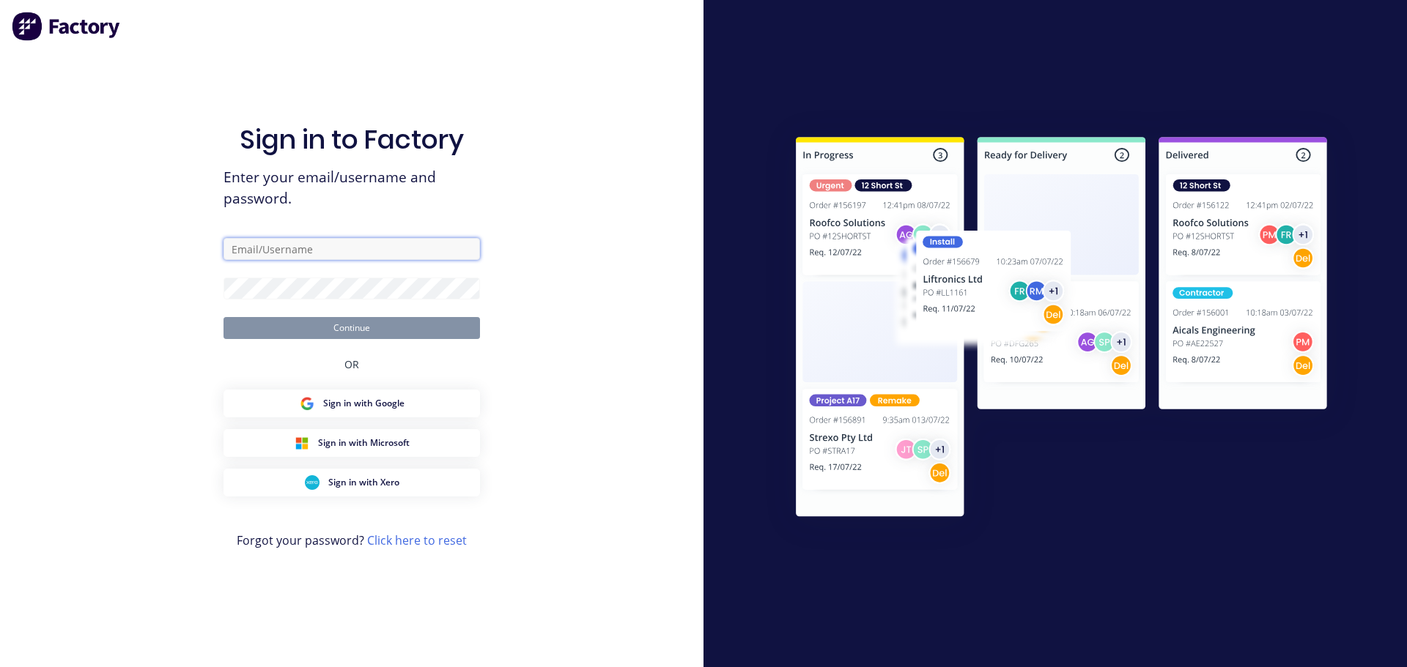
type input "[PERSON_NAME][EMAIL_ADDRESS][DOMAIN_NAME]"
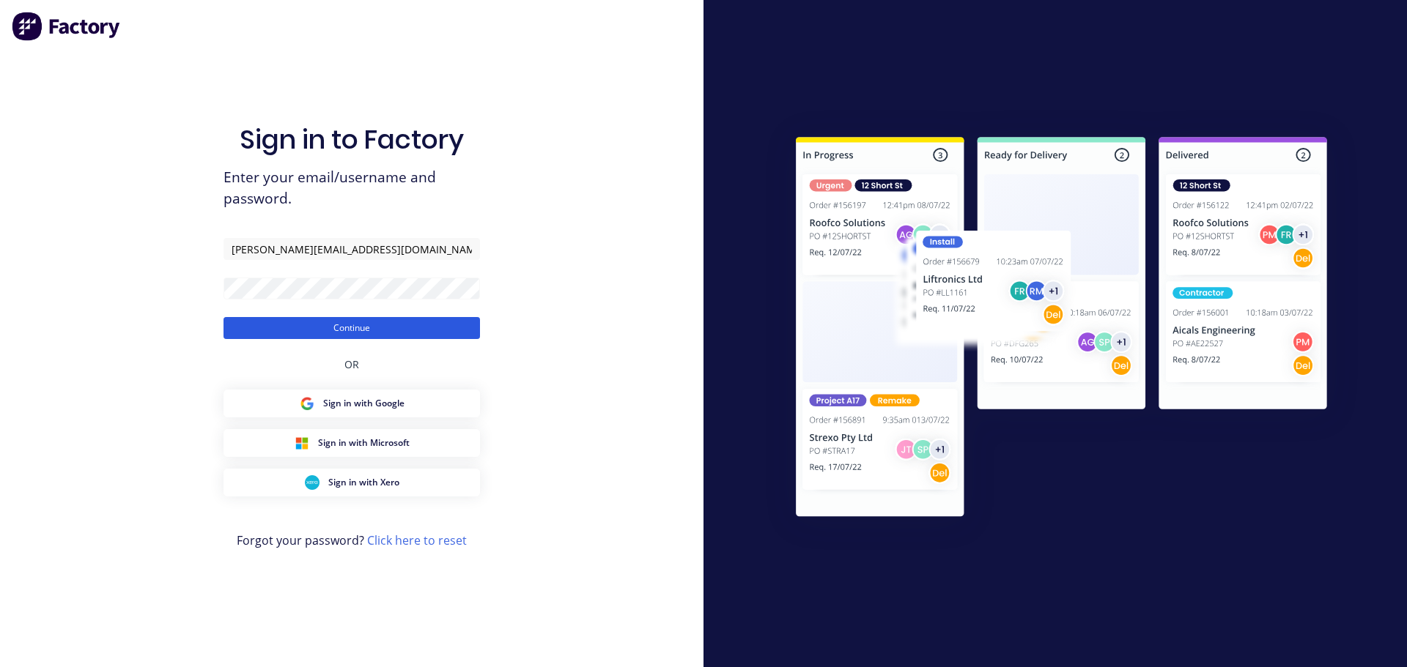
click at [355, 333] on button "Continue" at bounding box center [351, 328] width 256 height 22
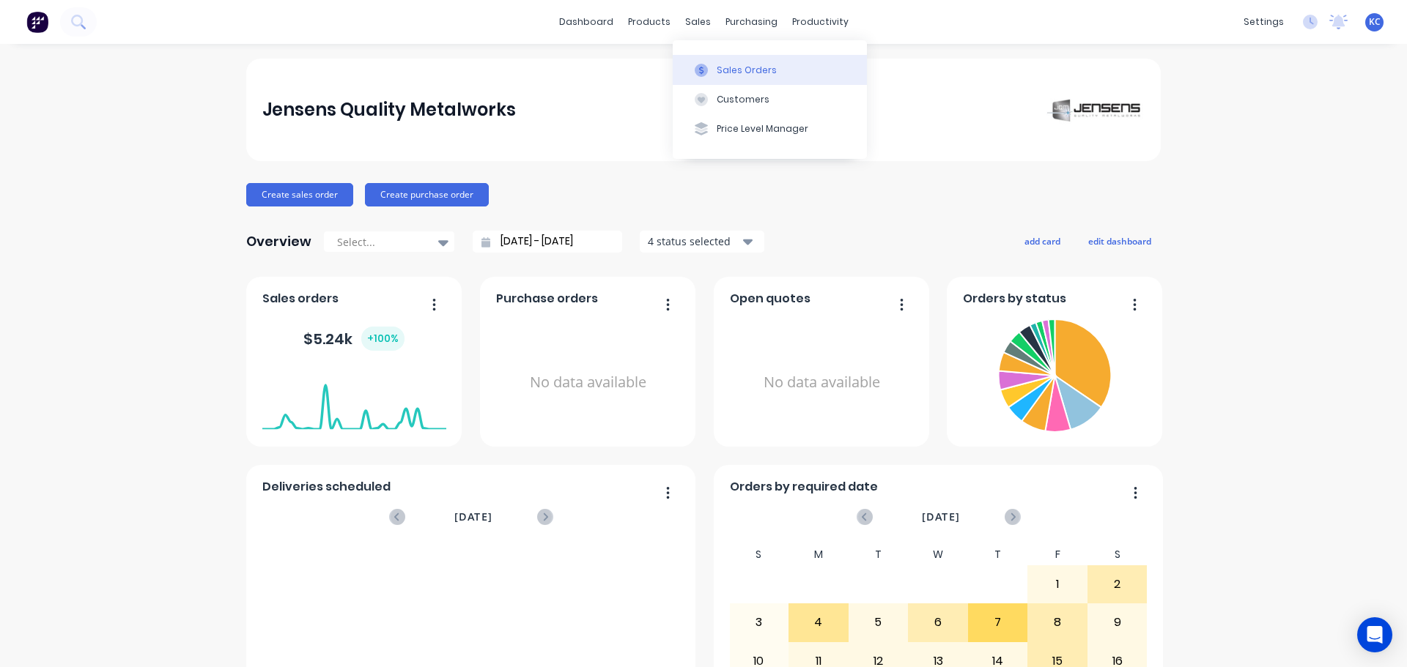
click at [729, 70] on div "Sales Orders" at bounding box center [746, 70] width 60 height 13
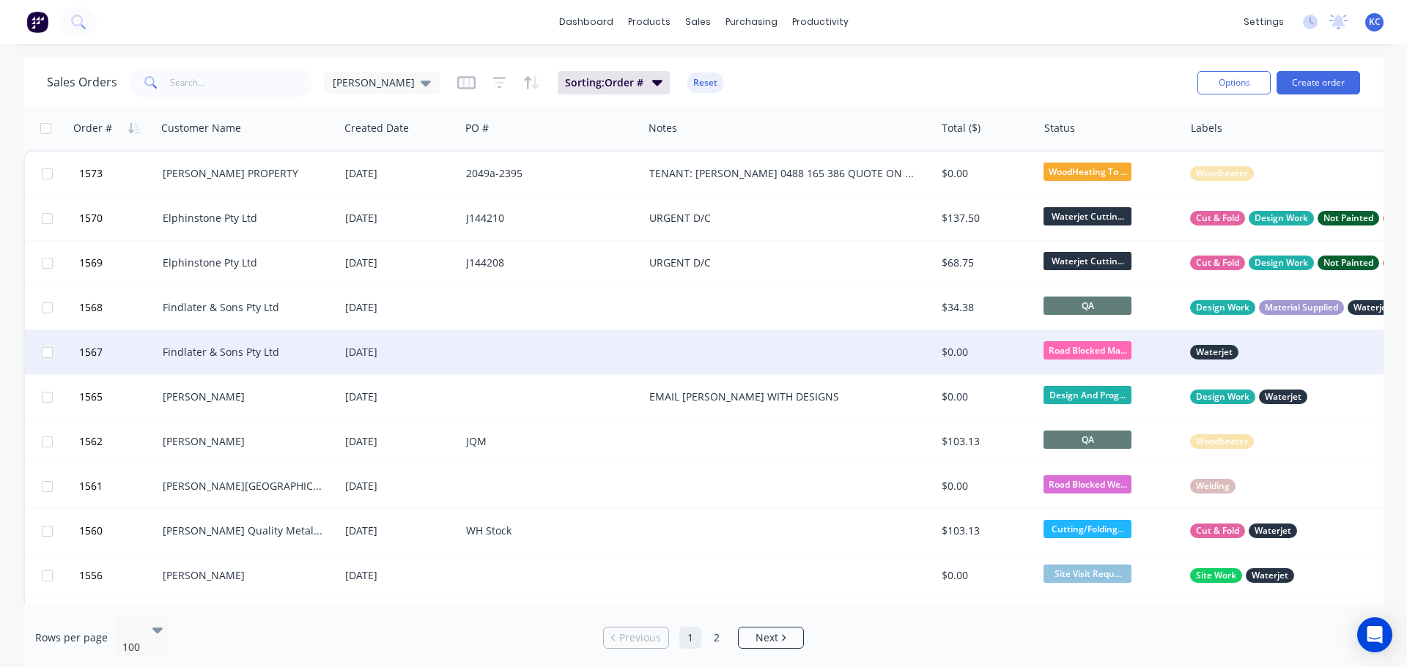
click at [249, 367] on div "Findlater & Sons Pty Ltd" at bounding box center [248, 352] width 182 height 44
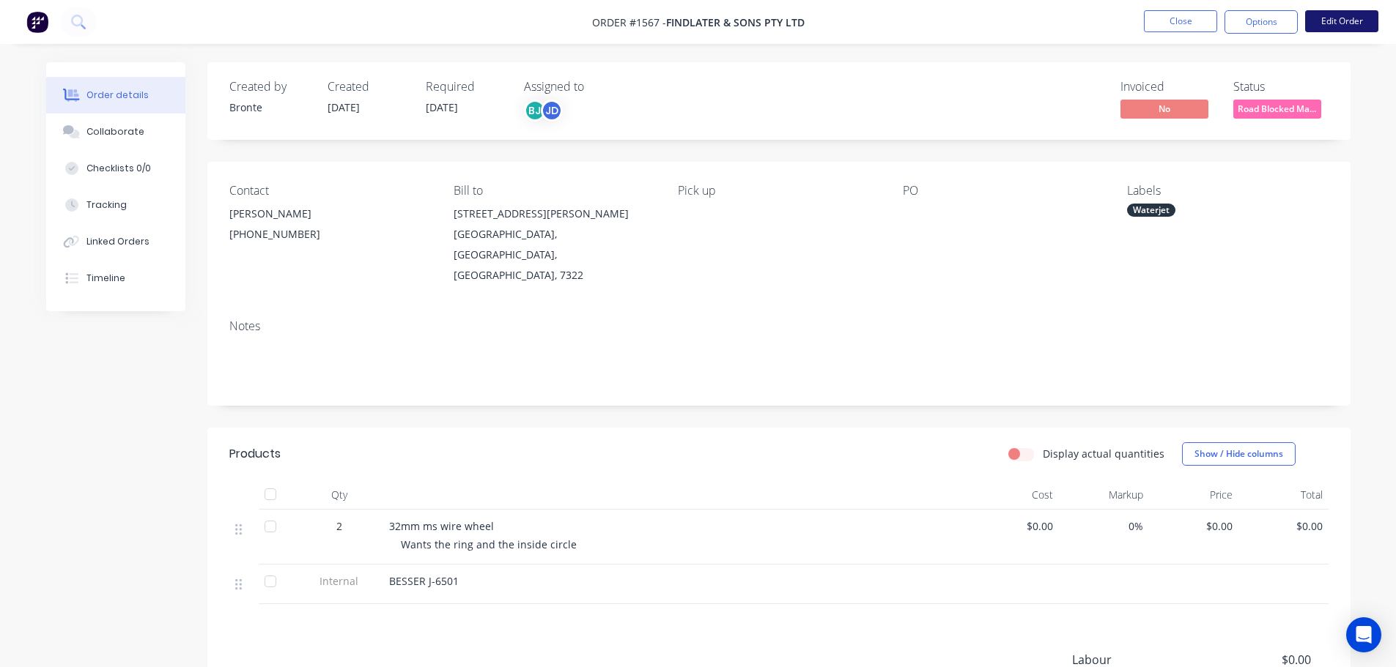
click at [1363, 24] on button "Edit Order" at bounding box center [1341, 21] width 73 height 22
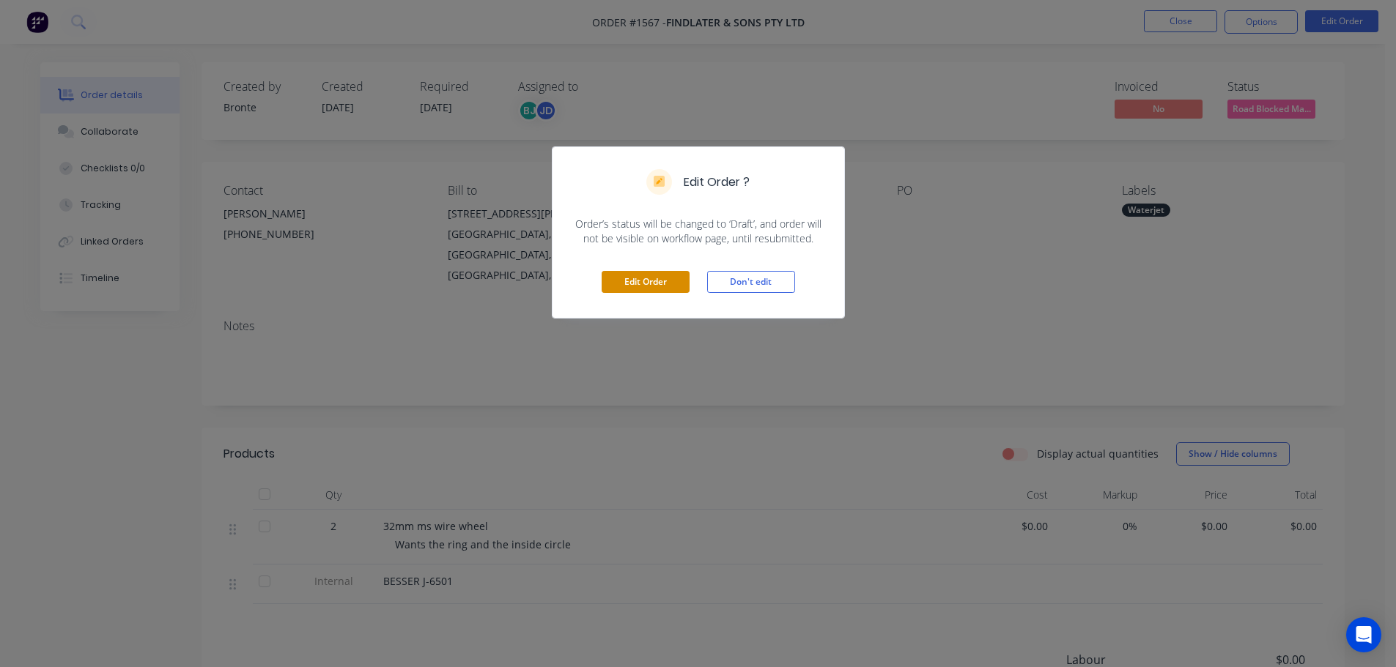
click at [634, 282] on button "Edit Order" at bounding box center [645, 282] width 88 height 22
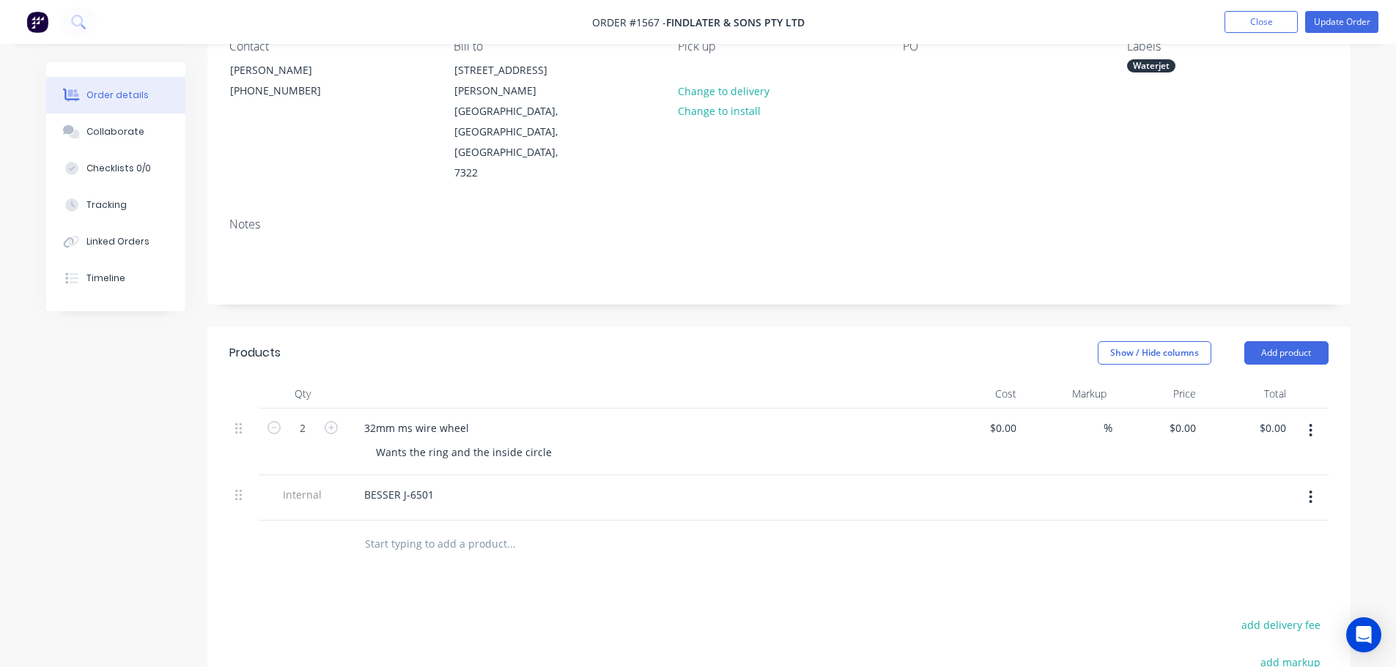
scroll to position [147, 0]
click at [439, 483] on div "BESSER J-6501" at bounding box center [398, 493] width 93 height 21
click at [1360, 20] on button "Update Order" at bounding box center [1341, 22] width 73 height 22
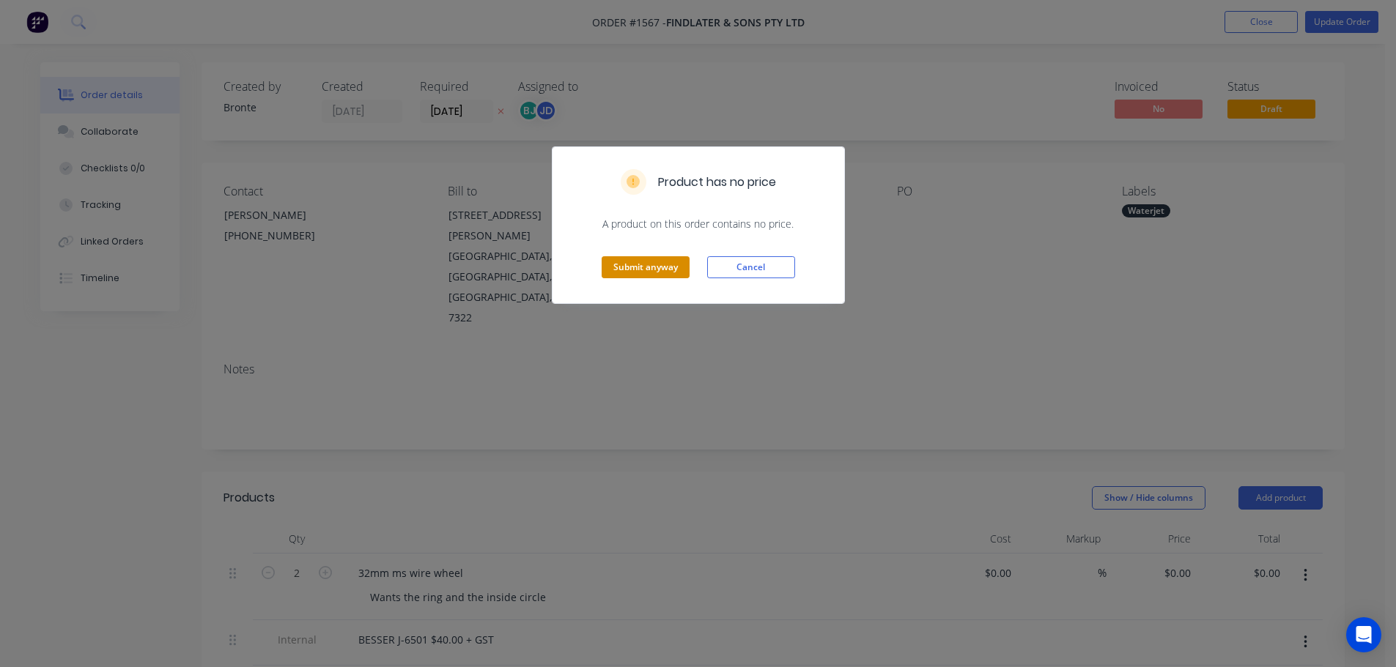
click at [678, 269] on button "Submit anyway" at bounding box center [645, 267] width 88 height 22
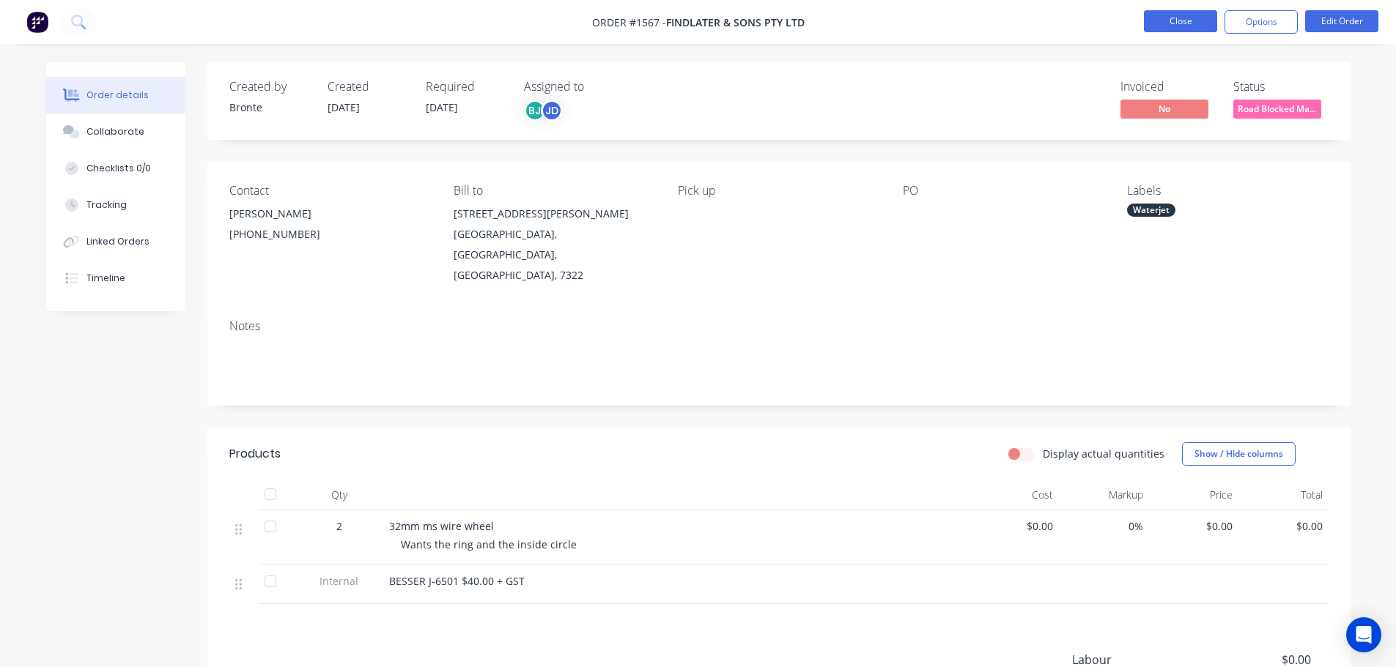
click at [1198, 21] on button "Close" at bounding box center [1180, 21] width 73 height 22
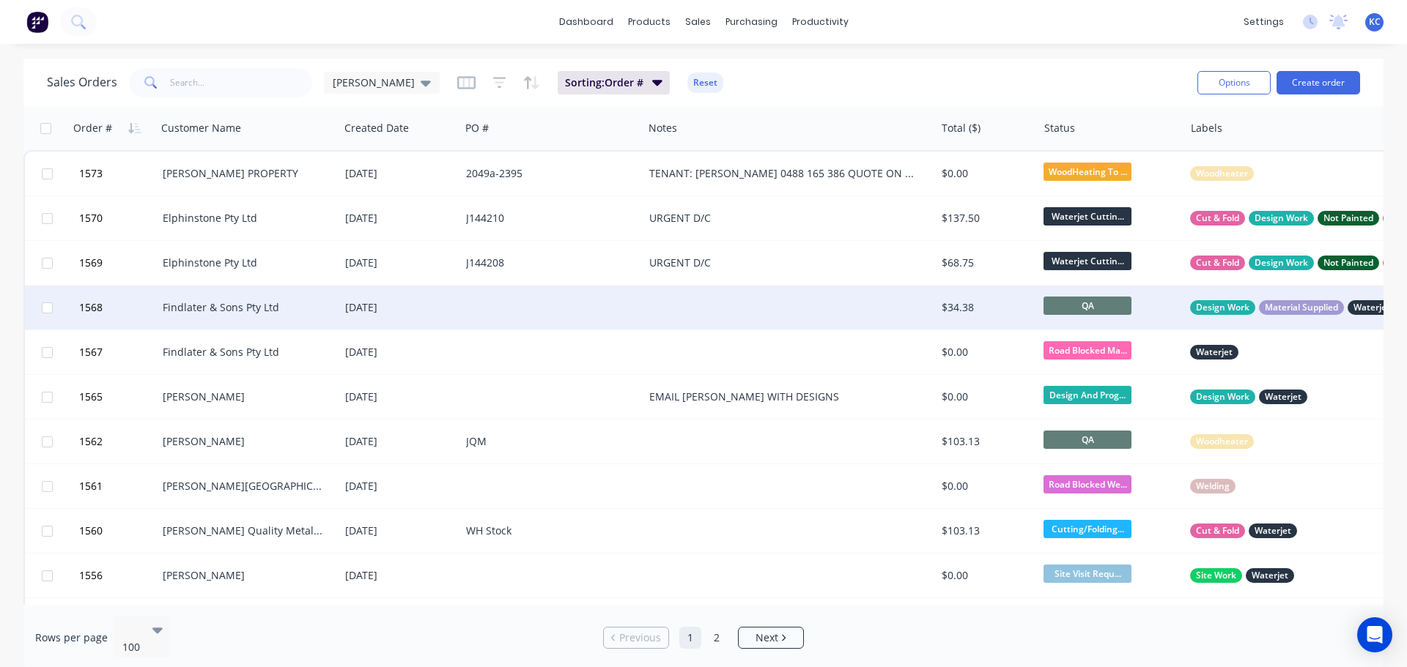
click at [204, 318] on div "Findlater & Sons Pty Ltd" at bounding box center [248, 308] width 182 height 44
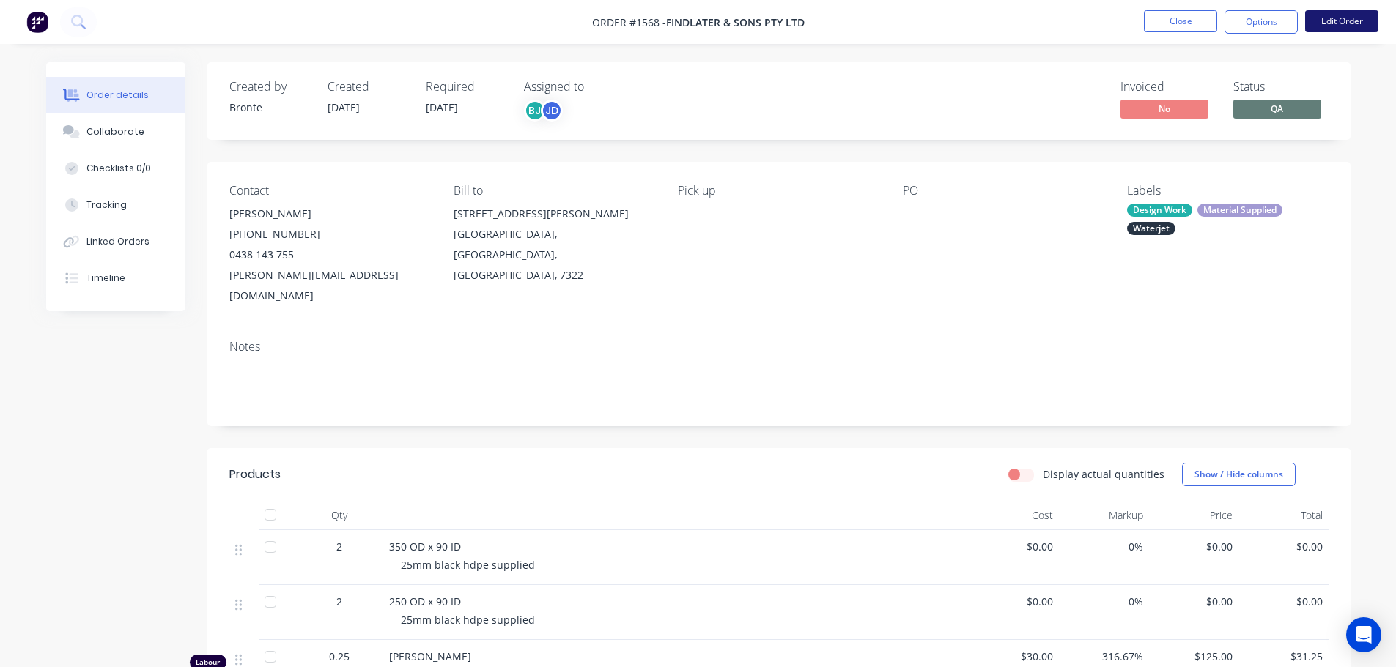
click at [1356, 23] on button "Edit Order" at bounding box center [1341, 21] width 73 height 22
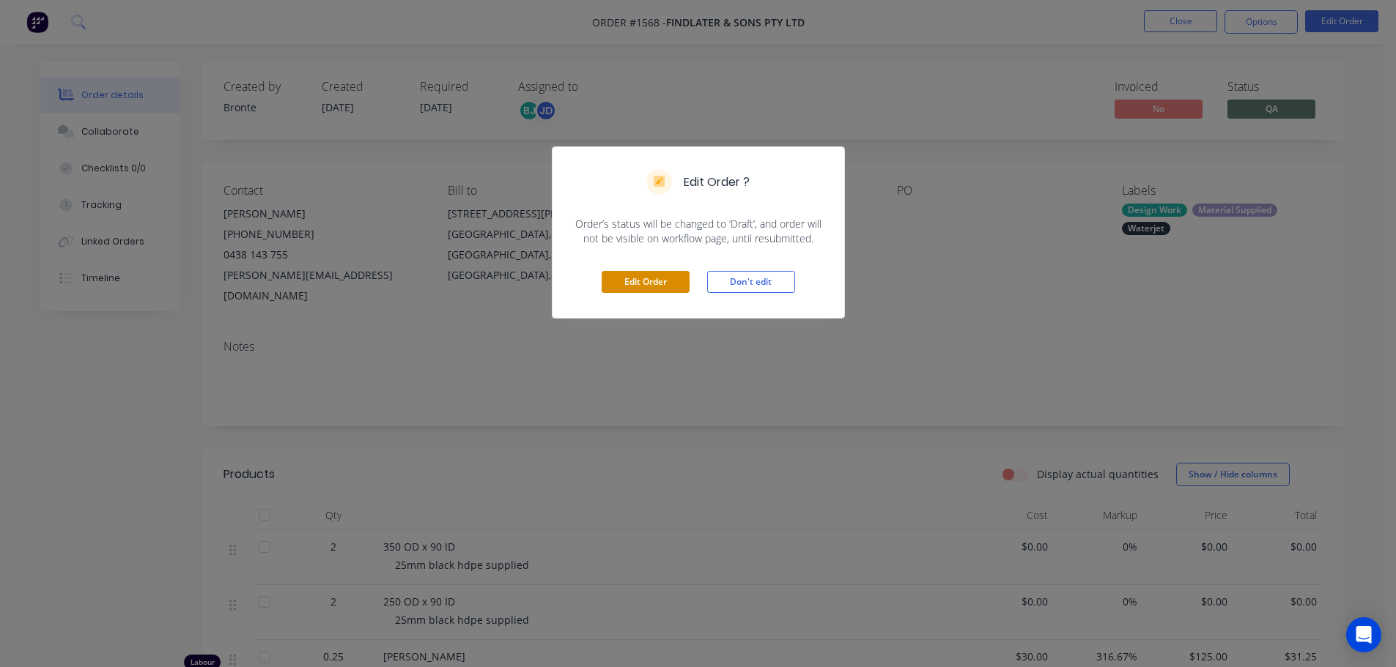
click at [681, 286] on button "Edit Order" at bounding box center [645, 282] width 88 height 22
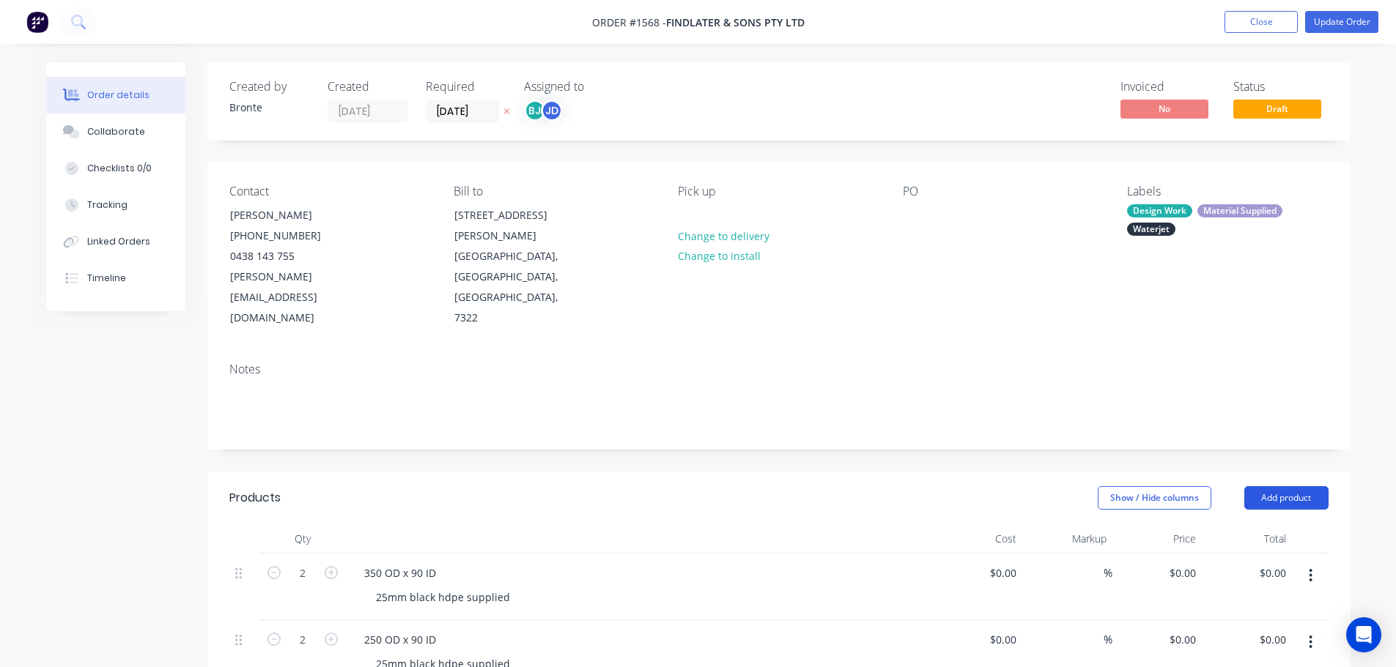
click at [1276, 486] on button "Add product" at bounding box center [1286, 497] width 84 height 23
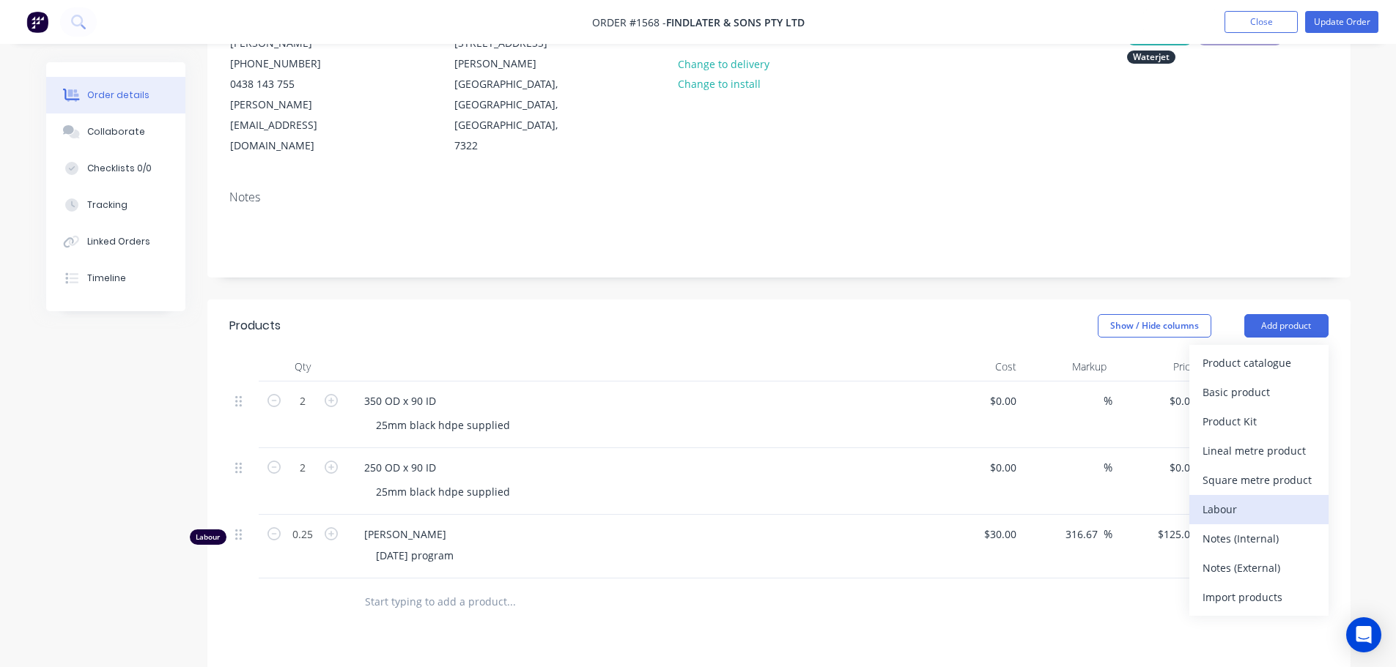
scroll to position [220, 0]
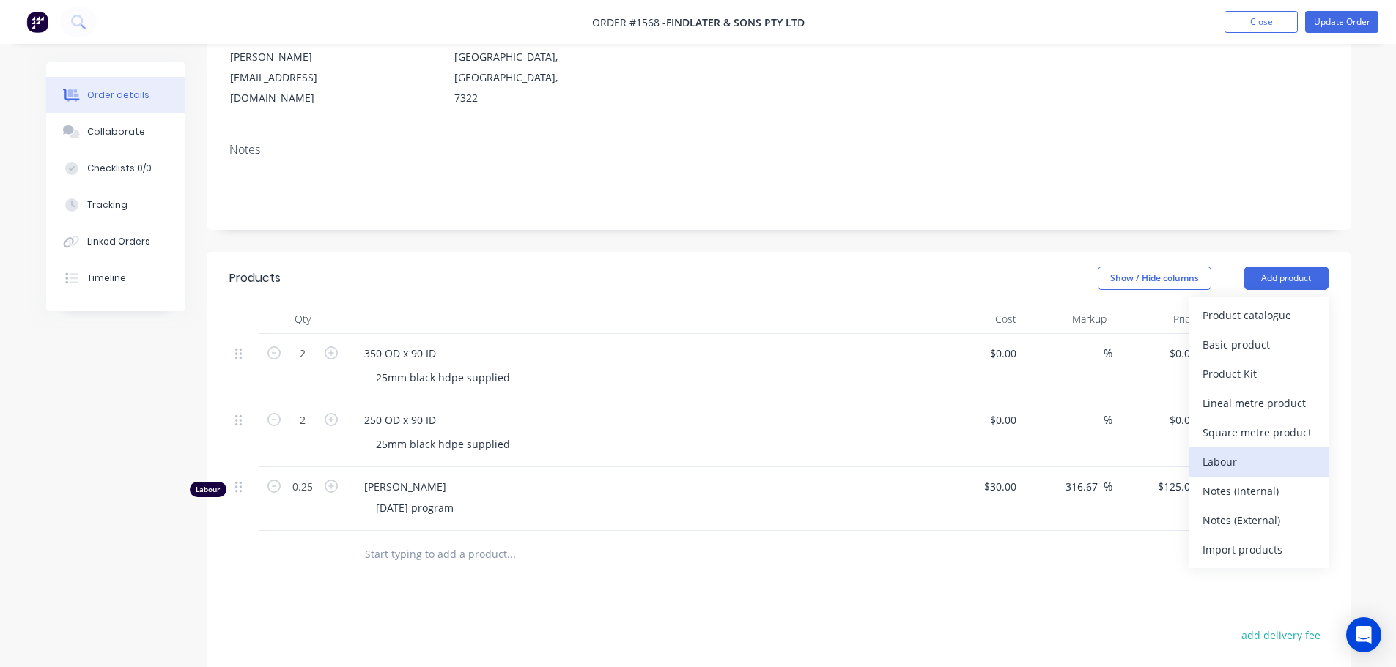
click at [1241, 451] on div "Labour" at bounding box center [1258, 461] width 113 height 21
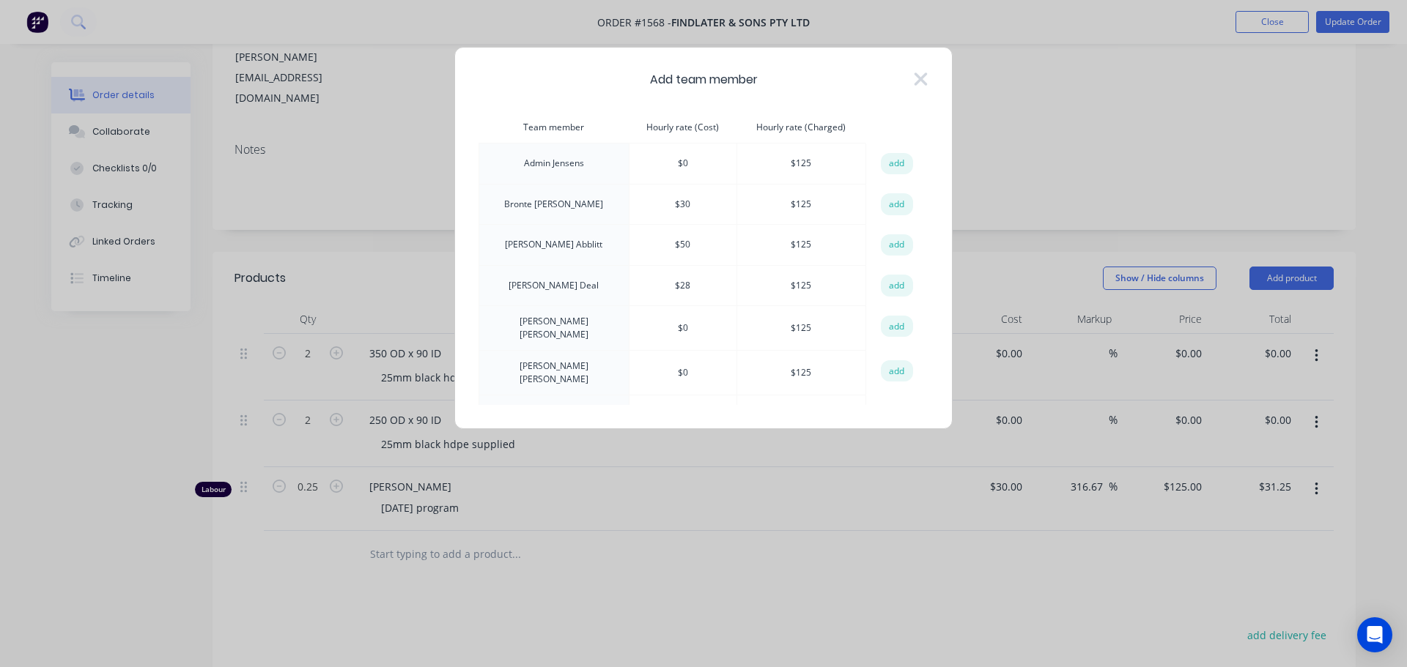
click at [890, 284] on button "add" at bounding box center [897, 286] width 32 height 22
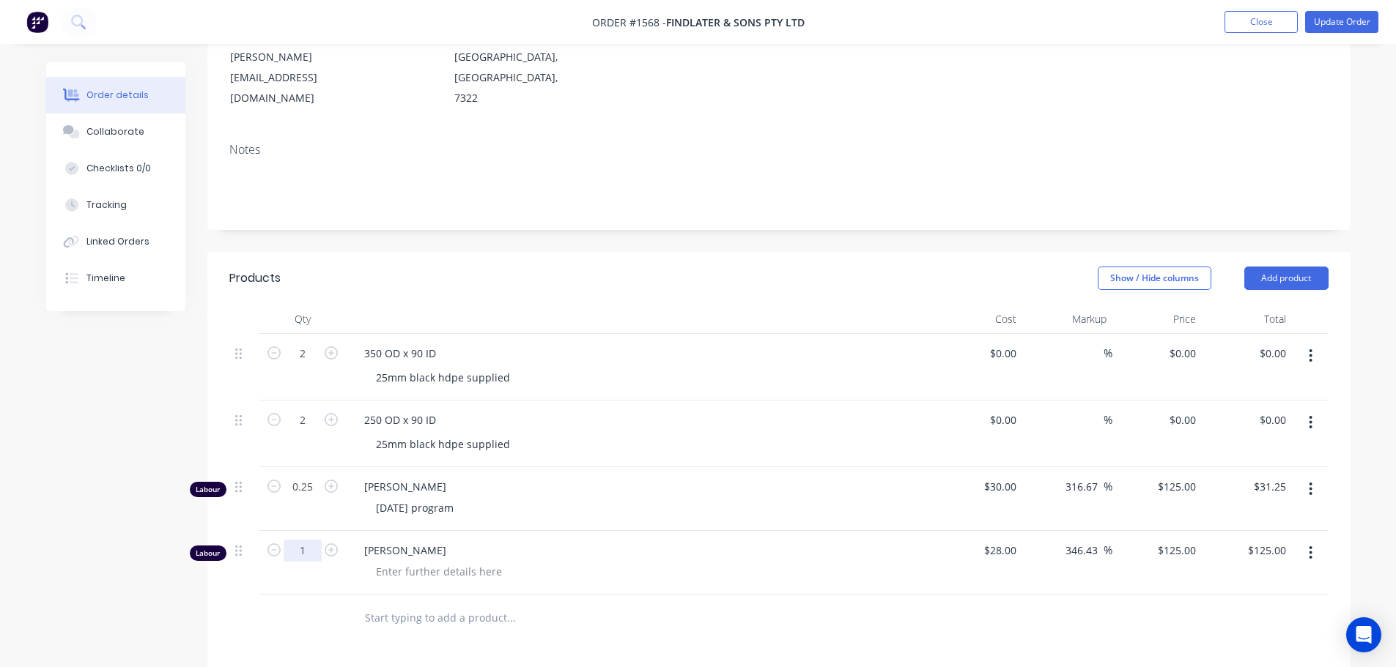
click at [307, 365] on input "1" at bounding box center [303, 354] width 38 height 22
type input "0.25"
type input "$31.25"
click at [377, 561] on div at bounding box center [438, 571] width 149 height 21
click at [1325, 24] on button "Update Order" at bounding box center [1341, 22] width 73 height 22
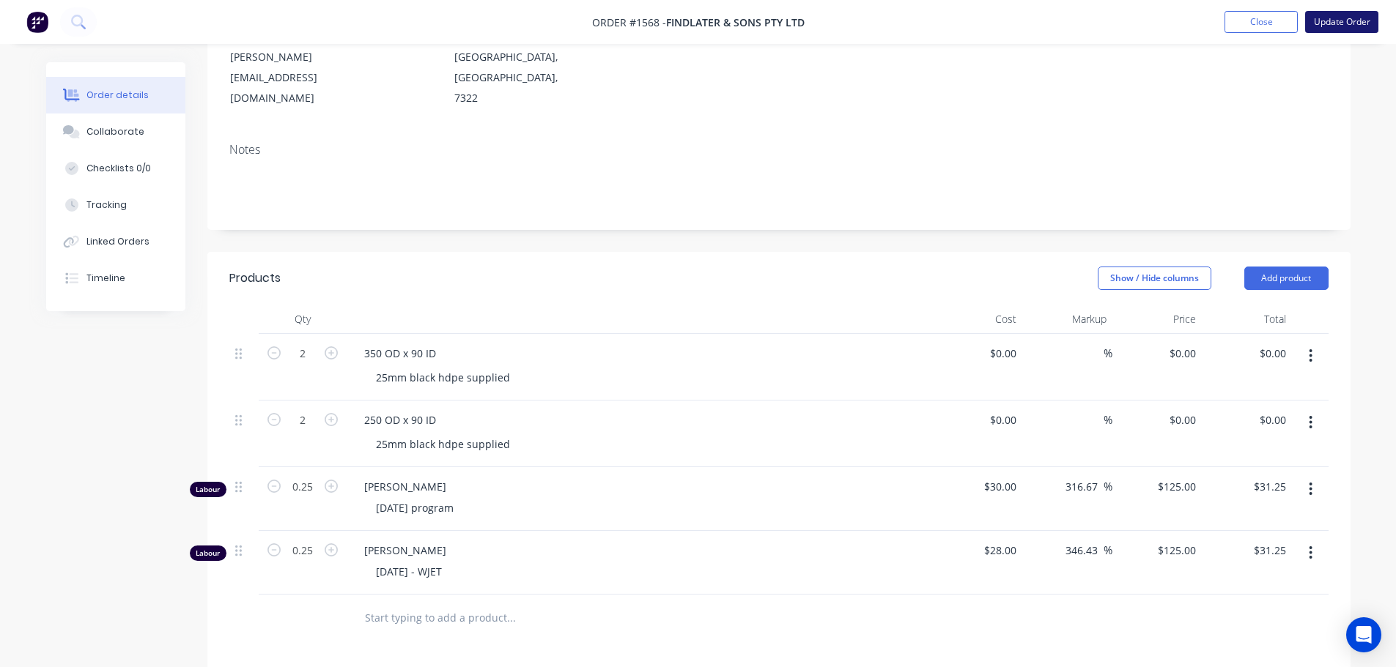
scroll to position [0, 0]
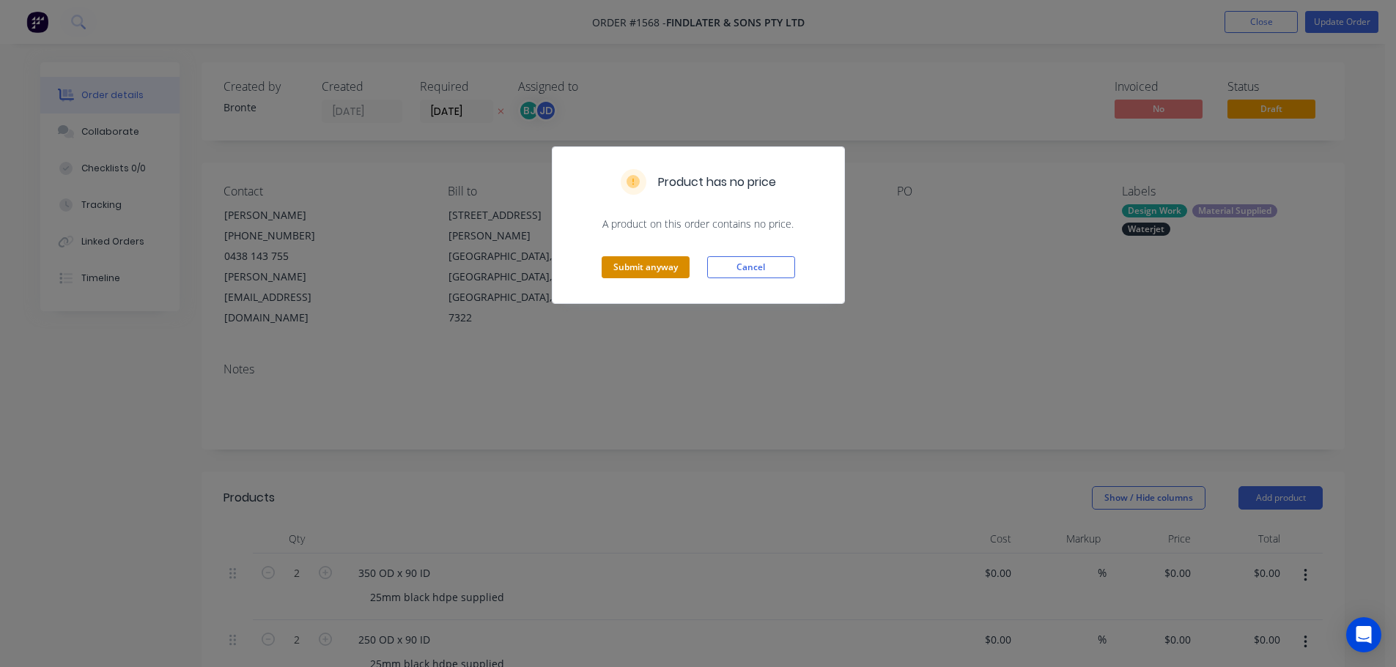
click at [676, 268] on button "Submit anyway" at bounding box center [645, 267] width 88 height 22
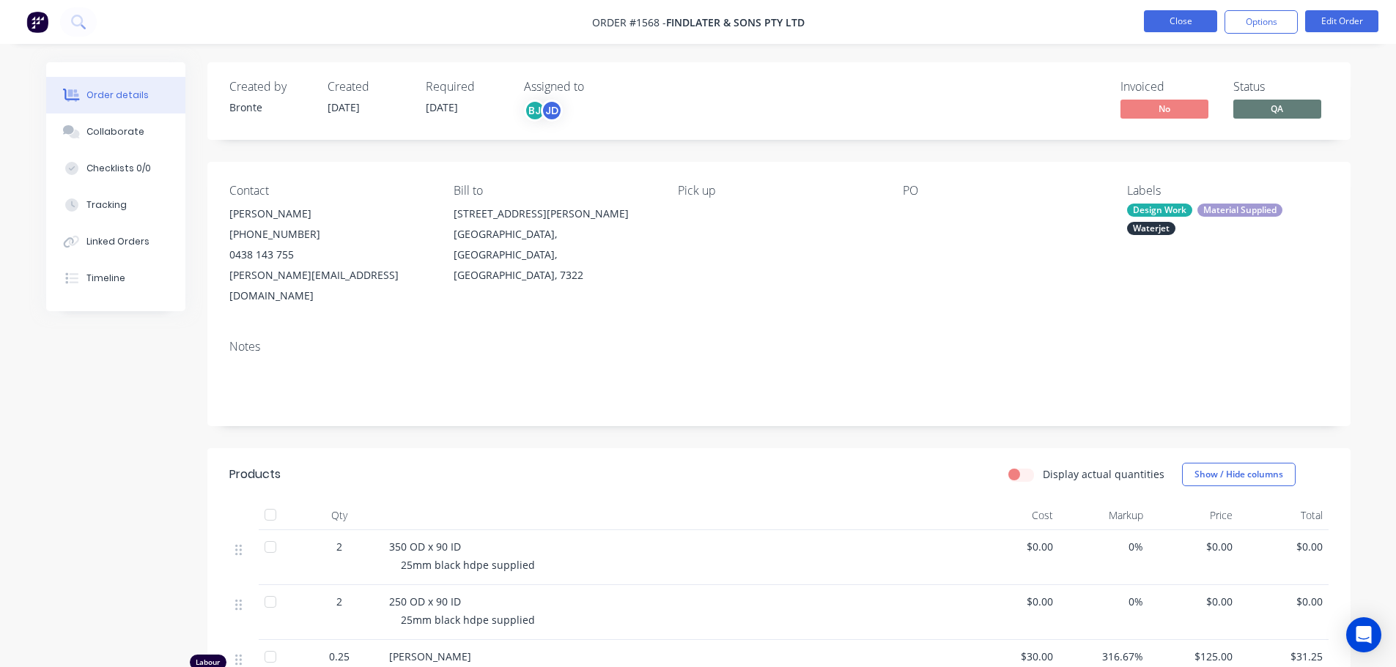
click at [1200, 18] on button "Close" at bounding box center [1180, 21] width 73 height 22
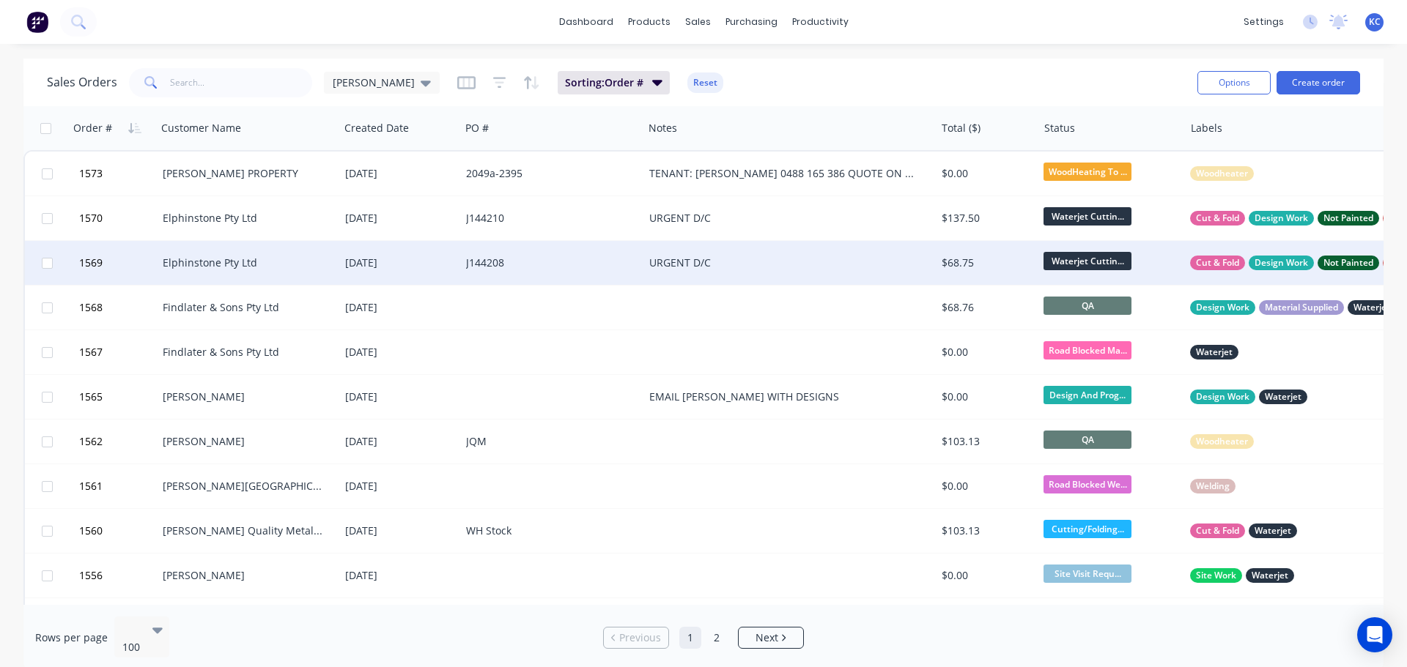
click at [177, 259] on div "Elphinstone Pty Ltd" at bounding box center [244, 263] width 163 height 15
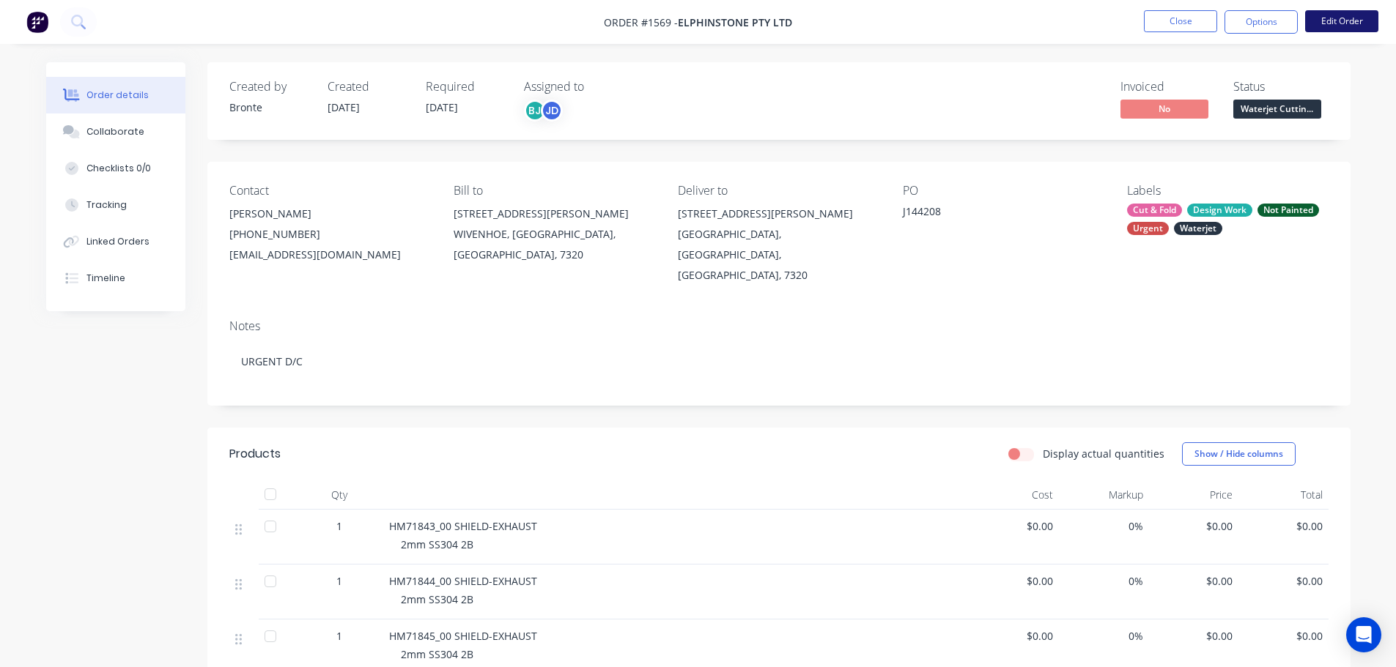
click at [1349, 17] on button "Edit Order" at bounding box center [1341, 21] width 73 height 22
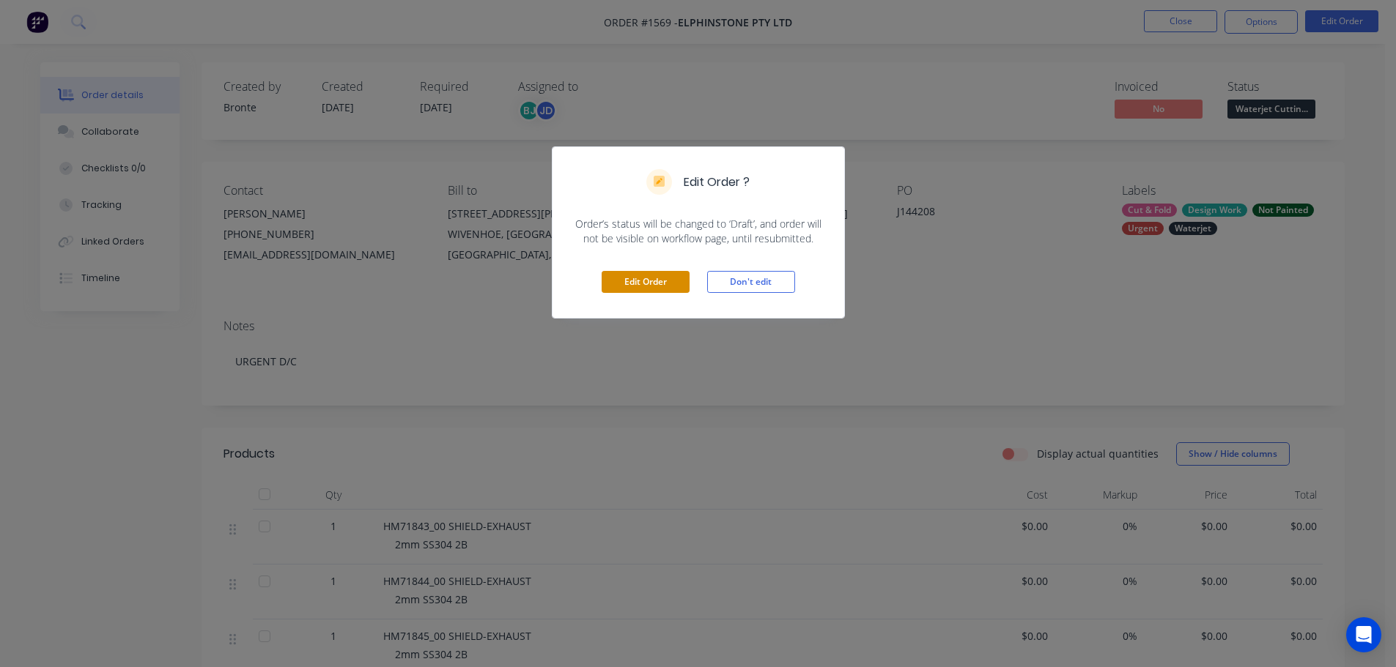
click at [644, 282] on button "Edit Order" at bounding box center [645, 282] width 88 height 22
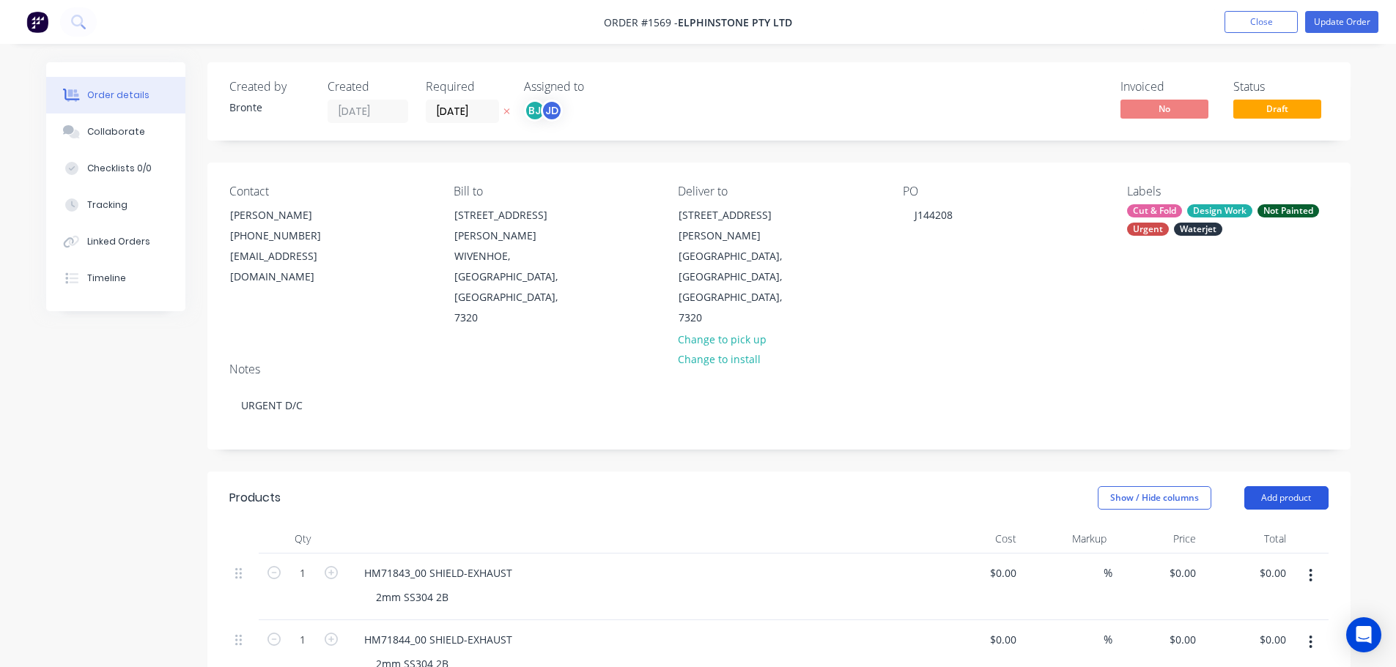
click at [1301, 486] on button "Add product" at bounding box center [1286, 497] width 84 height 23
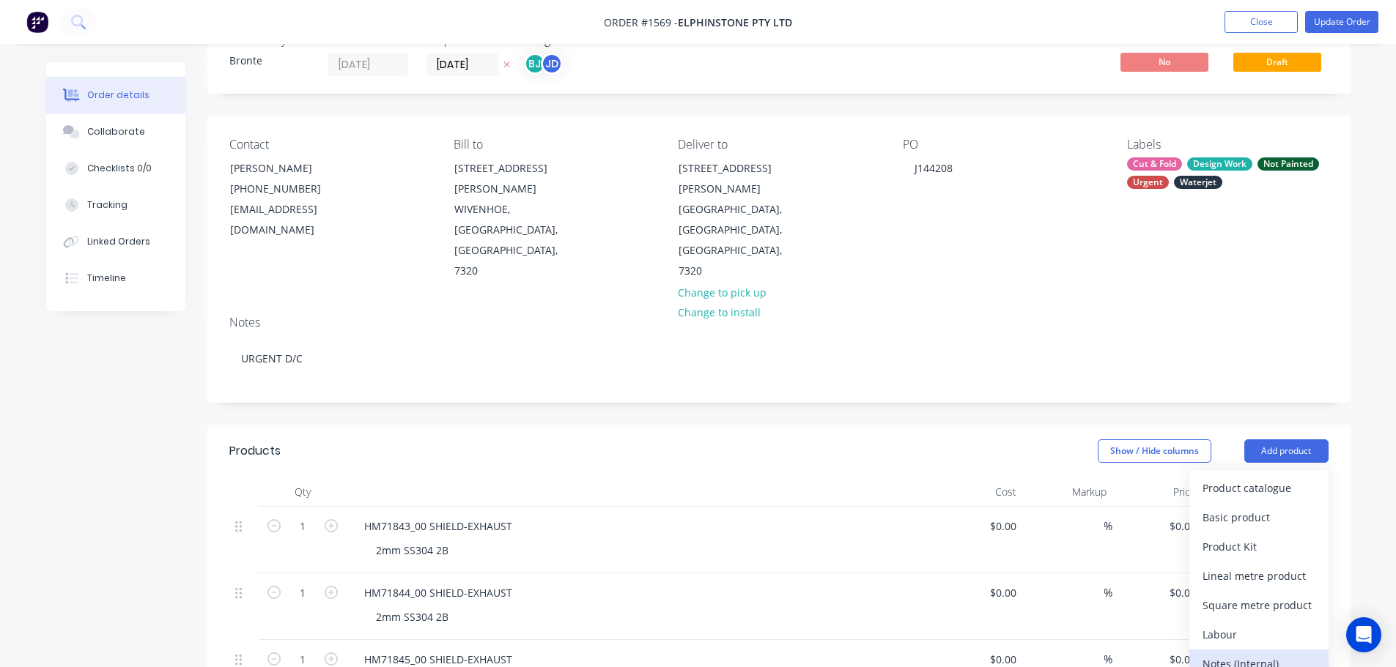
scroll to position [73, 0]
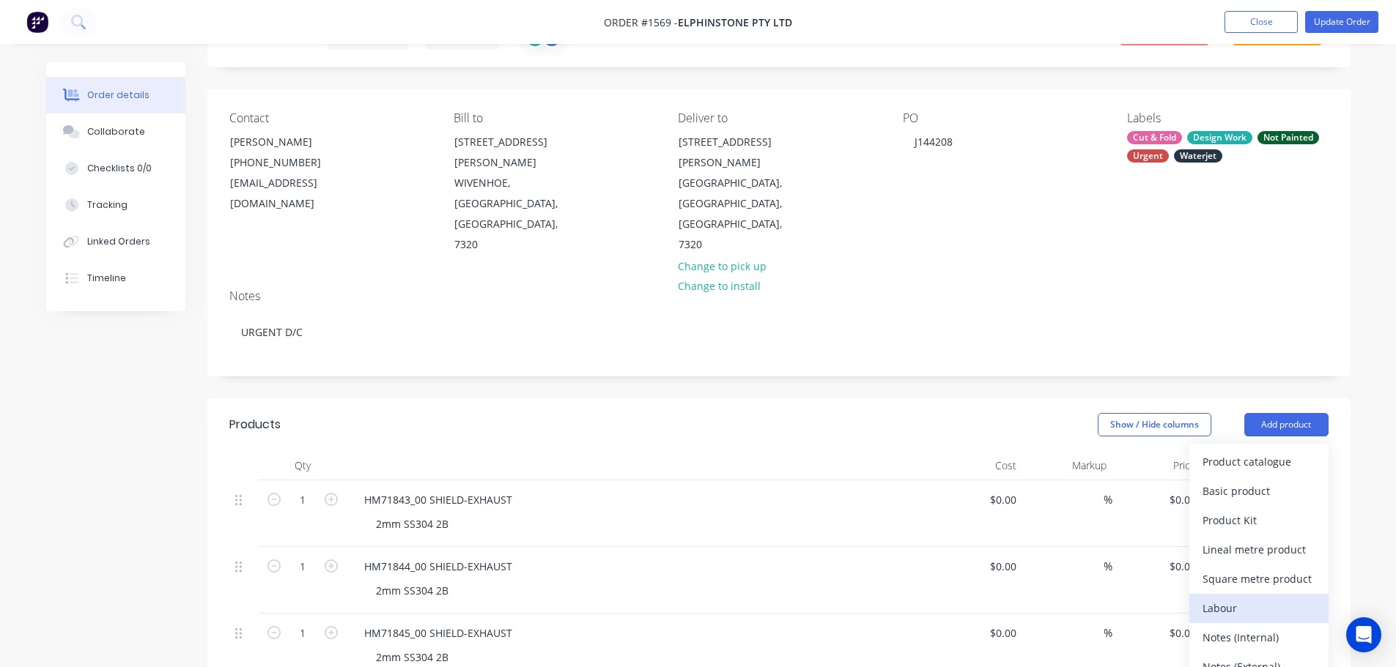
click at [1226, 598] on div "Labour" at bounding box center [1258, 608] width 113 height 21
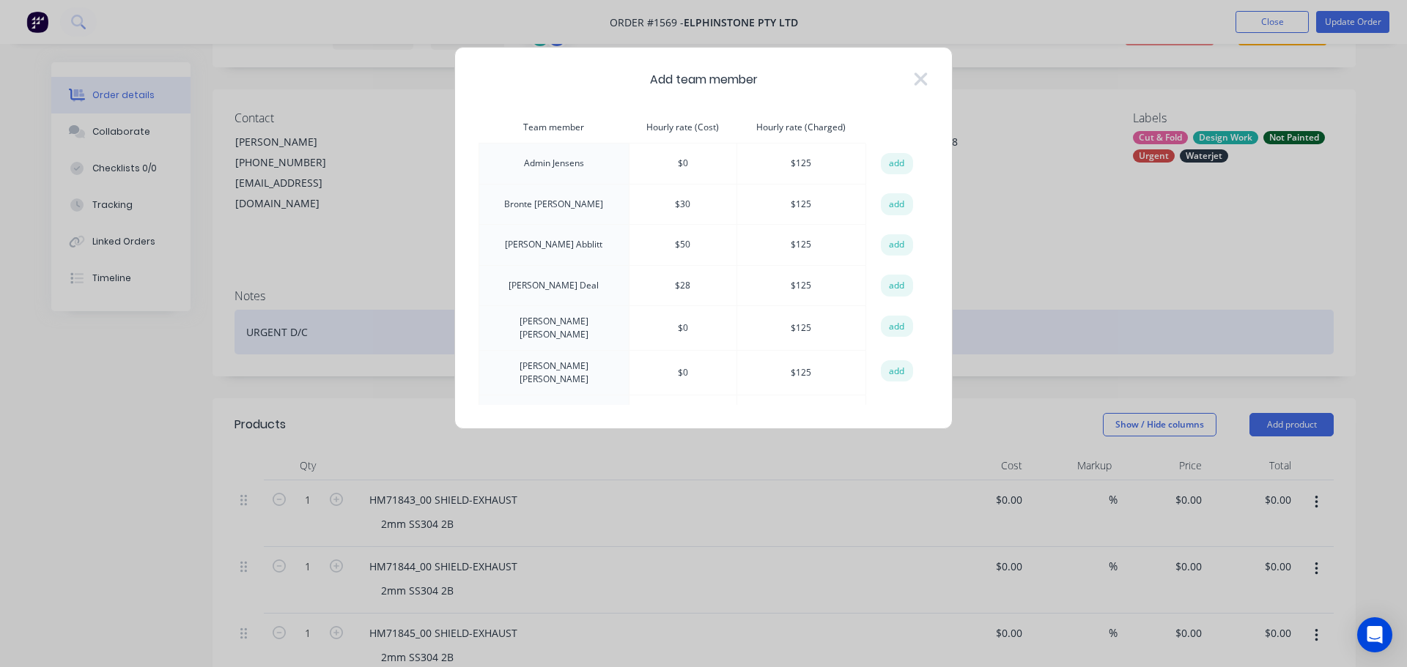
click at [892, 284] on button "add" at bounding box center [897, 286] width 32 height 22
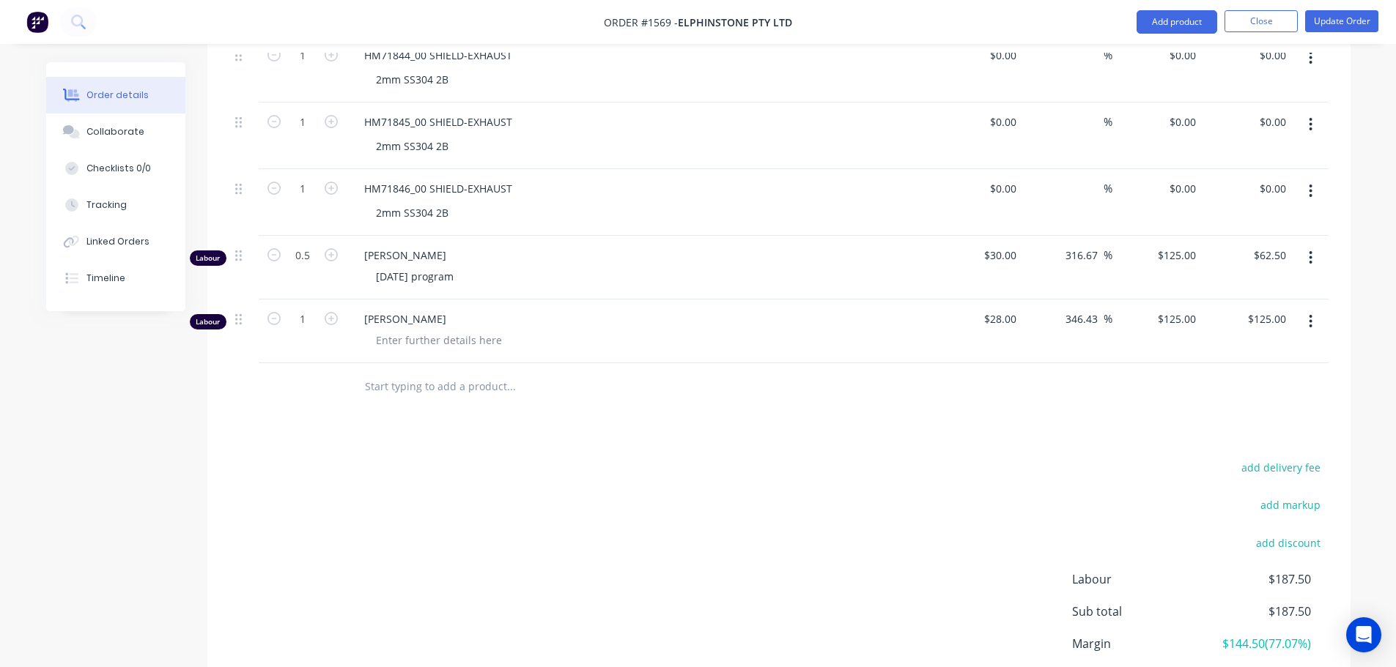
scroll to position [586, 0]
type input "0.25"
type input "$31.25"
click at [418, 328] on div at bounding box center [438, 338] width 149 height 21
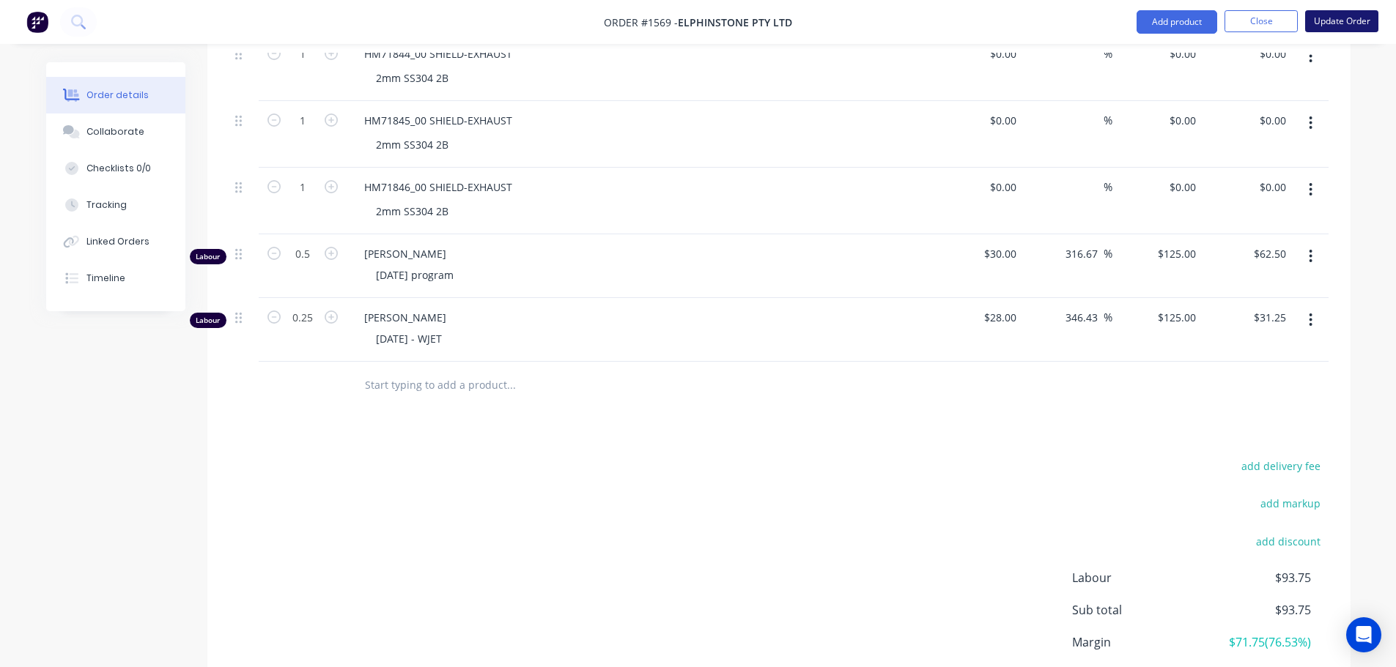
click at [1322, 19] on button "Update Order" at bounding box center [1341, 21] width 73 height 22
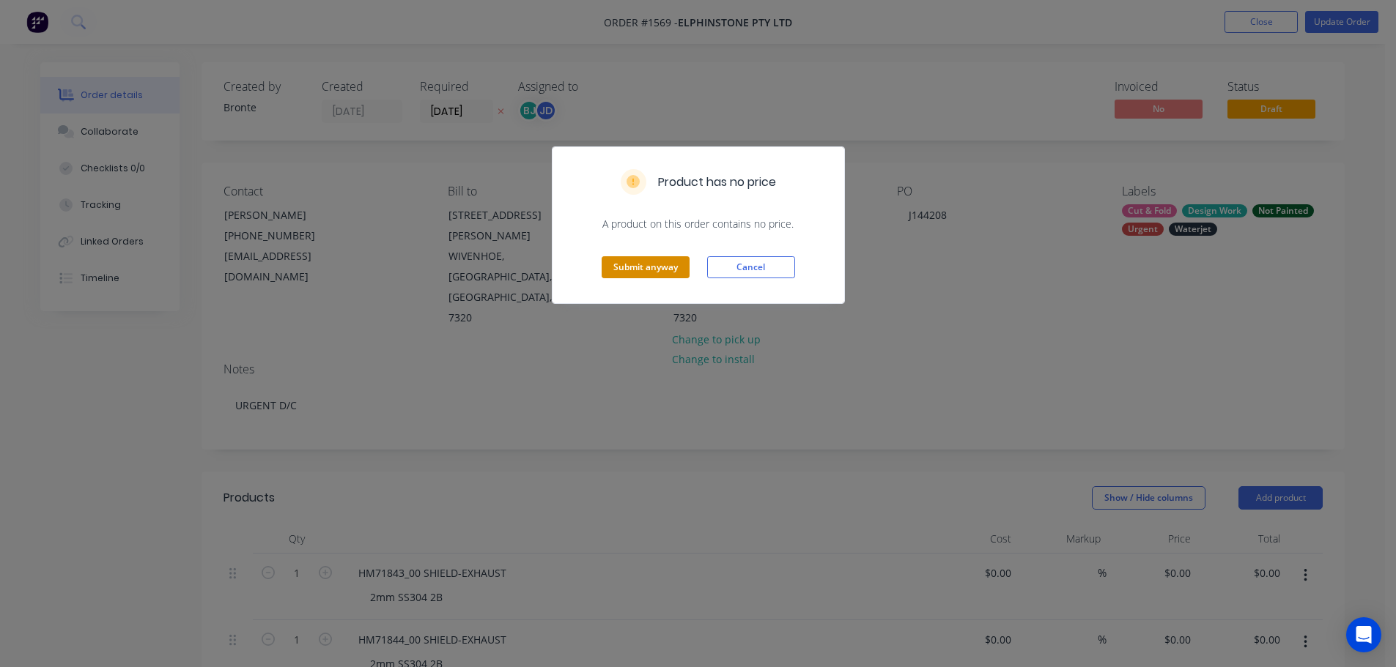
click at [652, 259] on button "Submit anyway" at bounding box center [645, 267] width 88 height 22
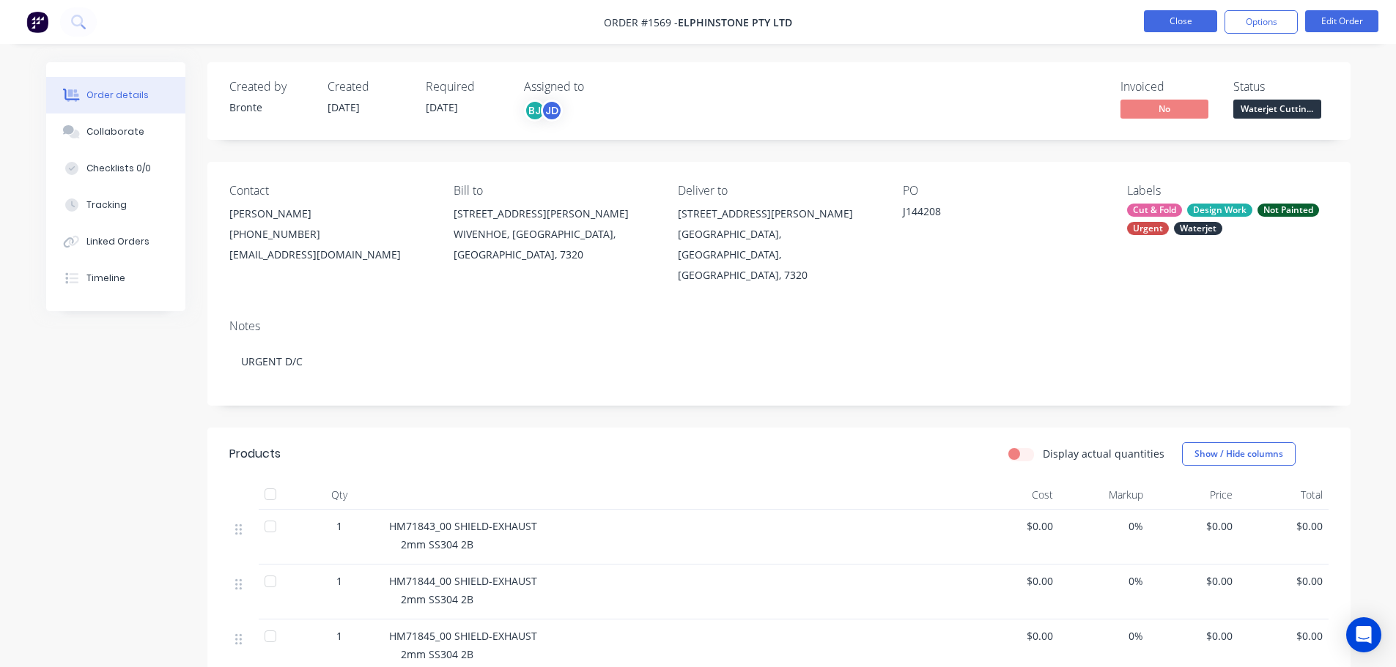
click at [1178, 27] on button "Close" at bounding box center [1180, 21] width 73 height 22
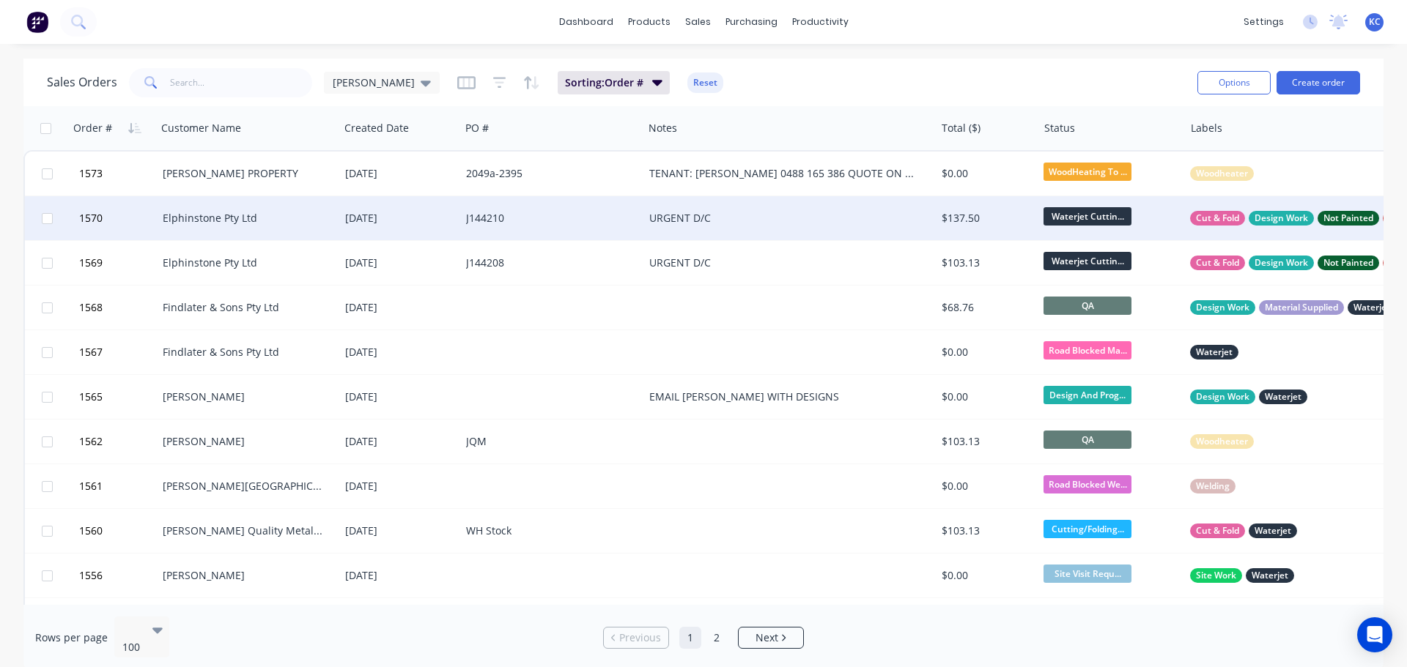
click at [232, 214] on div "Elphinstone Pty Ltd" at bounding box center [244, 218] width 163 height 15
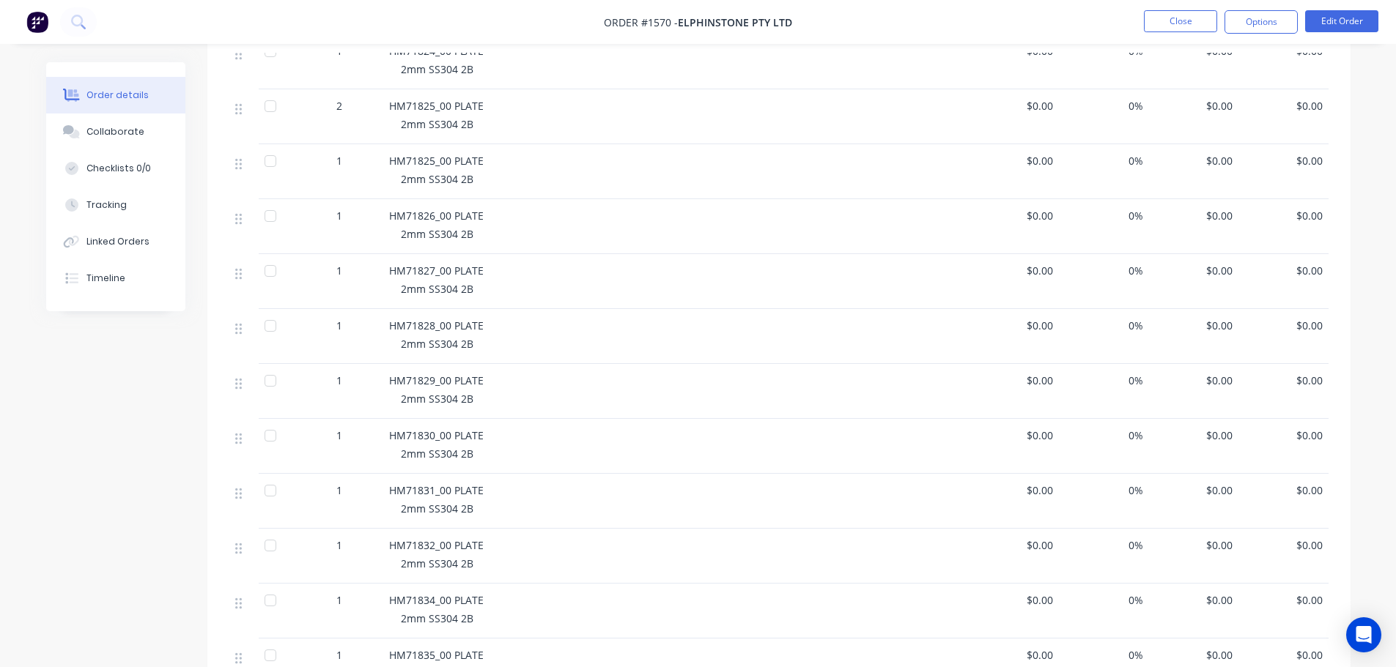
scroll to position [586, 0]
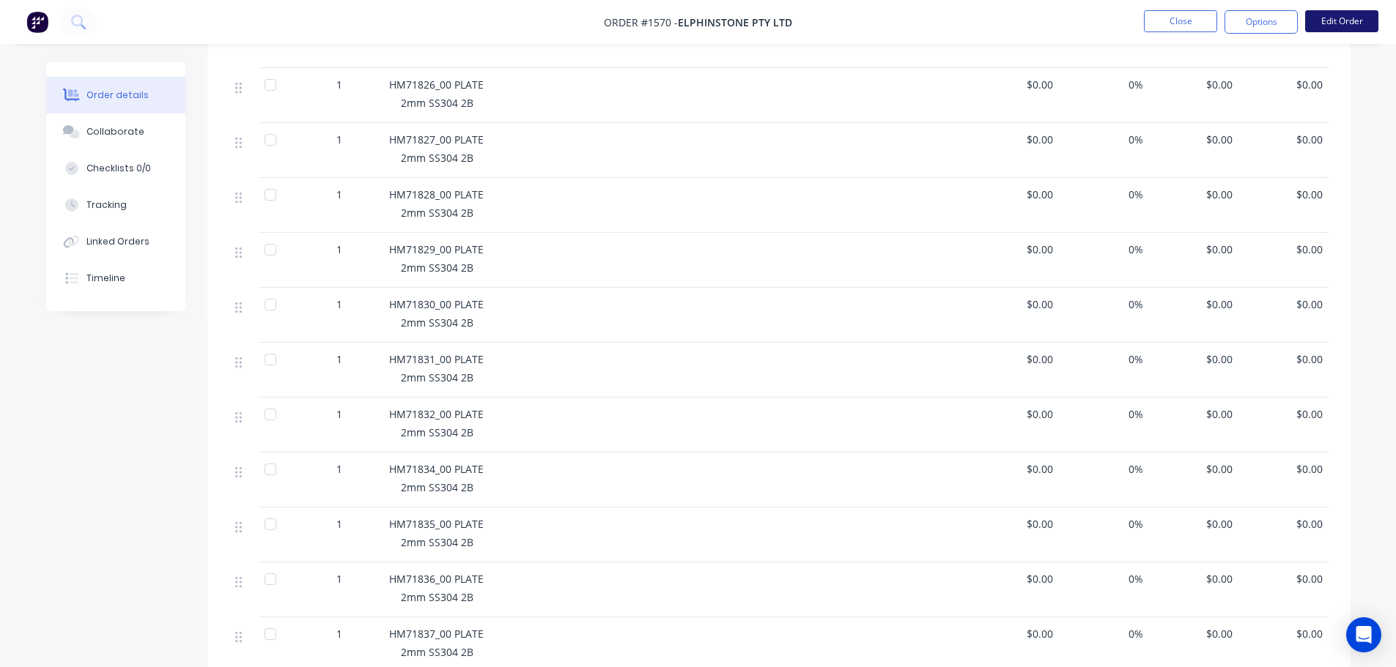
click at [1341, 23] on button "Edit Order" at bounding box center [1341, 21] width 73 height 22
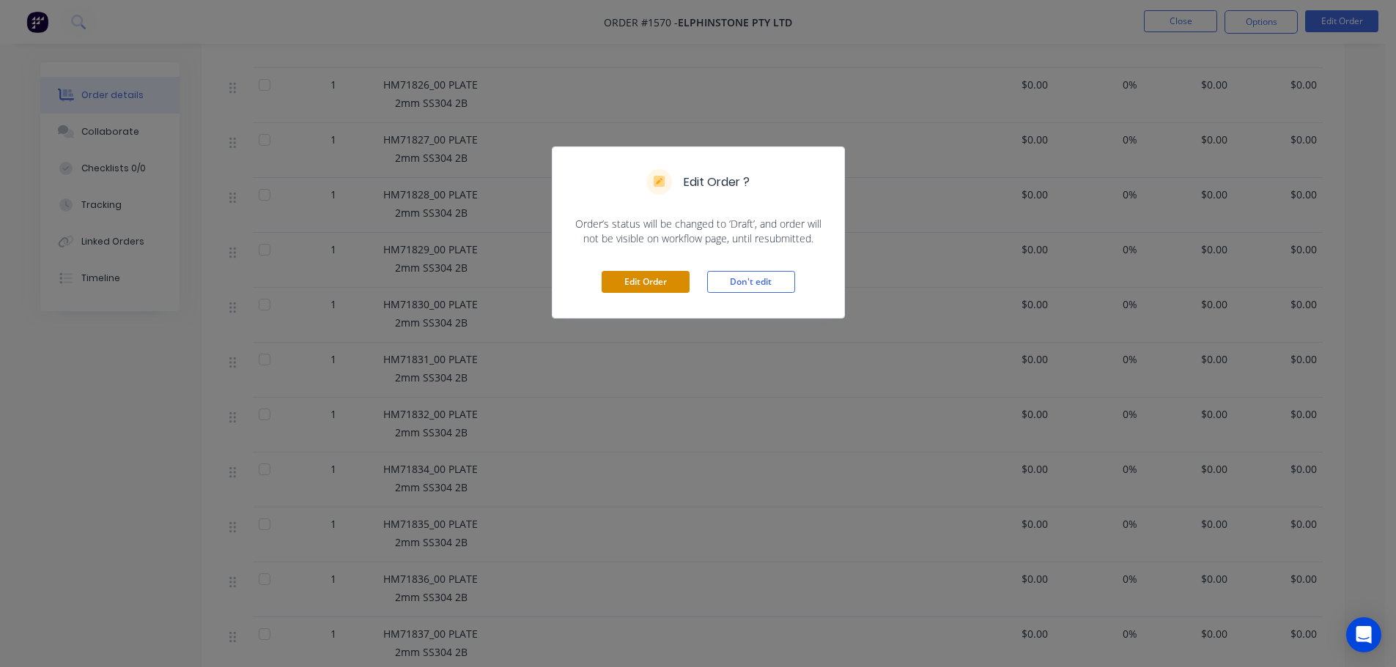
click at [672, 273] on button "Edit Order" at bounding box center [645, 282] width 88 height 22
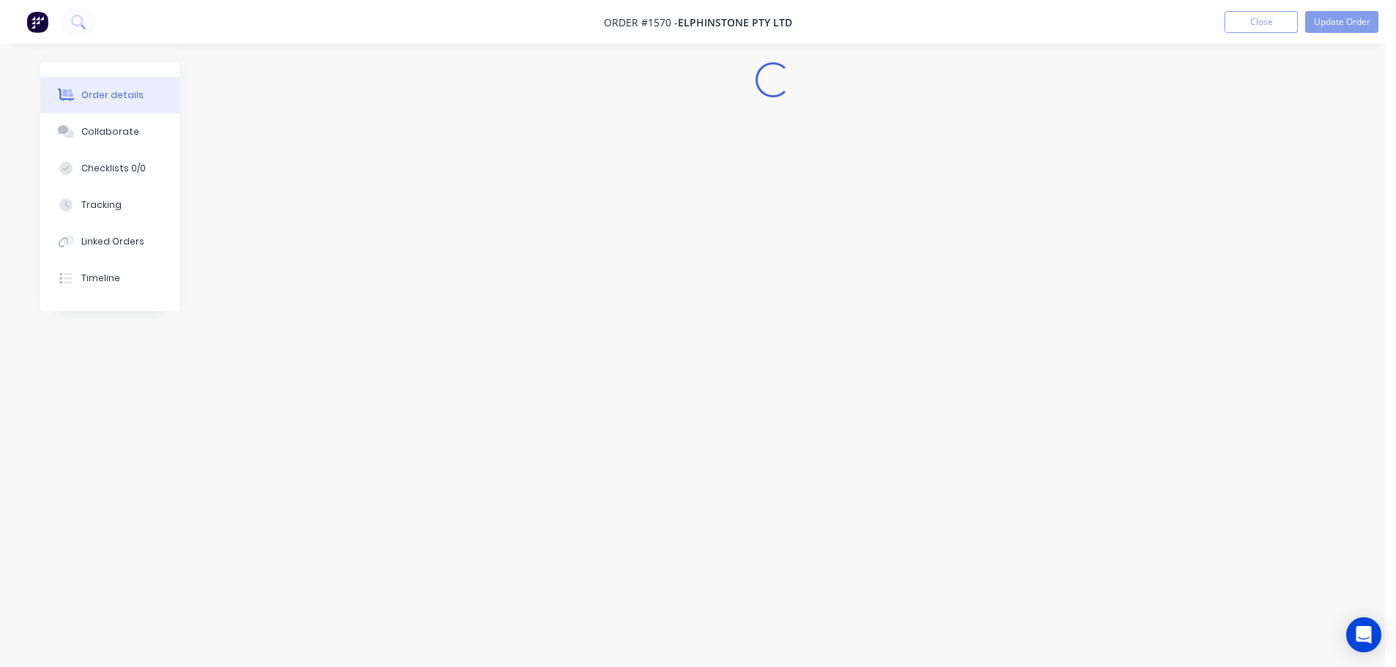
scroll to position [0, 0]
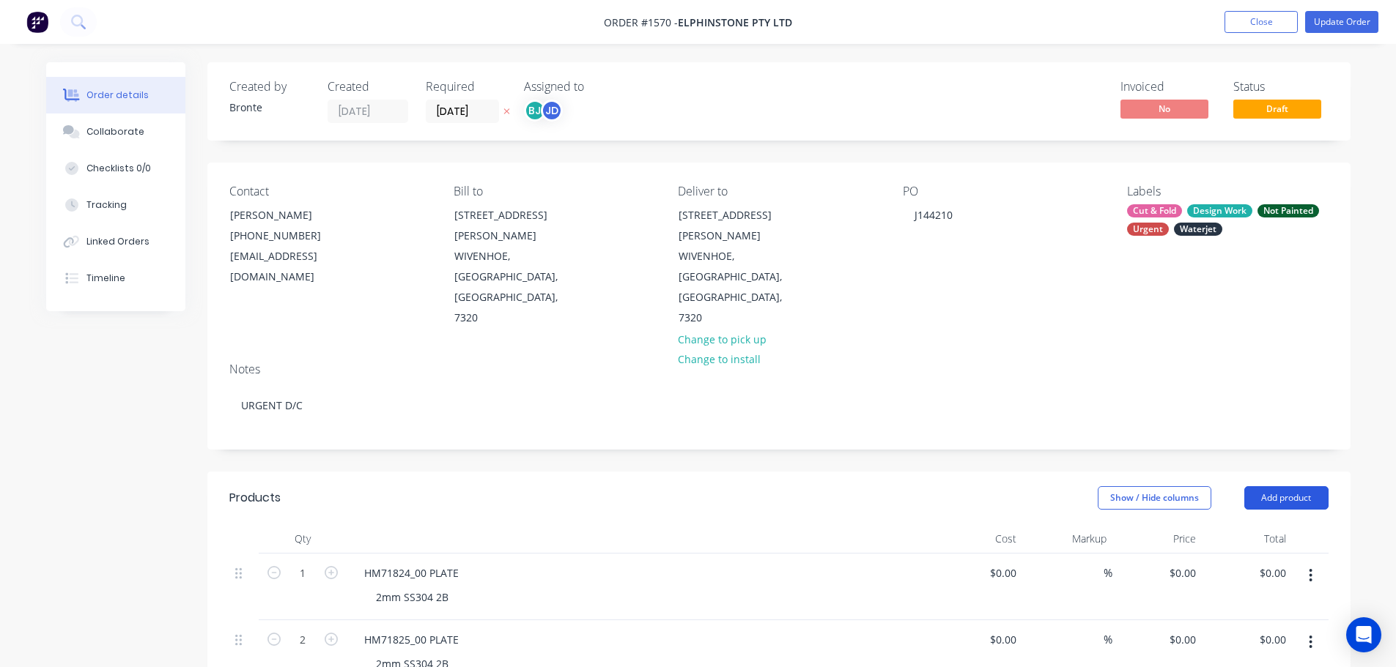
click at [1295, 486] on button "Add product" at bounding box center [1286, 497] width 84 height 23
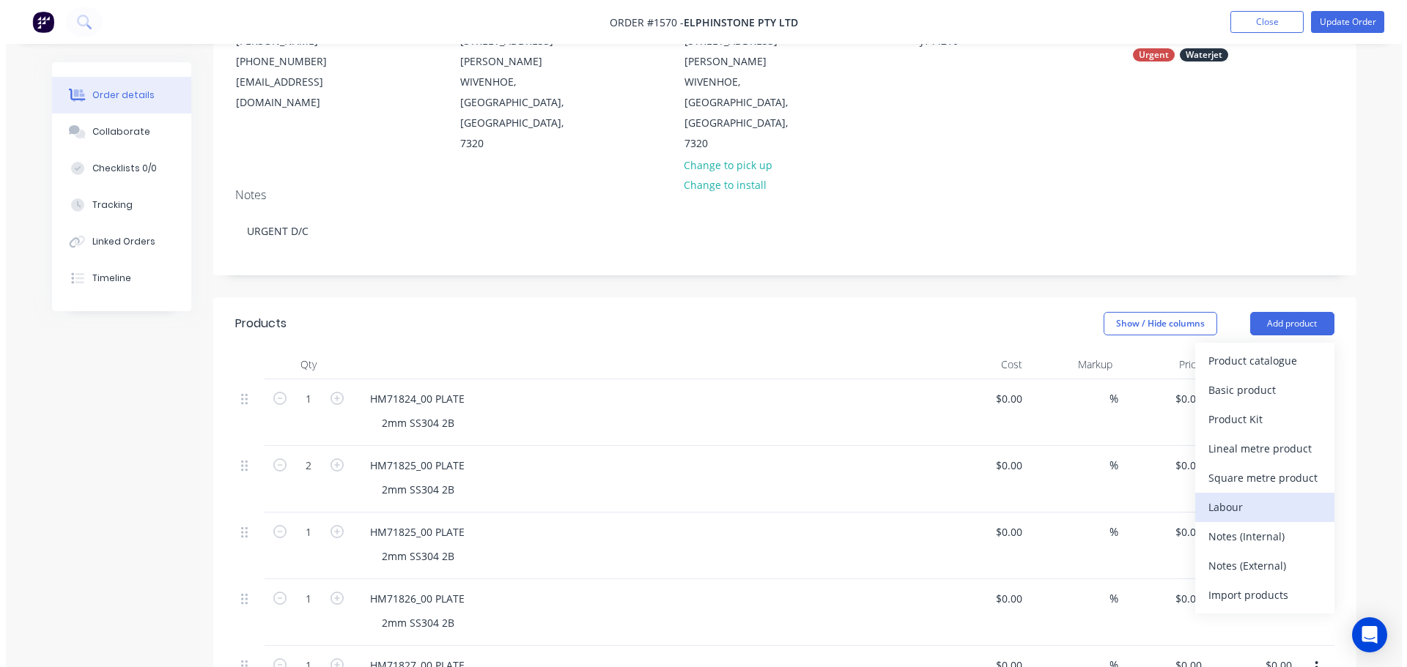
scroll to position [220, 0]
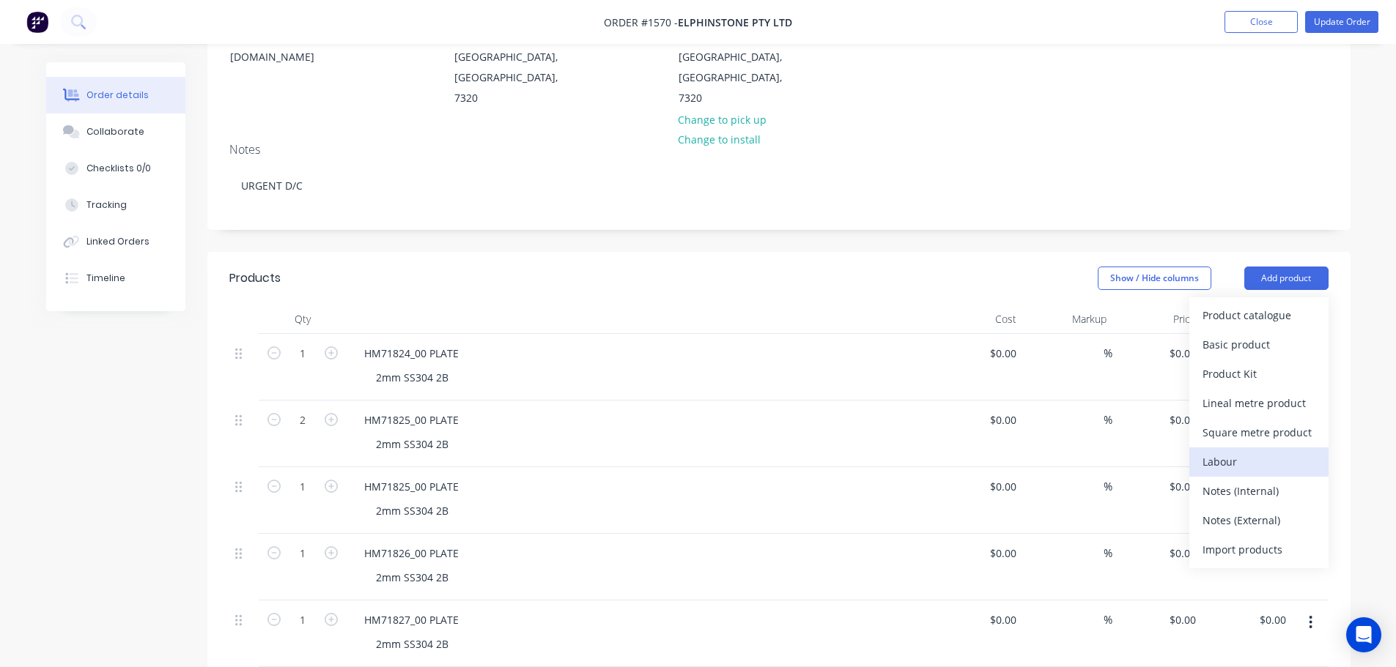
click at [1196, 448] on button "Labour" at bounding box center [1258, 462] width 139 height 29
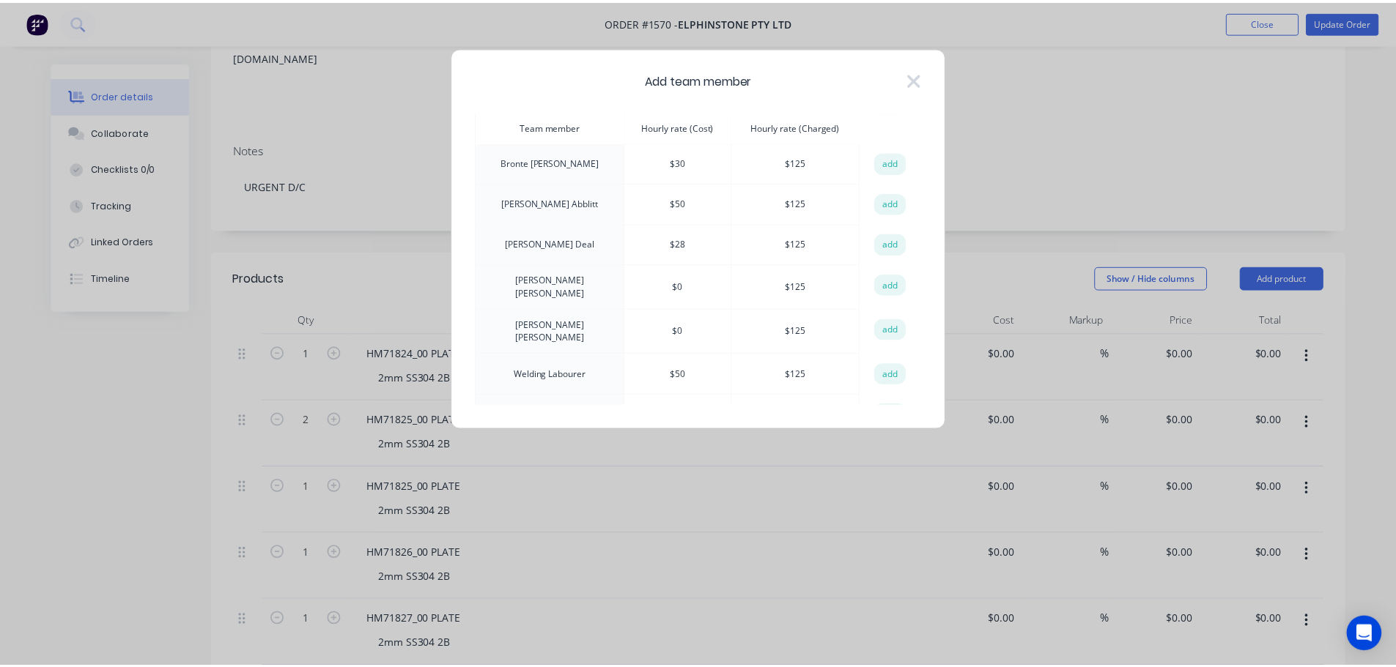
scroll to position [64, 0]
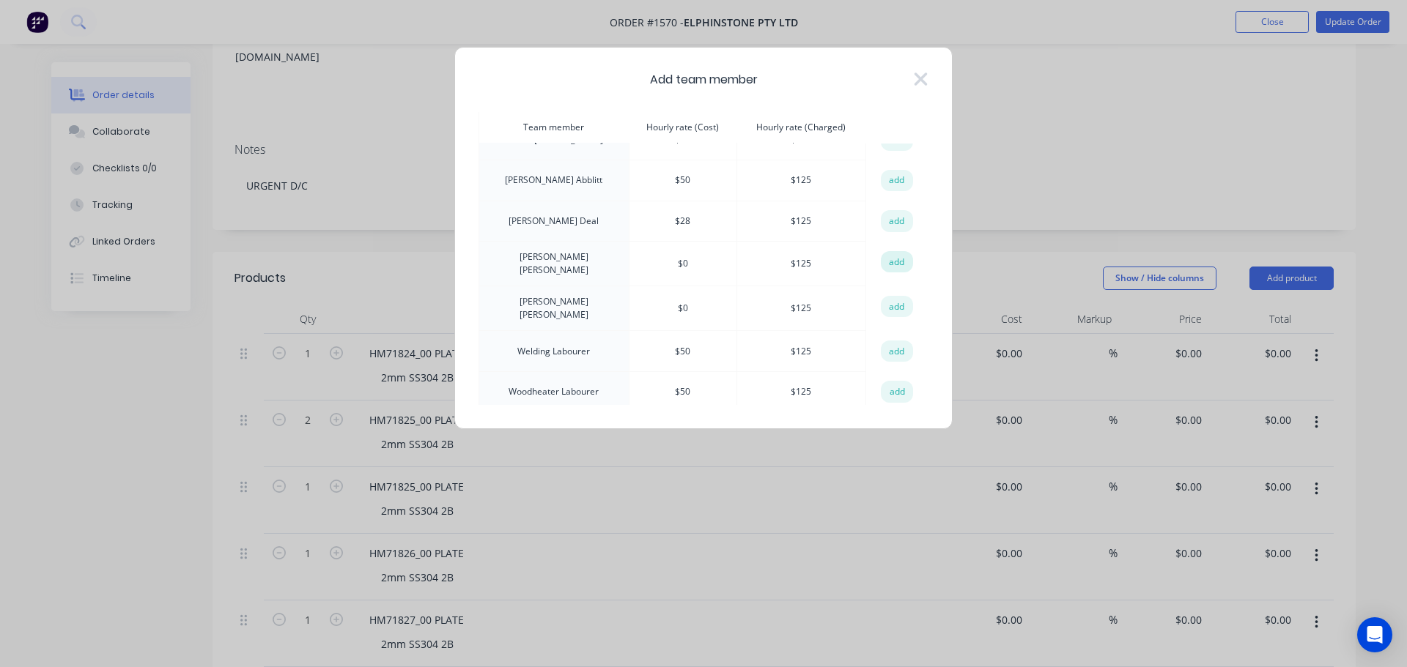
click at [893, 261] on button "add" at bounding box center [897, 262] width 32 height 22
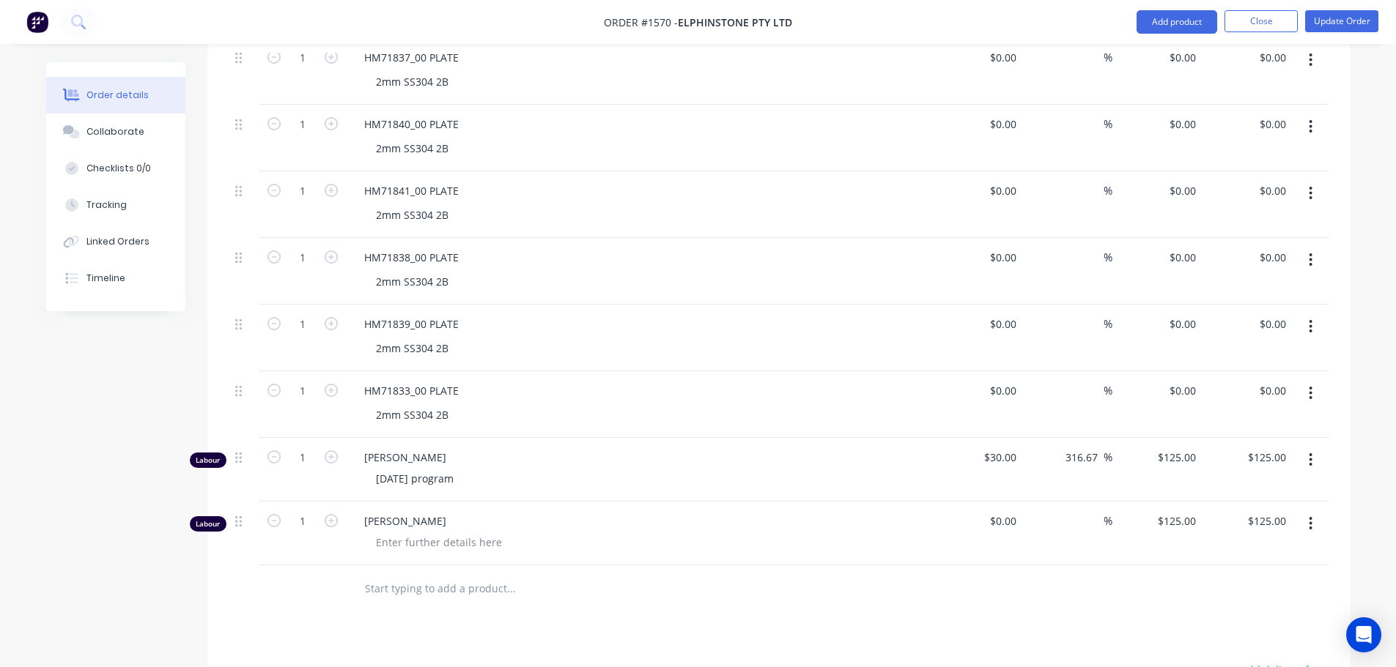
scroll to position [1640, 0]
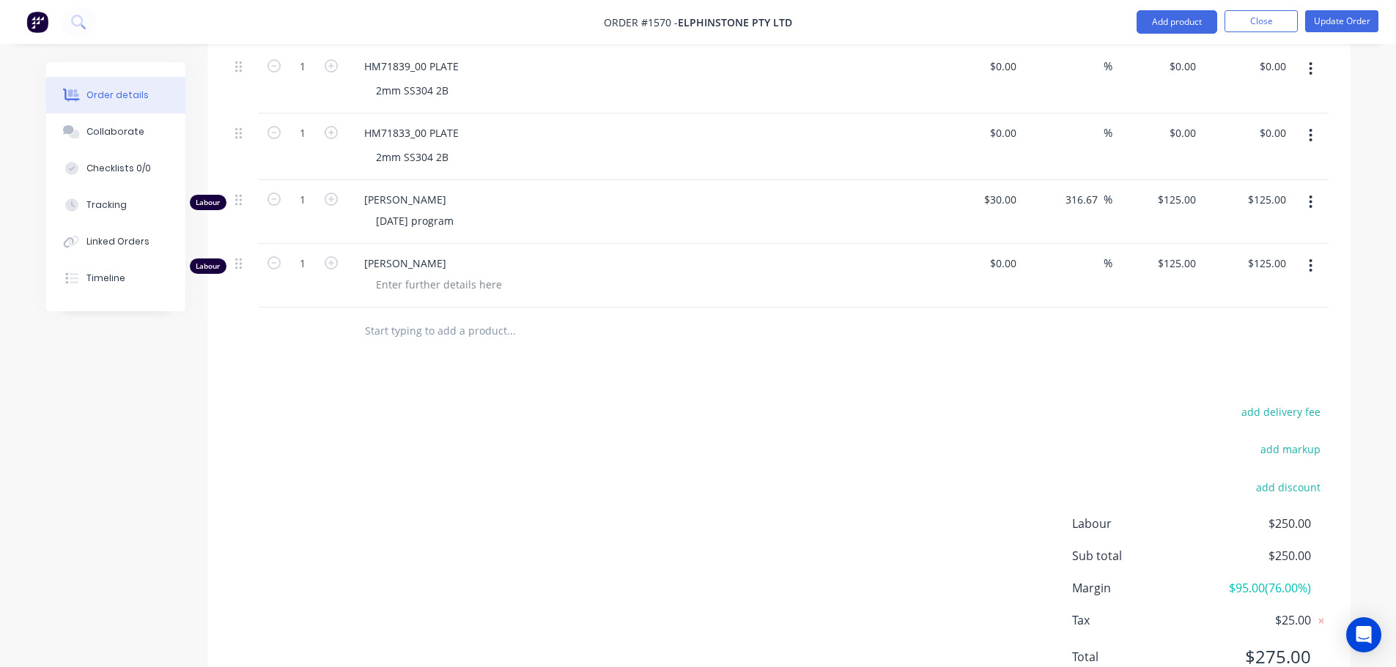
click at [1310, 258] on icon "button" at bounding box center [1310, 266] width 4 height 16
click at [1264, 294] on div "Edit" at bounding box center [1258, 304] width 113 height 21
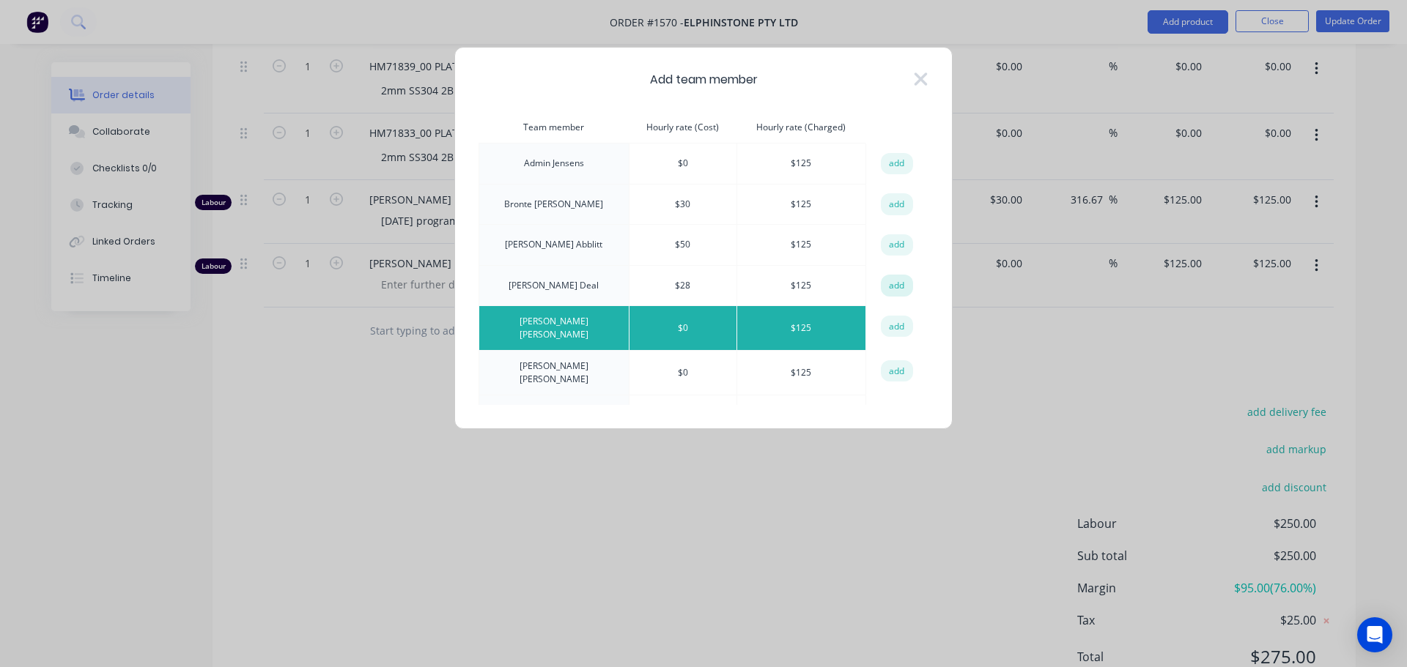
click at [886, 284] on button "add" at bounding box center [897, 286] width 32 height 22
type input "$28.00"
type input "346.43"
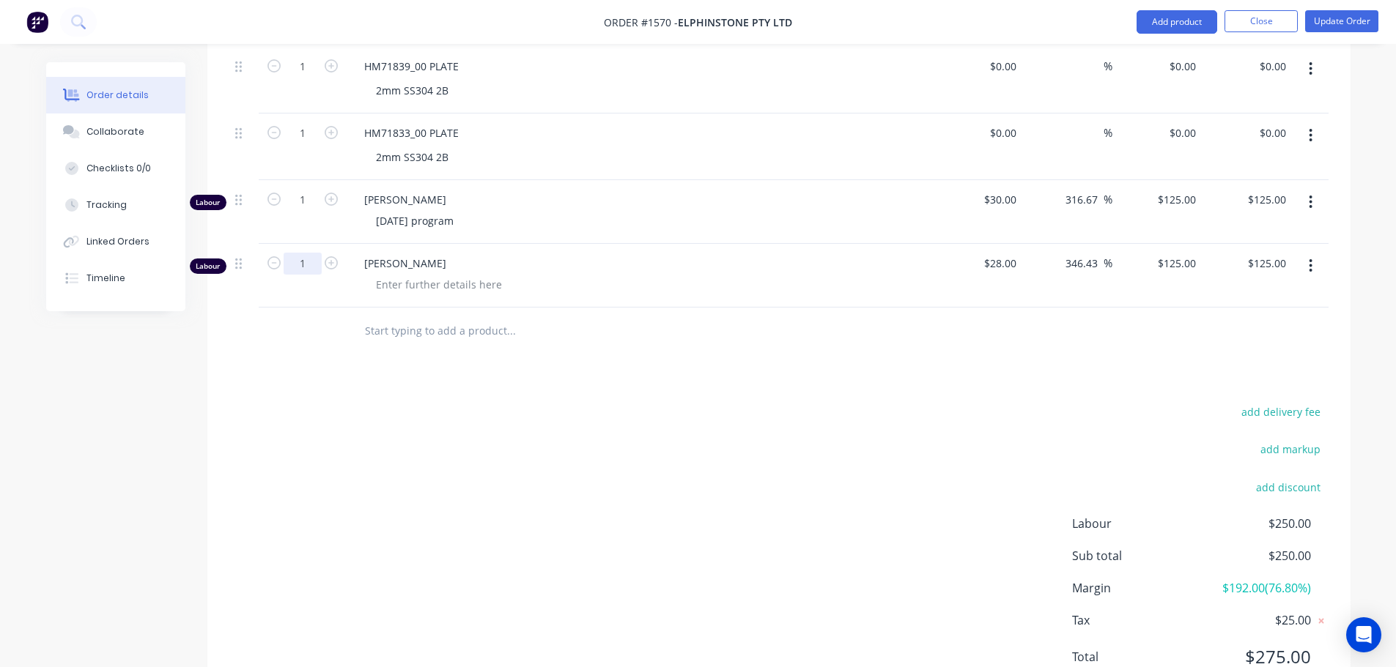
type input "0.25"
type input "$31.25"
click at [385, 274] on div at bounding box center [438, 284] width 149 height 21
click at [1351, 24] on button "Update Order" at bounding box center [1341, 21] width 73 height 22
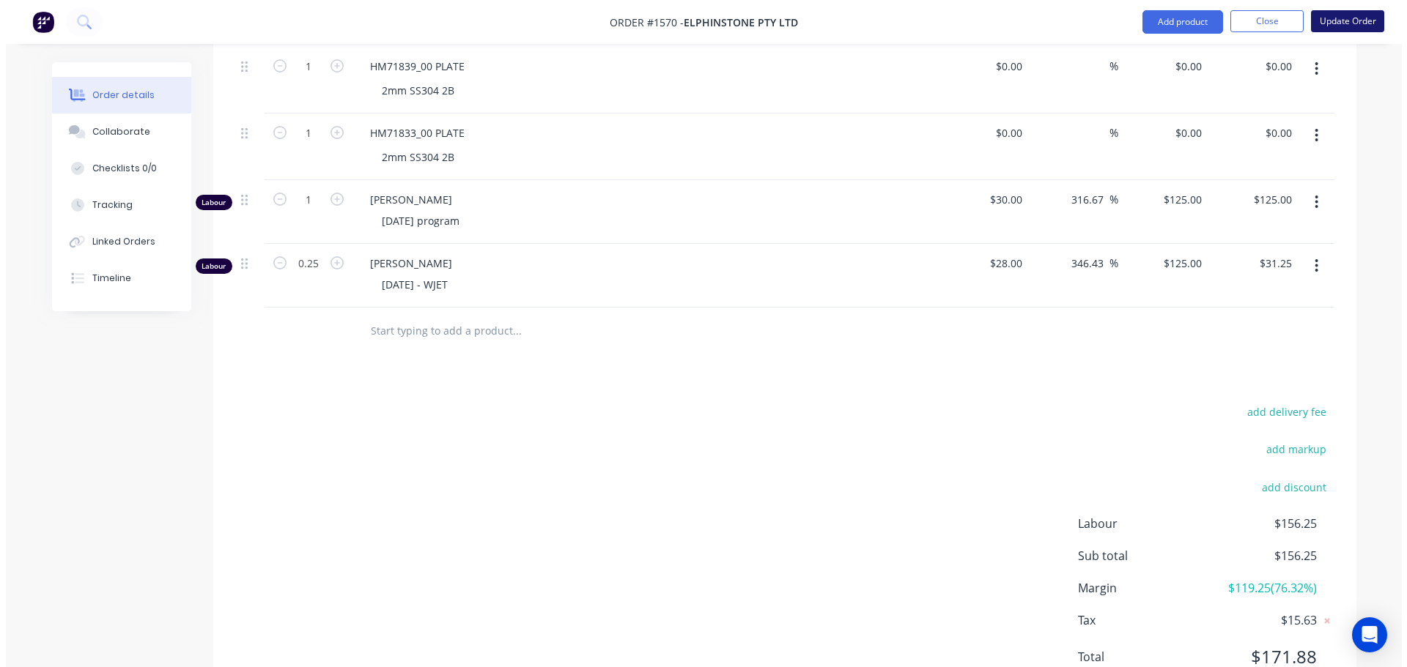
scroll to position [0, 0]
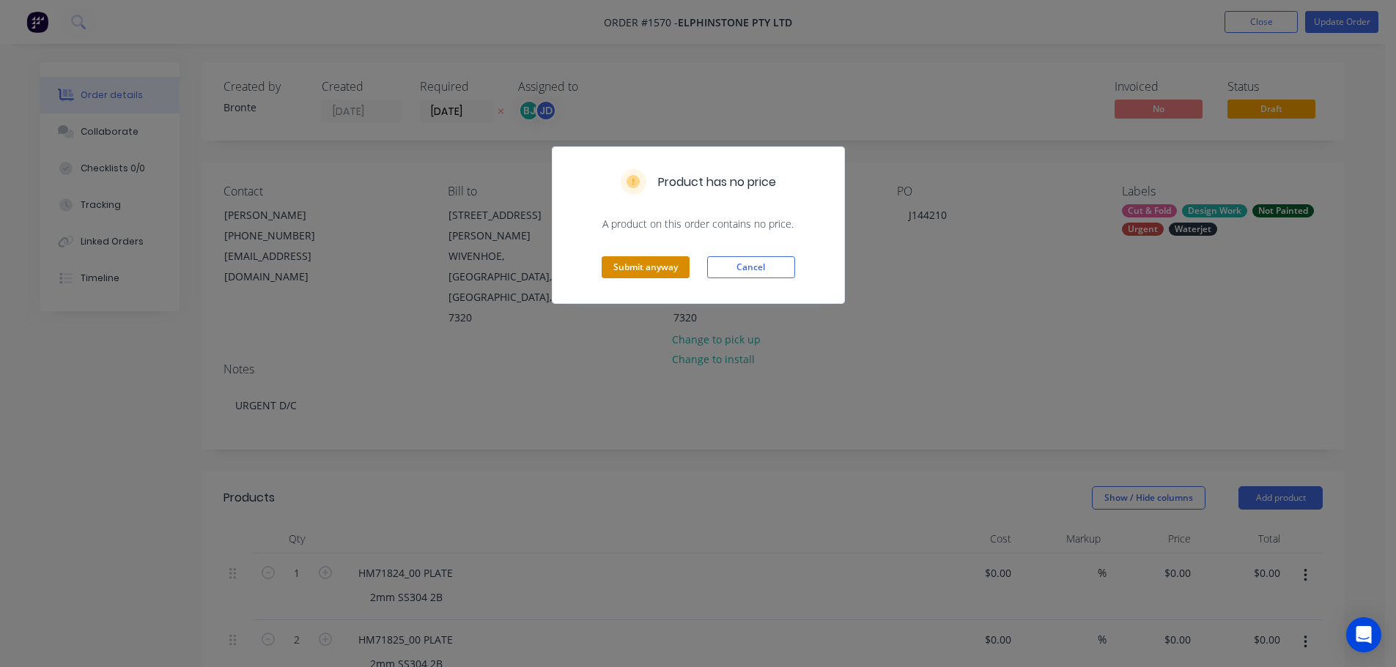
click at [657, 273] on button "Submit anyway" at bounding box center [645, 267] width 88 height 22
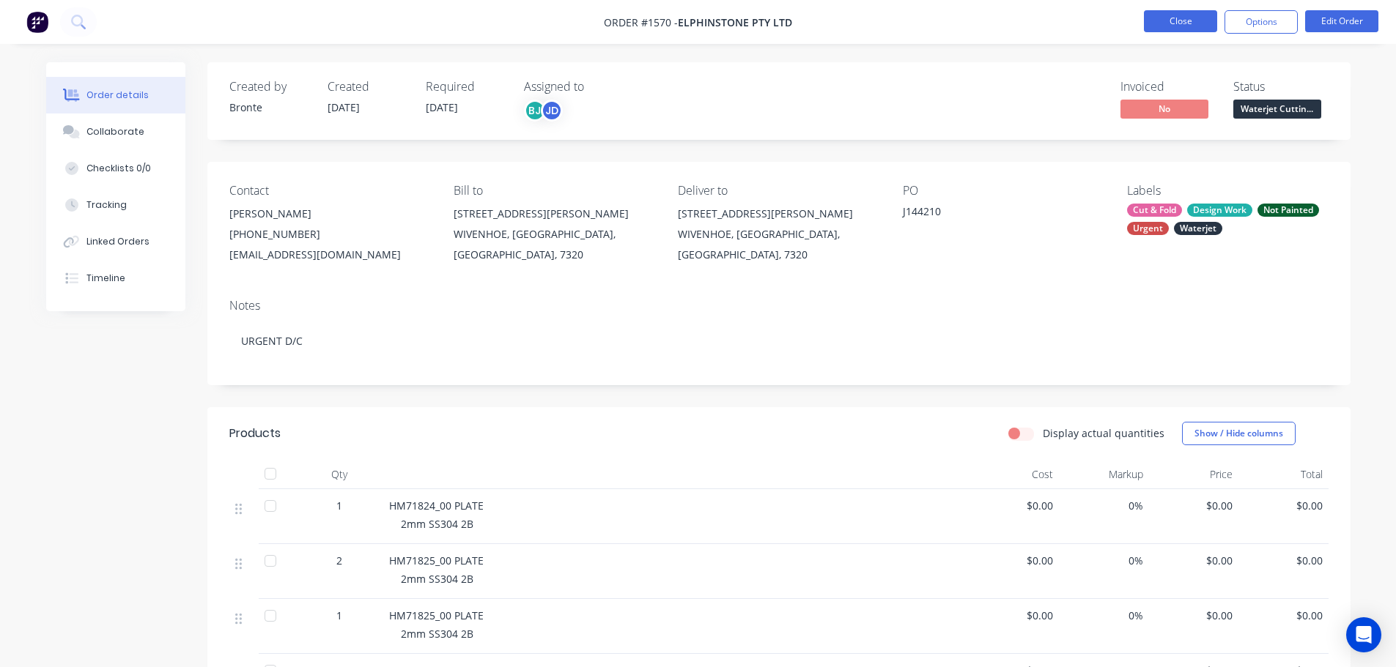
click at [1204, 18] on button "Close" at bounding box center [1180, 21] width 73 height 22
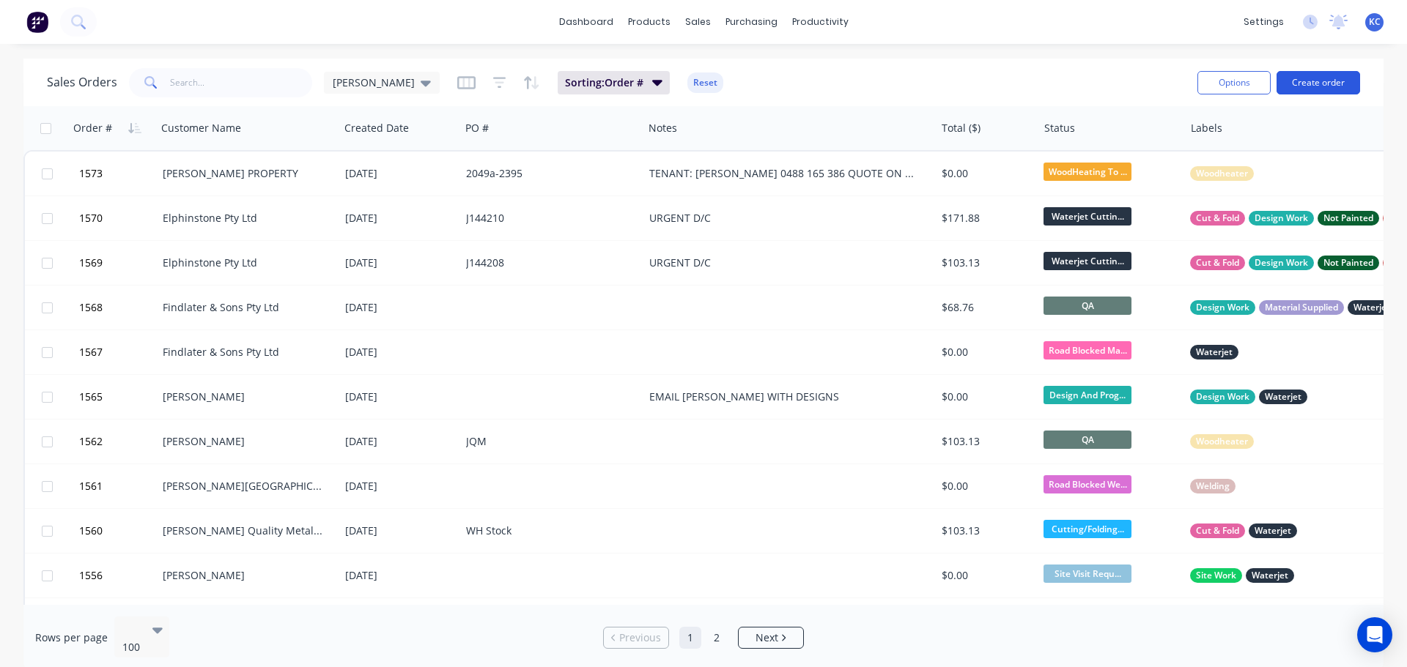
click at [1318, 82] on button "Create order" at bounding box center [1318, 82] width 84 height 23
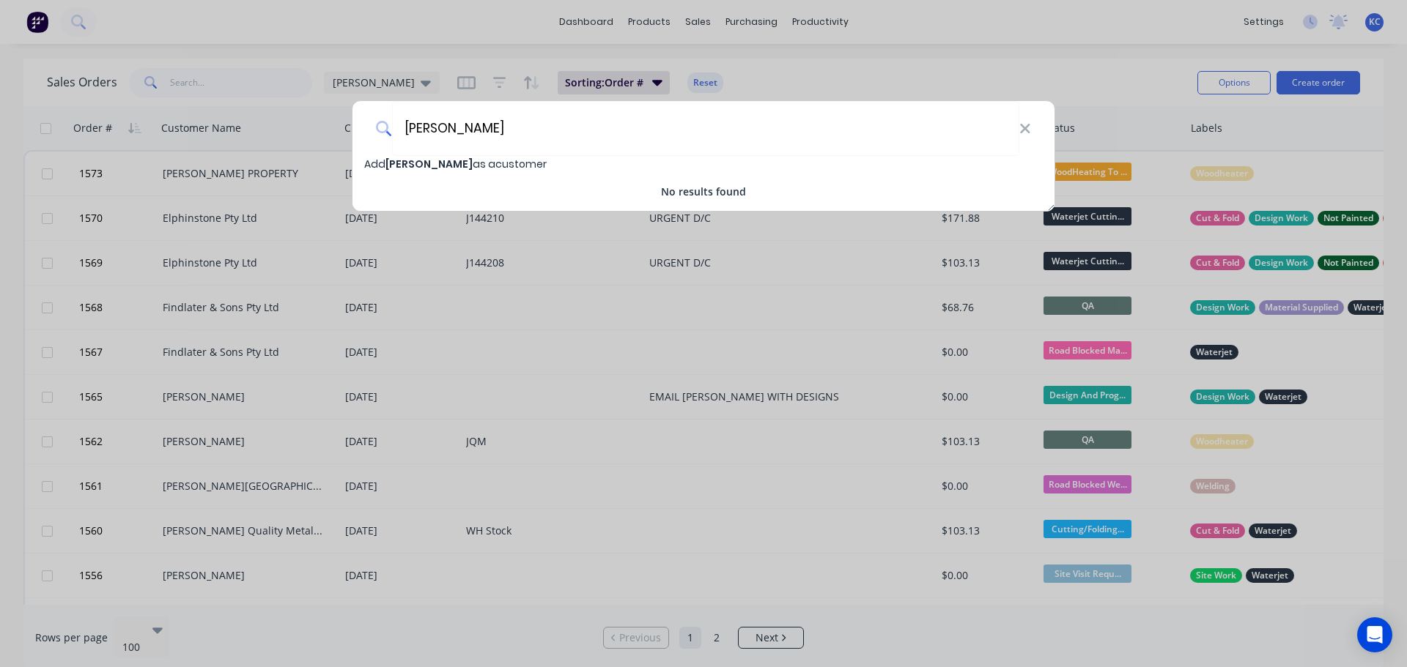
type input "[PERSON_NAME]"
click at [431, 171] on div "Add [PERSON_NAME] as a customer" at bounding box center [703, 164] width 702 height 16
select select "AU"
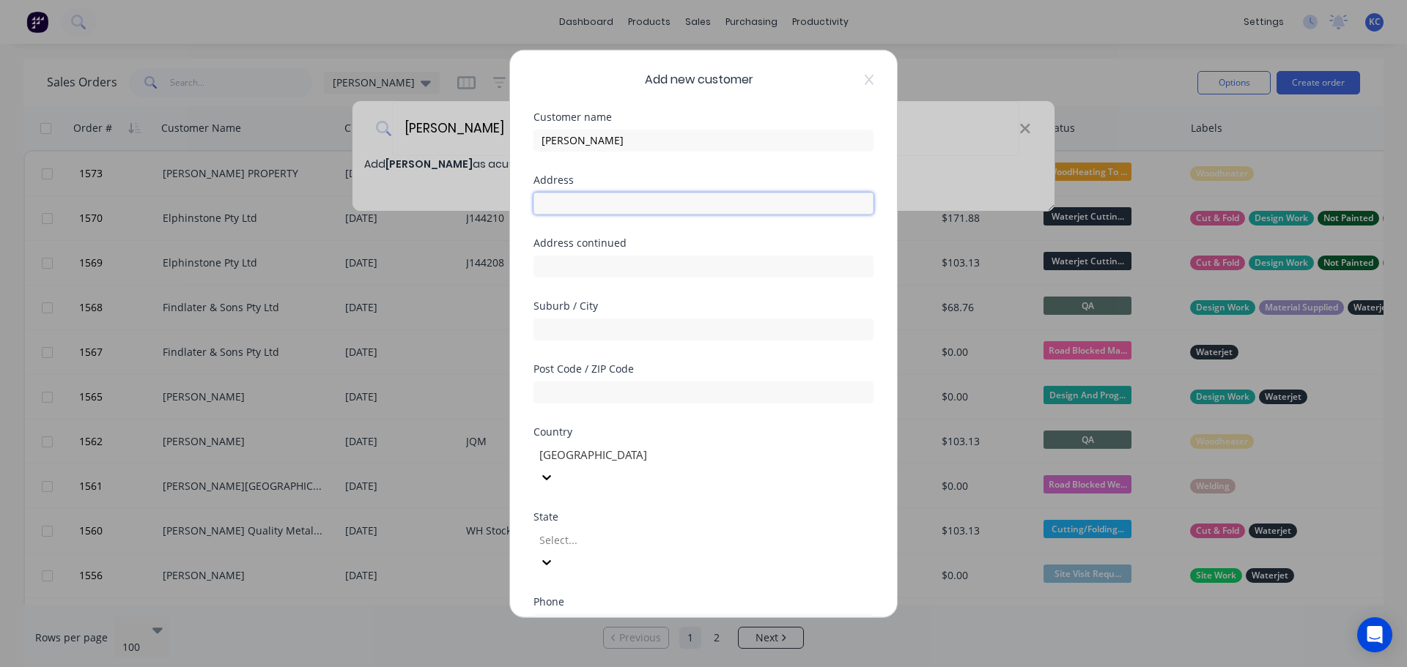
click at [652, 207] on input "text" at bounding box center [703, 203] width 340 height 22
type input "[STREET_ADDRESS]"
type input "[GEOGRAPHIC_DATA]"
type input "7316"
type input "t"
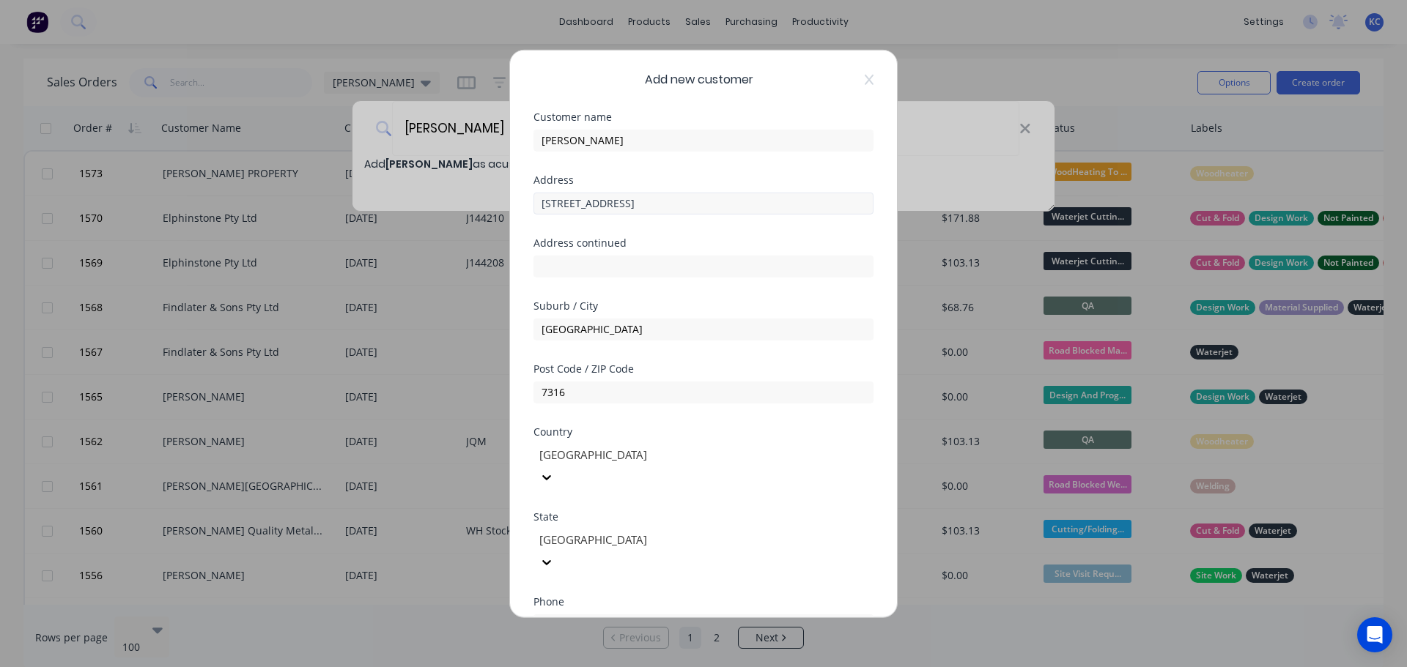
type input "0407 053 854"
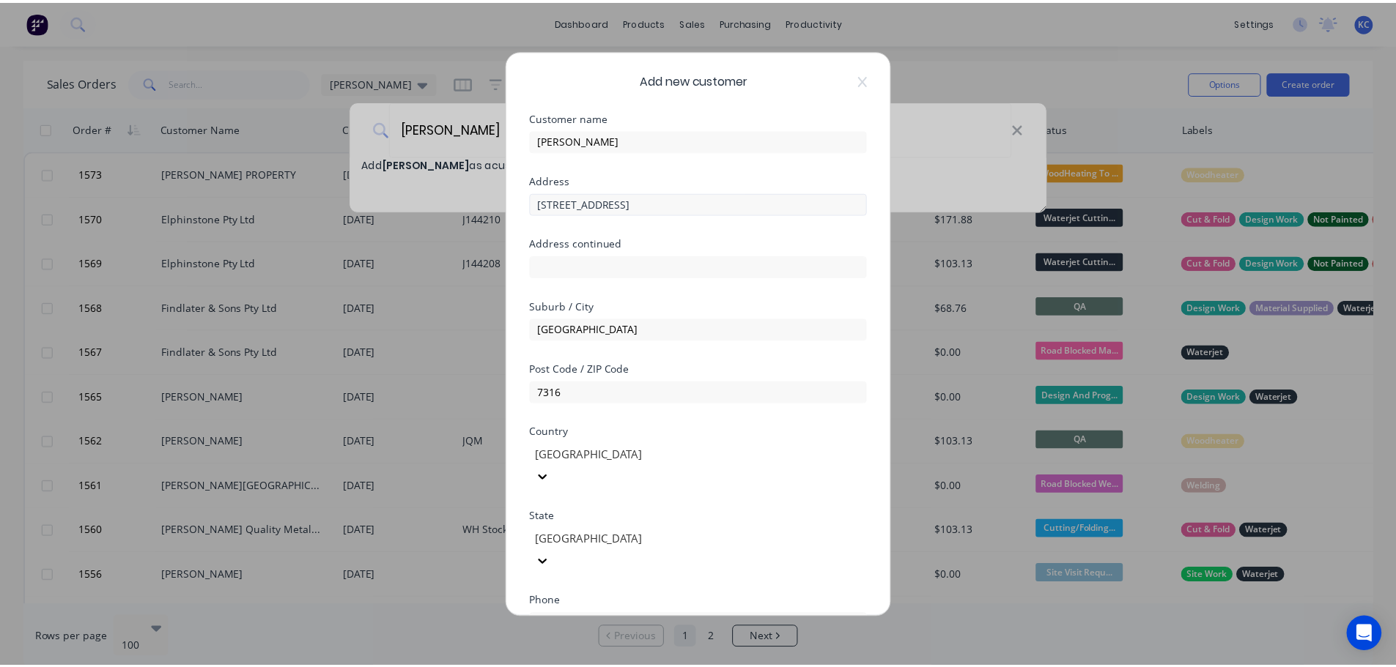
scroll to position [148, 0]
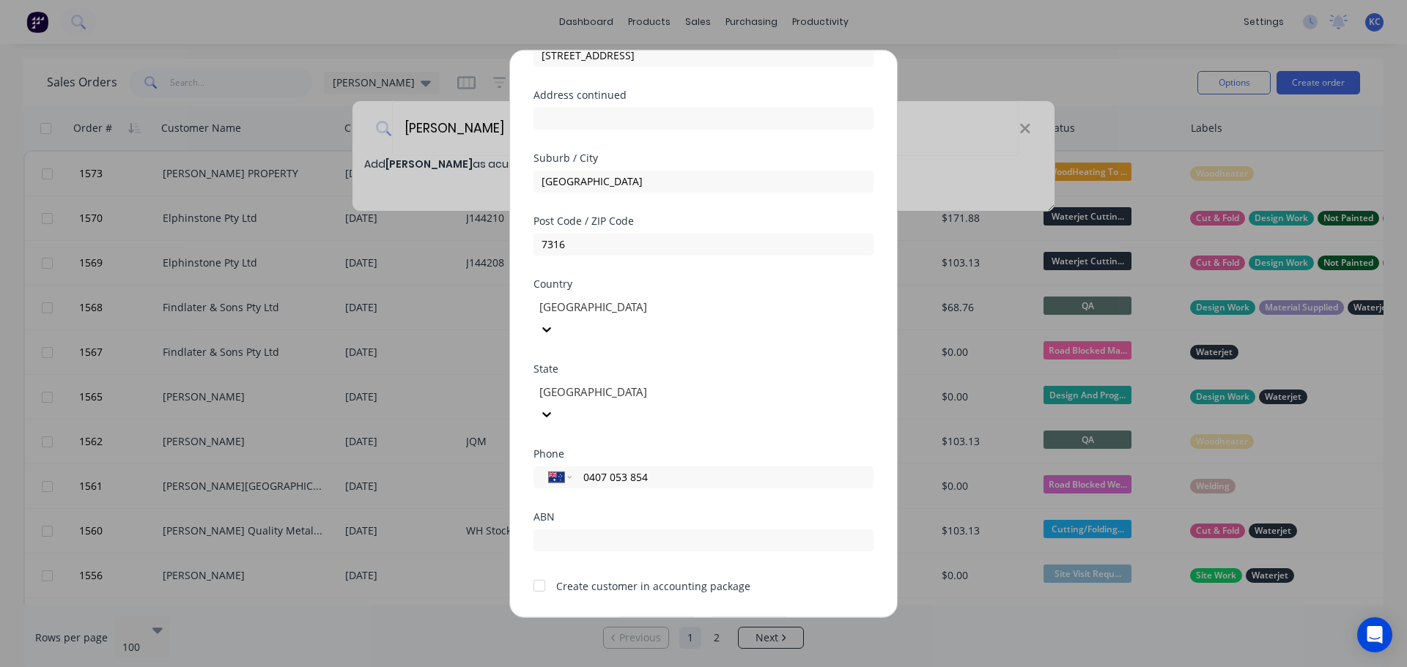
click at [656, 617] on button "Save" at bounding box center [657, 628] width 81 height 23
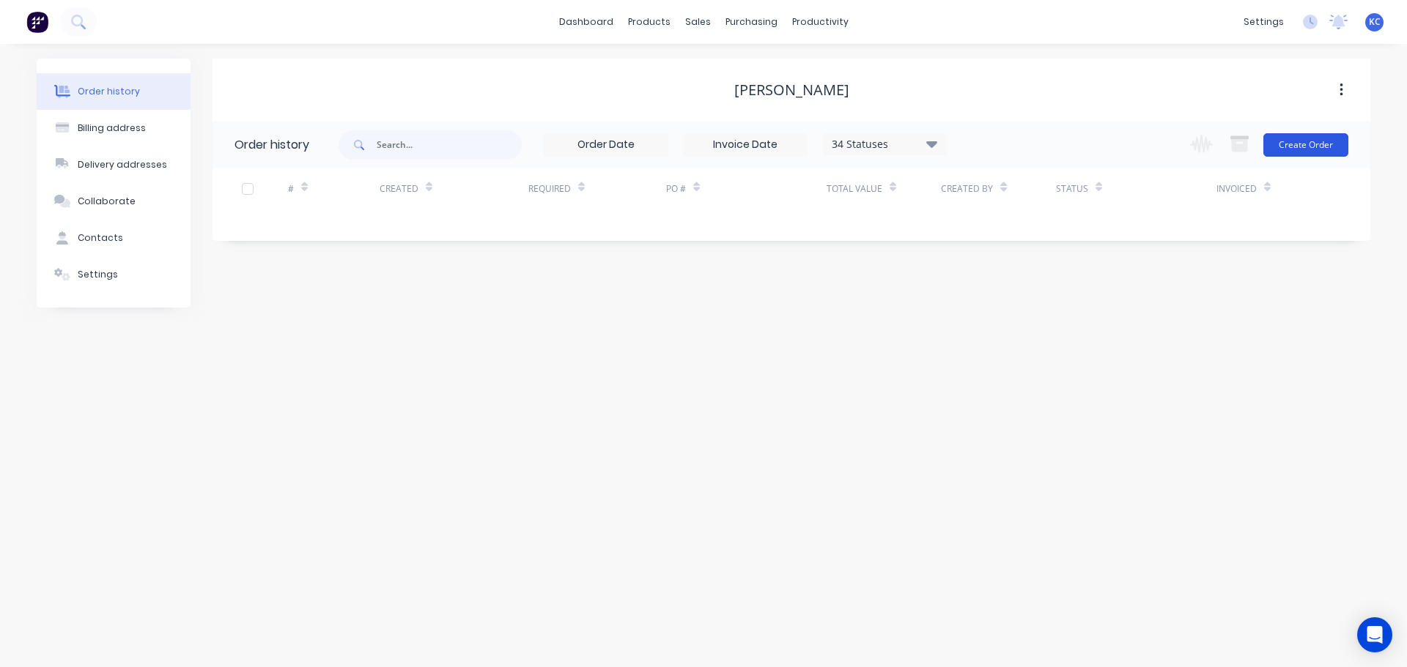
click at [1325, 147] on button "Create Order" at bounding box center [1305, 144] width 85 height 23
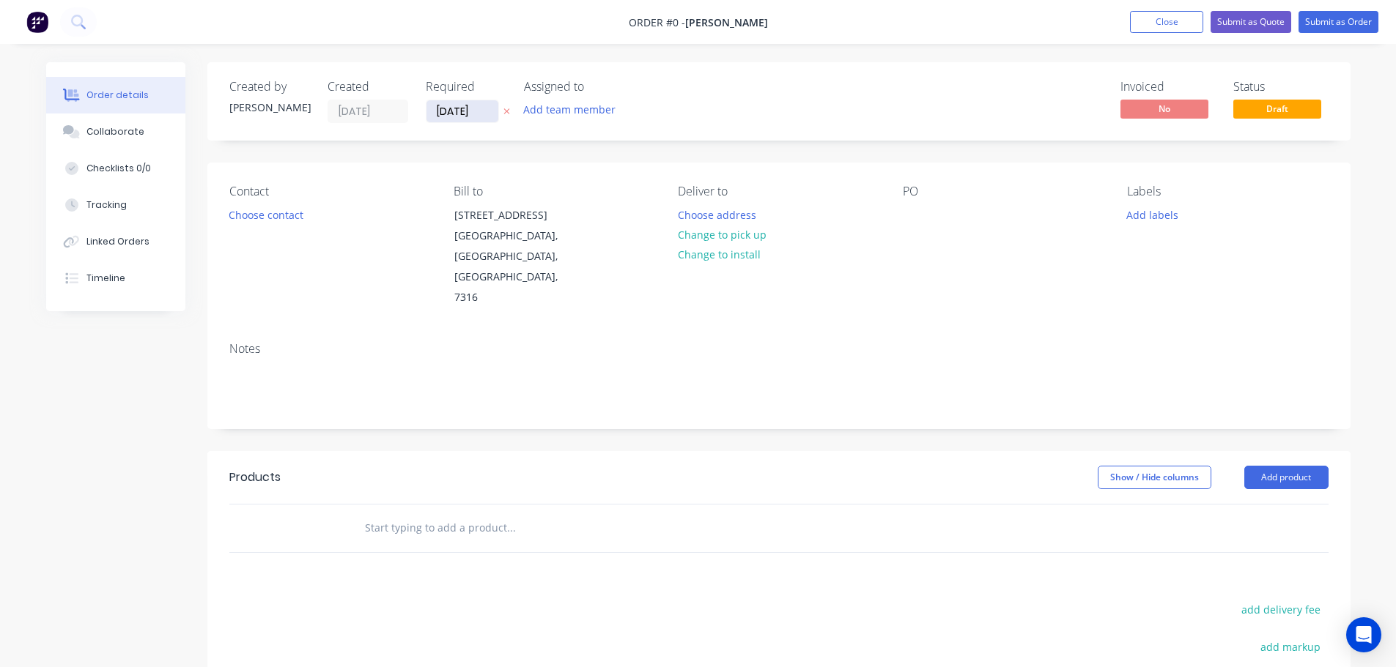
click at [478, 113] on input "[DATE]" at bounding box center [462, 111] width 72 height 22
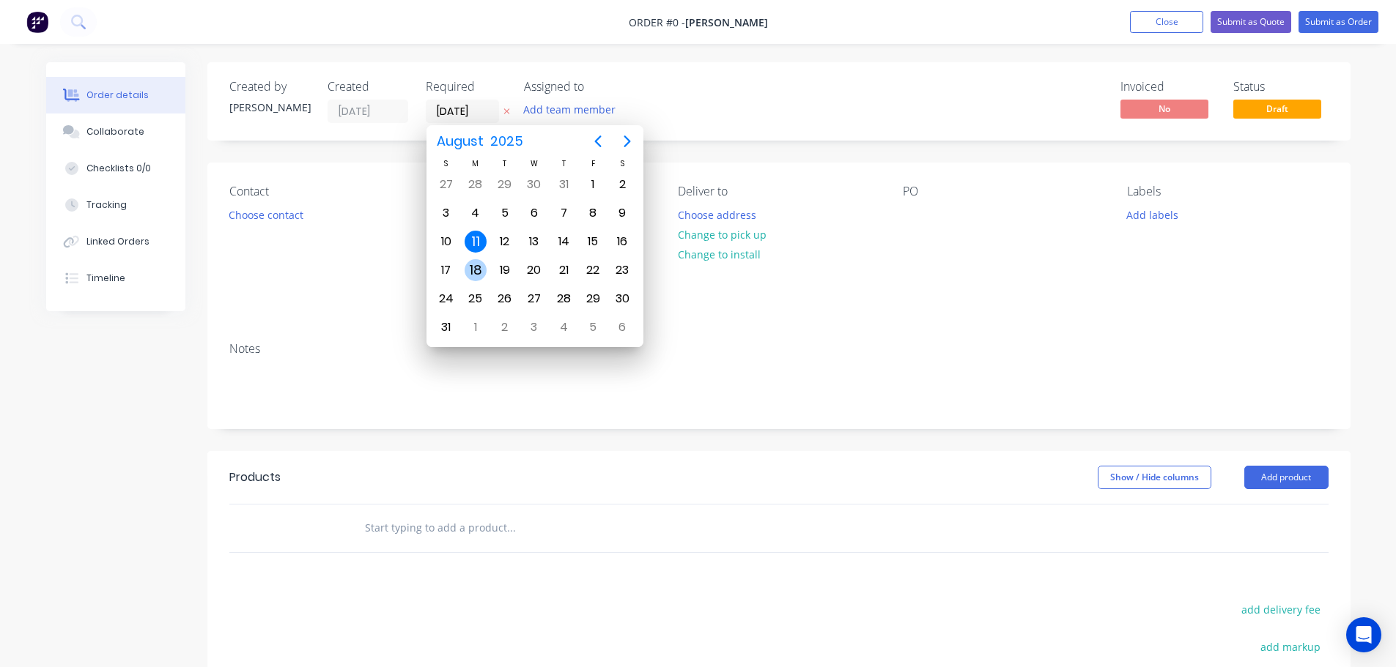
click at [482, 267] on div "18" at bounding box center [475, 270] width 22 height 22
type input "[DATE]"
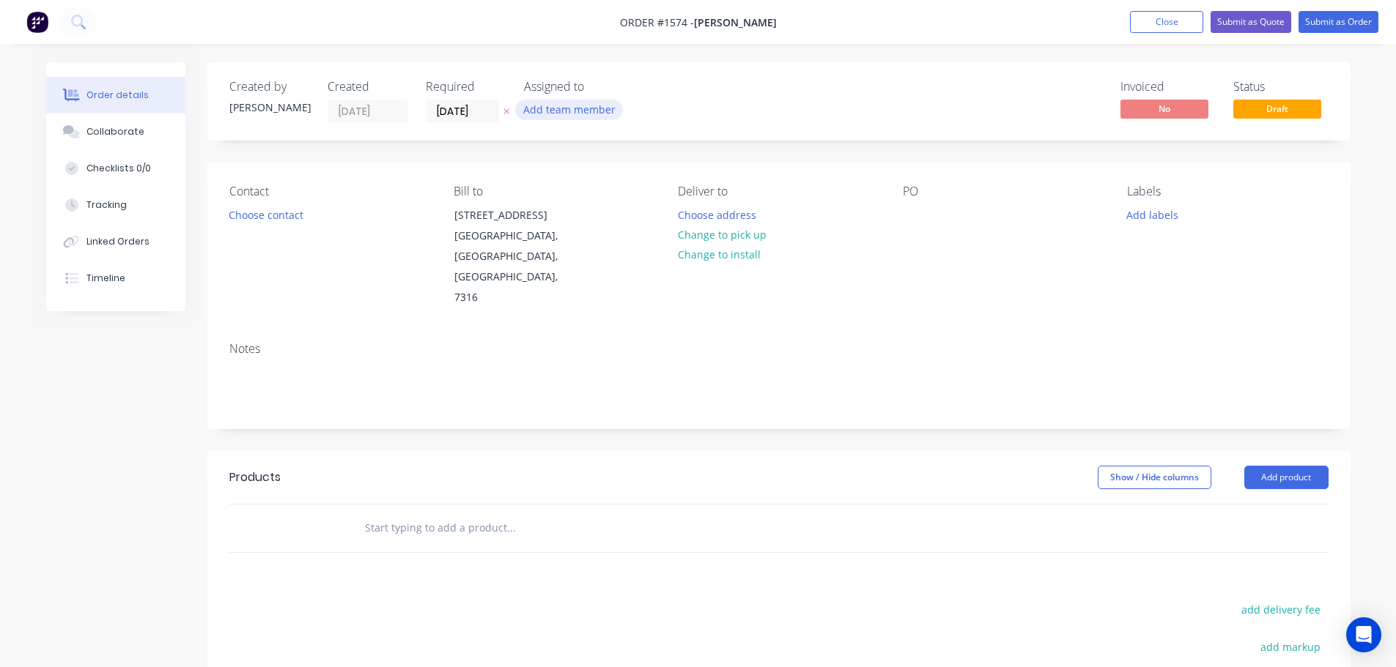
click at [583, 109] on button "Add team member" at bounding box center [569, 110] width 108 height 20
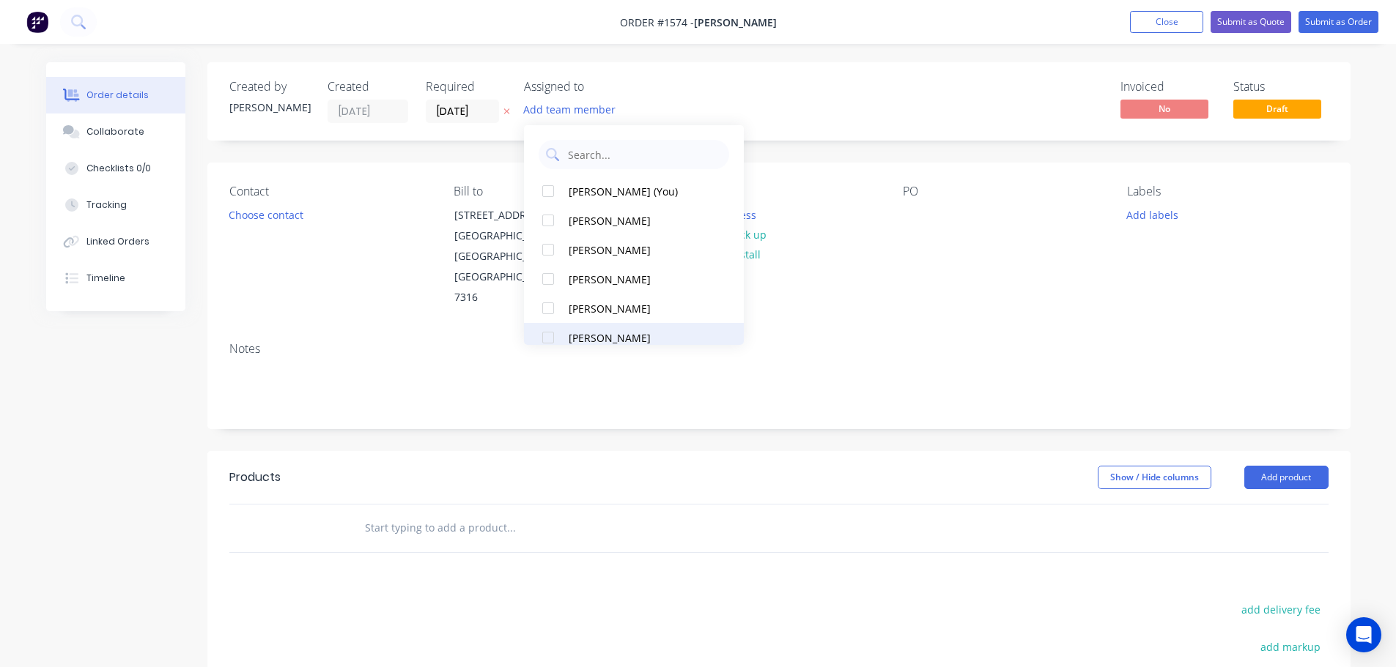
click at [545, 340] on div at bounding box center [547, 337] width 29 height 29
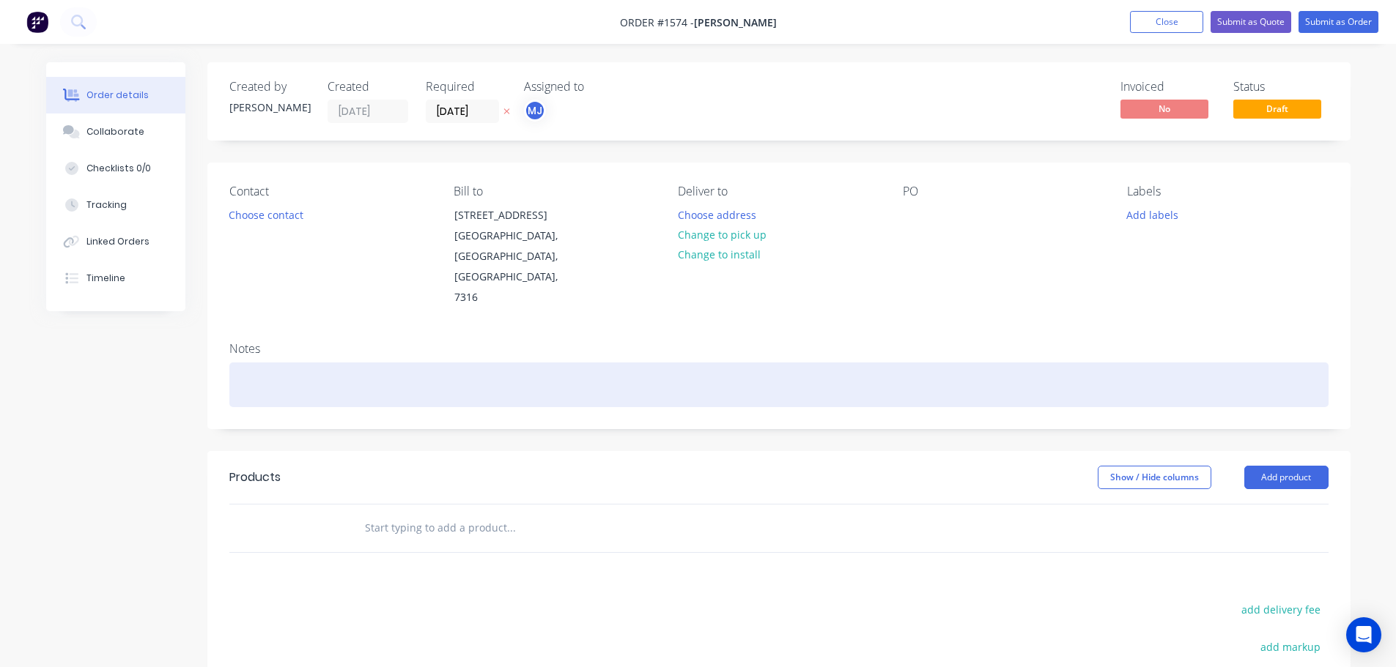
click at [913, 363] on div at bounding box center [778, 385] width 1099 height 45
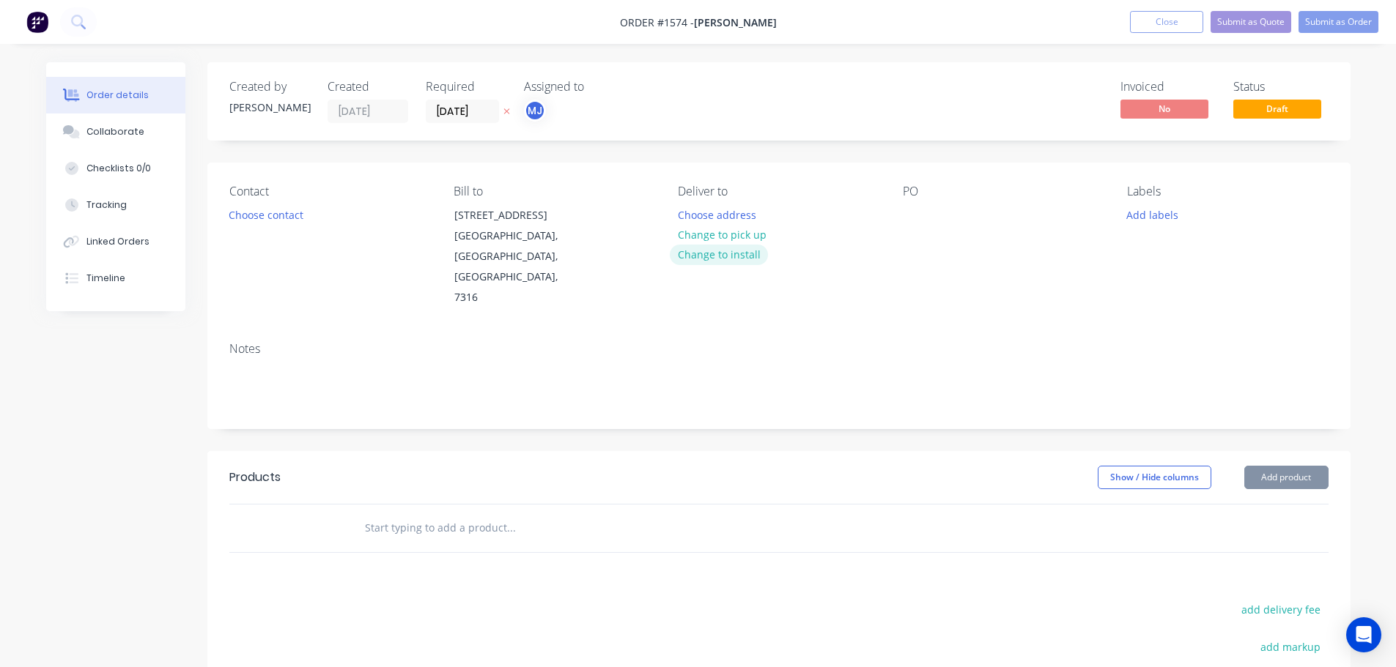
click at [757, 246] on button "Change to install" at bounding box center [719, 255] width 98 height 20
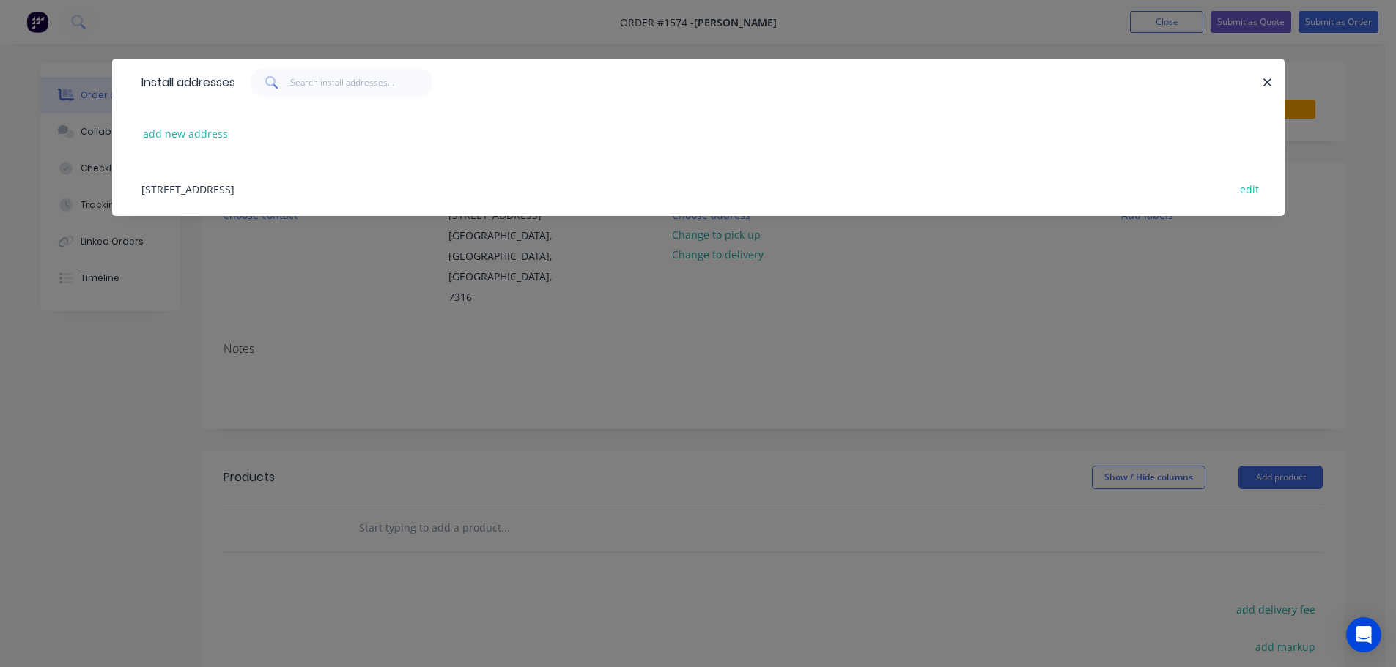
click at [333, 182] on div "[STREET_ADDRESS] edit" at bounding box center [698, 188] width 1128 height 55
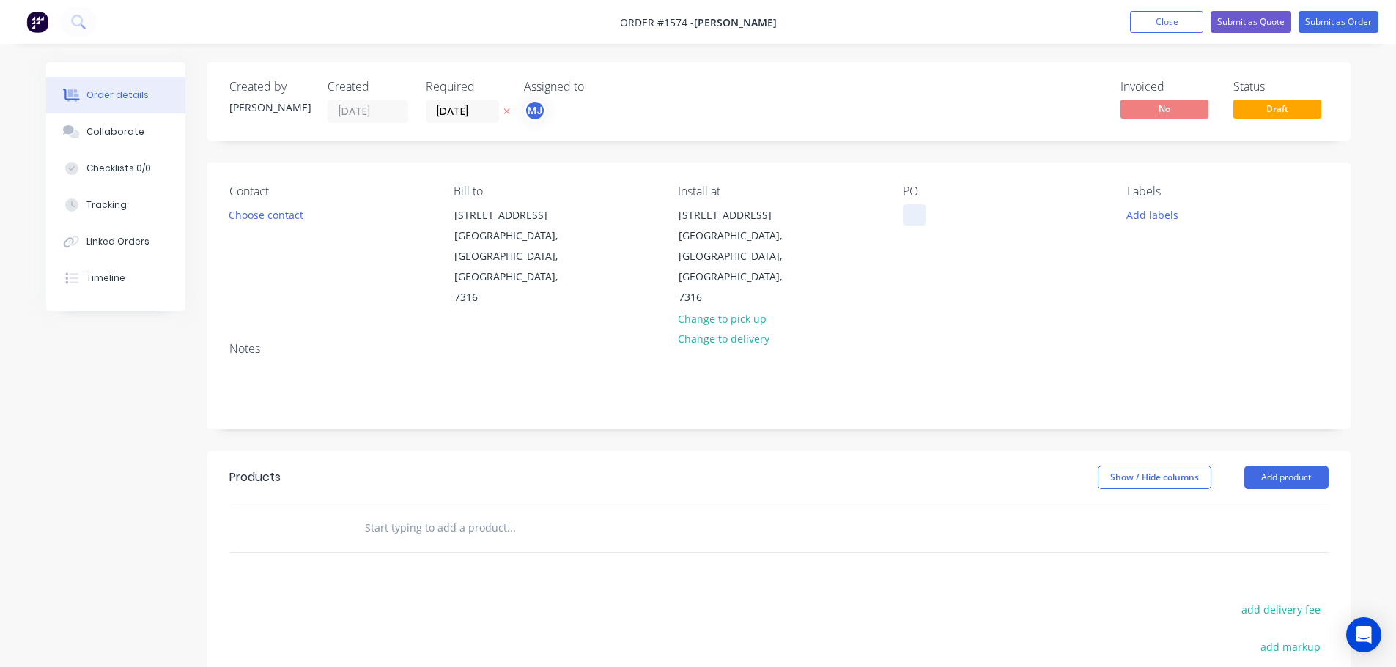
click at [911, 217] on div at bounding box center [914, 214] width 23 height 21
click at [1175, 215] on button "Add labels" at bounding box center [1152, 214] width 67 height 20
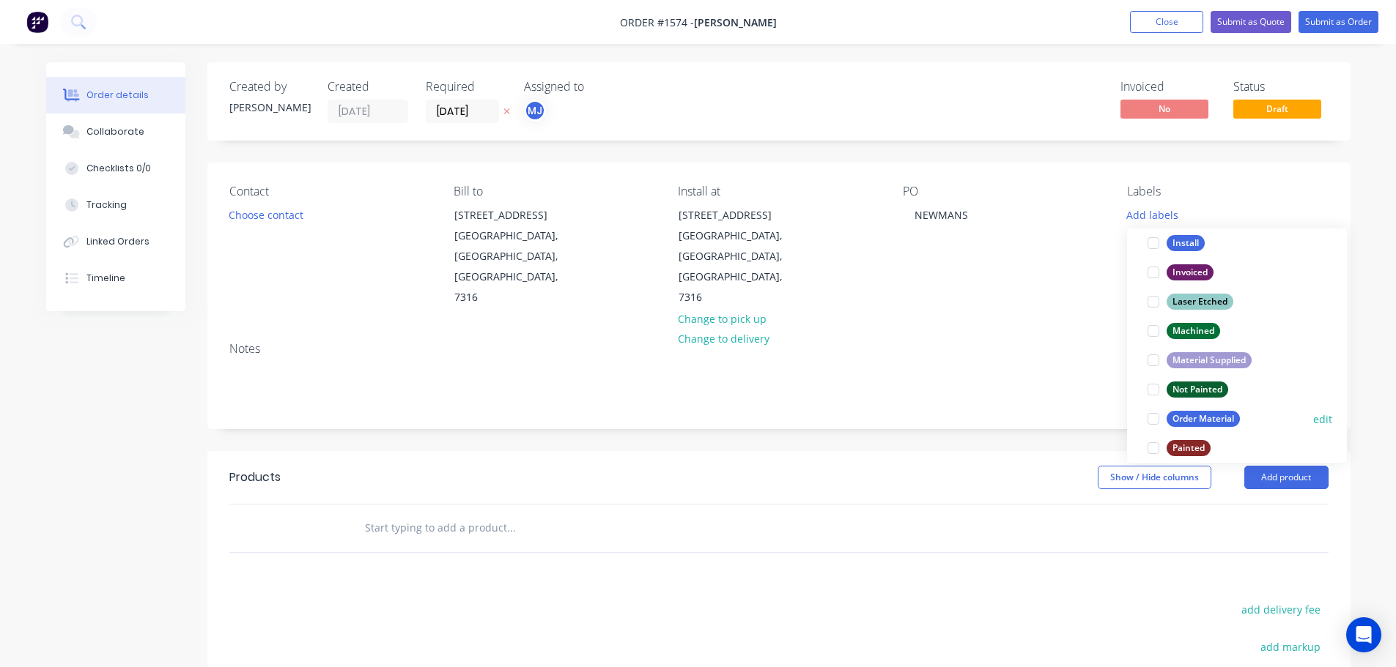
scroll to position [674, 0]
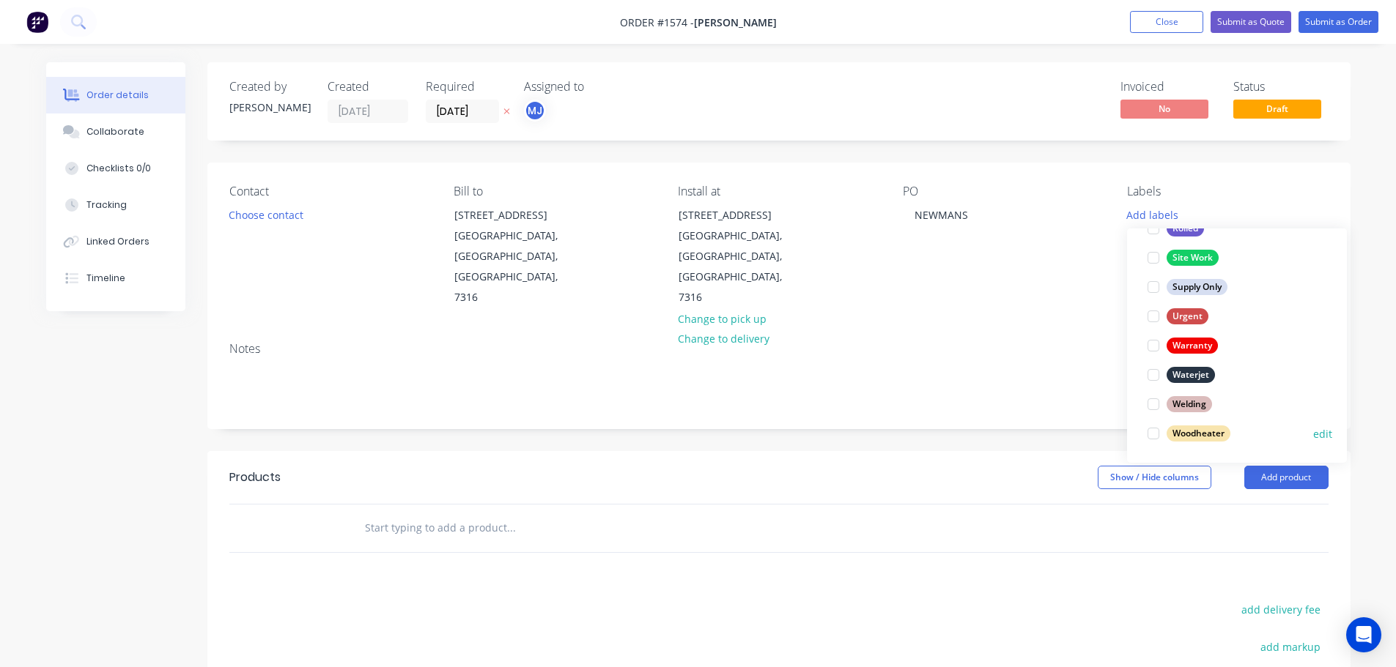
click at [1151, 434] on div at bounding box center [1152, 433] width 29 height 29
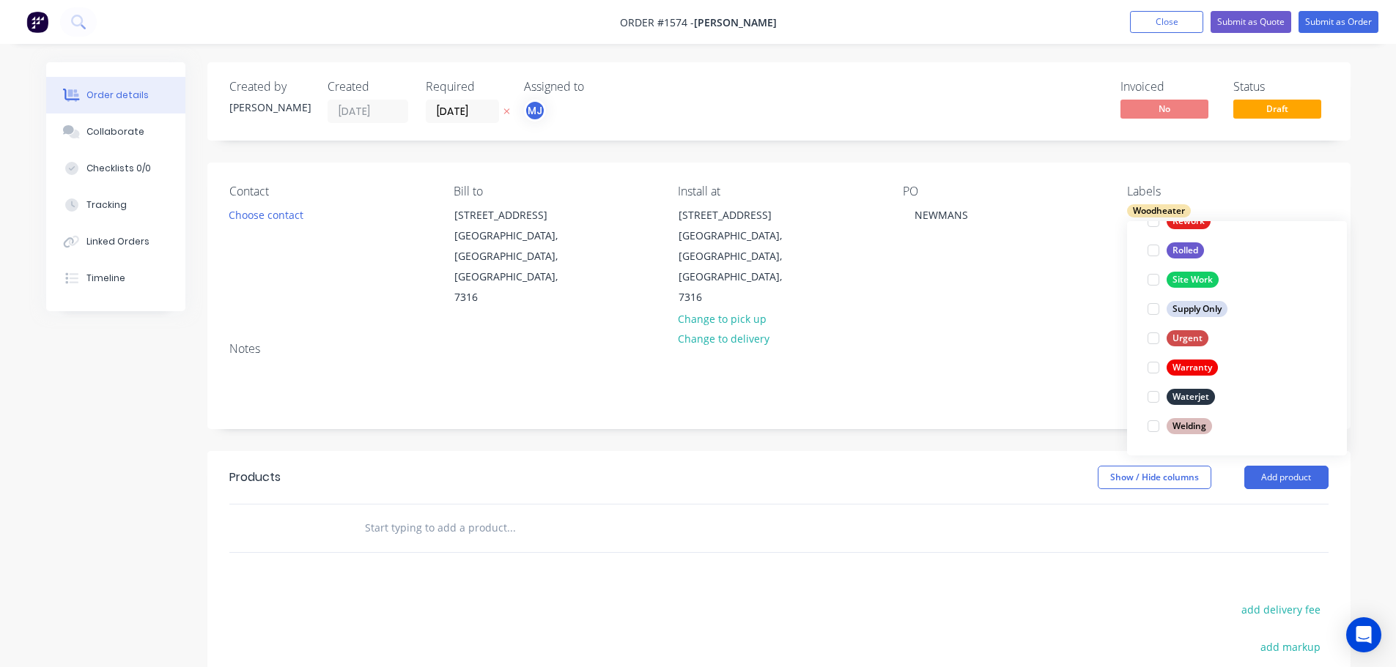
scroll to position [0, 0]
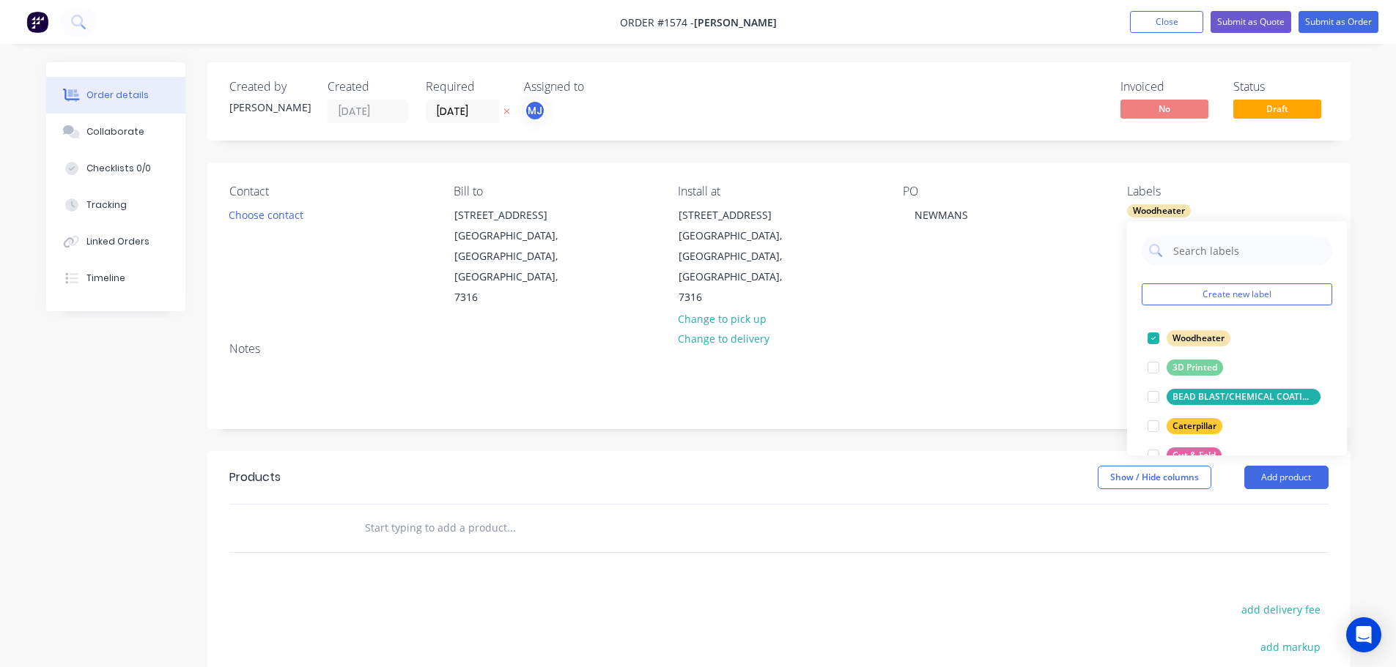
click at [720, 512] on div "Products Show / Hide columns Add product add delivery fee add markup add discou…" at bounding box center [778, 677] width 1143 height 453
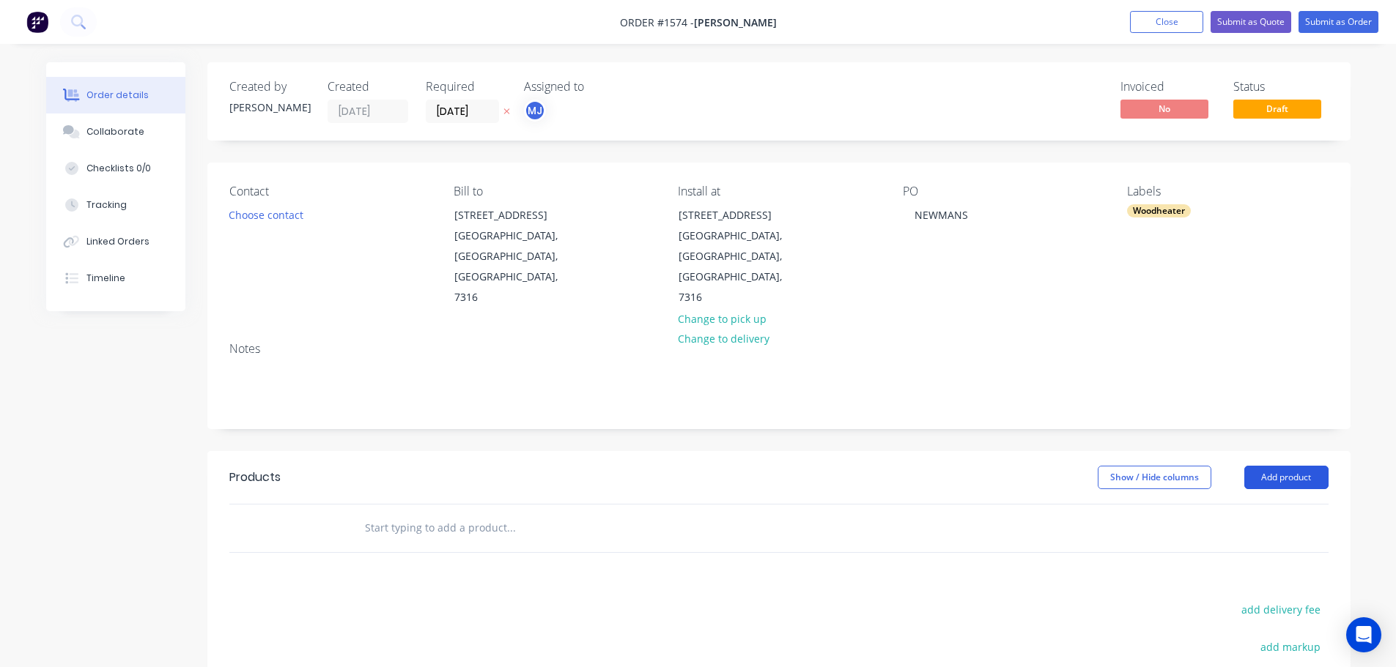
click at [1275, 466] on button "Add product" at bounding box center [1286, 477] width 84 height 23
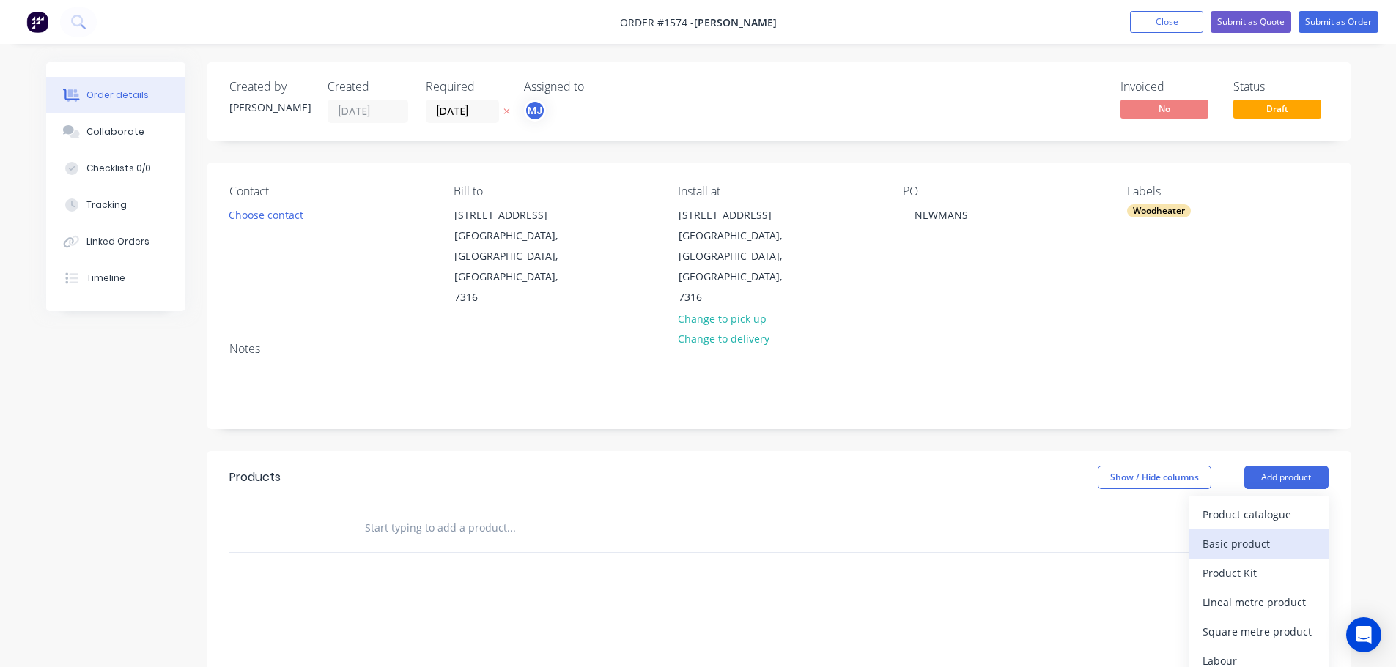
click at [1251, 533] on div "Basic product" at bounding box center [1258, 543] width 113 height 21
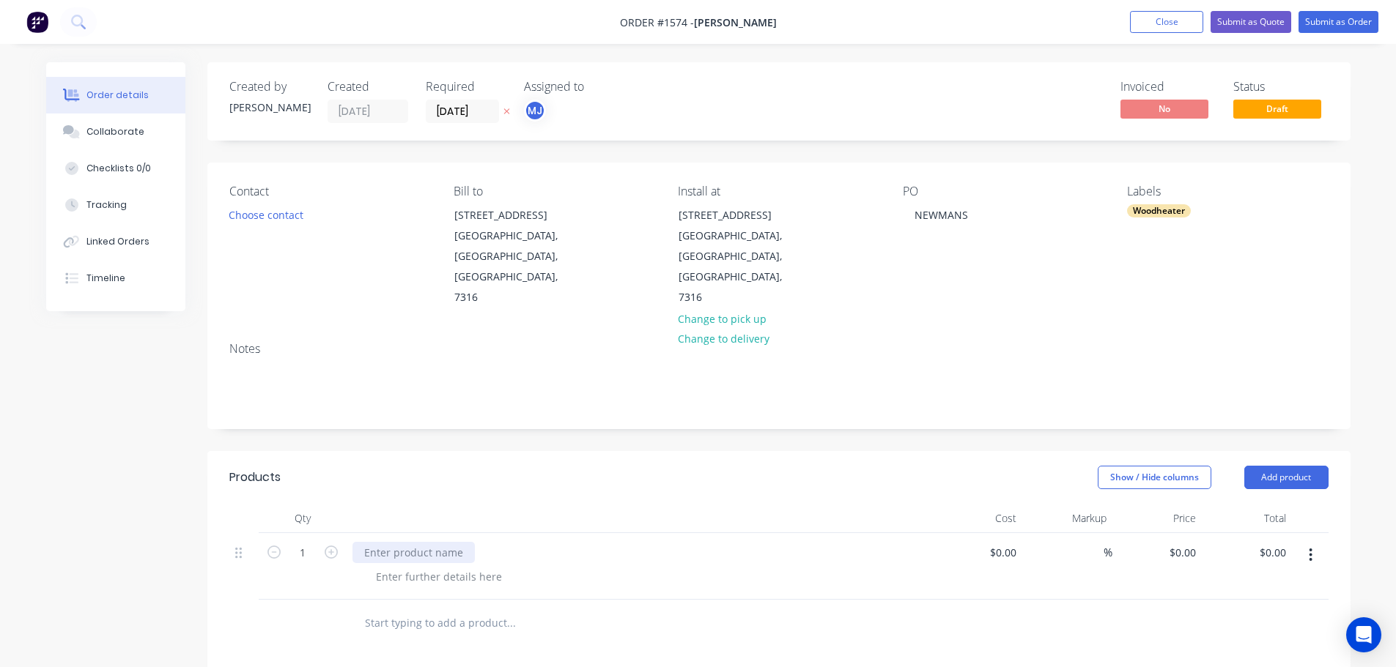
click at [421, 542] on div at bounding box center [413, 552] width 122 height 21
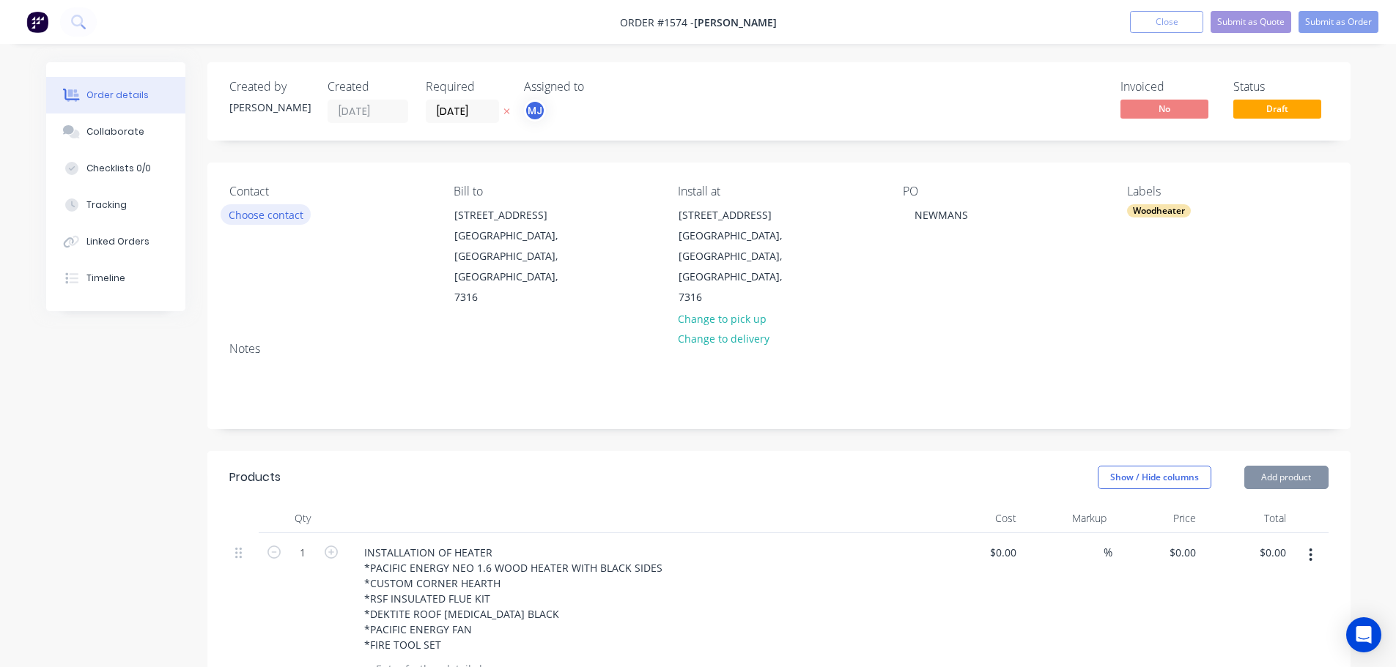
click at [275, 215] on button "Choose contact" at bounding box center [266, 214] width 90 height 20
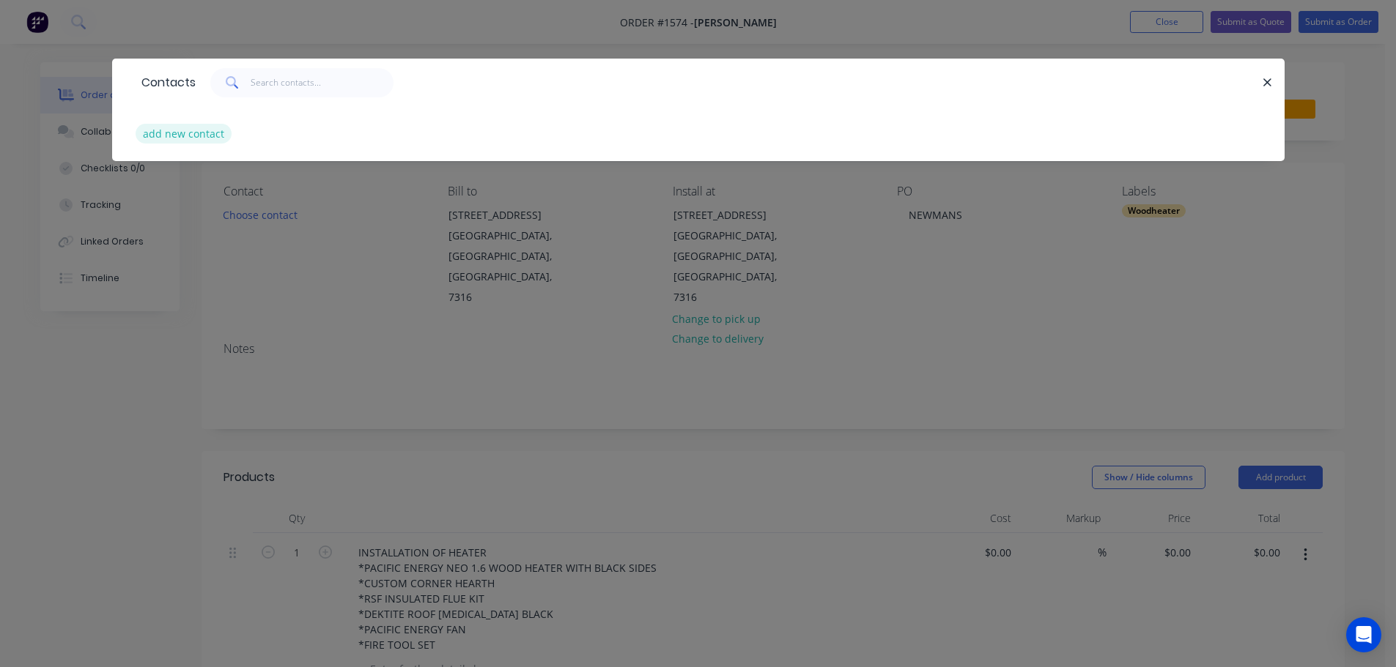
click at [198, 134] on button "add new contact" at bounding box center [184, 134] width 97 height 20
select select "AU"
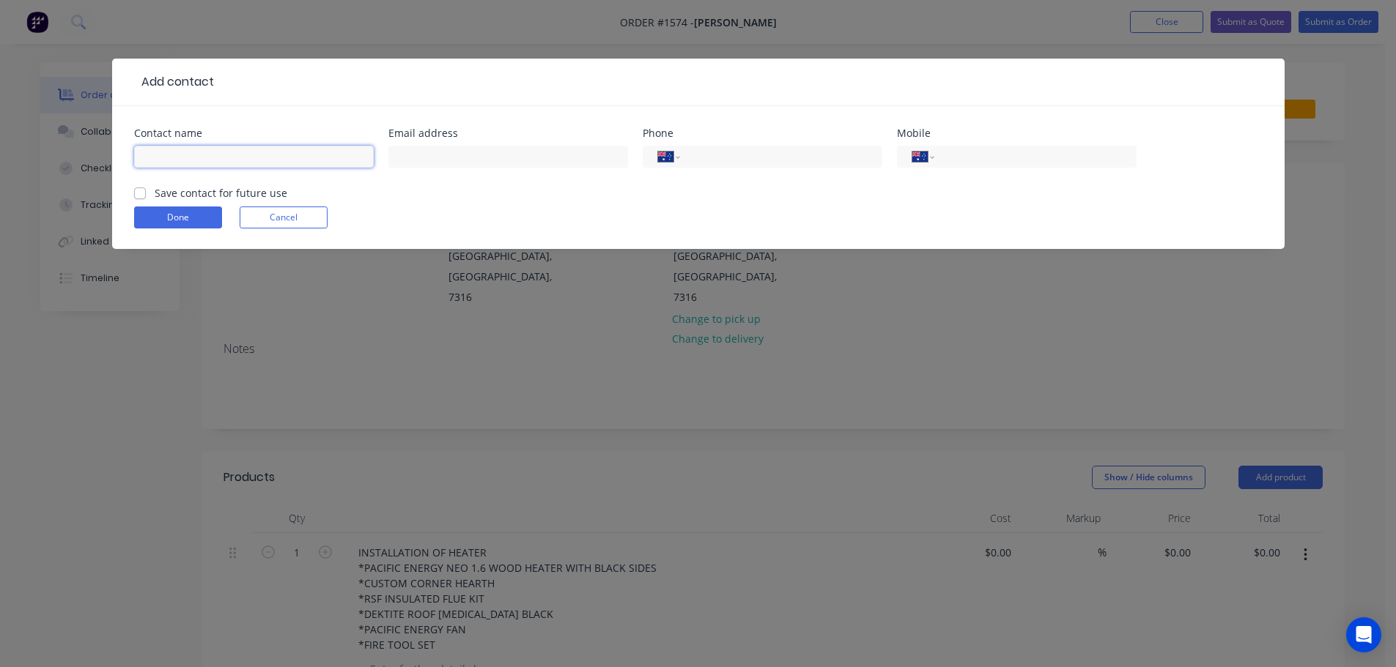
click at [194, 150] on input "text" at bounding box center [254, 157] width 240 height 22
type input "p"
type input "[PERSON_NAME]"
paste input "[PERSON_NAME][EMAIL_ADDRESS][PERSON_NAME][DOMAIN_NAME]>"
type input "[PERSON_NAME][EMAIL_ADDRESS][PERSON_NAME][DOMAIN_NAME]"
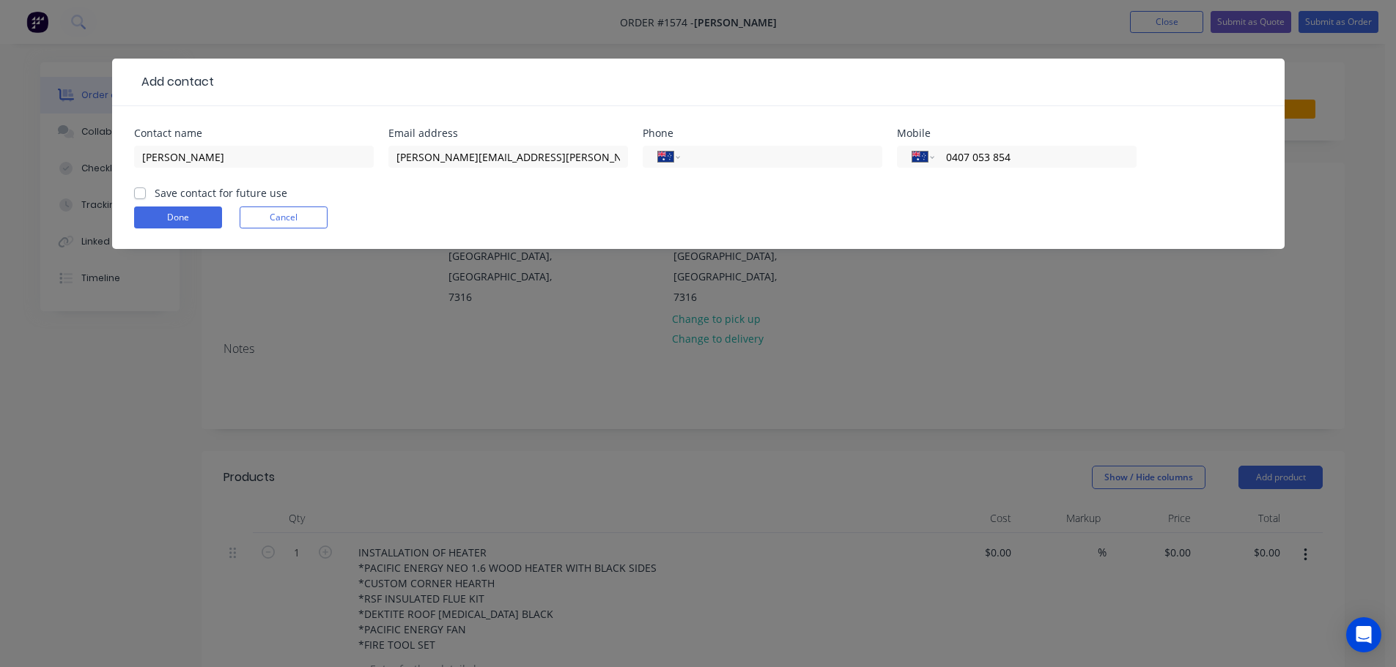
type input "0407 053 854"
click at [155, 193] on label "Save contact for future use" at bounding box center [221, 192] width 133 height 15
click at [141, 193] on input "Save contact for future use" at bounding box center [140, 192] width 12 height 14
checkbox input "true"
click at [160, 221] on button "Done" at bounding box center [178, 218] width 88 height 22
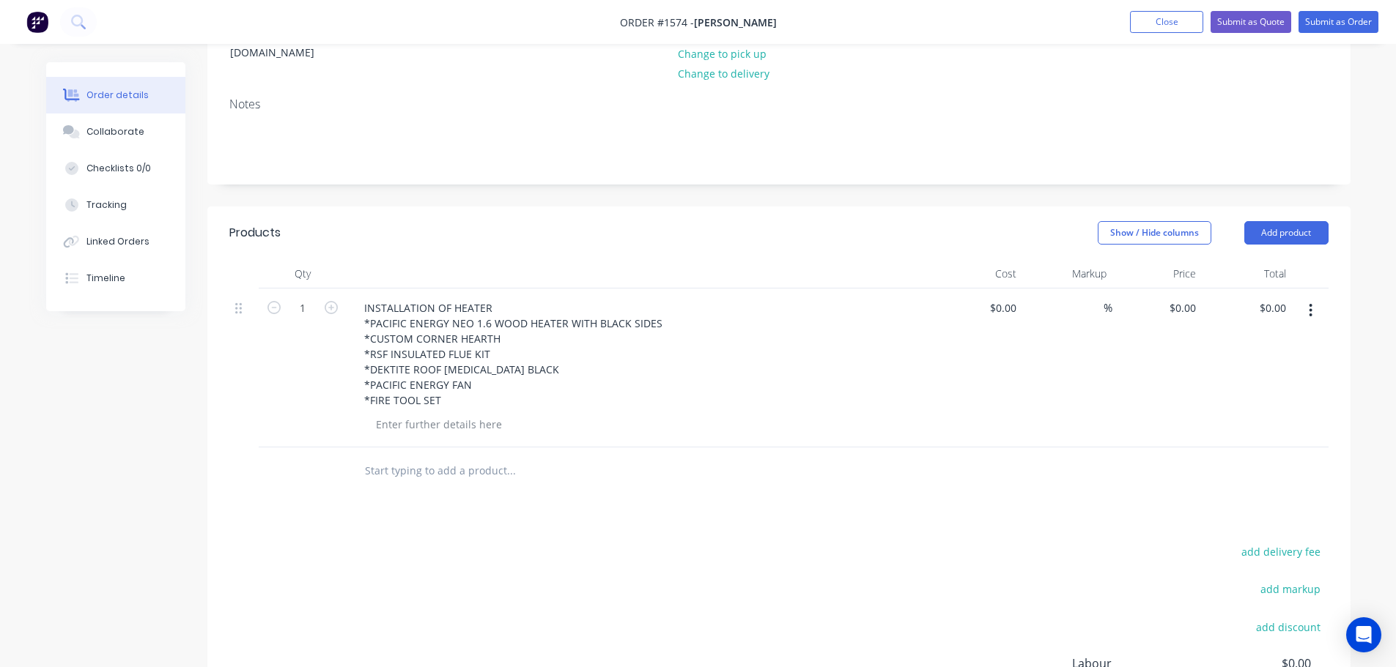
scroll to position [293, 0]
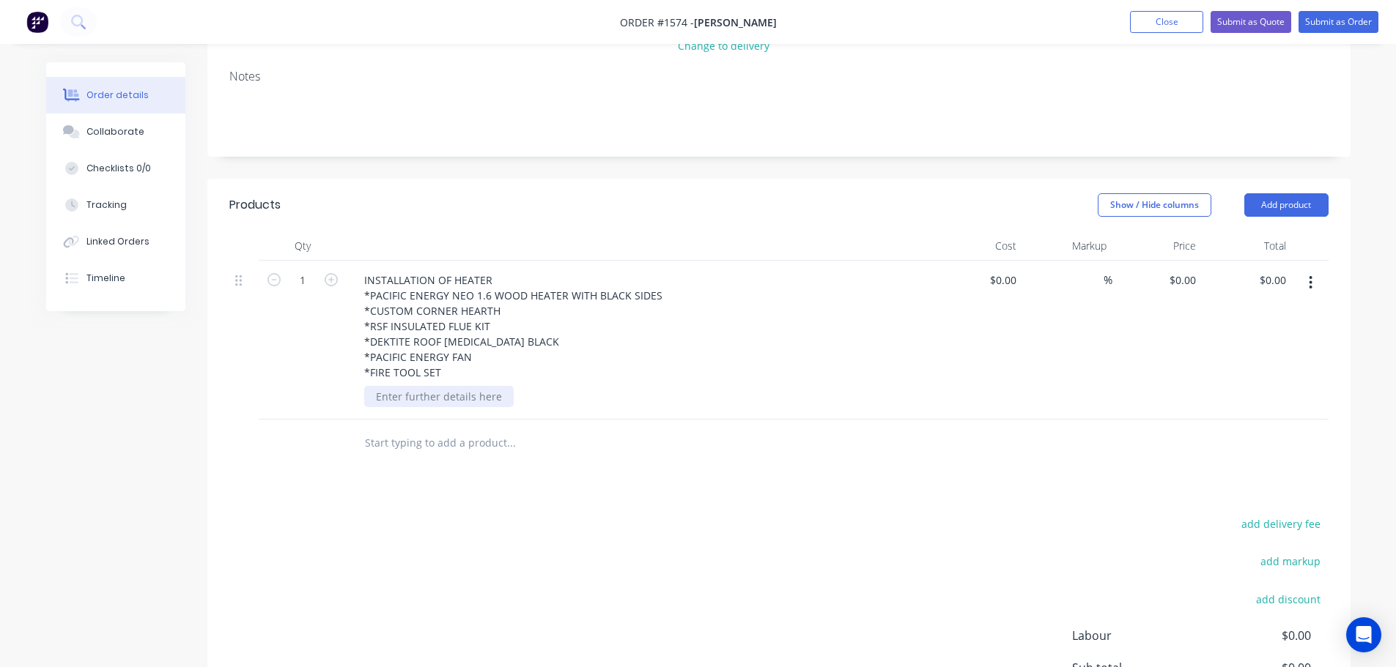
click at [456, 386] on div at bounding box center [438, 396] width 149 height 21
click at [1314, 193] on button "Add product" at bounding box center [1286, 204] width 84 height 23
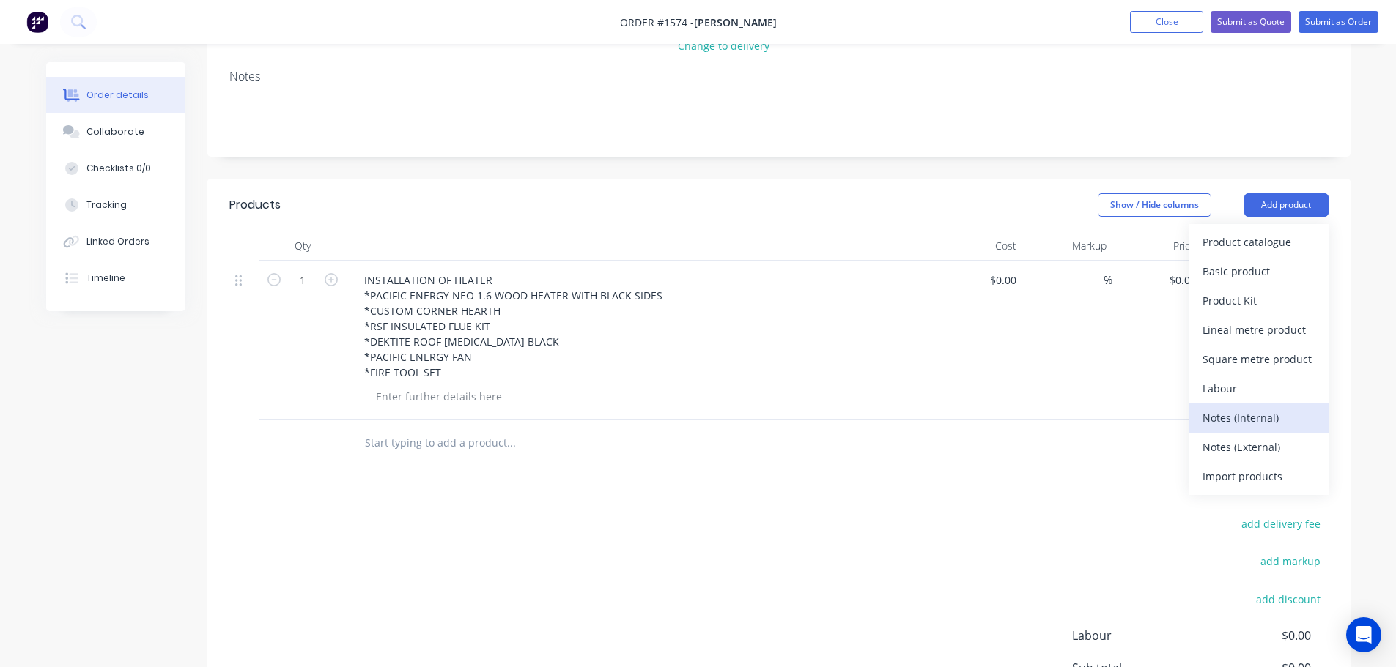
click at [1281, 407] on div "Notes (Internal)" at bounding box center [1258, 417] width 113 height 21
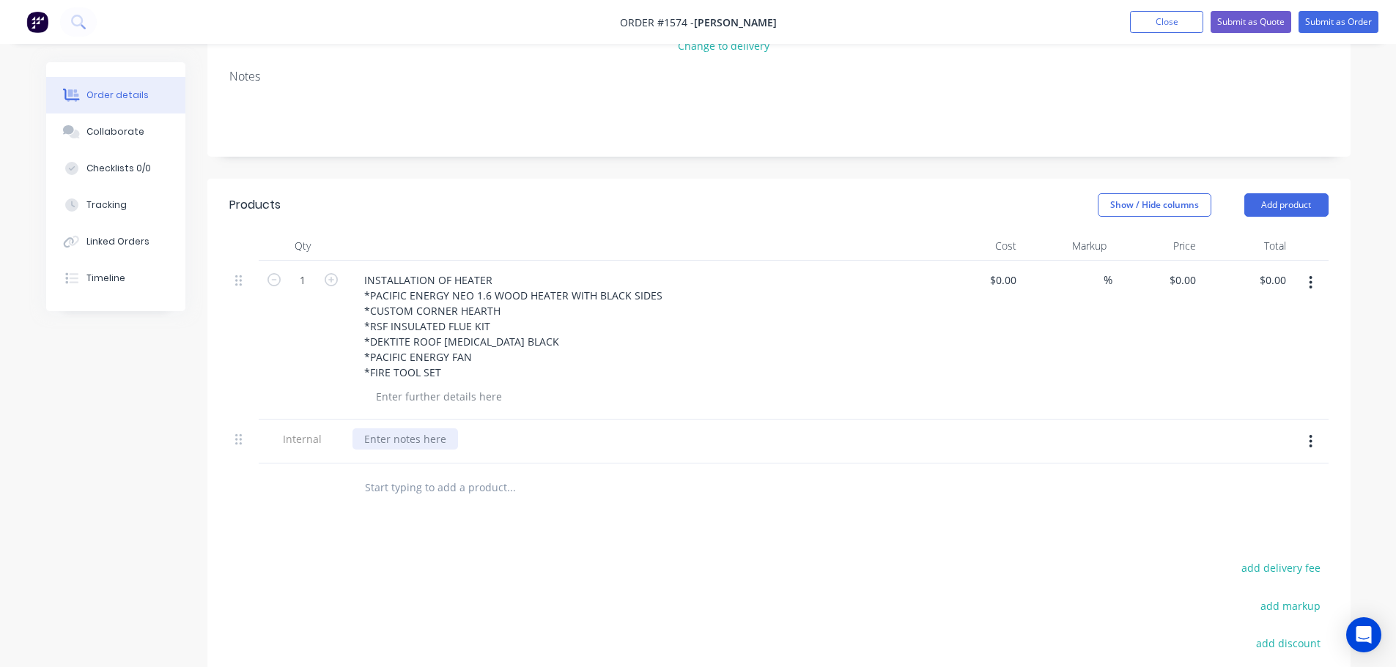
click at [385, 429] on div at bounding box center [404, 439] width 105 height 21
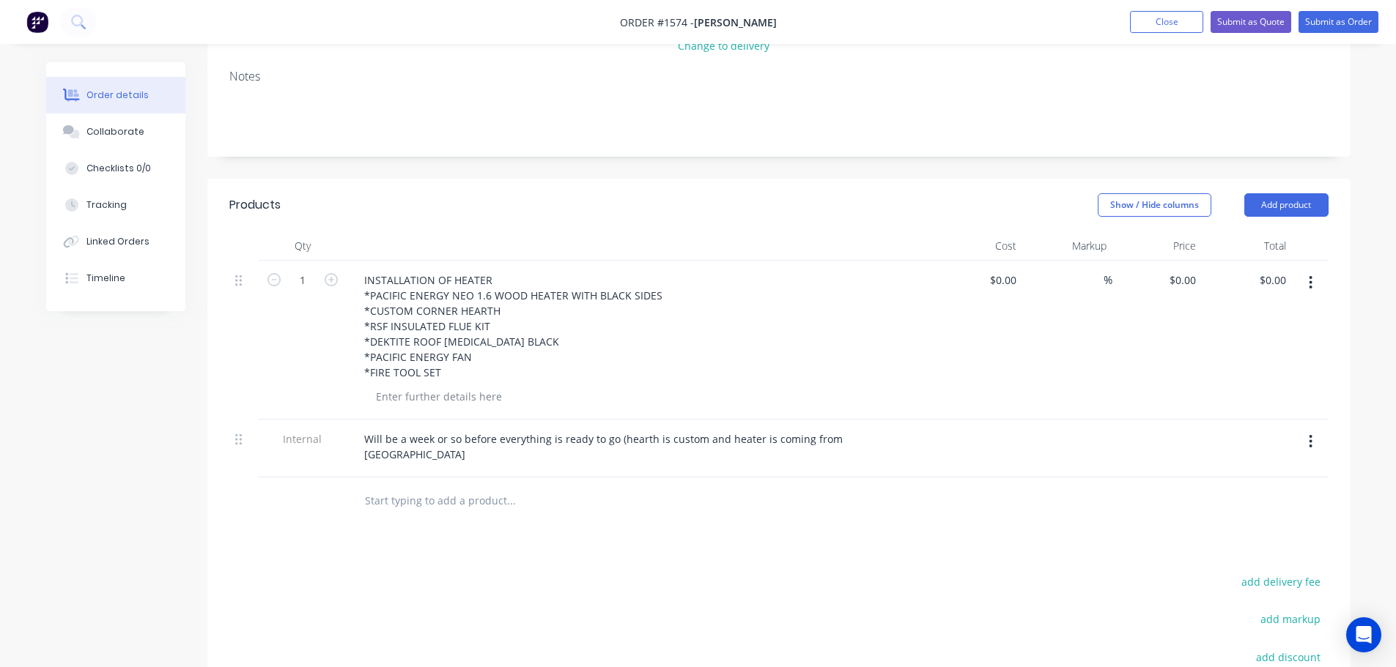
click at [120, 130] on div "Collaborate" at bounding box center [115, 131] width 58 height 13
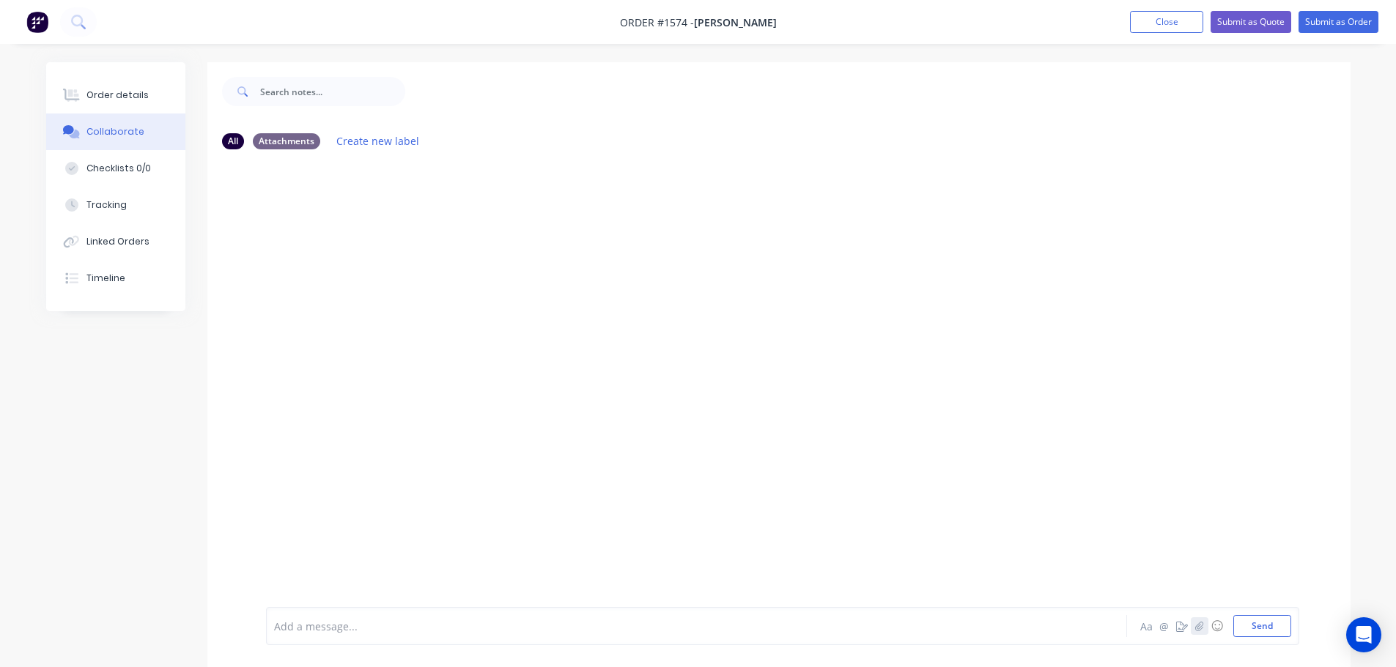
click at [1201, 634] on button "button" at bounding box center [1199, 627] width 18 height 18
click at [1274, 627] on button "Send" at bounding box center [1262, 626] width 58 height 22
click at [104, 84] on button "Order details" at bounding box center [115, 95] width 139 height 37
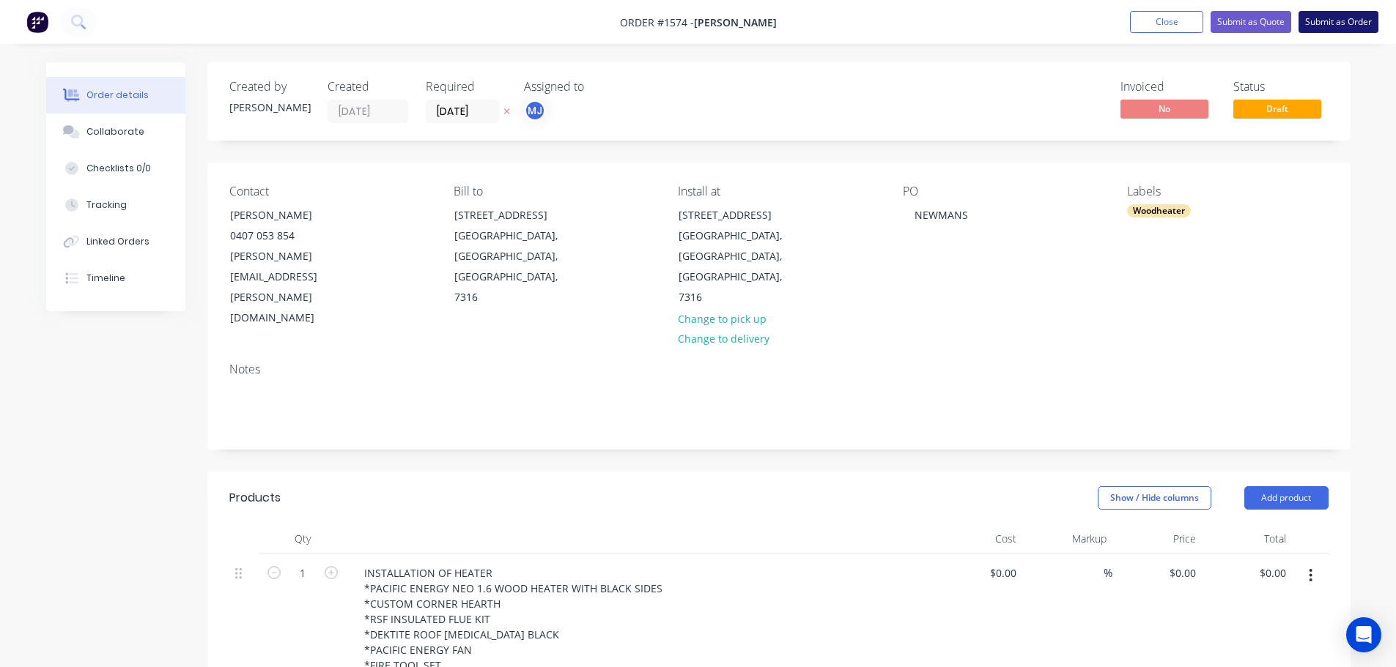
click at [1353, 27] on button "Submit as Order" at bounding box center [1338, 22] width 80 height 22
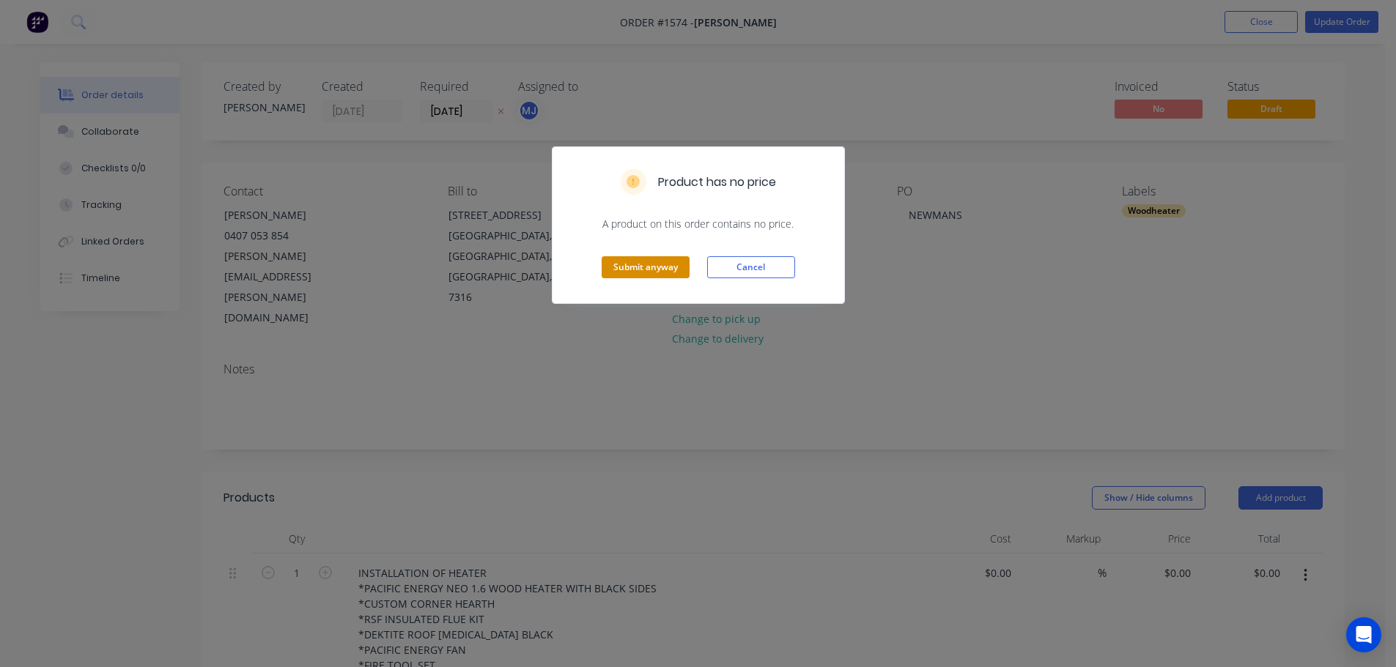
click at [628, 276] on button "Submit anyway" at bounding box center [645, 267] width 88 height 22
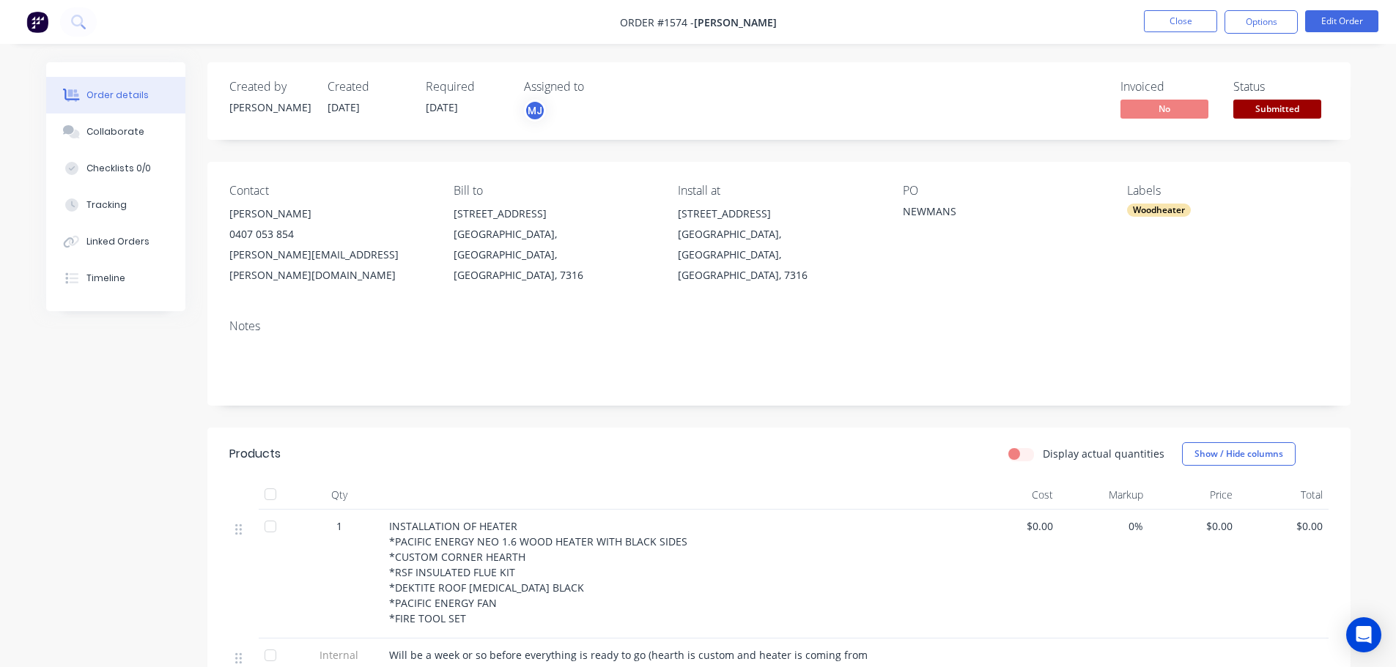
click at [1272, 116] on span "Submitted" at bounding box center [1277, 109] width 88 height 18
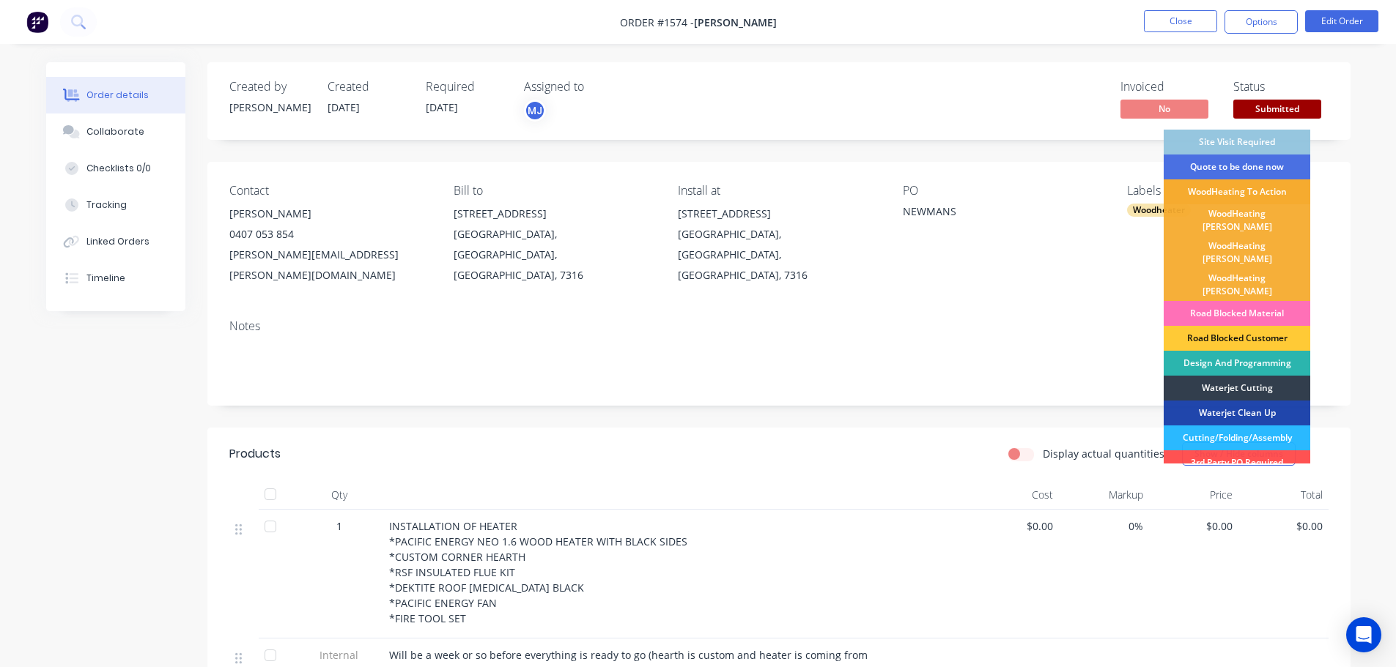
click at [1252, 190] on div "WoodHeating To Action" at bounding box center [1236, 191] width 147 height 25
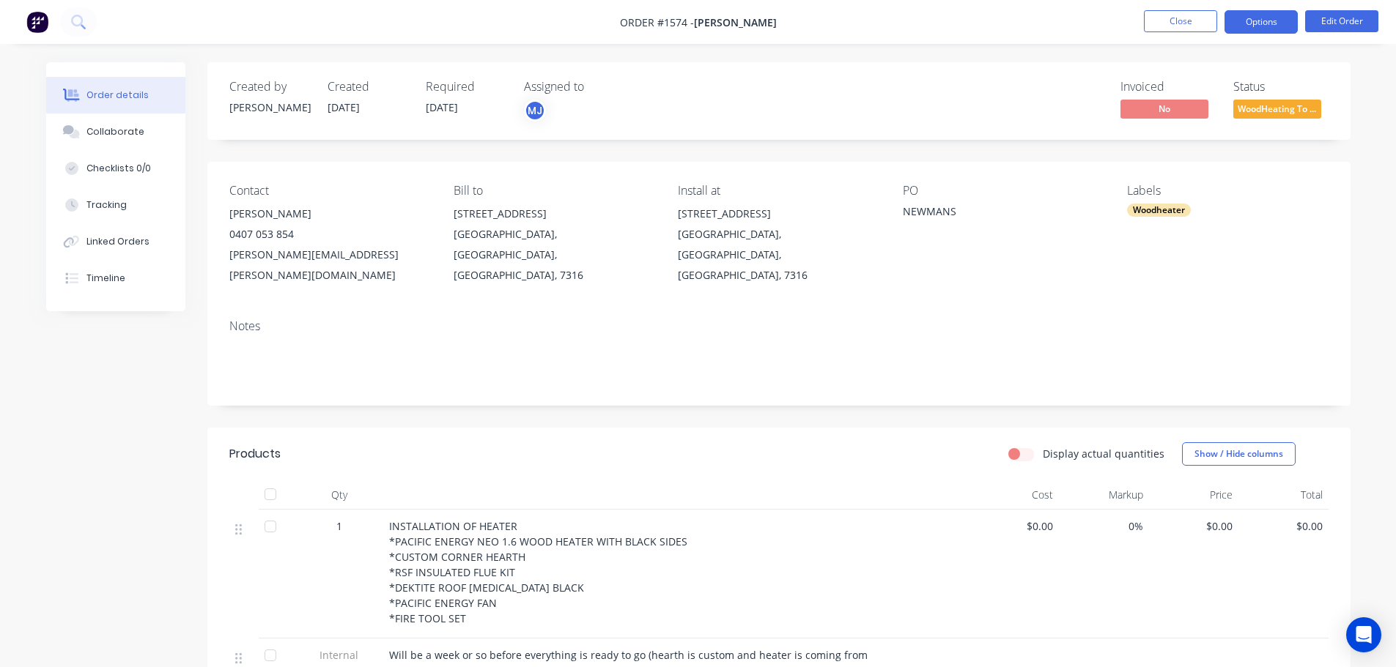
click at [1259, 10] on button "Options" at bounding box center [1260, 21] width 73 height 23
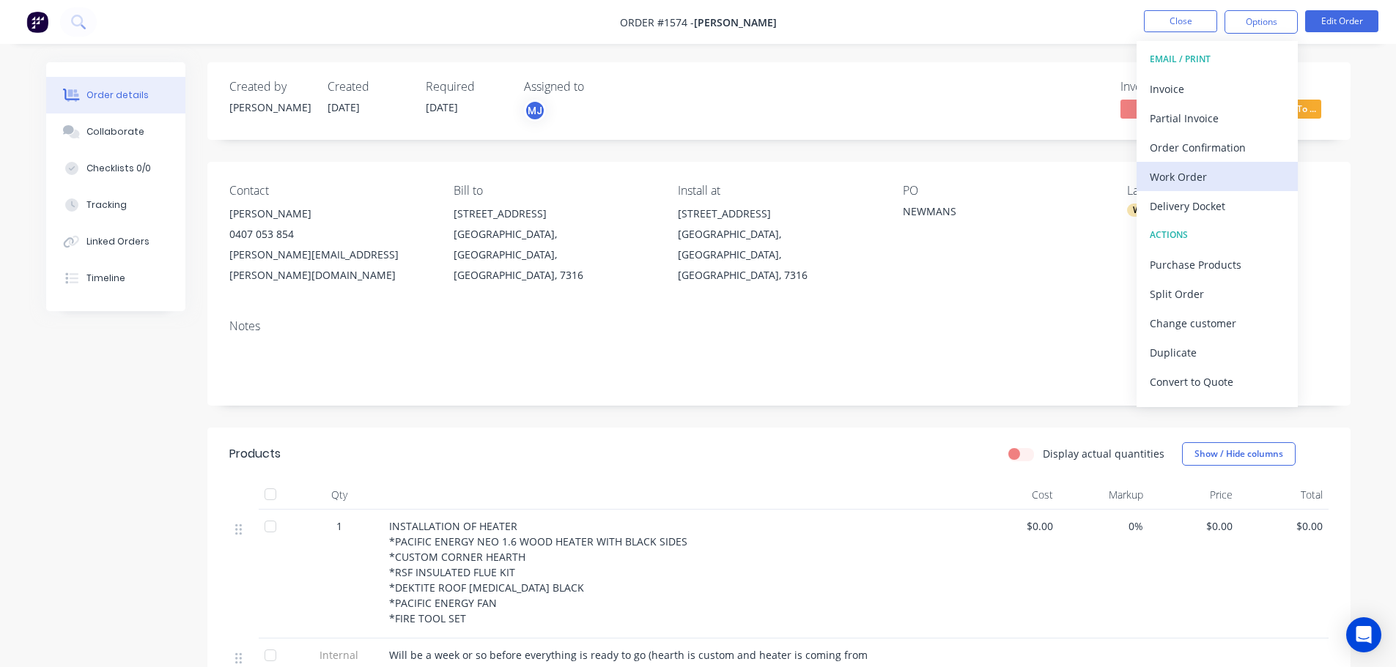
click at [1201, 188] on button "Work Order" at bounding box center [1216, 176] width 161 height 29
click at [1175, 176] on div "Custom" at bounding box center [1216, 176] width 135 height 21
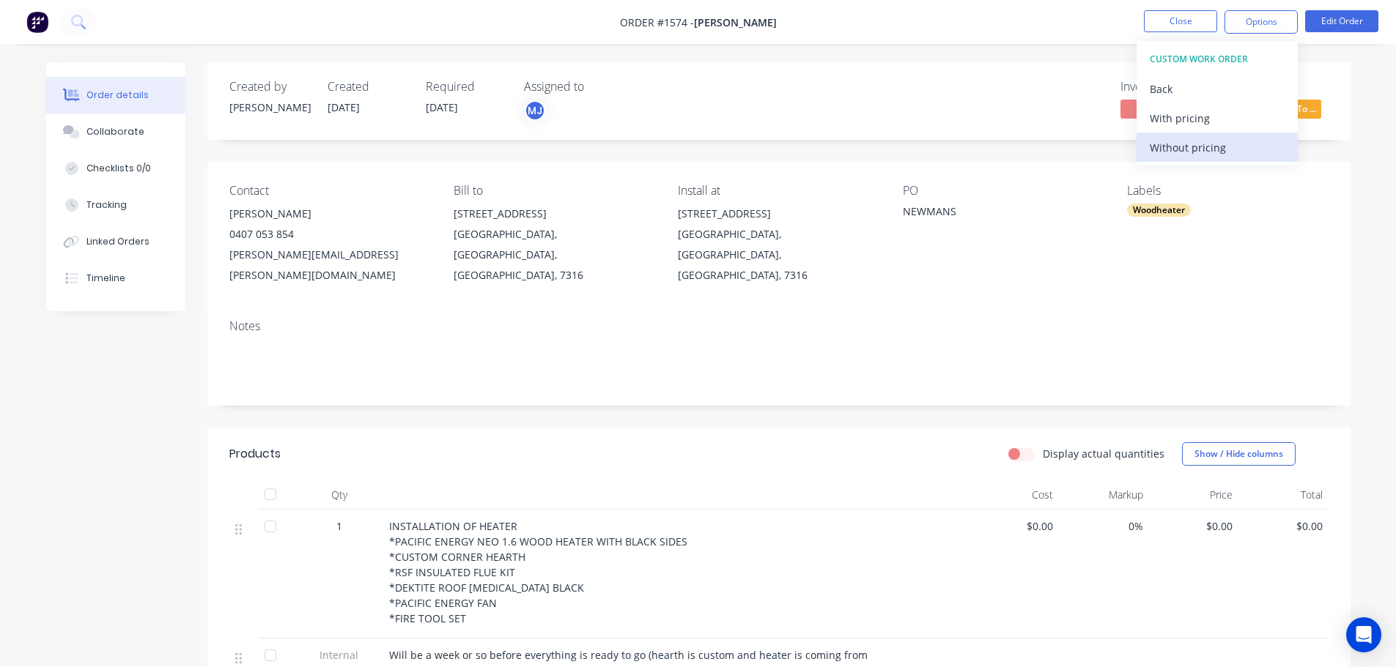
click at [1168, 148] on div "Without pricing" at bounding box center [1216, 147] width 135 height 21
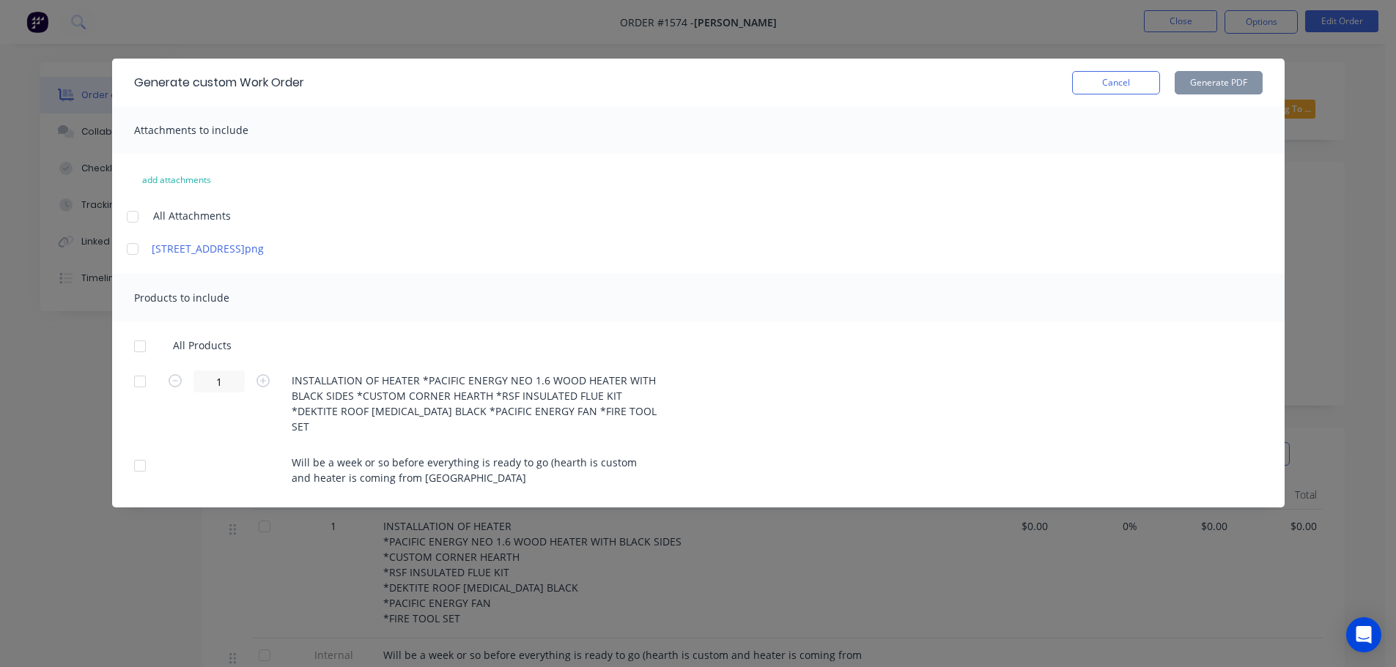
click at [140, 211] on div at bounding box center [132, 216] width 29 height 29
click at [136, 349] on div at bounding box center [139, 346] width 29 height 29
click at [1230, 75] on button "Generate PDF" at bounding box center [1218, 82] width 88 height 23
click at [1135, 87] on button "Cancel" at bounding box center [1116, 82] width 88 height 23
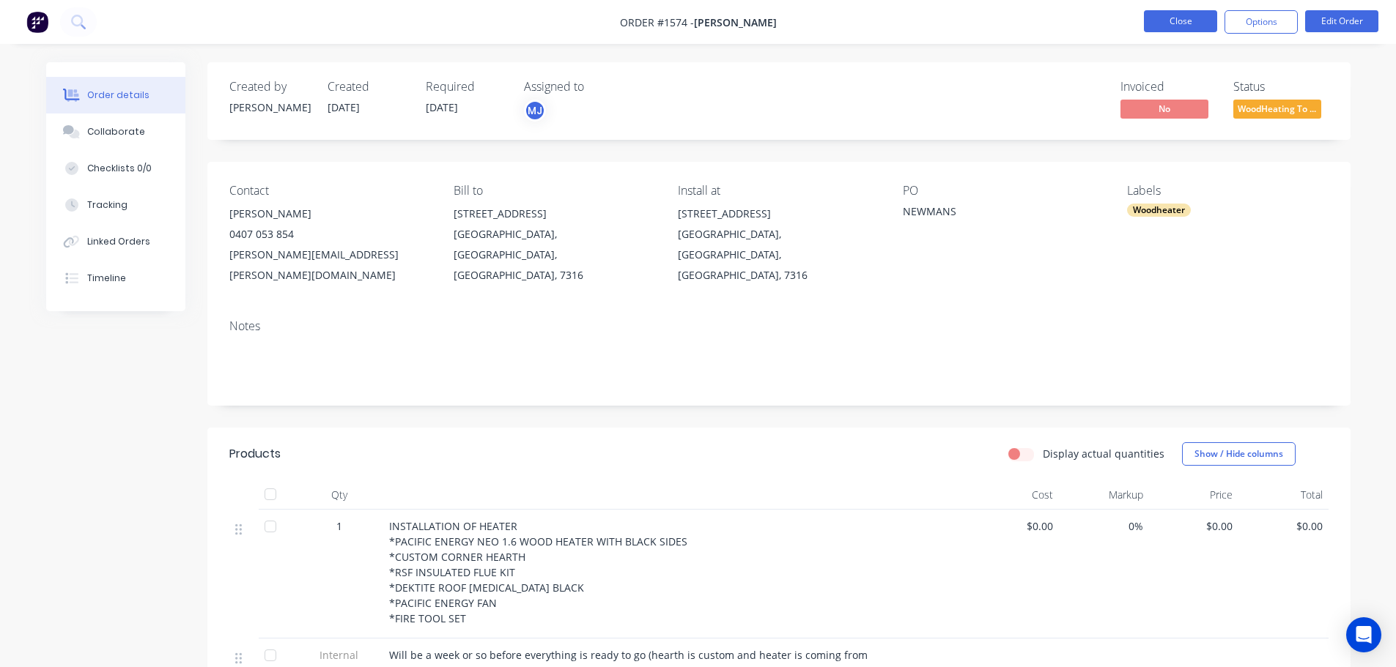
click at [1185, 29] on button "Close" at bounding box center [1180, 21] width 73 height 22
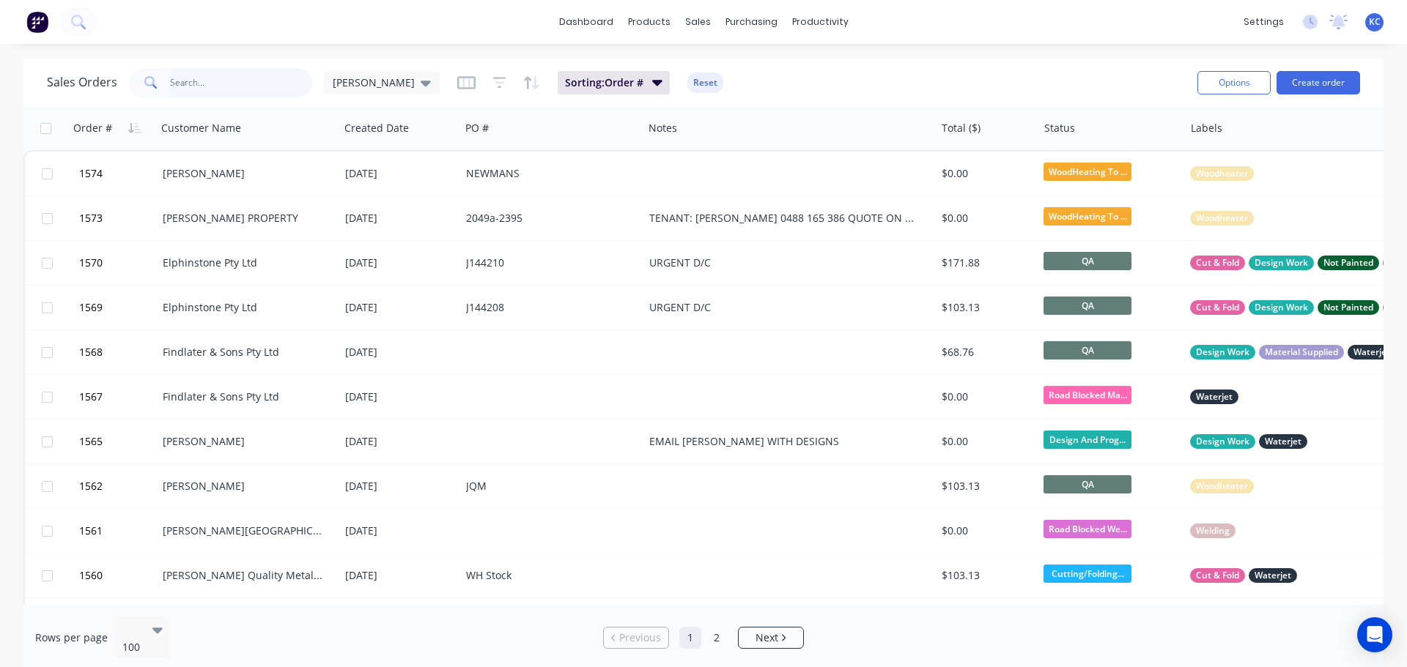
click at [248, 74] on input "text" at bounding box center [241, 82] width 143 height 29
type input "1501"
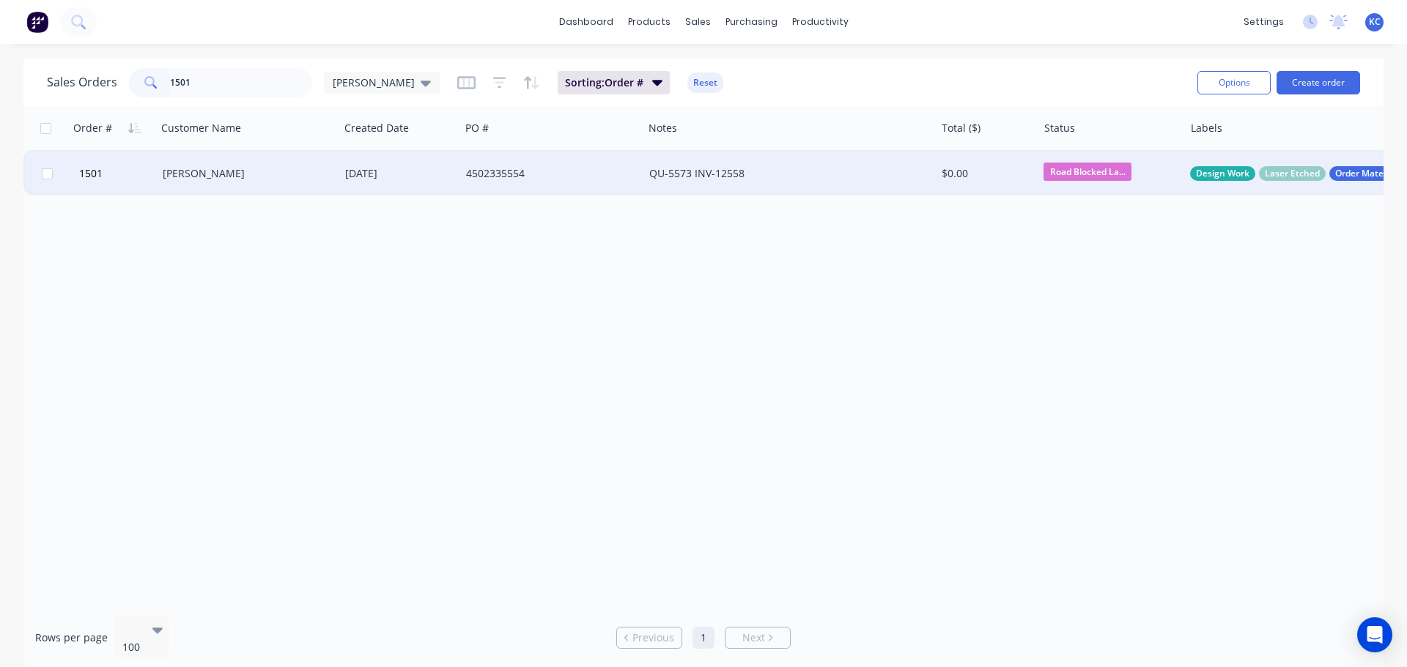
click at [174, 182] on div "[PERSON_NAME]" at bounding box center [248, 174] width 182 height 44
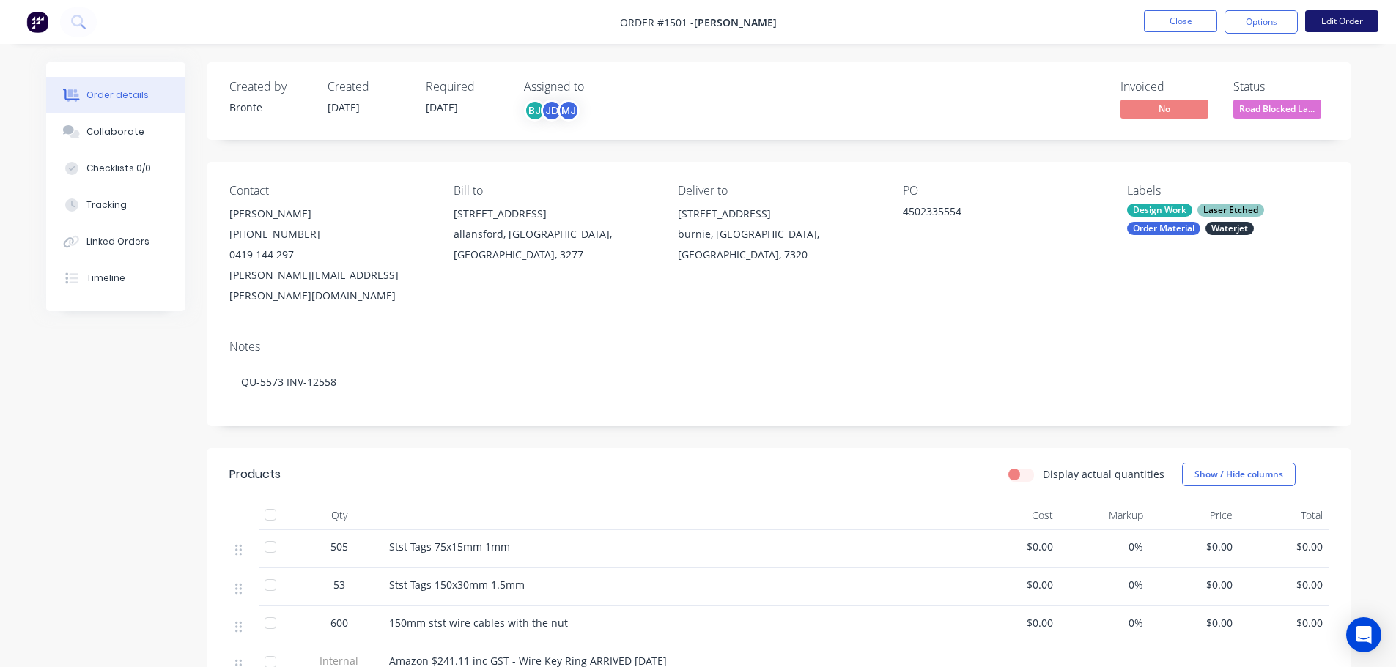
click at [1328, 26] on button "Edit Order" at bounding box center [1341, 21] width 73 height 22
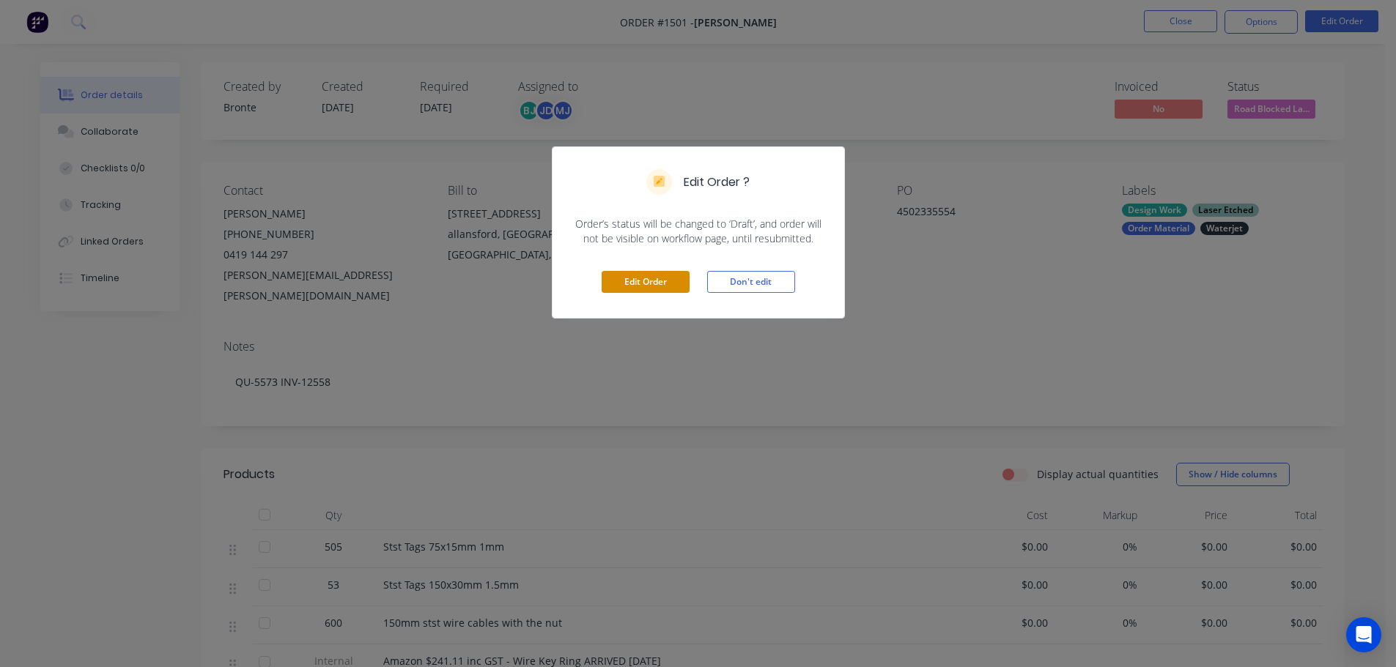
click at [662, 283] on button "Edit Order" at bounding box center [645, 282] width 88 height 22
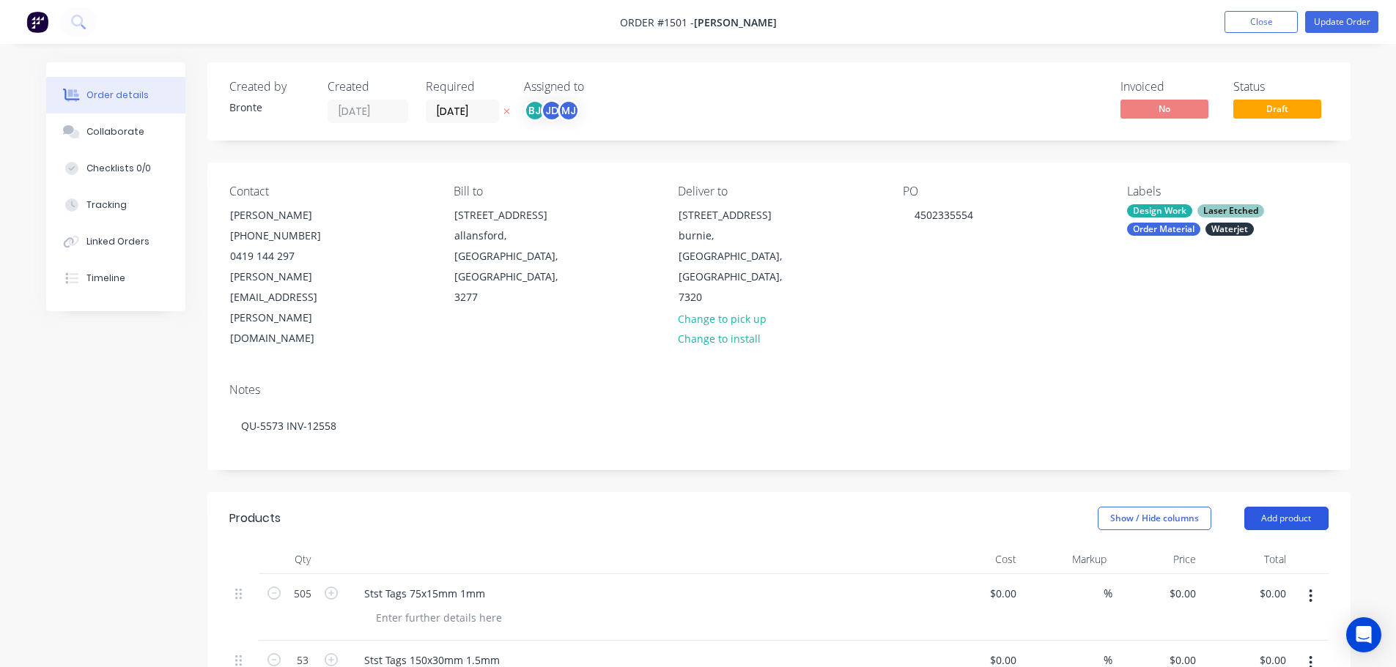
click at [1277, 507] on button "Add product" at bounding box center [1286, 518] width 84 height 23
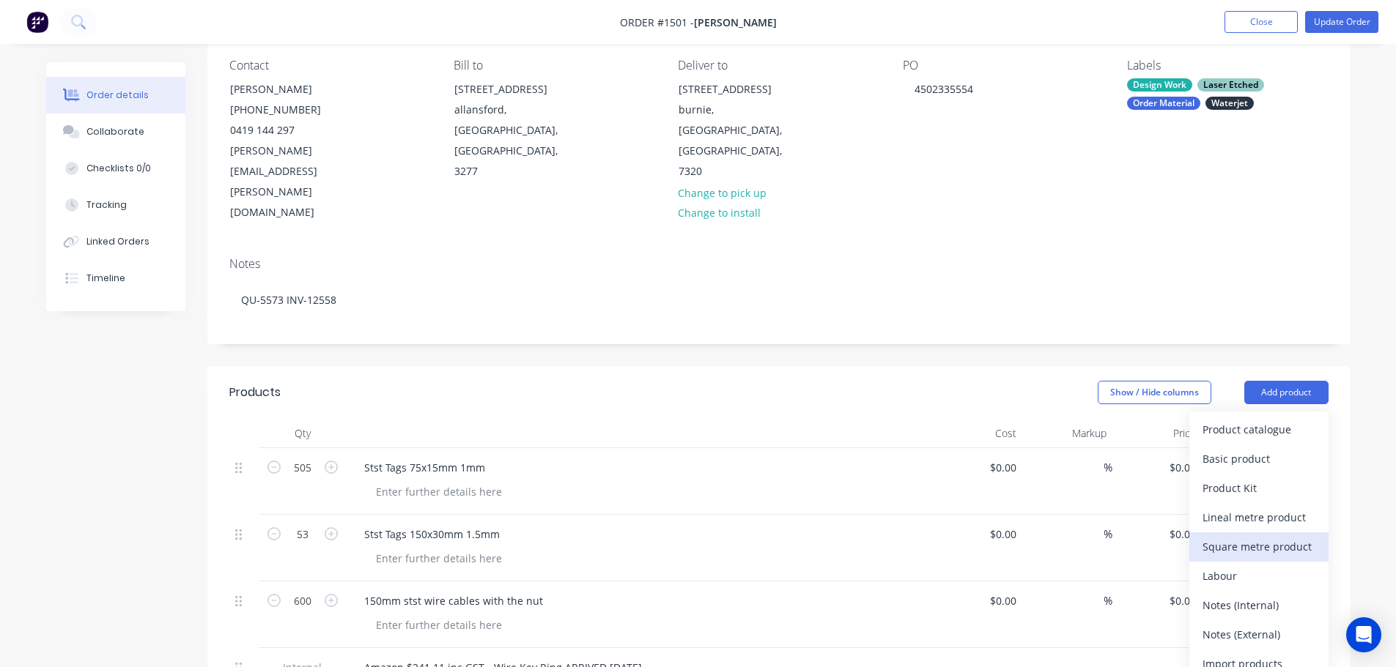
scroll to position [147, 0]
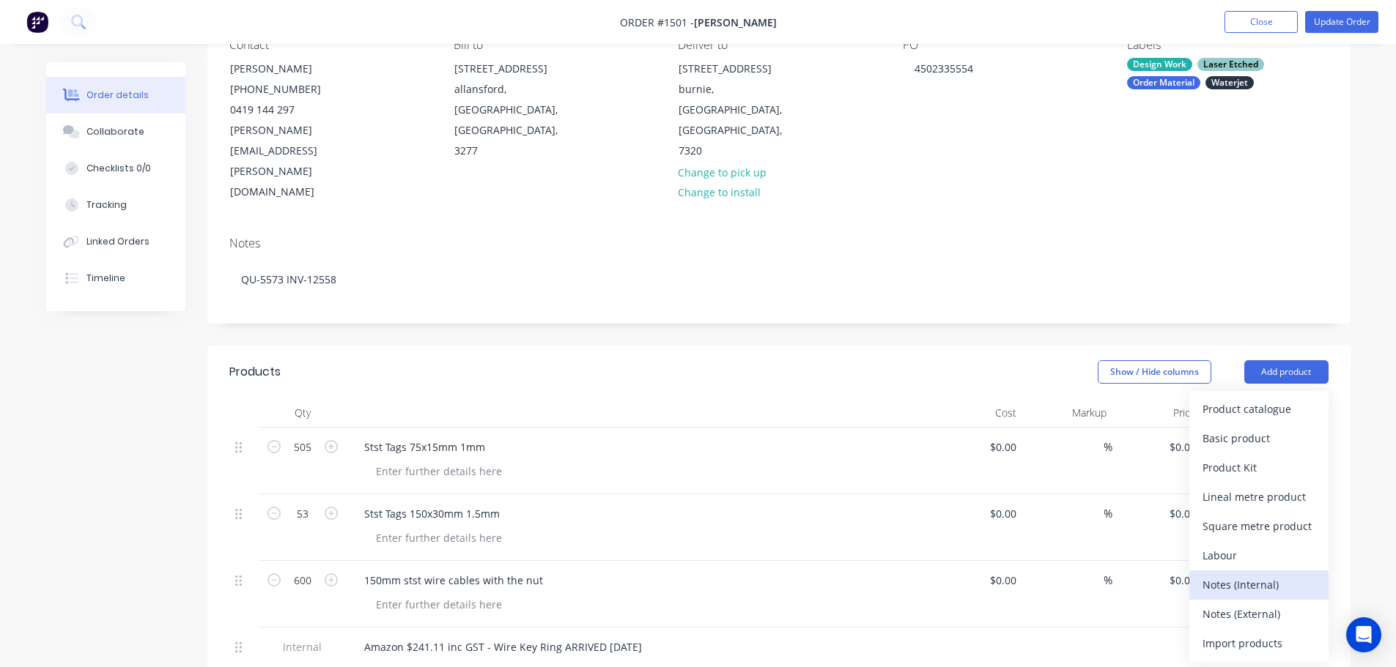
click at [1263, 574] on div "Notes (Internal)" at bounding box center [1258, 584] width 113 height 21
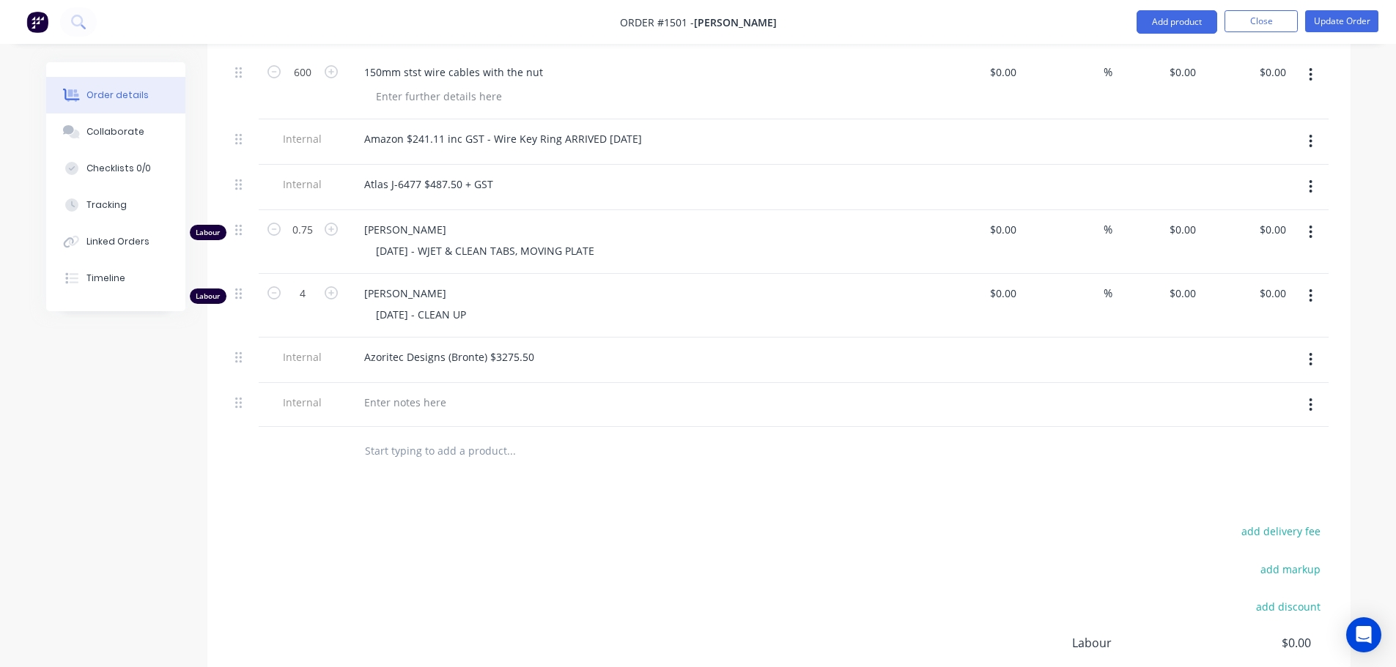
scroll to position [659, 0]
click at [389, 388] on div at bounding box center [404, 398] width 105 height 21
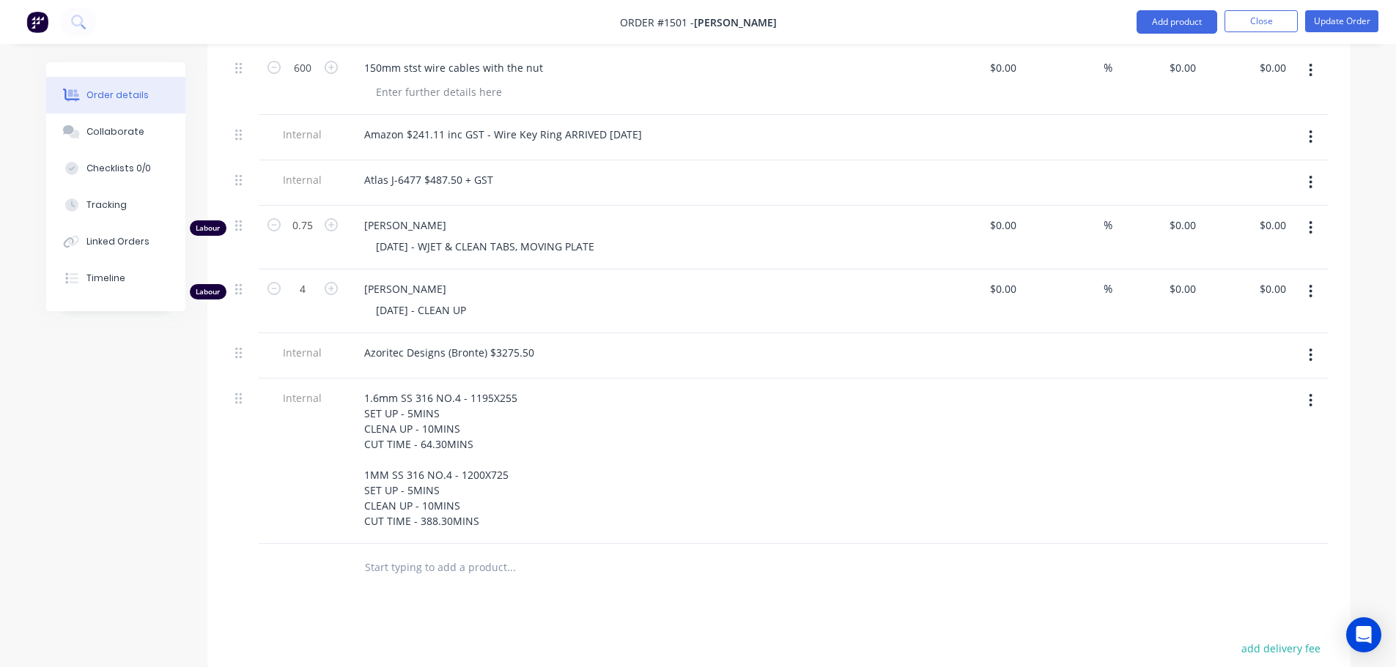
click at [623, 436] on div "1.6mm SS 316 NO.4 - 1195X255 SET UP - 5MINS CLENA UP - 10MINS CUT TIME - 64.30M…" at bounding box center [639, 460] width 574 height 144
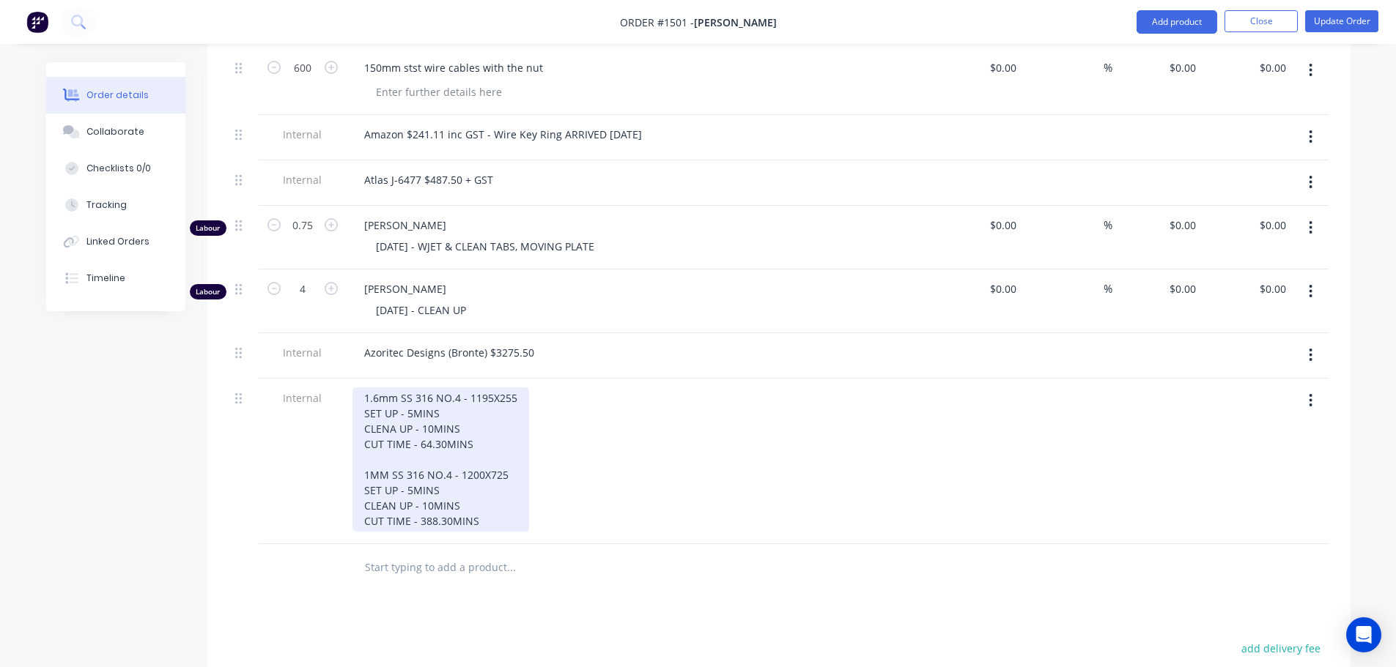
click at [492, 459] on div "1.6mm SS 316 NO.4 - 1195X255 SET UP - 5MINS CLENA UP - 10MINS CUT TIME - 64.30M…" at bounding box center [440, 460] width 177 height 144
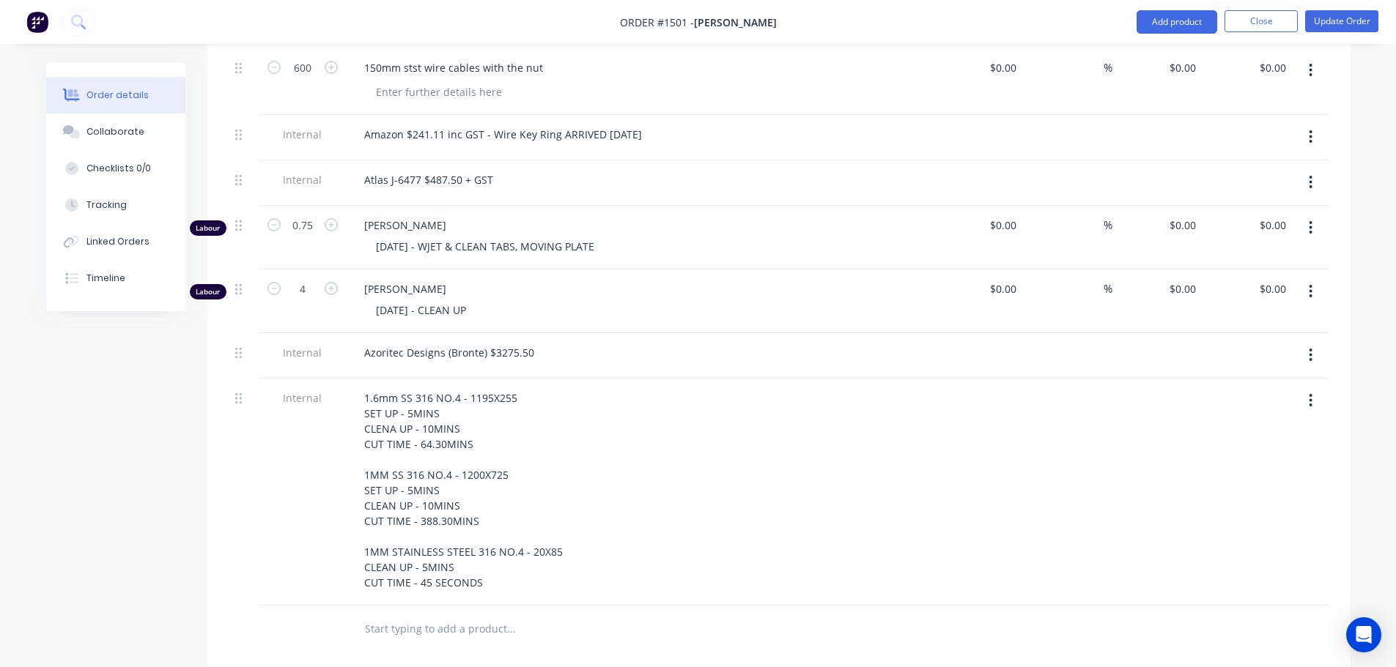
click at [746, 489] on div "1.6mm SS 316 NO.4 - 1195X255 SET UP - 5MINS CLENA UP - 10MINS CUT TIME - 64.30M…" at bounding box center [639, 491] width 574 height 206
click at [105, 130] on div "Collaborate" at bounding box center [115, 131] width 58 height 13
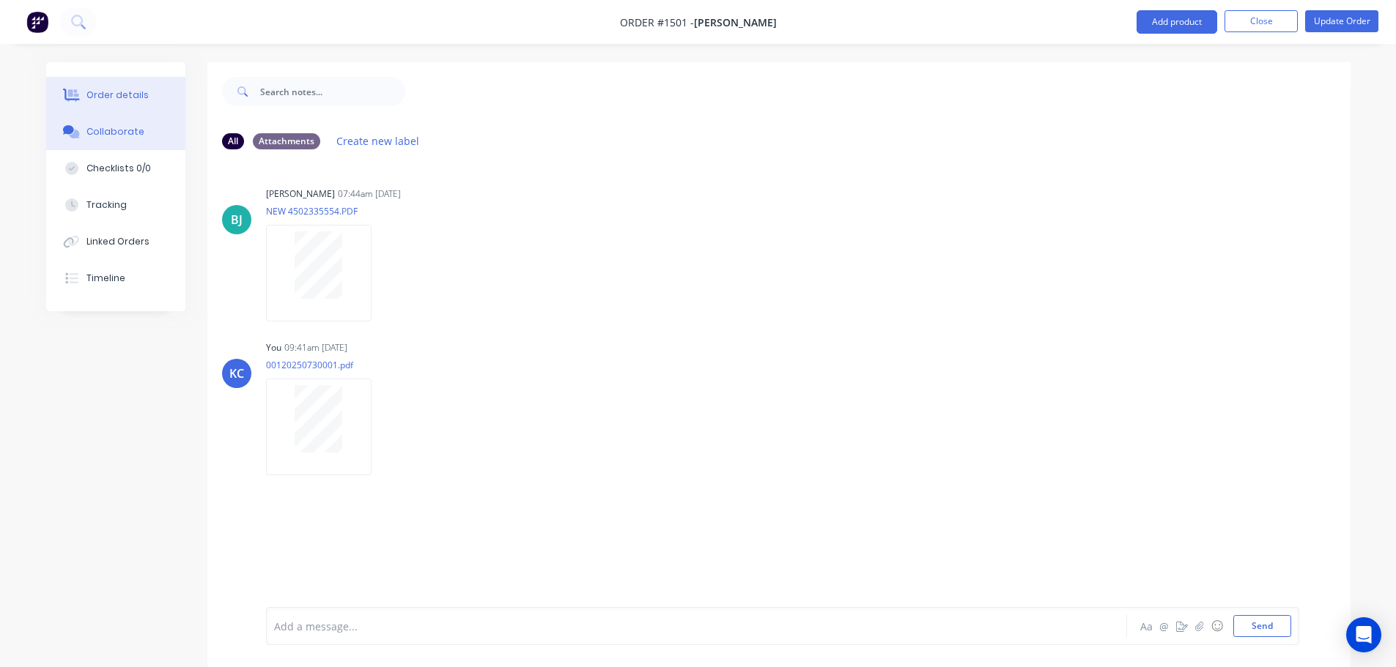
click at [115, 92] on div "Order details" at bounding box center [117, 95] width 62 height 13
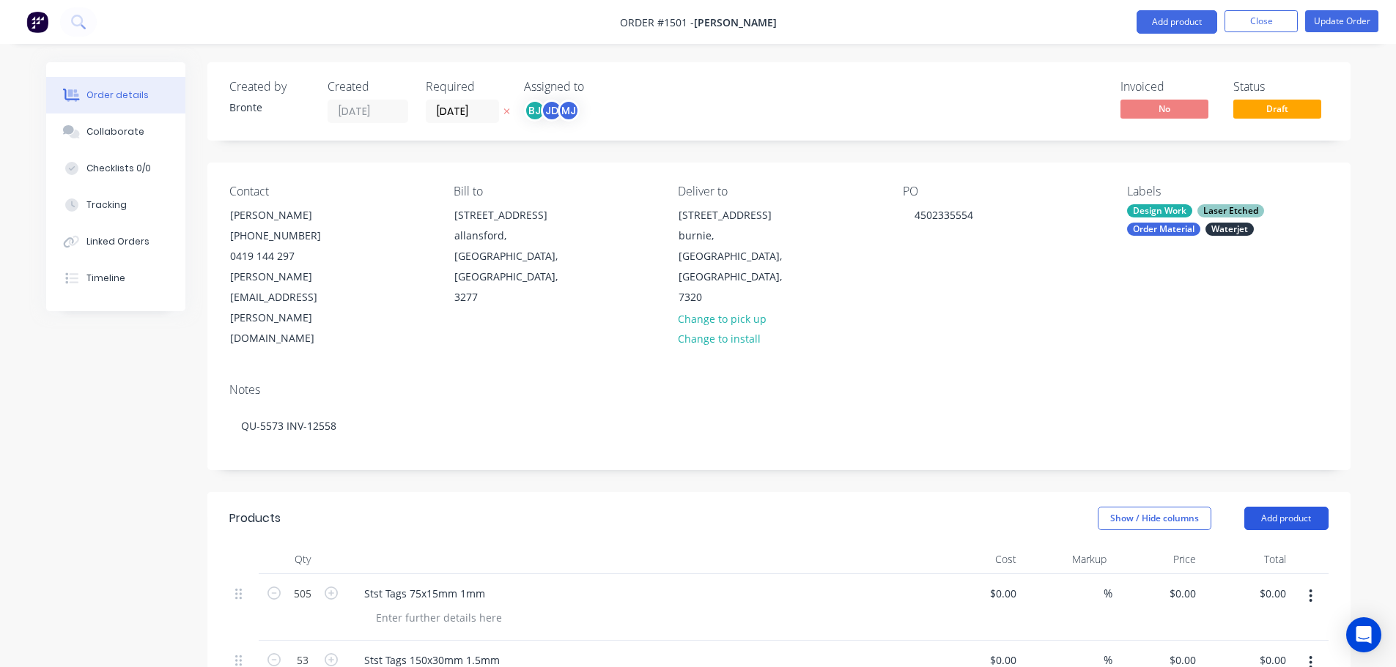
click at [1313, 507] on button "Add product" at bounding box center [1286, 518] width 84 height 23
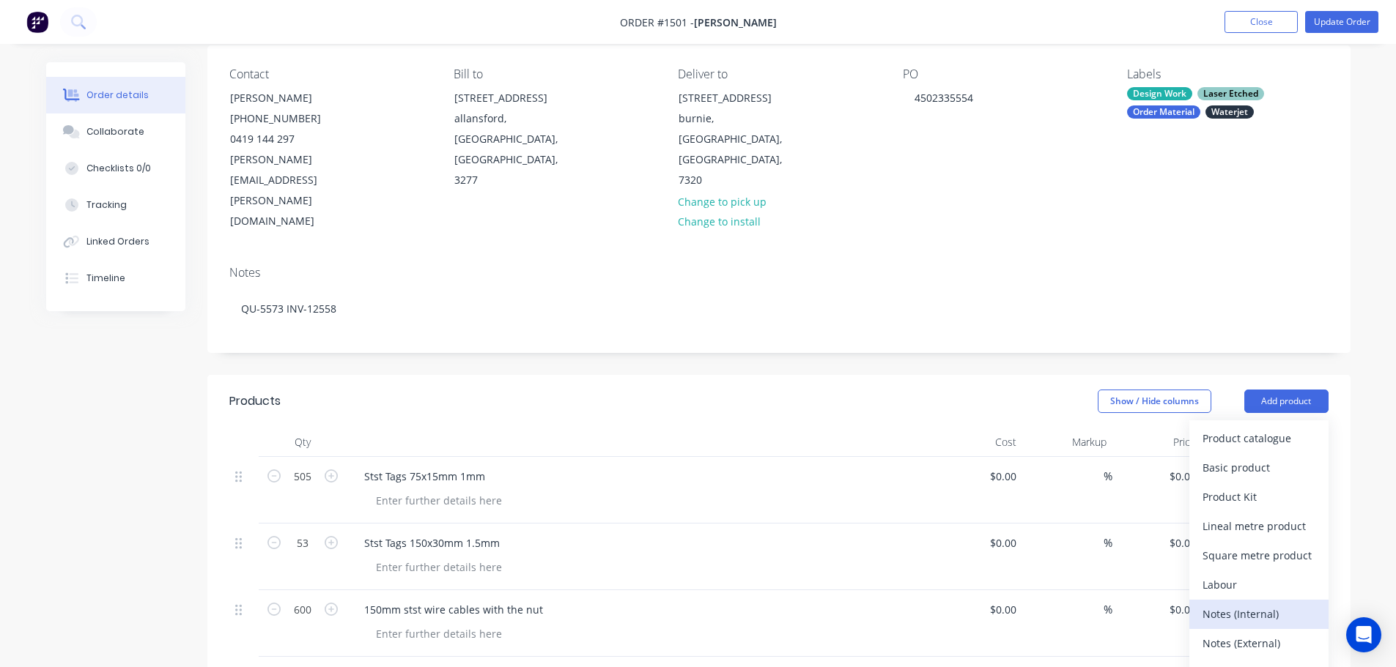
scroll to position [147, 0]
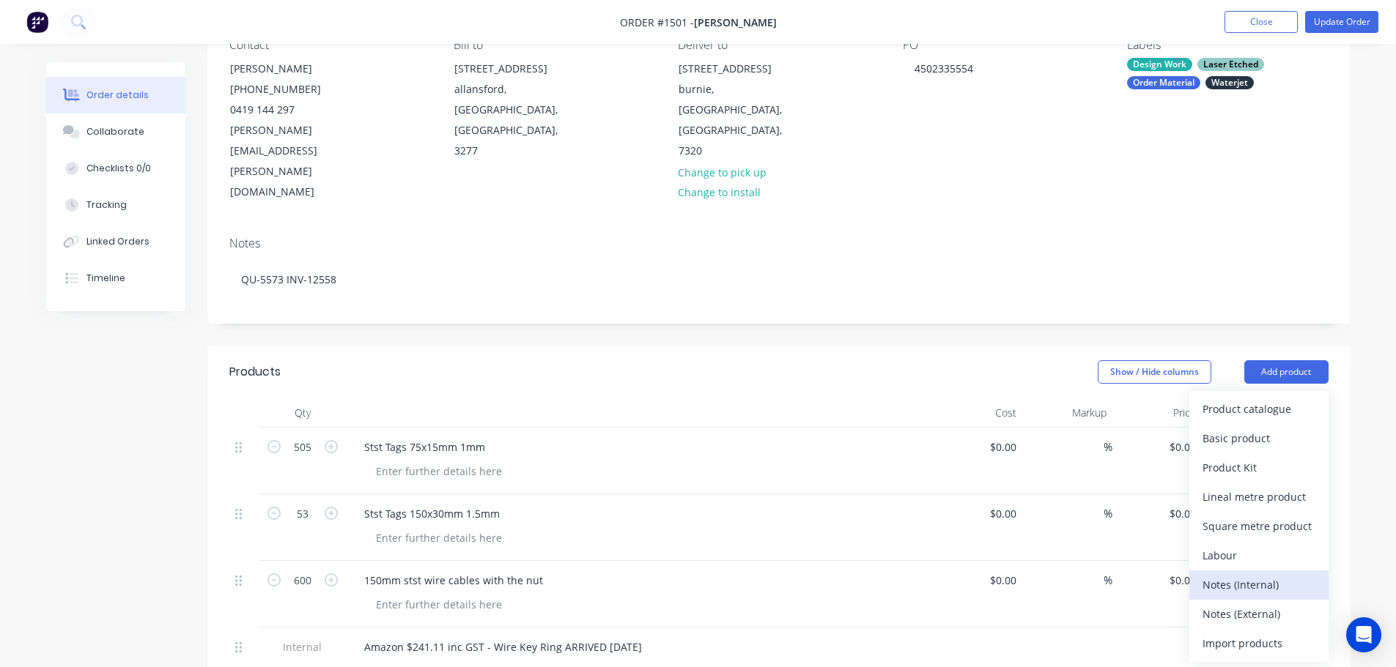
click at [1277, 574] on div "Notes (Internal)" at bounding box center [1258, 584] width 113 height 21
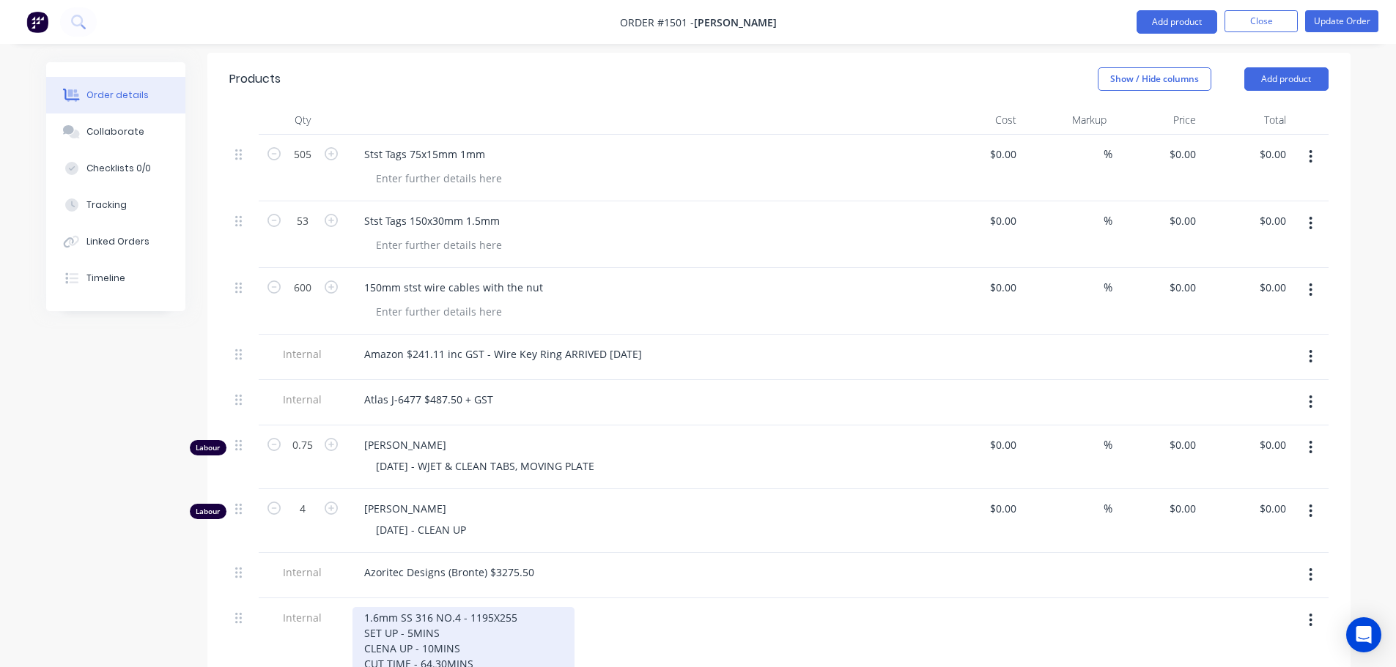
scroll to position [659, 0]
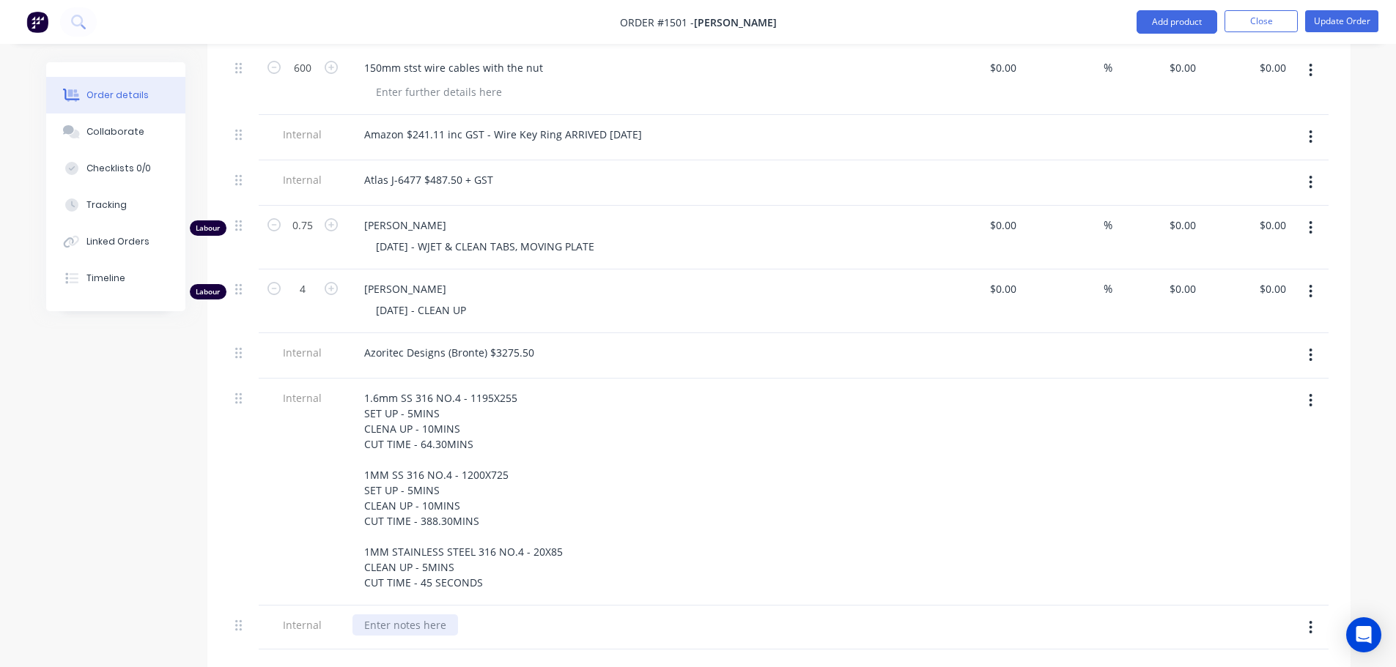
click at [388, 615] on div at bounding box center [404, 625] width 105 height 21
click at [803, 606] on div "D/D JQM-0030 ([DATE])" at bounding box center [640, 628] width 586 height 45
click at [146, 137] on button "Collaborate" at bounding box center [115, 132] width 139 height 37
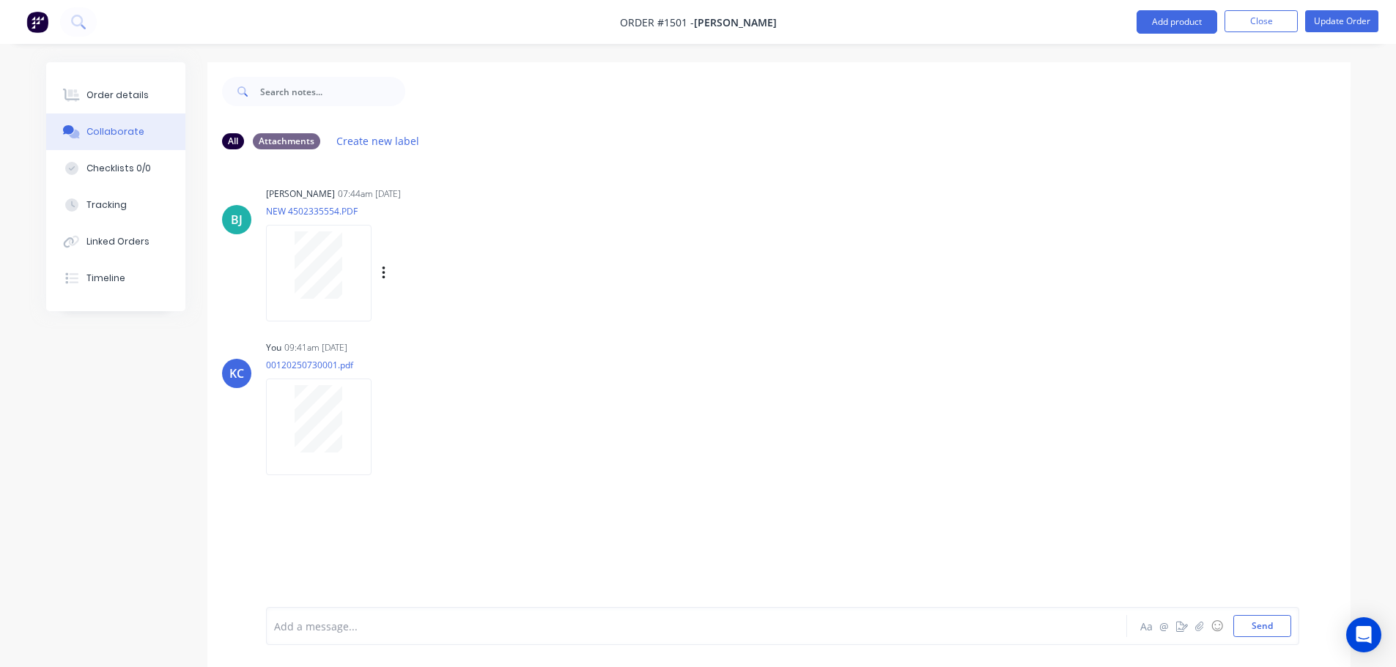
click at [353, 270] on div at bounding box center [319, 264] width 92 height 67
click at [95, 103] on button "Order details" at bounding box center [115, 95] width 139 height 37
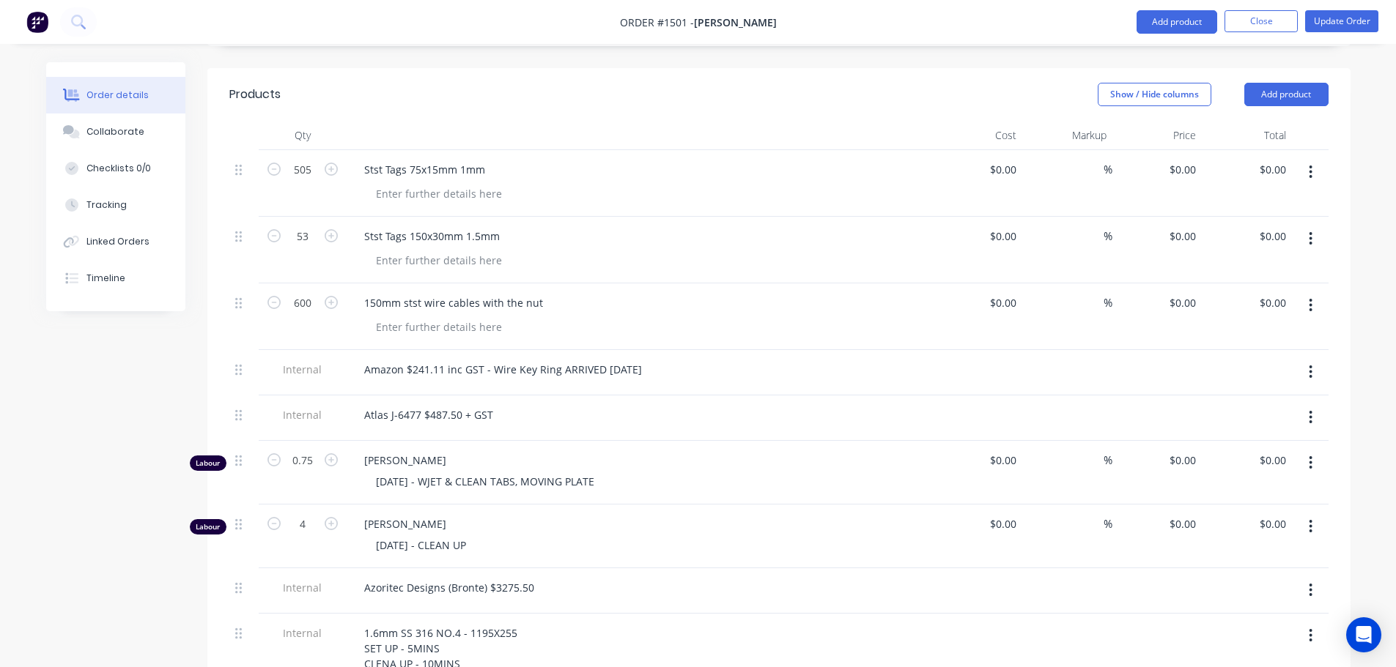
scroll to position [440, 0]
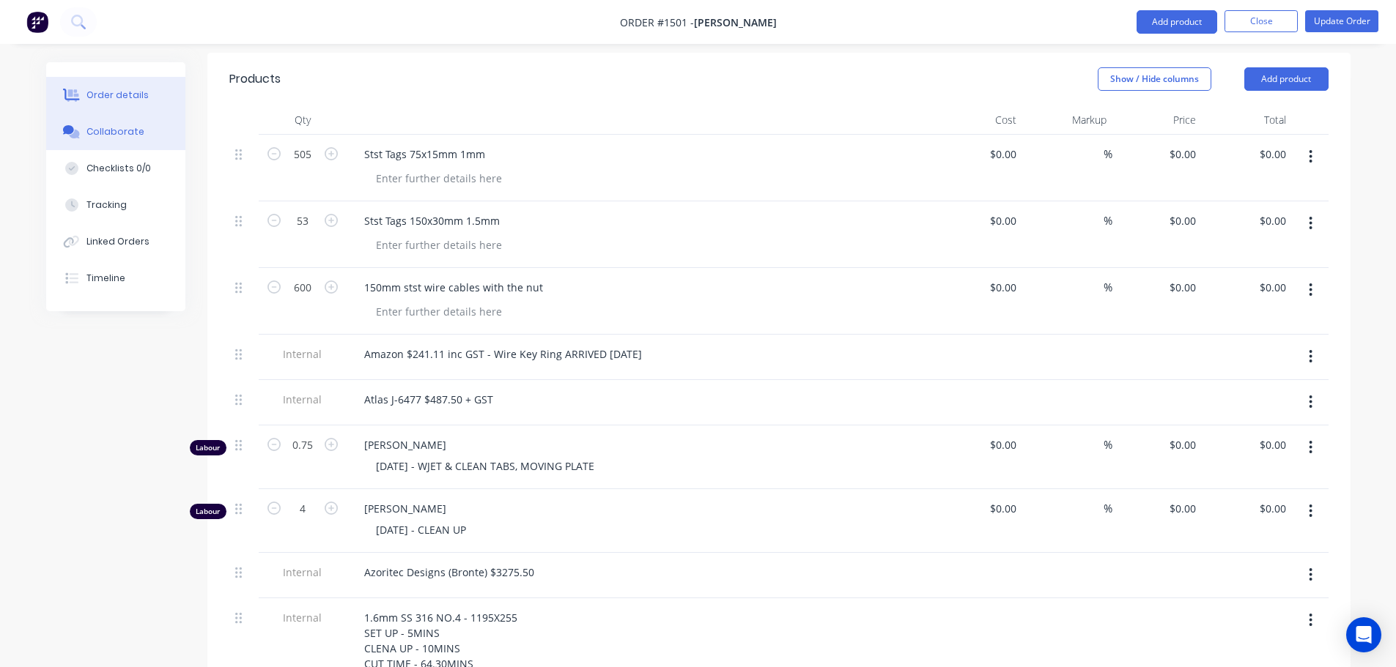
click at [128, 122] on button "Collaborate" at bounding box center [115, 132] width 139 height 37
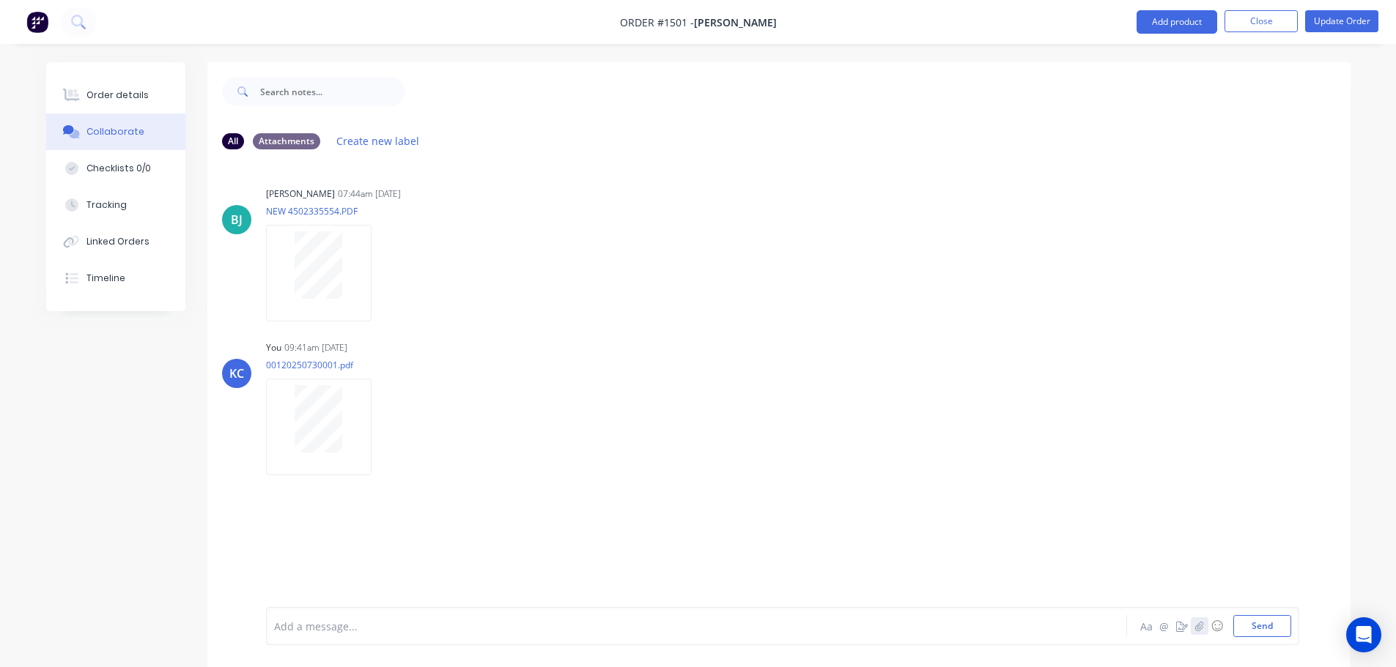
click at [1194, 625] on icon "button" at bounding box center [1198, 626] width 9 height 10
click at [1262, 631] on button "Send" at bounding box center [1262, 626] width 58 height 22
drag, startPoint x: 111, startPoint y: 89, endPoint x: 116, endPoint y: 99, distance: 10.8
click at [111, 89] on div "Order details" at bounding box center [117, 95] width 62 height 13
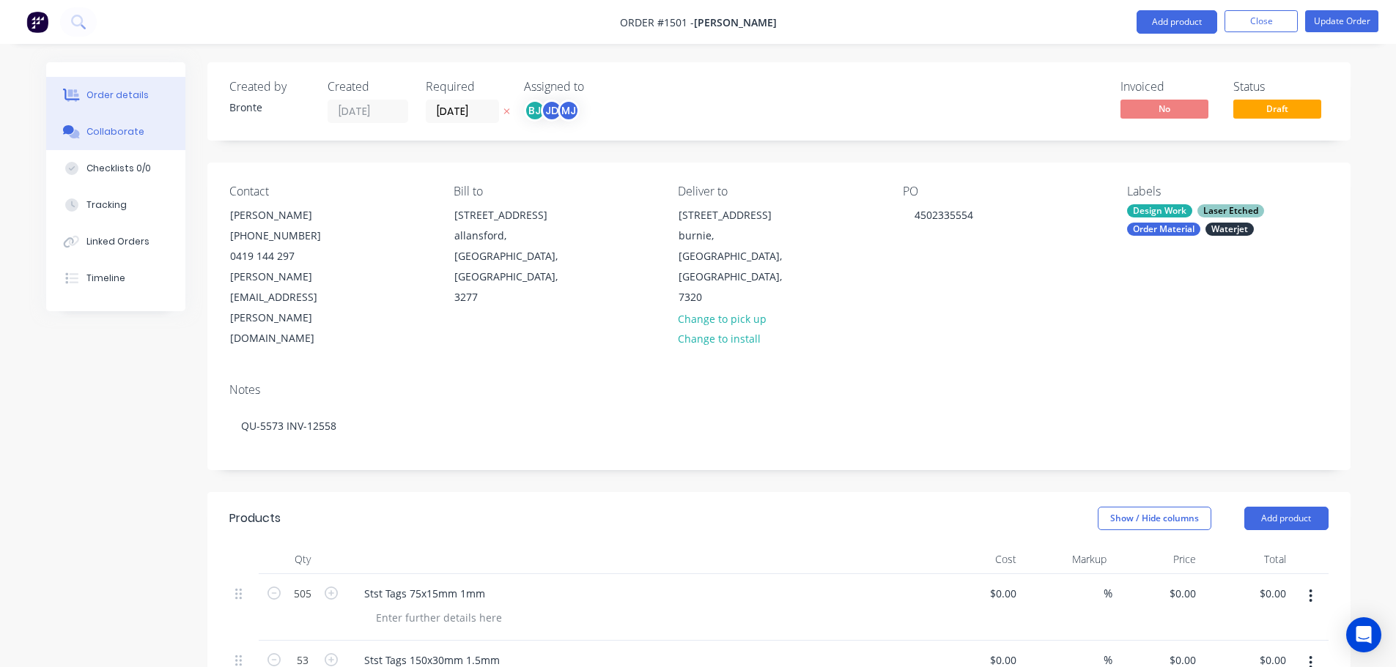
click at [123, 134] on div "Collaborate" at bounding box center [115, 131] width 58 height 13
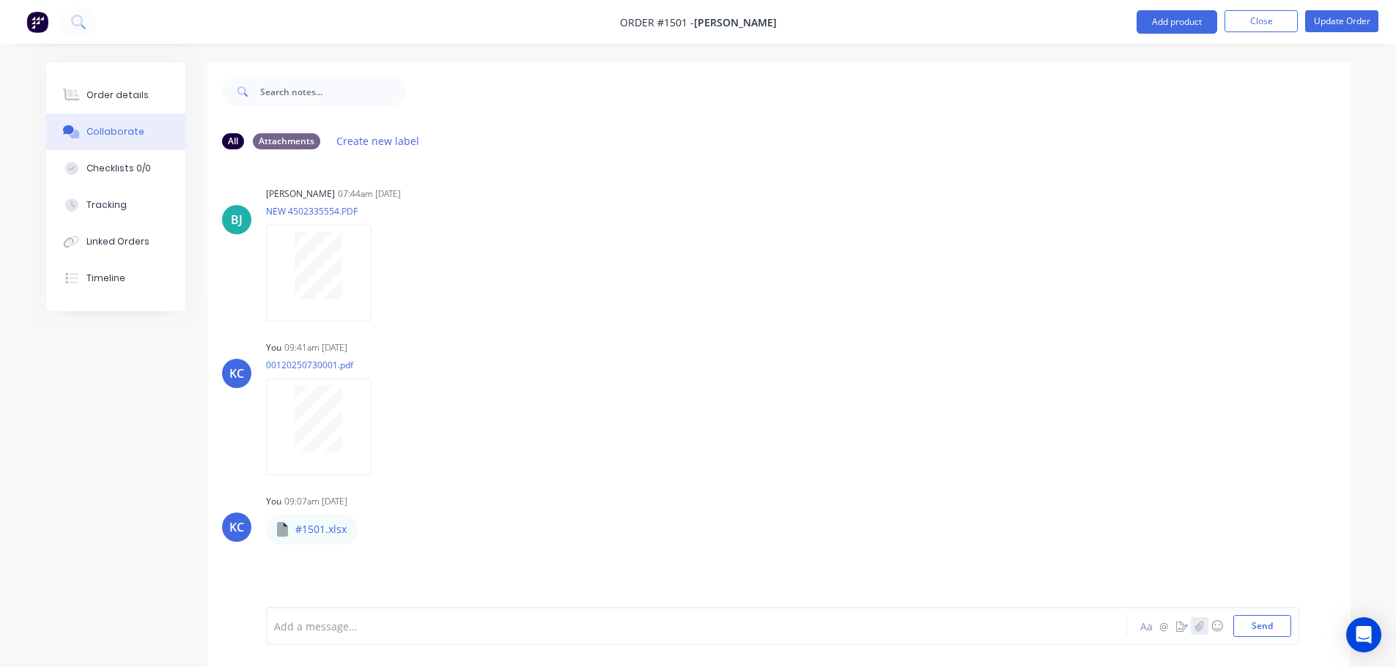
click at [1202, 624] on icon "button" at bounding box center [1198, 626] width 9 height 10
click at [1259, 626] on button "Send" at bounding box center [1262, 626] width 58 height 22
click at [132, 88] on button "Order details" at bounding box center [115, 95] width 139 height 37
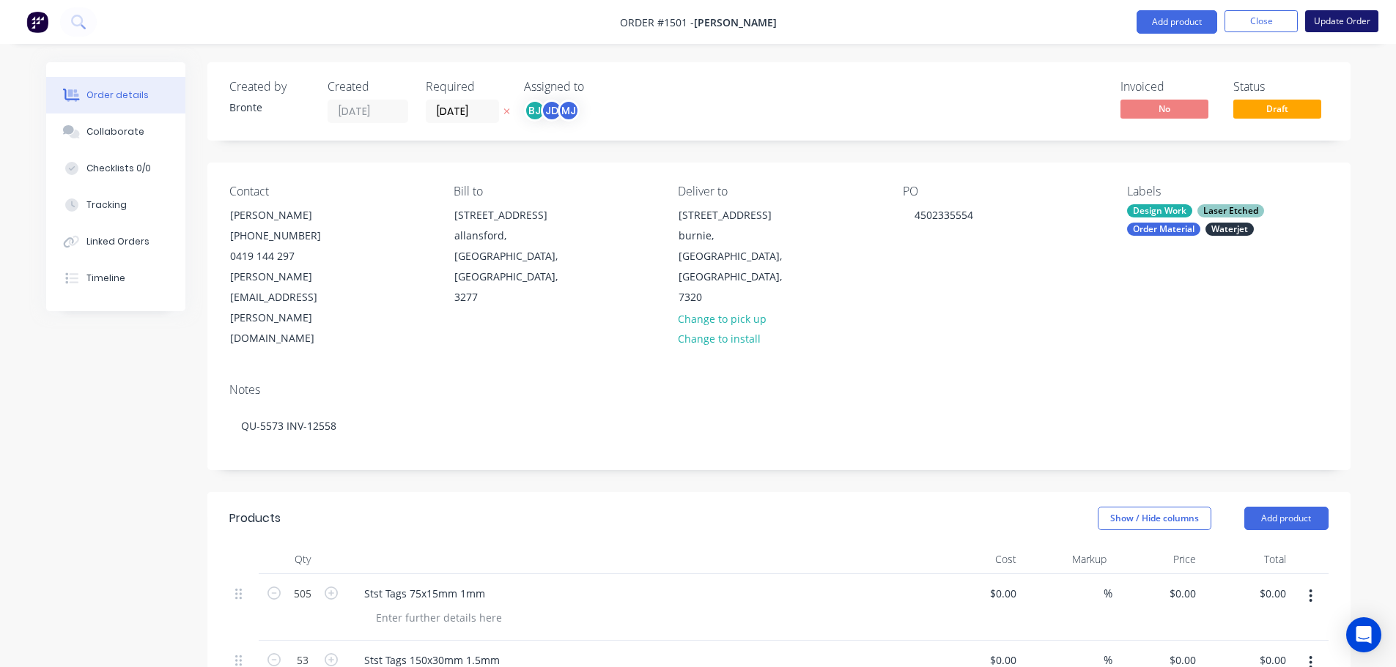
click at [1340, 21] on button "Update Order" at bounding box center [1341, 21] width 73 height 22
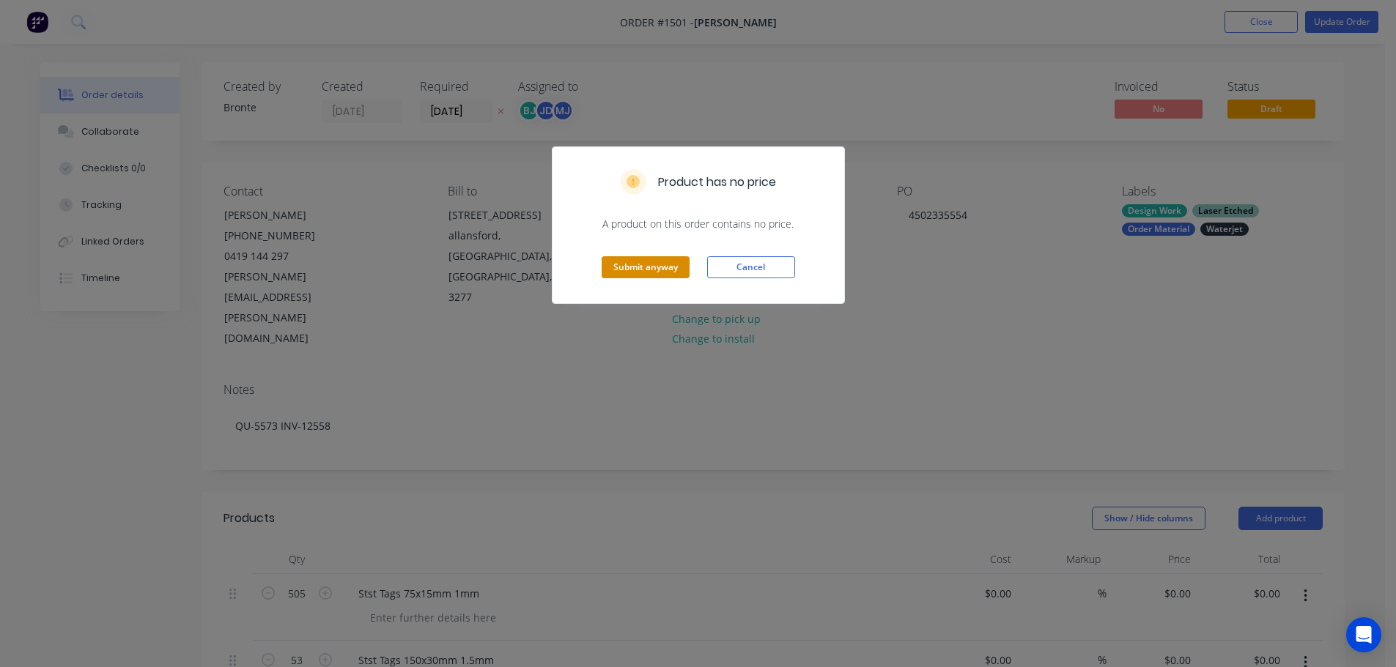
click at [623, 276] on button "Submit anyway" at bounding box center [645, 267] width 88 height 22
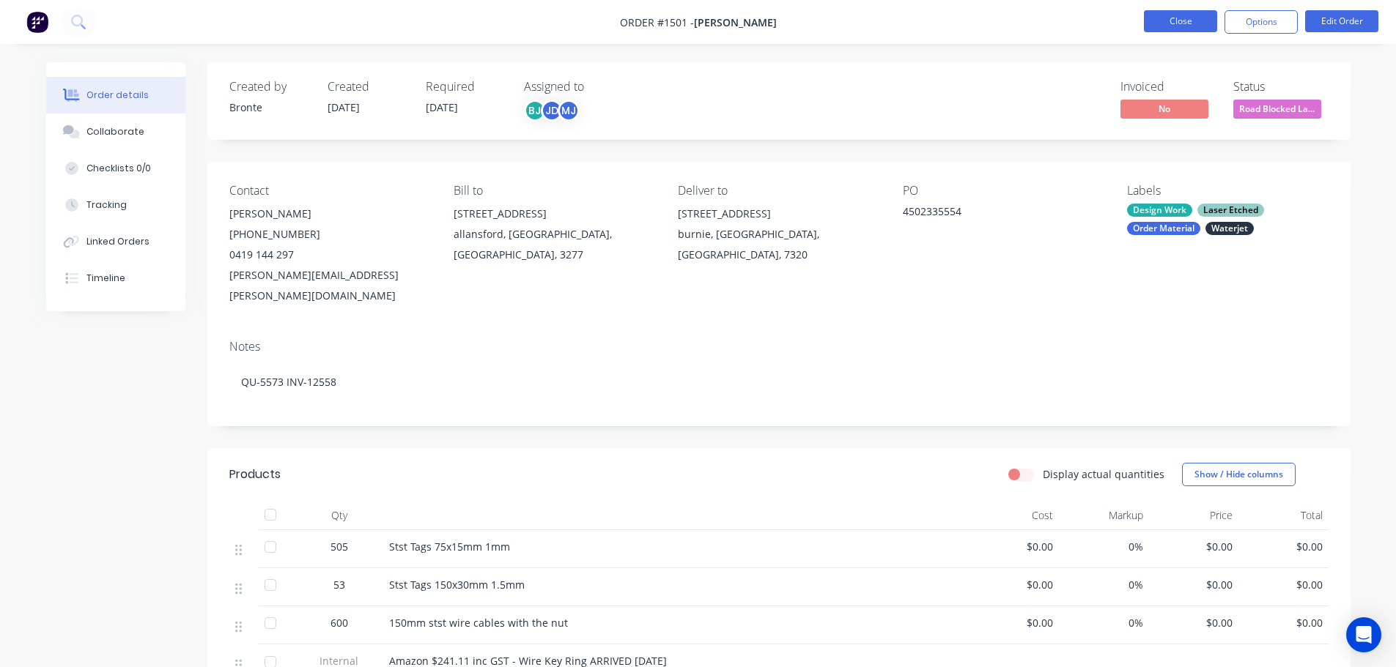
click at [1179, 28] on button "Close" at bounding box center [1180, 21] width 73 height 22
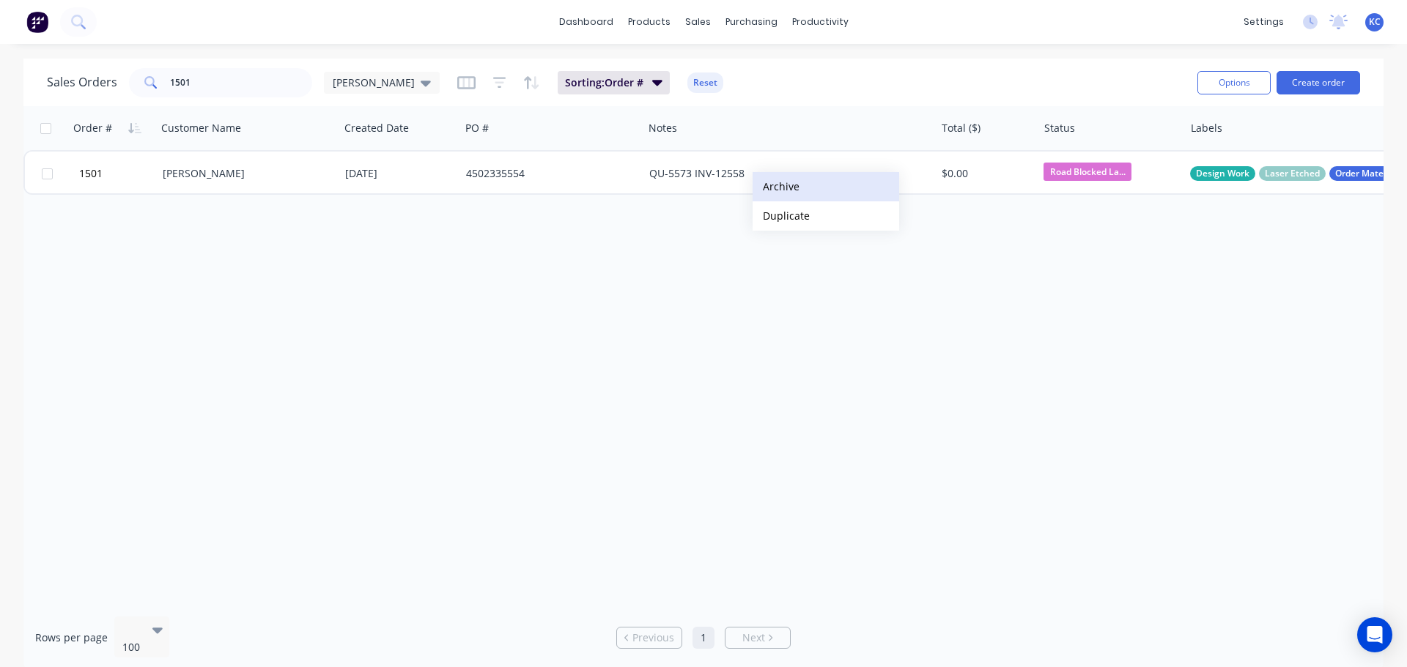
click at [792, 191] on button "Archive" at bounding box center [825, 186] width 147 height 29
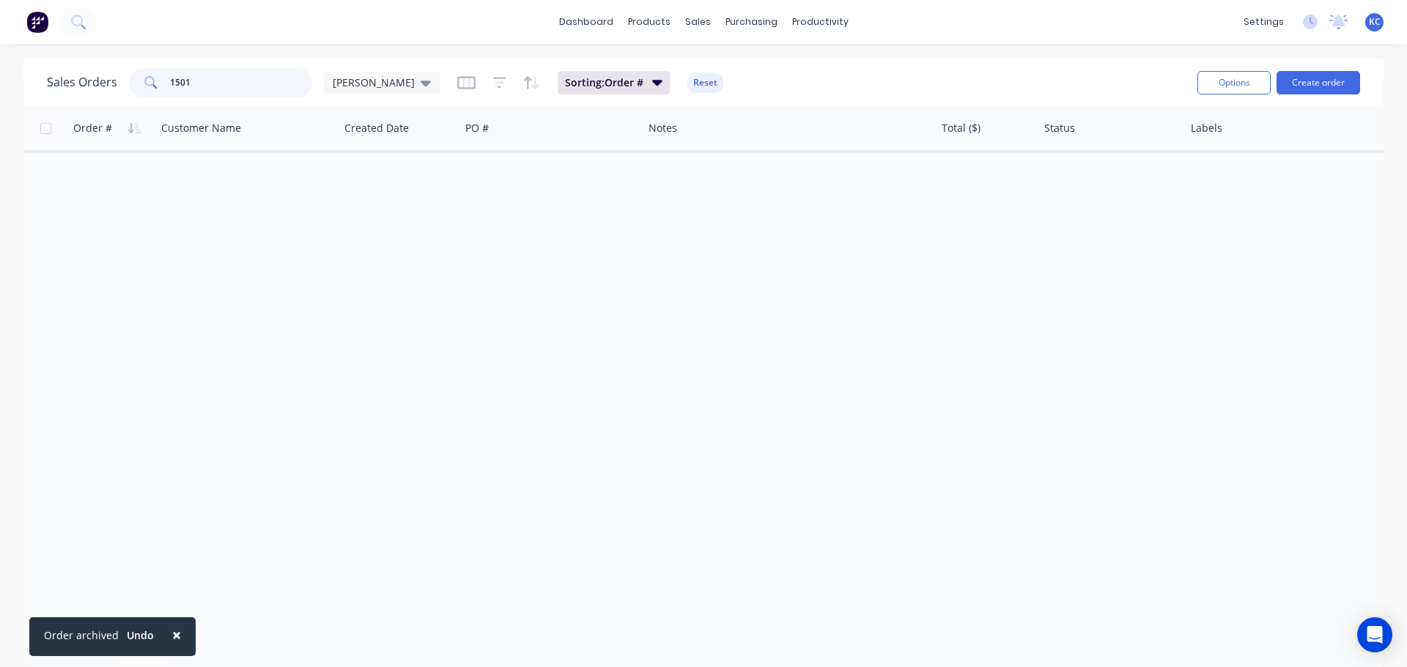
drag, startPoint x: 212, startPoint y: 86, endPoint x: 0, endPoint y: 131, distance: 217.3
click at [38, 110] on div "Sales Orders 1501 [PERSON_NAME] Sorting: Order # Reset Options Create order Ord…" at bounding box center [703, 365] width 1360 height 612
type input "1076"
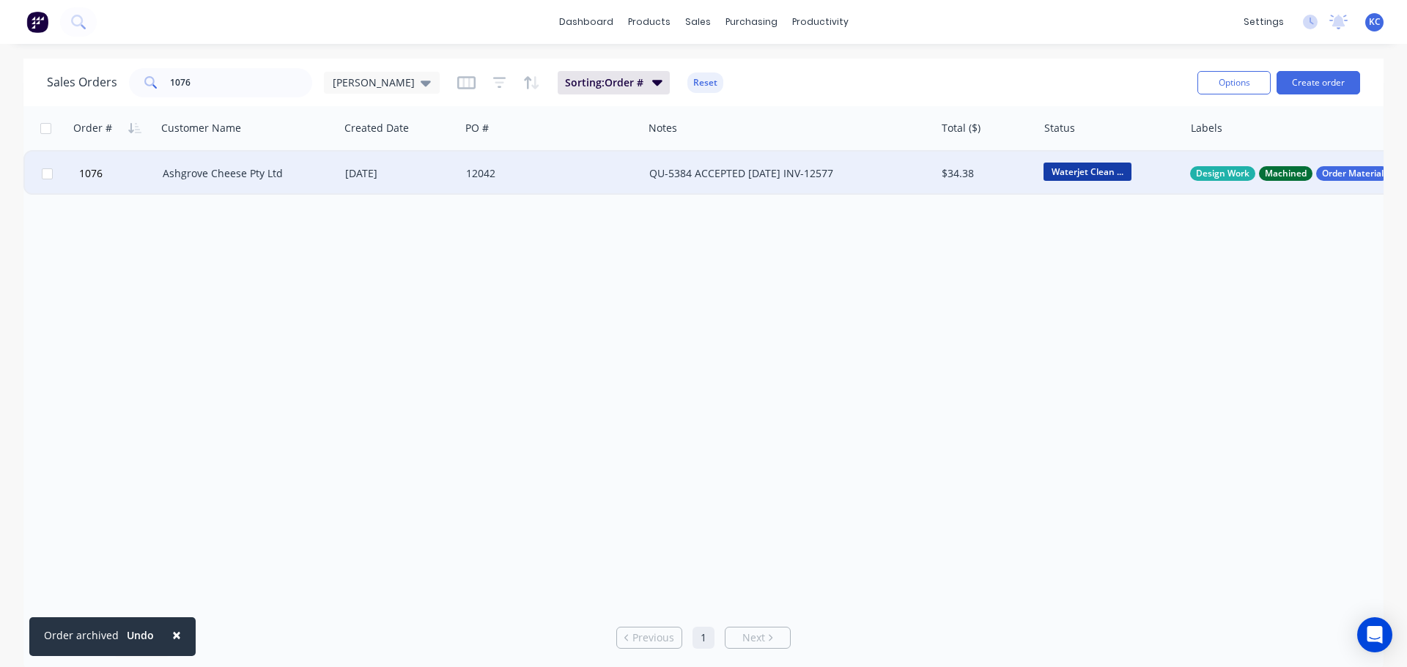
click at [275, 174] on div "Ashgrove Cheese Pty Ltd" at bounding box center [244, 173] width 163 height 15
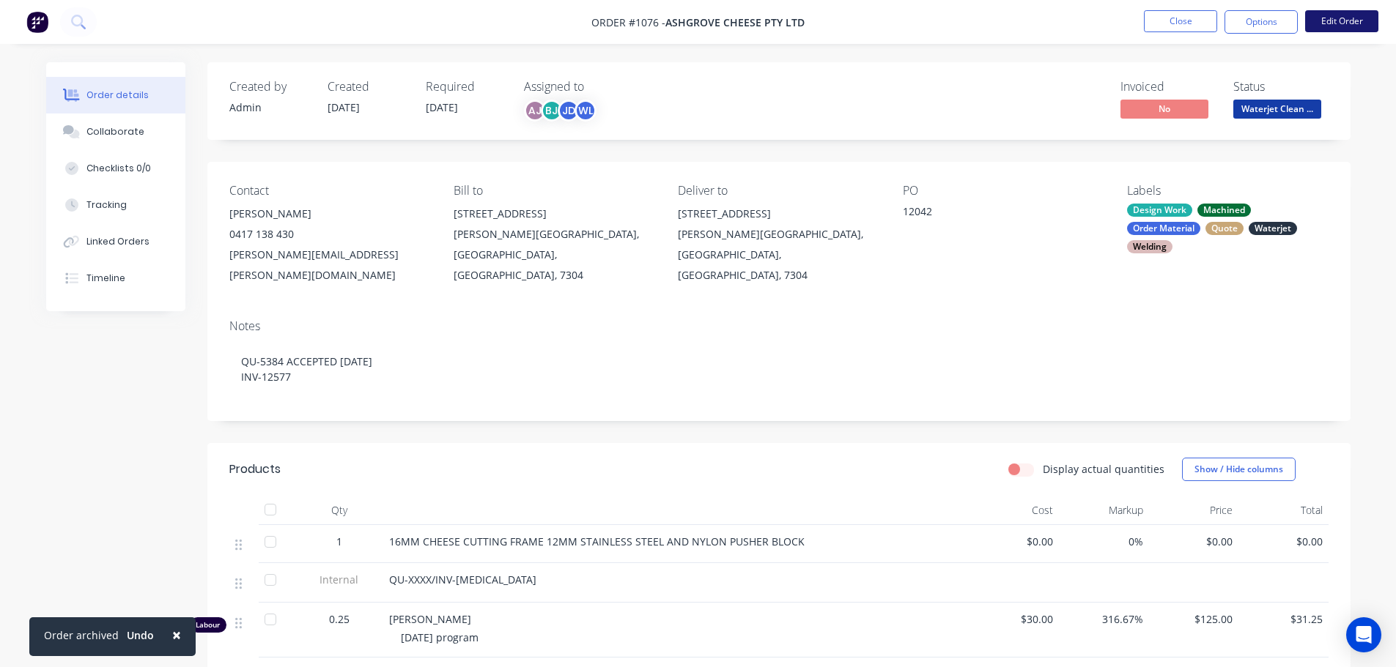
click at [1339, 17] on button "Edit Order" at bounding box center [1341, 21] width 73 height 22
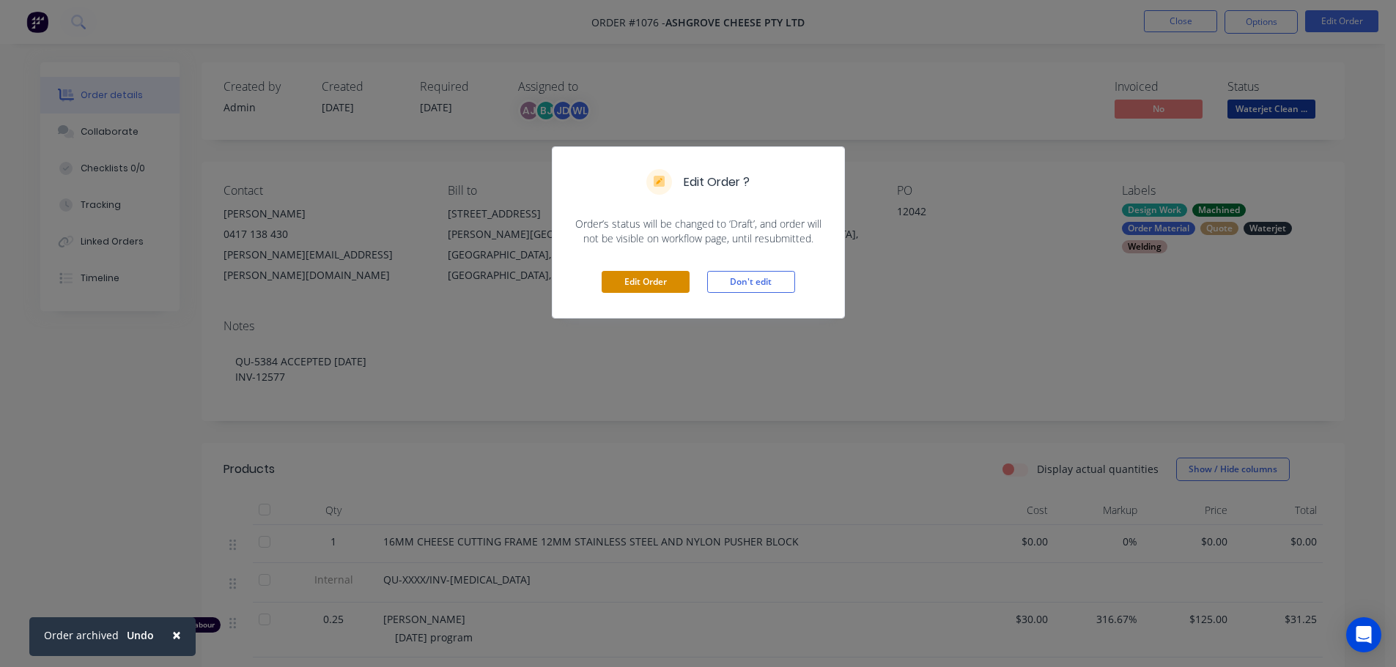
click at [653, 289] on button "Edit Order" at bounding box center [645, 282] width 88 height 22
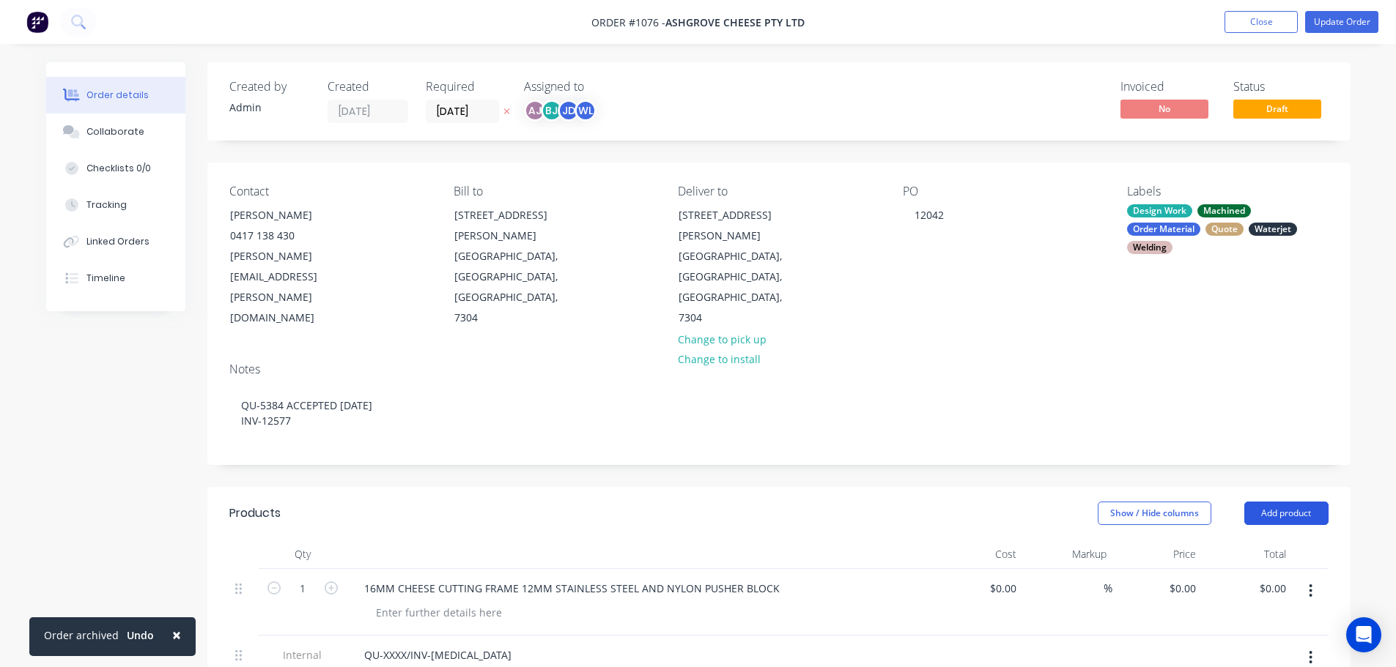
click at [1299, 502] on button "Add product" at bounding box center [1286, 513] width 84 height 23
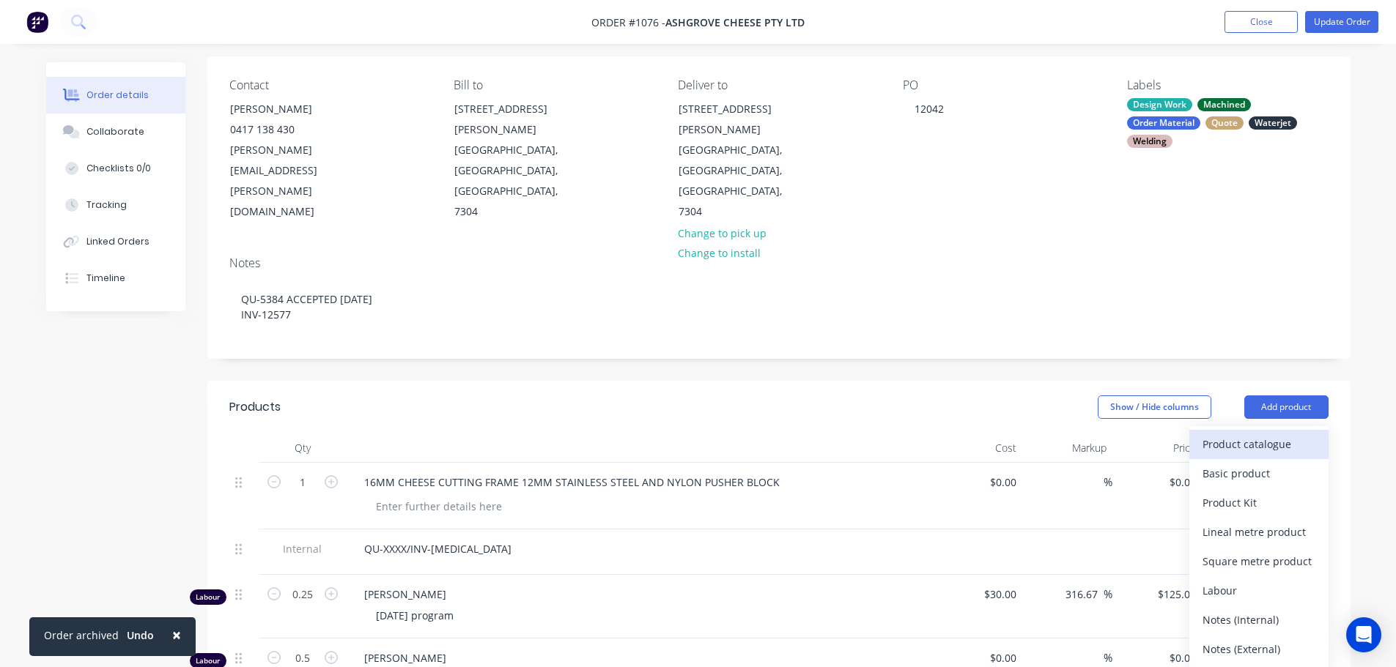
scroll to position [220, 0]
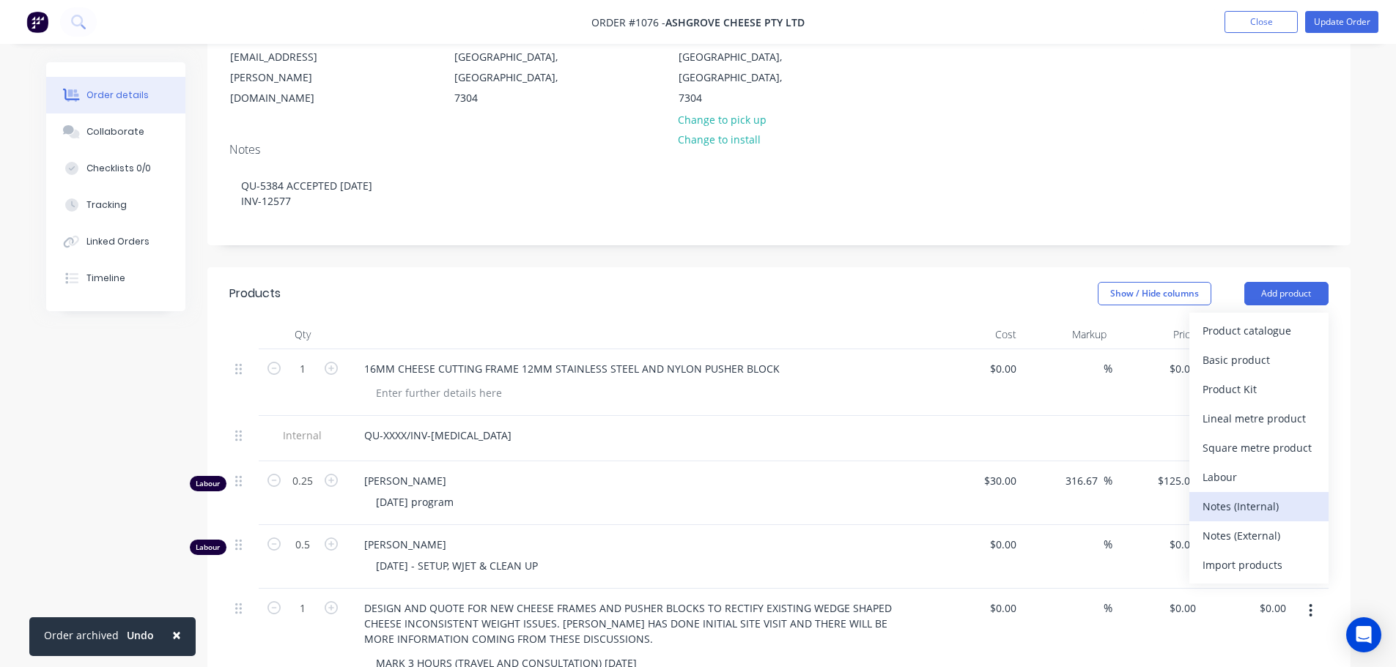
click at [1238, 496] on div "Notes (Internal)" at bounding box center [1258, 506] width 113 height 21
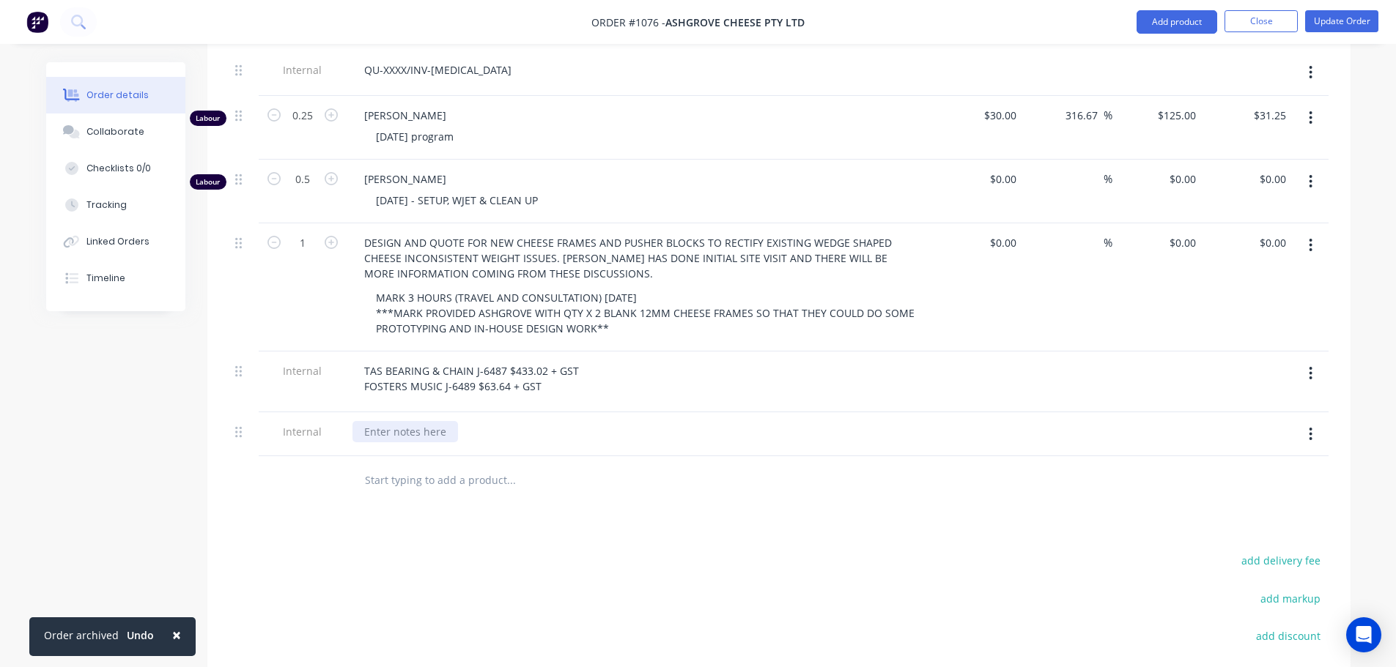
scroll to position [586, 0]
click at [547, 360] on div "TAS BEARING & CHAIN J-6487 $433.02 + GST FOSTERS MUSIC J-6489 $63.64 + GST" at bounding box center [471, 378] width 238 height 37
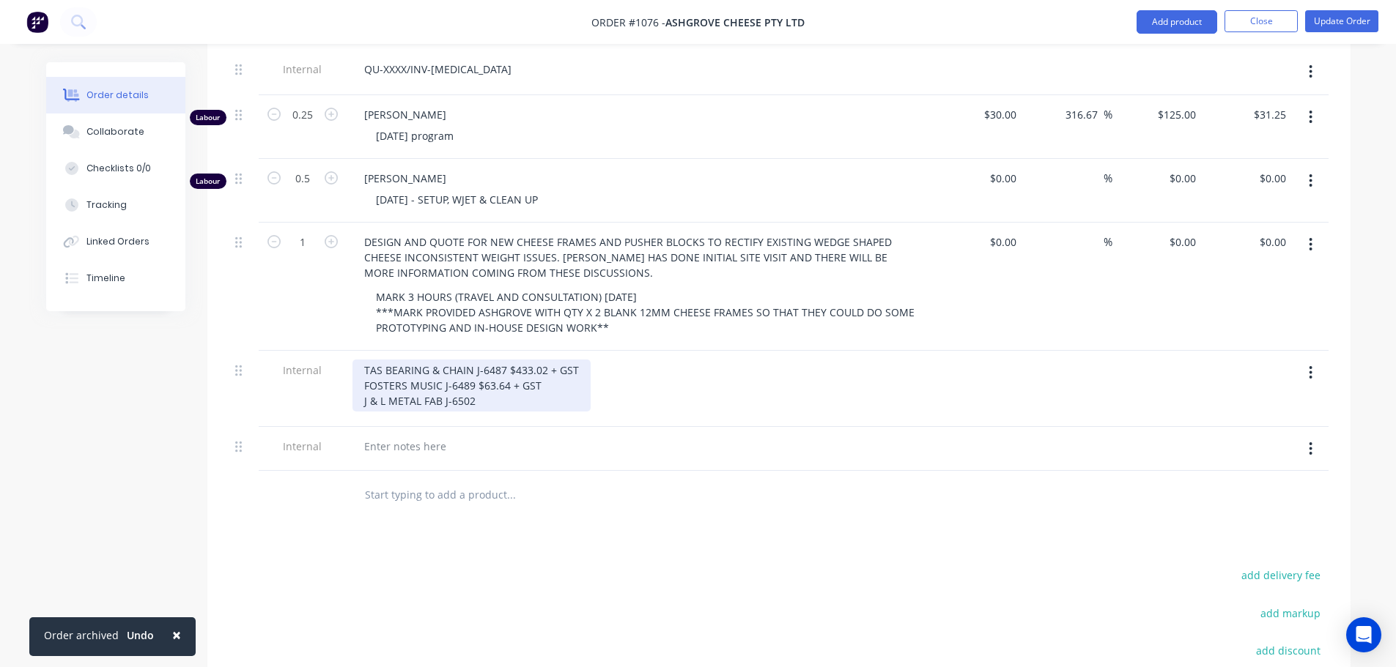
click at [550, 360] on div "TAS BEARING & CHAIN J-6487 $433.02 + GST FOSTERS MUSIC J-6489 $63.64 + GST J & …" at bounding box center [471, 386] width 238 height 52
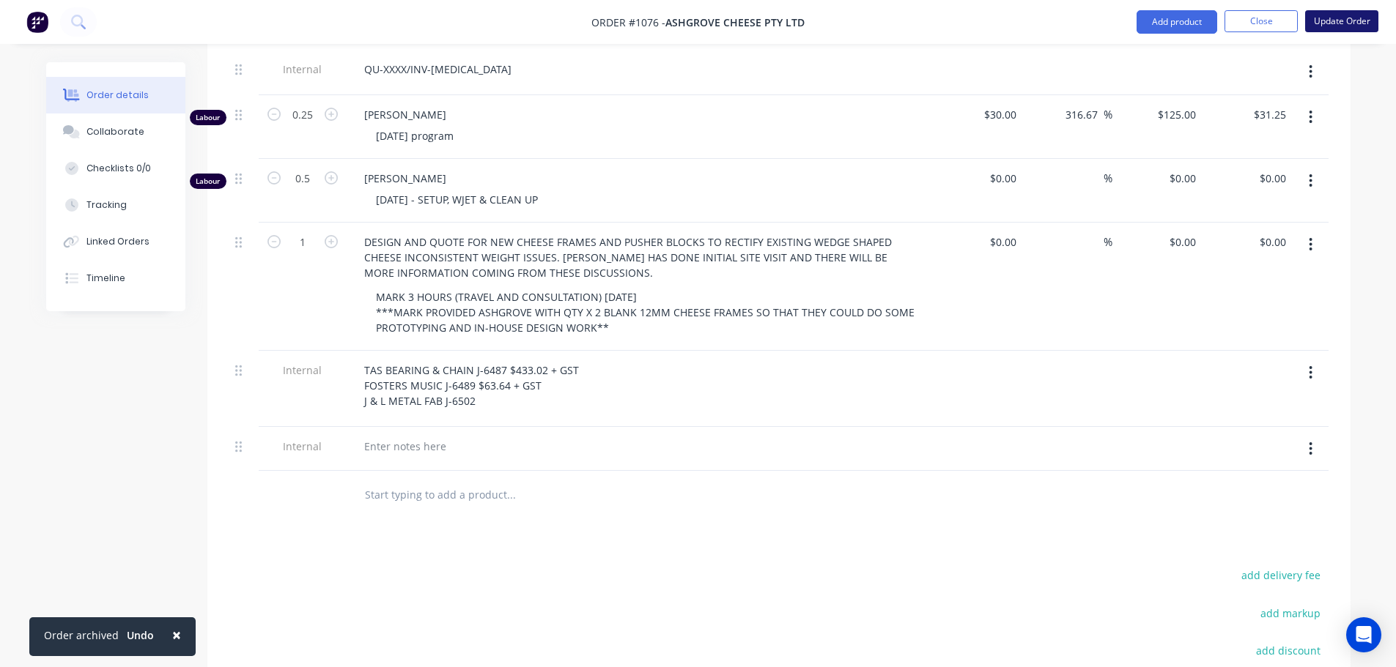
click at [1357, 20] on button "Update Order" at bounding box center [1341, 21] width 73 height 22
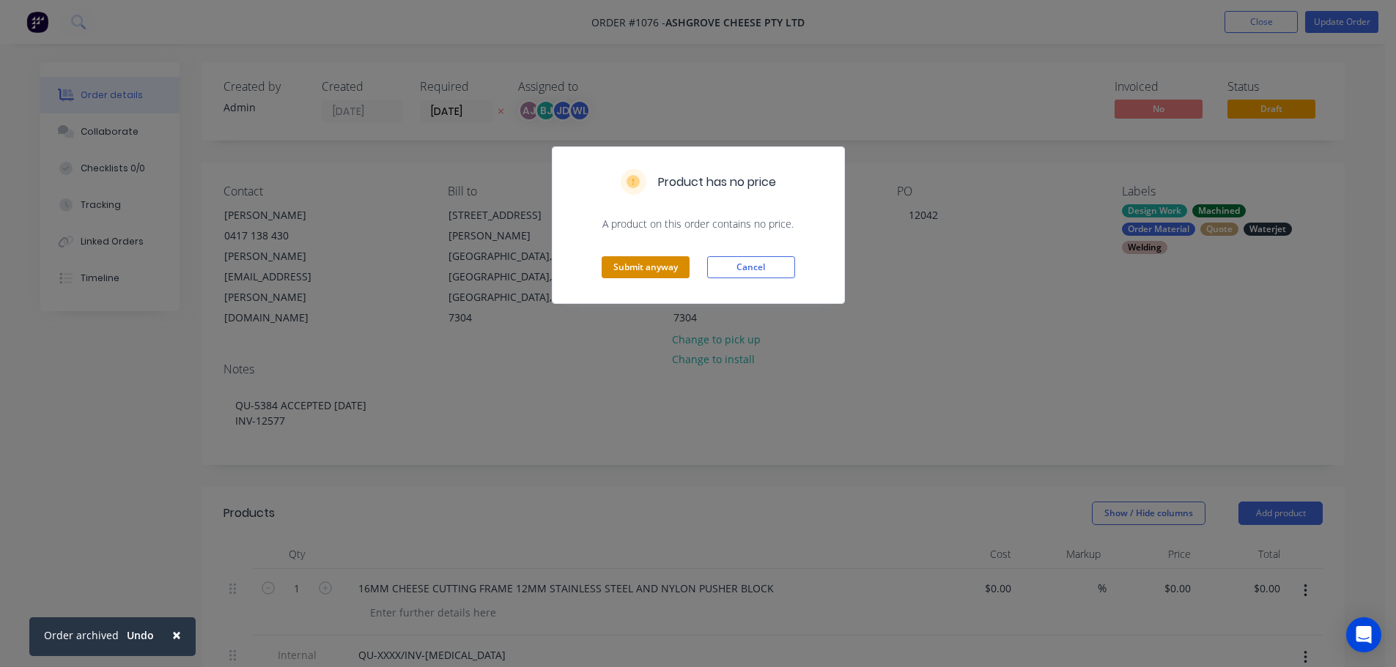
click at [642, 268] on button "Submit anyway" at bounding box center [645, 267] width 88 height 22
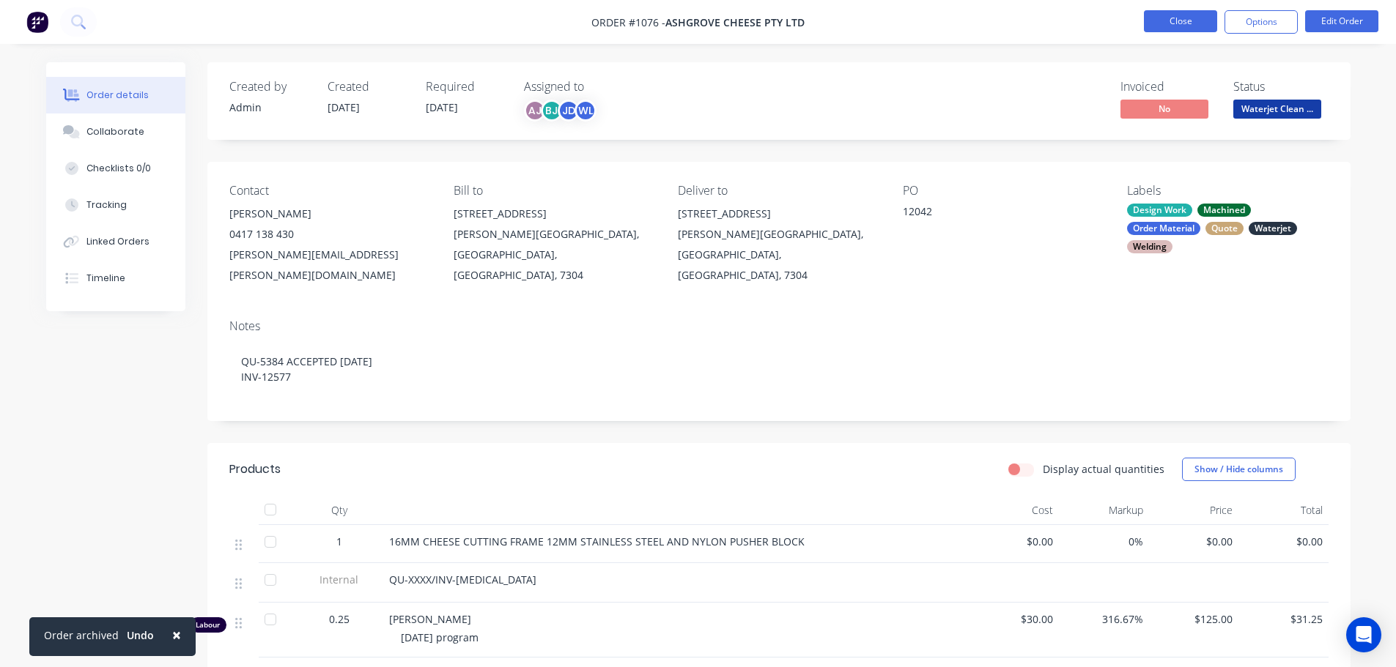
click at [1196, 15] on button "Close" at bounding box center [1180, 21] width 73 height 22
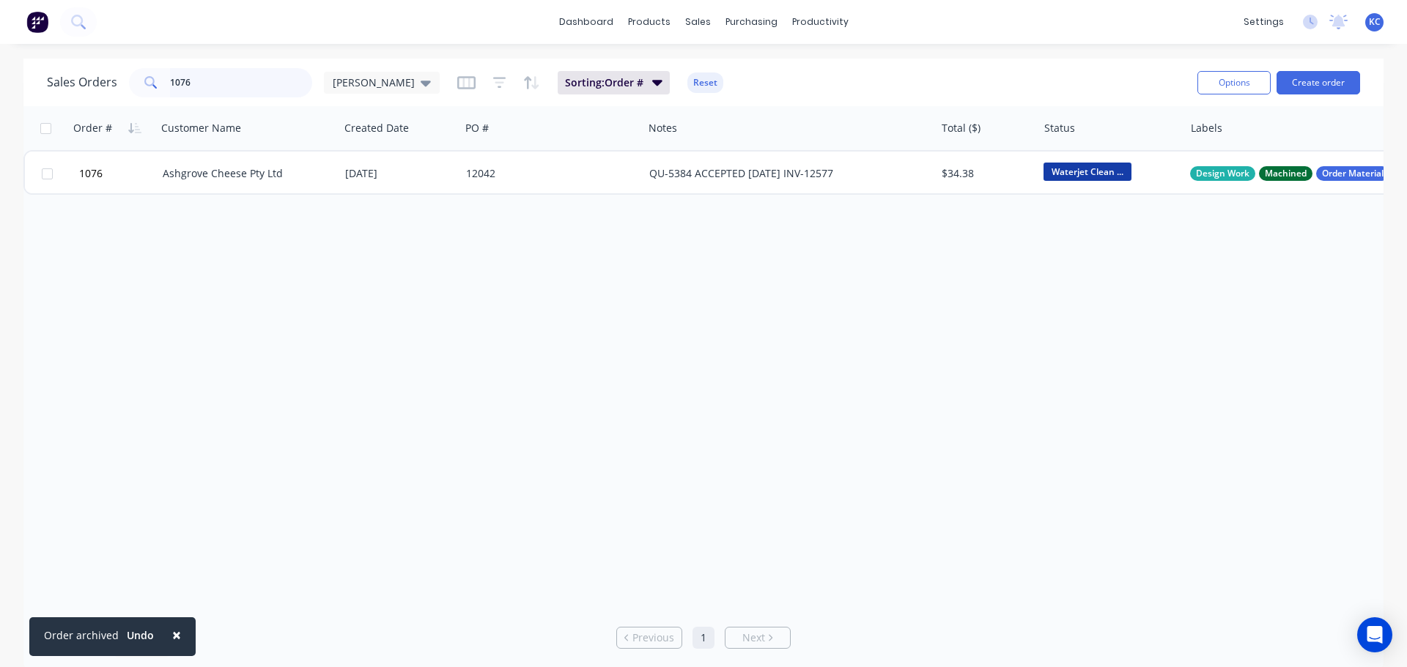
drag, startPoint x: 237, startPoint y: 86, endPoint x: 0, endPoint y: 52, distance: 239.0
click at [0, 64] on div "Sales Orders 1076 [PERSON_NAME]: Order # Reset Options Create order Order # Cus…" at bounding box center [703, 365] width 1407 height 612
type input "1562"
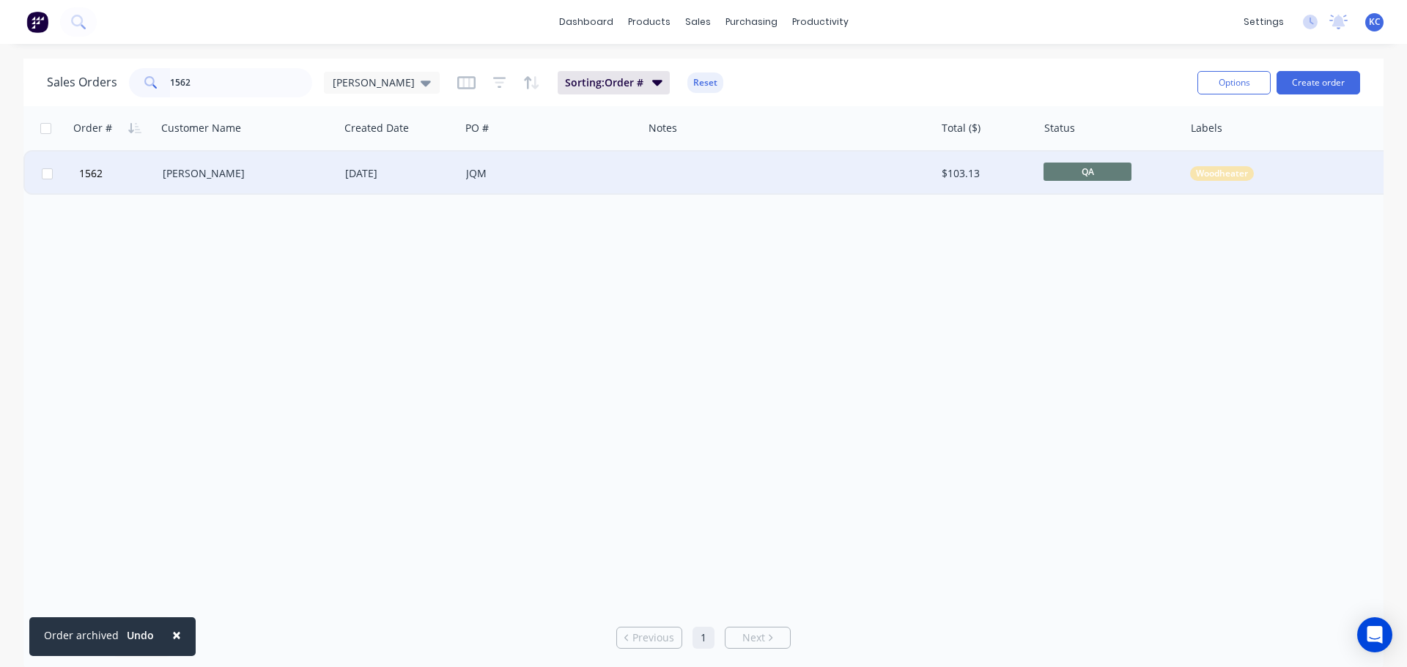
click at [208, 173] on div "[PERSON_NAME]" at bounding box center [244, 173] width 163 height 15
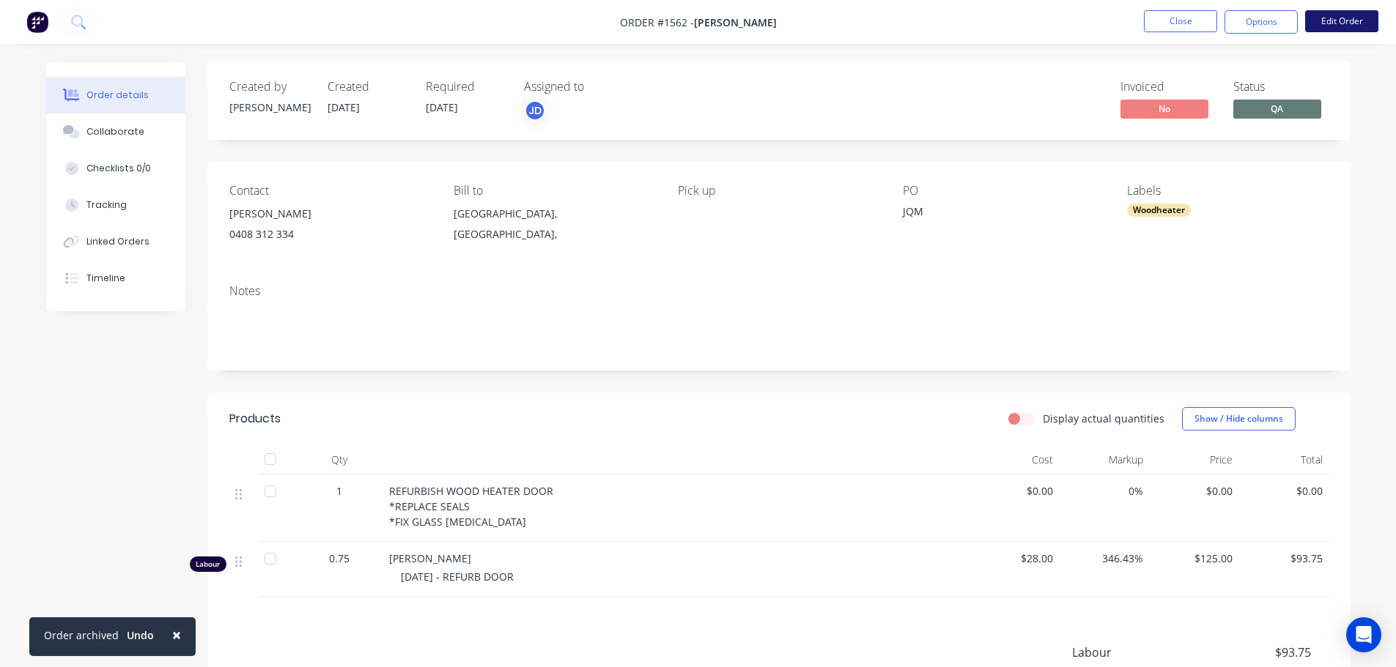
click at [1329, 27] on button "Edit Order" at bounding box center [1341, 21] width 73 height 22
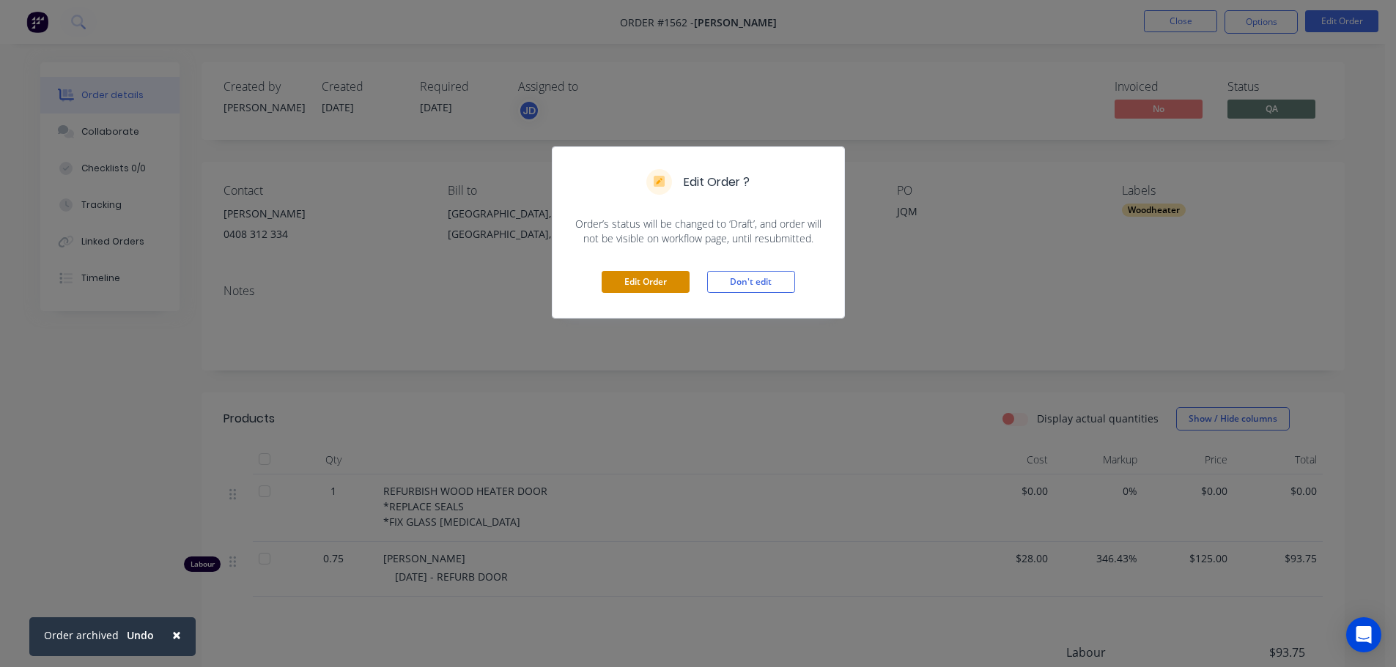
click at [640, 282] on button "Edit Order" at bounding box center [645, 282] width 88 height 22
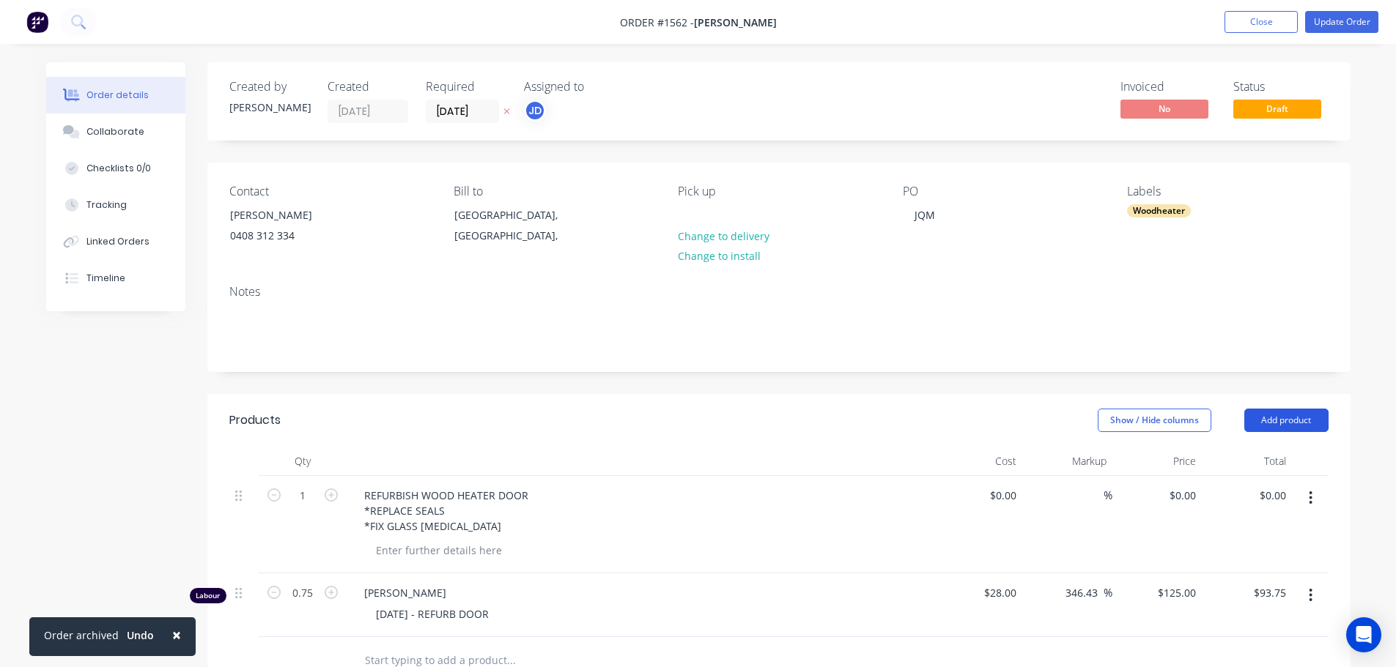
click at [1283, 415] on button "Add product" at bounding box center [1286, 420] width 84 height 23
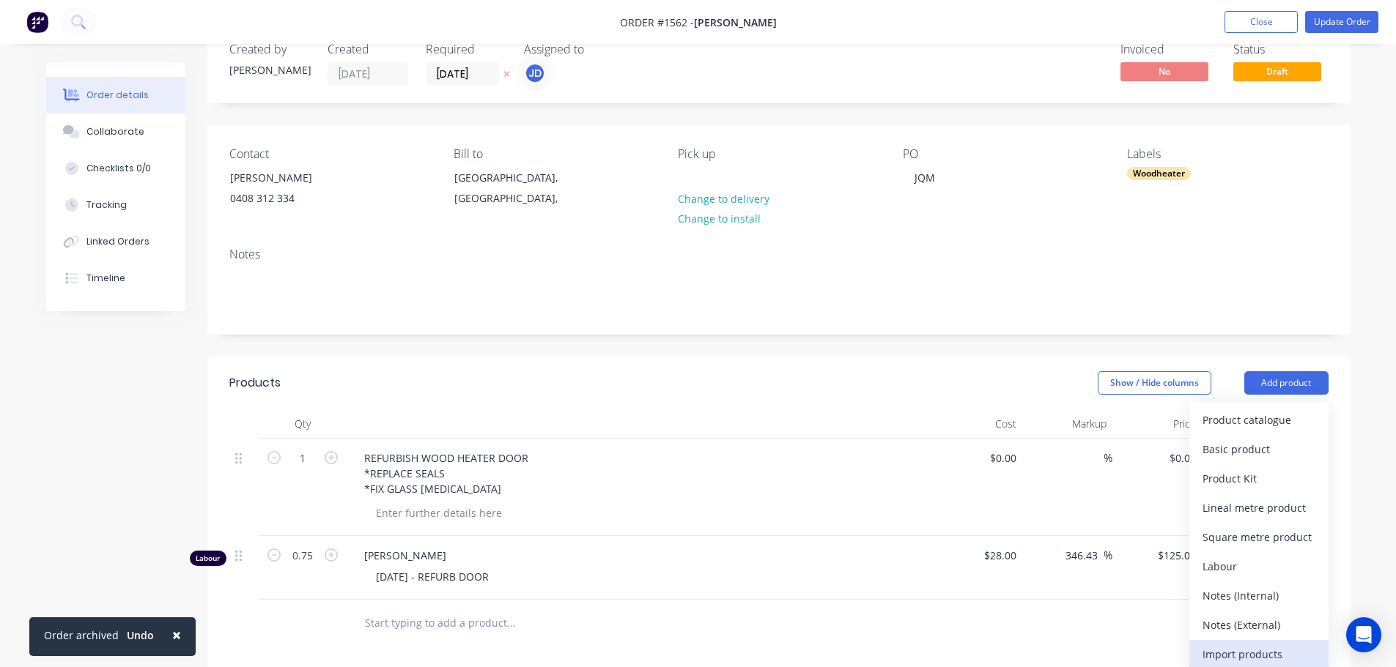
scroll to position [73, 0]
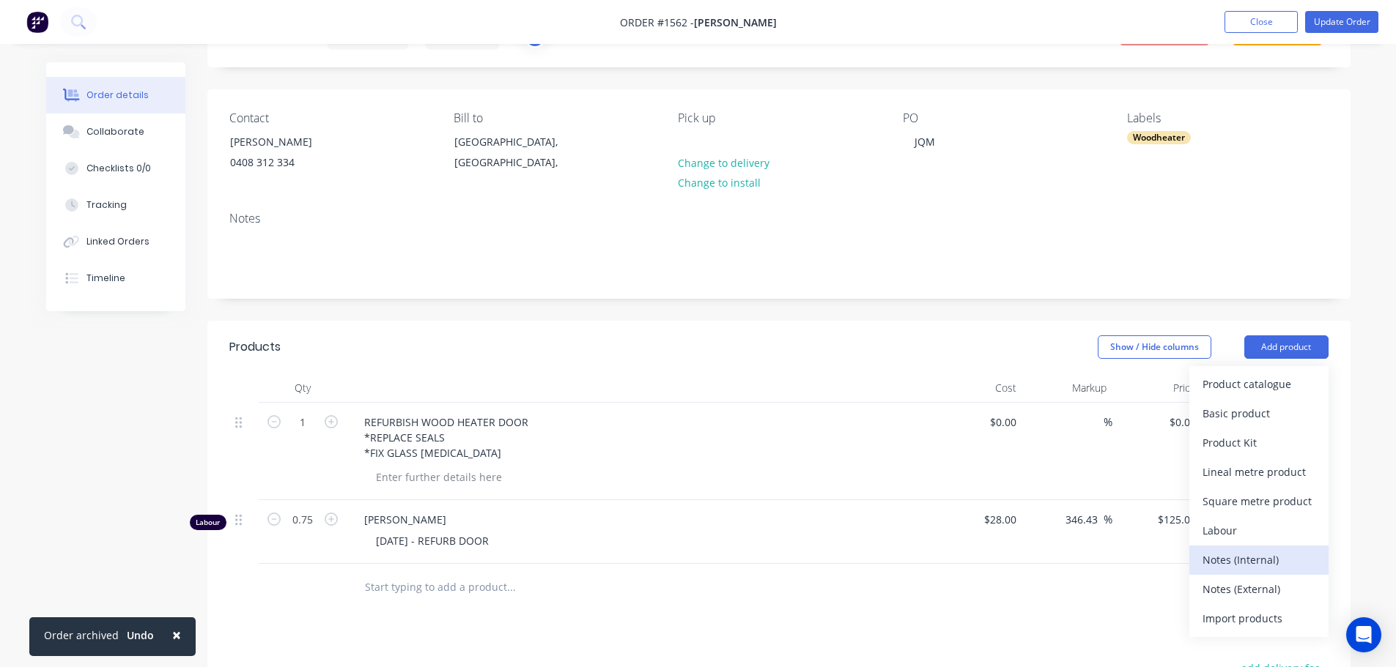
click at [1229, 556] on div "Notes (Internal)" at bounding box center [1258, 559] width 113 height 21
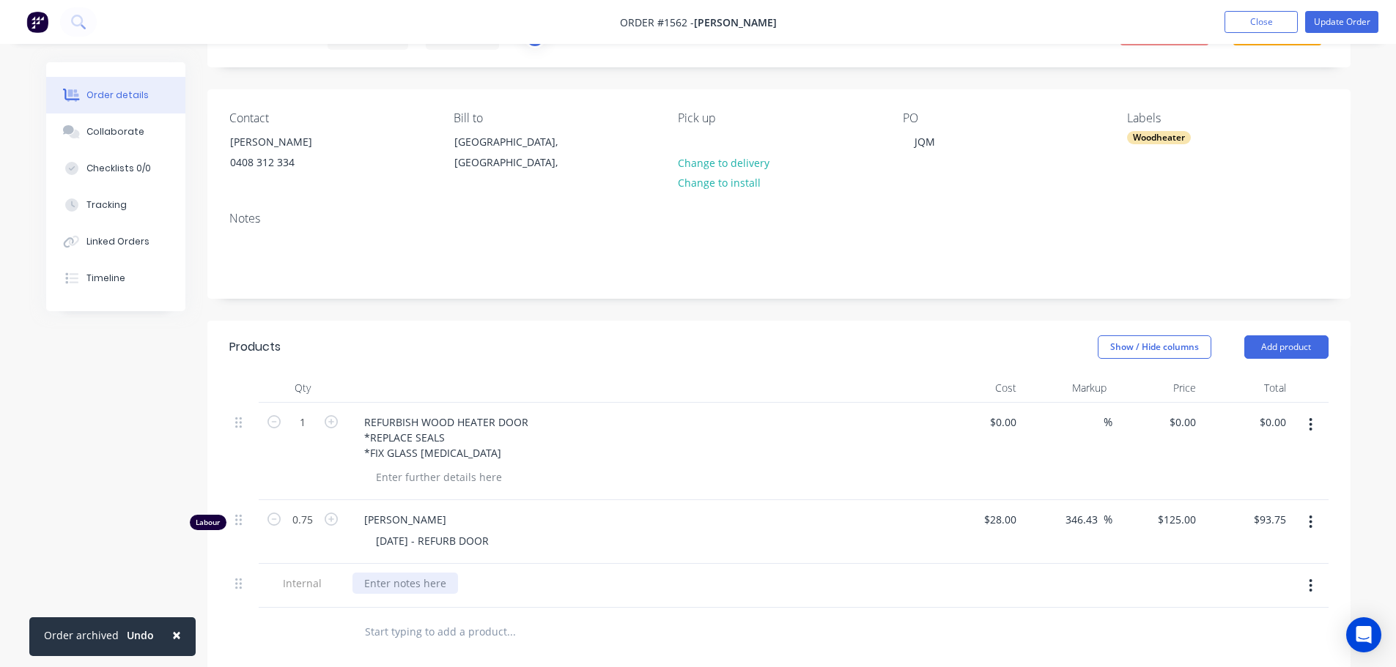
click at [358, 582] on div at bounding box center [404, 583] width 105 height 21
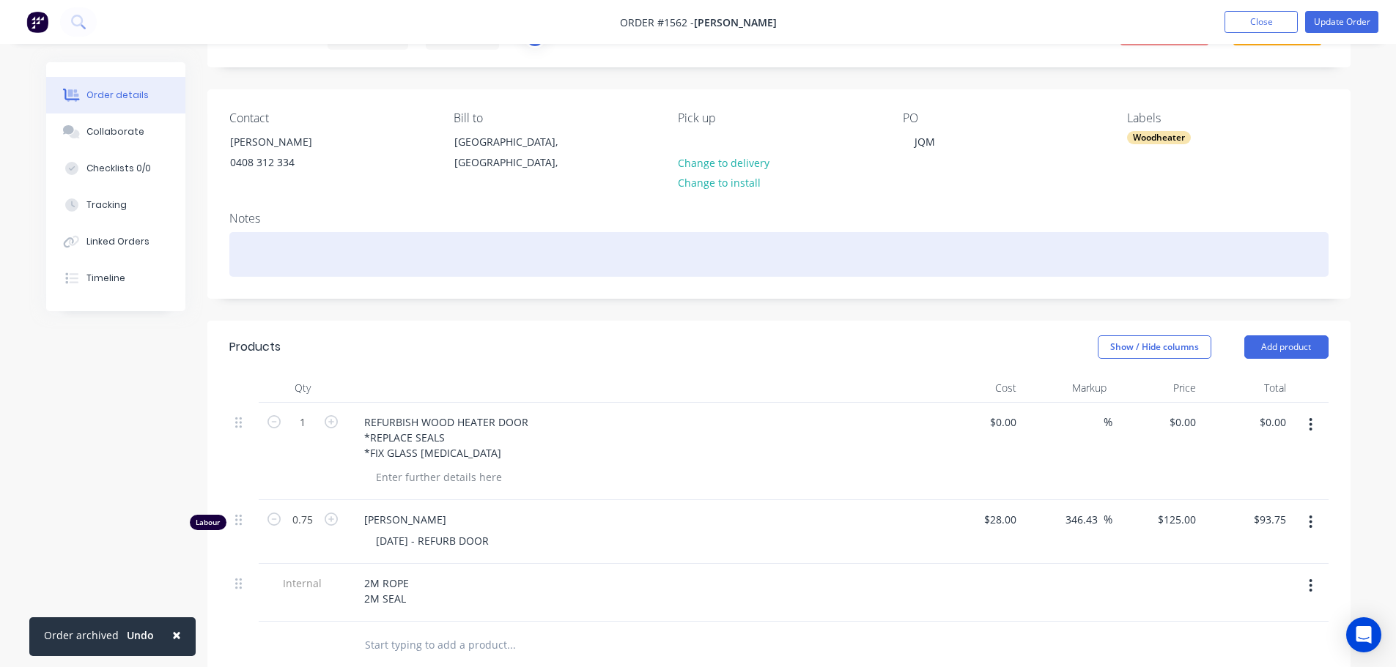
click at [241, 256] on div at bounding box center [778, 254] width 1099 height 45
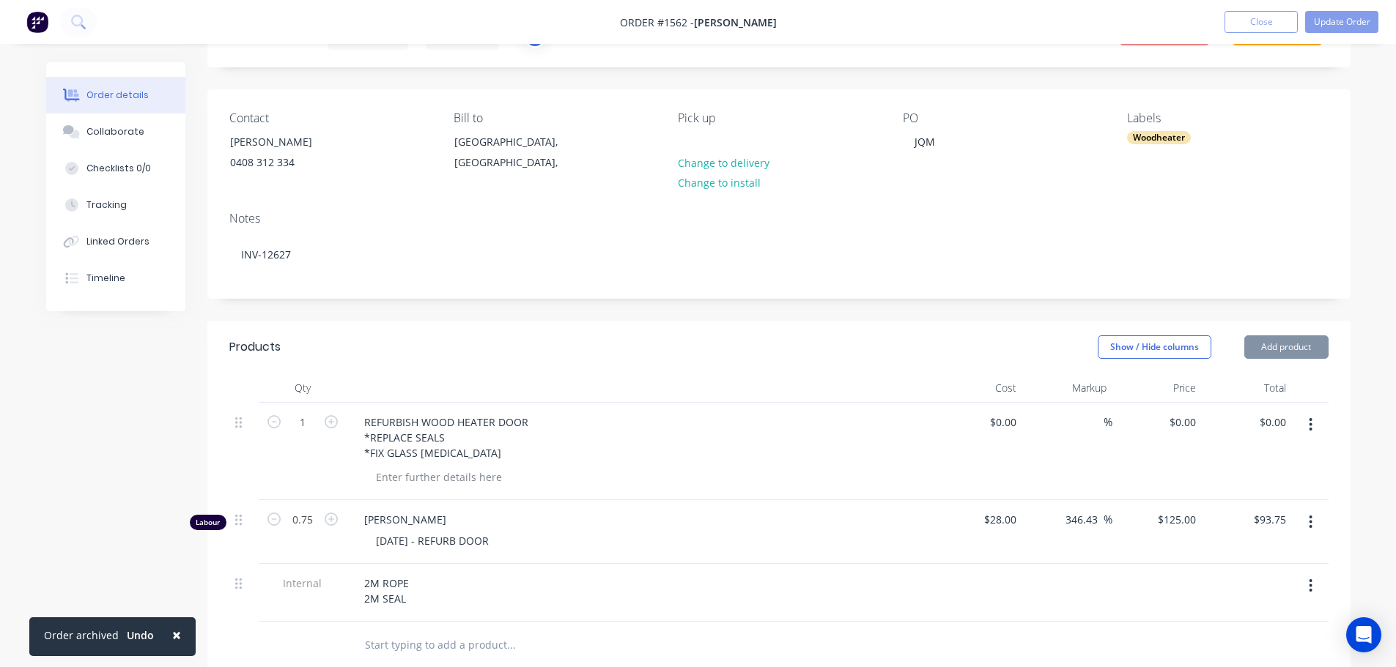
click at [542, 508] on div "[PERSON_NAME] [DATE] - REFURB DOOR" at bounding box center [640, 532] width 586 height 64
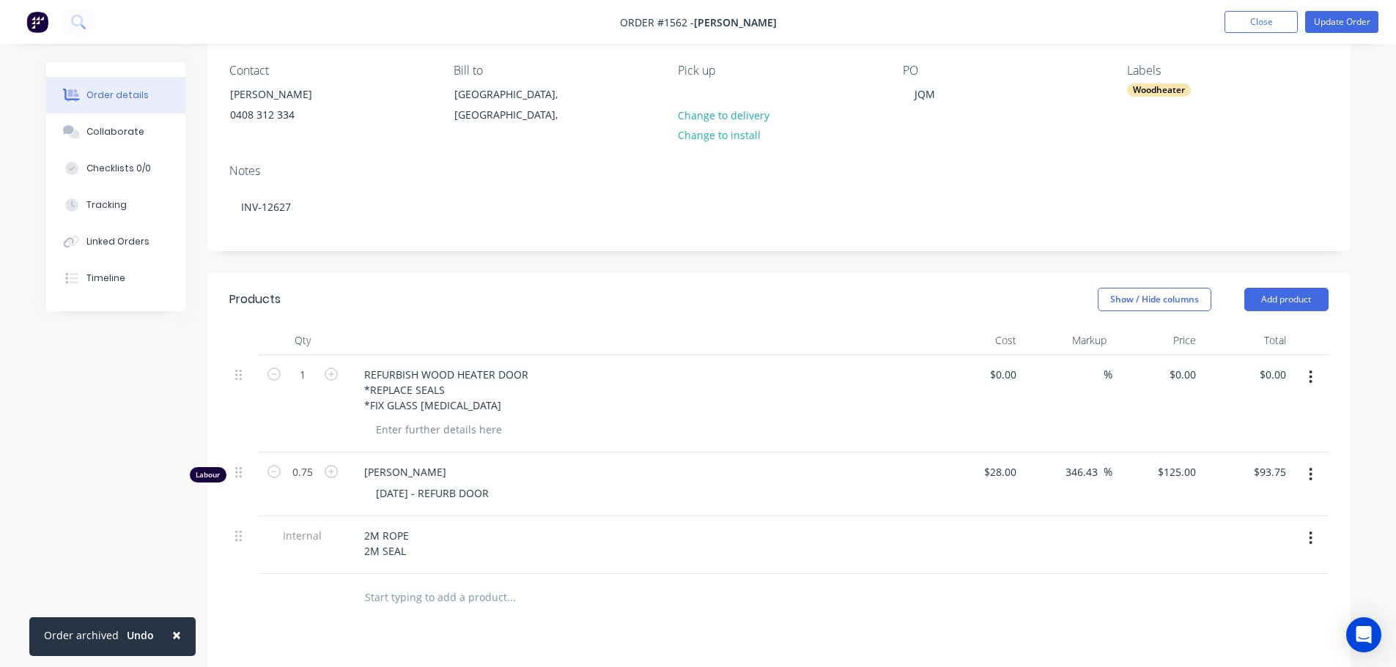
scroll to position [147, 0]
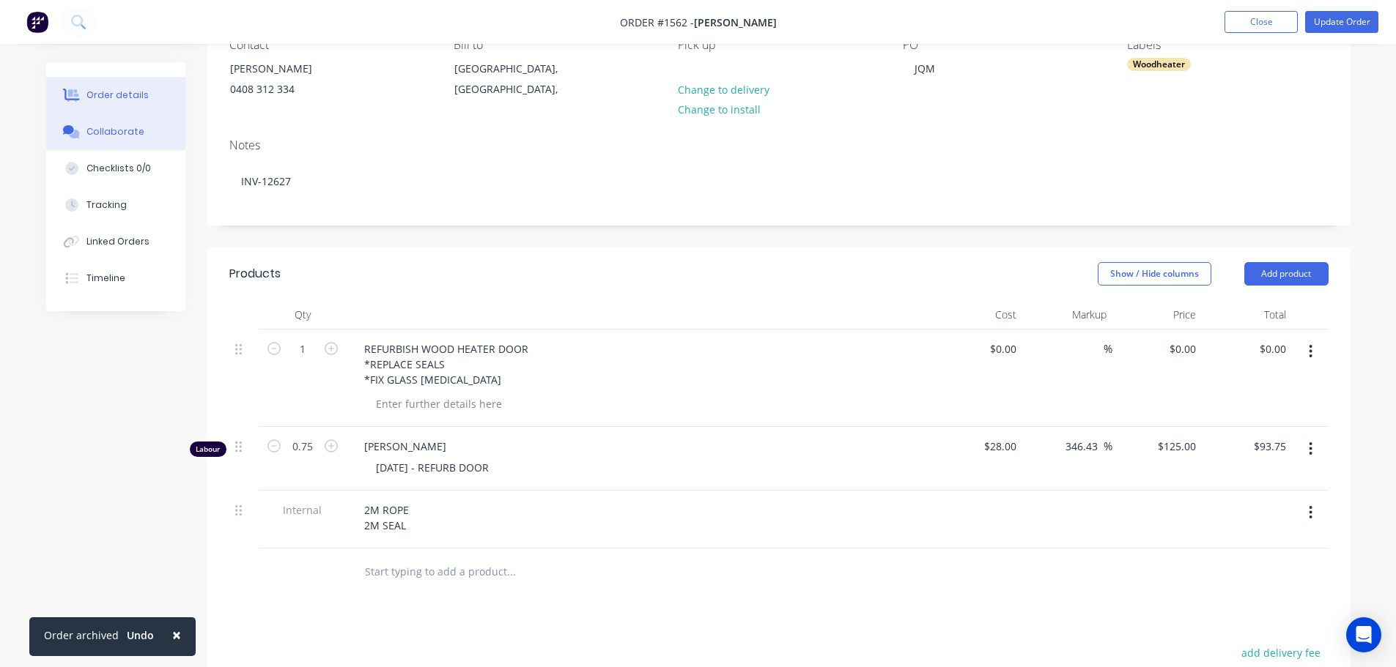
click at [88, 134] on div "Collaborate" at bounding box center [115, 131] width 58 height 13
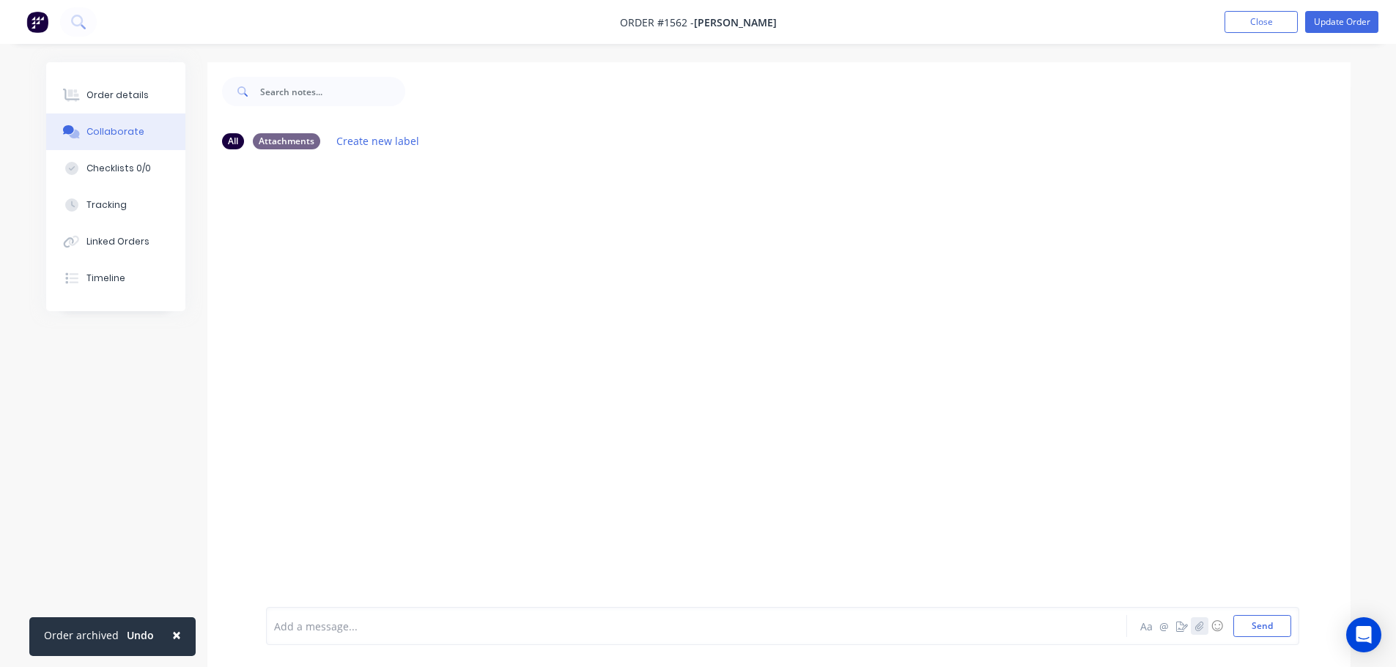
click at [1195, 629] on icon "button" at bounding box center [1198, 626] width 9 height 10
click at [1283, 630] on button "Send" at bounding box center [1262, 626] width 58 height 22
click at [121, 95] on div "Order details" at bounding box center [117, 95] width 62 height 13
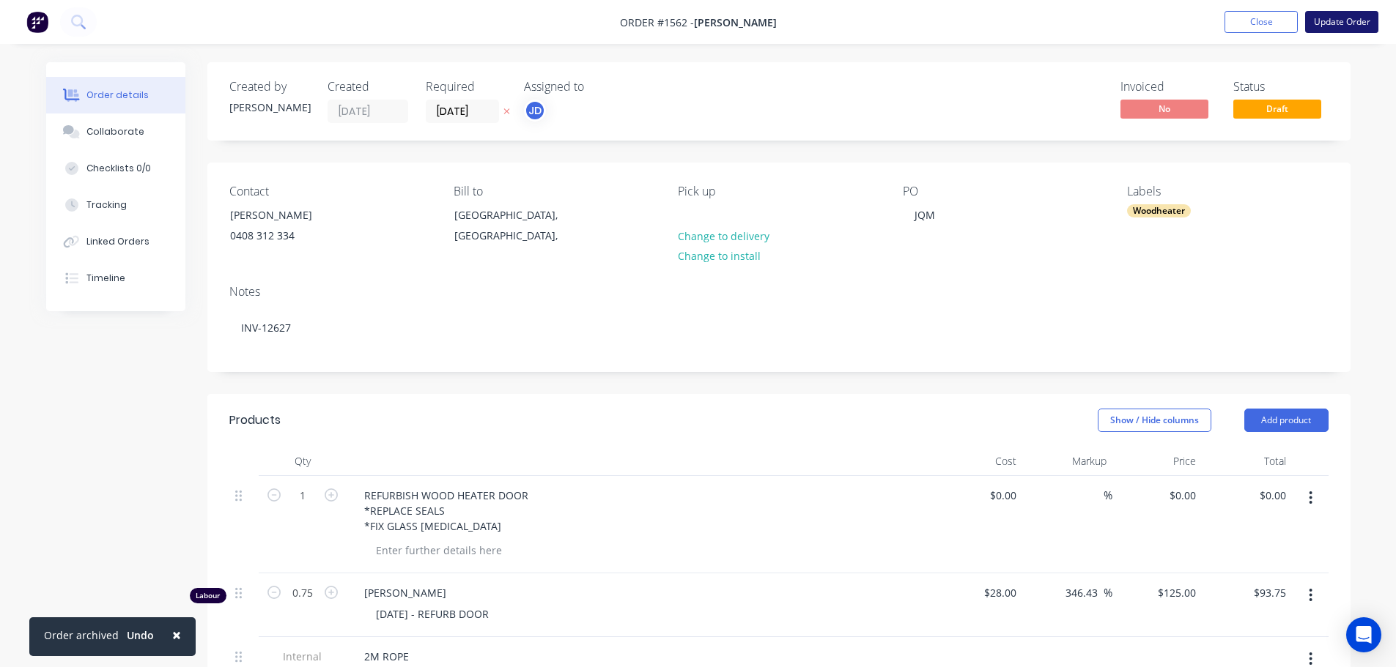
click at [1324, 26] on button "Update Order" at bounding box center [1341, 22] width 73 height 22
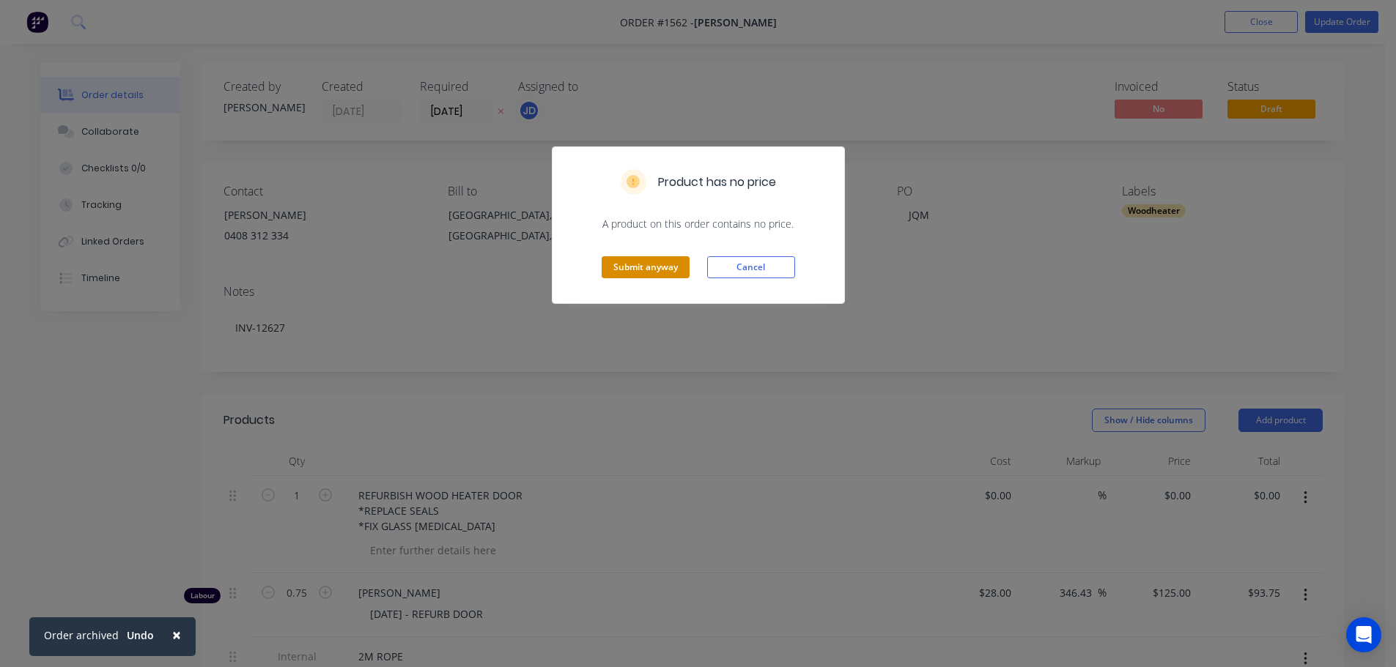
click at [631, 273] on button "Submit anyway" at bounding box center [645, 267] width 88 height 22
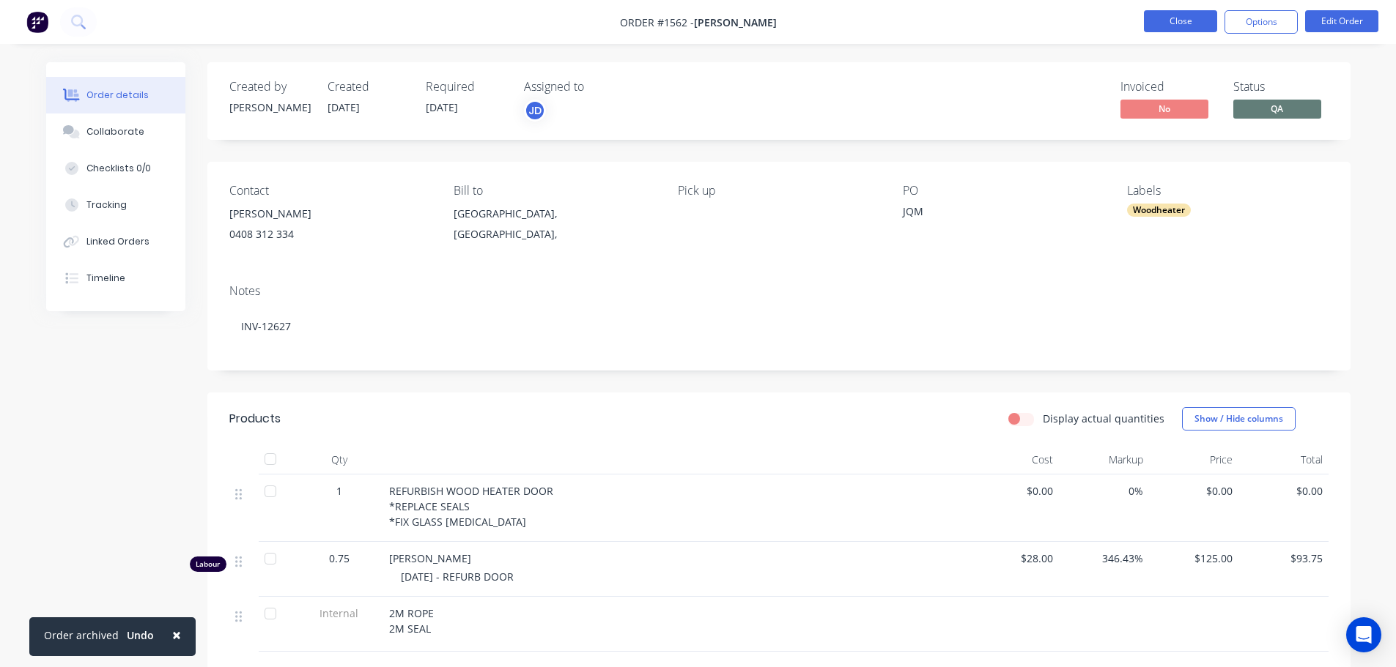
click at [1190, 24] on button "Close" at bounding box center [1180, 21] width 73 height 22
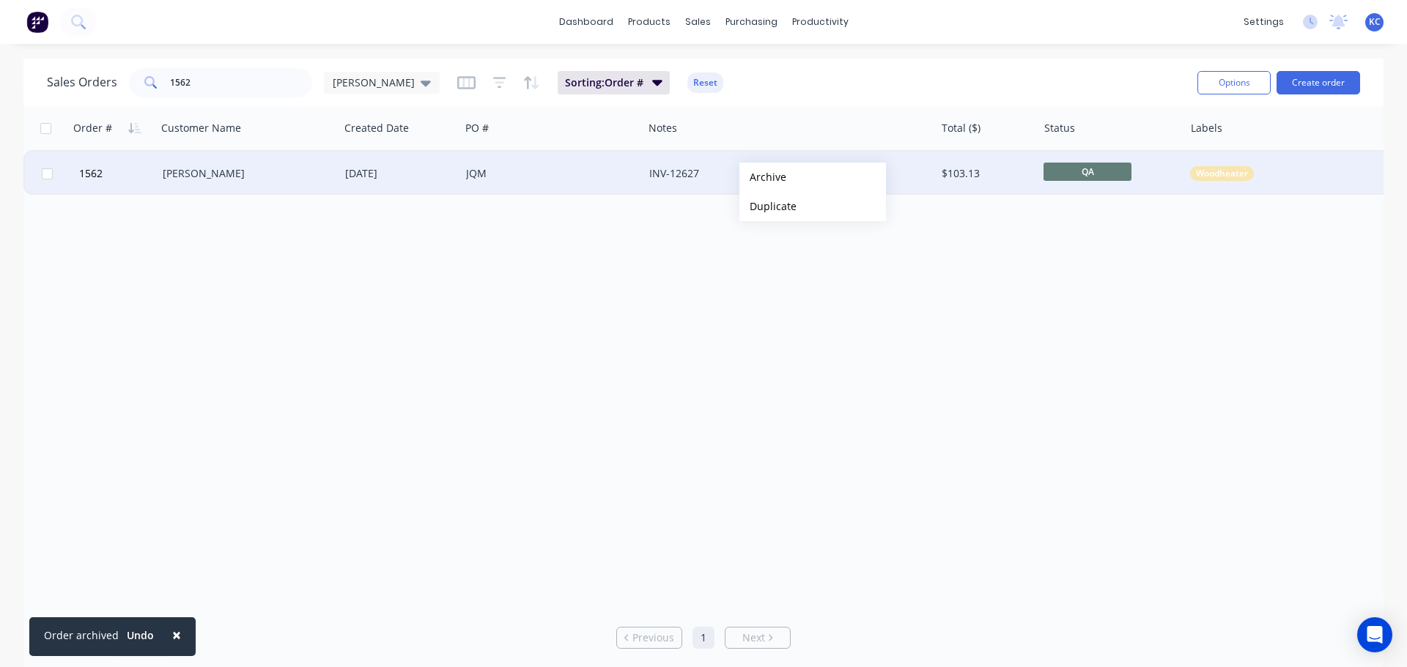
click at [763, 177] on button "Archive" at bounding box center [812, 177] width 147 height 29
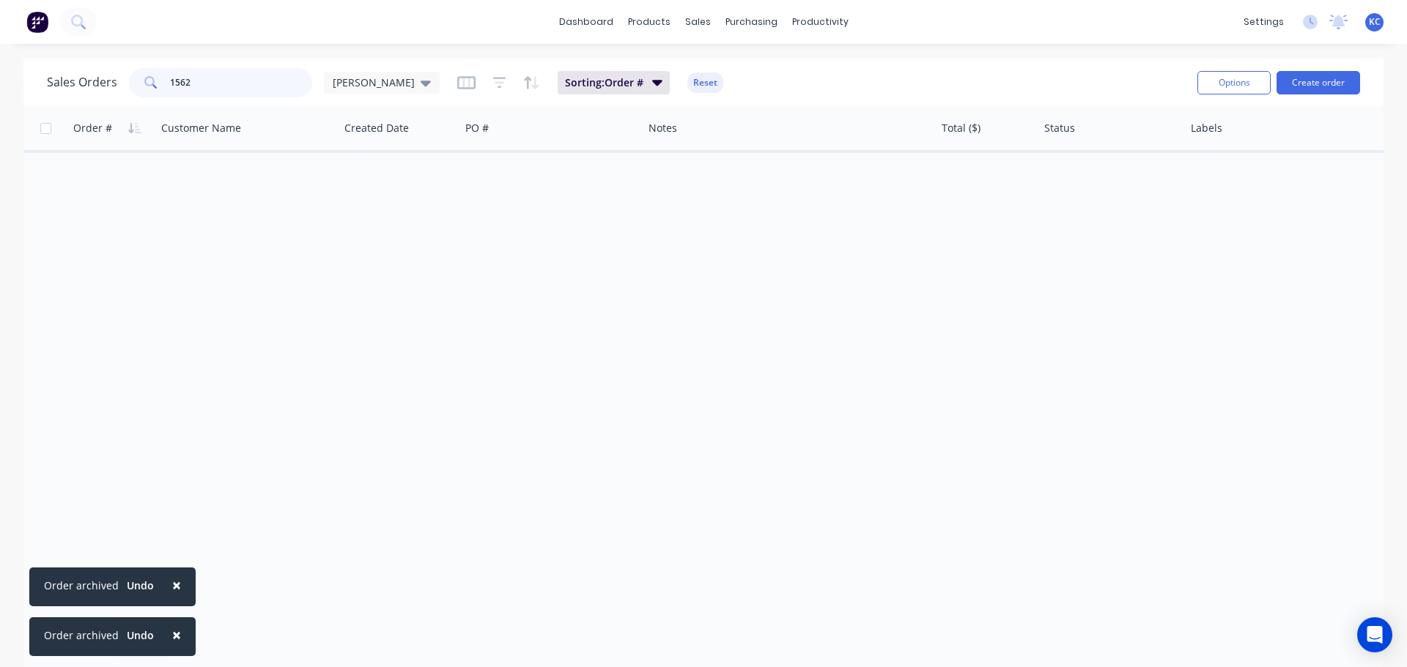
drag, startPoint x: 208, startPoint y: 82, endPoint x: 0, endPoint y: 170, distance: 225.9
click at [0, 129] on div "Sales Orders 1562 [PERSON_NAME] Sorting: Order # Reset Options Create order Ord…" at bounding box center [703, 365] width 1407 height 612
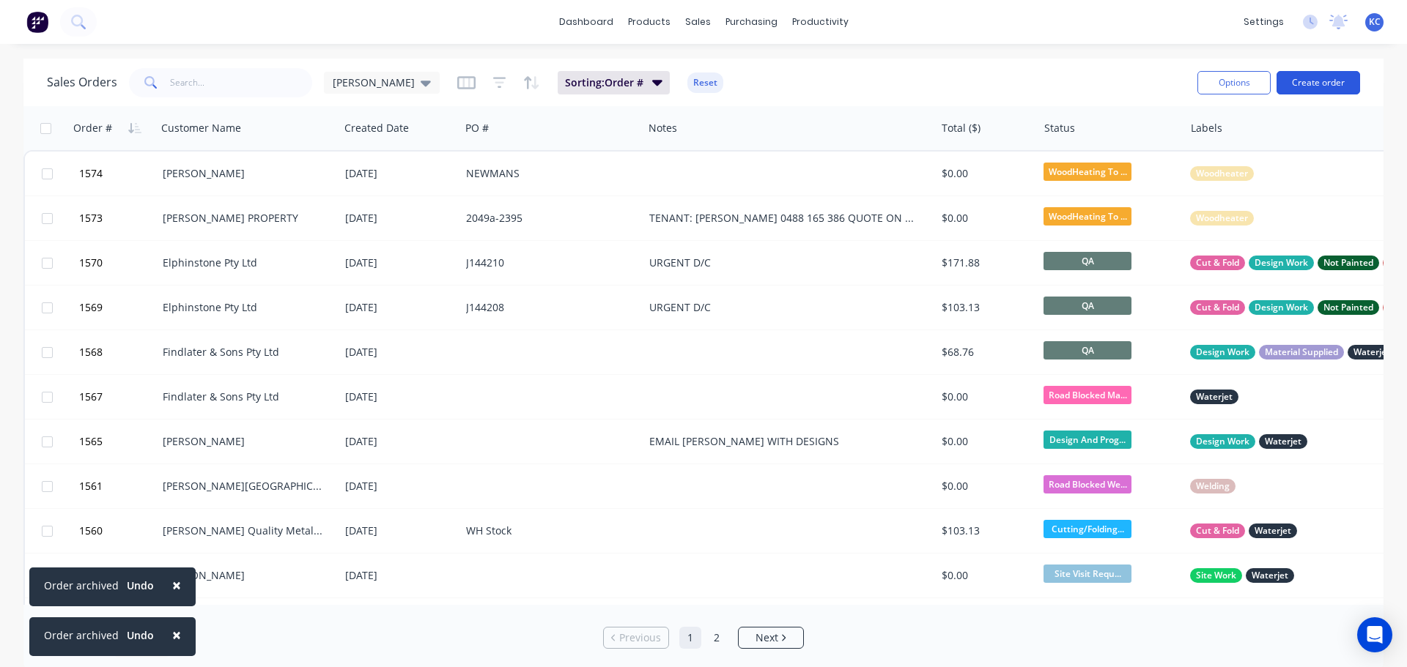
click at [1322, 86] on button "Create order" at bounding box center [1318, 82] width 84 height 23
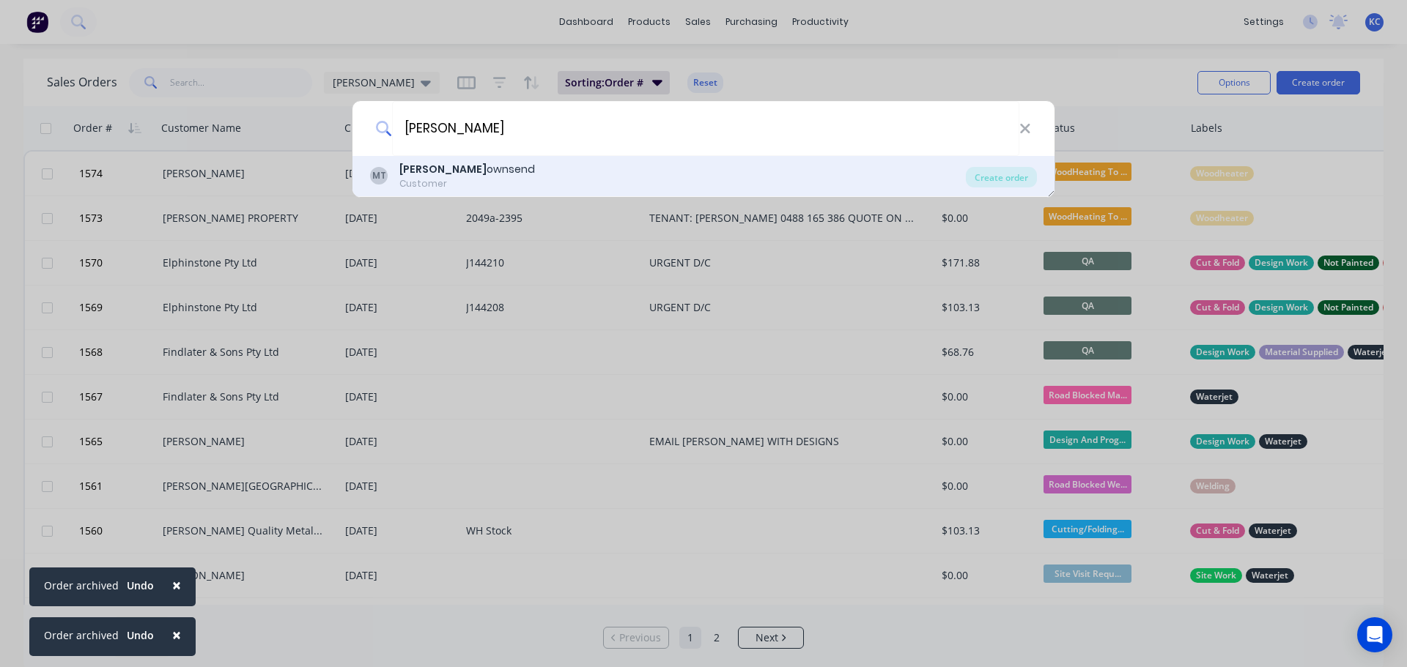
type input "[PERSON_NAME]"
click at [465, 177] on div "Customer" at bounding box center [467, 183] width 136 height 13
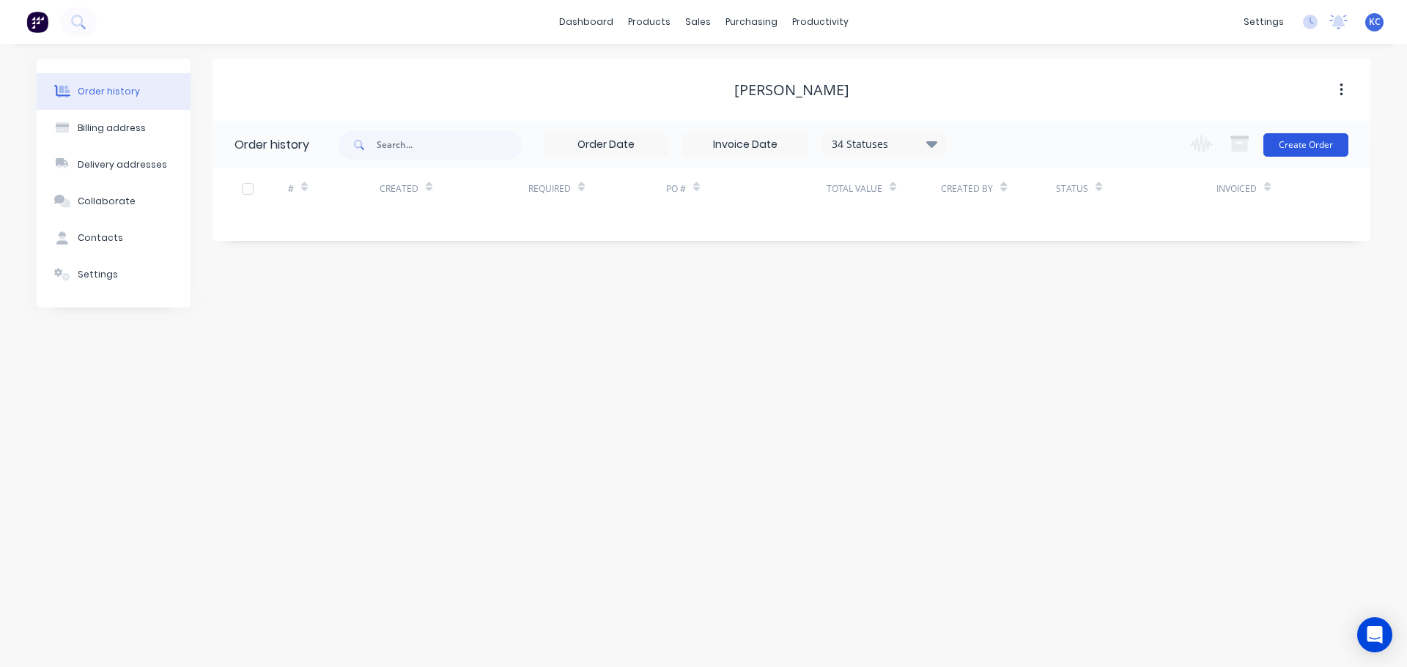
click at [1294, 149] on button "Create Order" at bounding box center [1305, 144] width 85 height 23
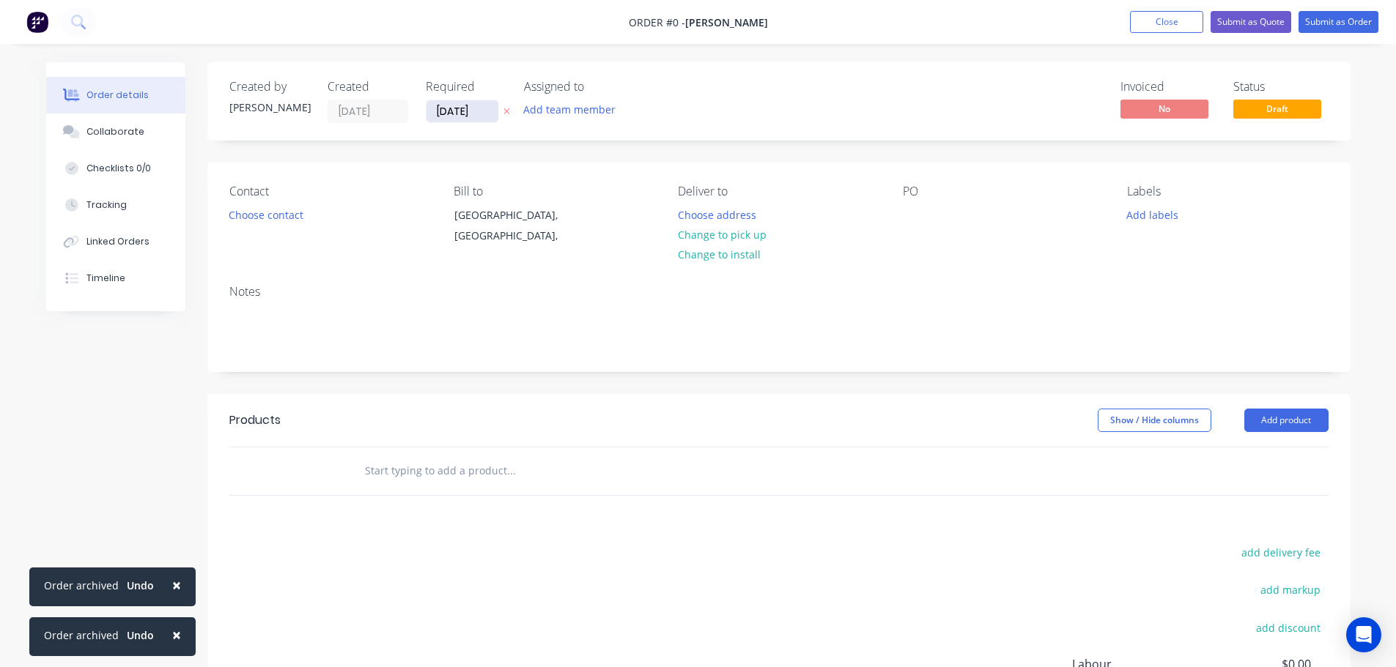
click at [492, 111] on input "[DATE]" at bounding box center [462, 111] width 72 height 22
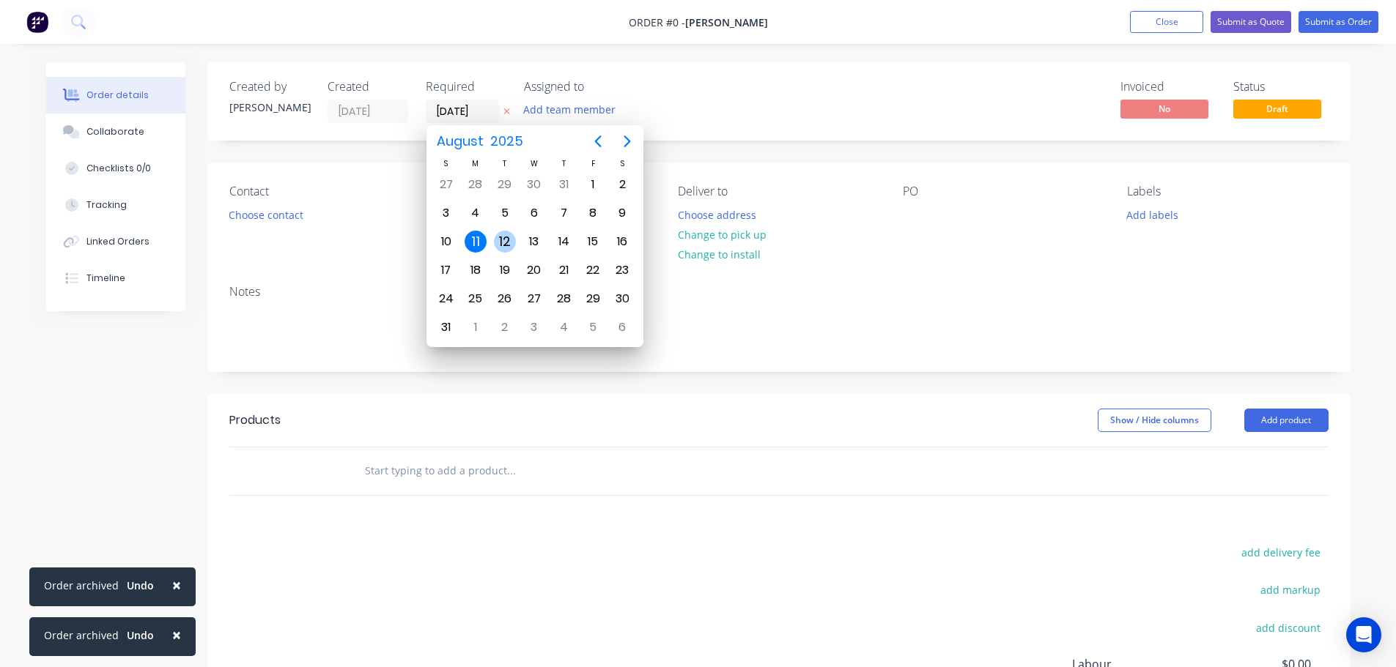
click at [508, 241] on div "12" at bounding box center [505, 242] width 22 height 22
type input "[DATE]"
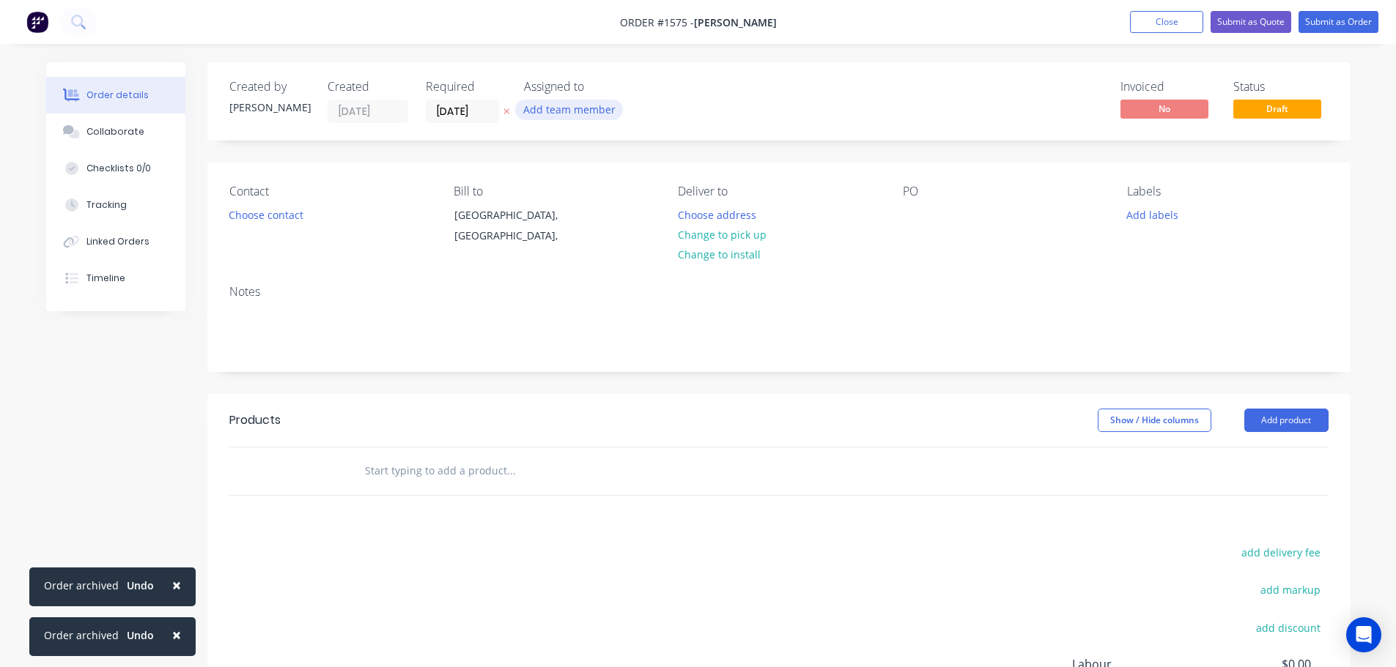
click at [554, 105] on button "Add team member" at bounding box center [569, 110] width 108 height 20
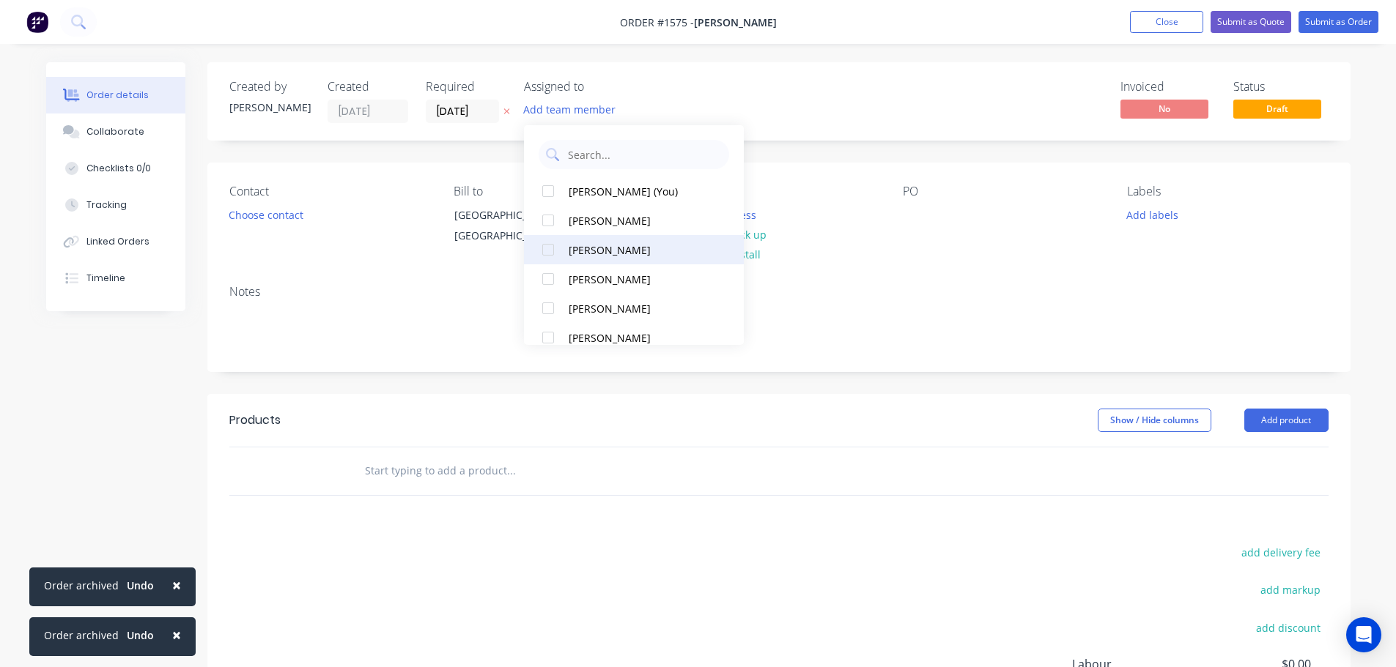
click at [550, 248] on div at bounding box center [547, 249] width 29 height 29
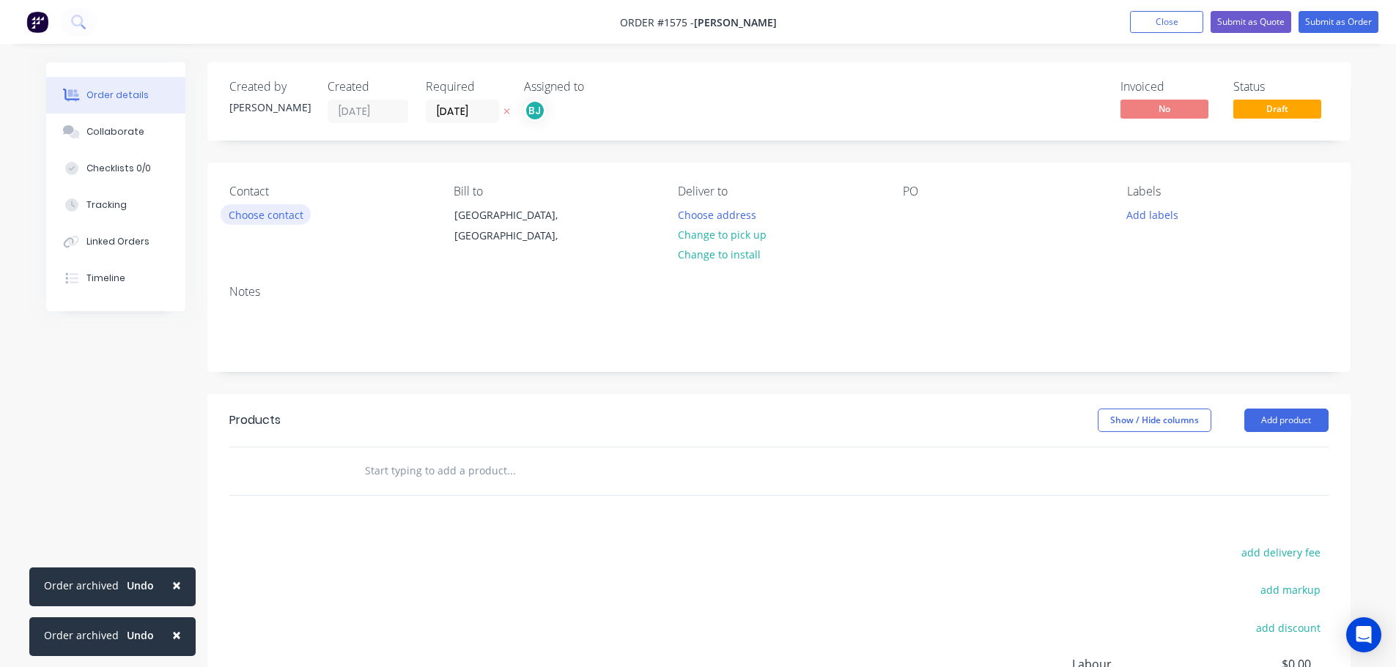
click at [282, 207] on button "Choose contact" at bounding box center [266, 214] width 90 height 20
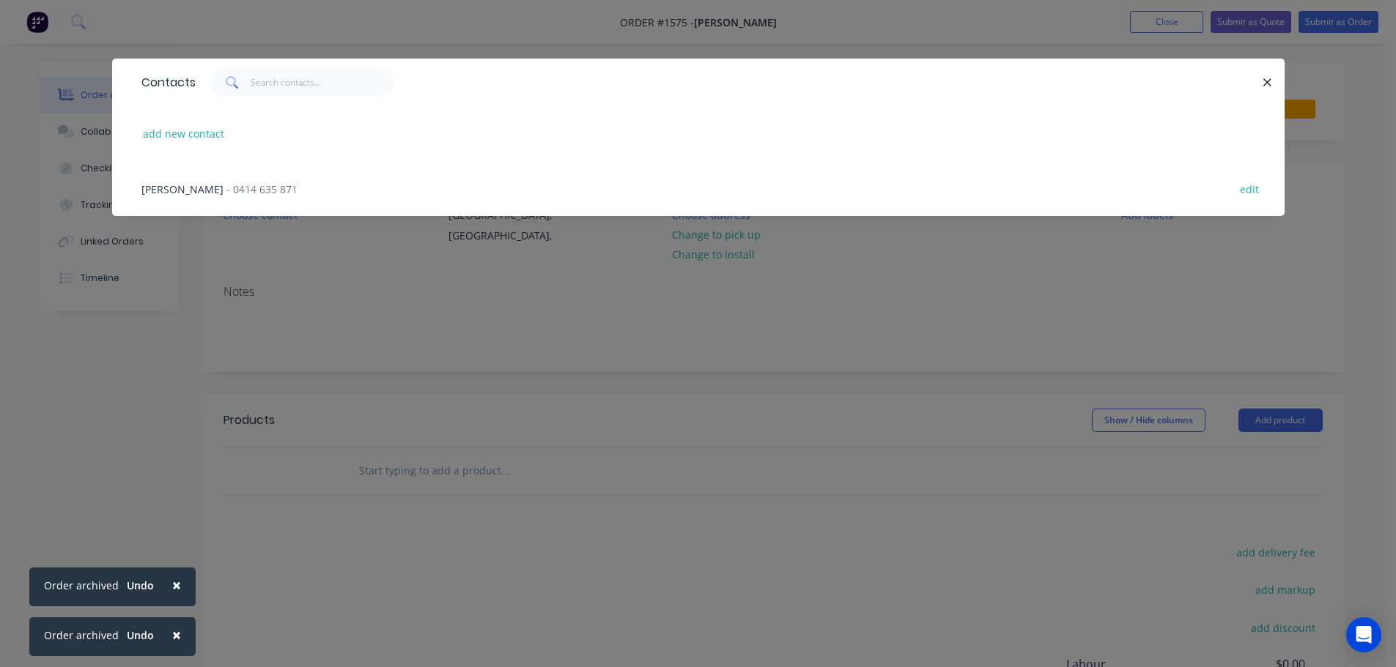
click at [272, 190] on span "- 0414 635 871" at bounding box center [261, 189] width 71 height 14
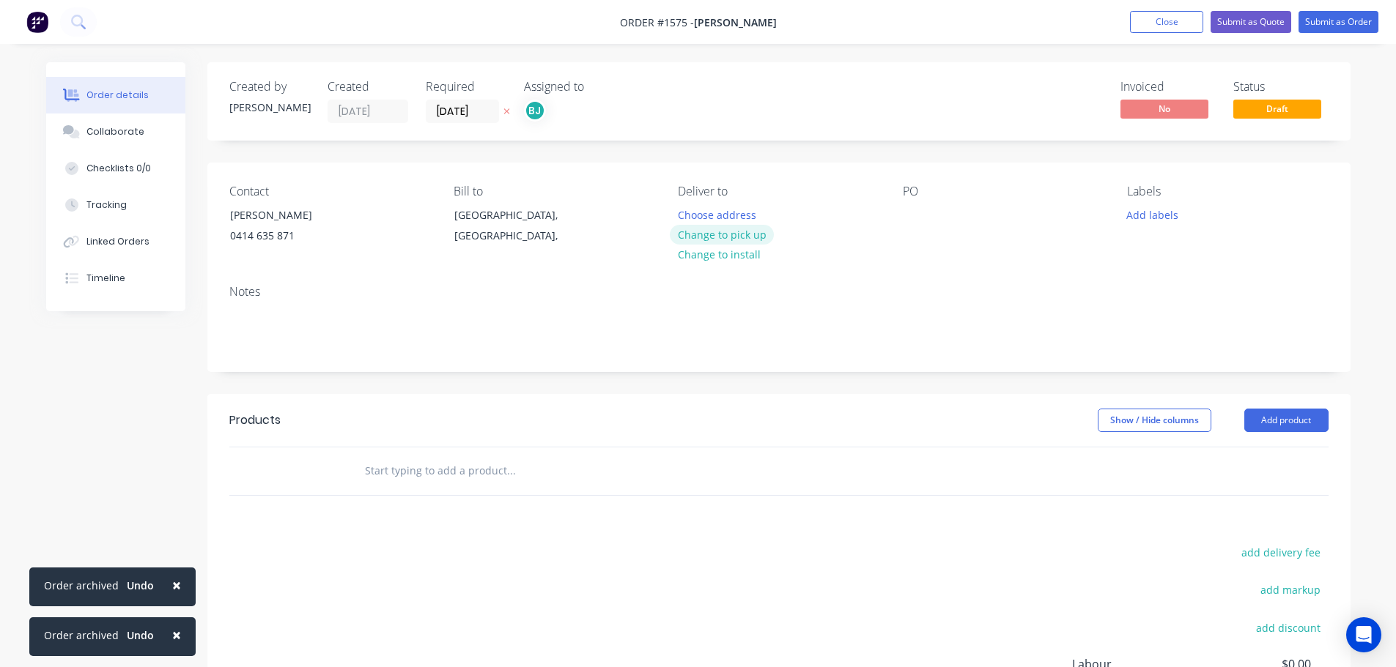
click at [720, 239] on button "Change to pick up" at bounding box center [722, 235] width 104 height 20
click at [1162, 215] on button "Add labels" at bounding box center [1152, 214] width 67 height 20
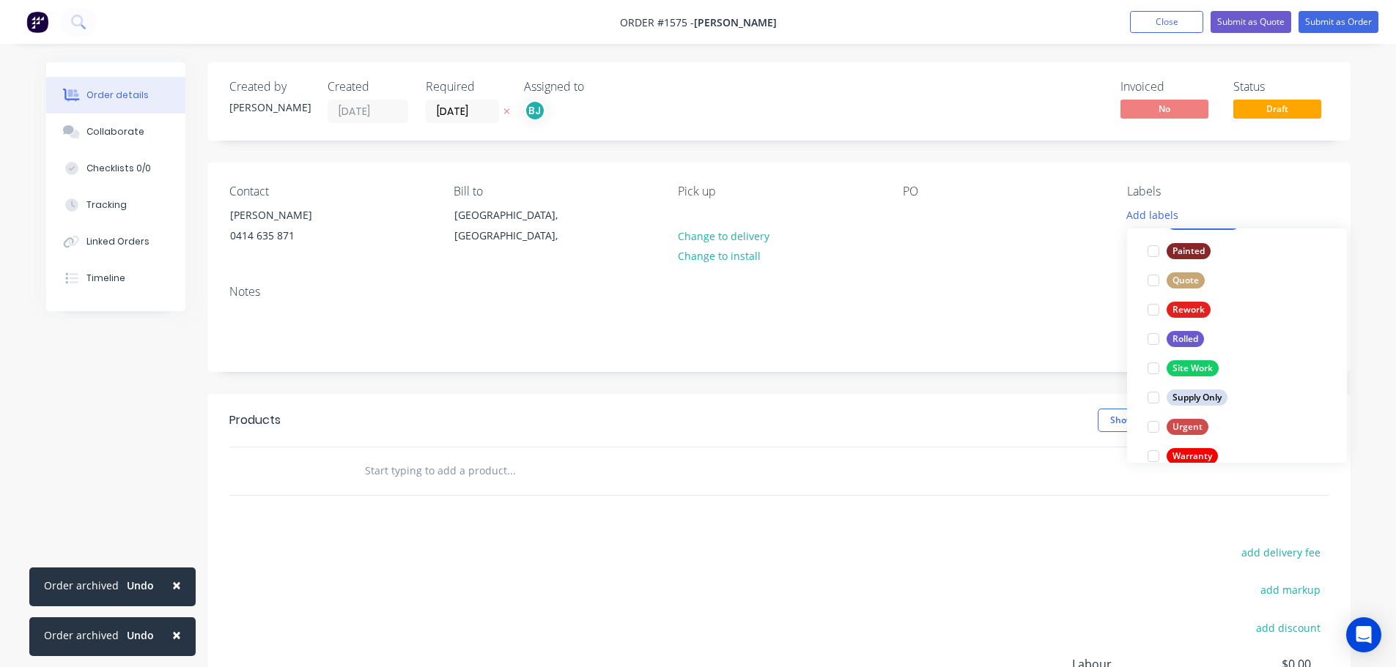
scroll to position [659, 0]
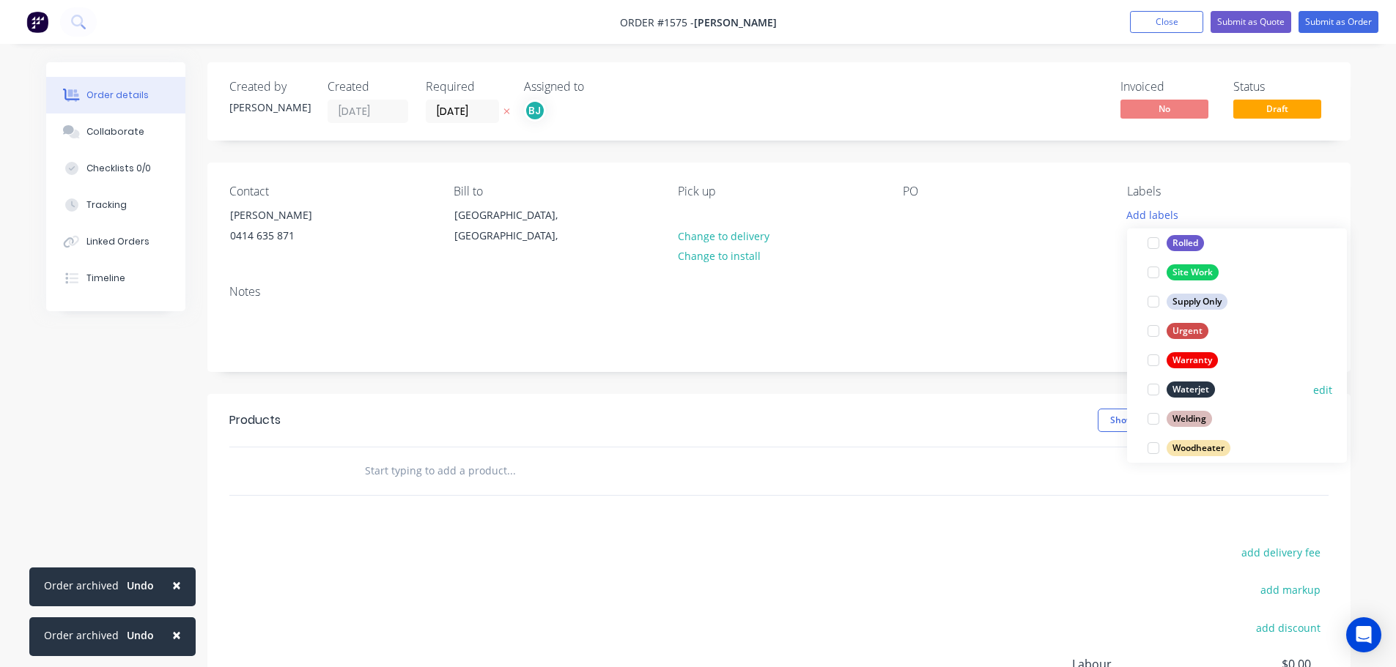
click at [1149, 392] on div at bounding box center [1152, 389] width 29 height 29
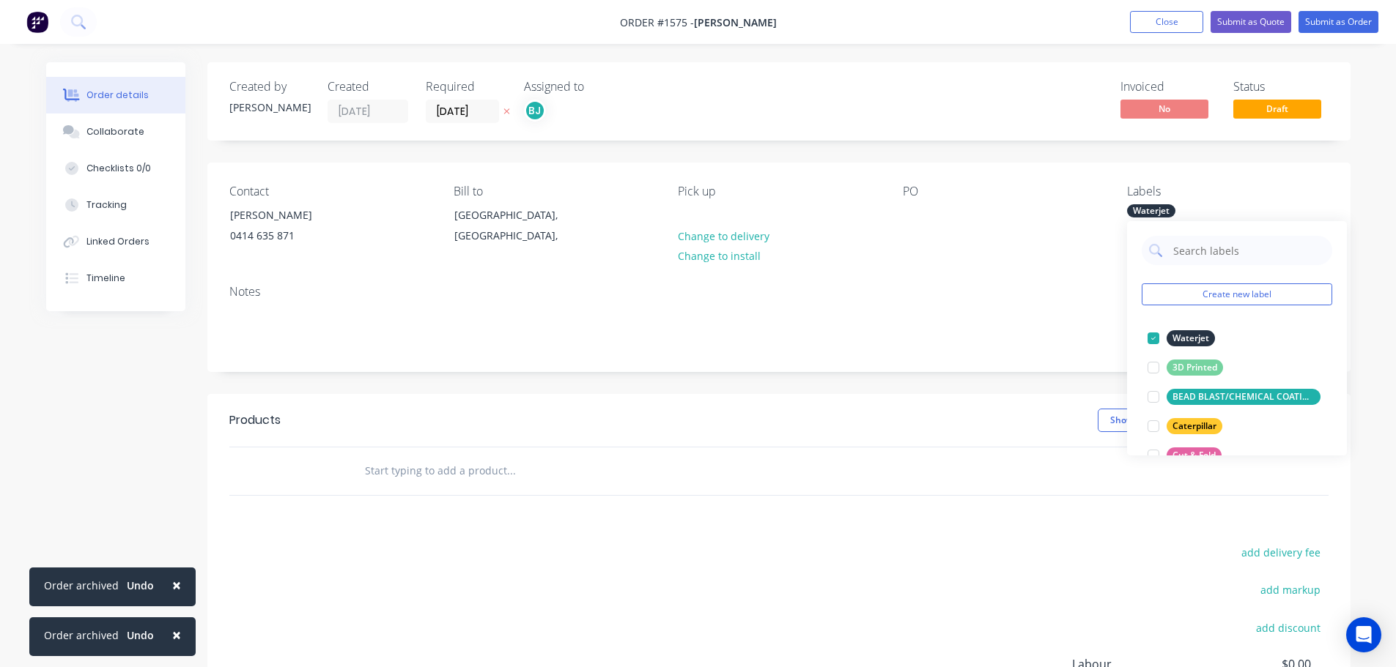
click at [1293, 516] on div "Products Show / Hide columns Add product add delivery fee add markup add discou…" at bounding box center [778, 620] width 1143 height 453
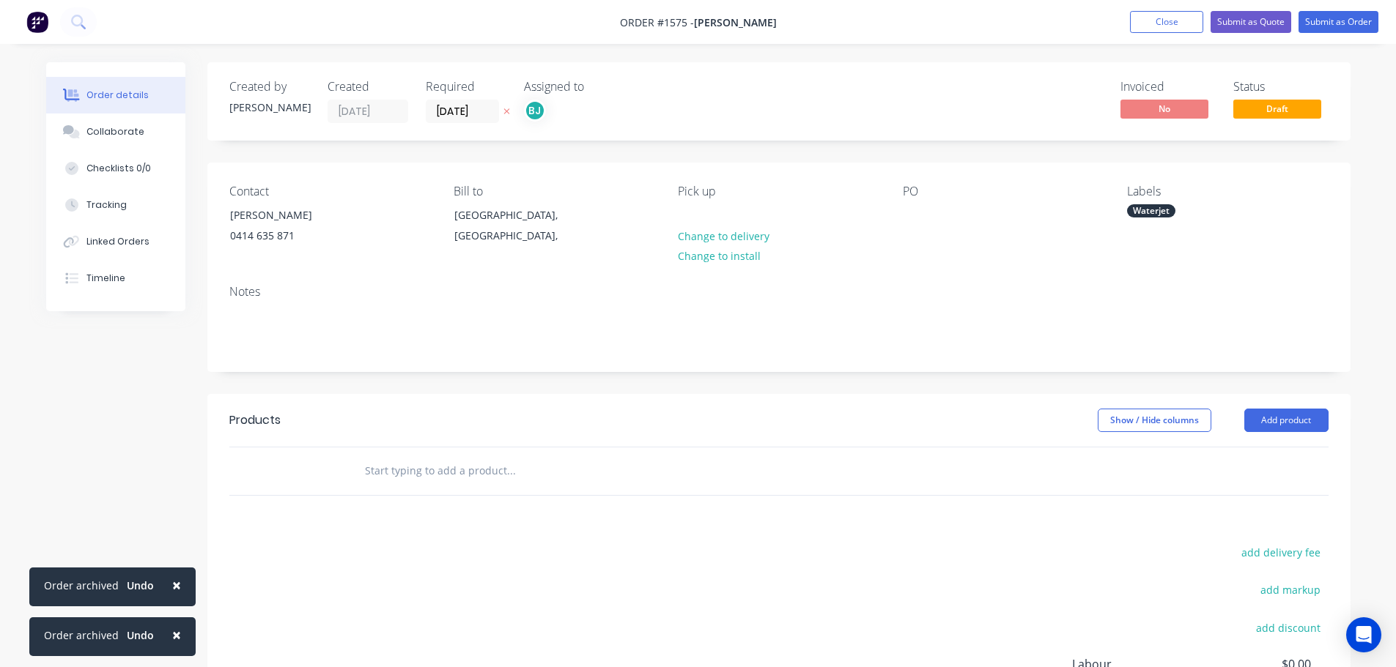
click at [1154, 204] on div "Labels Waterjet" at bounding box center [1227, 218] width 201 height 67
click at [1157, 215] on div "Waterjet" at bounding box center [1151, 210] width 48 height 13
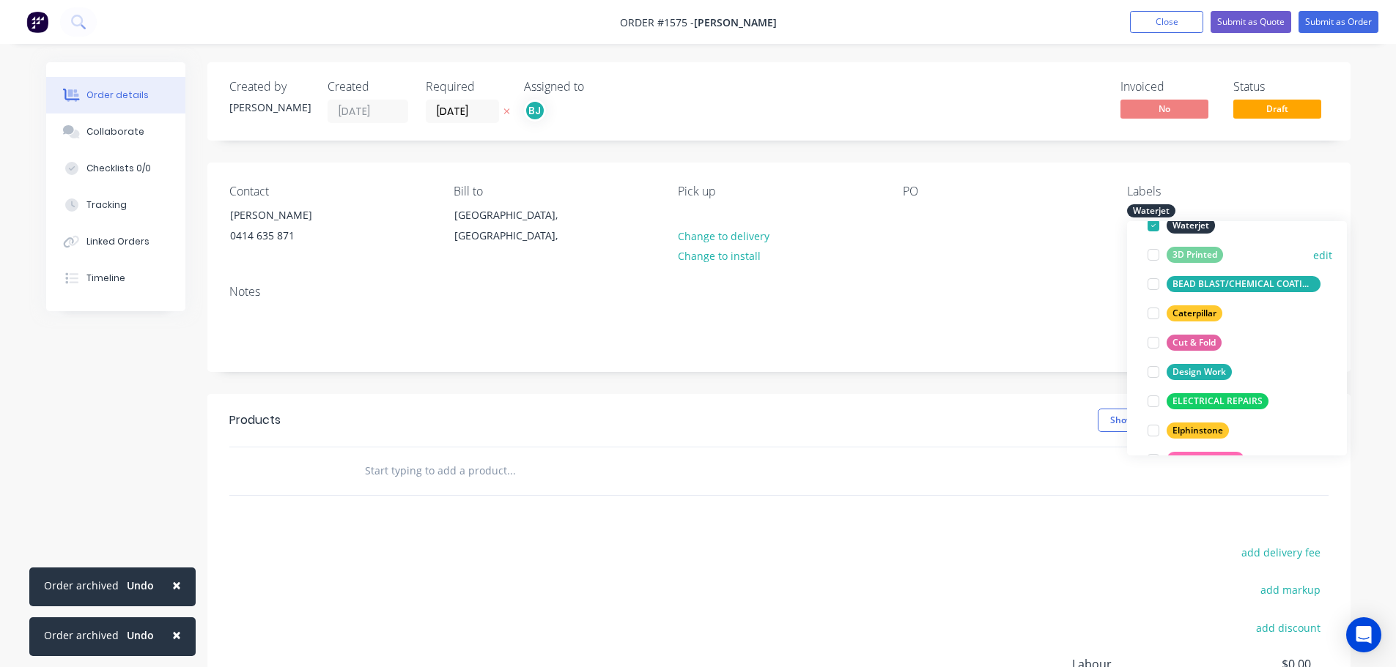
scroll to position [147, 0]
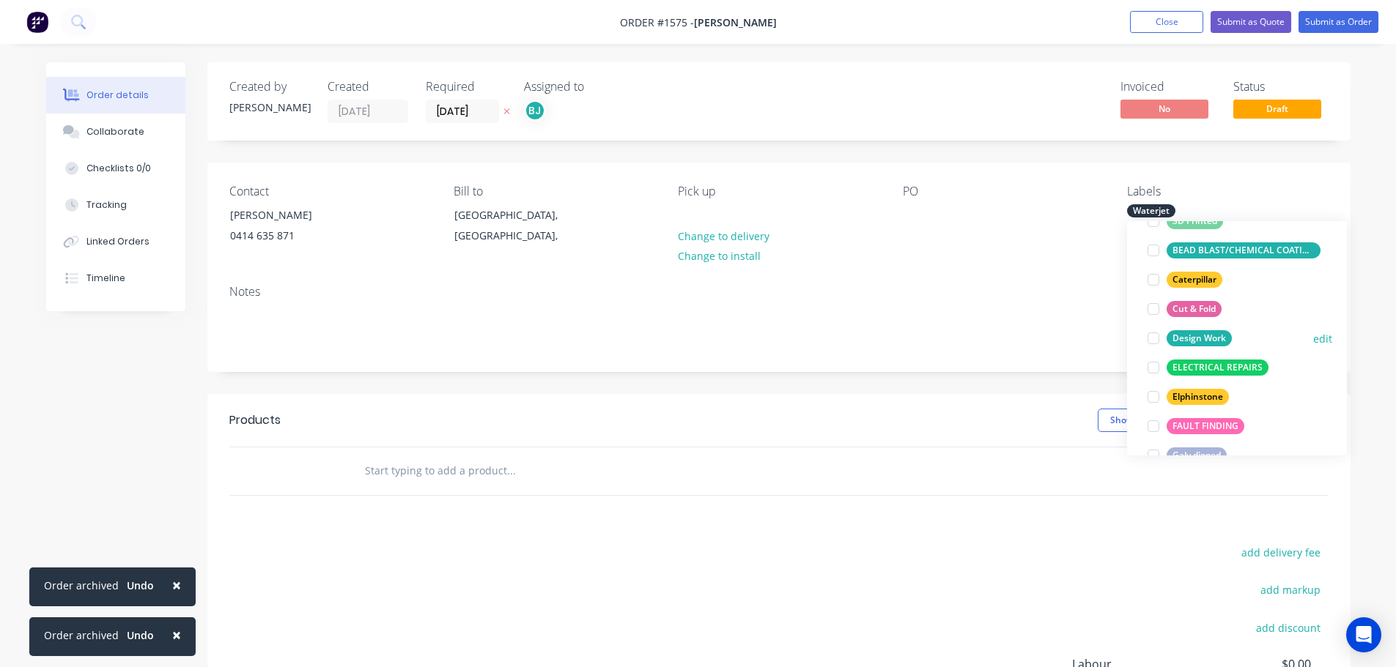
click at [1149, 339] on div at bounding box center [1152, 338] width 29 height 29
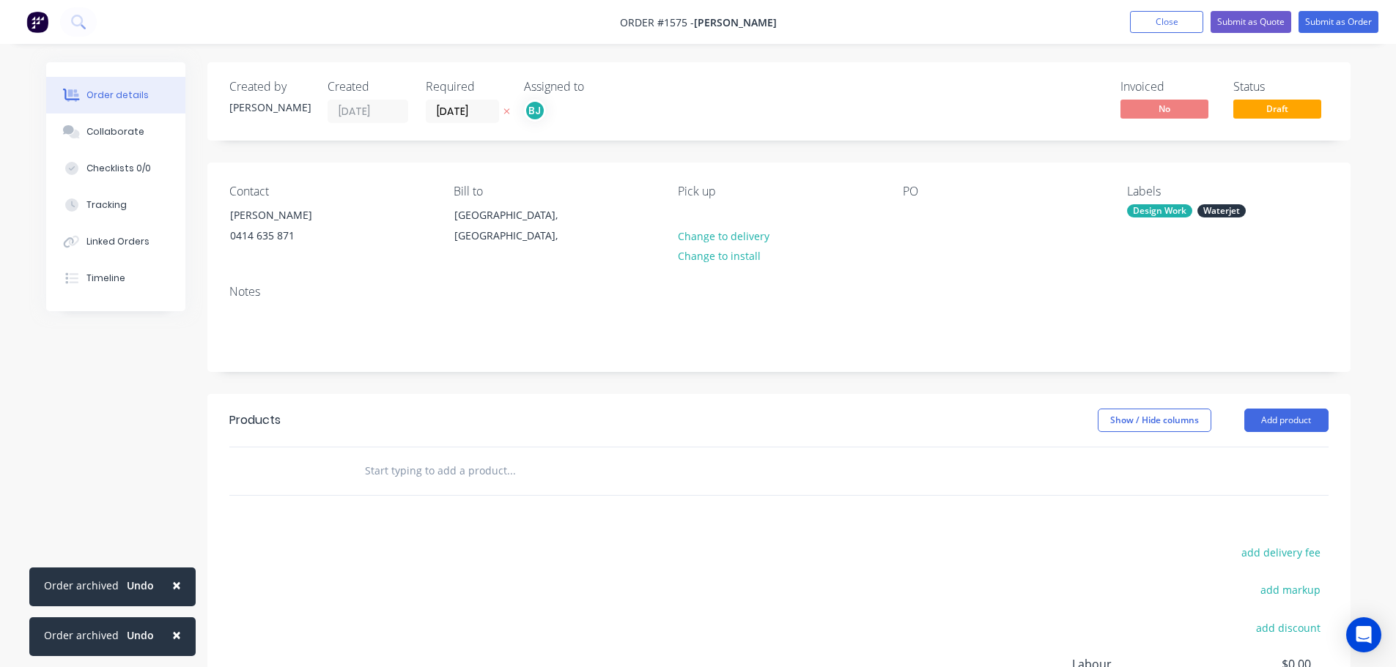
click at [1259, 514] on div "Products Show / Hide columns Add product add delivery fee add markup add discou…" at bounding box center [778, 620] width 1143 height 453
click at [1280, 426] on button "Add product" at bounding box center [1286, 420] width 84 height 23
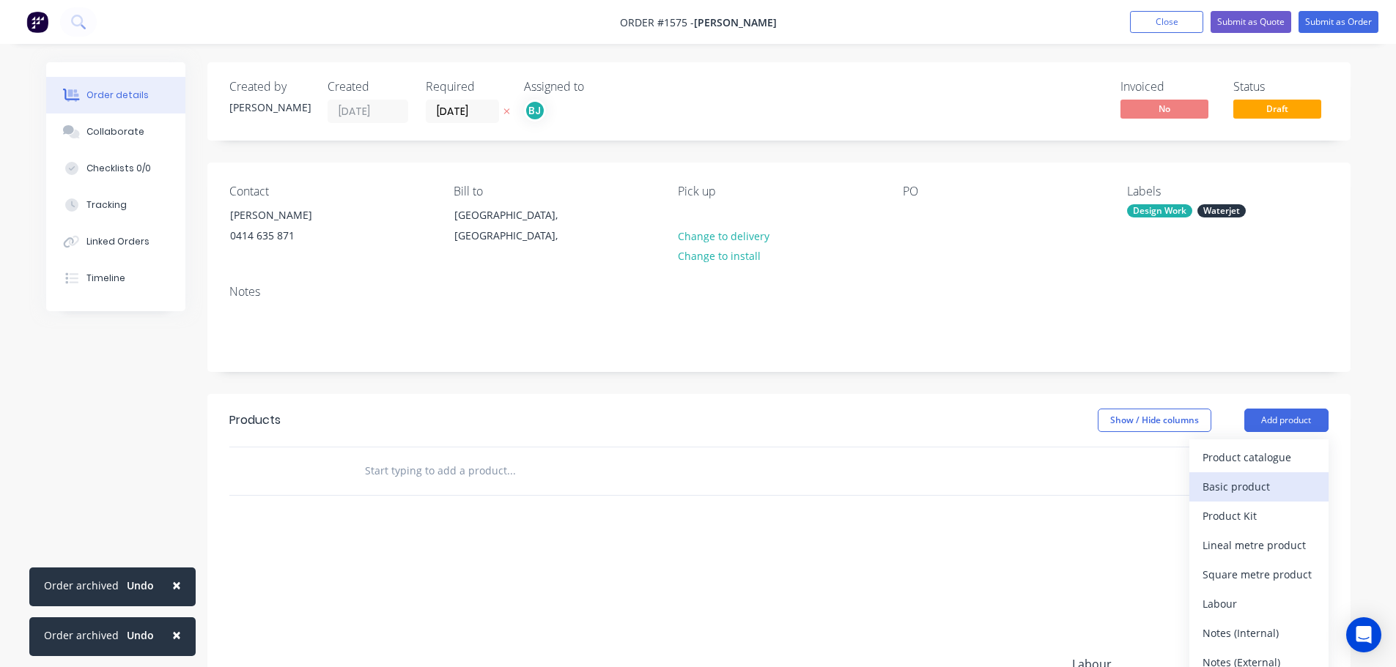
click at [1258, 489] on div "Basic product" at bounding box center [1258, 486] width 113 height 21
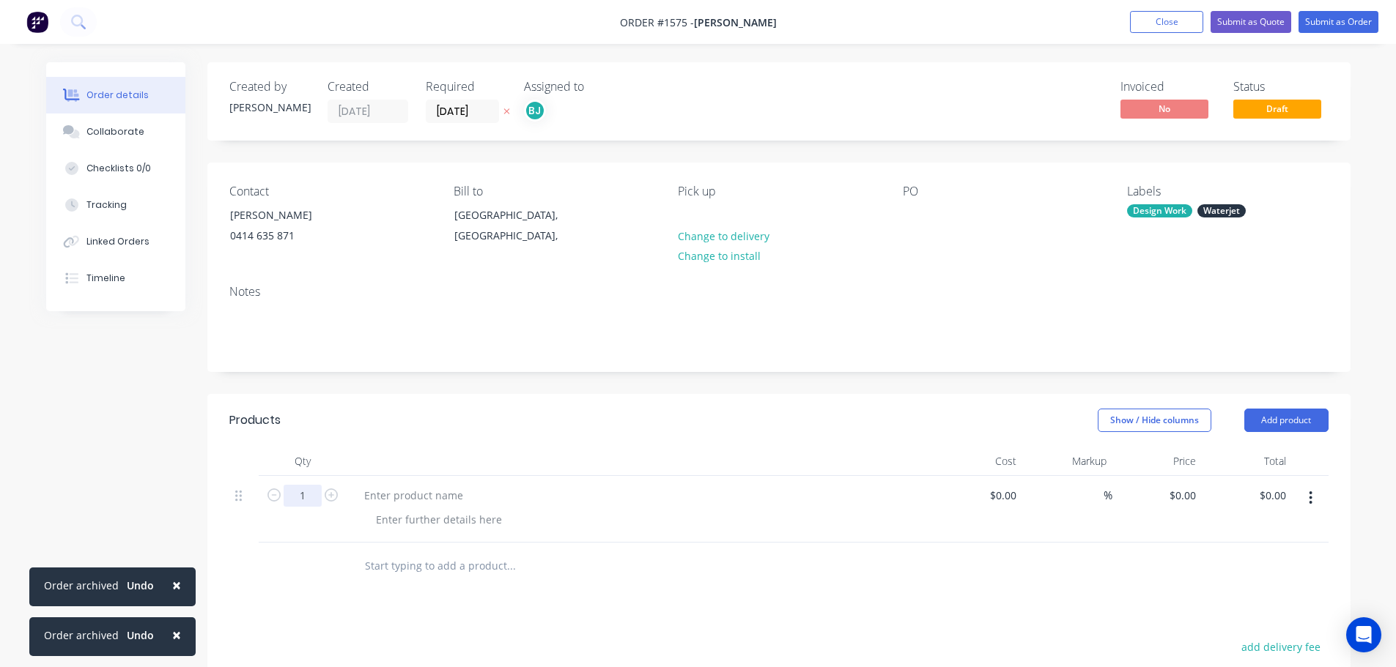
click at [300, 498] on input "1" at bounding box center [303, 496] width 38 height 22
type input "4"
click at [1180, 207] on div "Design Work" at bounding box center [1159, 210] width 65 height 13
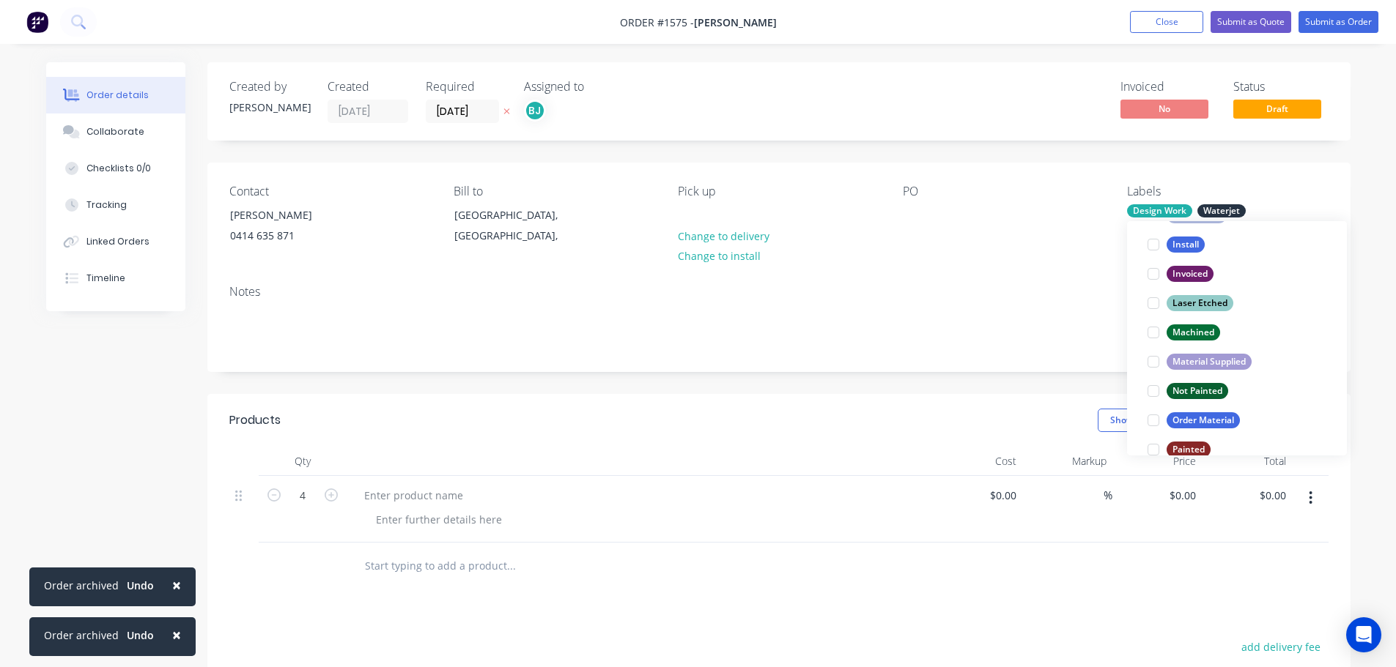
scroll to position [440, 0]
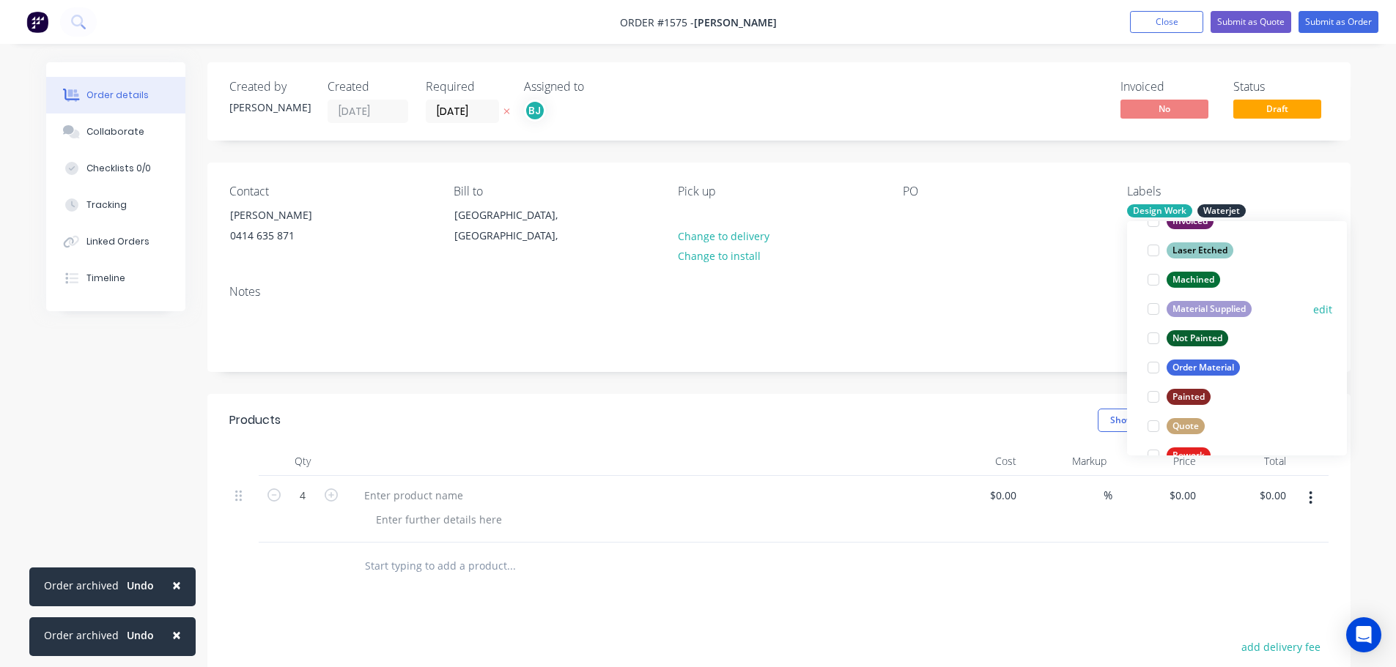
click at [1149, 309] on div at bounding box center [1152, 309] width 29 height 29
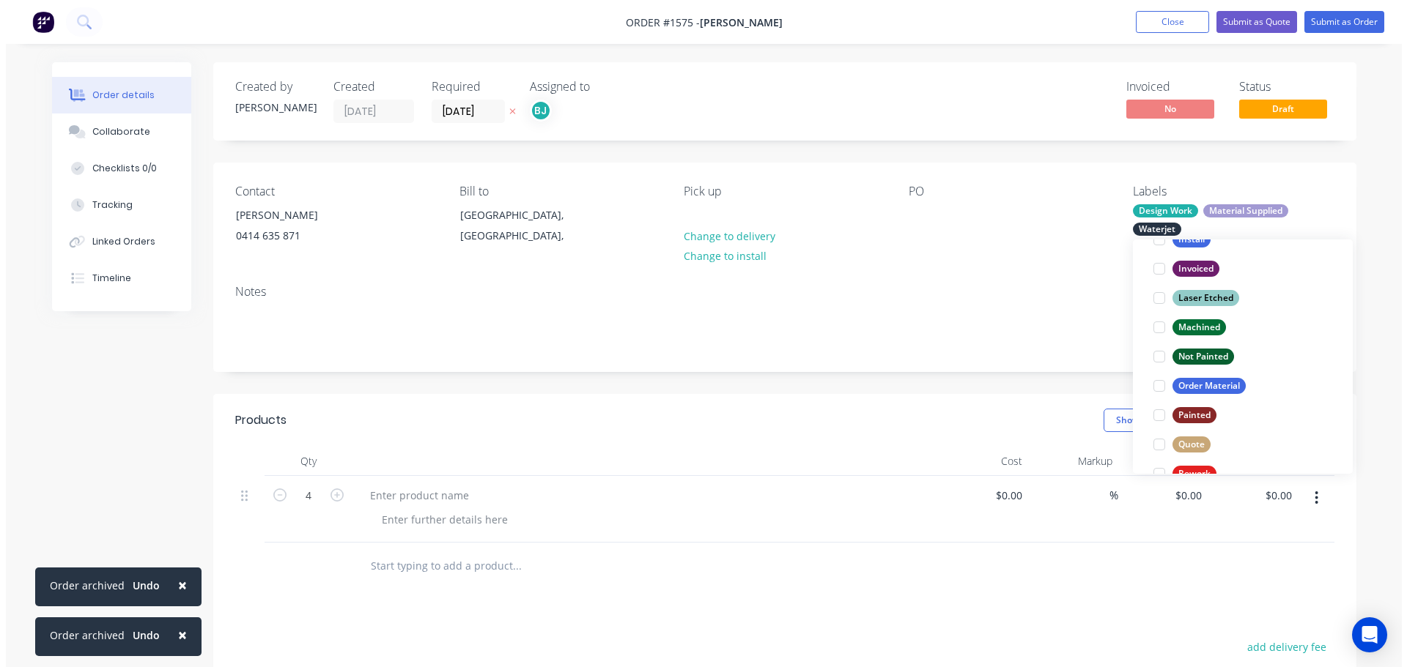
scroll to position [59, 0]
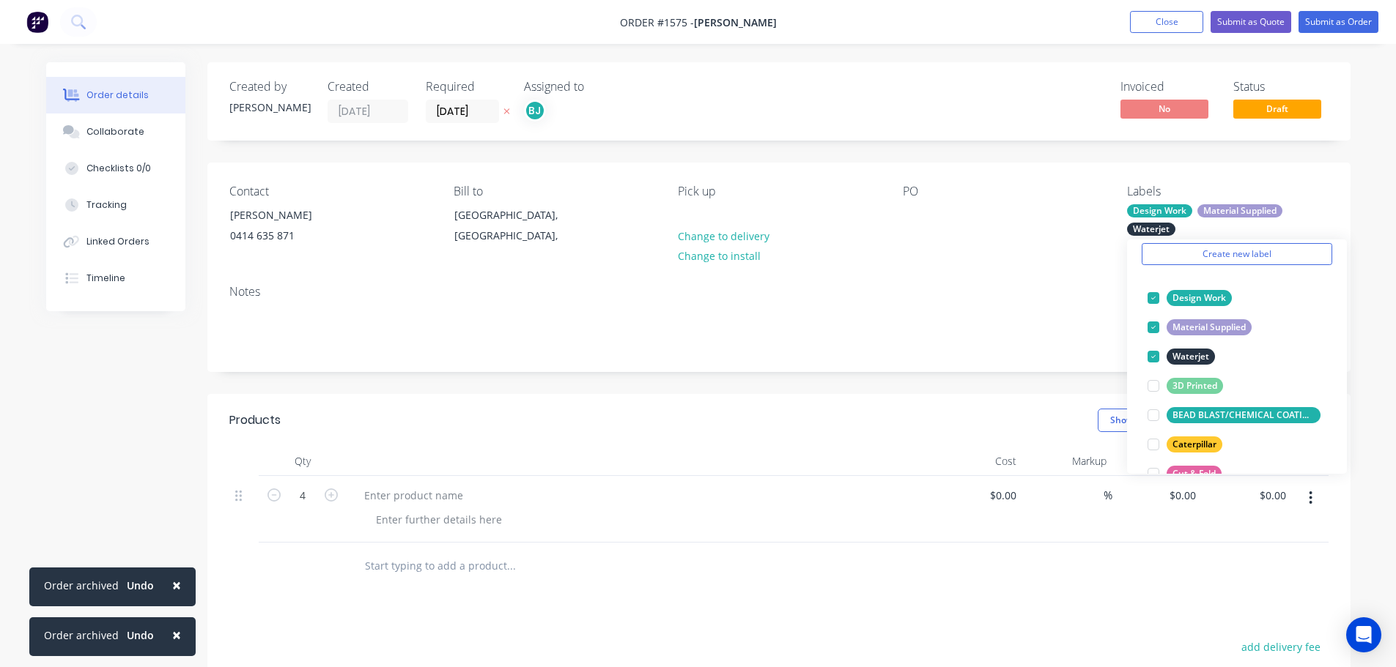
click at [945, 531] on div "$0.00 $0.00" at bounding box center [978, 509] width 90 height 67
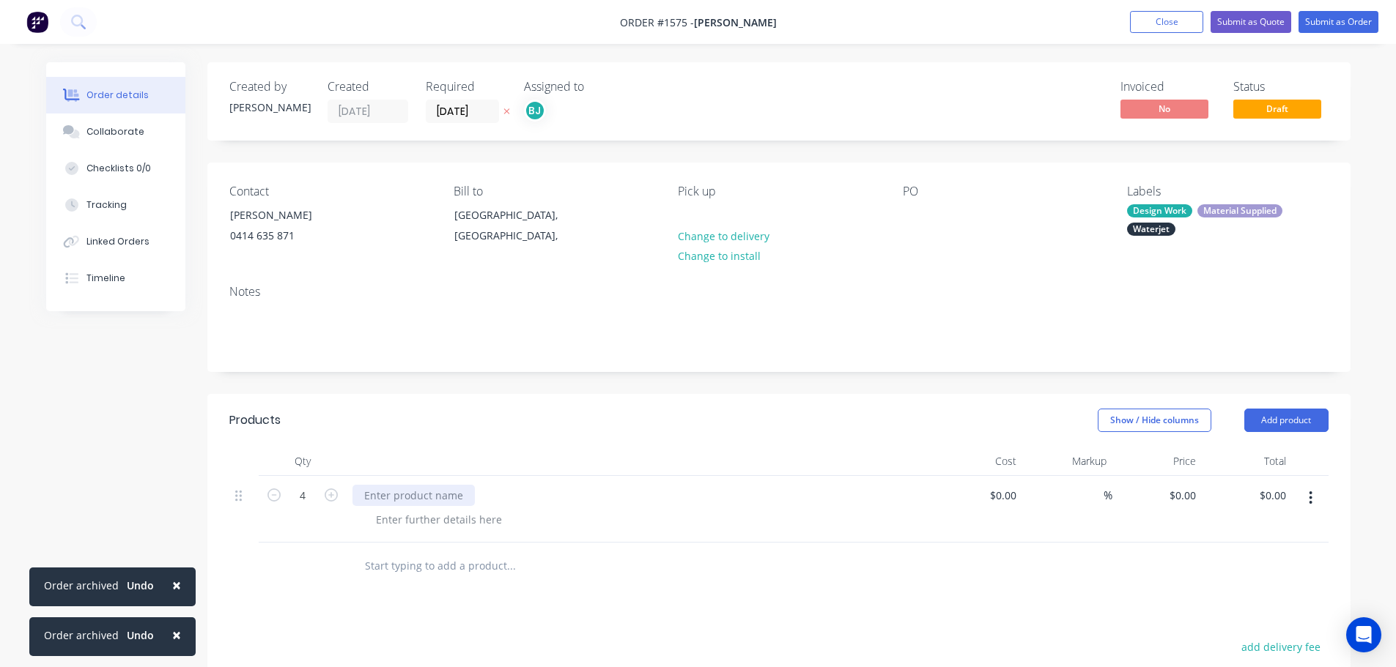
click at [408, 497] on div at bounding box center [413, 495] width 122 height 21
click at [1334, 23] on button "Submit as Order" at bounding box center [1338, 22] width 80 height 22
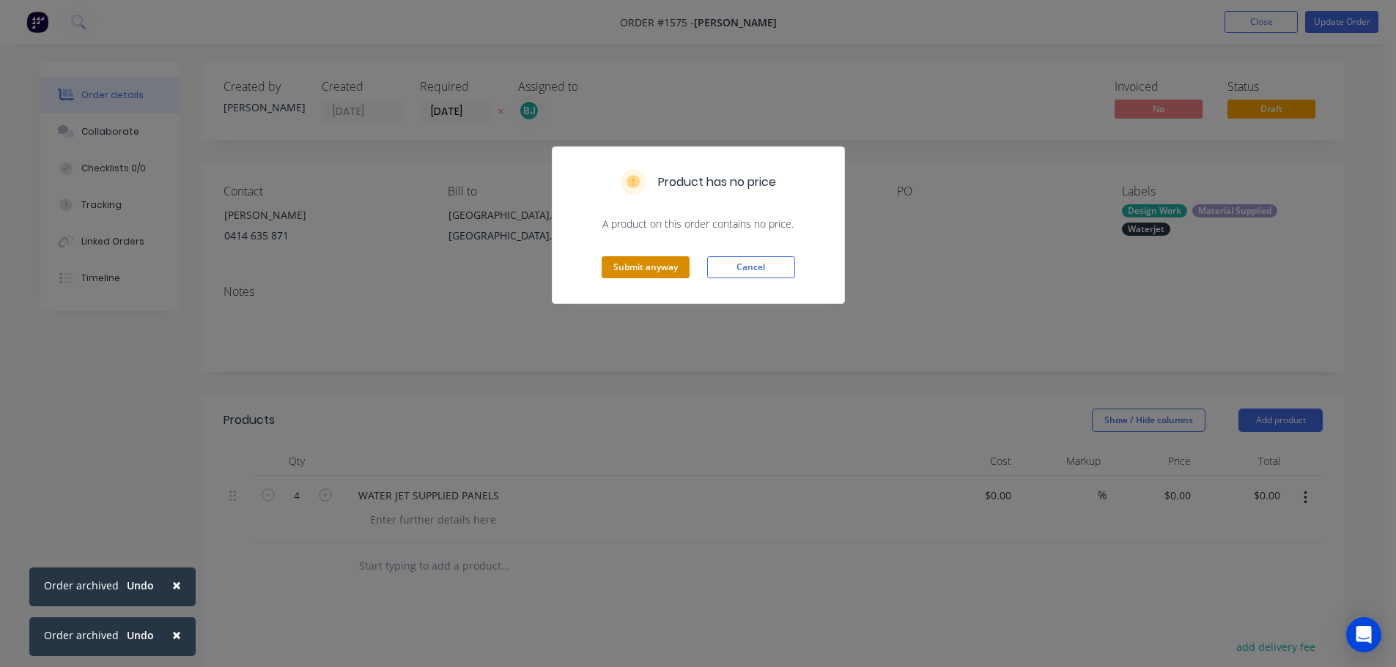
click at [673, 262] on button "Submit anyway" at bounding box center [645, 267] width 88 height 22
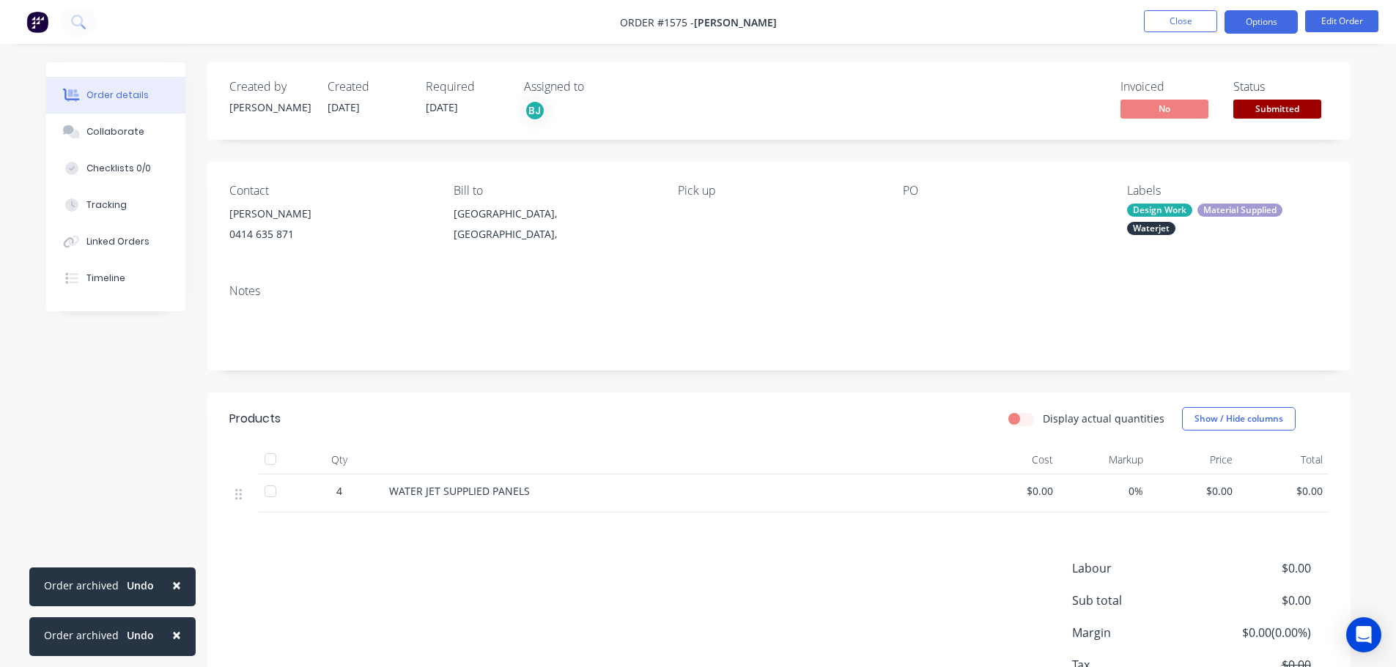
click at [1273, 21] on button "Options" at bounding box center [1260, 21] width 73 height 23
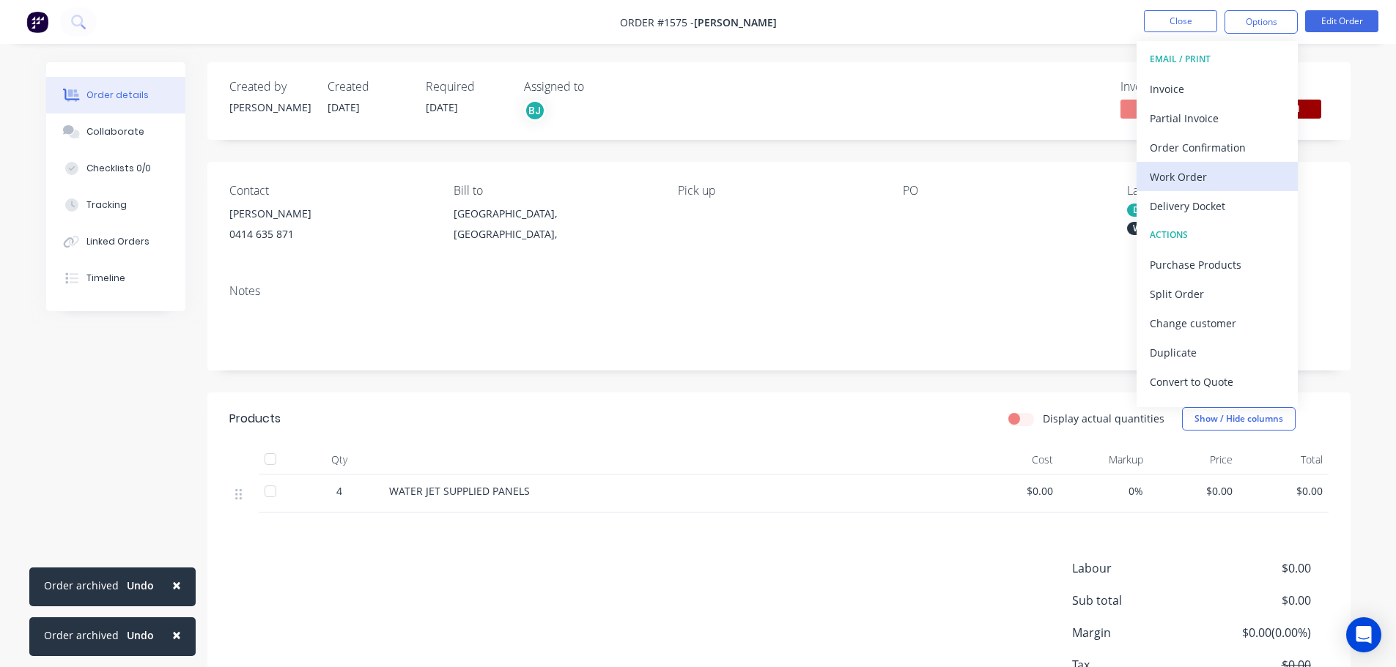
click at [1201, 177] on div "Work Order" at bounding box center [1216, 176] width 135 height 21
click at [1199, 177] on div "Custom" at bounding box center [1216, 176] width 135 height 21
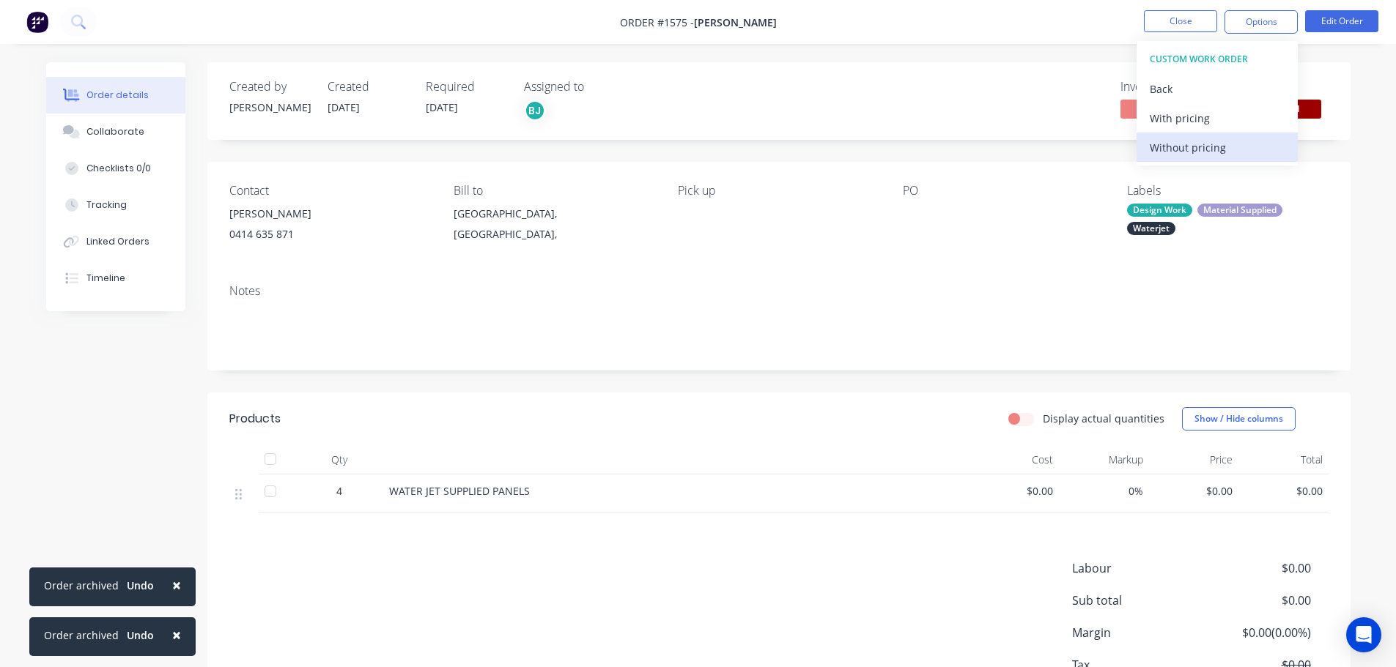
click at [1187, 142] on div "Without pricing" at bounding box center [1216, 147] width 135 height 21
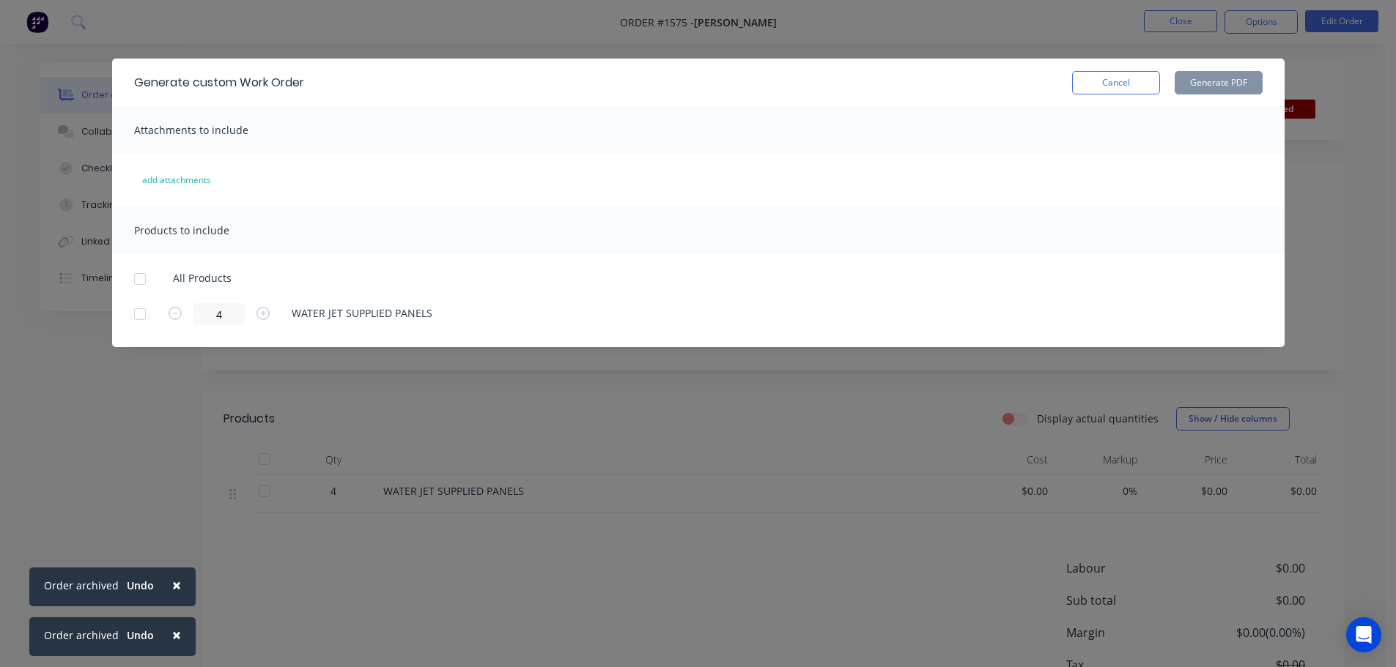
click at [143, 276] on div at bounding box center [139, 278] width 29 height 29
click at [1222, 84] on button "Generate PDF" at bounding box center [1218, 82] width 88 height 23
click at [1132, 84] on button "Cancel" at bounding box center [1116, 82] width 88 height 23
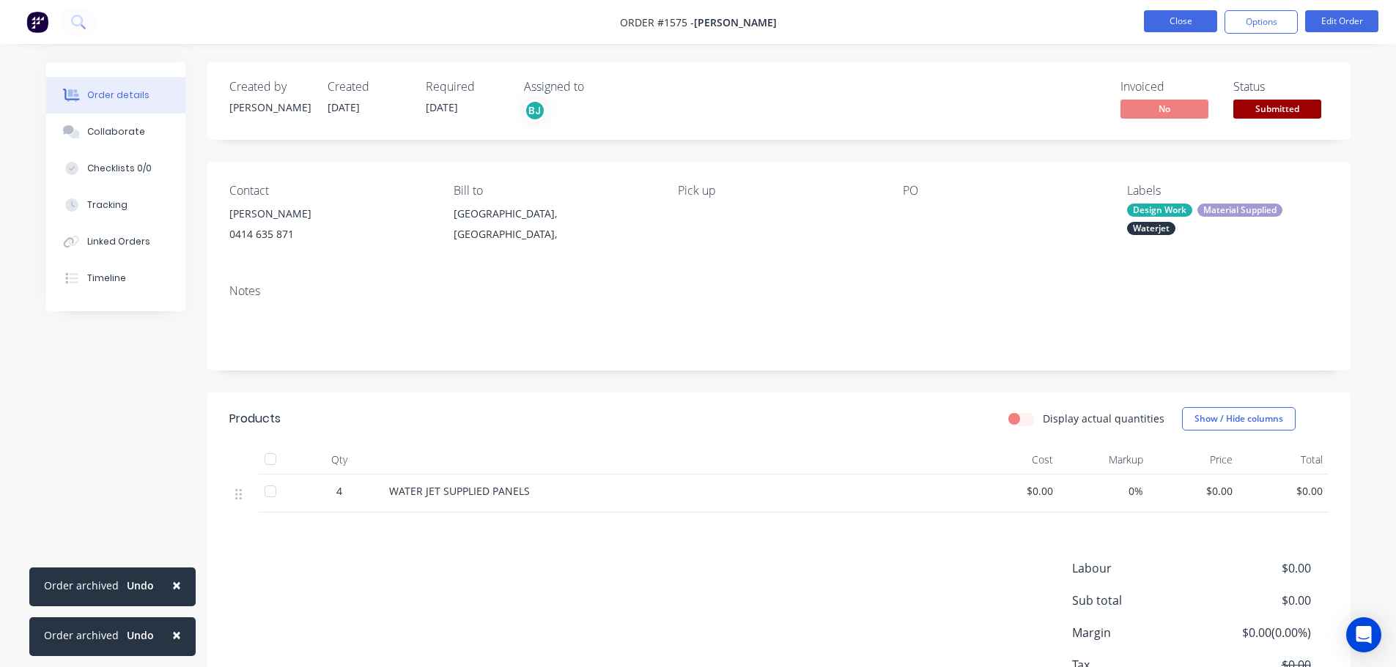
click at [1174, 26] on button "Close" at bounding box center [1180, 21] width 73 height 22
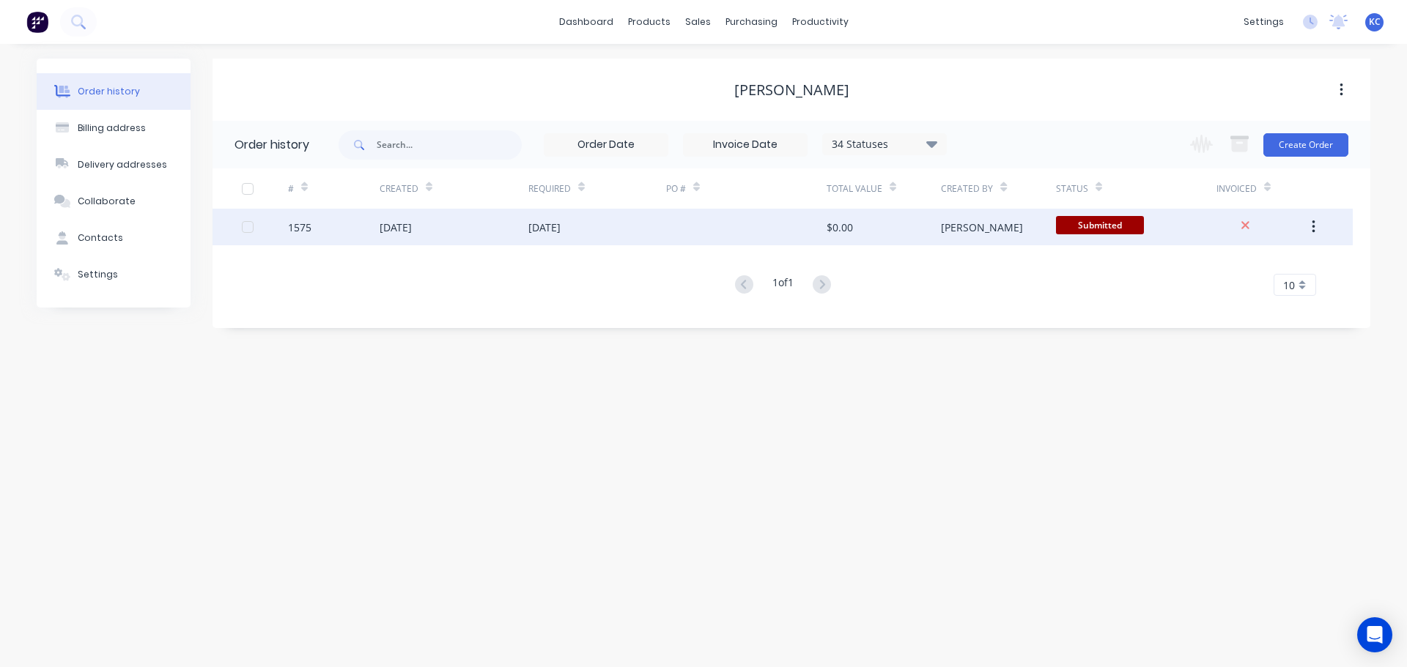
click at [478, 230] on div "[DATE]" at bounding box center [453, 227] width 149 height 37
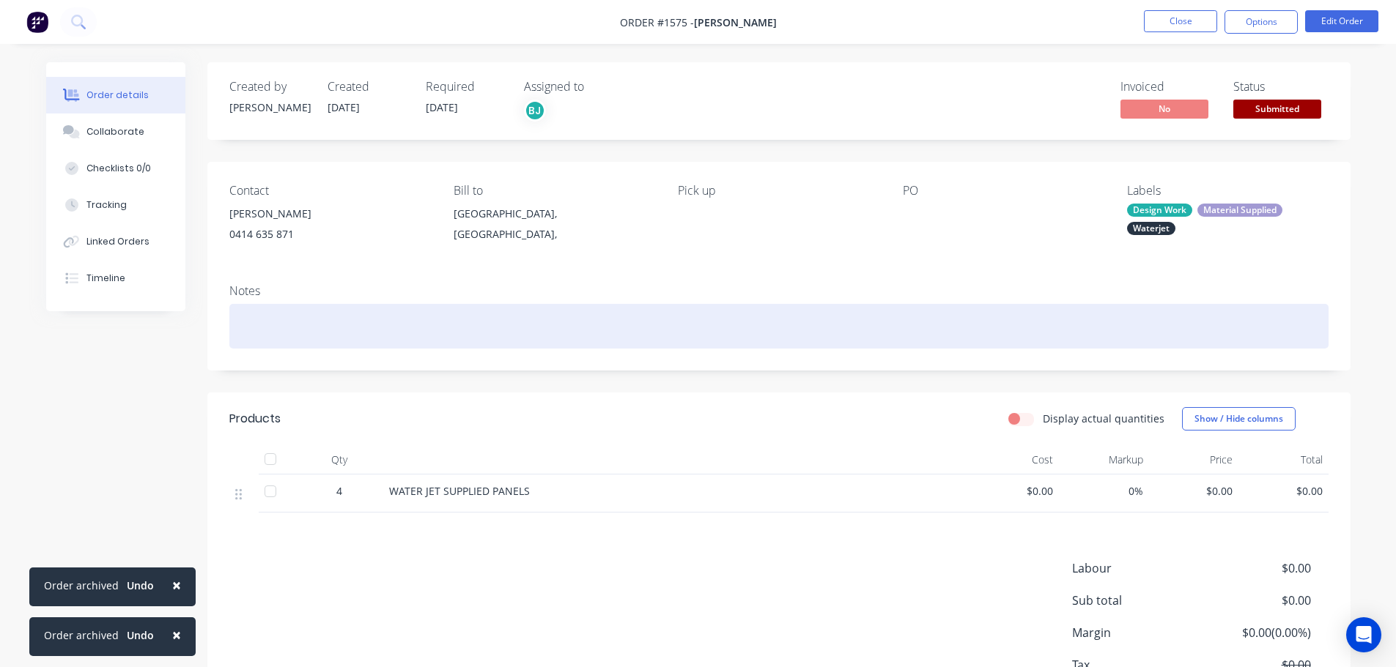
click at [270, 322] on div at bounding box center [778, 326] width 1099 height 45
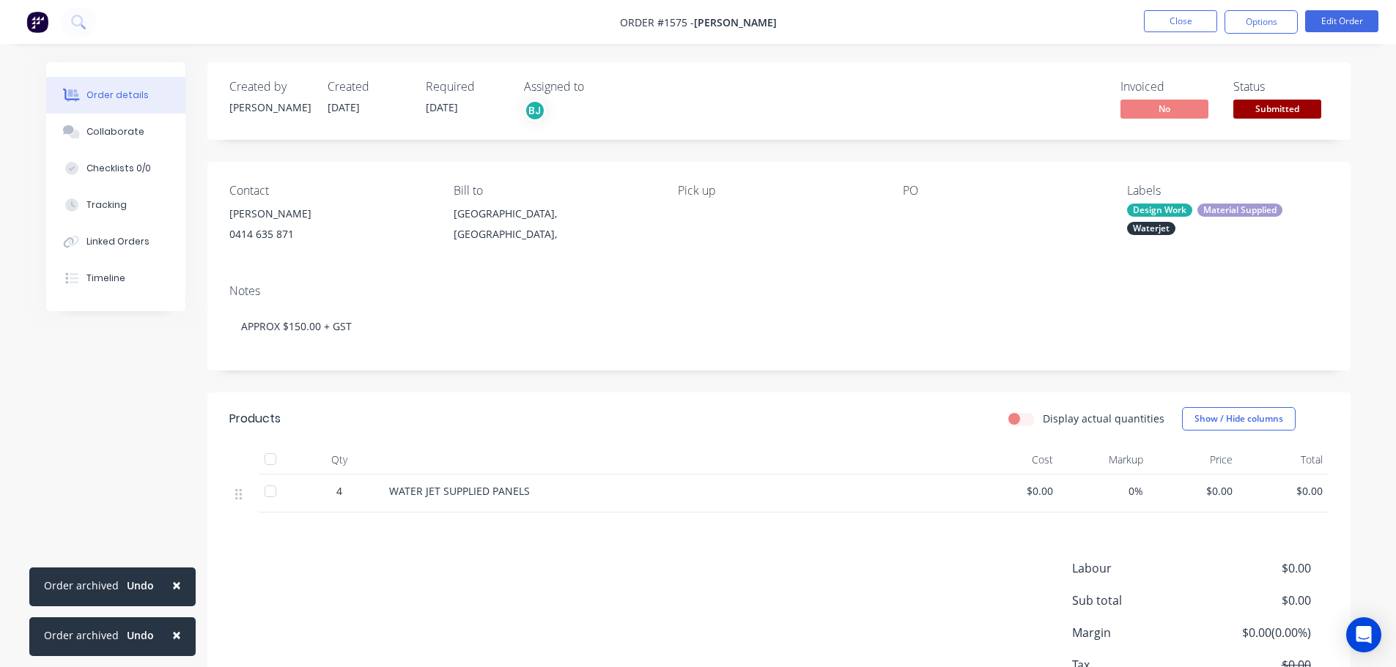
click at [494, 456] on div at bounding box center [676, 459] width 586 height 29
click at [1160, 23] on button "Close" at bounding box center [1180, 21] width 73 height 22
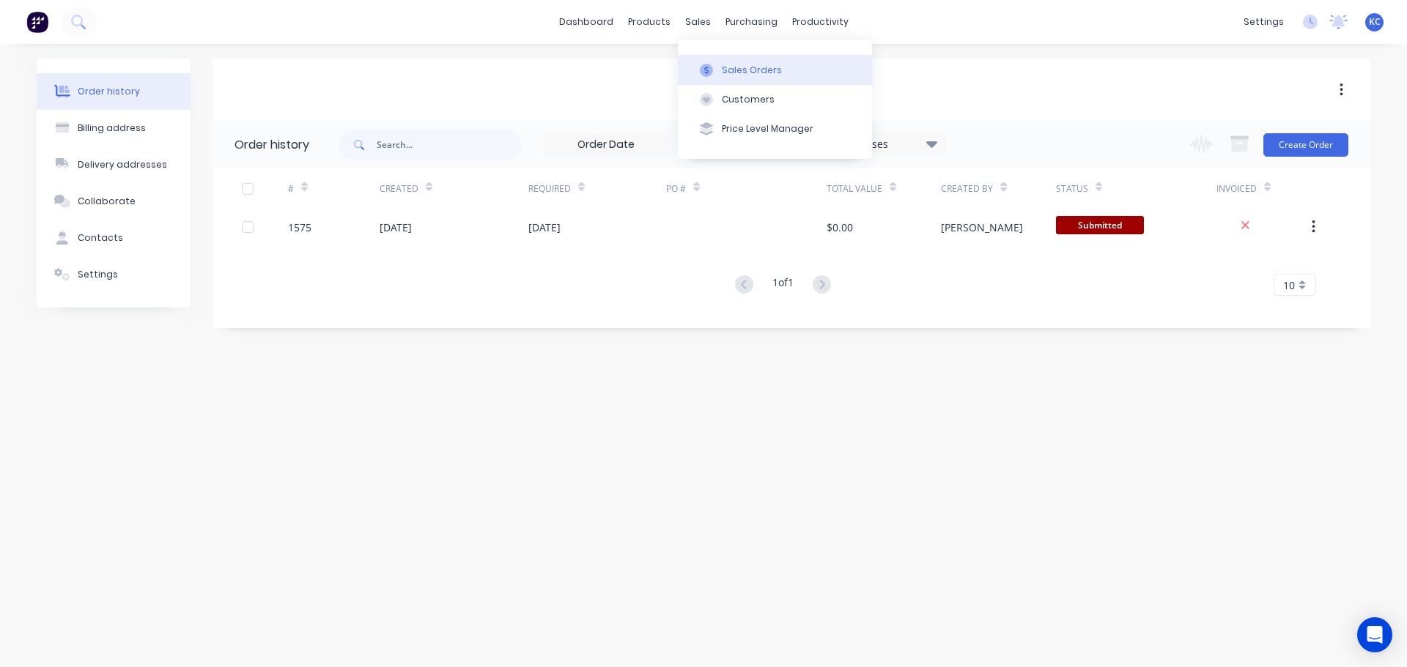
click at [739, 70] on div "Sales Orders" at bounding box center [752, 70] width 60 height 13
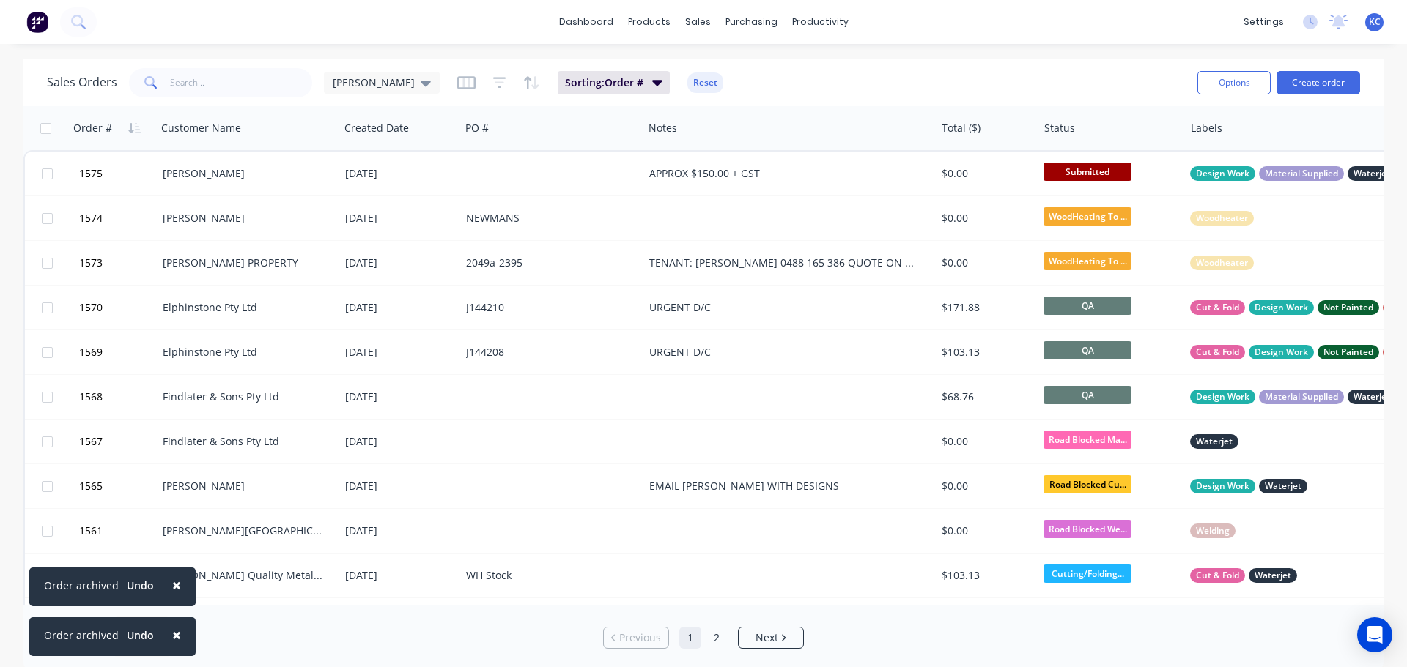
click at [174, 584] on span "×" at bounding box center [176, 585] width 9 height 21
click at [173, 633] on span "×" at bounding box center [176, 635] width 9 height 21
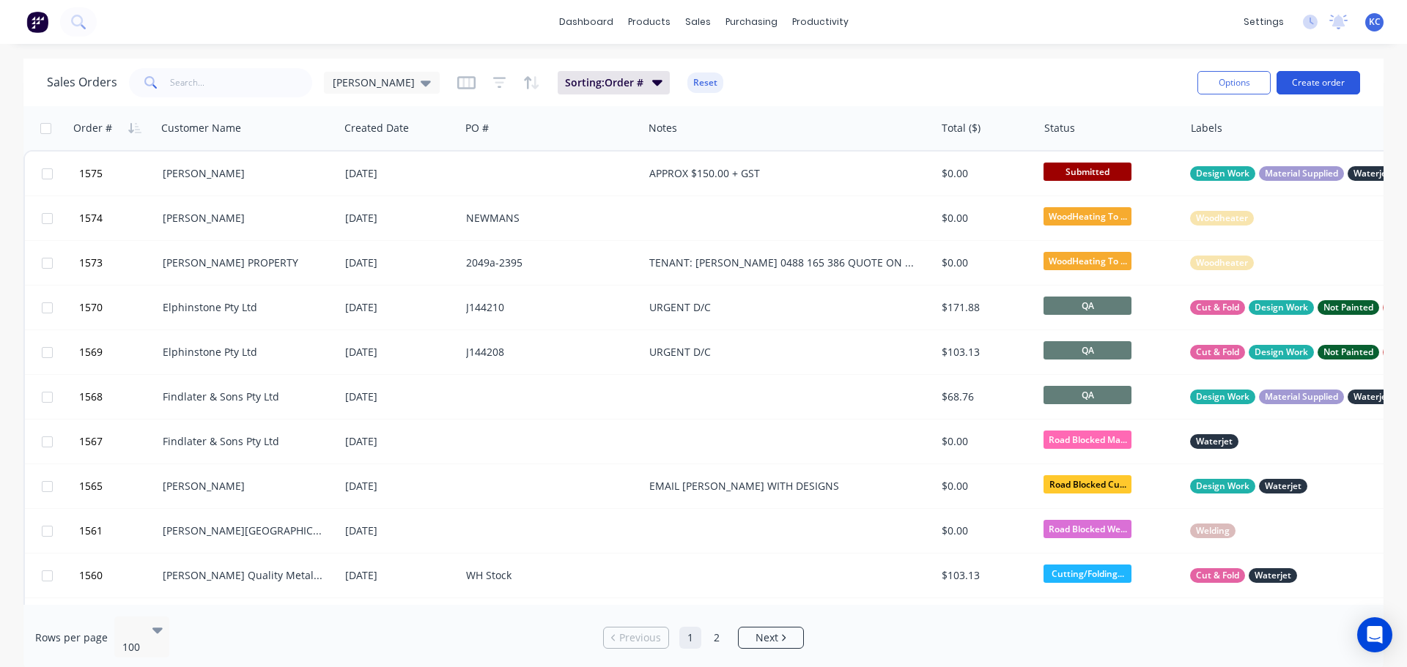
click at [1321, 83] on button "Create order" at bounding box center [1318, 82] width 84 height 23
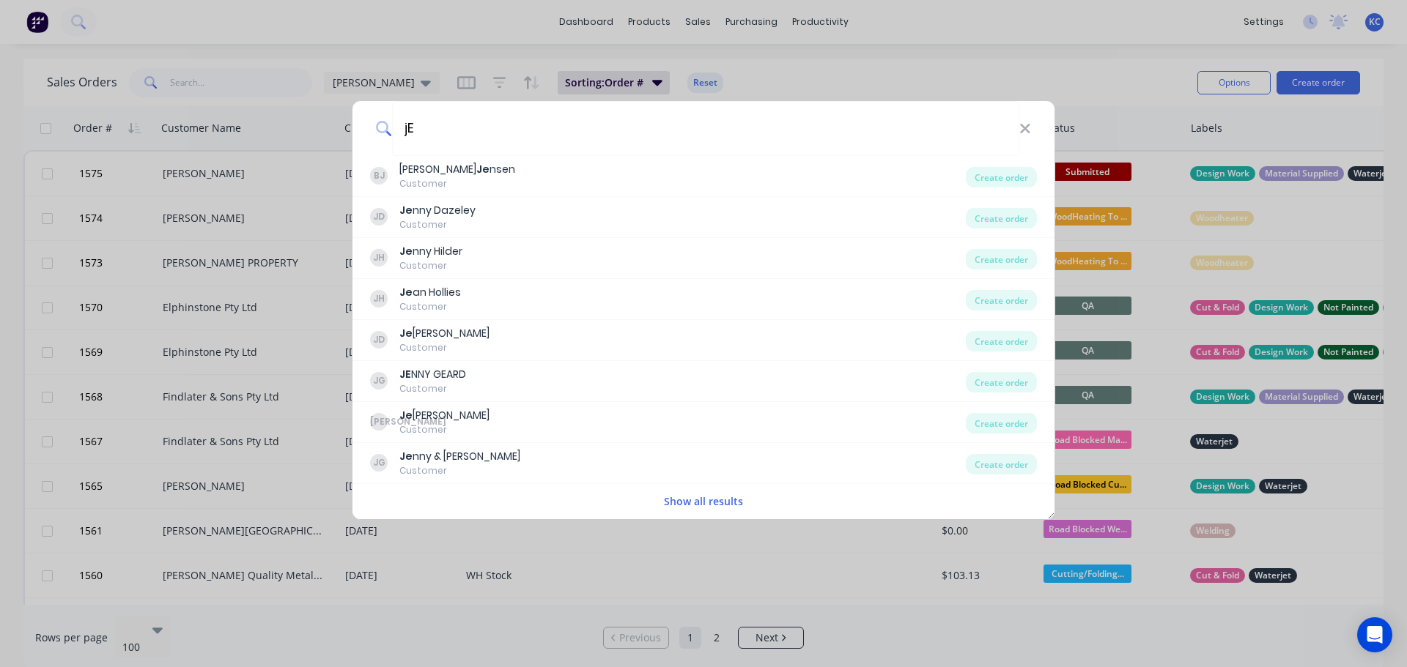
type input "j"
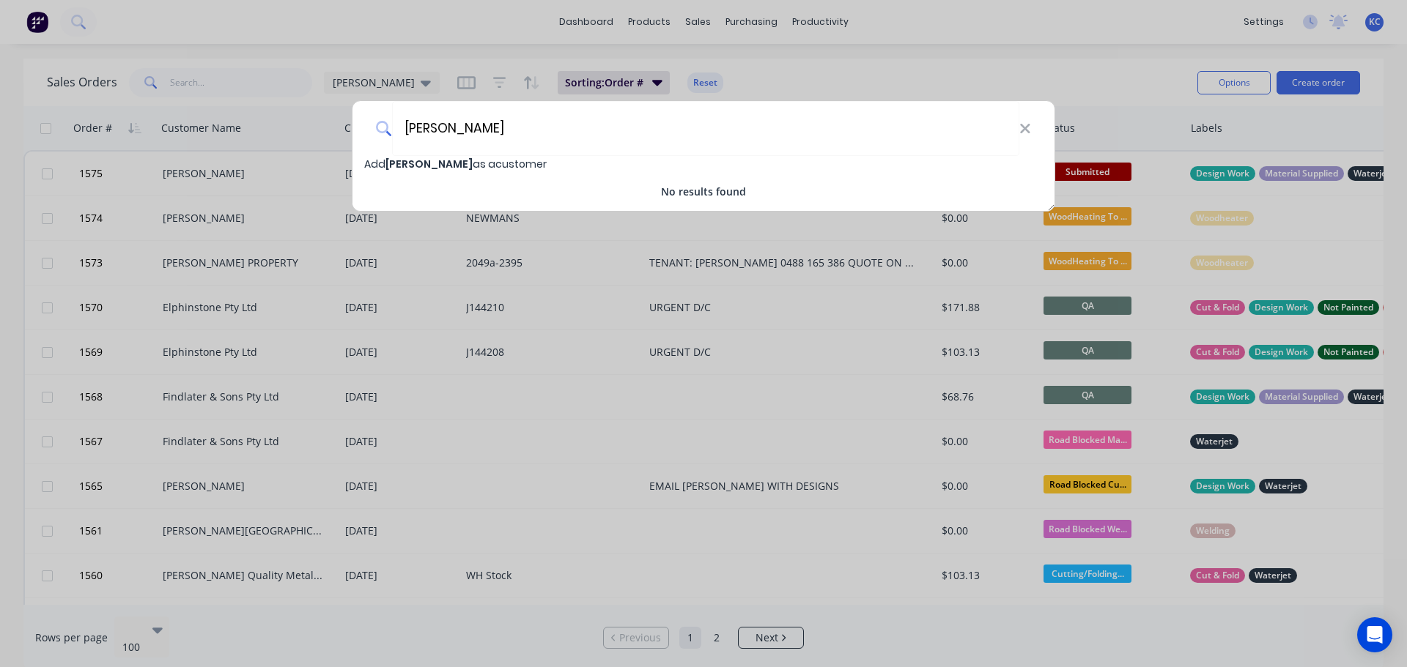
type input "[PERSON_NAME]"
click at [499, 166] on span "Add [PERSON_NAME] as a customer" at bounding box center [455, 164] width 182 height 15
select select "AU"
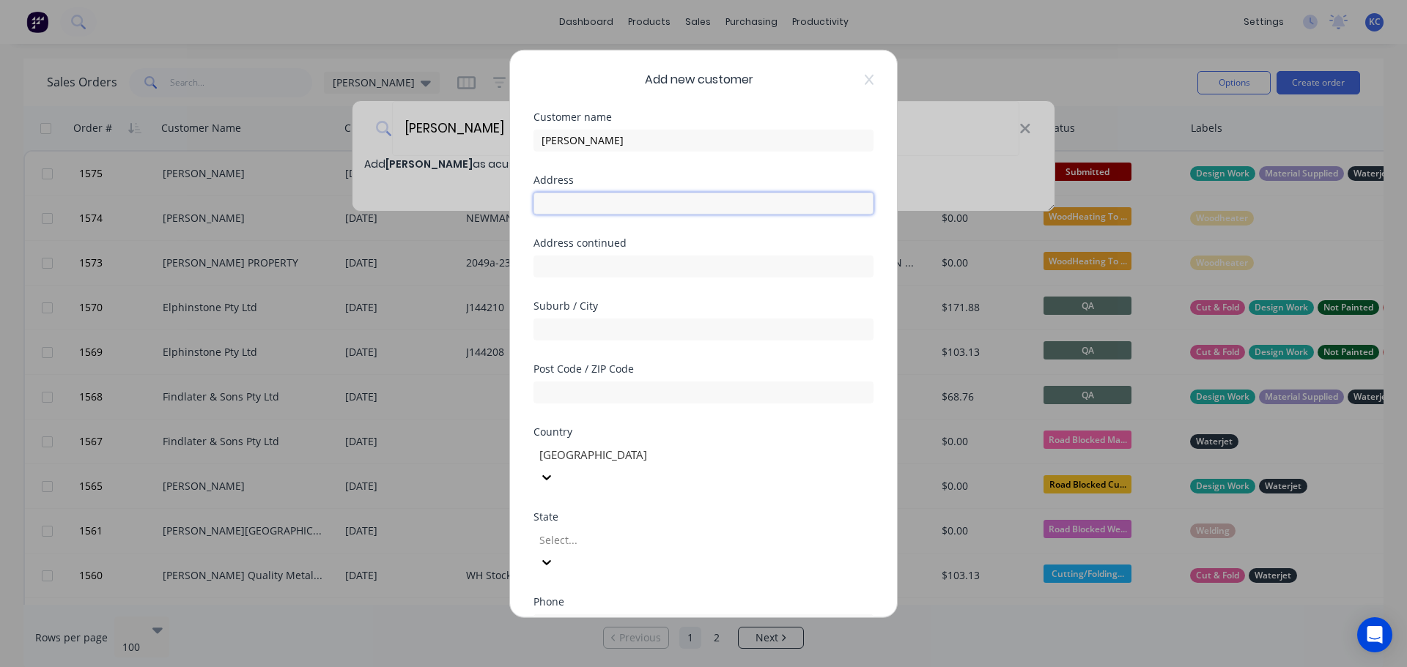
click at [588, 201] on input "text" at bounding box center [703, 203] width 340 height 22
type input "[STREET_ADDRESS]"
type input "Gawler"
type input "7315"
type input "t"
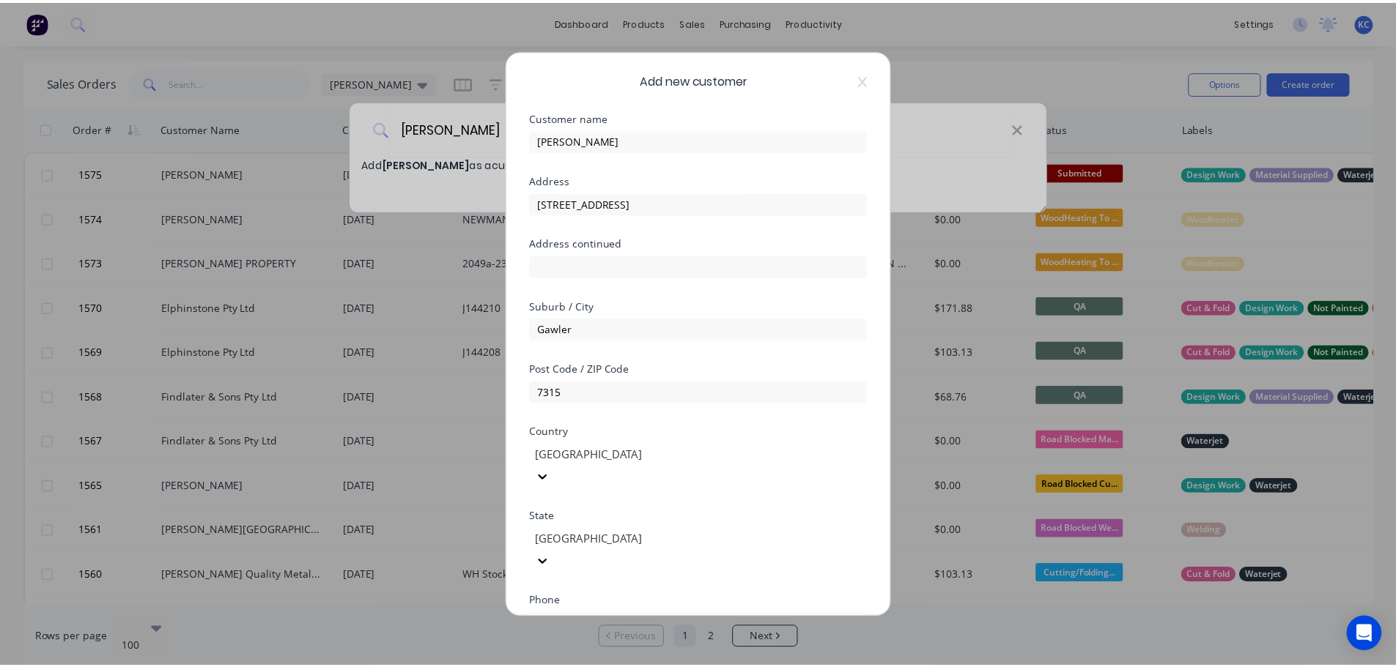
scroll to position [147, 0]
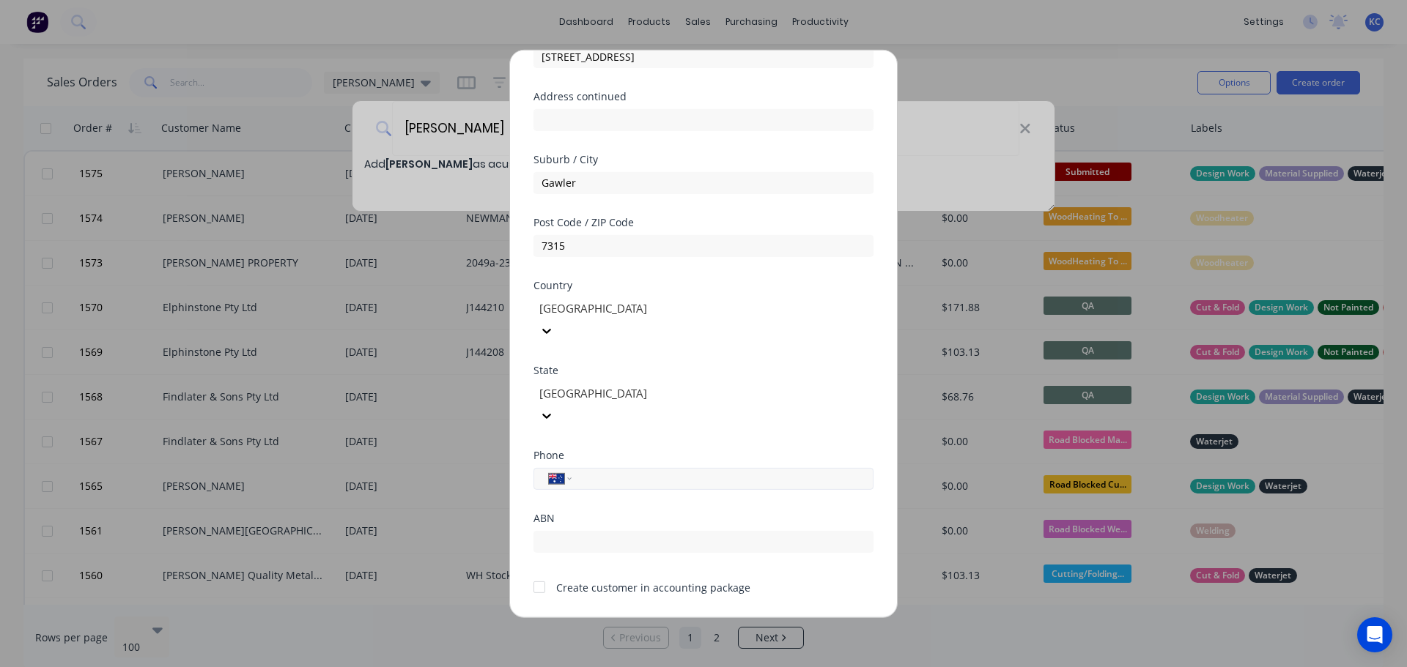
click at [594, 470] on input "tel" at bounding box center [720, 478] width 276 height 17
type input "0417 641 571"
click at [657, 618] on button "Save" at bounding box center [657, 629] width 81 height 23
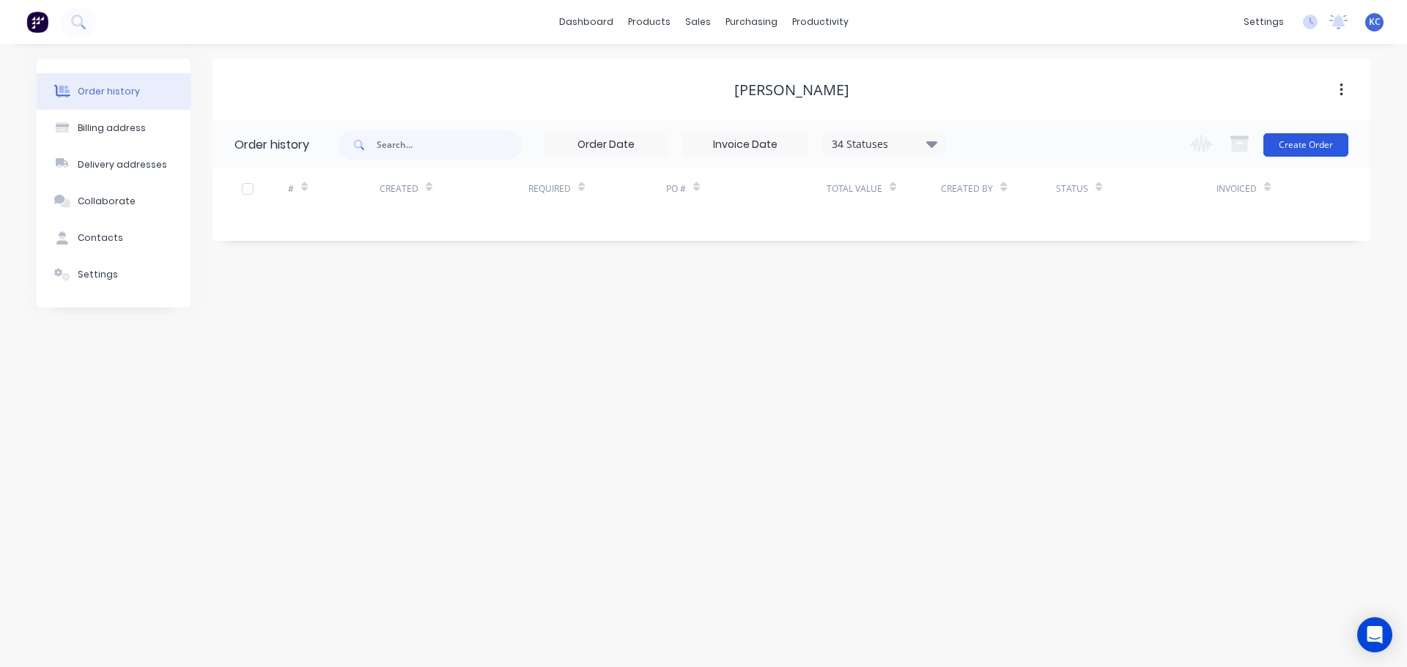
click at [1297, 147] on button "Create Order" at bounding box center [1305, 144] width 85 height 23
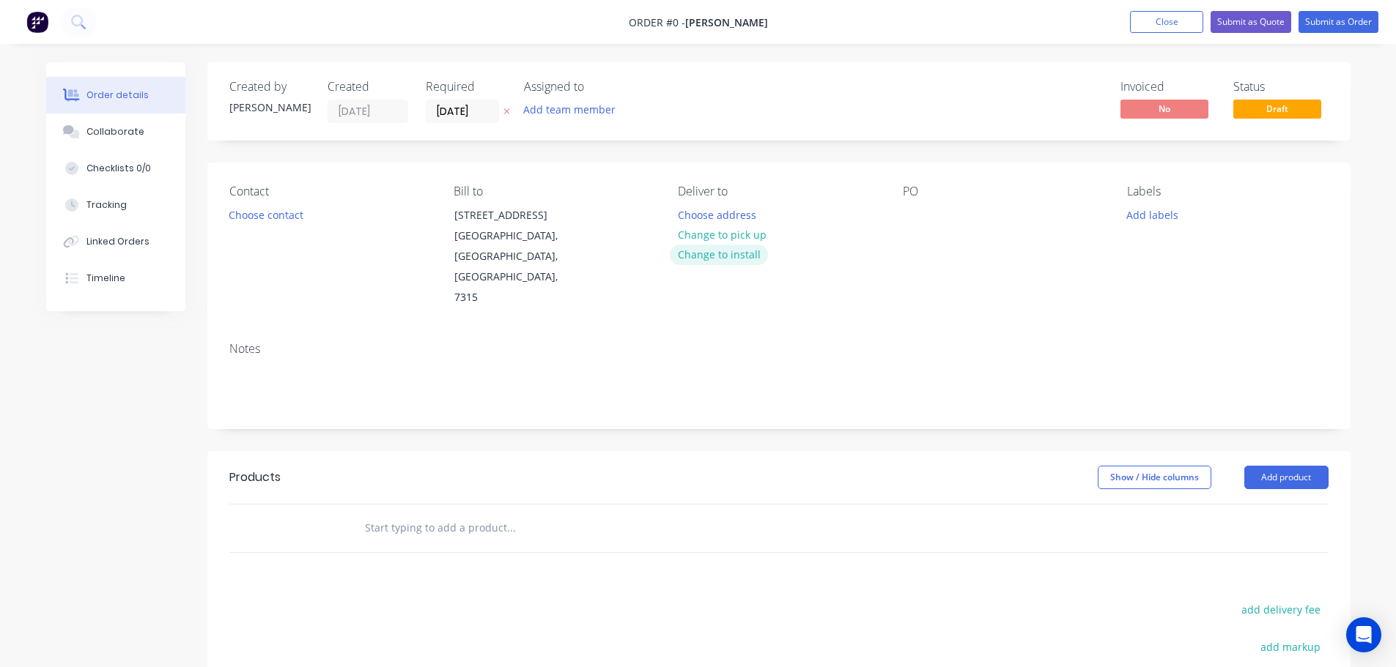
click at [736, 251] on button "Change to install" at bounding box center [719, 255] width 98 height 20
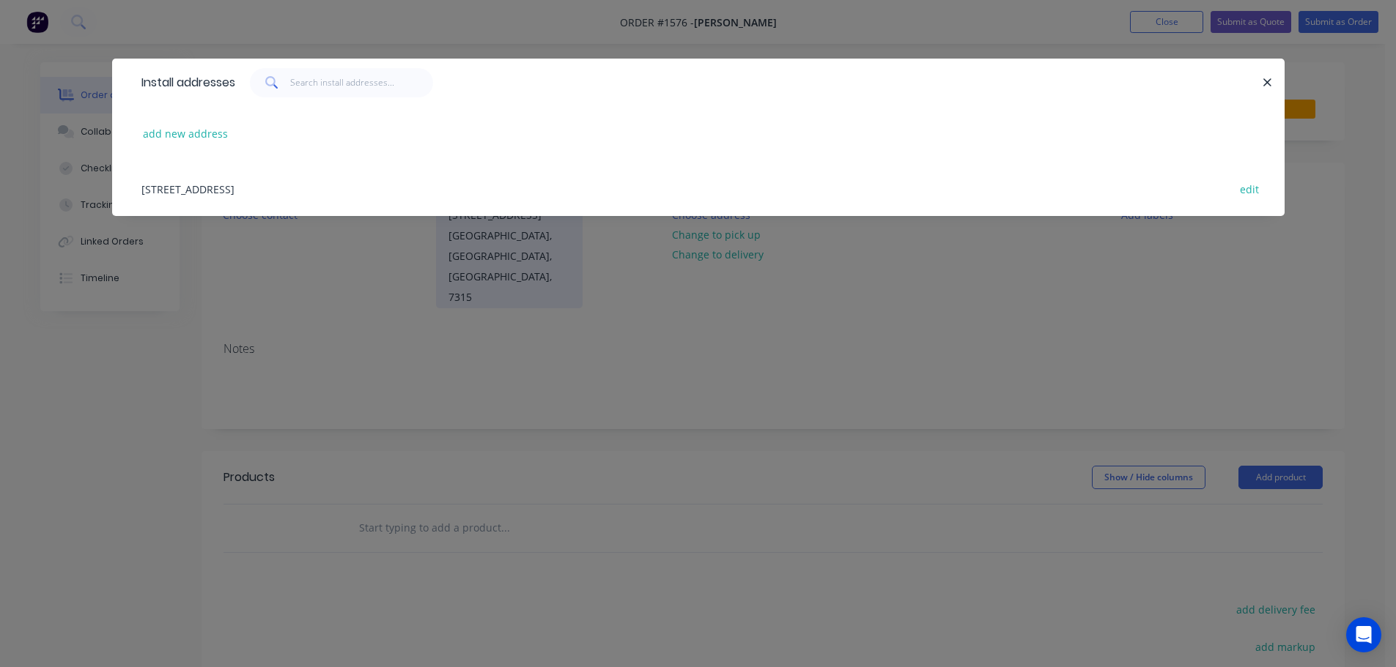
click at [331, 185] on div "[STREET_ADDRESS] edit" at bounding box center [698, 188] width 1128 height 55
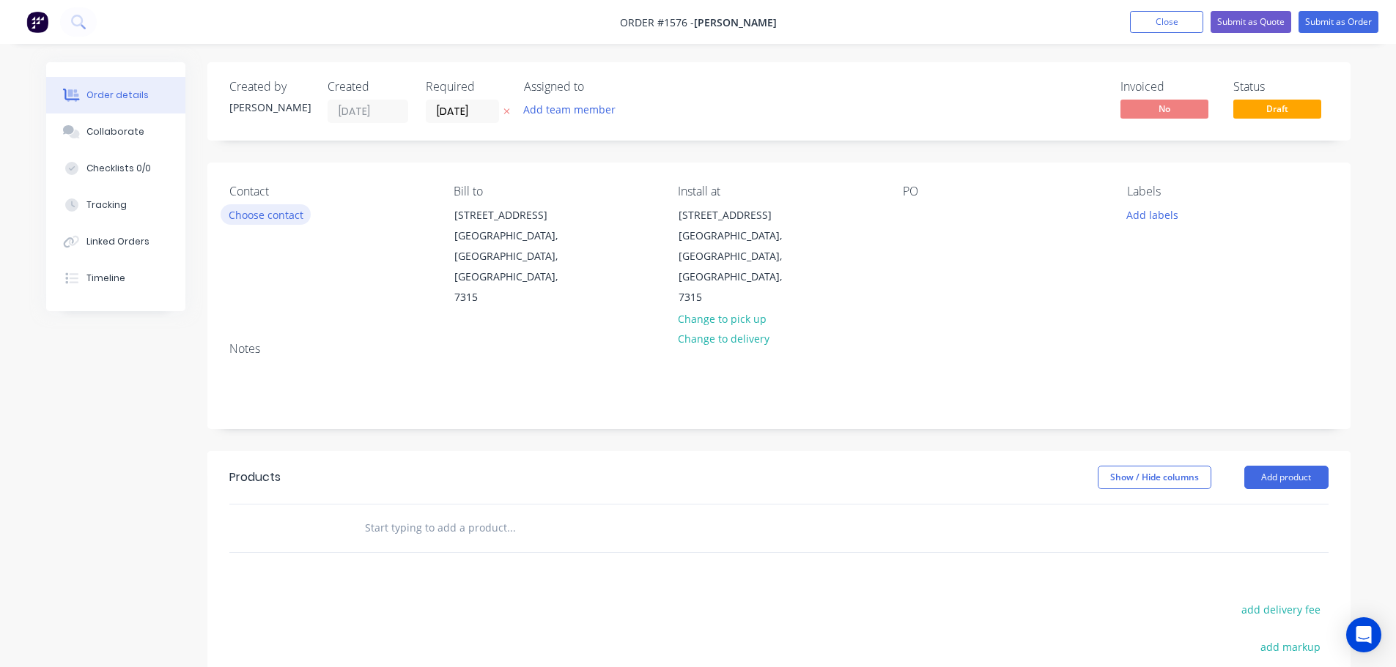
click at [256, 215] on button "Choose contact" at bounding box center [266, 214] width 90 height 20
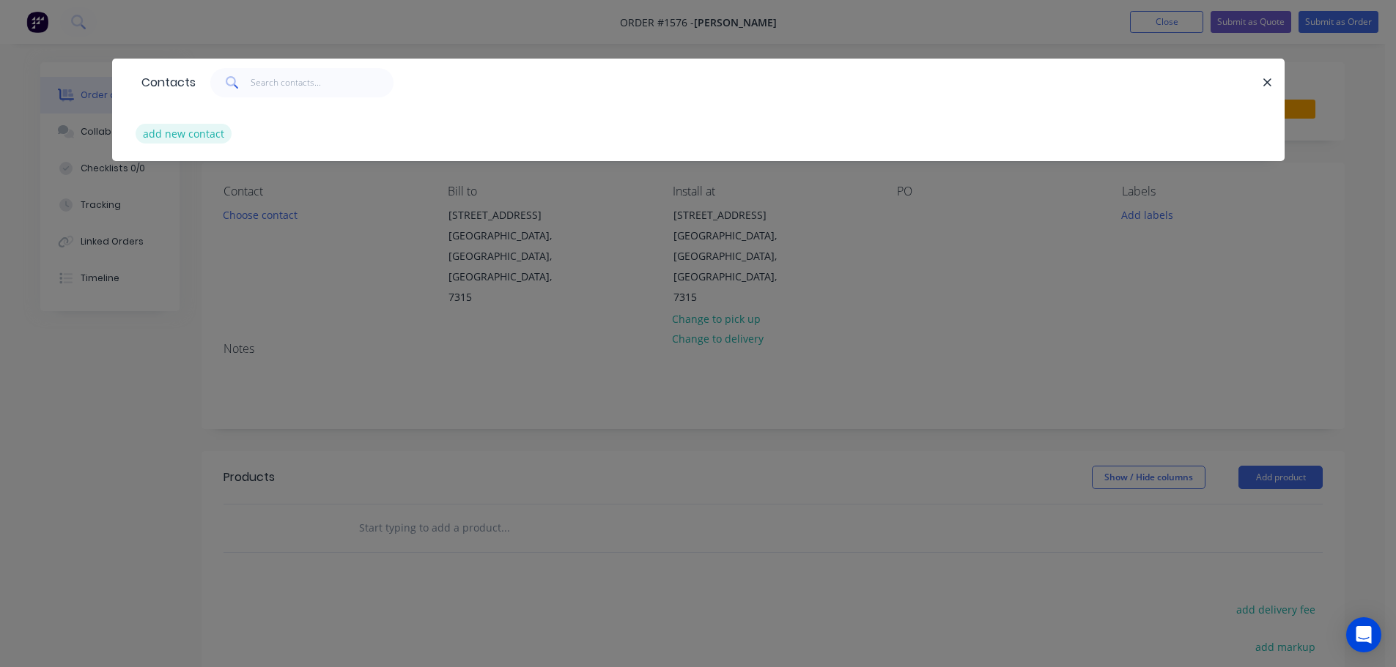
click at [194, 126] on button "add new contact" at bounding box center [184, 134] width 97 height 20
select select "AU"
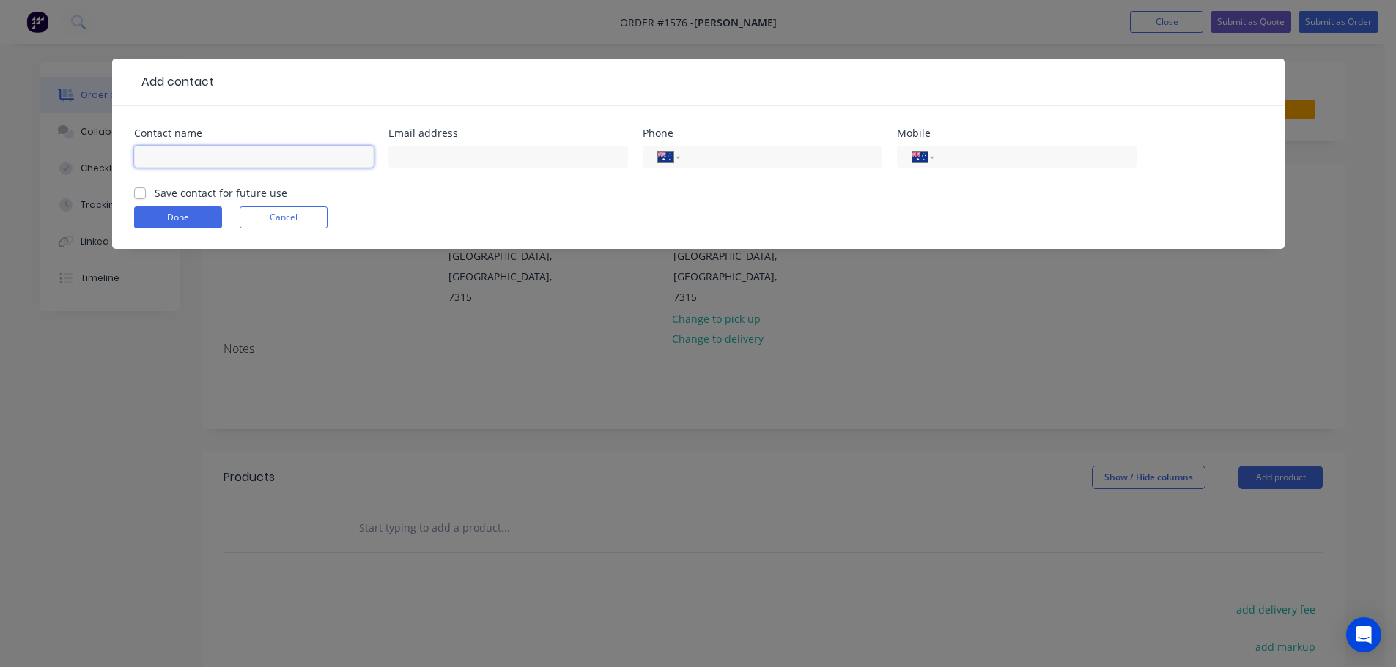
click at [201, 149] on input "text" at bounding box center [254, 157] width 240 height 22
type input "[PERSON_NAME]"
paste input "[EMAIL_ADDRESS][DOMAIN_NAME]"
type input "[EMAIL_ADDRESS][DOMAIN_NAME]"
click at [988, 155] on input "tel" at bounding box center [1032, 157] width 176 height 17
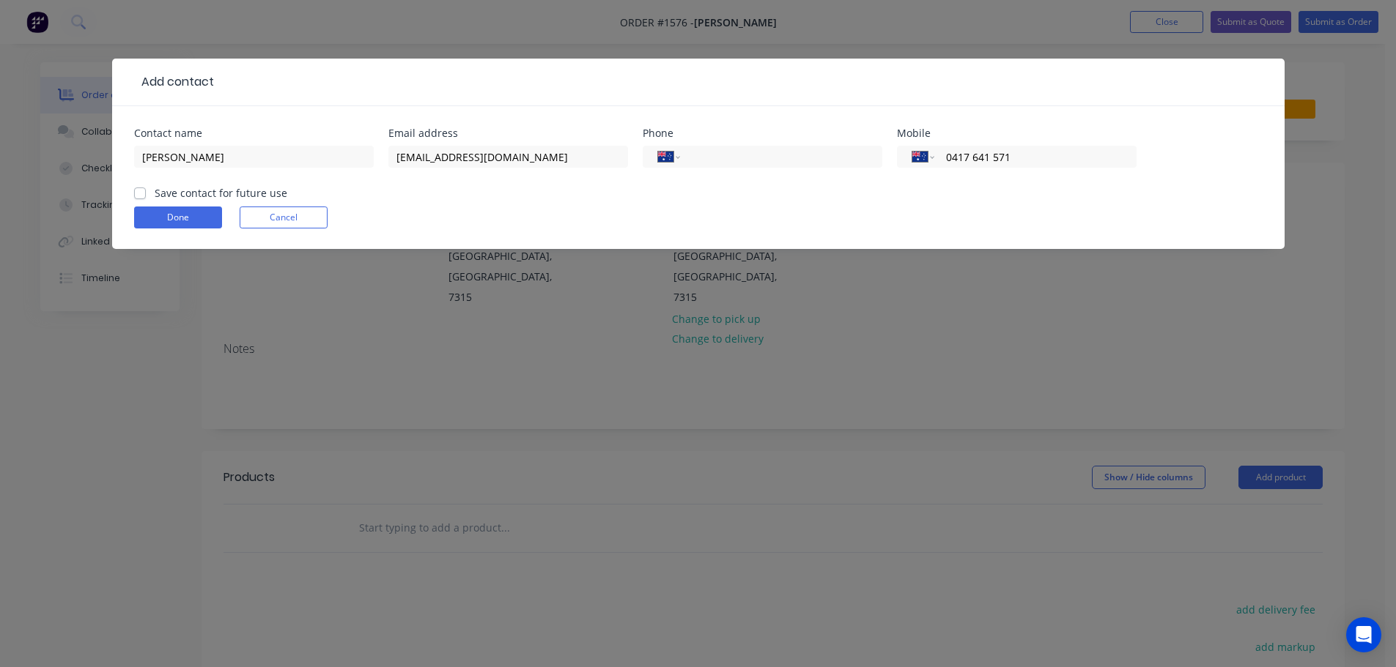
type input "0417 641 571"
click at [155, 191] on label "Save contact for future use" at bounding box center [221, 192] width 133 height 15
click at [141, 191] on input "Save contact for future use" at bounding box center [140, 192] width 12 height 14
checkbox input "true"
click at [153, 216] on button "Done" at bounding box center [178, 218] width 88 height 22
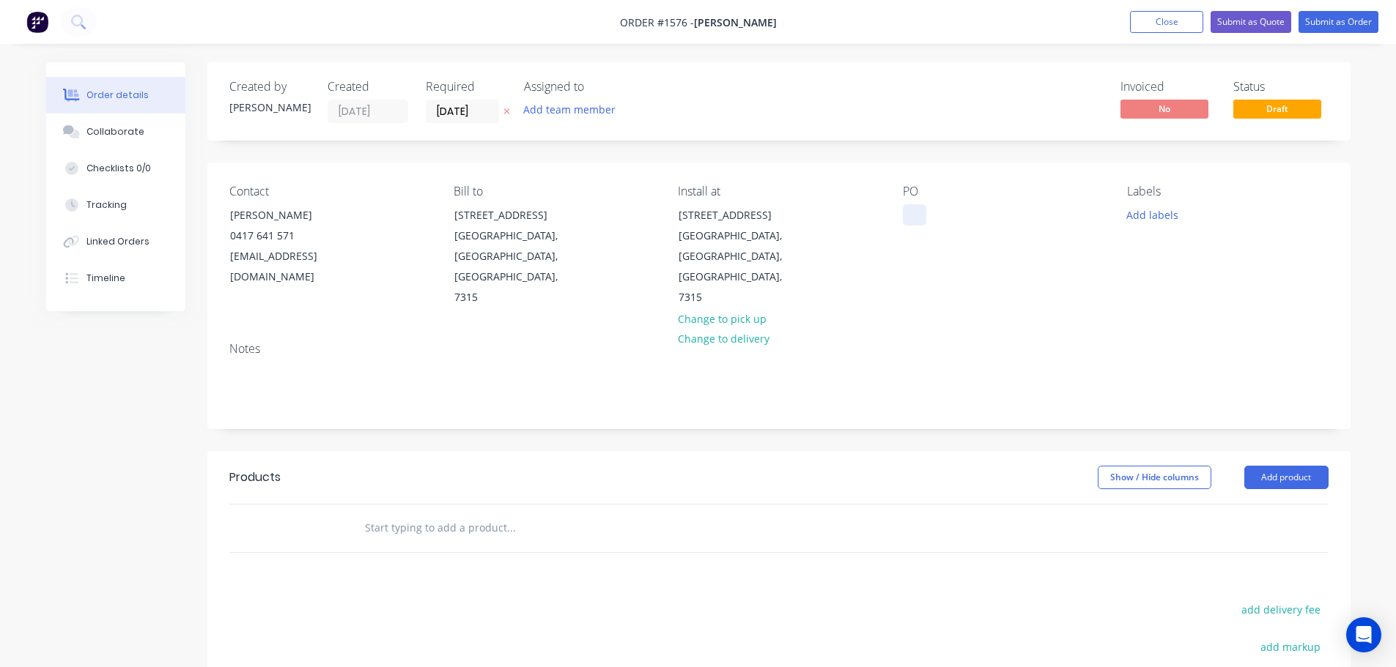
click at [908, 221] on div at bounding box center [914, 214] width 23 height 21
click at [1146, 211] on button "Add labels" at bounding box center [1152, 214] width 67 height 20
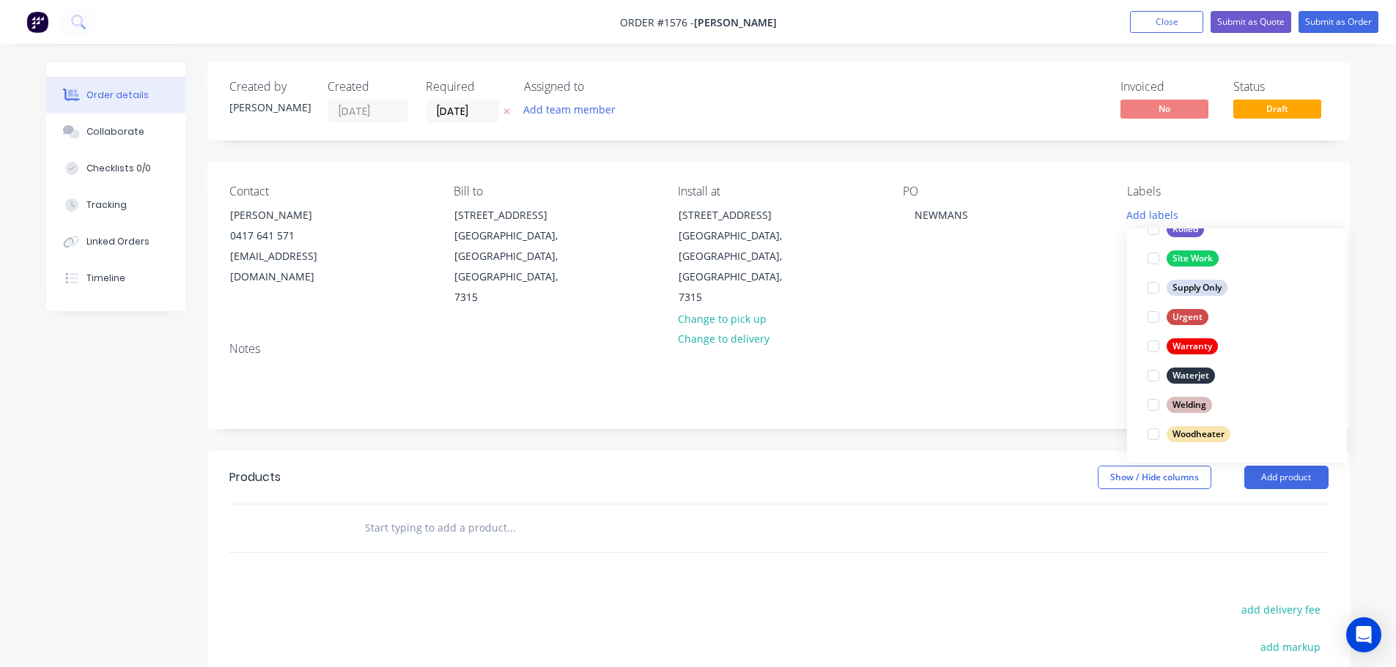
scroll to position [674, 0]
click at [1152, 434] on div at bounding box center [1152, 433] width 29 height 29
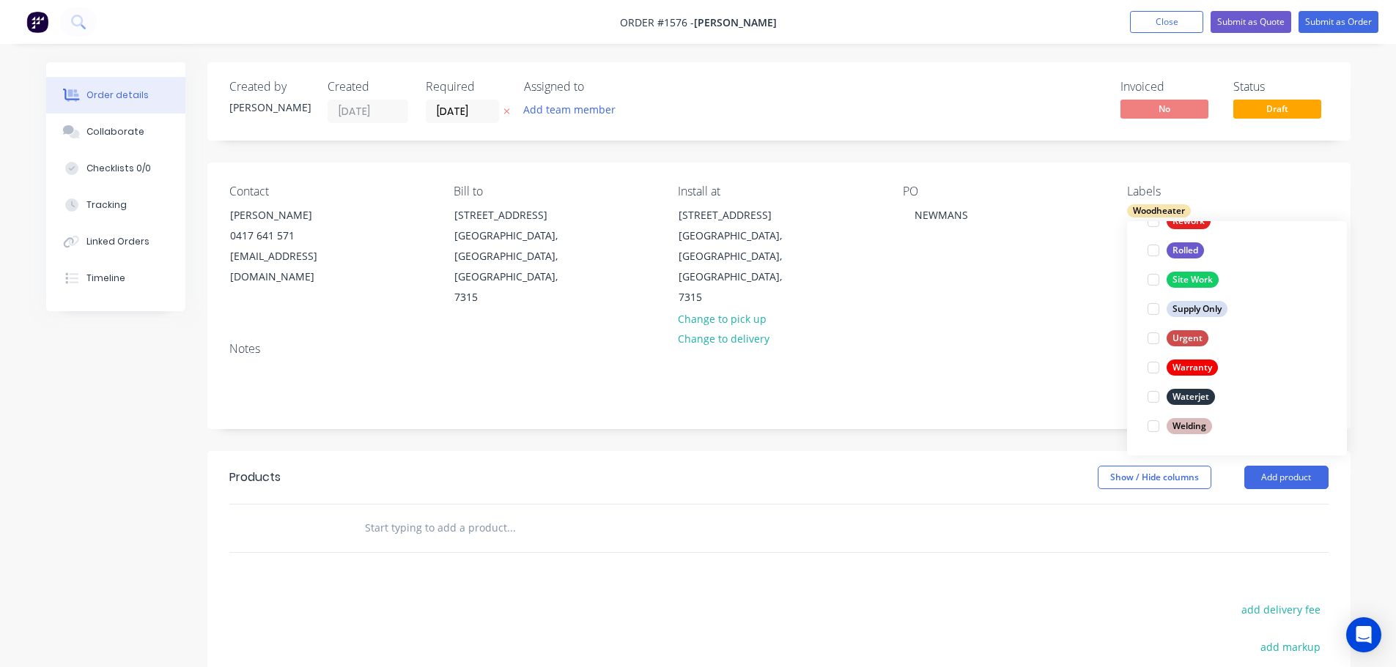
scroll to position [0, 0]
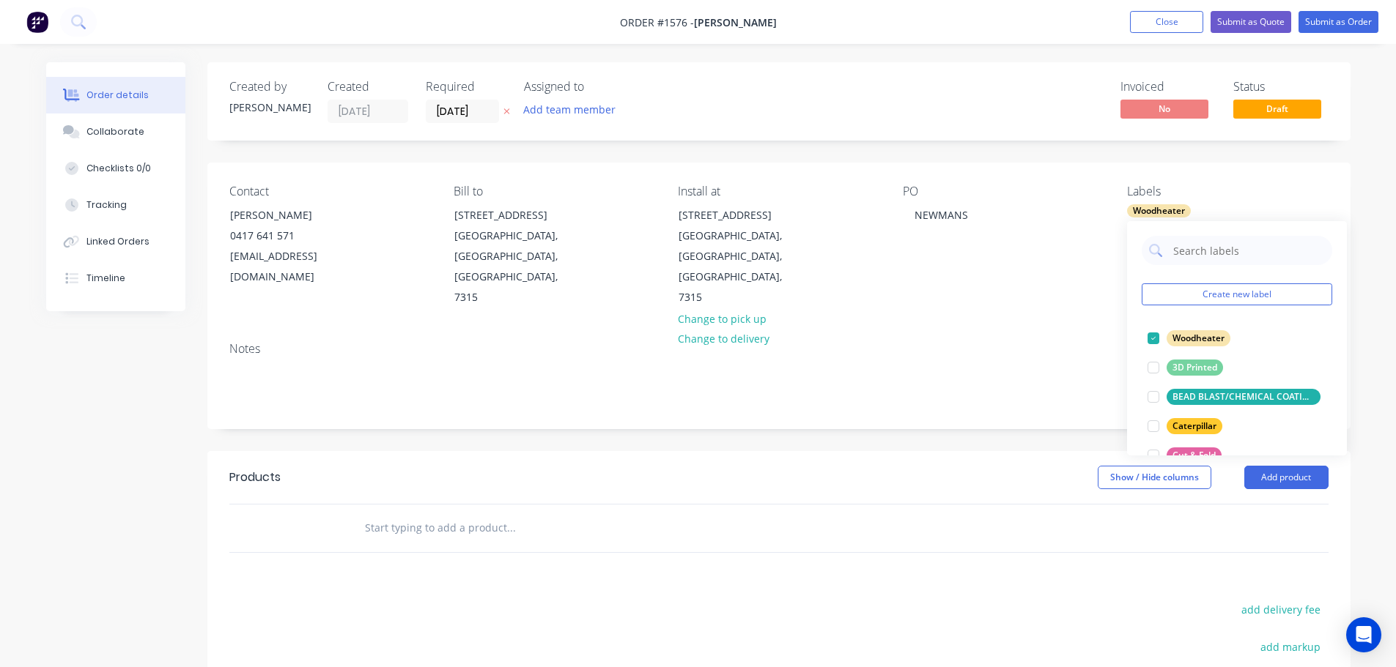
click at [1262, 196] on div "Labels" at bounding box center [1227, 192] width 201 height 14
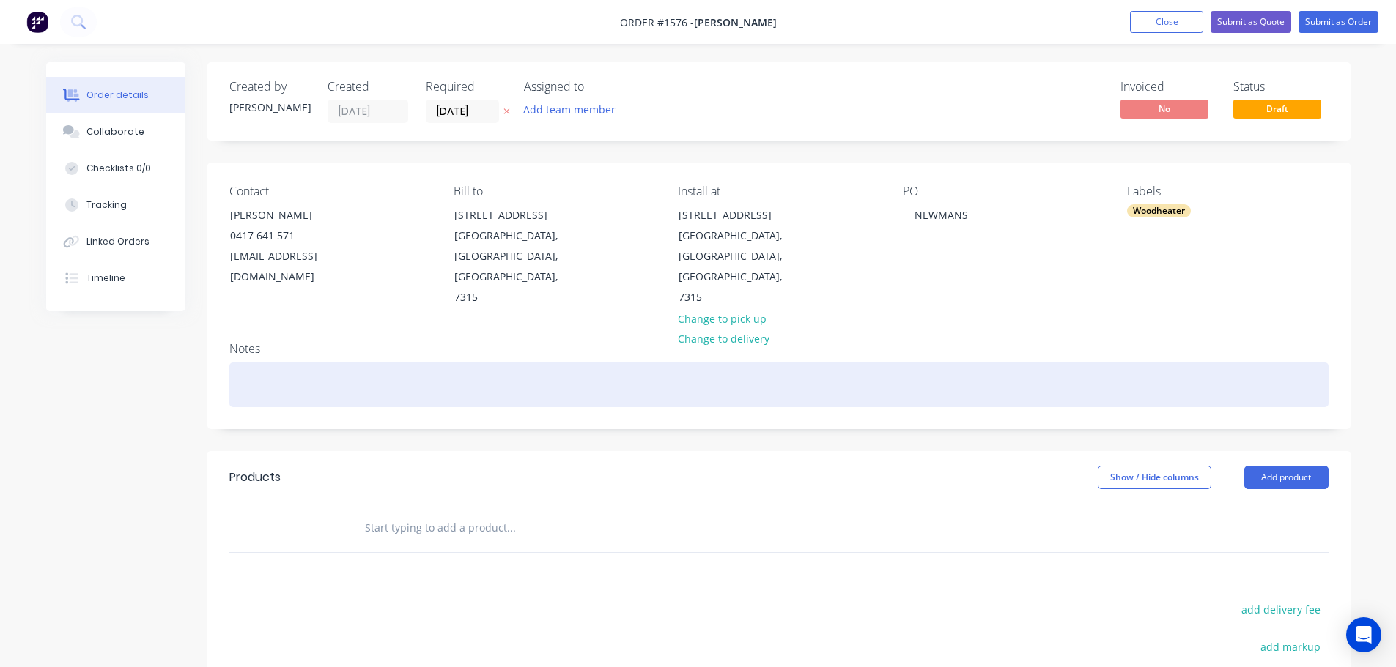
click at [278, 363] on div at bounding box center [778, 385] width 1099 height 45
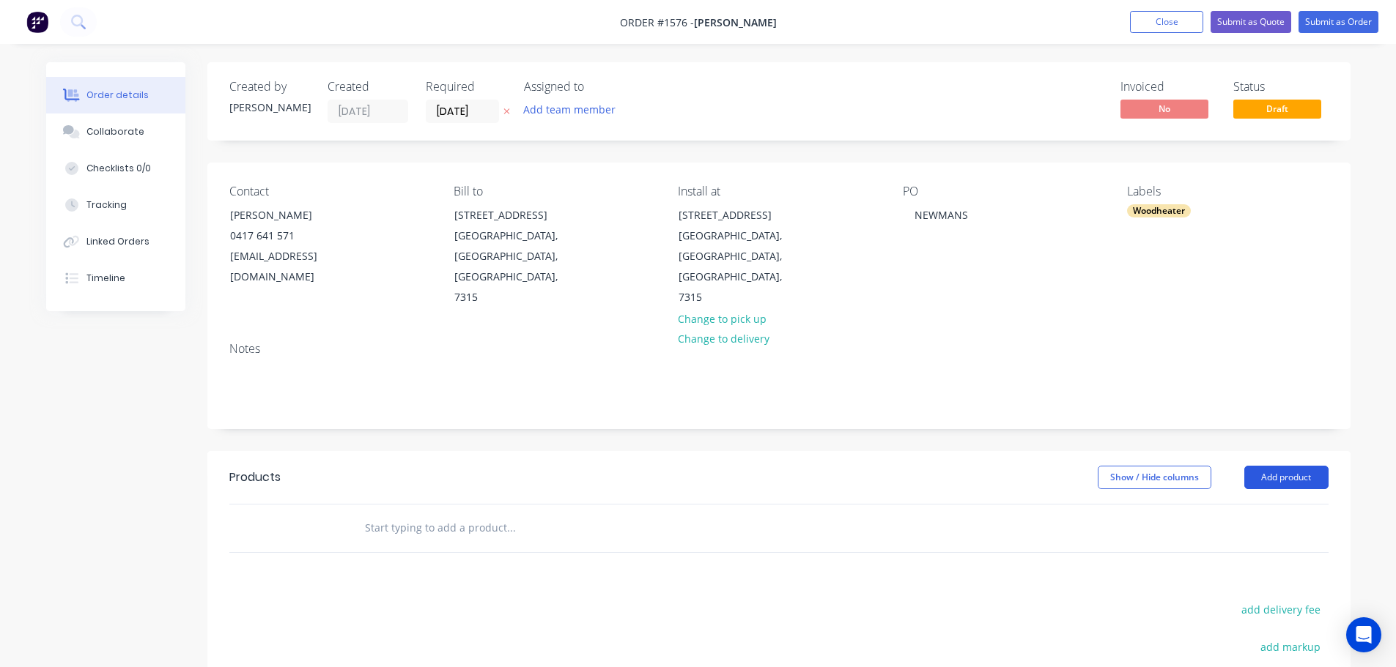
click at [1264, 466] on button "Add product" at bounding box center [1286, 477] width 84 height 23
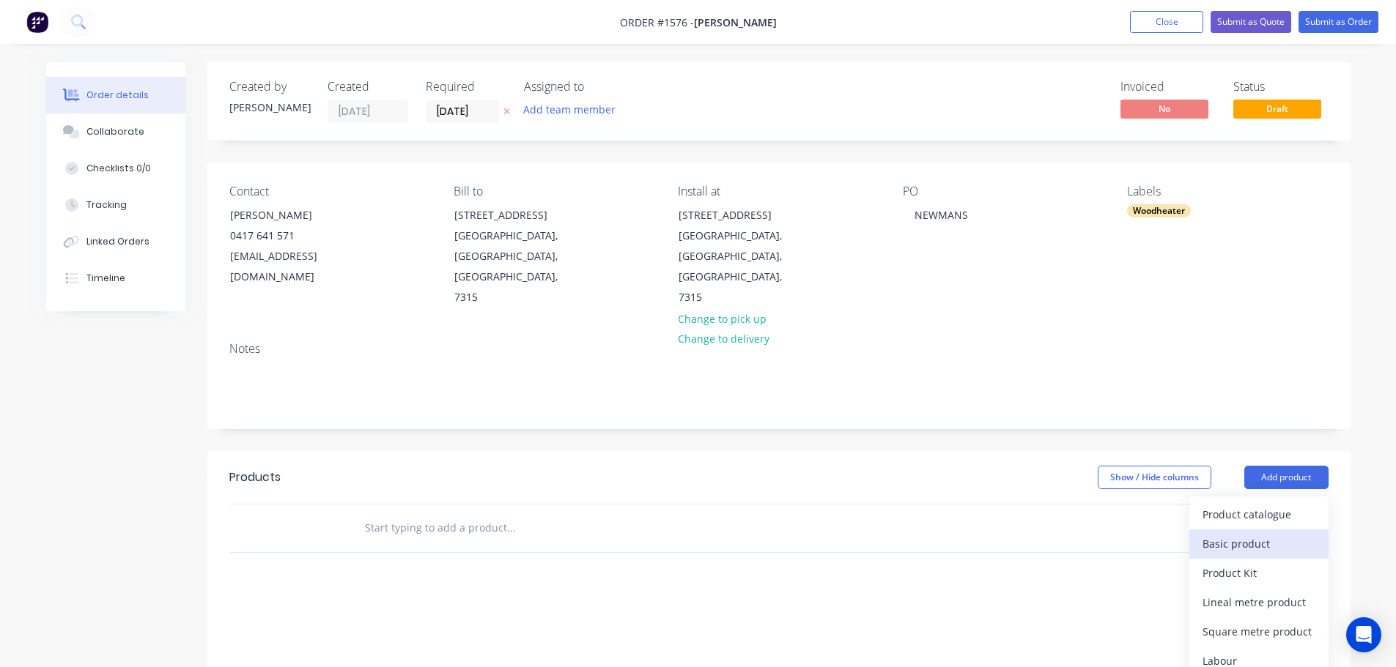
click at [1253, 533] on div "Basic product" at bounding box center [1258, 543] width 113 height 21
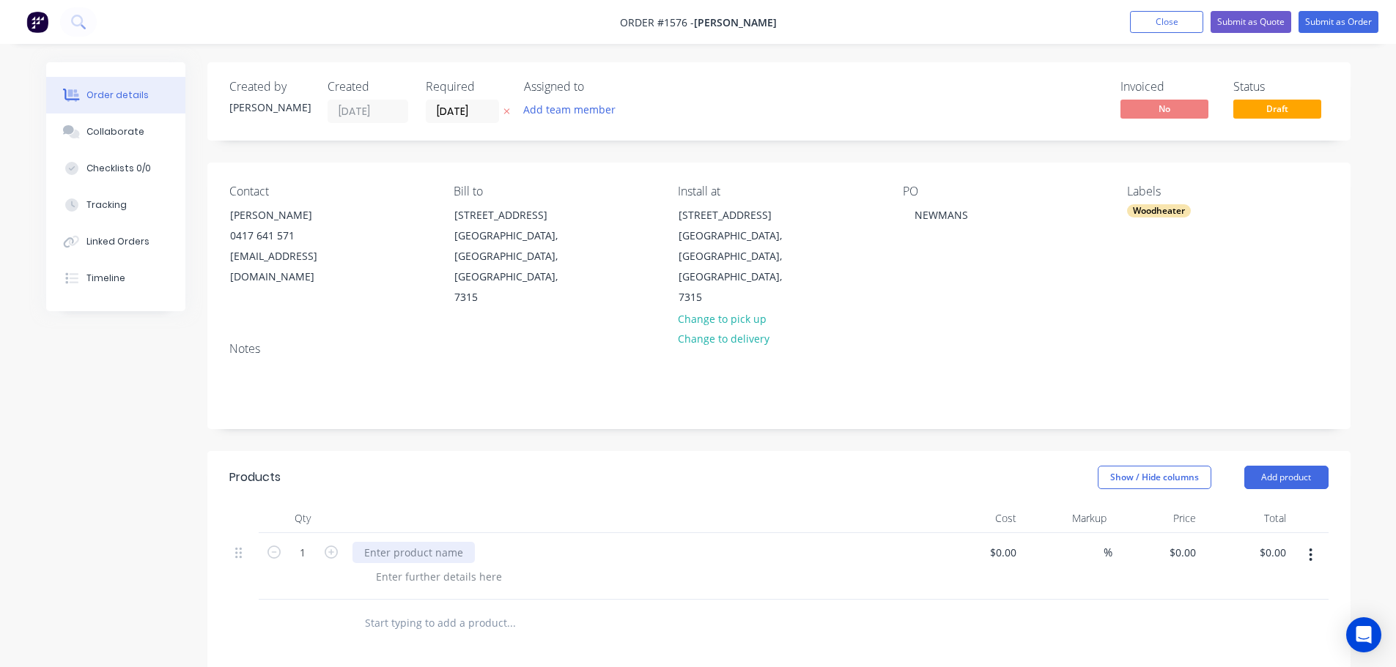
click at [424, 542] on div at bounding box center [413, 552] width 122 height 21
click at [546, 646] on div at bounding box center [610, 670] width 527 height 48
click at [1273, 466] on button "Add product" at bounding box center [1286, 477] width 84 height 23
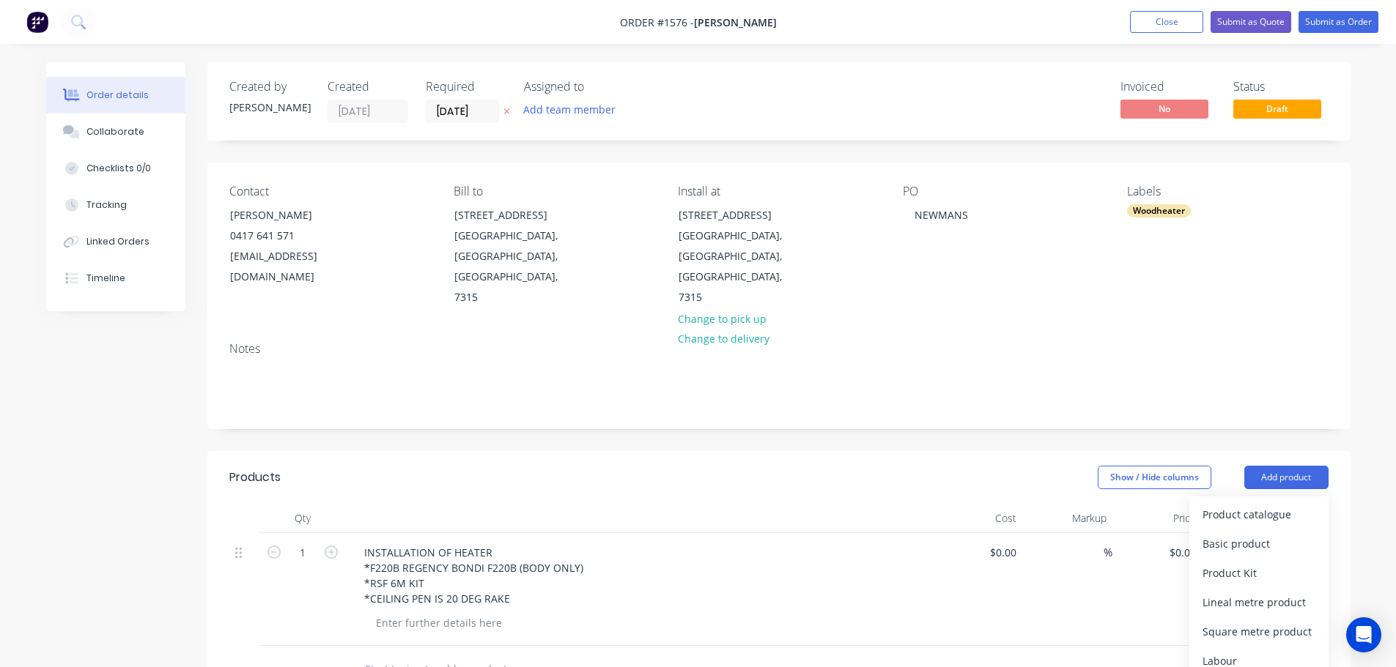
click at [400, 655] on div at bounding box center [404, 665] width 105 height 21
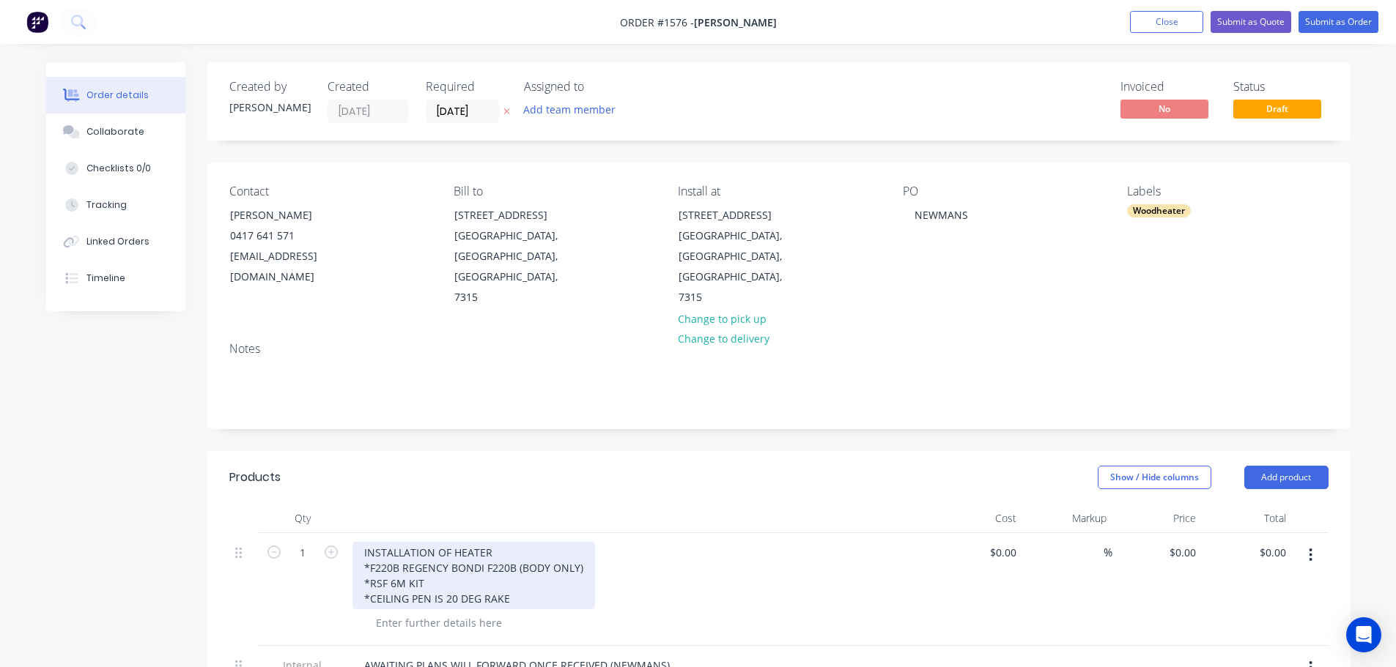
drag, startPoint x: 506, startPoint y: 557, endPoint x: 517, endPoint y: 544, distance: 17.2
click at [507, 556] on div "INSTALLATION OF HEATER *F220B REGENCY BONDI F220B (BODY ONLY) *RSF 6M KIT *CEIL…" at bounding box center [473, 575] width 242 height 67
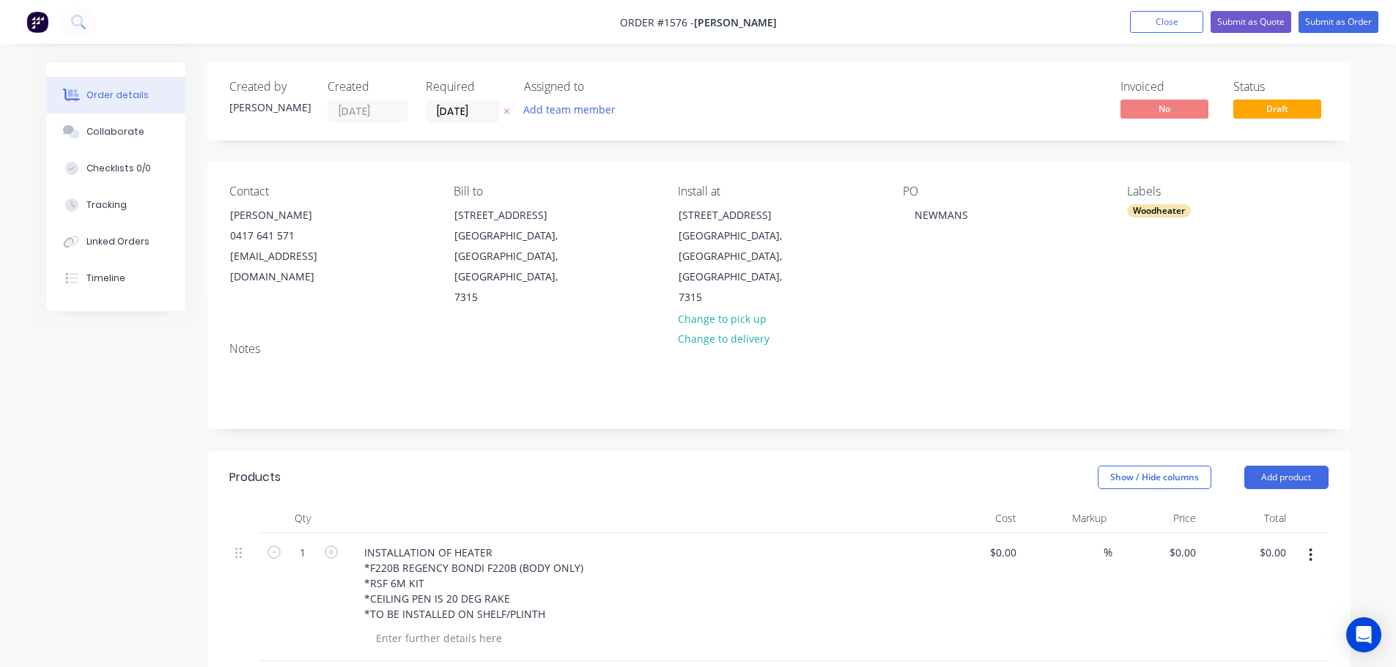
click at [728, 542] on div "INSTALLATION OF HEATER *F220B REGENCY BONDI F220B (BODY ONLY) *RSF 6M KIT *CEIL…" at bounding box center [639, 583] width 574 height 83
click at [1321, 22] on button "Submit as Order" at bounding box center [1338, 22] width 80 height 22
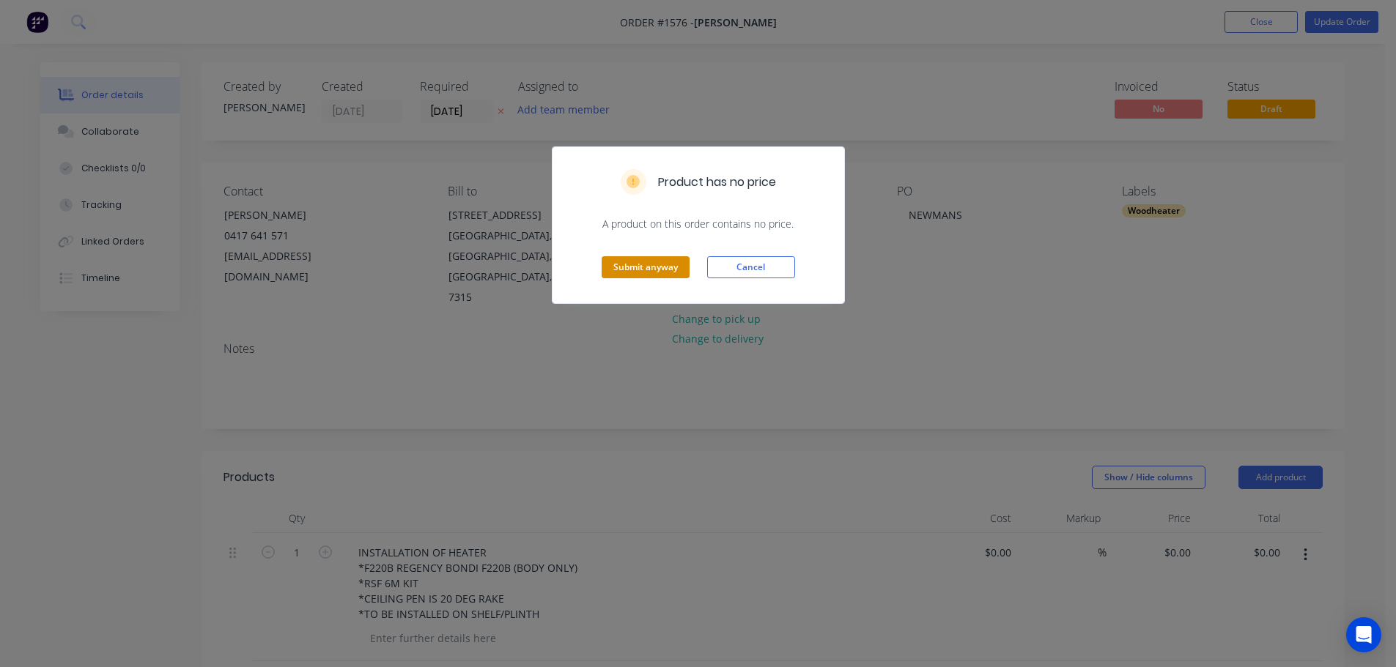
click at [659, 259] on button "Submit anyway" at bounding box center [645, 267] width 88 height 22
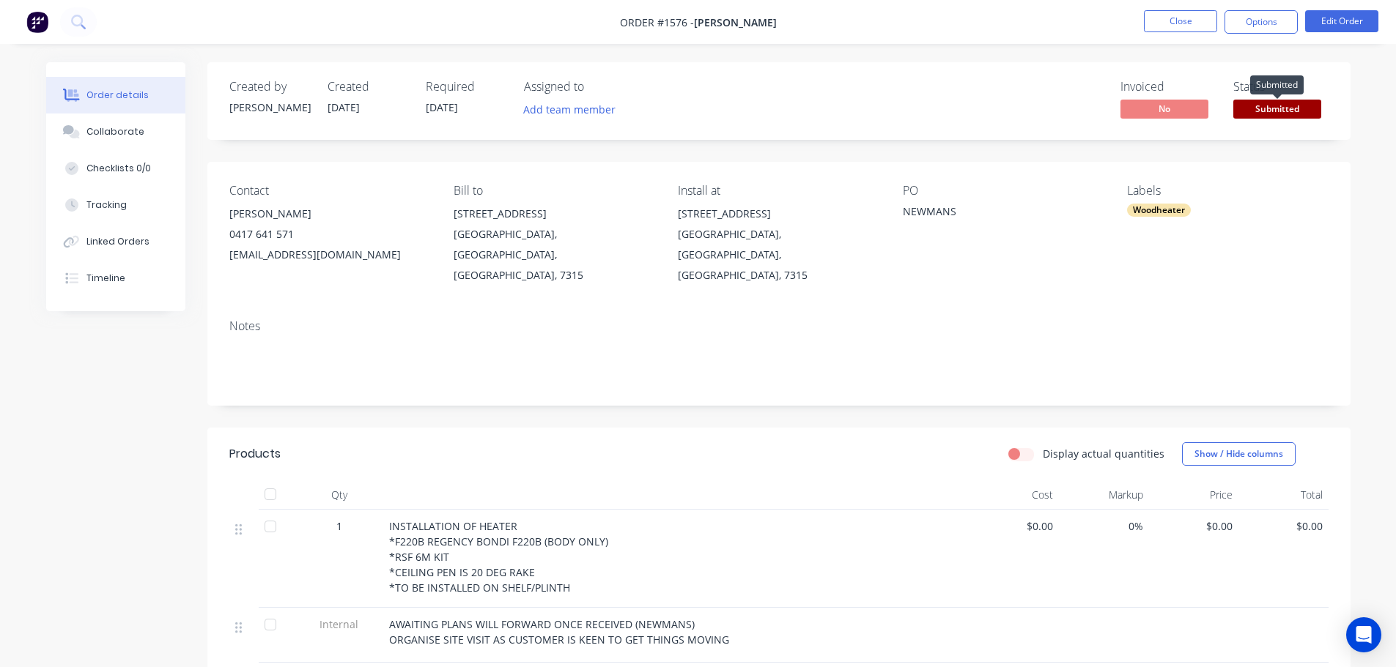
click at [1281, 106] on span "Submitted" at bounding box center [1277, 109] width 88 height 18
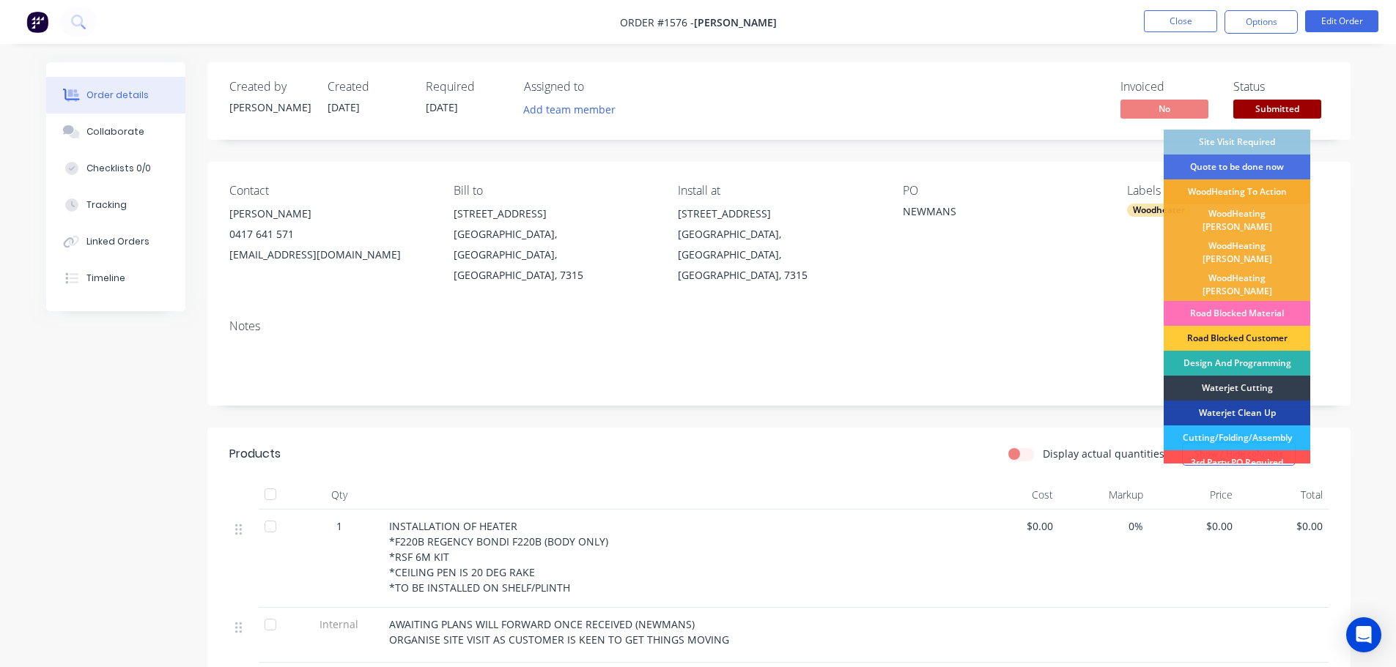
click at [1259, 193] on div "WoodHeating To Action" at bounding box center [1236, 191] width 147 height 25
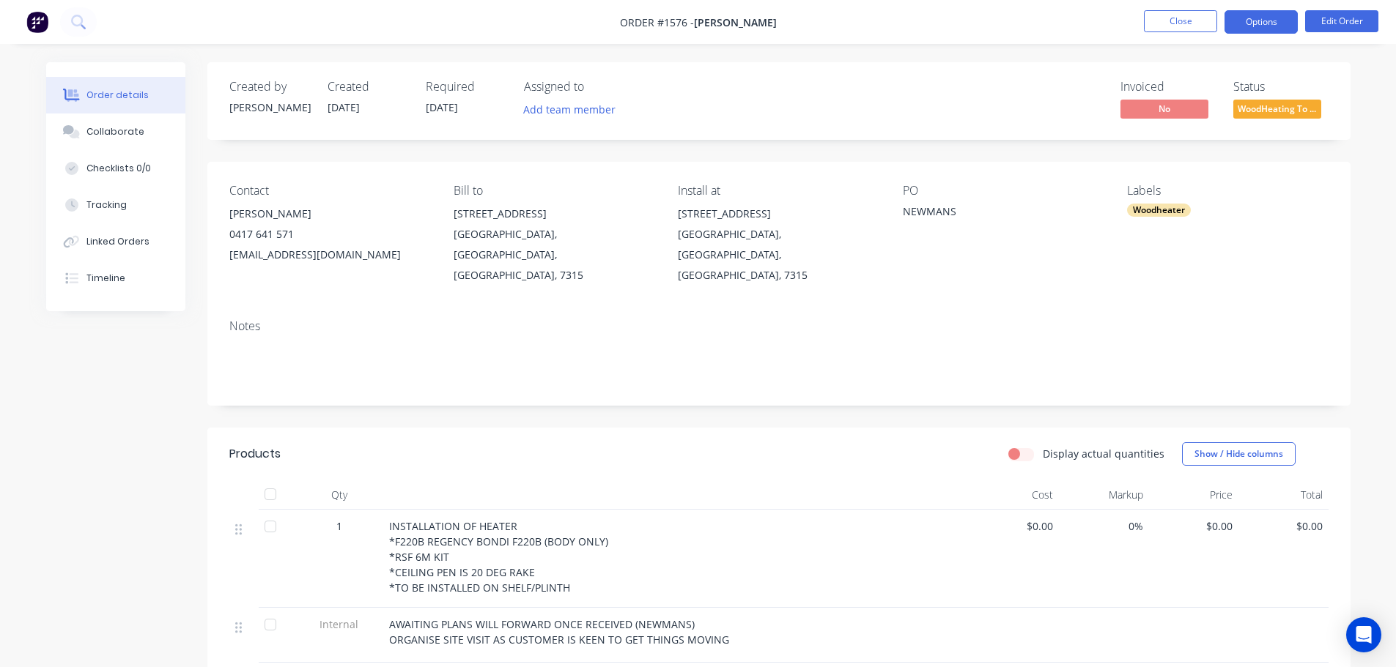
click at [1251, 13] on button "Options" at bounding box center [1260, 21] width 73 height 23
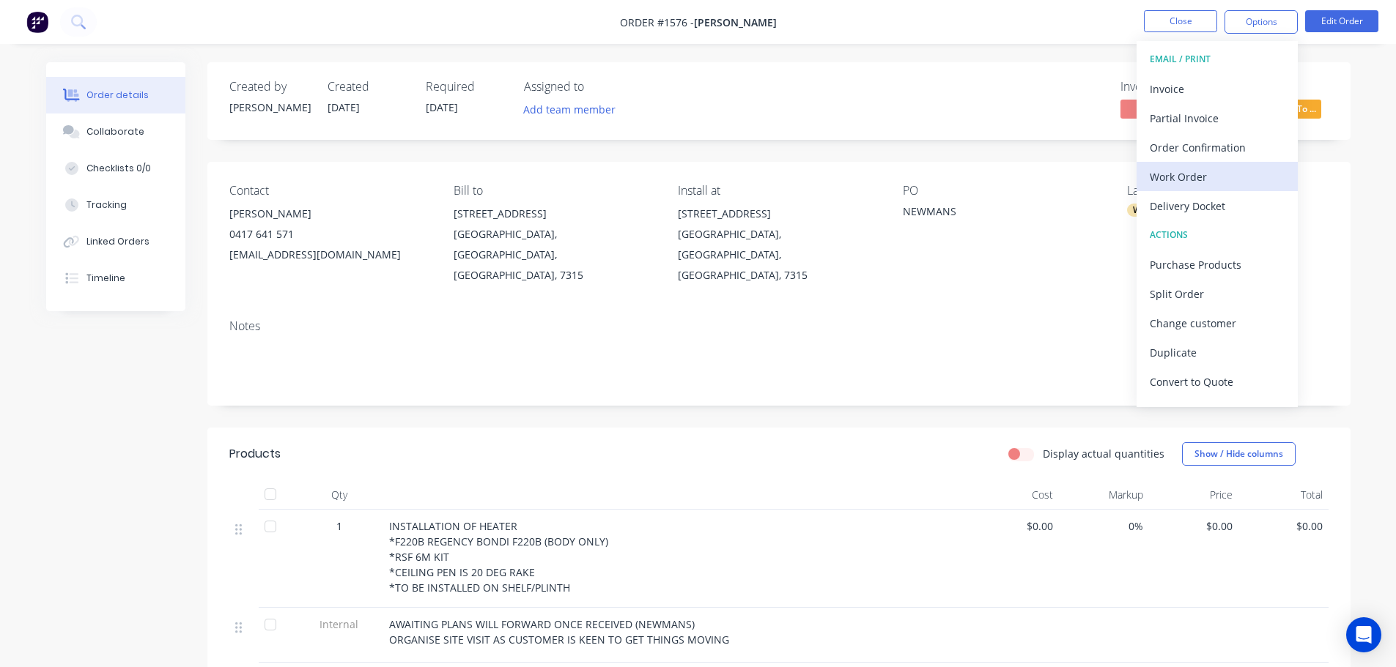
click at [1193, 169] on div "Work Order" at bounding box center [1216, 176] width 135 height 21
click at [1183, 169] on div "Custom" at bounding box center [1216, 176] width 135 height 21
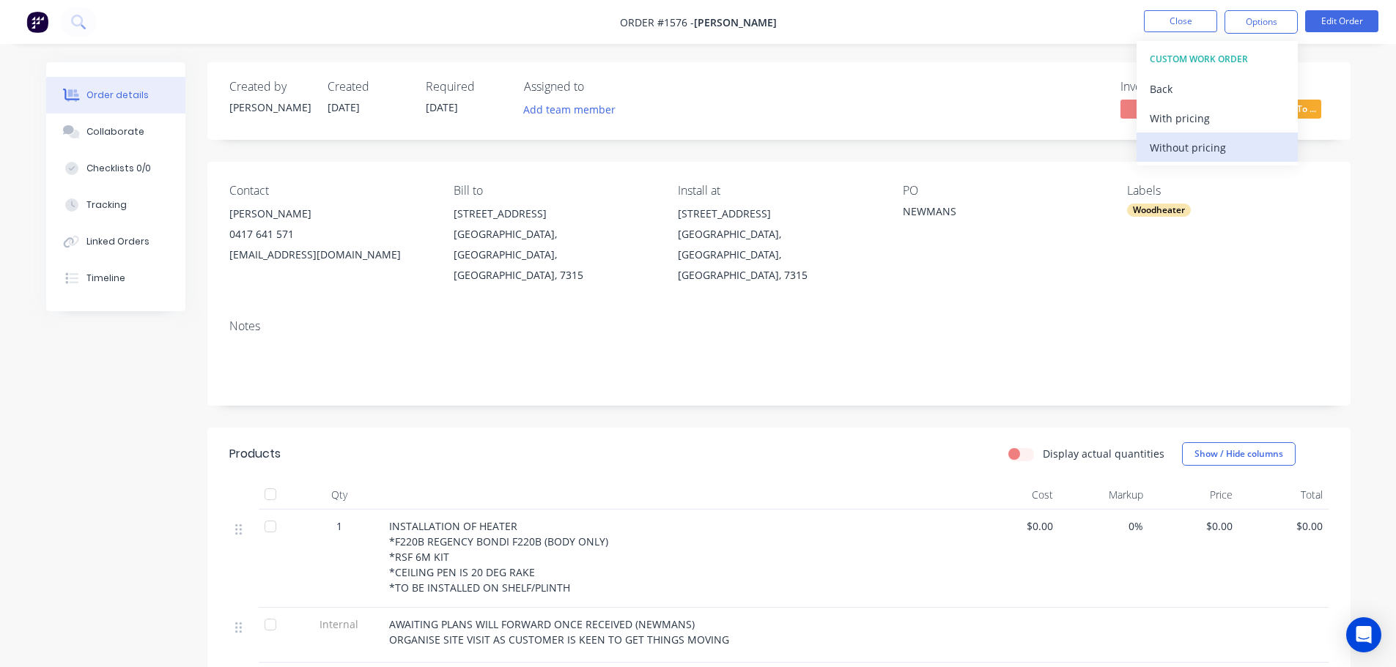
click at [1185, 150] on div "Without pricing" at bounding box center [1216, 147] width 135 height 21
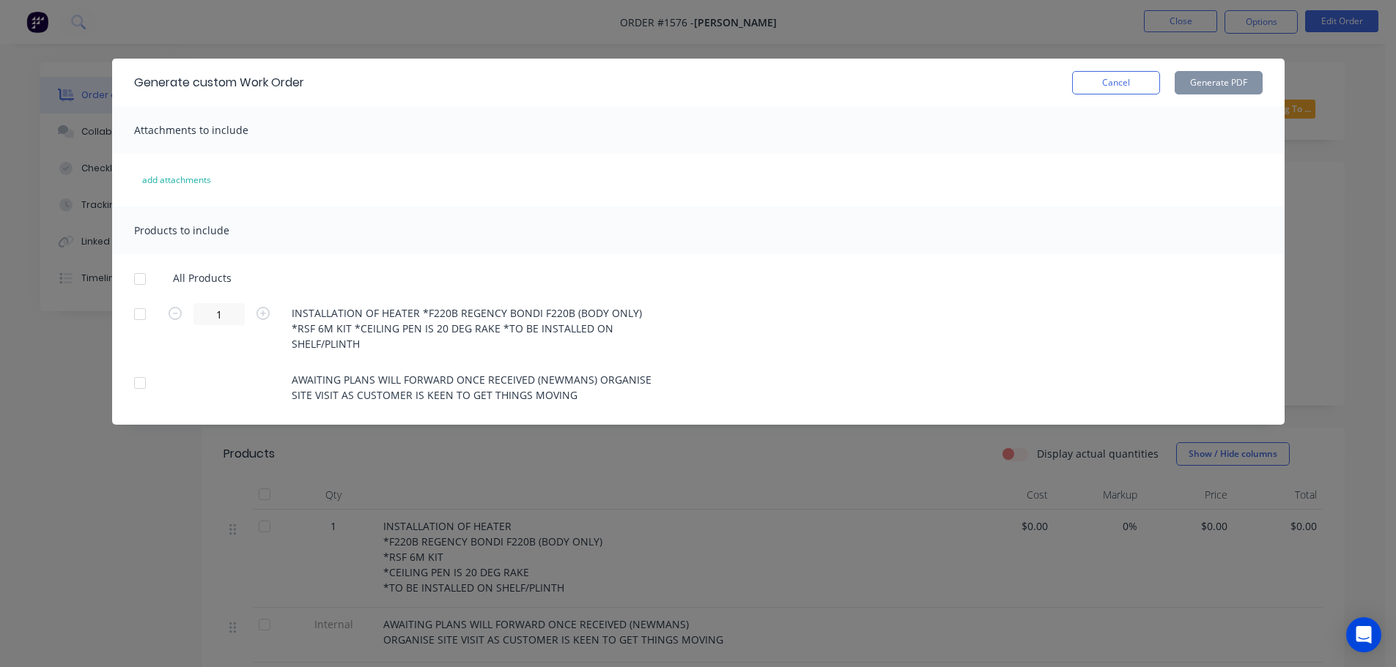
click at [135, 276] on div at bounding box center [139, 278] width 29 height 29
click at [1211, 82] on button "Generate PDF" at bounding box center [1218, 82] width 88 height 23
click at [1082, 85] on button "Cancel" at bounding box center [1116, 82] width 88 height 23
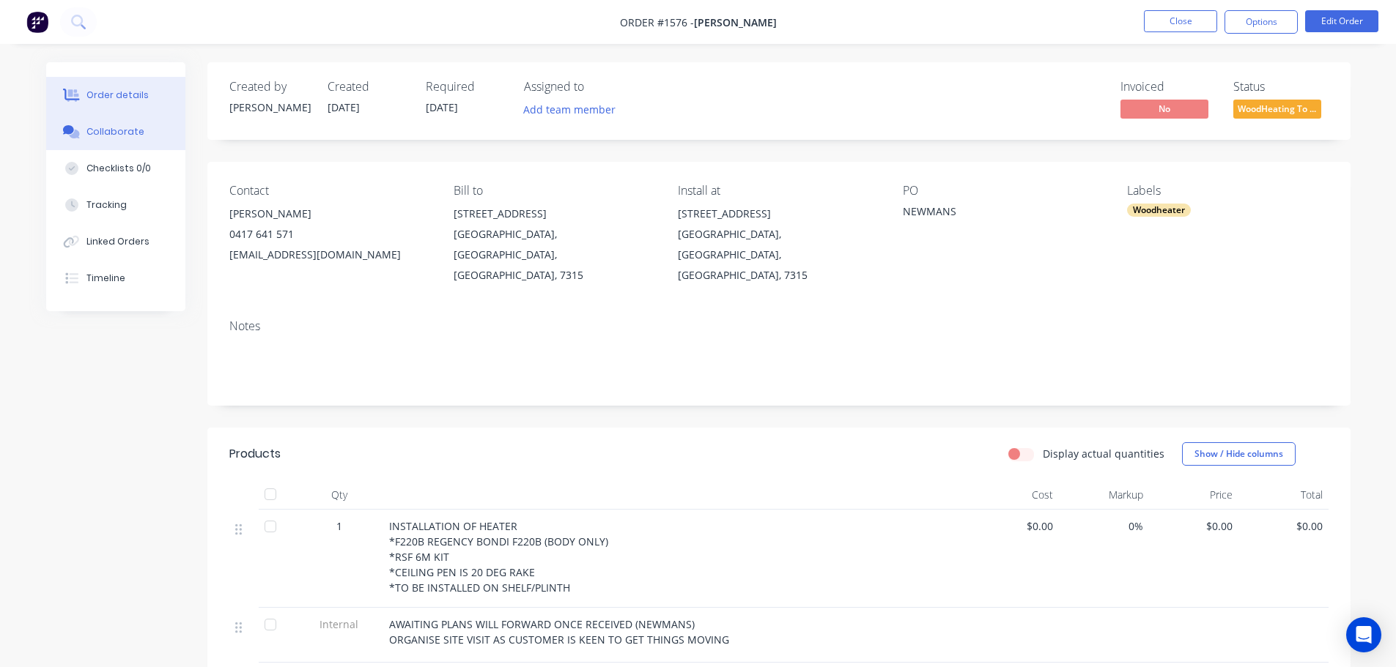
click at [125, 125] on div "Collaborate" at bounding box center [115, 131] width 58 height 13
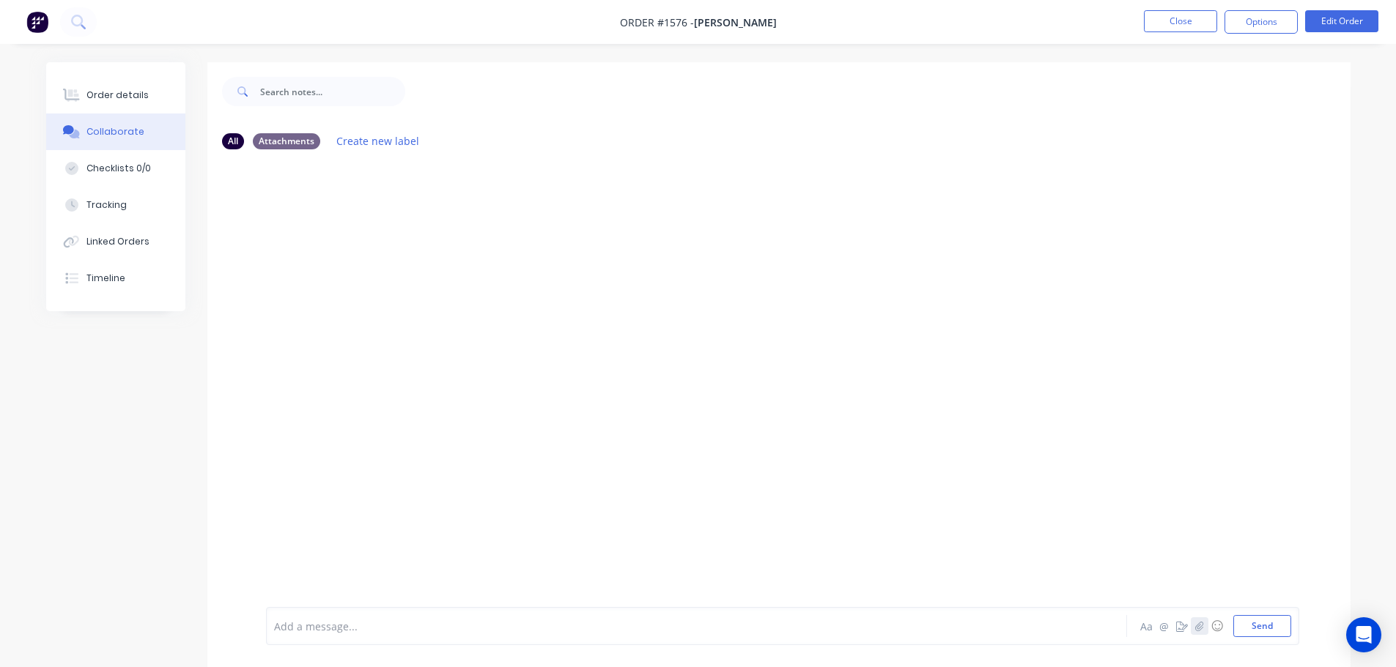
click at [1204, 624] on button "button" at bounding box center [1199, 627] width 18 height 18
click at [1262, 627] on button "Send" at bounding box center [1262, 626] width 58 height 22
click at [1260, 27] on button "Options" at bounding box center [1260, 21] width 73 height 23
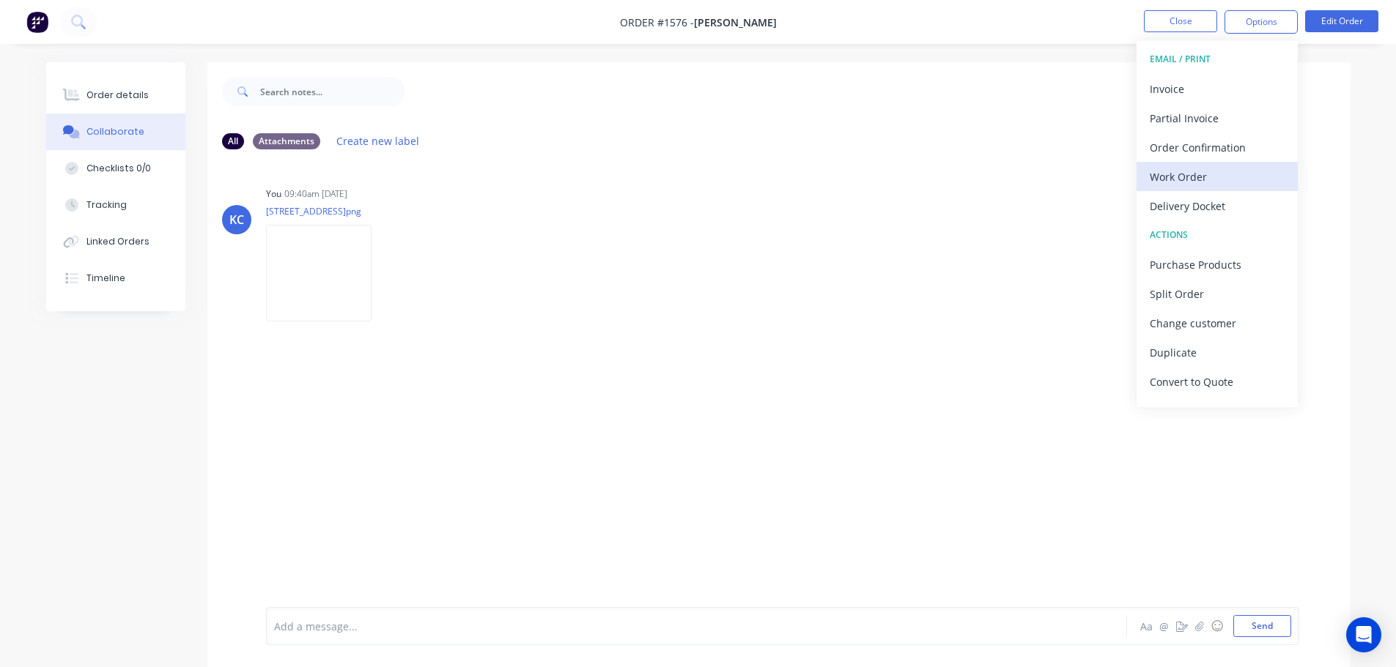
click at [1187, 178] on div "Work Order" at bounding box center [1216, 176] width 135 height 21
click at [1187, 177] on div "Custom" at bounding box center [1216, 176] width 135 height 21
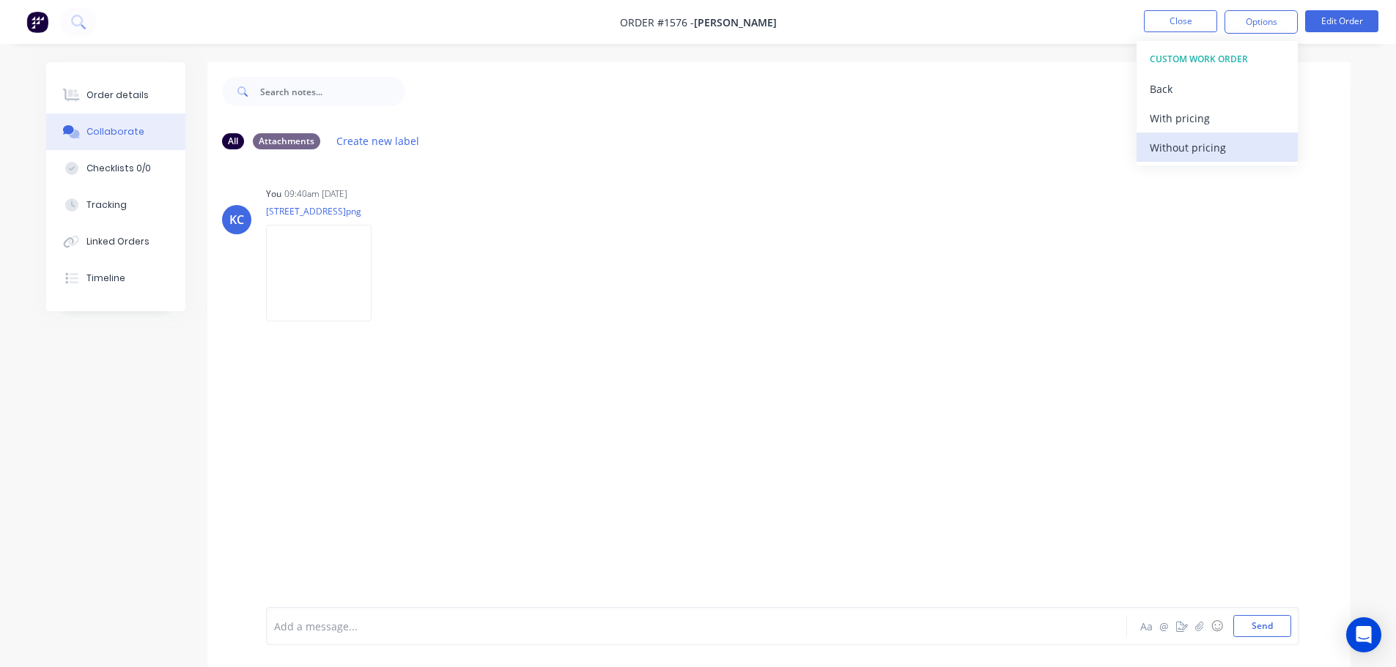
click at [1184, 149] on div "Without pricing" at bounding box center [1216, 147] width 135 height 21
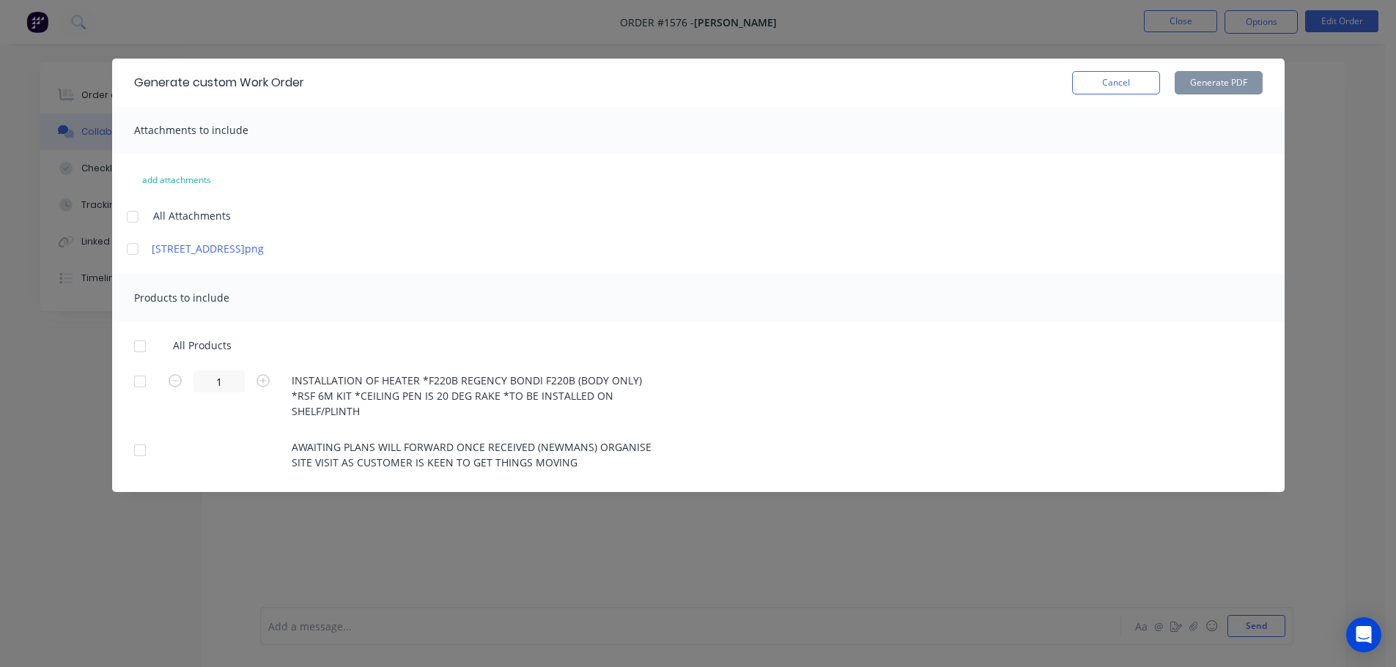
click at [132, 215] on div at bounding box center [132, 216] width 29 height 29
drag, startPoint x: 136, startPoint y: 344, endPoint x: 140, endPoint y: 384, distance: 40.5
click at [136, 352] on div at bounding box center [139, 346] width 29 height 29
click at [1236, 80] on button "Generate PDF" at bounding box center [1218, 82] width 88 height 23
click at [1110, 88] on button "Cancel" at bounding box center [1116, 82] width 88 height 23
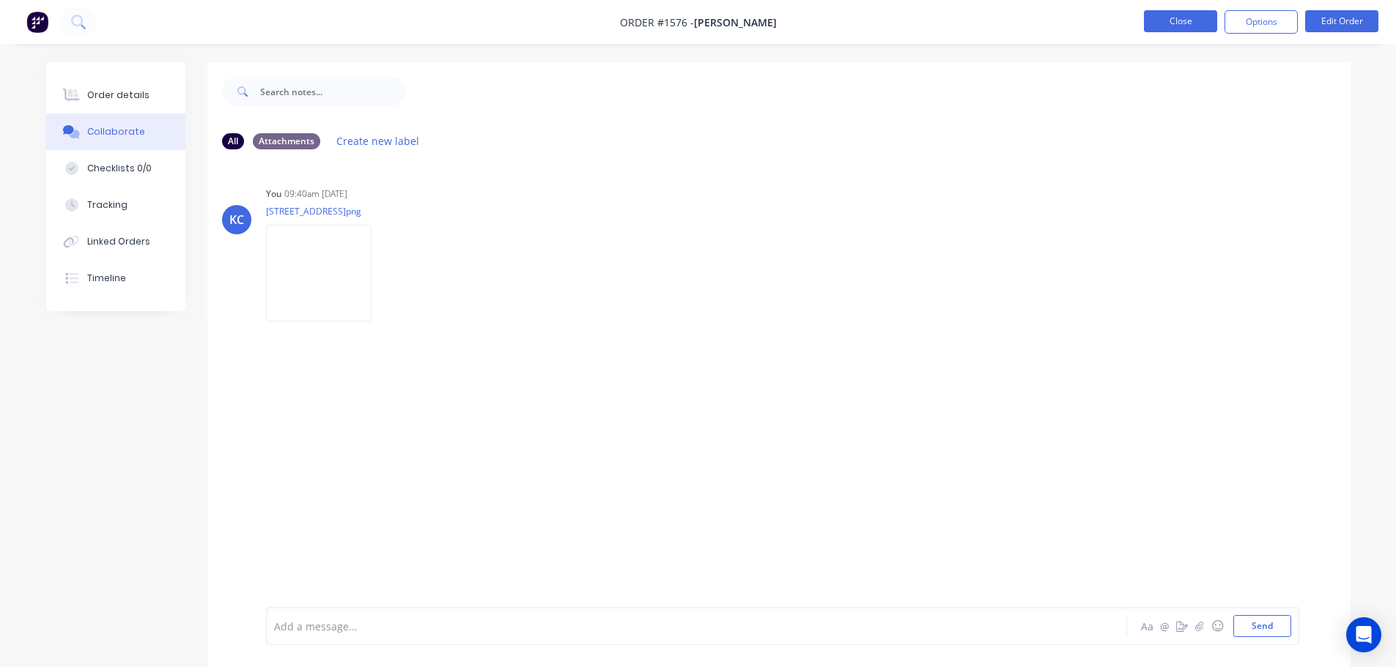
click at [1163, 16] on button "Close" at bounding box center [1180, 21] width 73 height 22
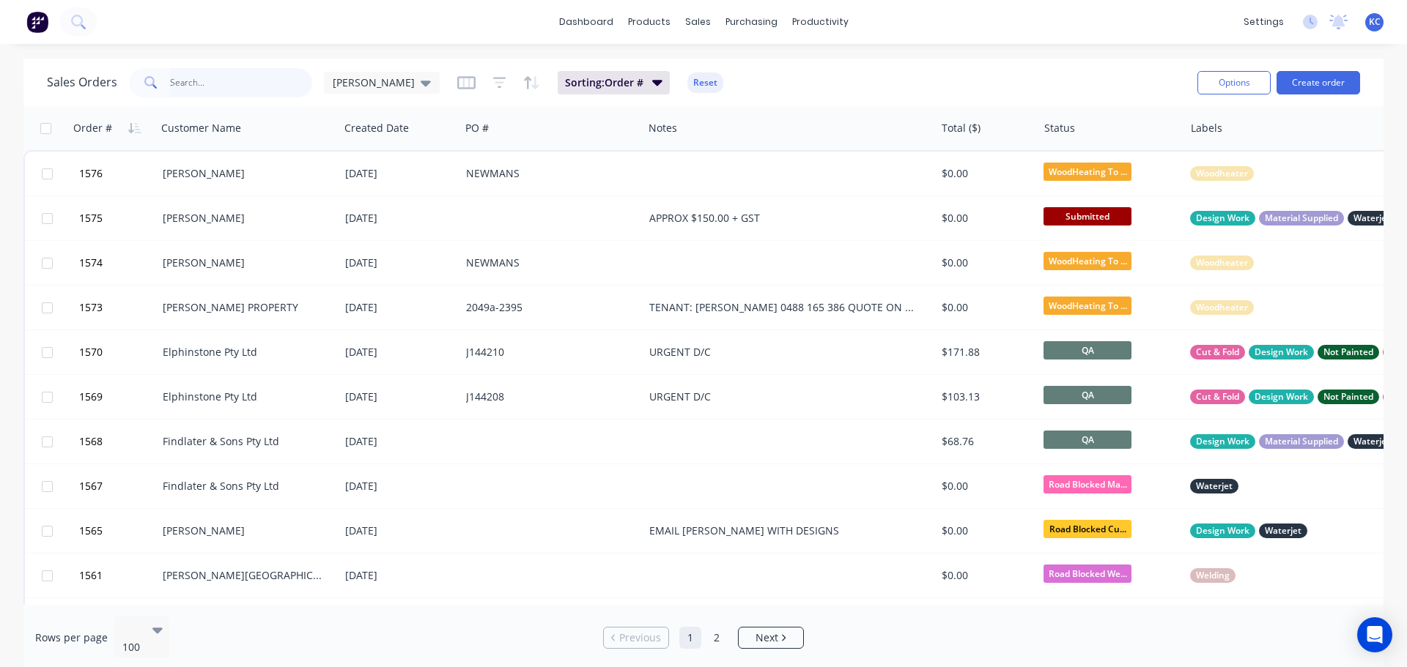
click at [178, 81] on input "text" at bounding box center [241, 82] width 143 height 29
type input "698"
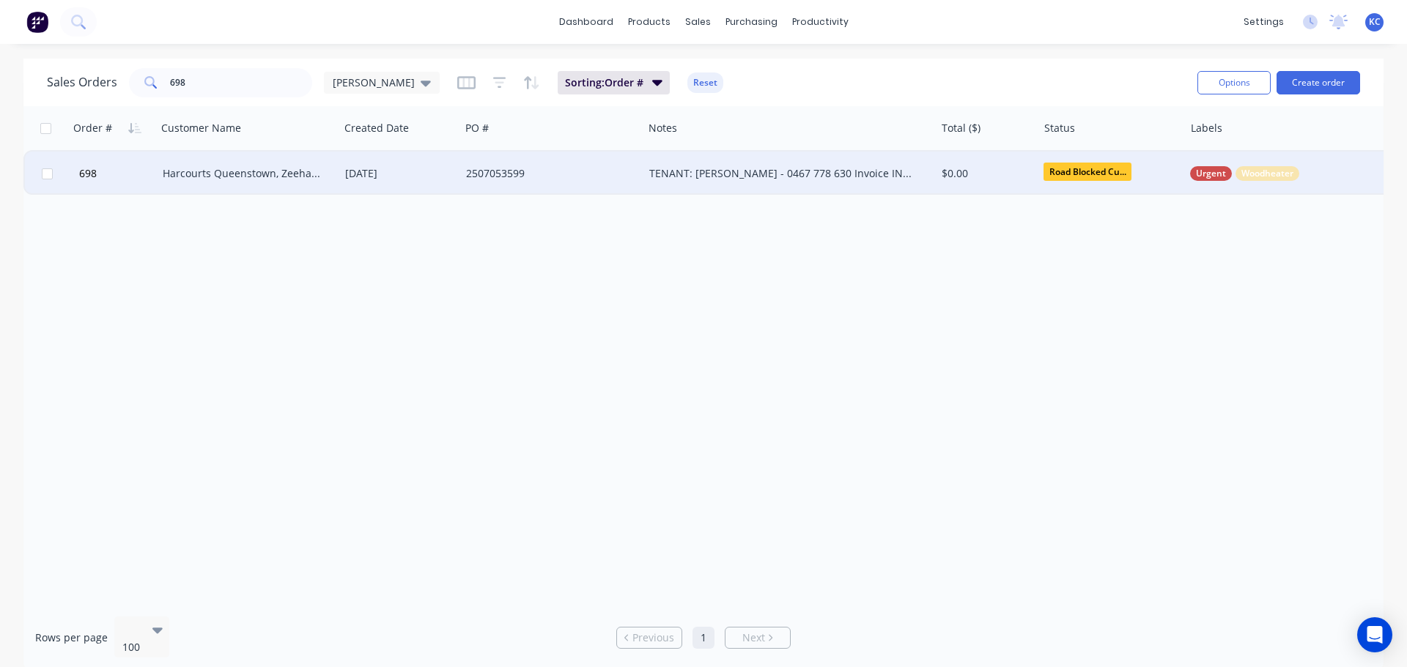
click at [212, 178] on div "Harcourts Queenstown, Zeehan & [PERSON_NAME]" at bounding box center [244, 173] width 163 height 15
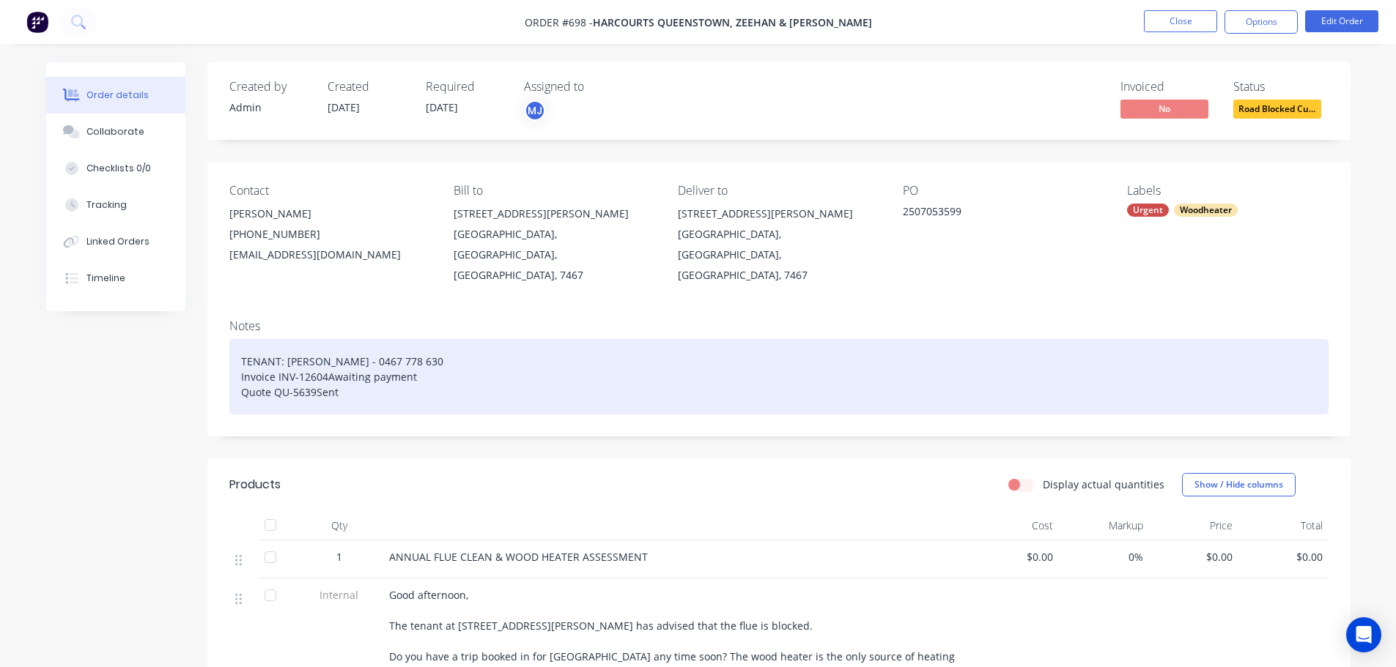
click at [350, 374] on div "TENANT: [PERSON_NAME] - 0467 778 630 Invoice INV-12604Awaiting payment Quote QU…" at bounding box center [778, 376] width 1099 height 75
click at [584, 389] on div "TENANT: [PERSON_NAME] - 0467 778 630 Invoice INV-12604Awaiting payment Quote QU…" at bounding box center [778, 376] width 1099 height 75
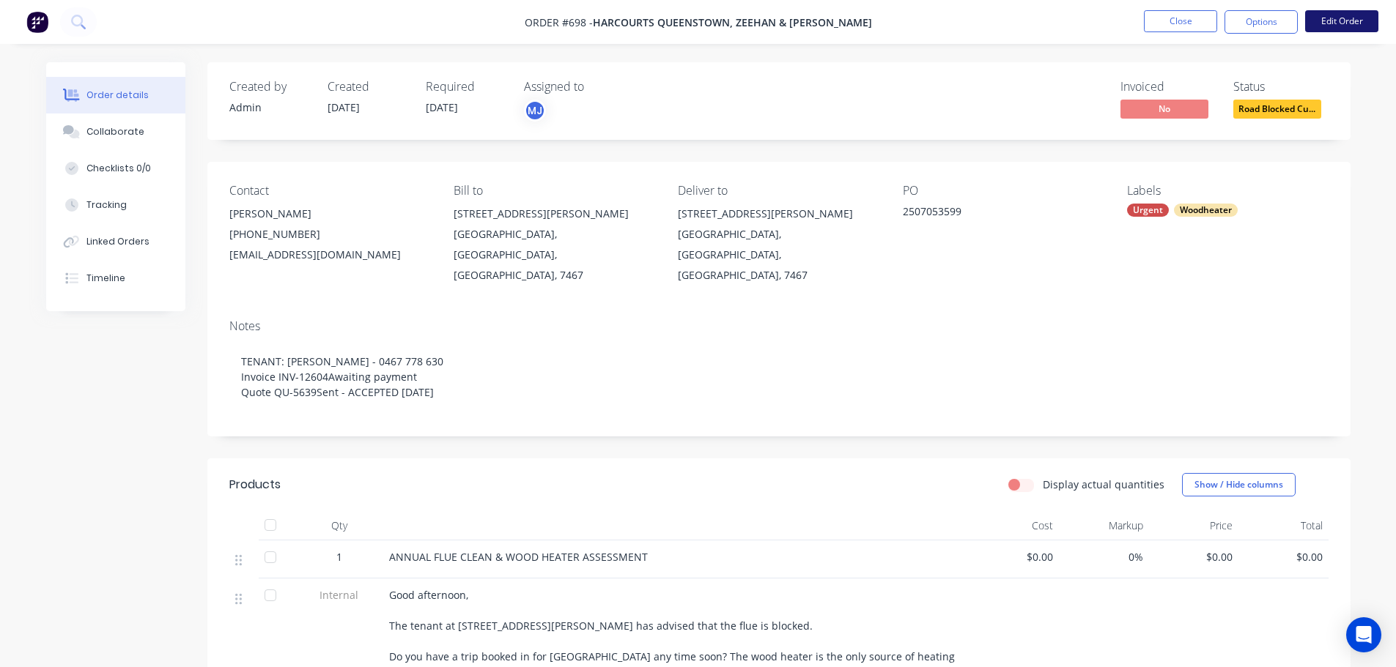
click at [1330, 18] on button "Edit Order" at bounding box center [1341, 21] width 73 height 22
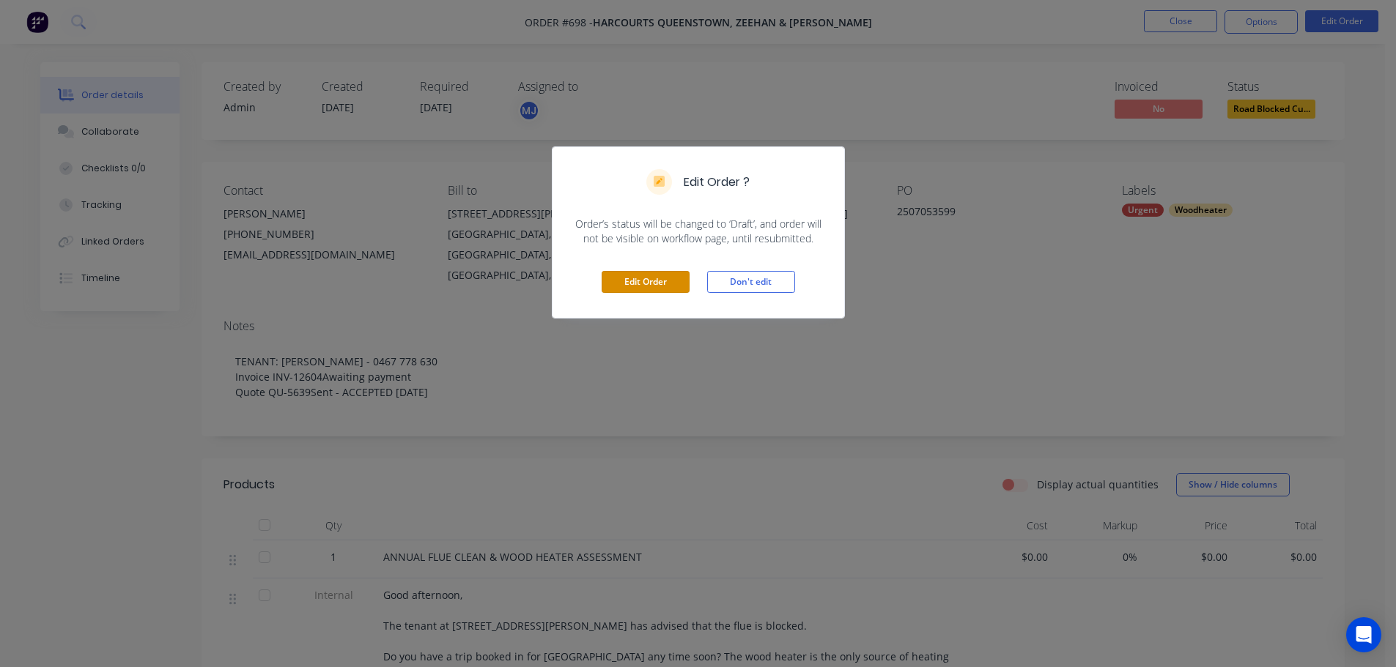
click at [629, 290] on button "Edit Order" at bounding box center [645, 282] width 88 height 22
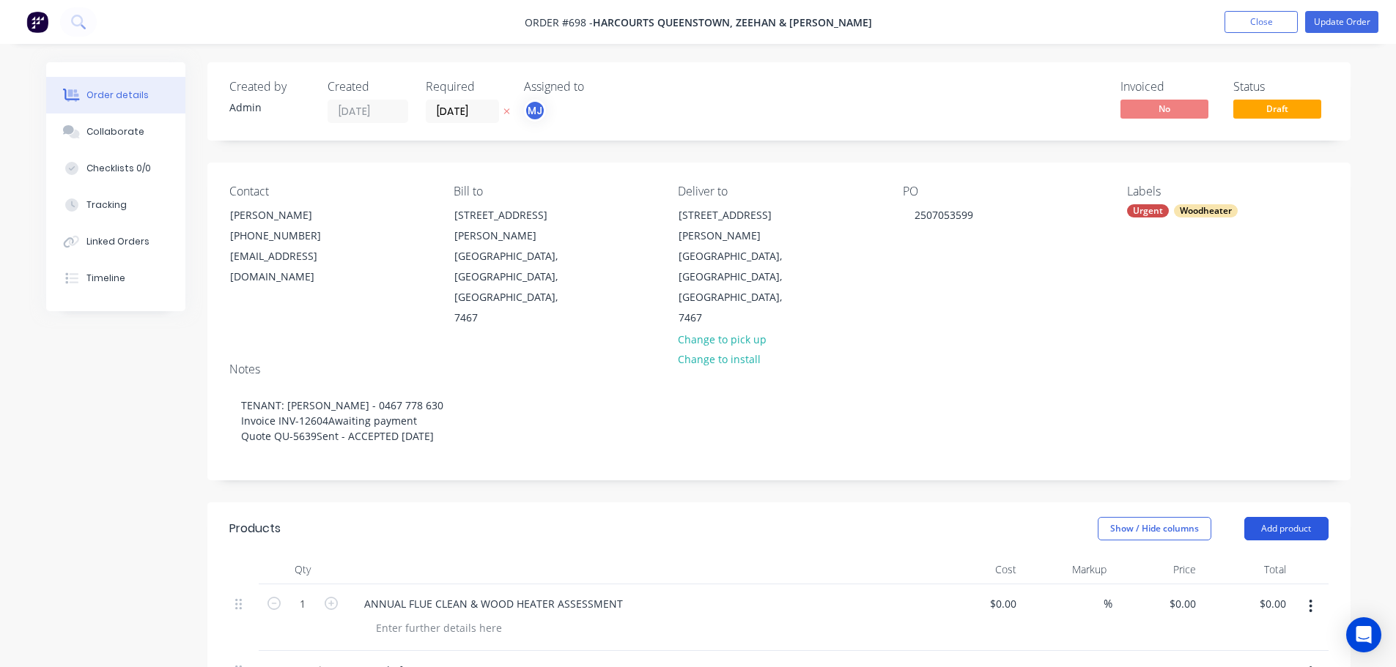
click at [1288, 517] on button "Add product" at bounding box center [1286, 528] width 84 height 23
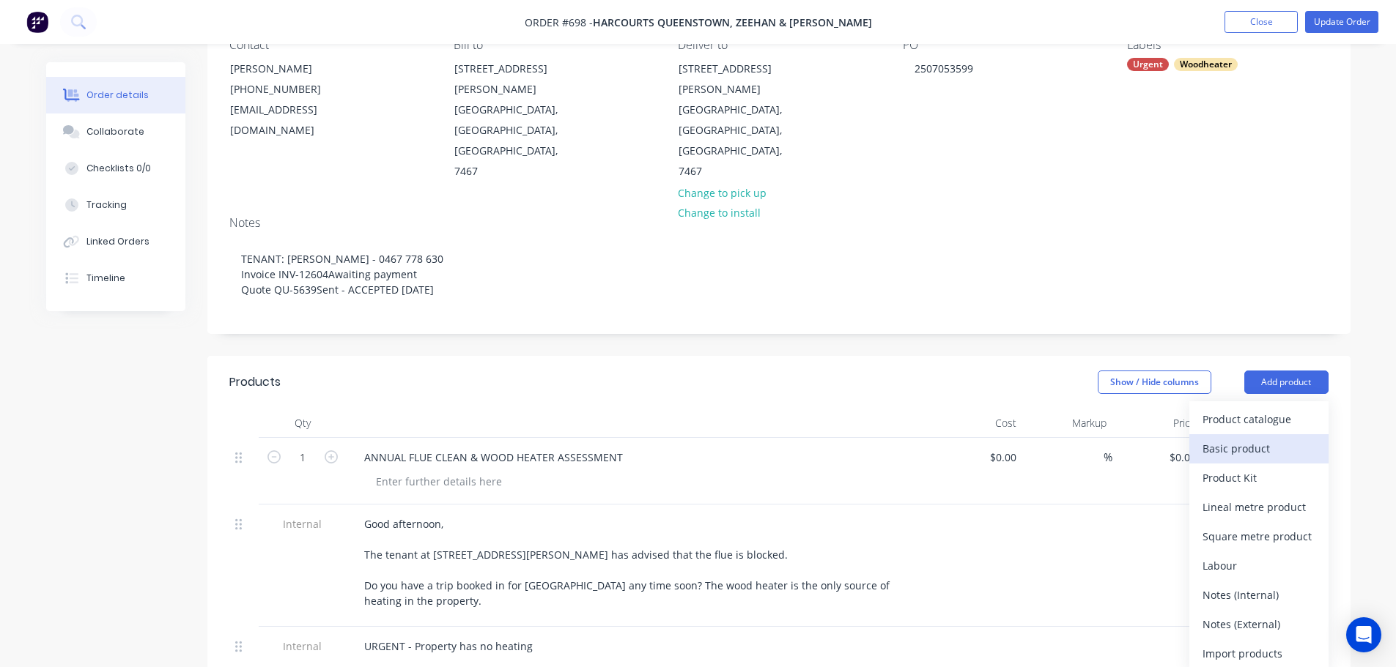
click at [1240, 438] on div "Basic product" at bounding box center [1258, 448] width 113 height 21
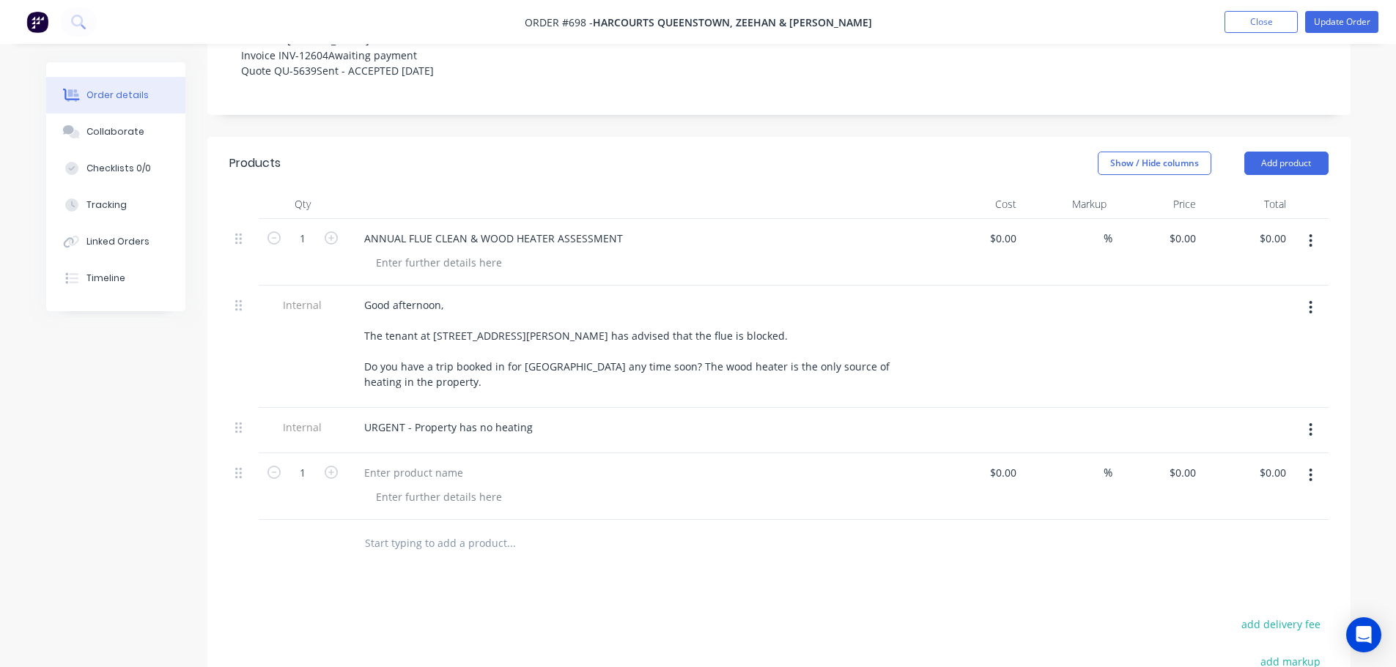
scroll to position [366, 0]
click at [368, 462] on div at bounding box center [413, 472] width 122 height 21
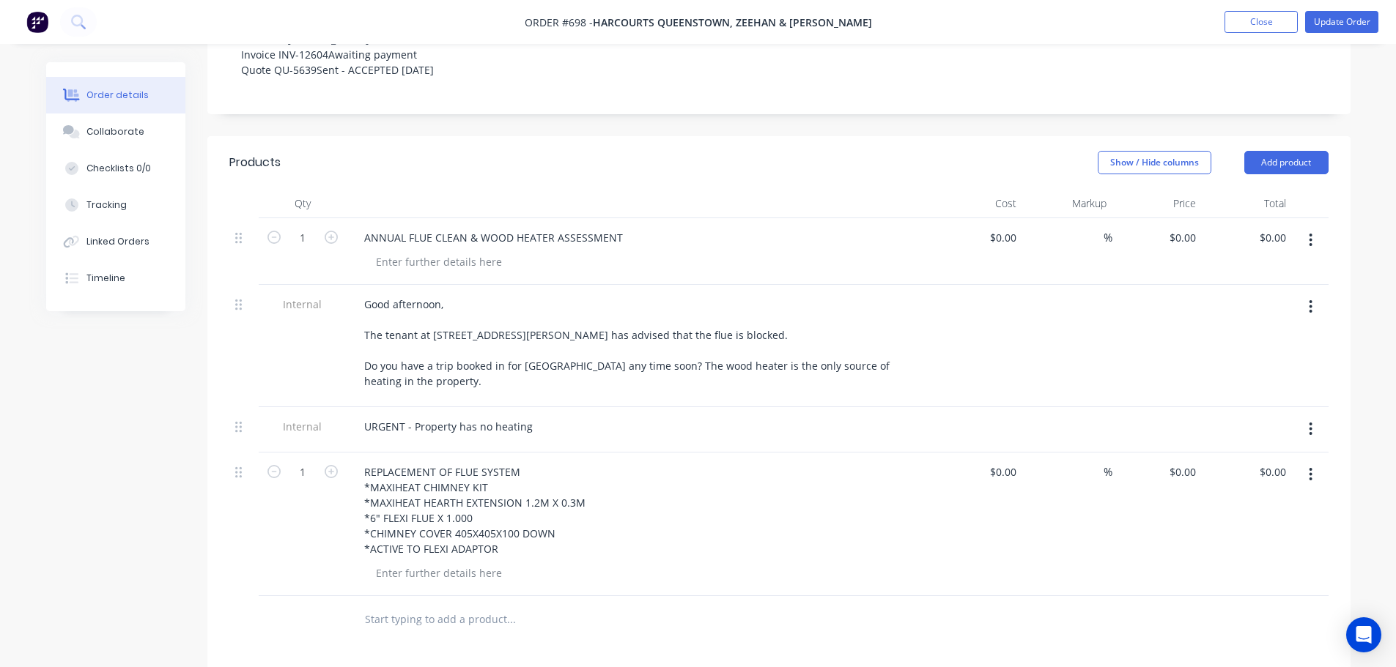
click at [602, 509] on div "REPLACEMENT OF FLUE SYSTEM *MAXIHEAT CHIMNEY KIT *MAXIHEAT HEARTH EXTENSION 1.2…" at bounding box center [639, 511] width 574 height 98
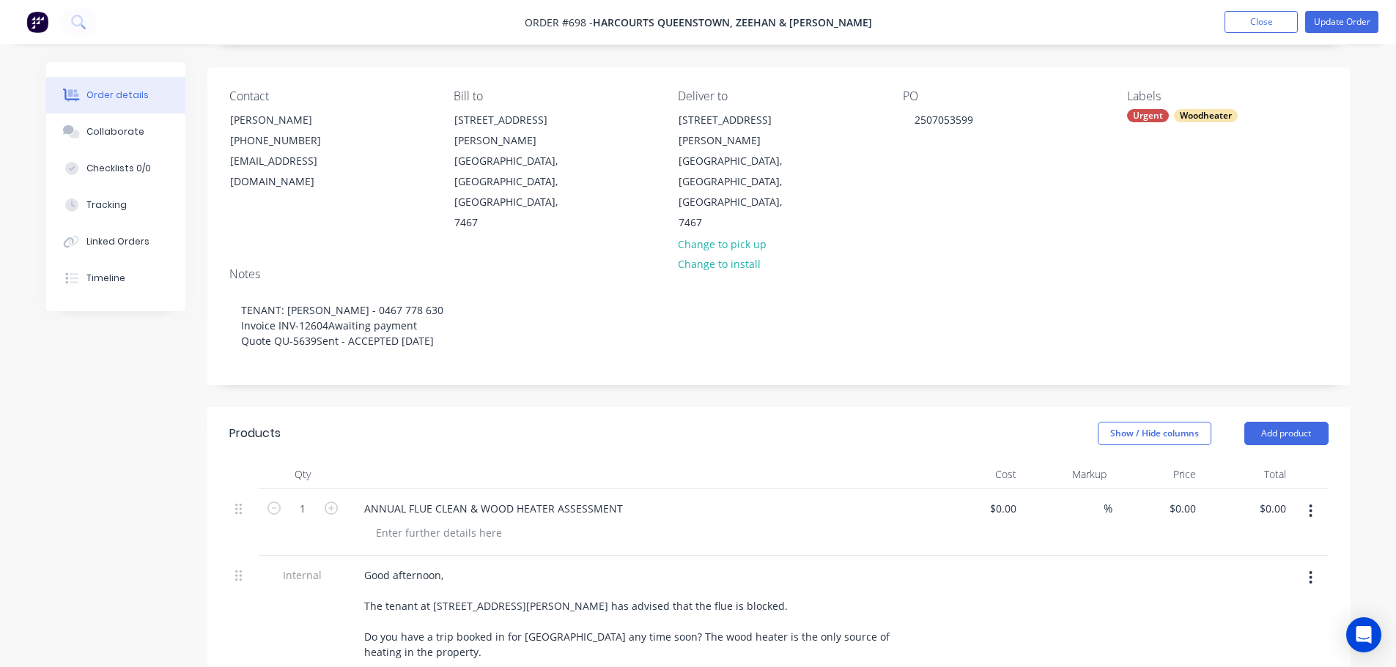
scroll to position [73, 0]
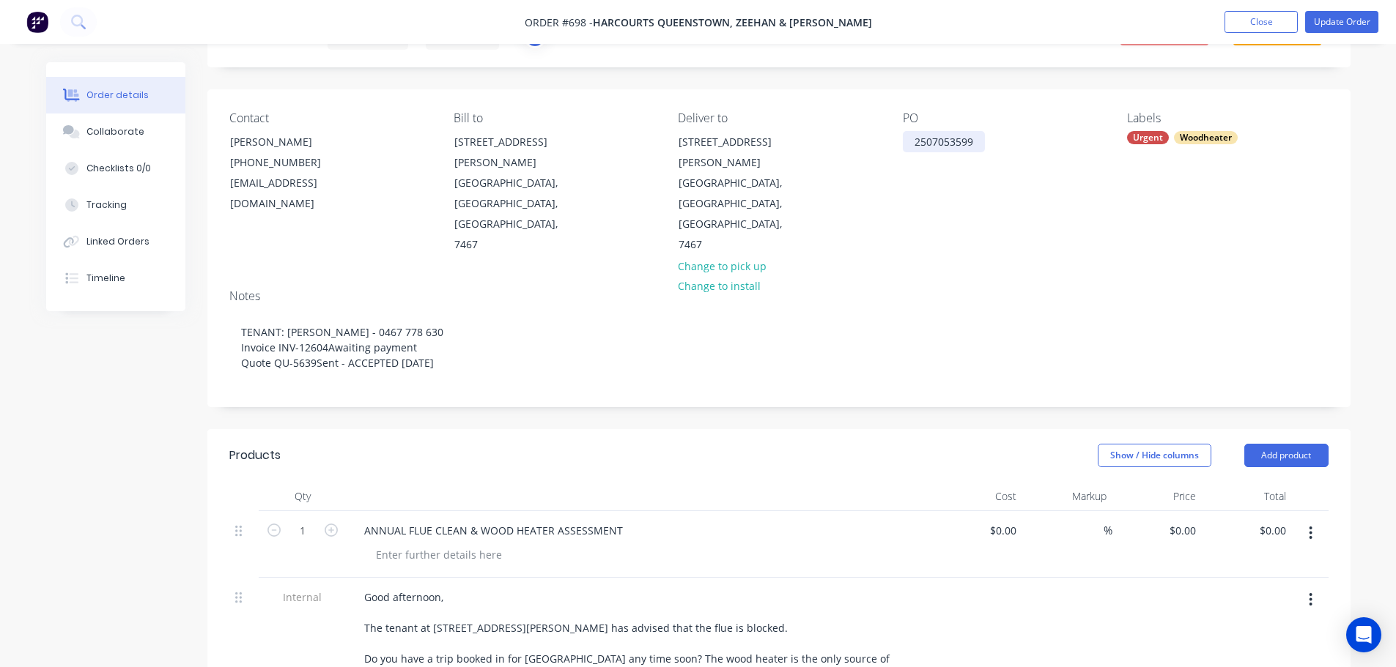
click at [981, 143] on div "2507053599" at bounding box center [944, 141] width 82 height 21
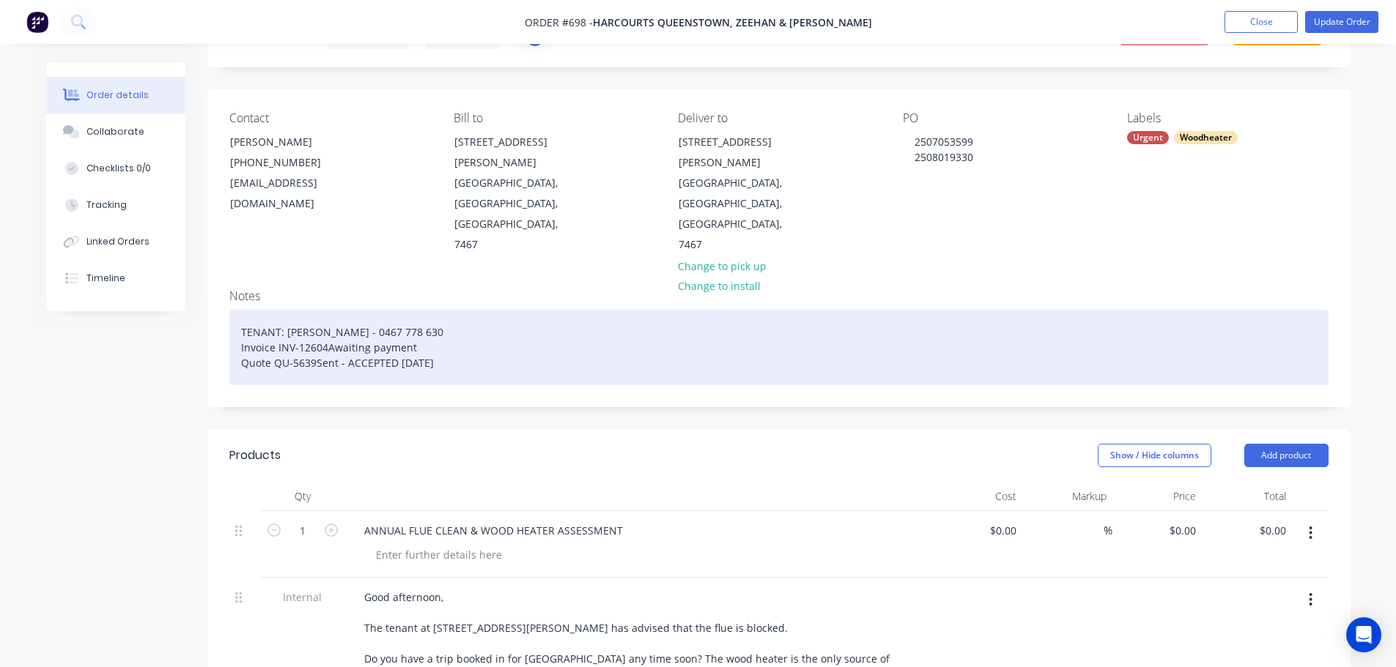
click at [1092, 311] on div "TENANT: [PERSON_NAME] - 0467 778 630 Invoice INV-12604Awaiting payment Quote QU…" at bounding box center [778, 347] width 1099 height 75
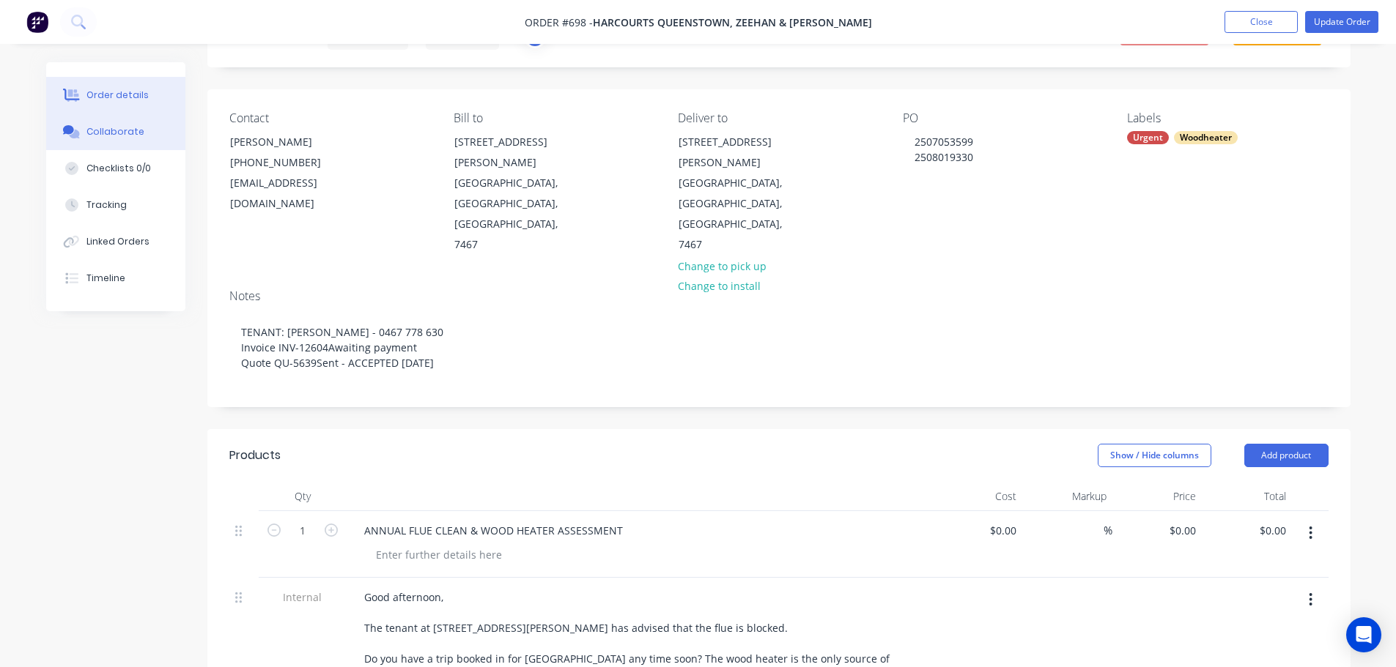
click at [87, 140] on button "Collaborate" at bounding box center [115, 132] width 139 height 37
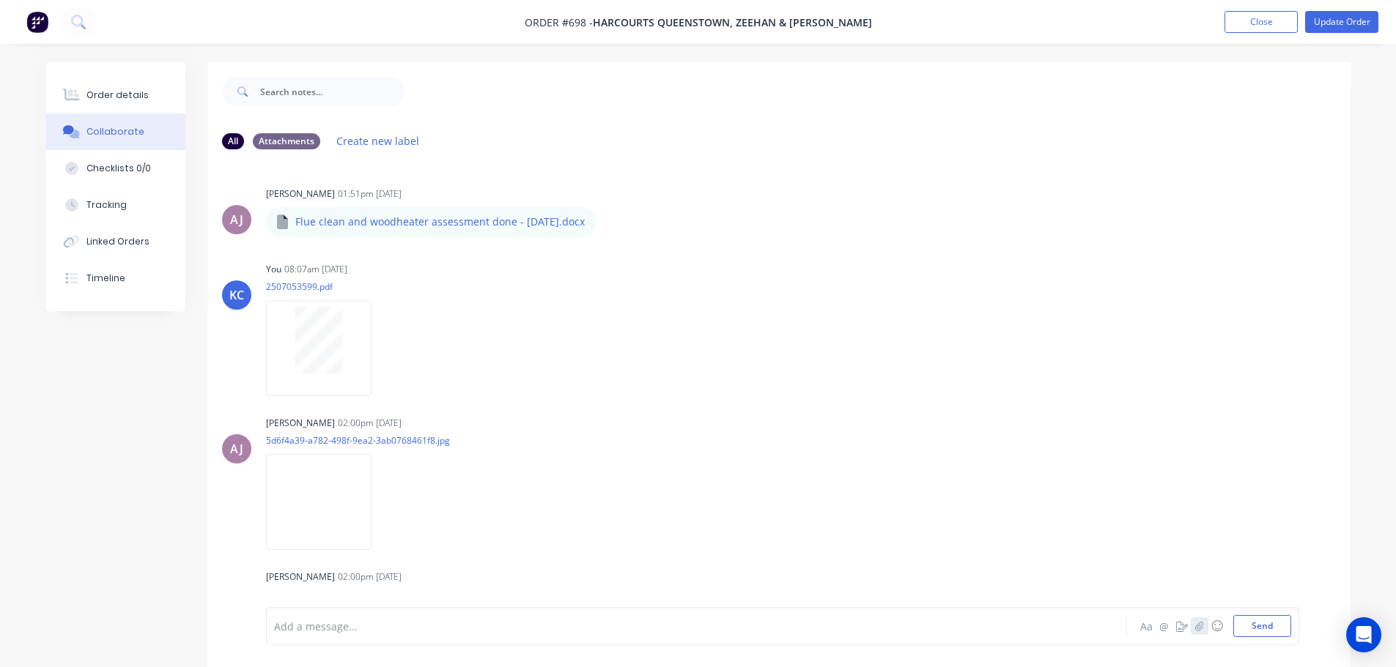
click at [1194, 627] on icon "button" at bounding box center [1198, 626] width 9 height 10
click at [1277, 626] on button "Send" at bounding box center [1262, 626] width 58 height 22
click at [105, 97] on div "Order details" at bounding box center [117, 95] width 62 height 13
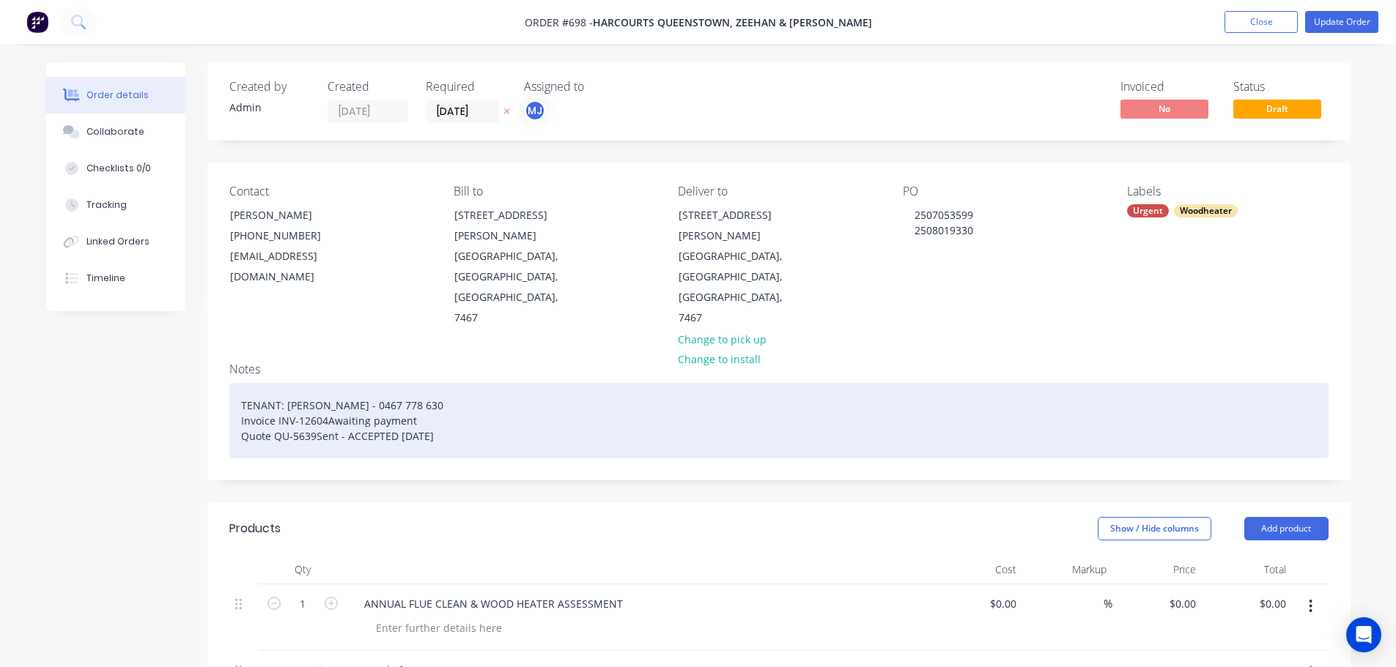
click at [458, 383] on div "TENANT: [PERSON_NAME] - 0467 778 630 Invoice INV-12604Awaiting payment Quote QU…" at bounding box center [778, 420] width 1099 height 75
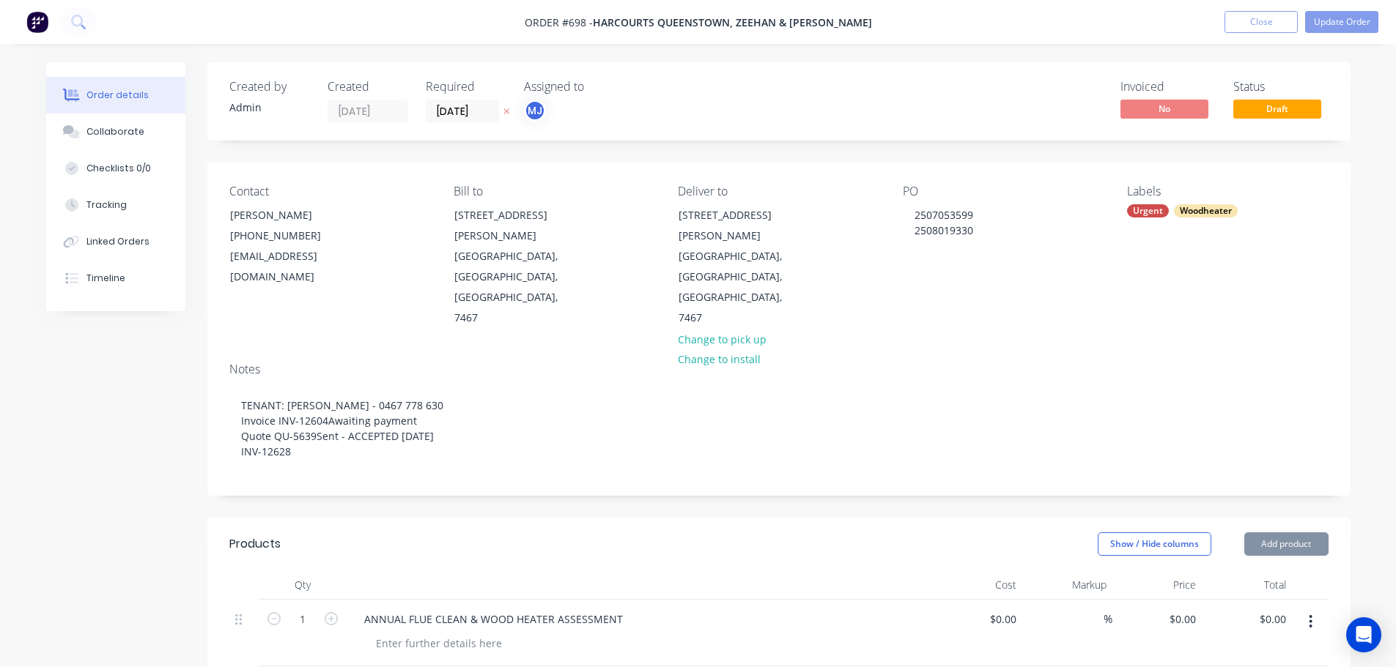
click at [563, 440] on div "Notes TENANT: [PERSON_NAME] - 0467 778 630 Invoice INV-12604Awaiting payment Qu…" at bounding box center [778, 423] width 1143 height 144
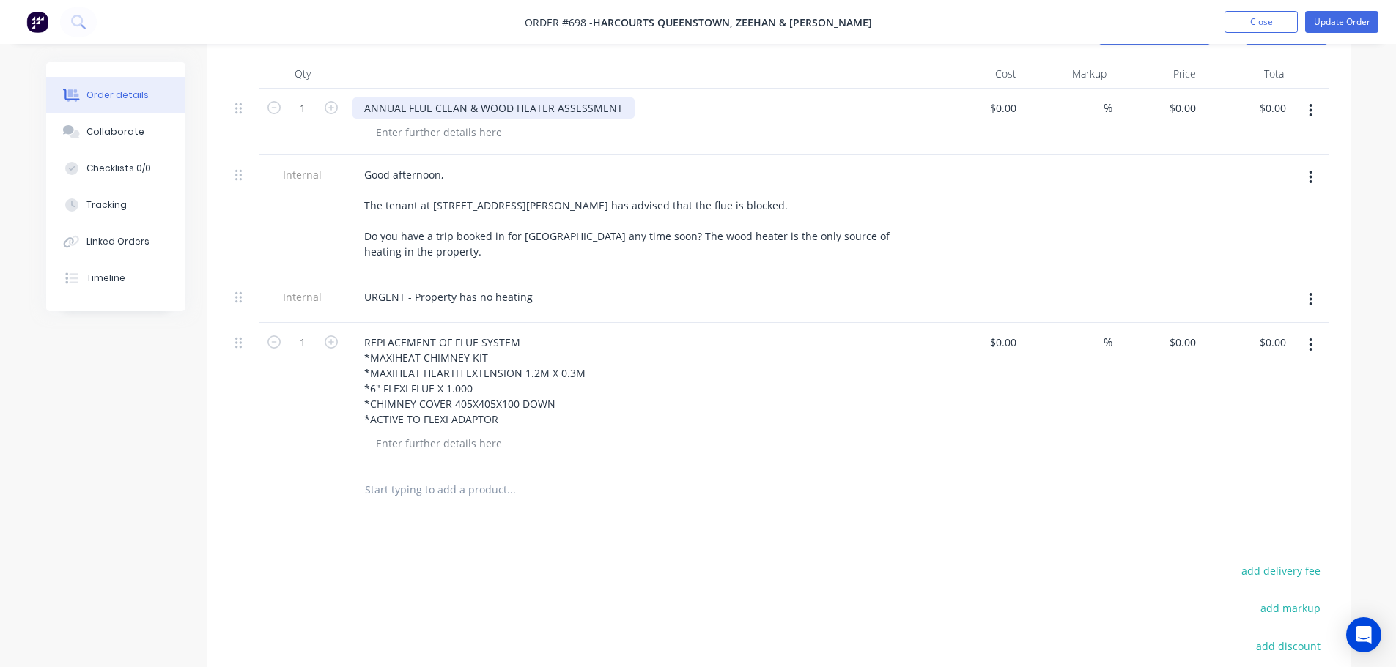
scroll to position [513, 0]
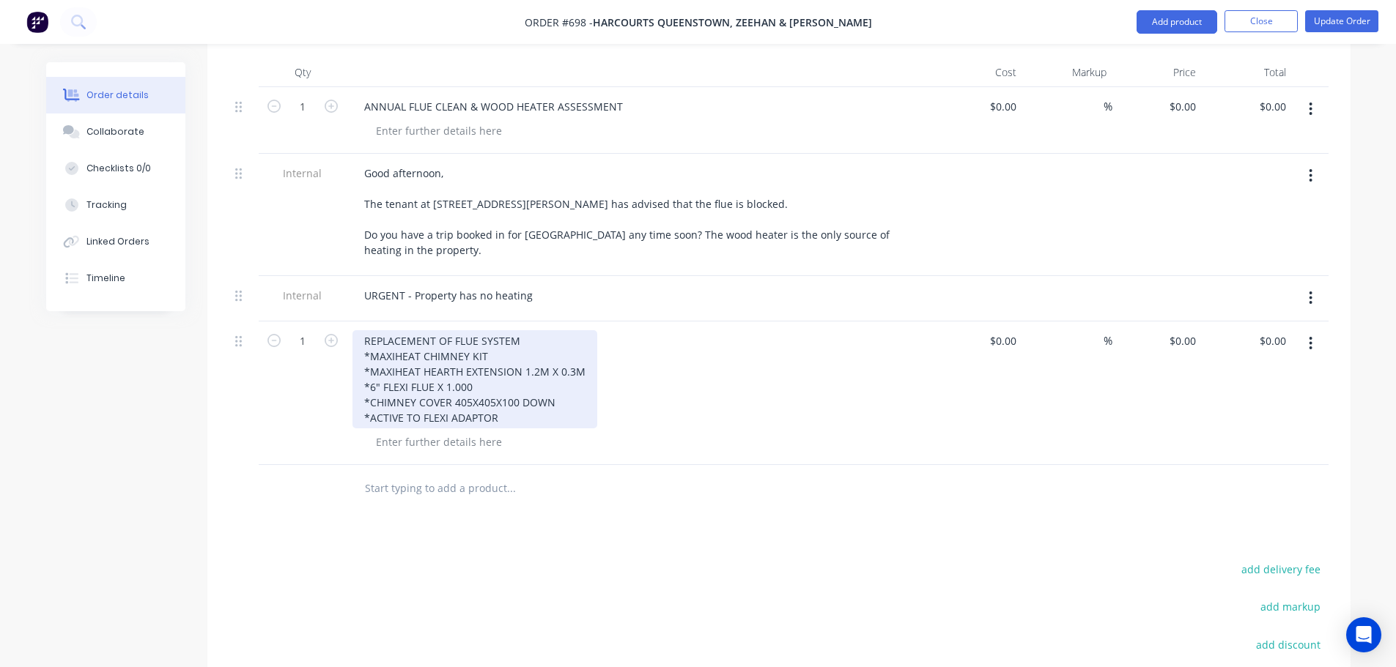
click at [507, 370] on div "REPLACEMENT OF FLUE SYSTEM *MAXIHEAT CHIMNEY KIT *MAXIHEAT HEARTH EXTENSION 1.2…" at bounding box center [474, 379] width 245 height 98
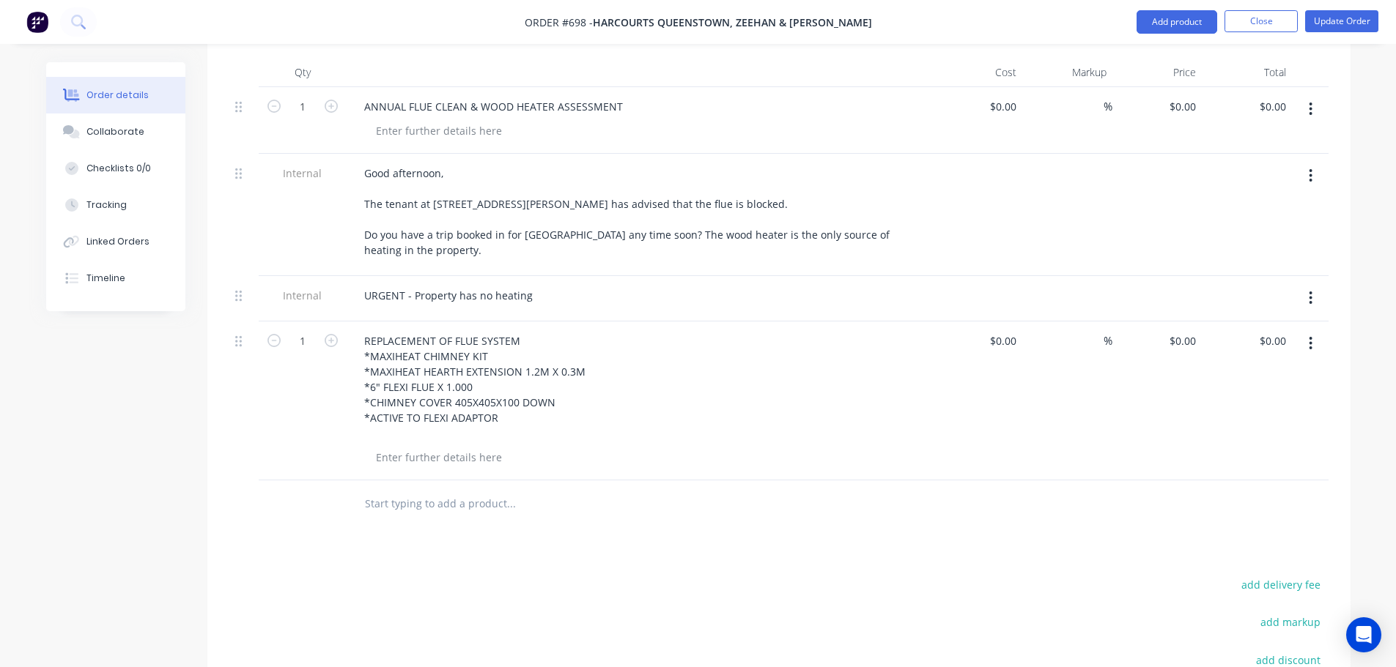
click at [632, 371] on div "REPLACEMENT OF FLUE SYSTEM *MAXIHEAT CHIMNEY KIT *MAXIHEAT HEARTH EXTENSION 1.2…" at bounding box center [639, 387] width 574 height 114
click at [1185, 25] on button "Add product" at bounding box center [1176, 21] width 81 height 23
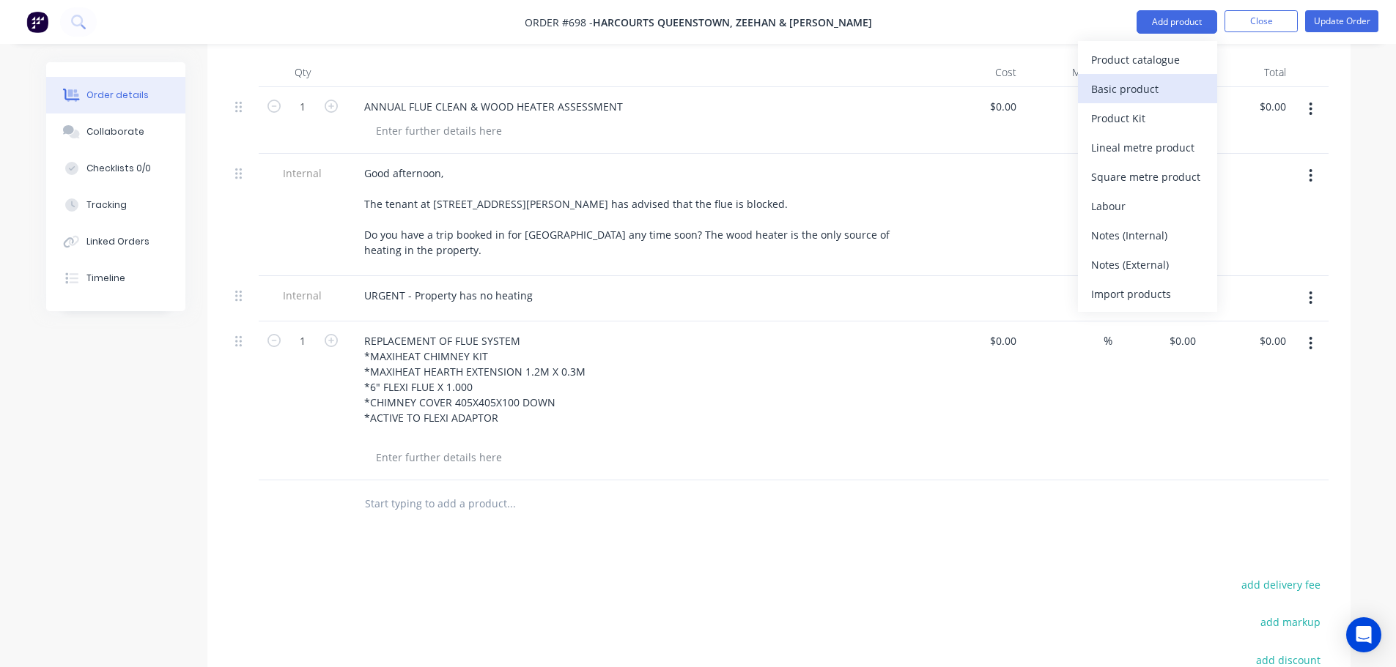
click at [1120, 84] on div "Basic product" at bounding box center [1147, 88] width 113 height 21
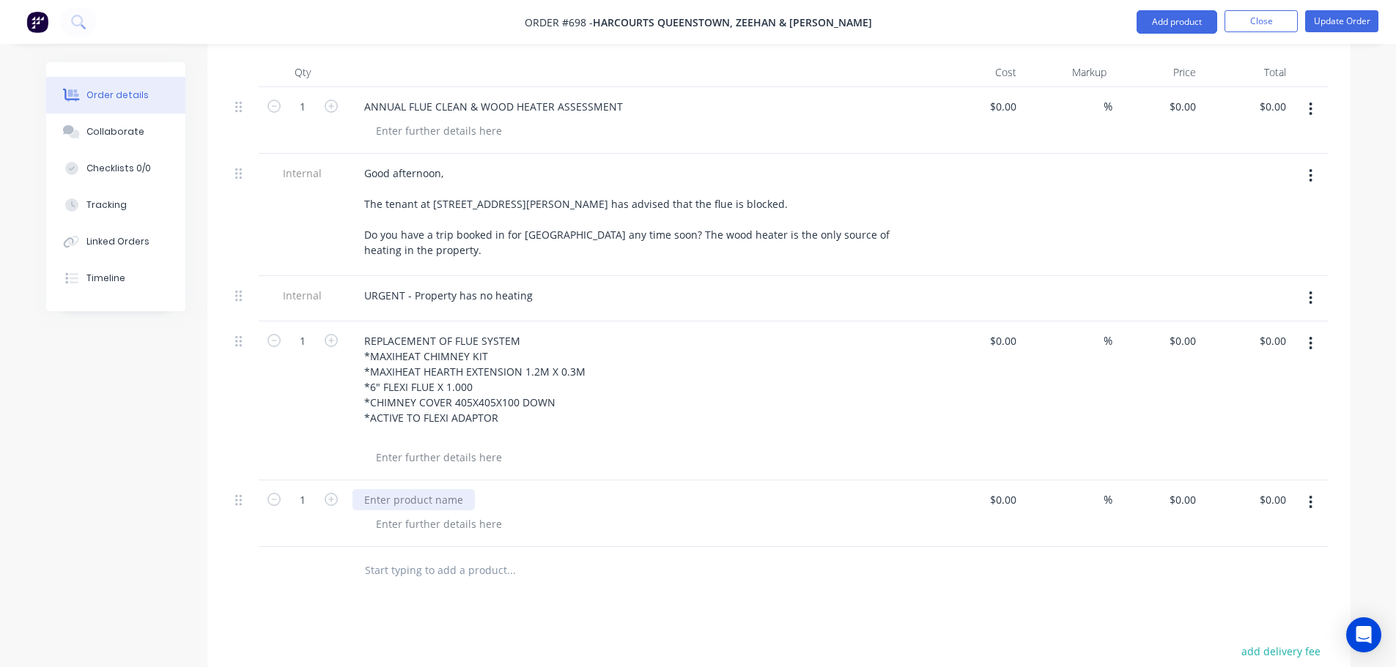
click at [426, 489] on div at bounding box center [413, 499] width 122 height 21
click at [612, 489] on div "SERVICE WOOD HEATER DOOR *NEW DOOR ROPE *NEW GLASS SEAL" at bounding box center [639, 515] width 574 height 52
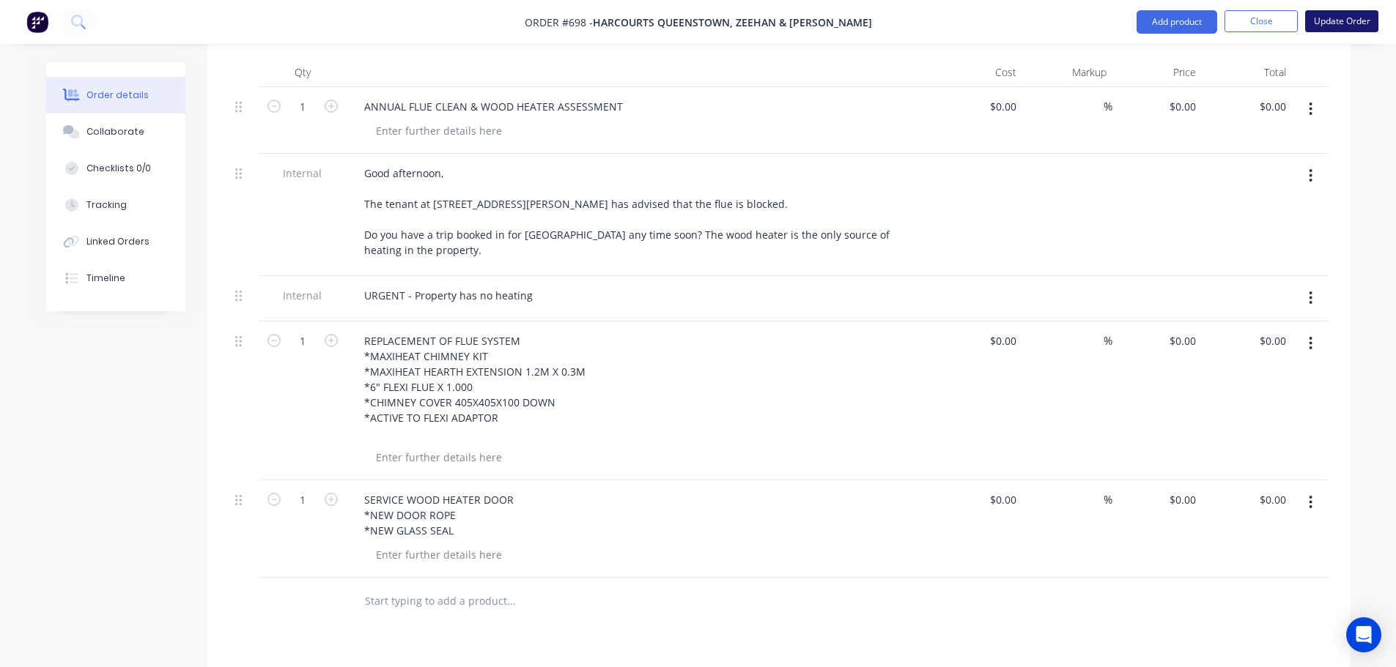
click at [1316, 27] on button "Update Order" at bounding box center [1341, 21] width 73 height 22
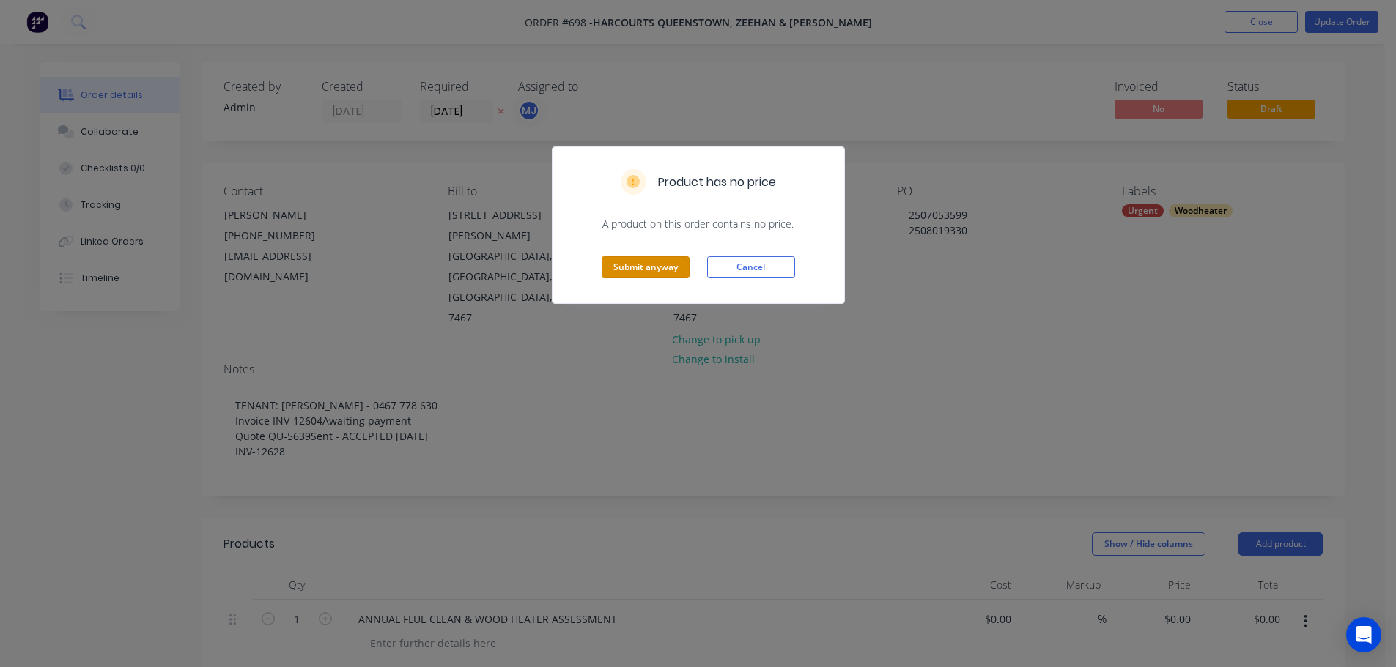
click at [633, 270] on button "Submit anyway" at bounding box center [645, 267] width 88 height 22
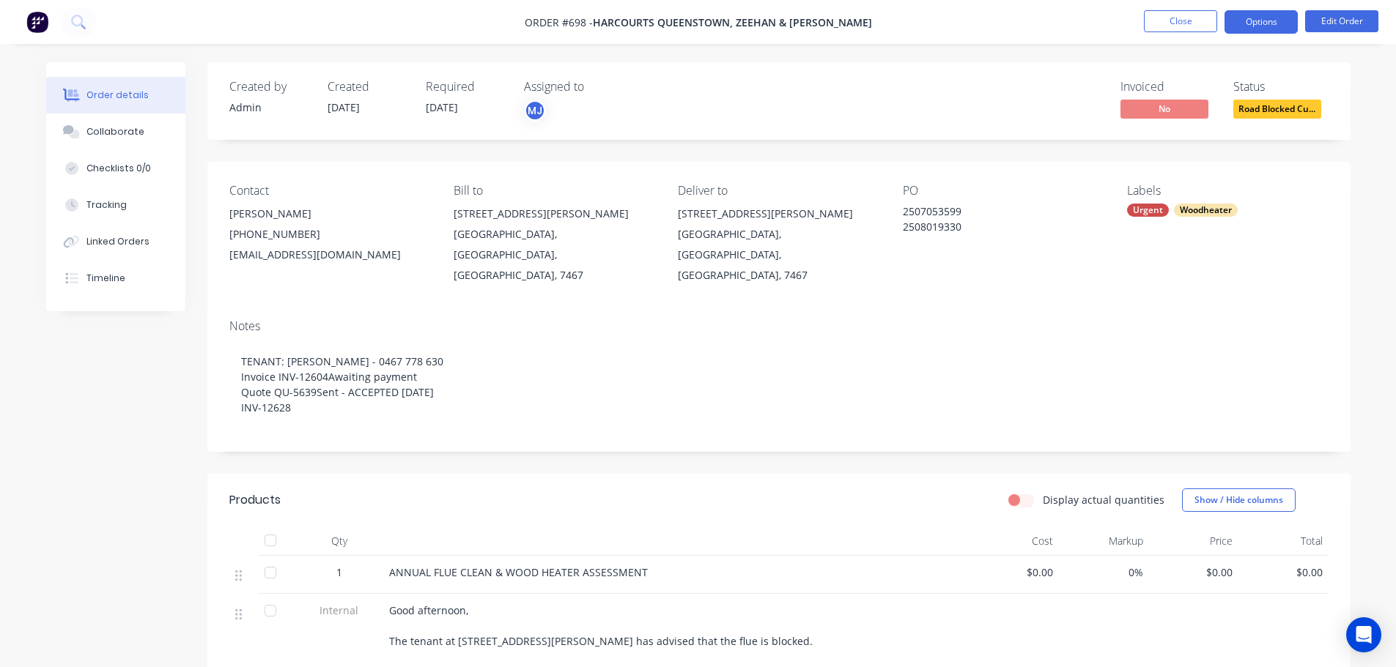
click at [1253, 20] on button "Options" at bounding box center [1260, 21] width 73 height 23
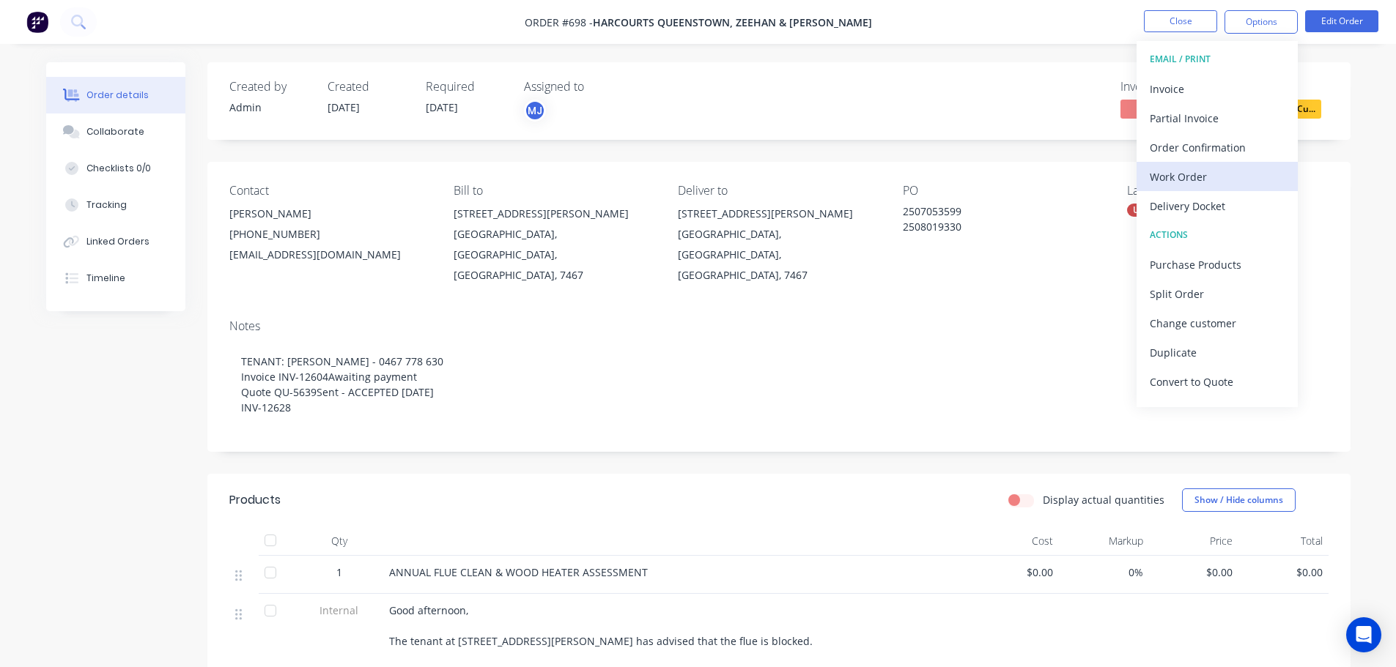
click at [1215, 183] on div "Work Order" at bounding box center [1216, 176] width 135 height 21
click at [1186, 178] on div "Custom" at bounding box center [1216, 176] width 135 height 21
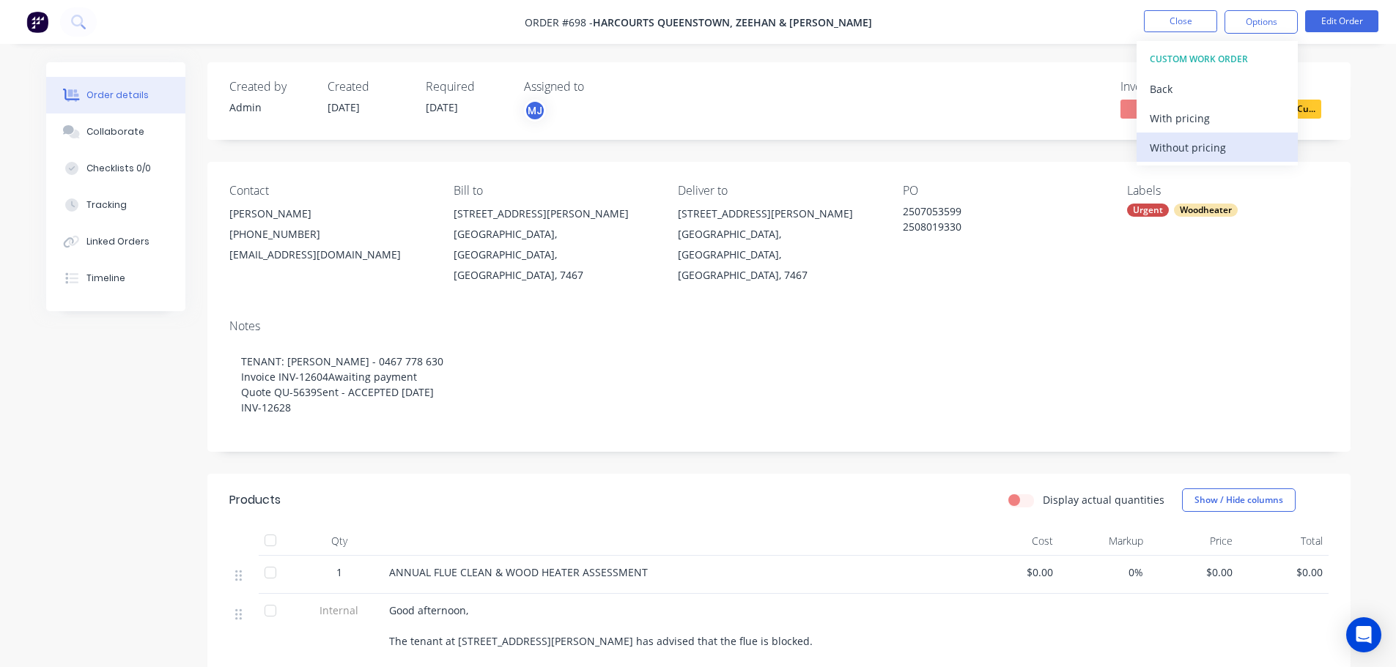
click at [1182, 152] on div "Without pricing" at bounding box center [1216, 147] width 135 height 21
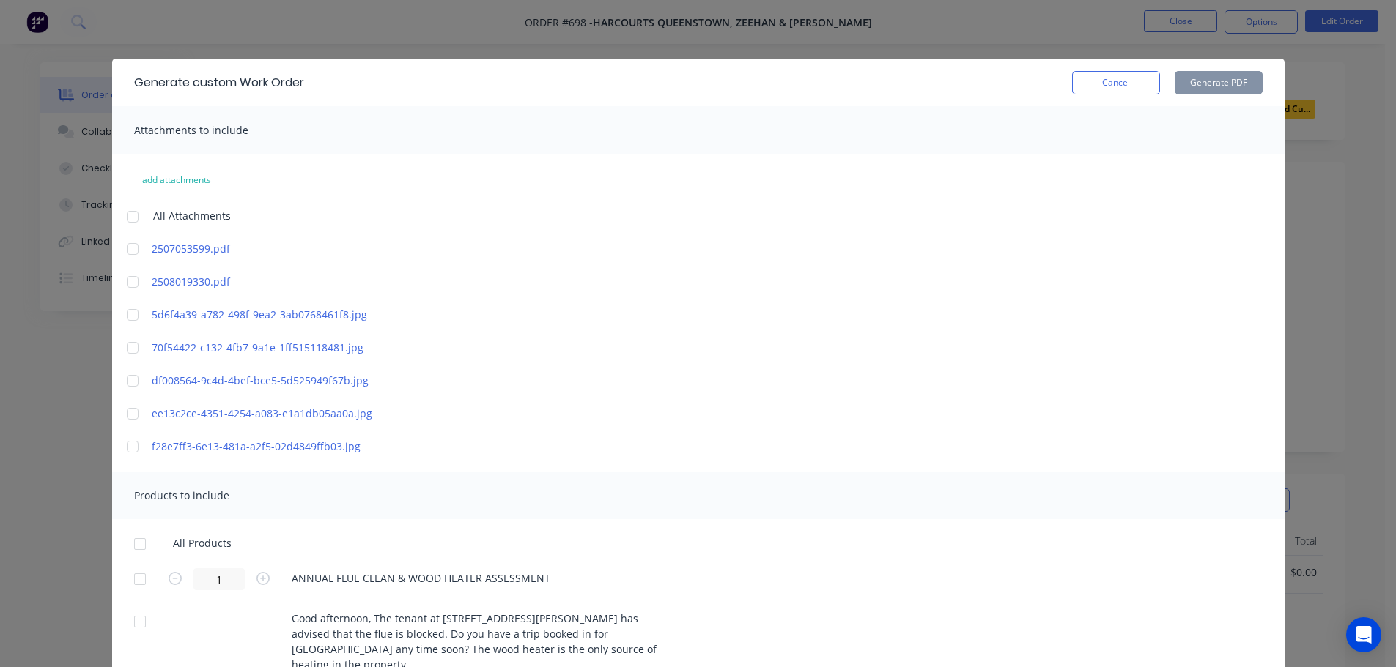
click at [127, 282] on div at bounding box center [132, 281] width 29 height 29
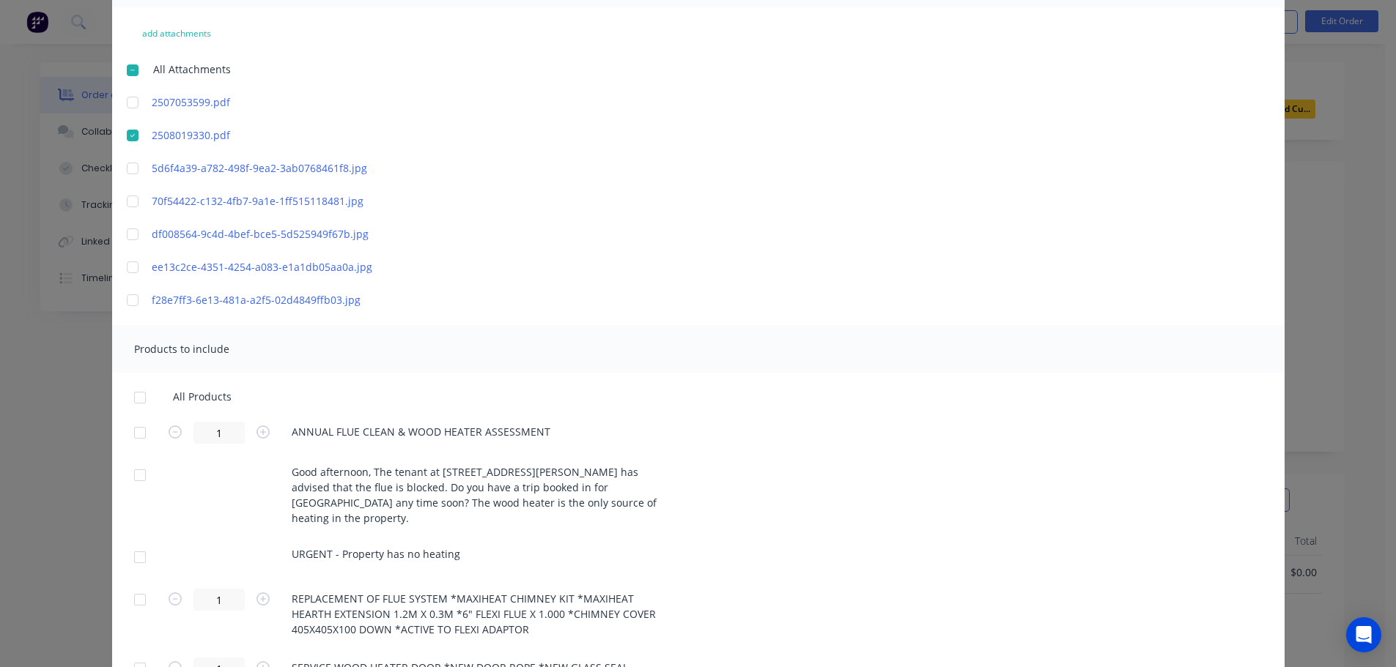
scroll to position [208, 0]
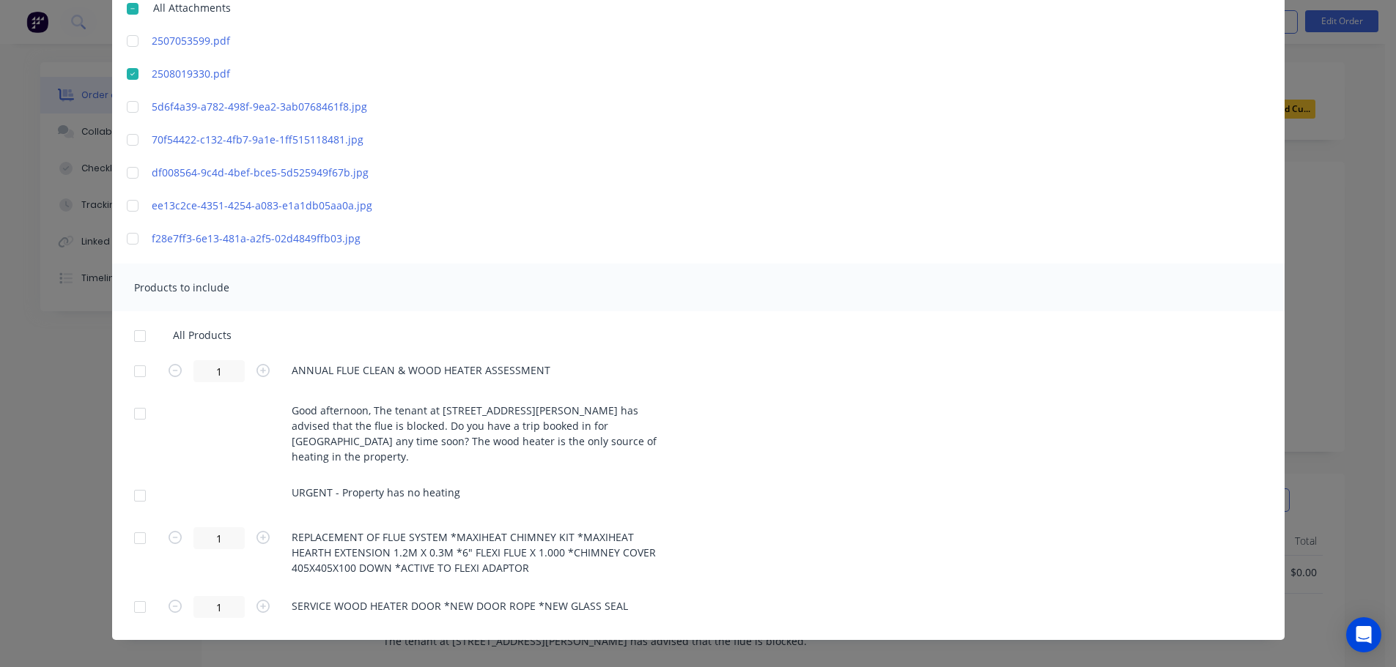
click at [135, 524] on div at bounding box center [139, 538] width 29 height 29
click at [139, 593] on div at bounding box center [139, 607] width 29 height 29
click at [135, 481] on div at bounding box center [139, 495] width 29 height 29
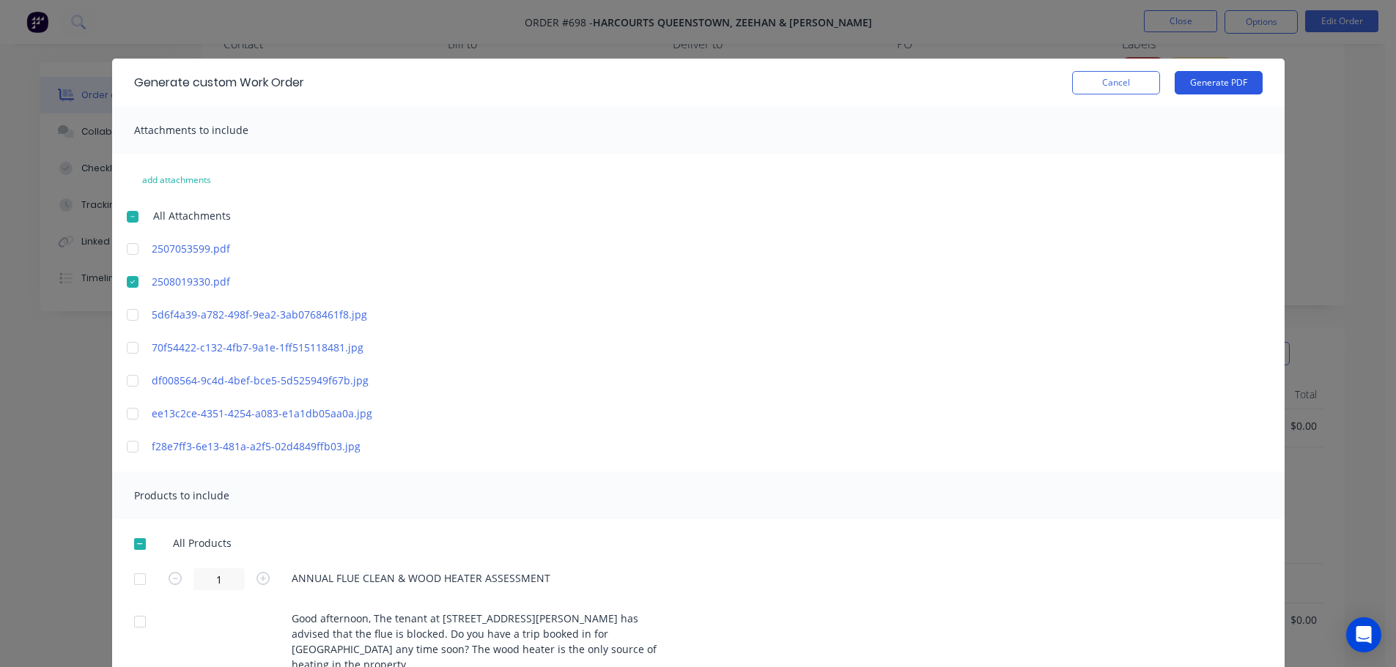
click at [1222, 77] on button "Generate PDF" at bounding box center [1218, 82] width 88 height 23
click at [1105, 73] on button "Cancel" at bounding box center [1116, 82] width 88 height 23
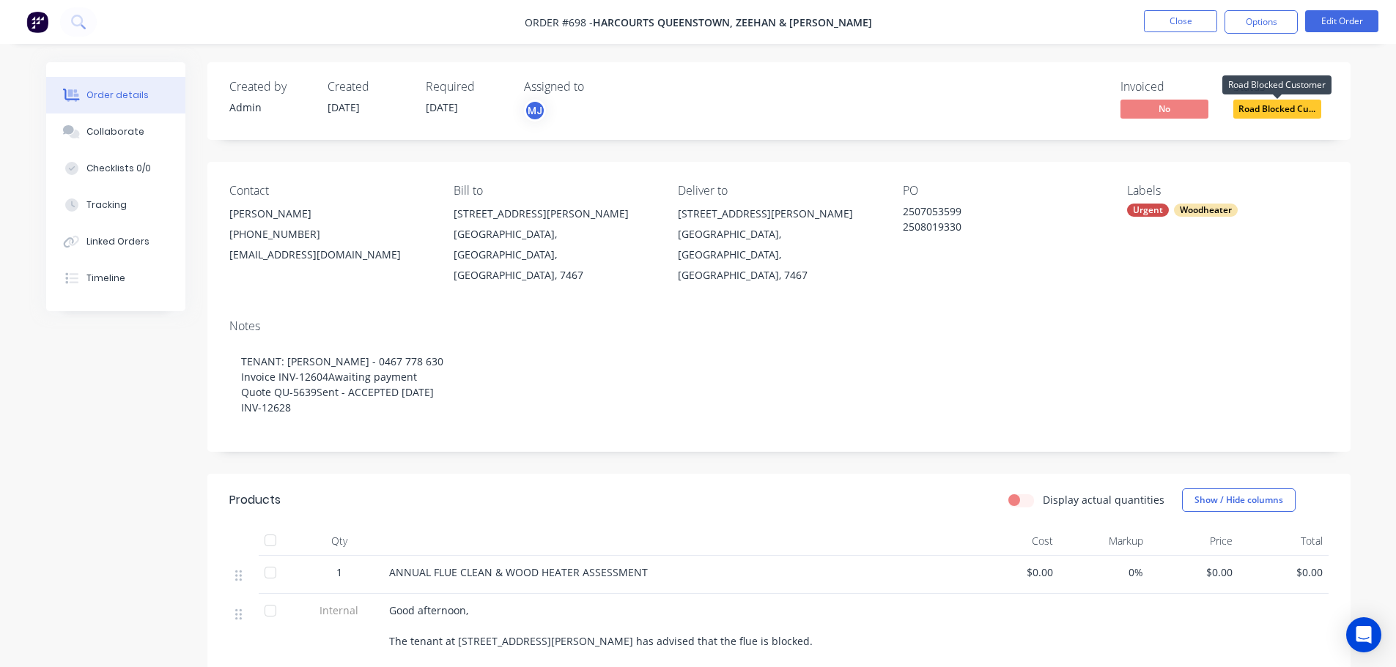
click at [1269, 108] on span "Road Blocked Cu..." at bounding box center [1277, 109] width 88 height 18
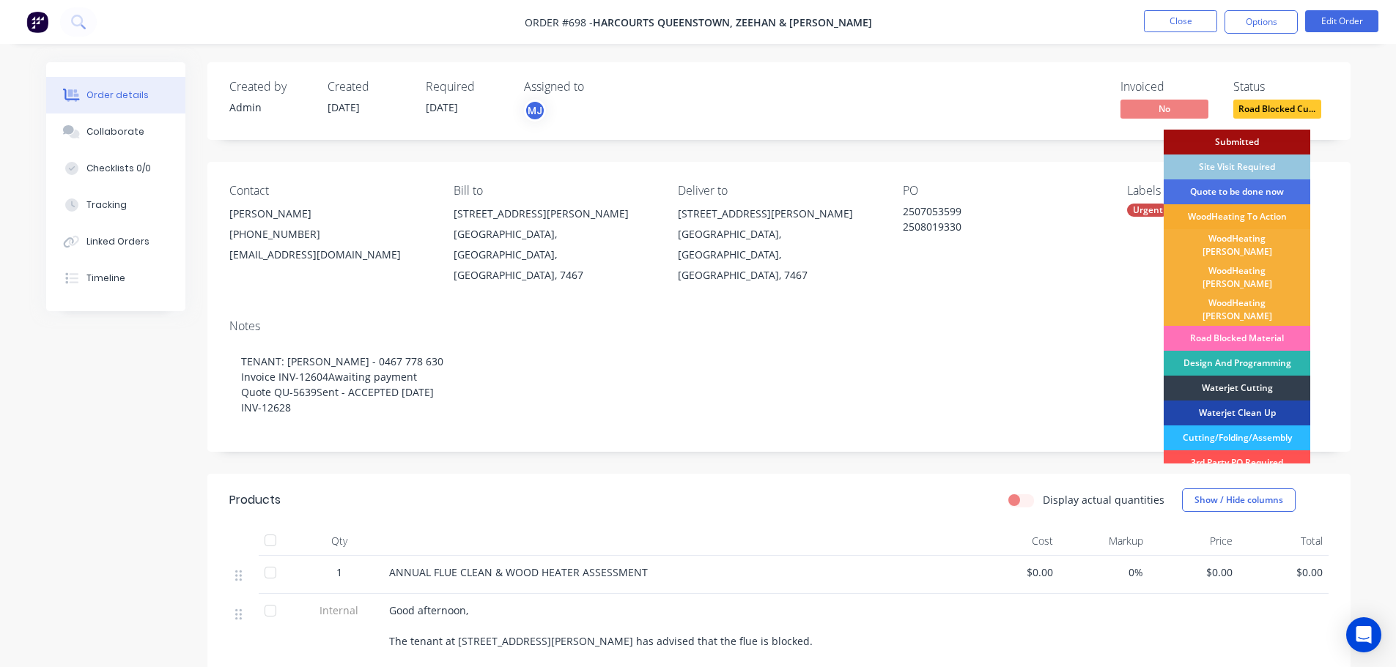
click at [1262, 210] on div "WoodHeating To Action" at bounding box center [1236, 216] width 147 height 25
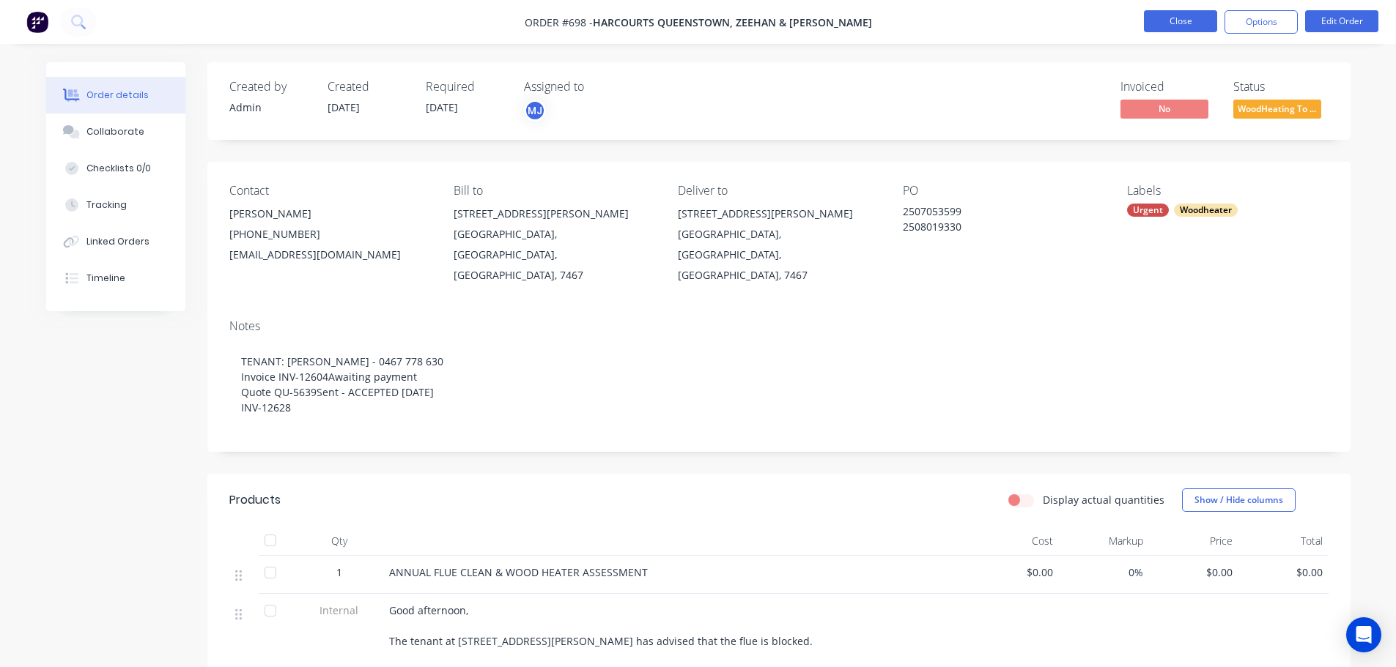
click at [1191, 10] on button "Close" at bounding box center [1180, 21] width 73 height 22
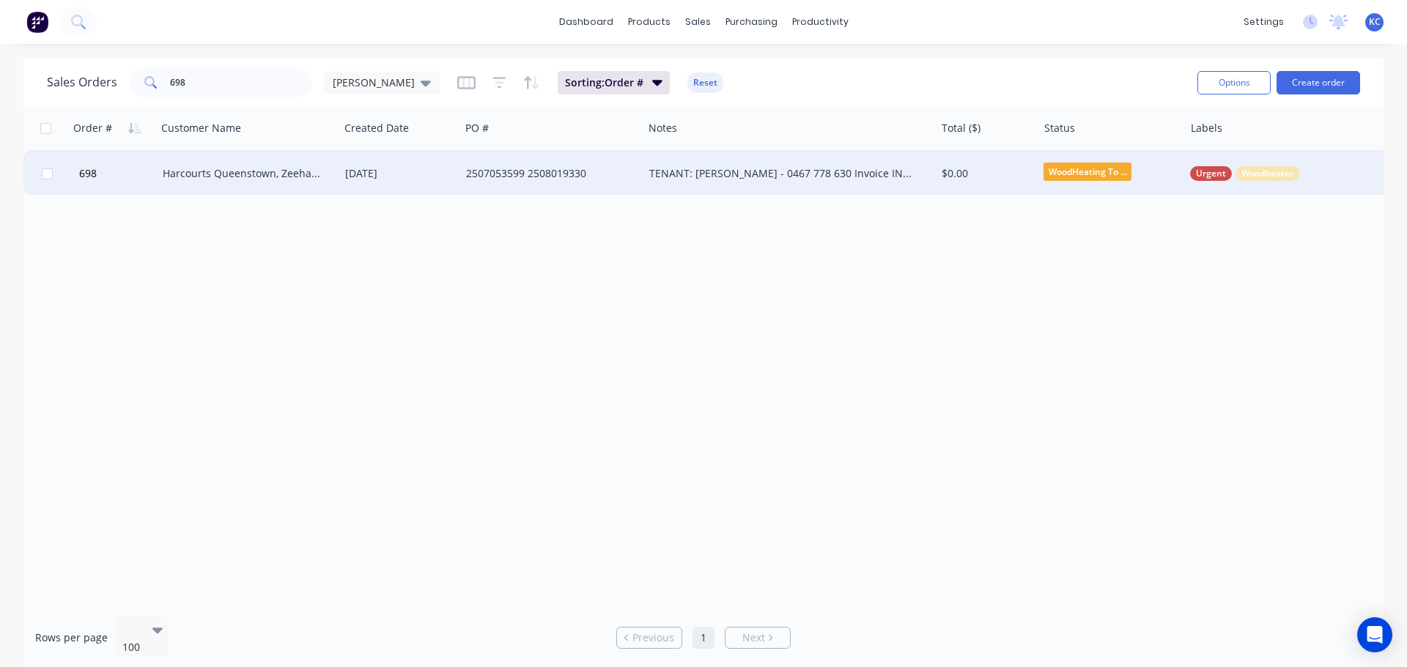
click at [215, 192] on div "Harcourts Queenstown, Zeehan & [PERSON_NAME]" at bounding box center [248, 174] width 182 height 44
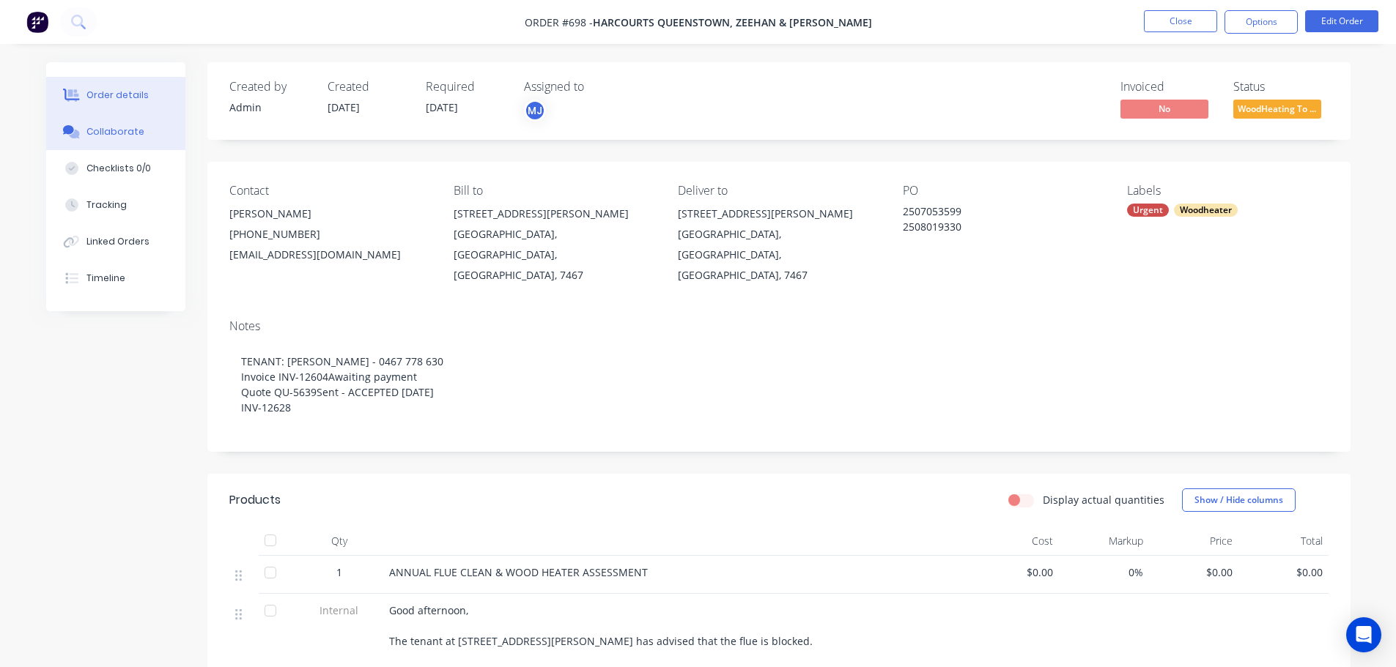
drag, startPoint x: 88, startPoint y: 143, endPoint x: 163, endPoint y: 206, distance: 98.3
click at [87, 143] on button "Collaborate" at bounding box center [115, 132] width 139 height 37
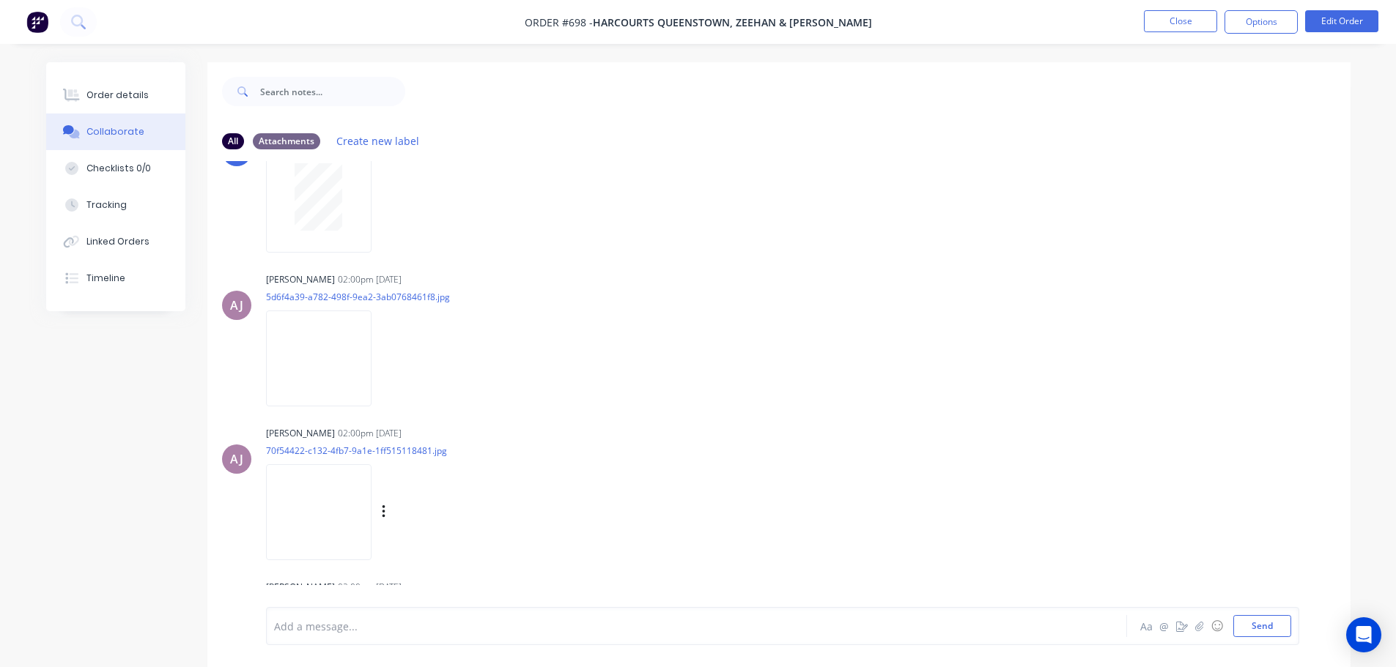
scroll to position [147, 0]
click at [341, 385] on img at bounding box center [318, 356] width 105 height 96
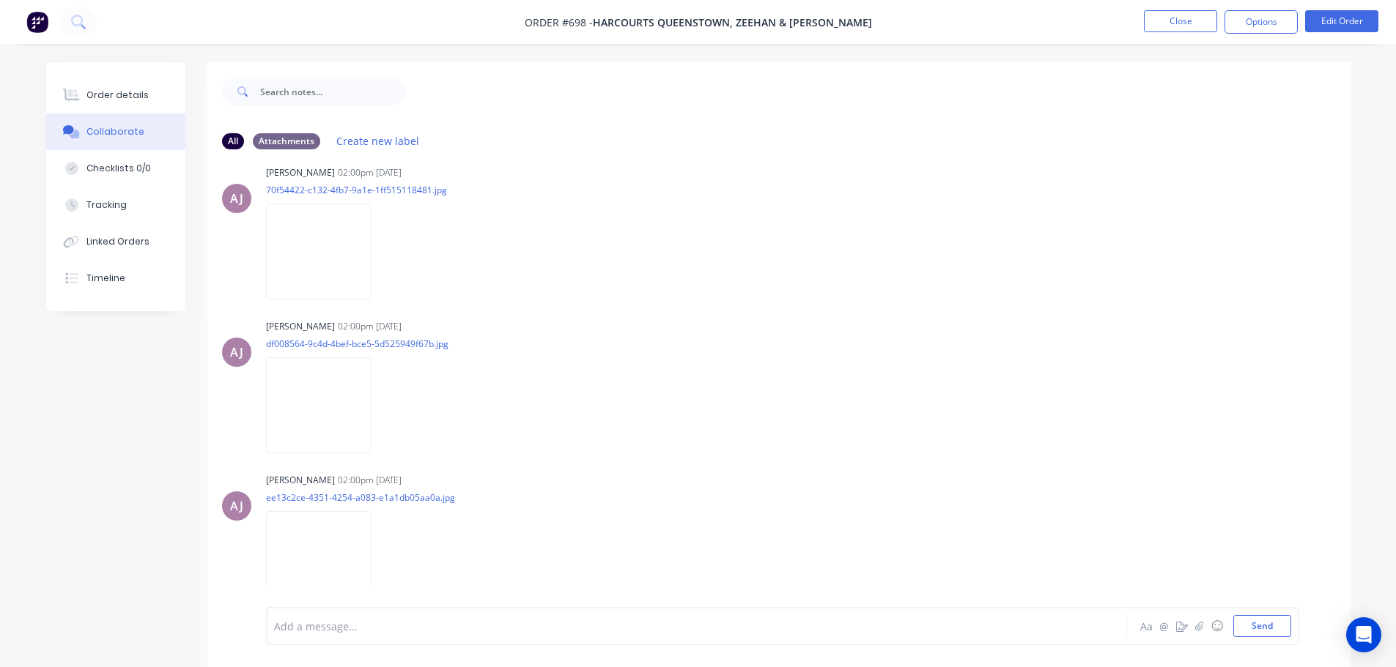
scroll to position [440, 0]
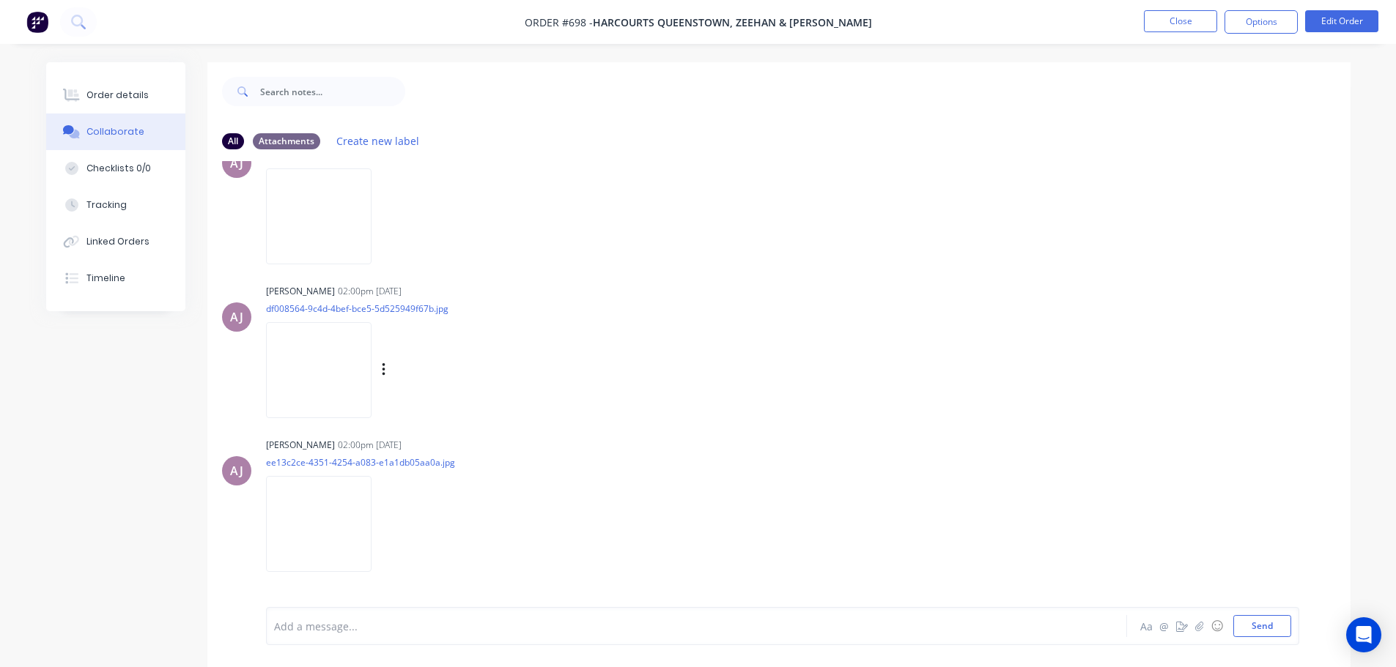
click at [334, 374] on img at bounding box center [318, 370] width 105 height 96
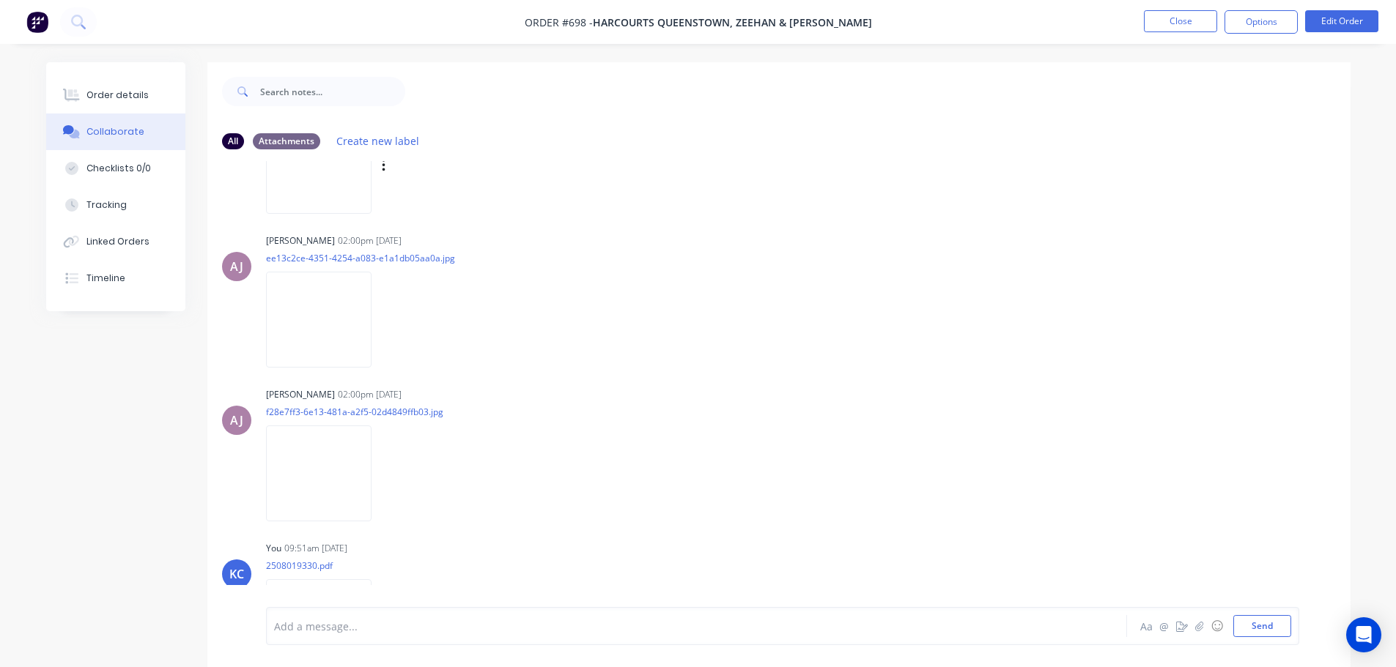
scroll to position [719, 0]
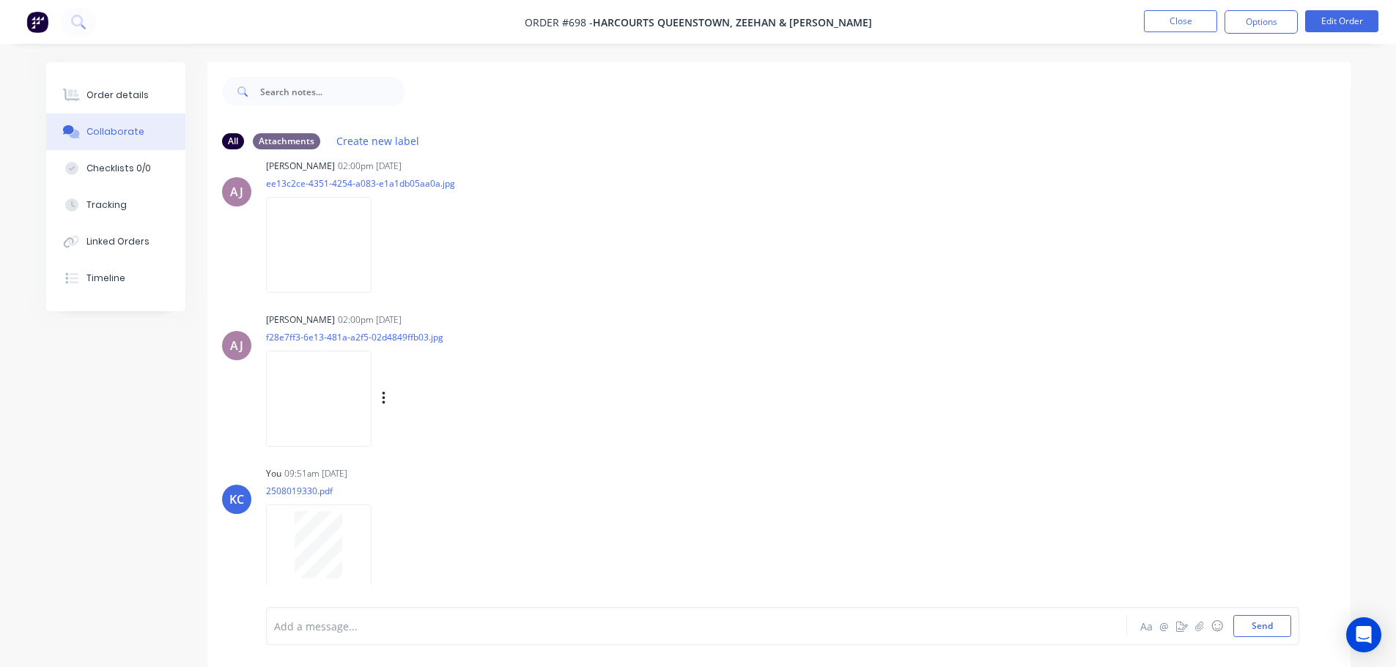
click at [332, 394] on img at bounding box center [318, 399] width 105 height 96
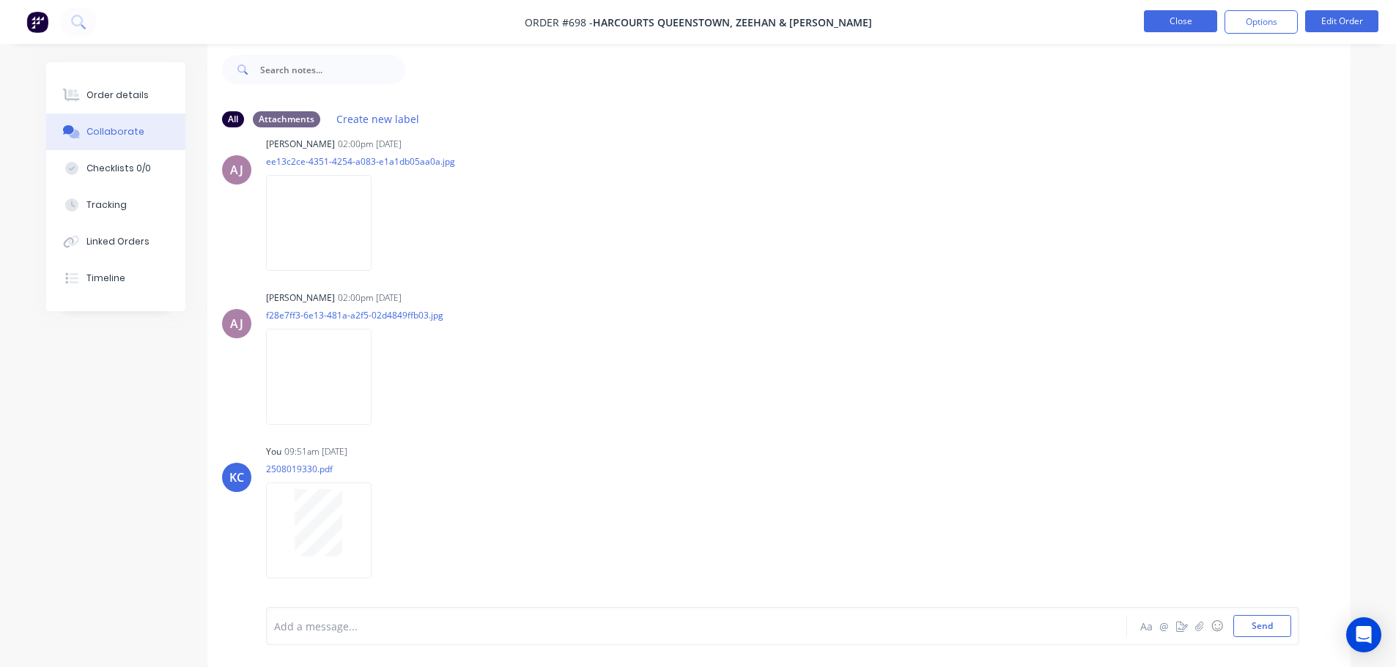
click at [1207, 17] on button "Close" at bounding box center [1180, 21] width 73 height 22
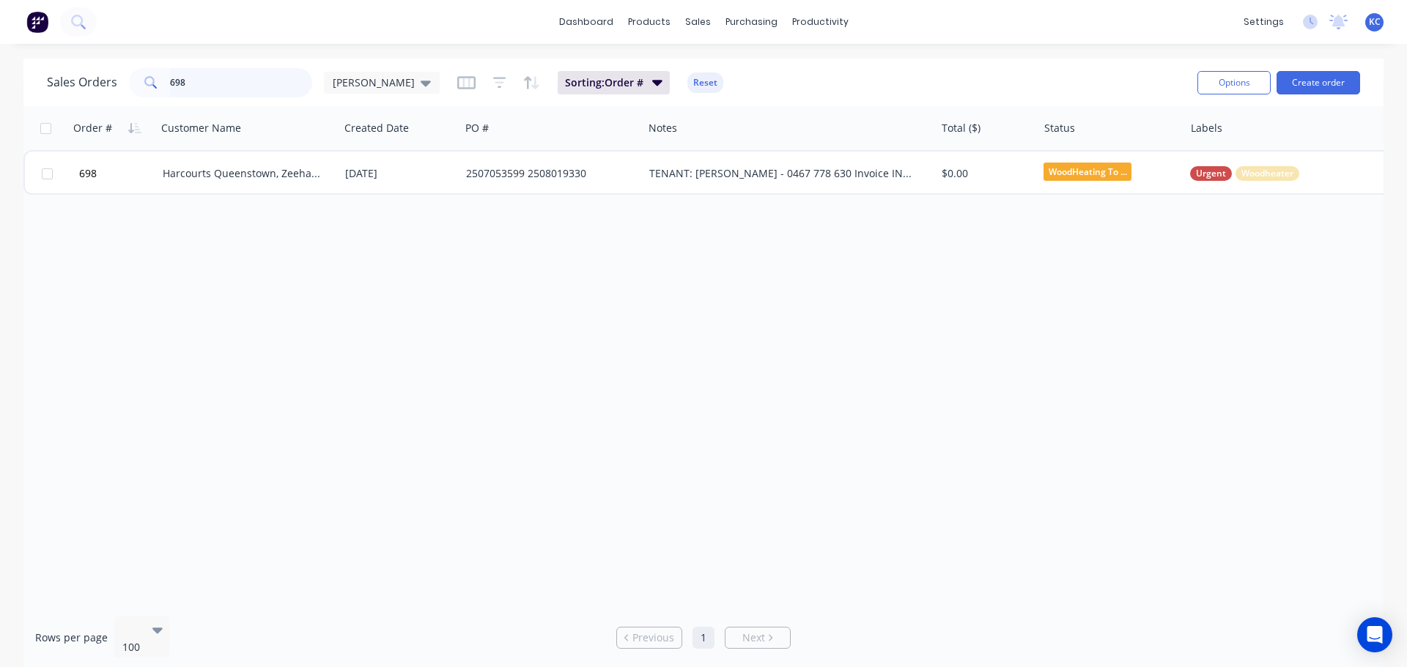
drag, startPoint x: 223, startPoint y: 88, endPoint x: 0, endPoint y: 229, distance: 264.4
click at [0, 241] on div "Sales Orders 698 [PERSON_NAME] Sorting: Order # Reset Options Create order Orde…" at bounding box center [703, 365] width 1407 height 612
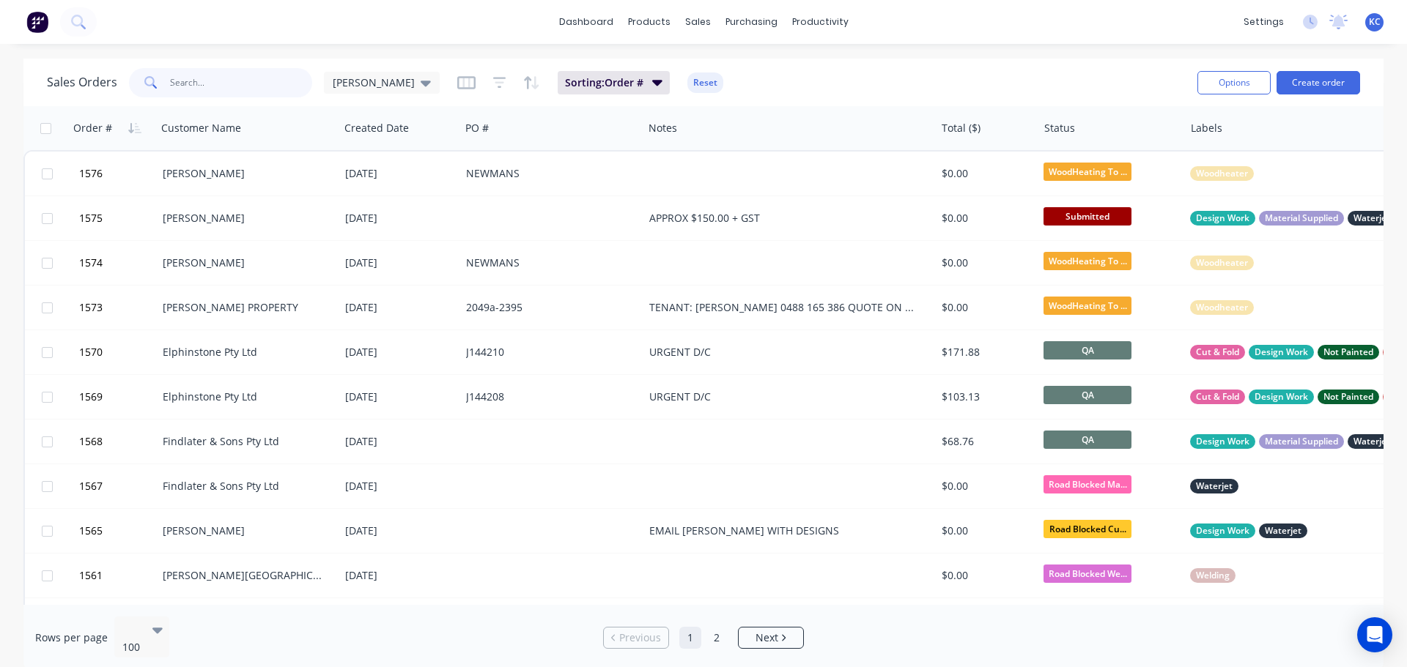
click at [192, 86] on input "text" at bounding box center [241, 82] width 143 height 29
type input "1354"
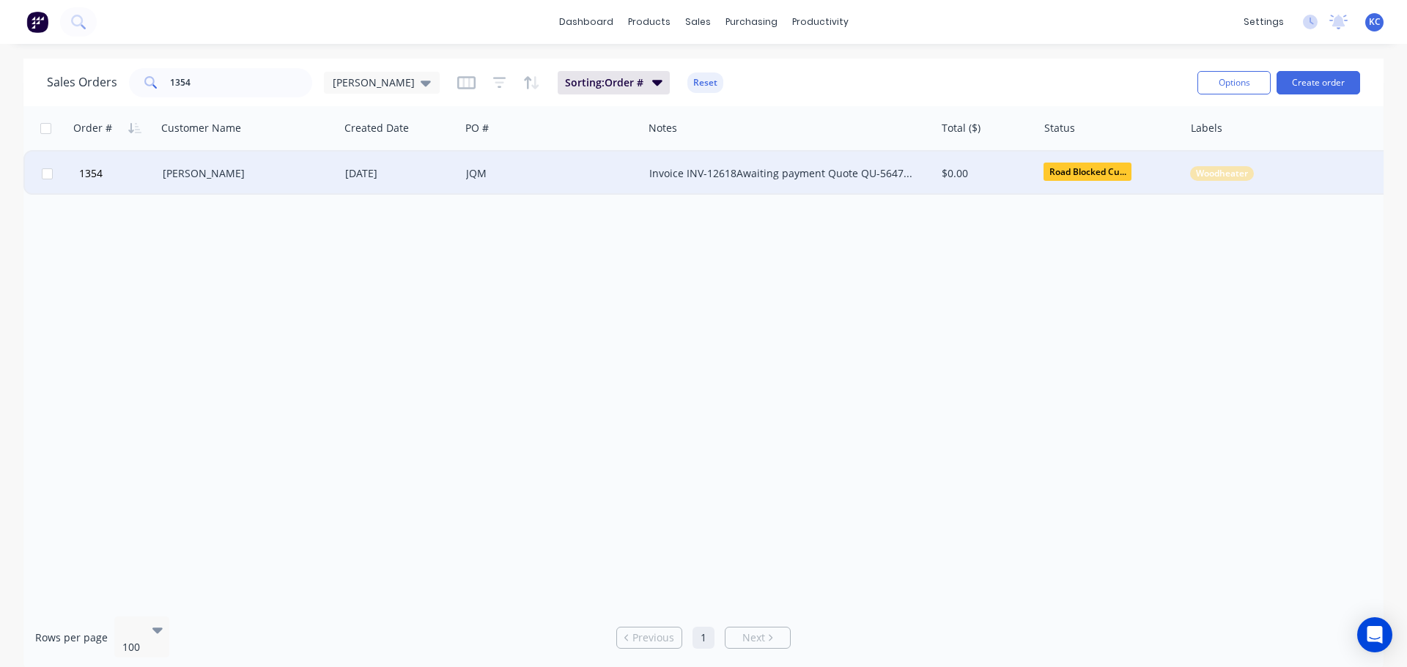
click at [218, 171] on div "[PERSON_NAME]" at bounding box center [244, 173] width 163 height 15
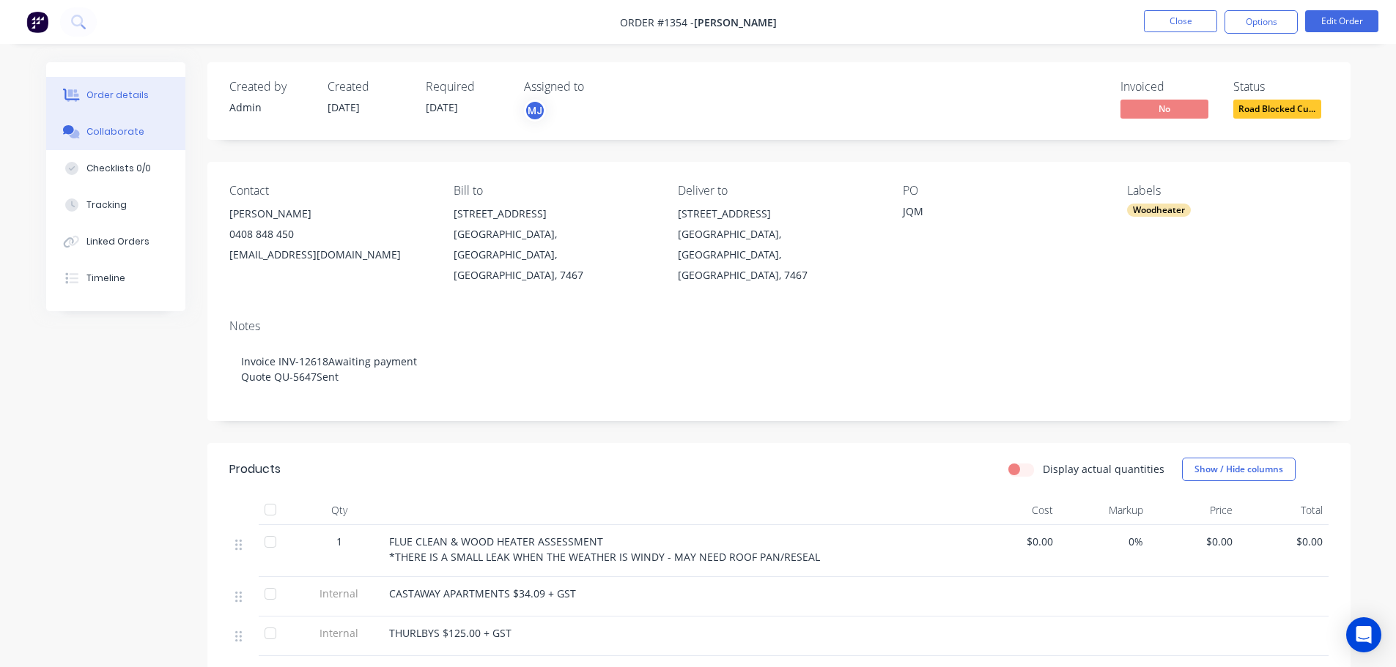
click at [120, 127] on div "Collaborate" at bounding box center [115, 131] width 58 height 13
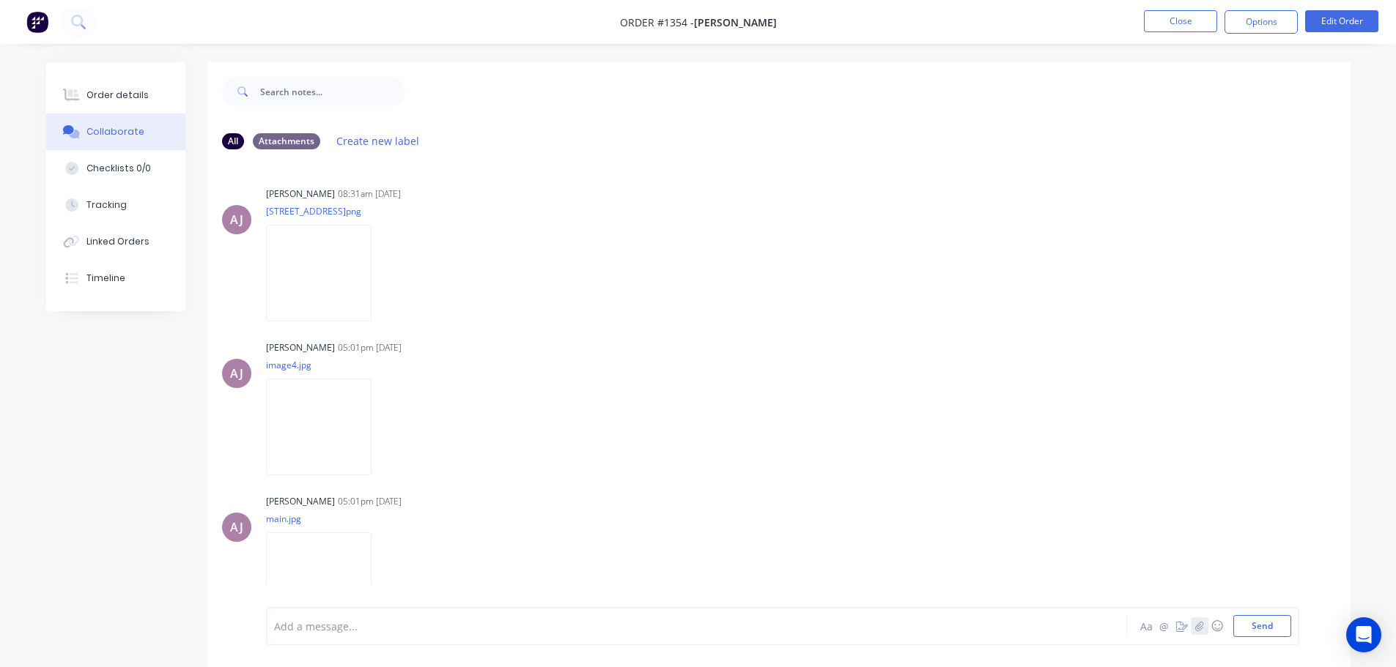
click at [1200, 627] on icon "button" at bounding box center [1199, 626] width 8 height 10
click at [1272, 630] on button "Send" at bounding box center [1262, 626] width 58 height 22
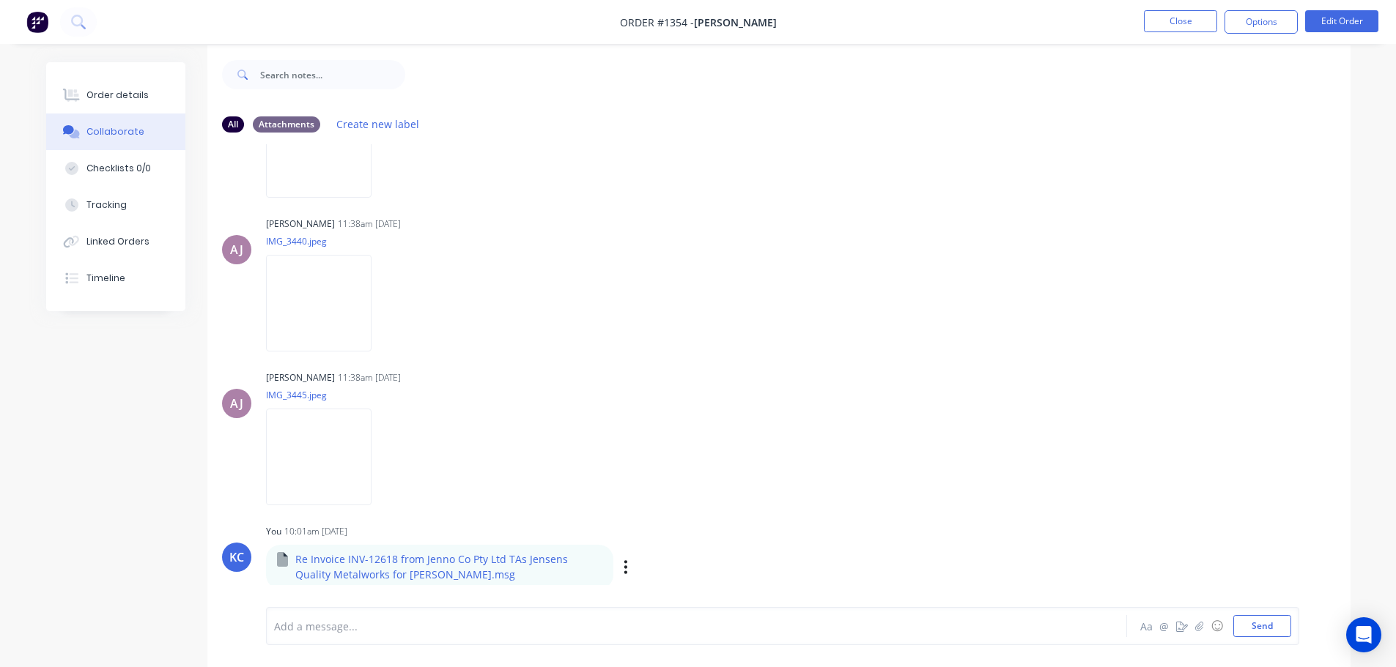
scroll to position [22, 0]
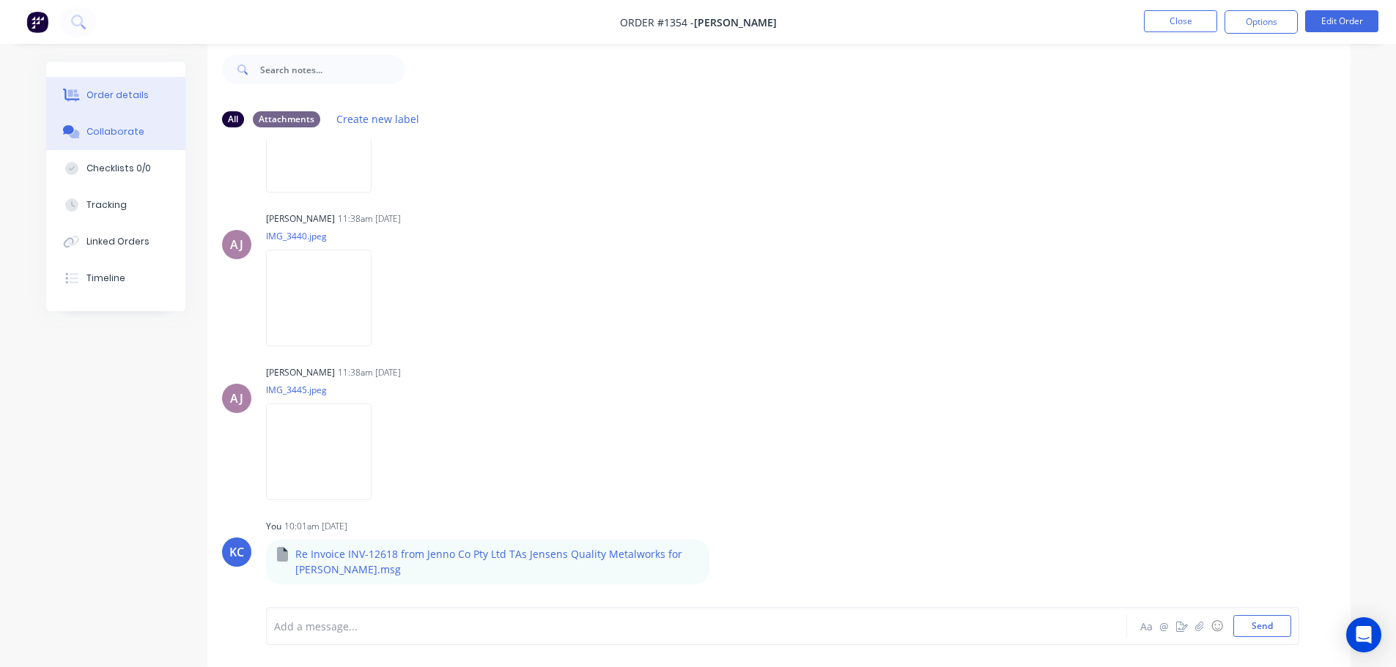
click at [104, 94] on div "Order details" at bounding box center [117, 95] width 62 height 13
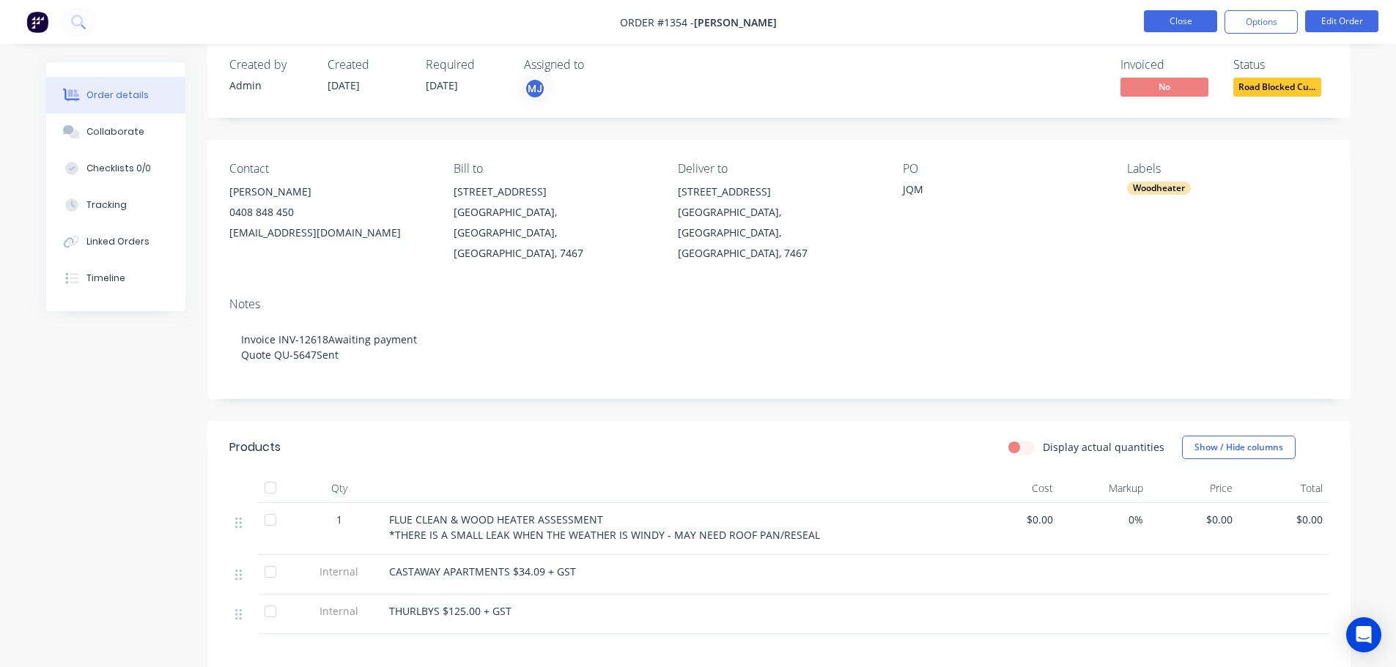
click at [1195, 18] on button "Close" at bounding box center [1180, 21] width 73 height 22
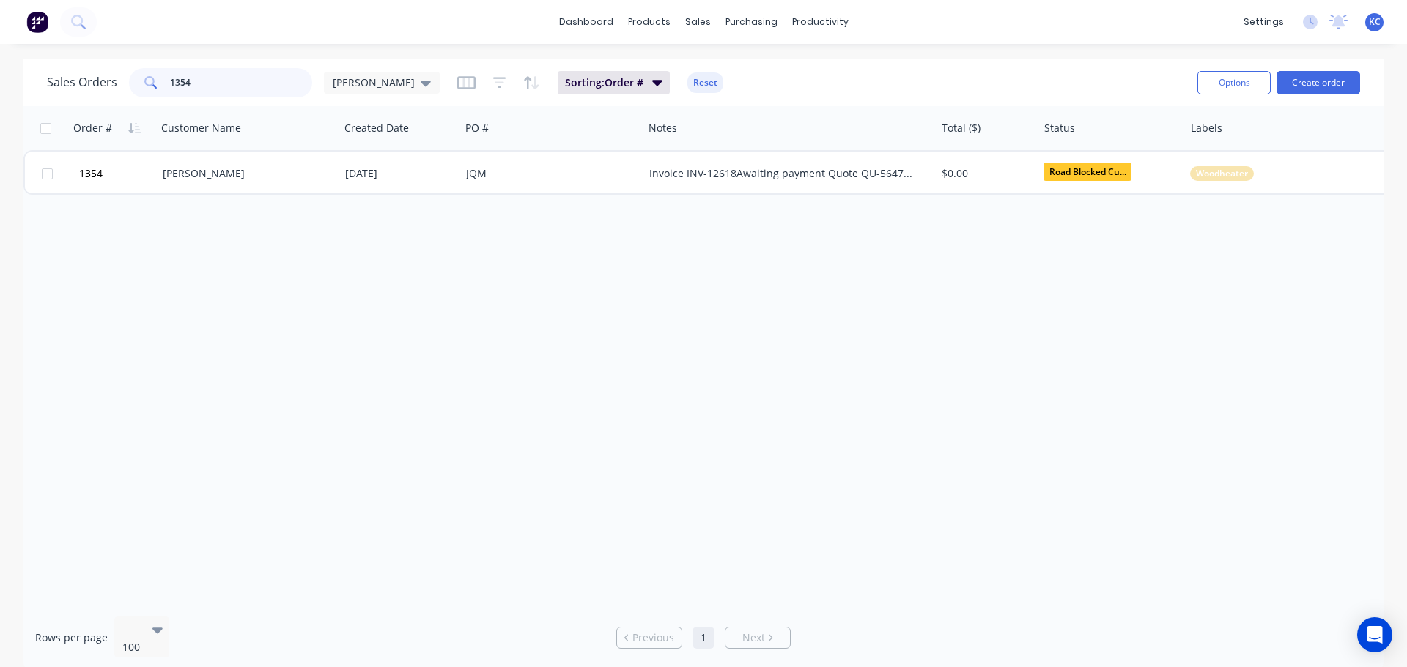
drag, startPoint x: 196, startPoint y: 83, endPoint x: 14, endPoint y: 103, distance: 183.5
click at [38, 93] on div "Sales Orders 1354 [PERSON_NAME]: Order # Reset Options Create order" at bounding box center [703, 83] width 1360 height 48
type input "1355"
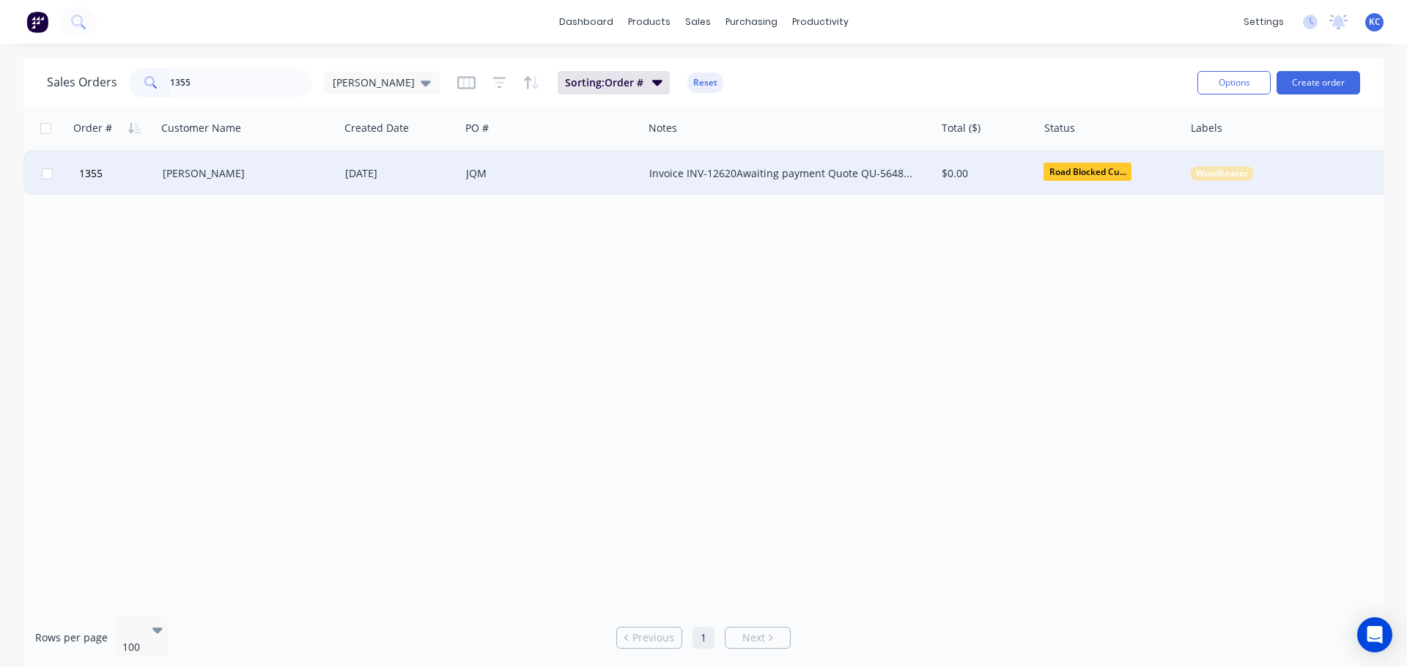
click at [167, 170] on div "[PERSON_NAME]" at bounding box center [244, 173] width 163 height 15
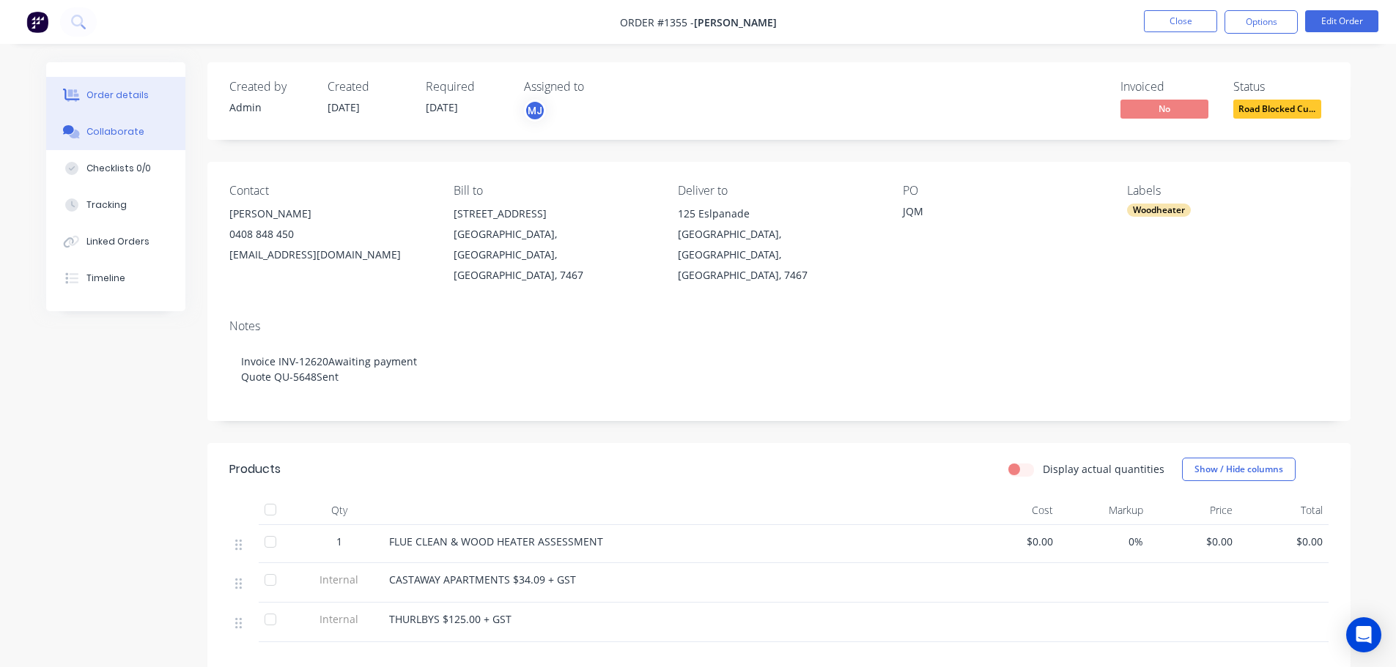
click at [117, 125] on button "Collaborate" at bounding box center [115, 132] width 139 height 37
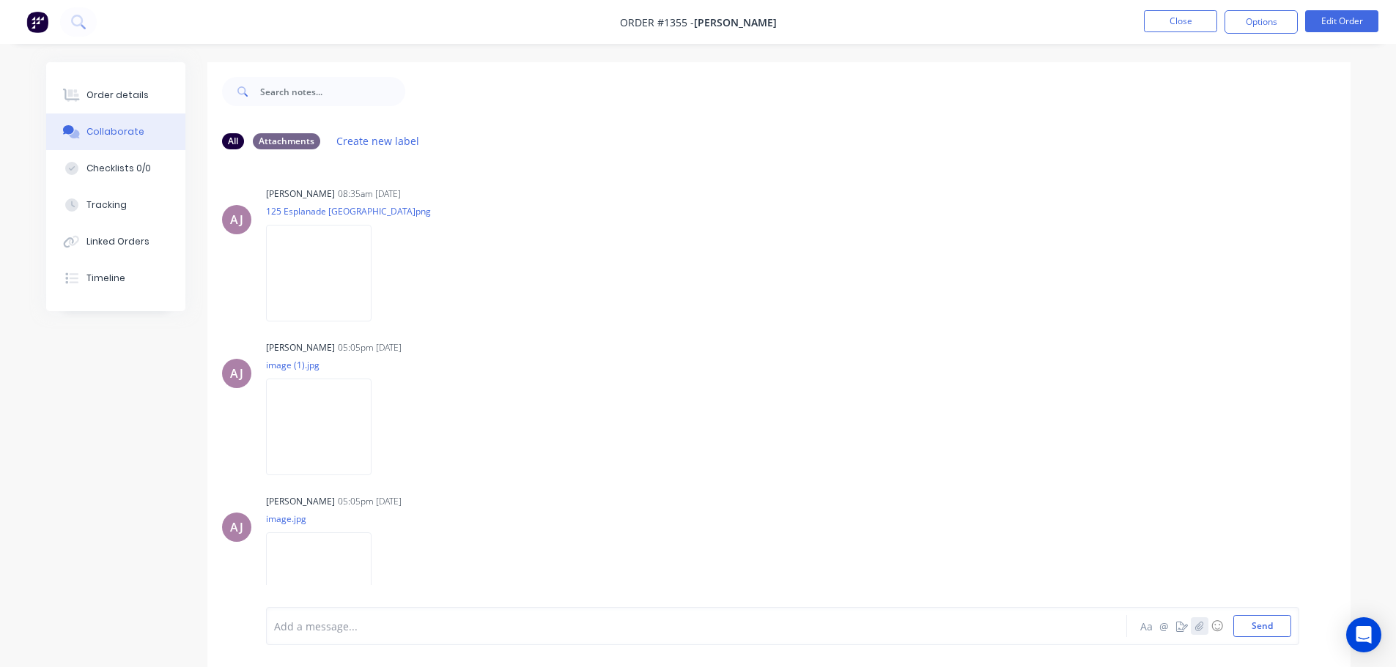
click at [1190, 626] on button "button" at bounding box center [1199, 627] width 18 height 18
click at [1273, 629] on button "Send" at bounding box center [1262, 626] width 58 height 22
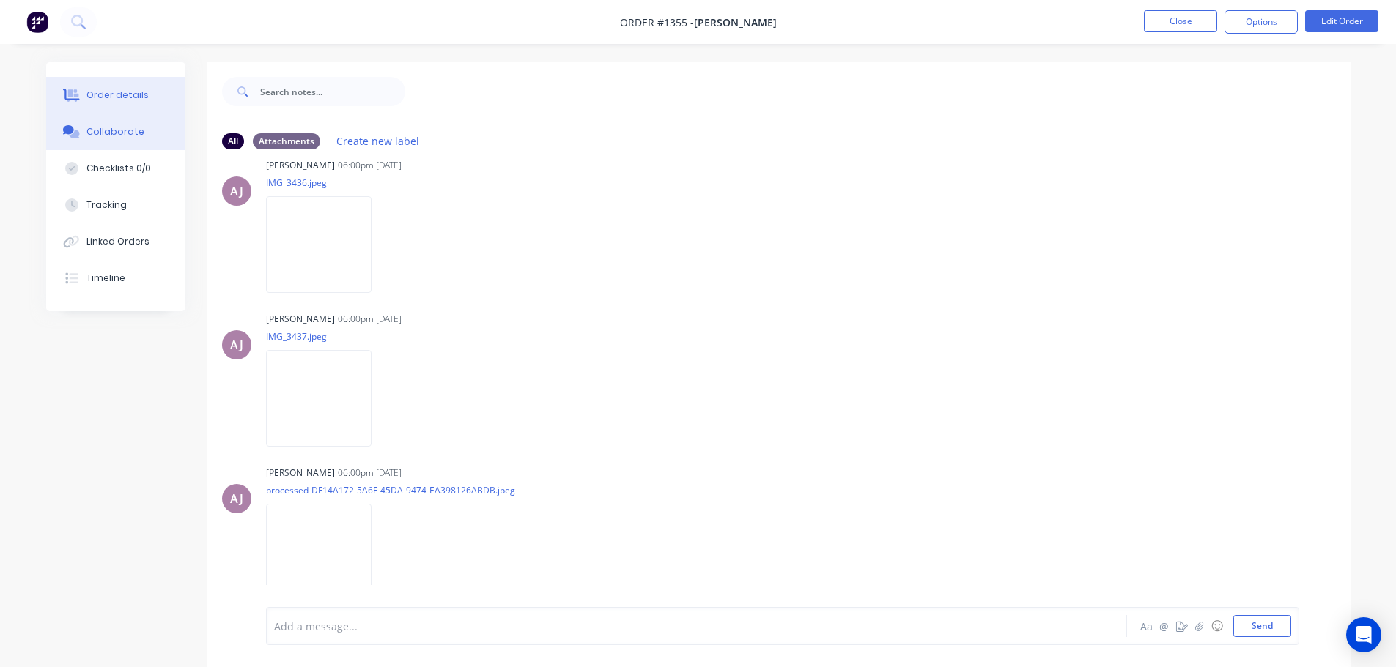
click at [105, 98] on div "Order details" at bounding box center [117, 95] width 62 height 13
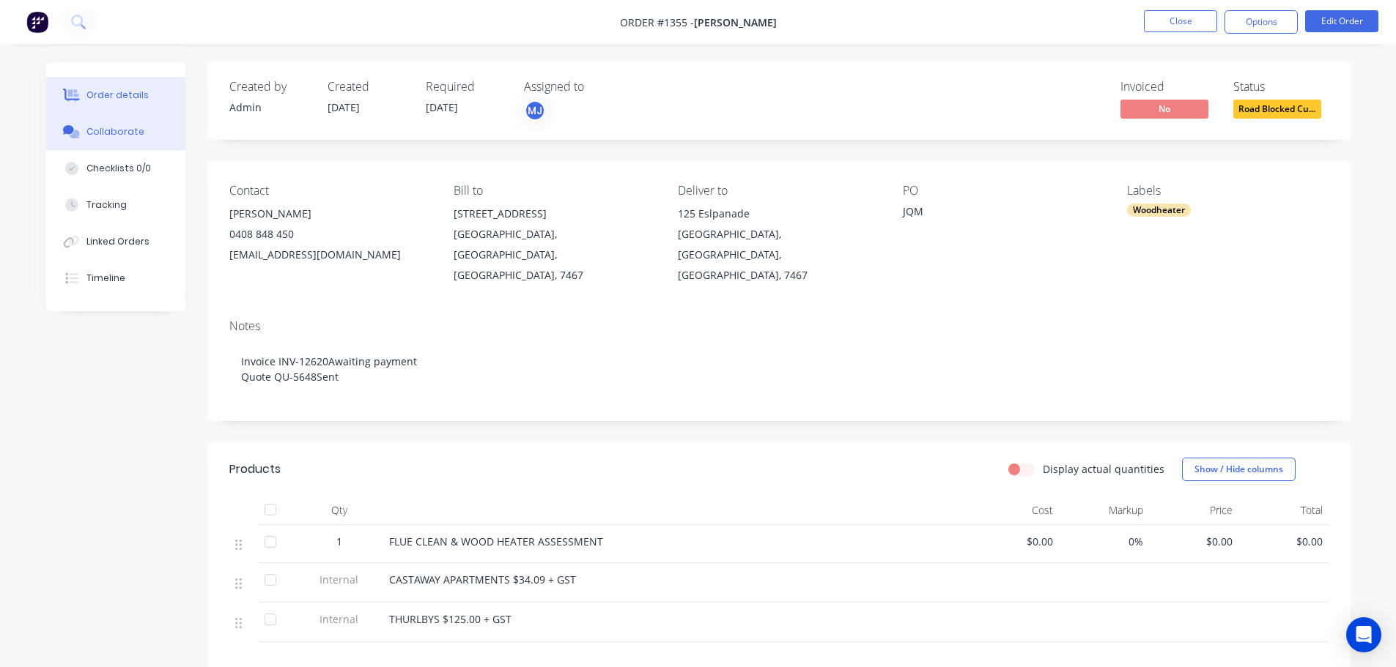
click at [110, 139] on button "Collaborate" at bounding box center [115, 132] width 139 height 37
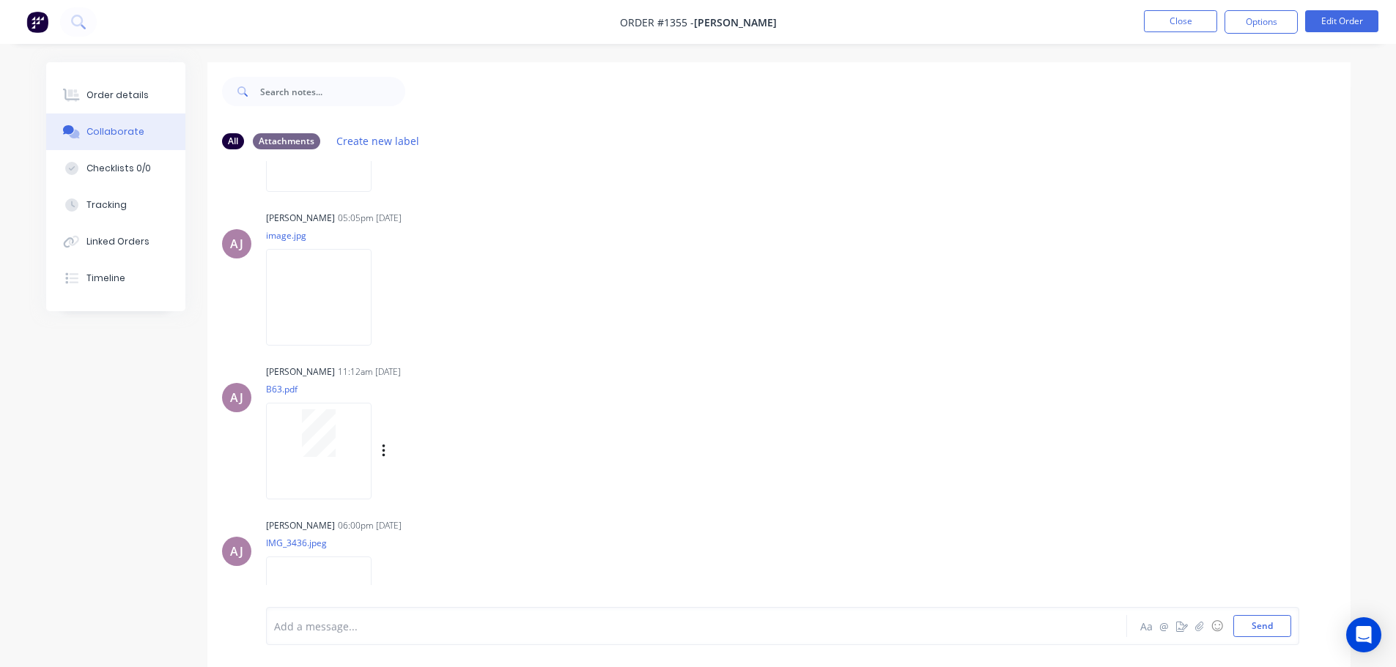
scroll to position [293, 0]
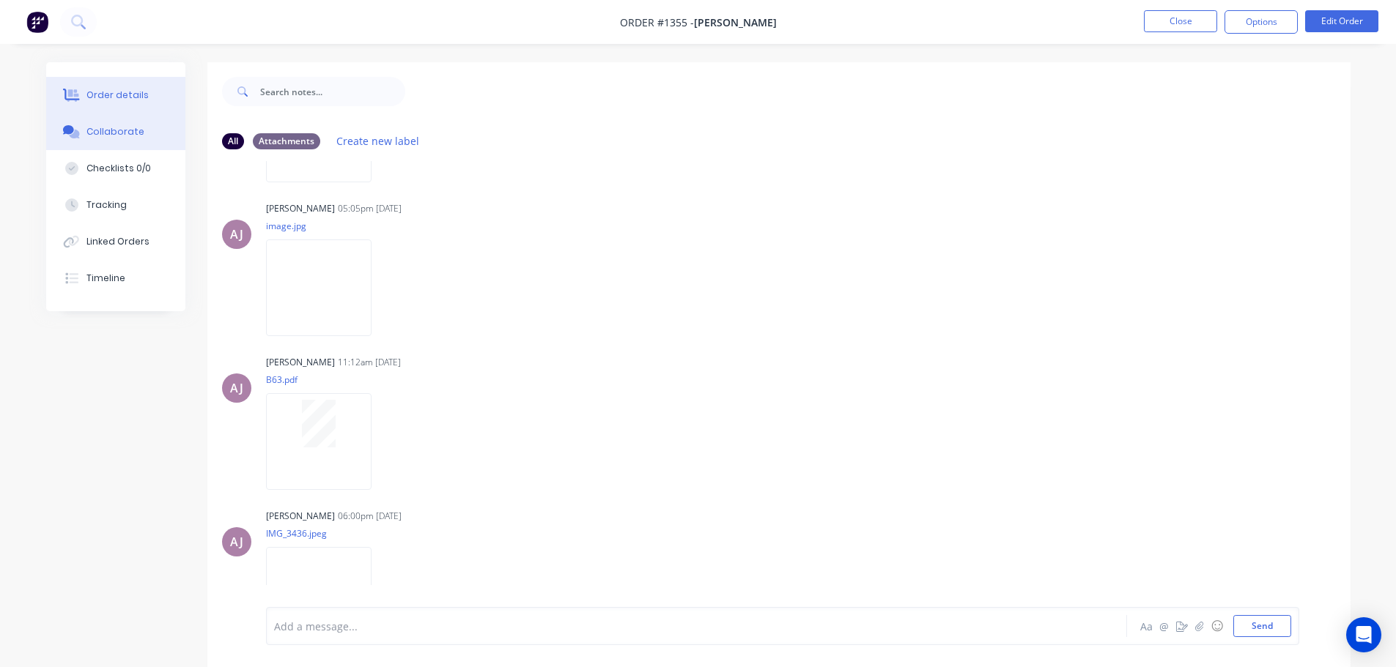
click at [136, 102] on button "Order details" at bounding box center [115, 95] width 139 height 37
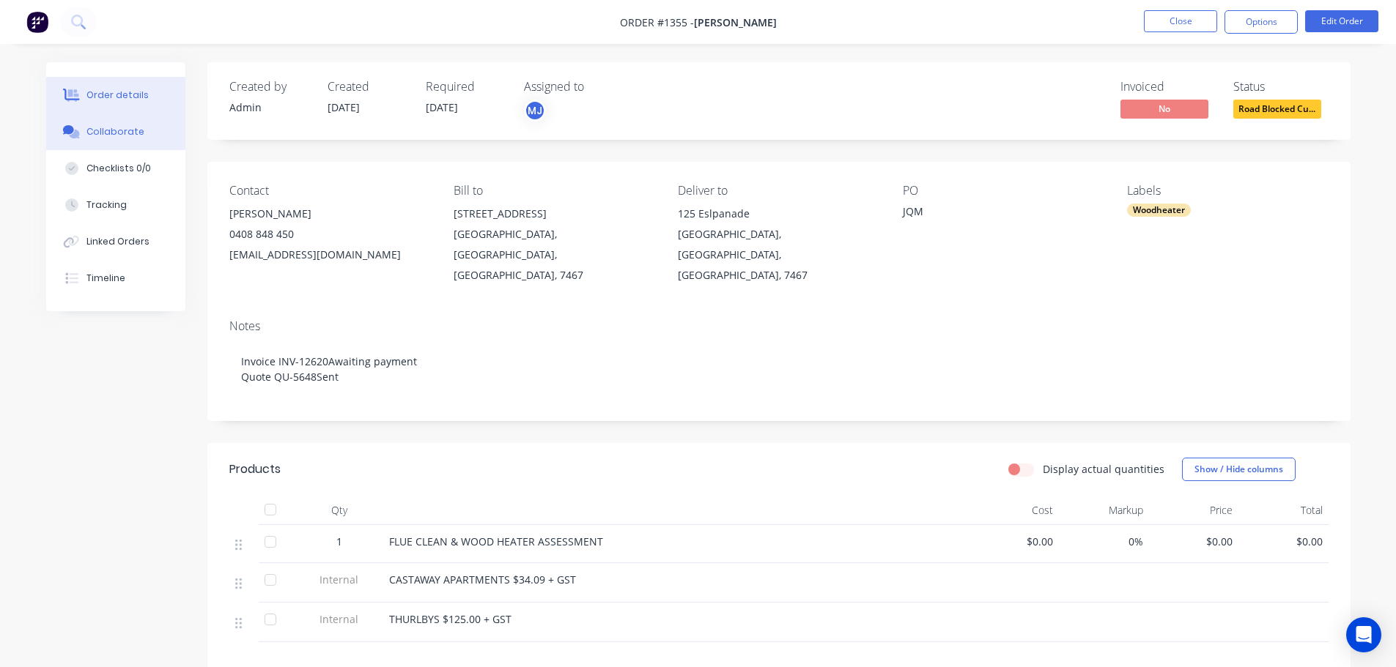
click at [119, 133] on div "Collaborate" at bounding box center [115, 131] width 58 height 13
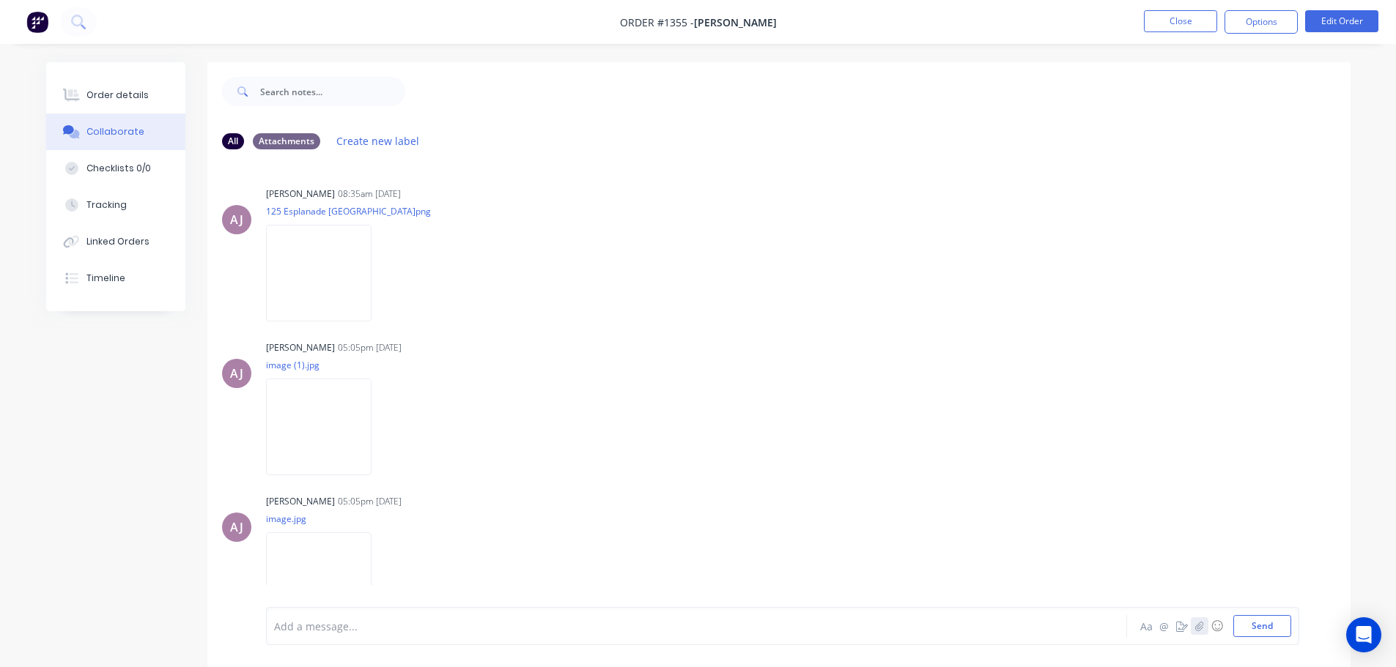
click at [1196, 626] on icon "button" at bounding box center [1198, 626] width 9 height 10
click at [1275, 622] on button "Send" at bounding box center [1262, 626] width 58 height 22
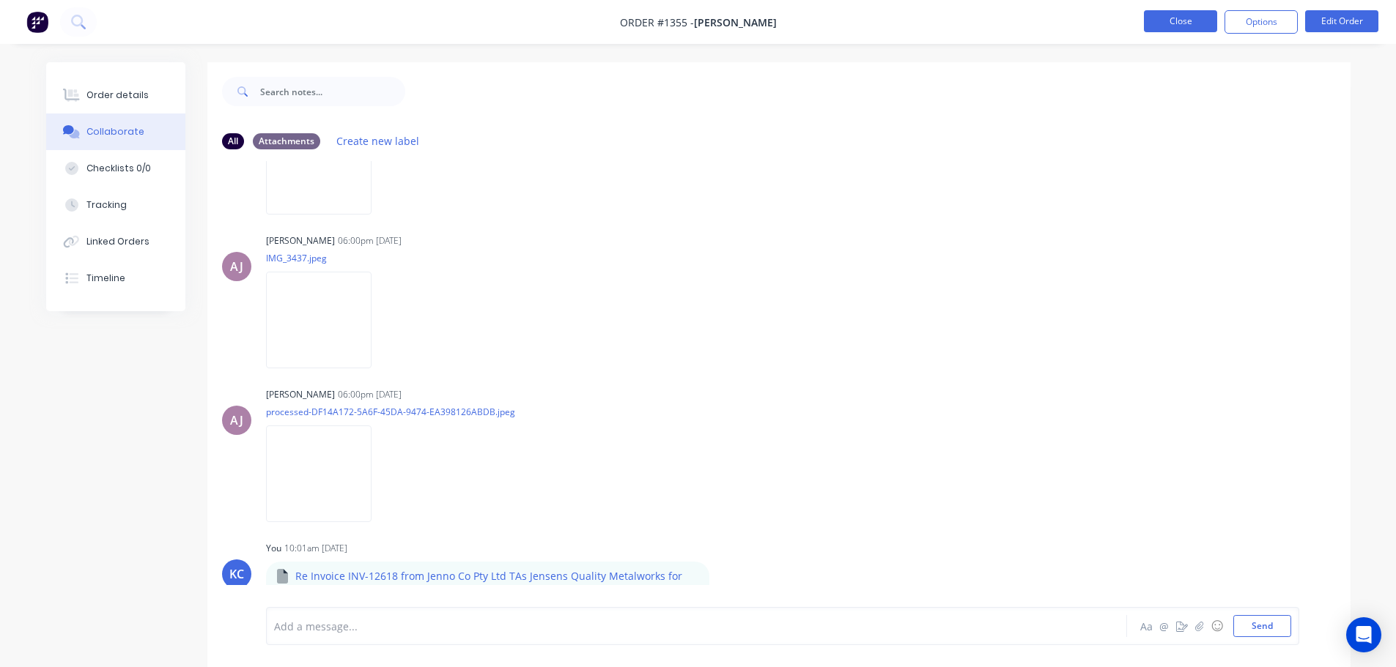
click at [1189, 18] on button "Close" at bounding box center [1180, 21] width 73 height 22
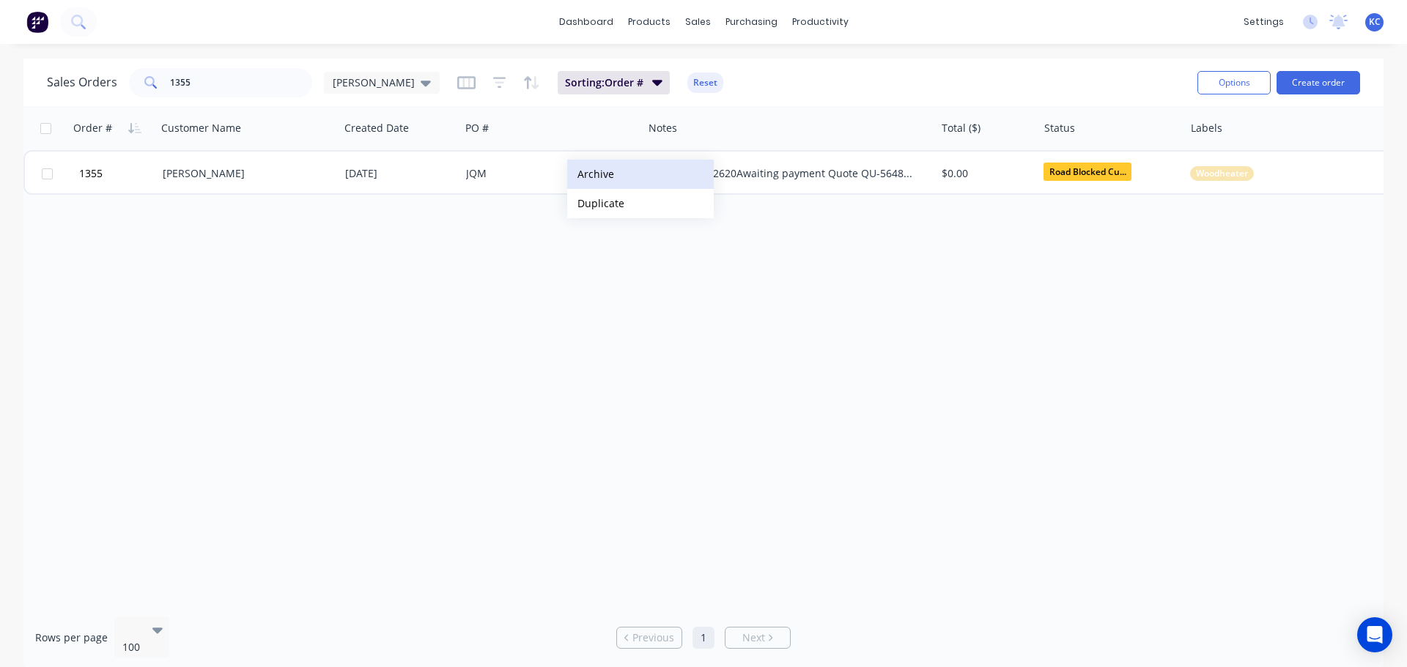
click at [631, 179] on button "Archive" at bounding box center [640, 174] width 147 height 29
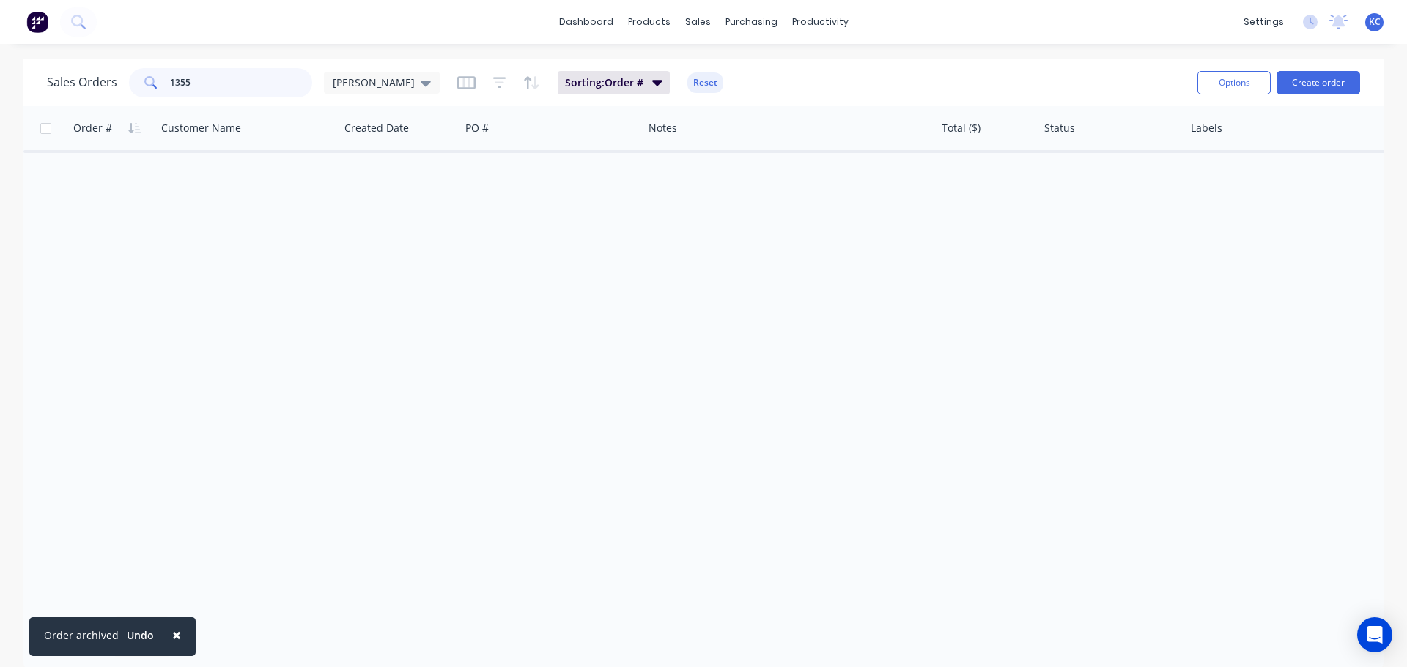
drag, startPoint x: 212, startPoint y: 81, endPoint x: 70, endPoint y: 59, distance: 143.9
click at [70, 59] on div "Sales Orders 1355 [PERSON_NAME]: Order # Reset Options Create order" at bounding box center [703, 83] width 1360 height 48
click at [421, 87] on icon at bounding box center [426, 83] width 10 height 16
click at [366, 271] on button "Archived" at bounding box center [411, 266] width 167 height 17
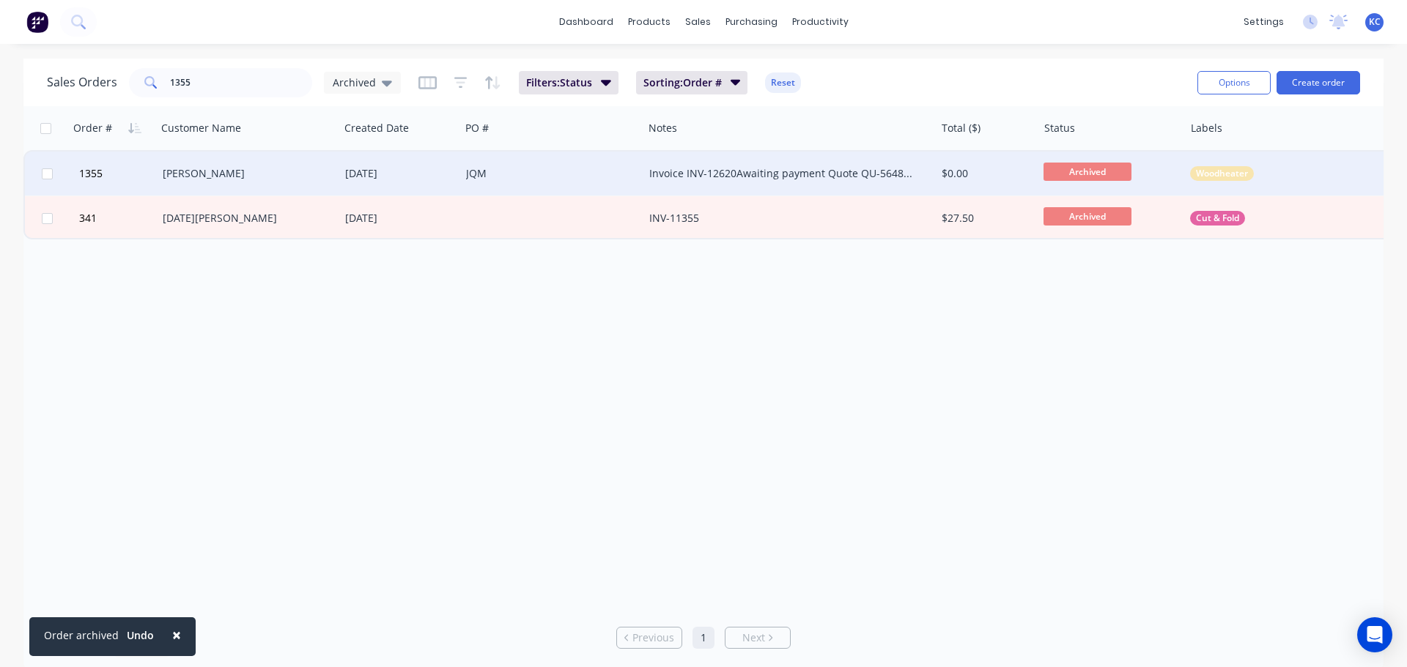
click at [212, 171] on div "[PERSON_NAME]" at bounding box center [244, 173] width 163 height 15
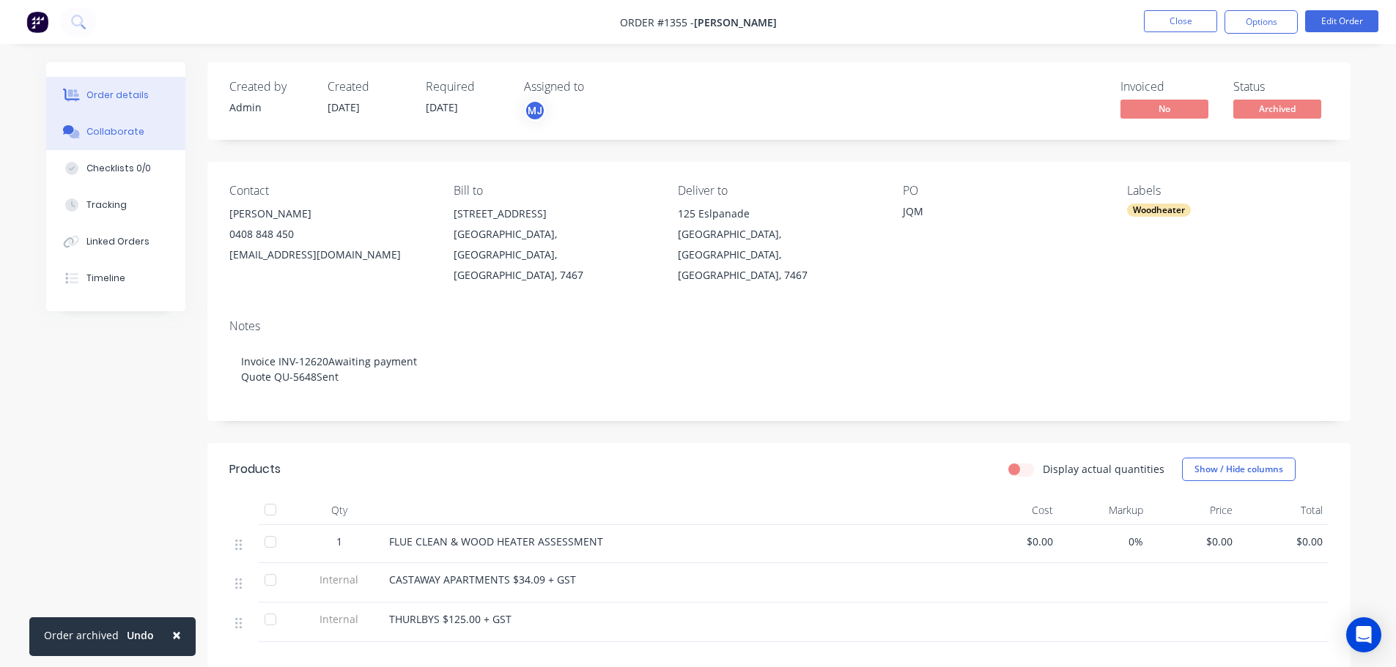
click at [129, 138] on button "Collaborate" at bounding box center [115, 132] width 139 height 37
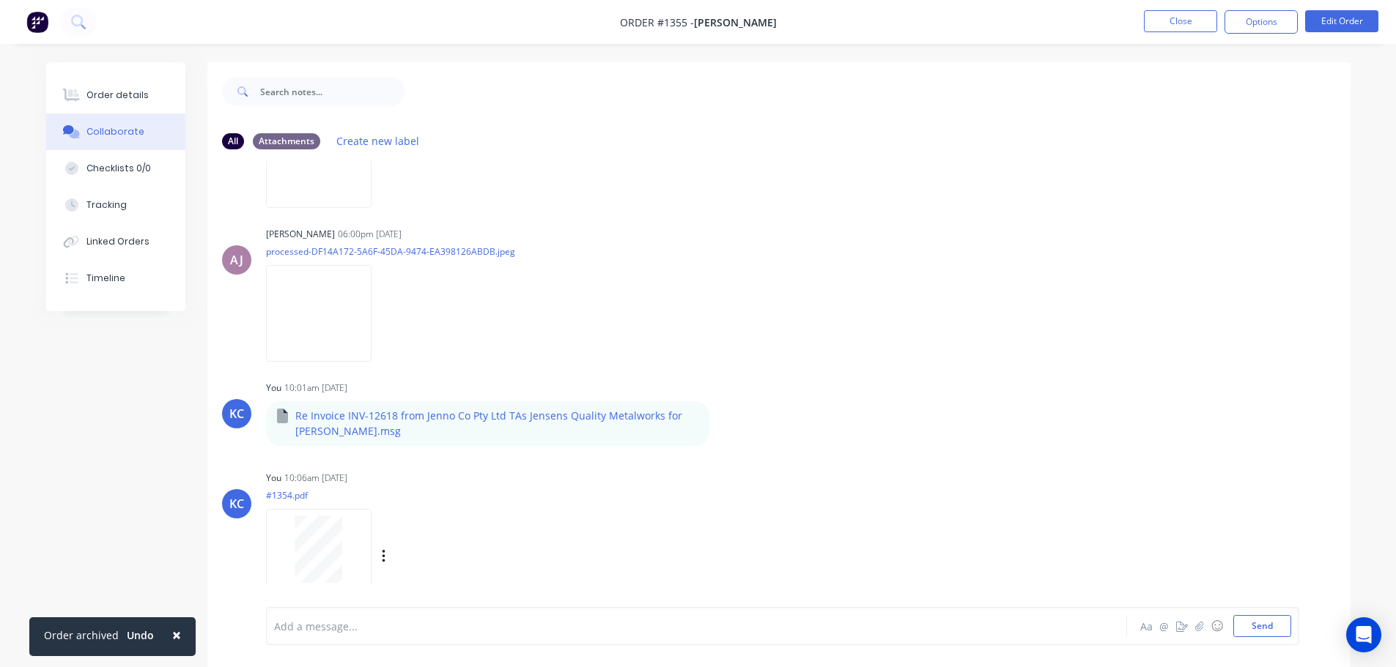
scroll to position [888, 0]
click at [384, 552] on icon "button" at bounding box center [383, 552] width 3 height 13
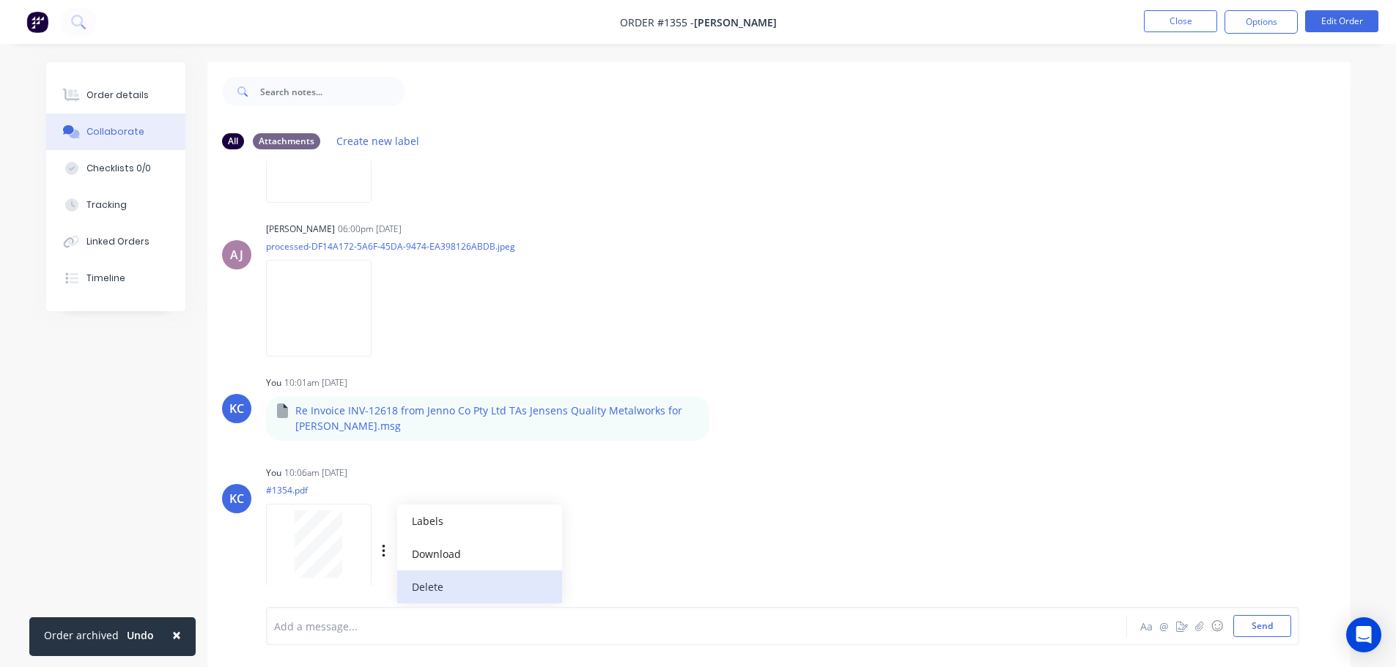
click at [429, 589] on button "Delete" at bounding box center [479, 587] width 165 height 33
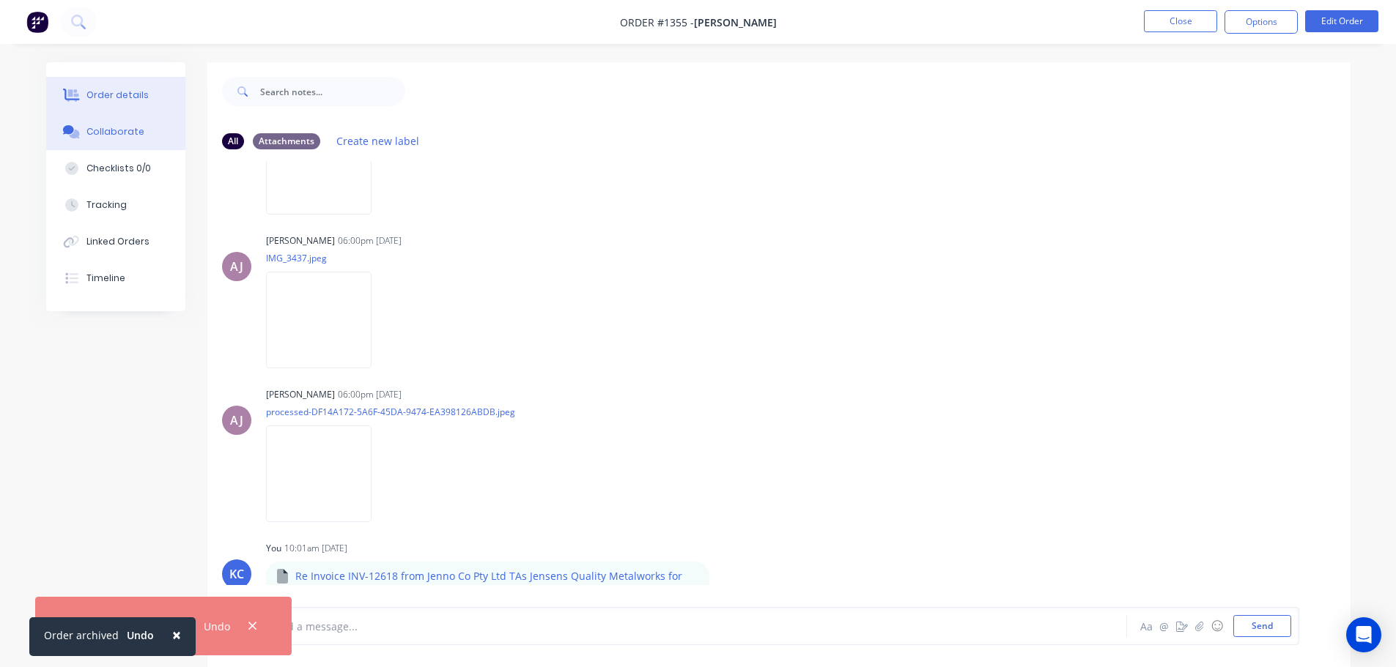
click at [114, 96] on div "Order details" at bounding box center [117, 95] width 62 height 13
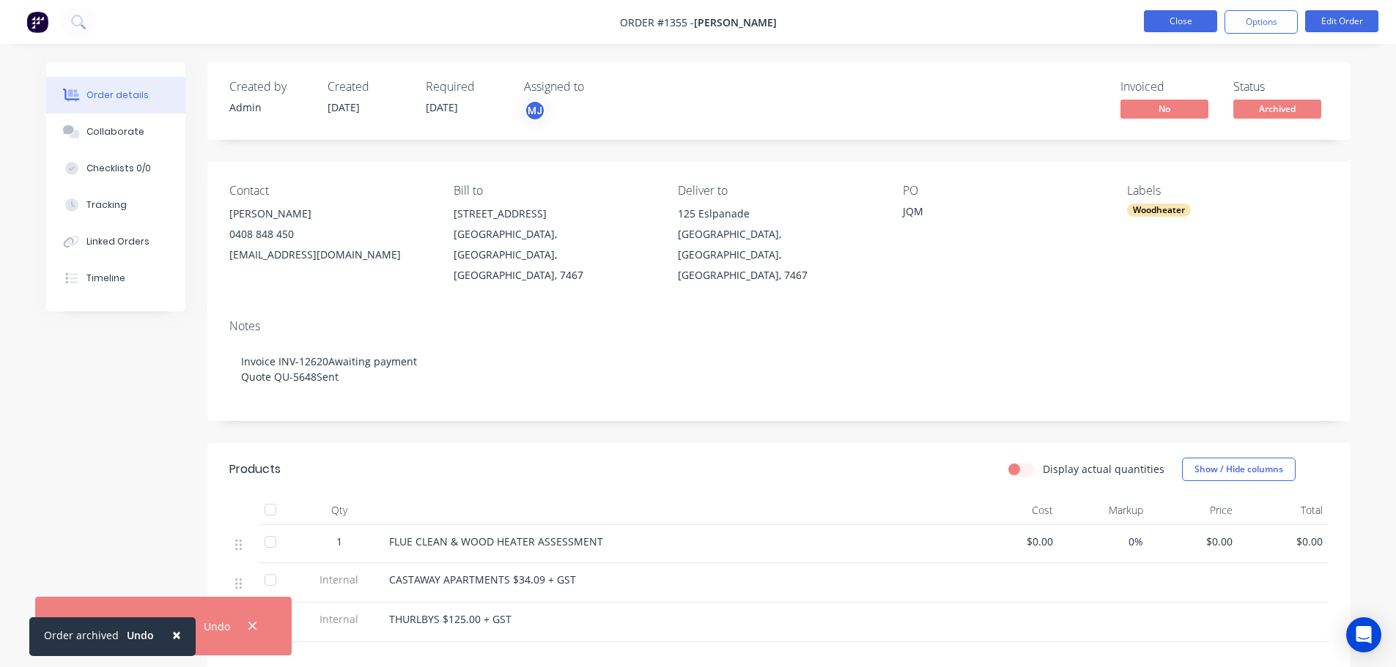
click at [1166, 16] on button "Close" at bounding box center [1180, 21] width 73 height 22
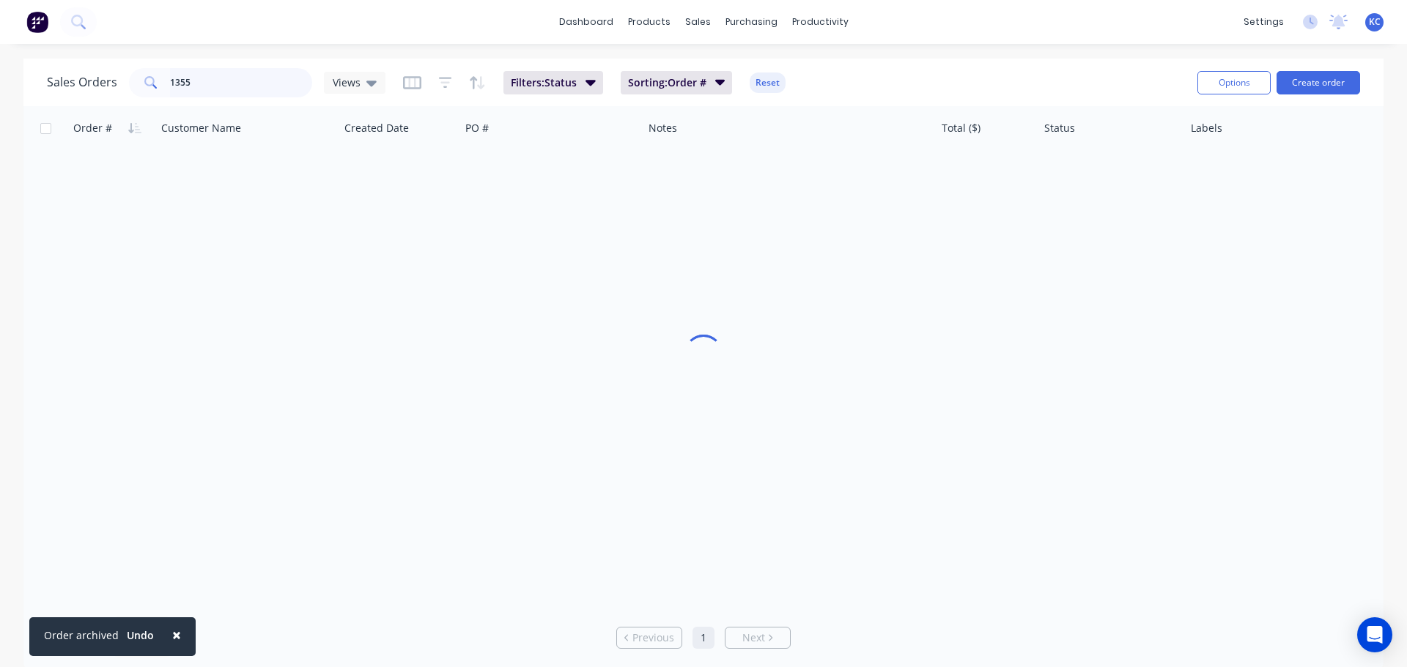
drag, startPoint x: 226, startPoint y: 80, endPoint x: 0, endPoint y: 101, distance: 226.6
click at [23, 83] on div "Sales Orders 1355 Views Filters: Status Sorting: Order # Reset Options Create o…" at bounding box center [703, 365] width 1407 height 612
type input "1354"
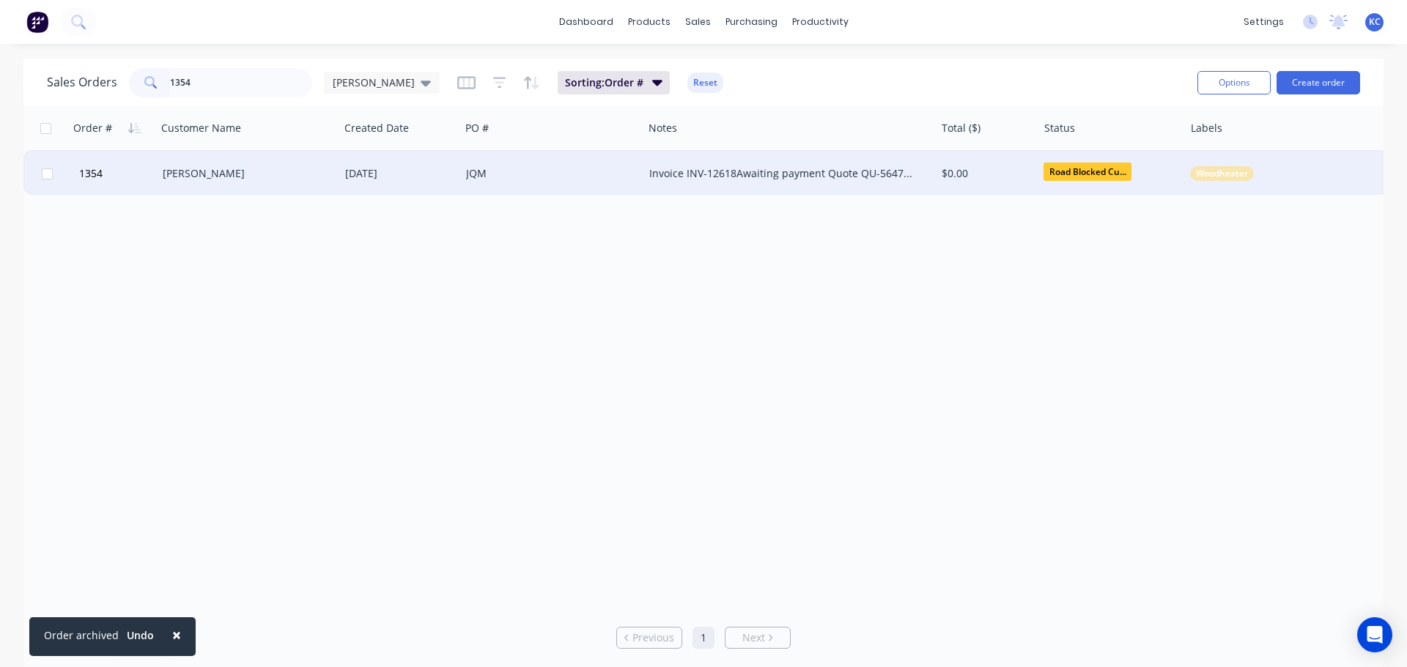
click at [197, 163] on div "[PERSON_NAME]" at bounding box center [248, 174] width 182 height 44
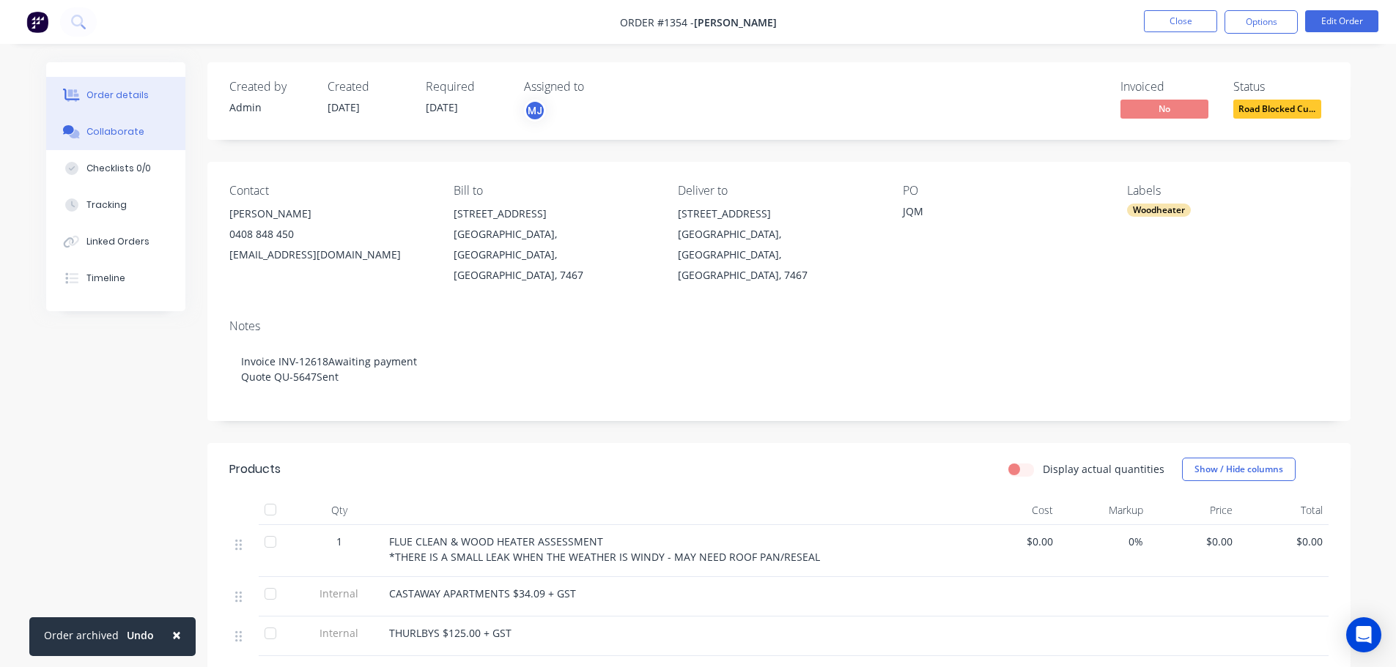
click at [113, 124] on button "Collaborate" at bounding box center [115, 132] width 139 height 37
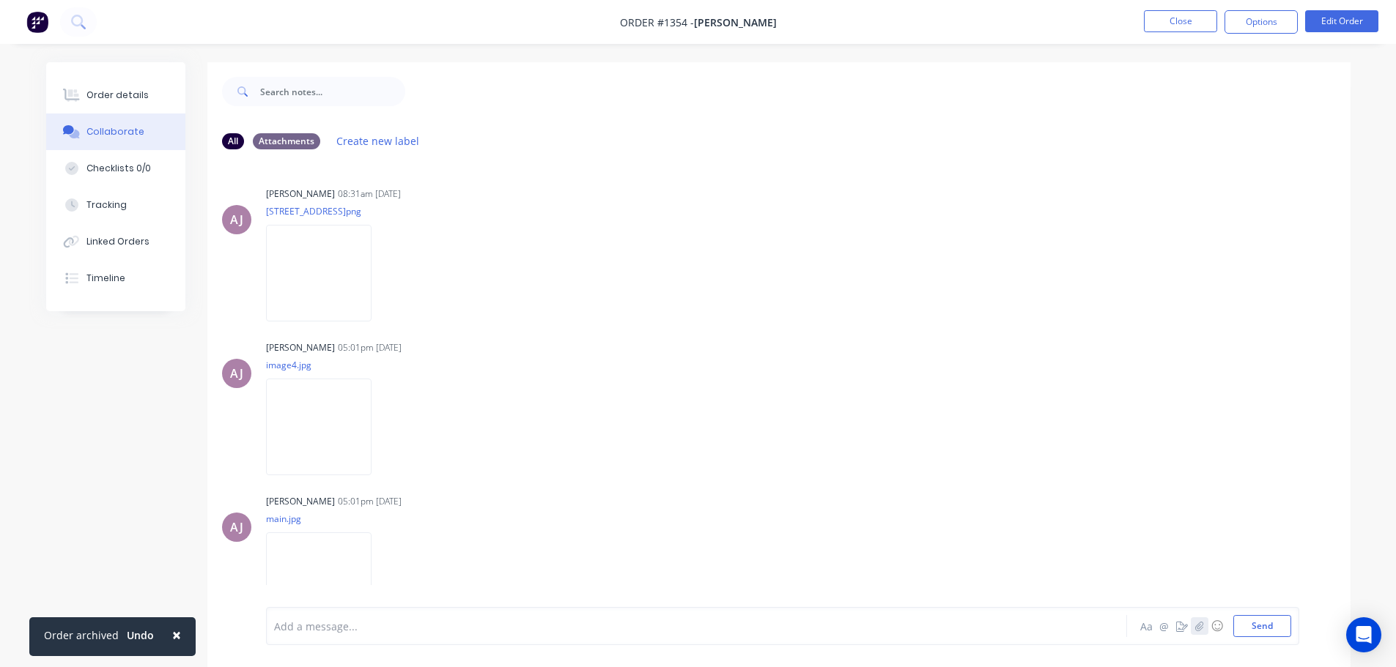
click at [1199, 621] on icon "button" at bounding box center [1198, 626] width 9 height 10
click at [1242, 623] on button "Send" at bounding box center [1262, 626] width 58 height 22
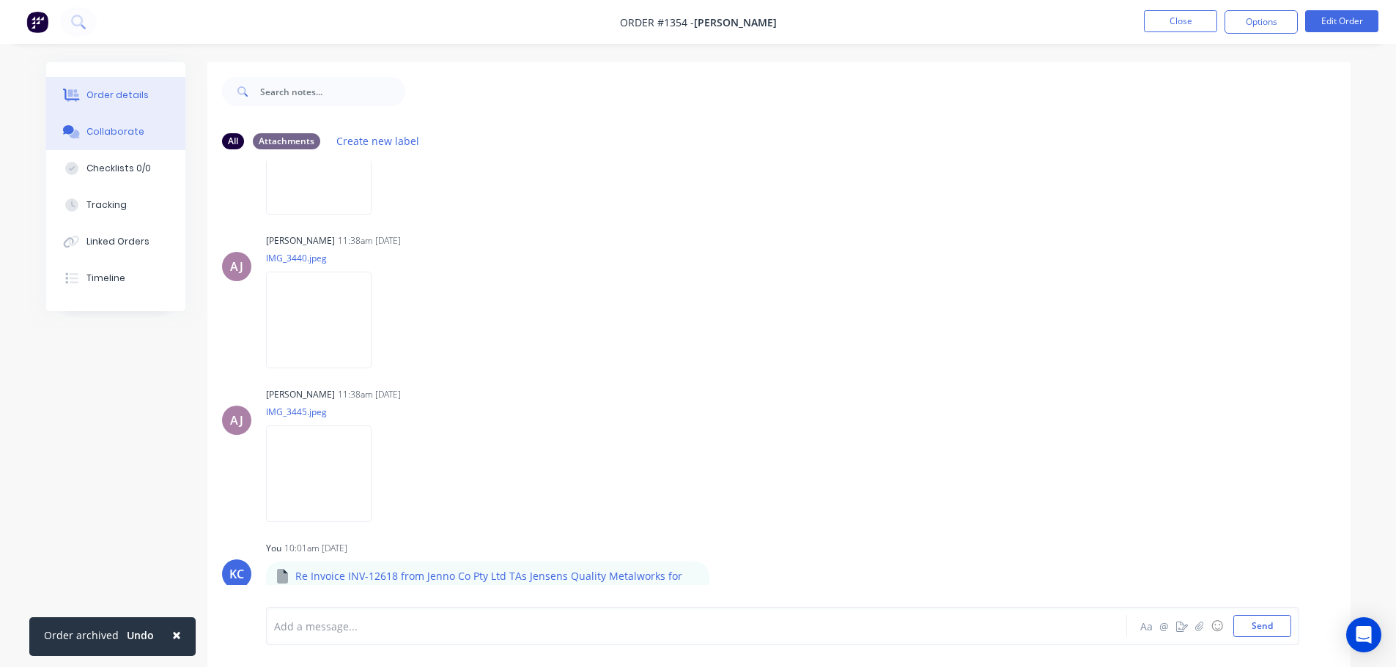
click at [116, 93] on div "Order details" at bounding box center [117, 95] width 62 height 13
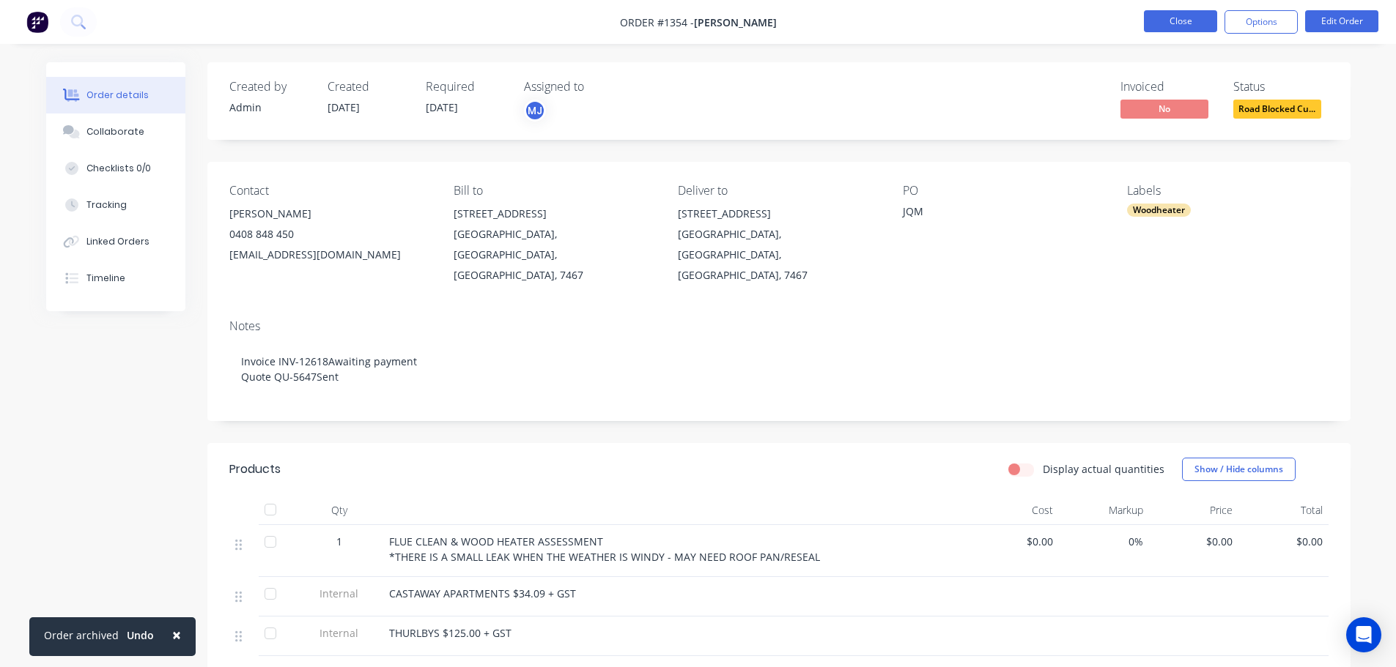
click at [1179, 15] on button "Close" at bounding box center [1180, 21] width 73 height 22
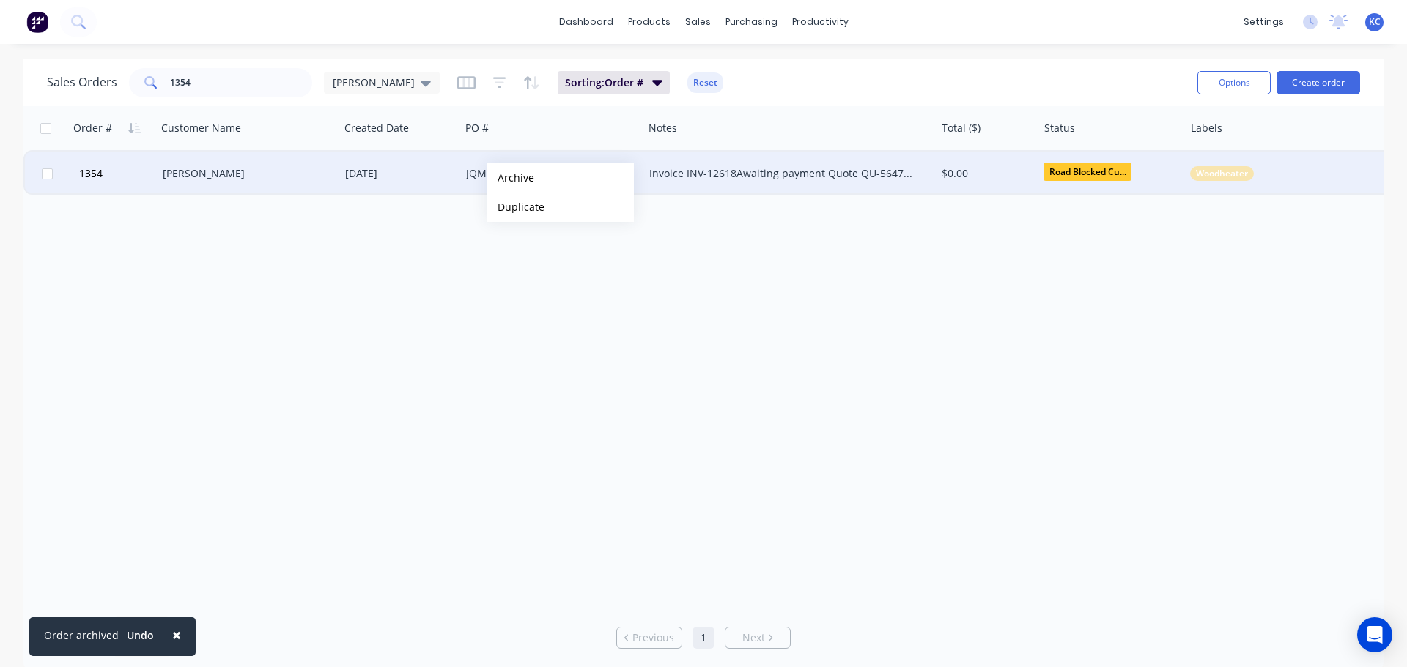
click at [511, 177] on button "Archive" at bounding box center [560, 177] width 147 height 29
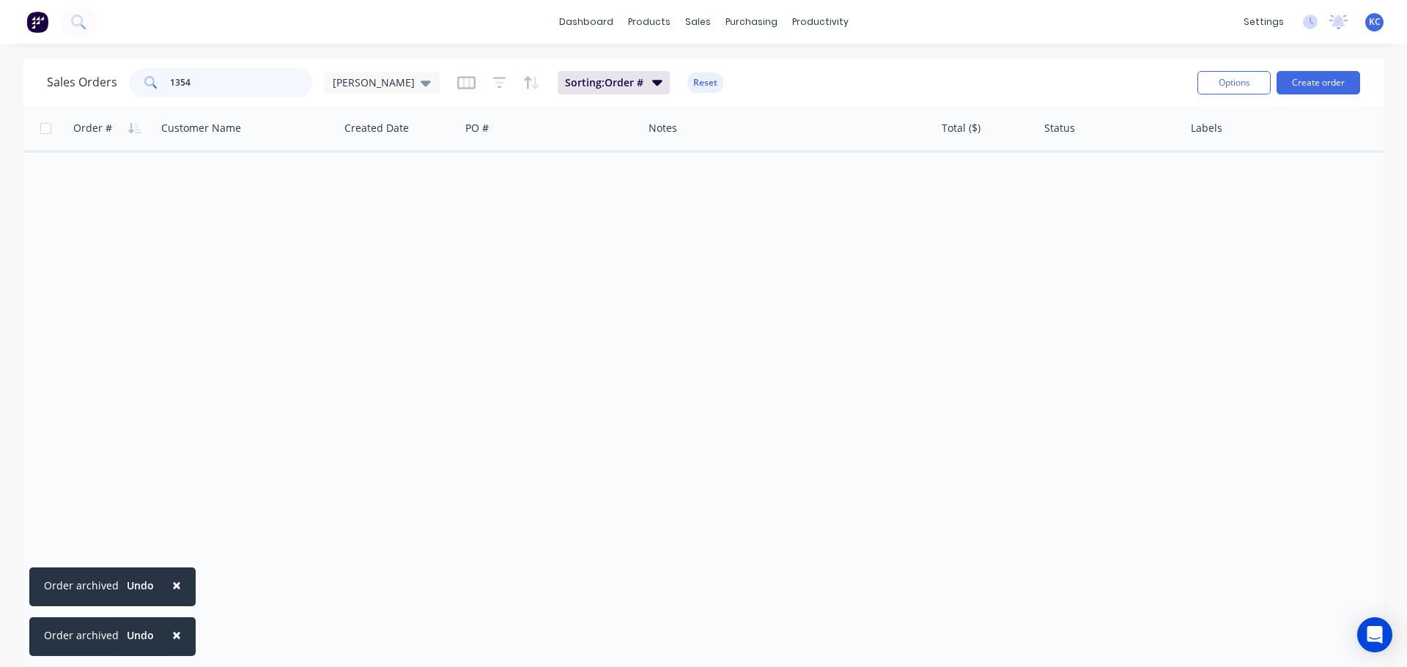
drag, startPoint x: 264, startPoint y: 84, endPoint x: 60, endPoint y: 95, distance: 204.6
click at [75, 91] on div "Sales Orders 1354 [PERSON_NAME]" at bounding box center [243, 82] width 393 height 29
type input "1355"
click at [421, 84] on icon at bounding box center [426, 84] width 10 height 6
click at [386, 270] on button "Archived" at bounding box center [411, 266] width 167 height 17
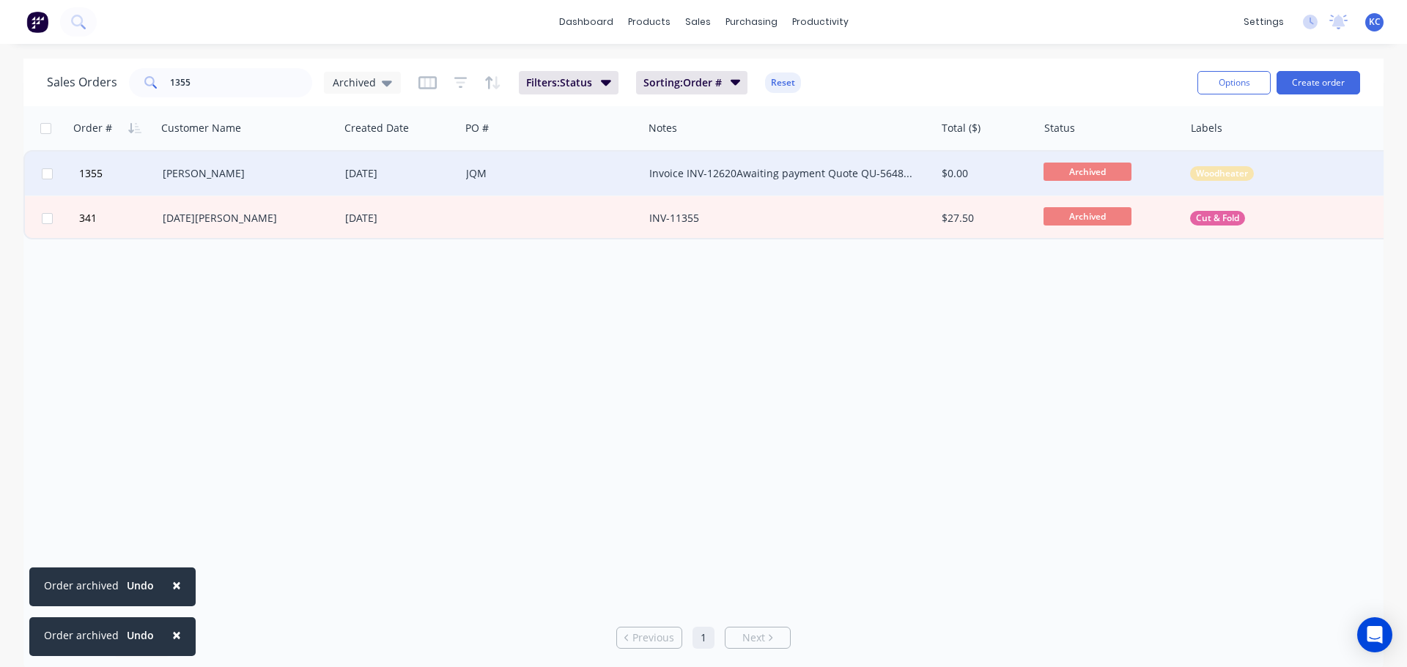
click at [199, 178] on div "[PERSON_NAME]" at bounding box center [244, 173] width 163 height 15
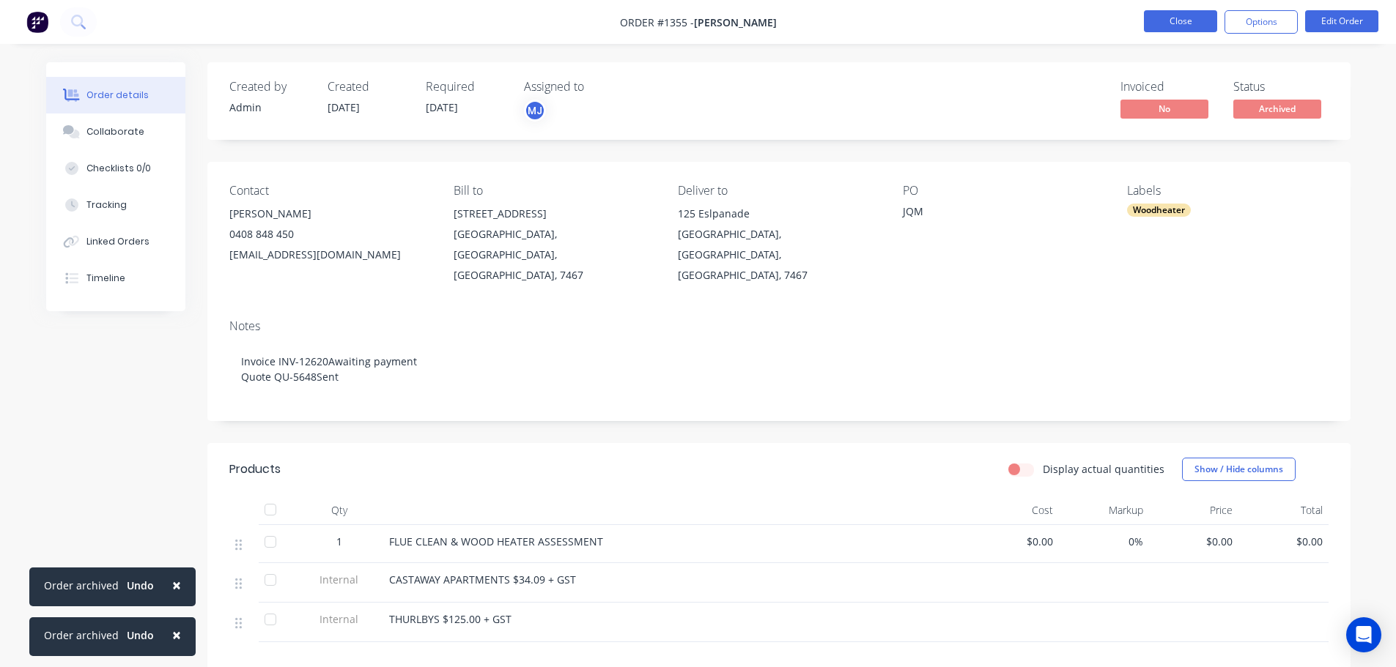
click at [1192, 28] on button "Close" at bounding box center [1180, 21] width 73 height 22
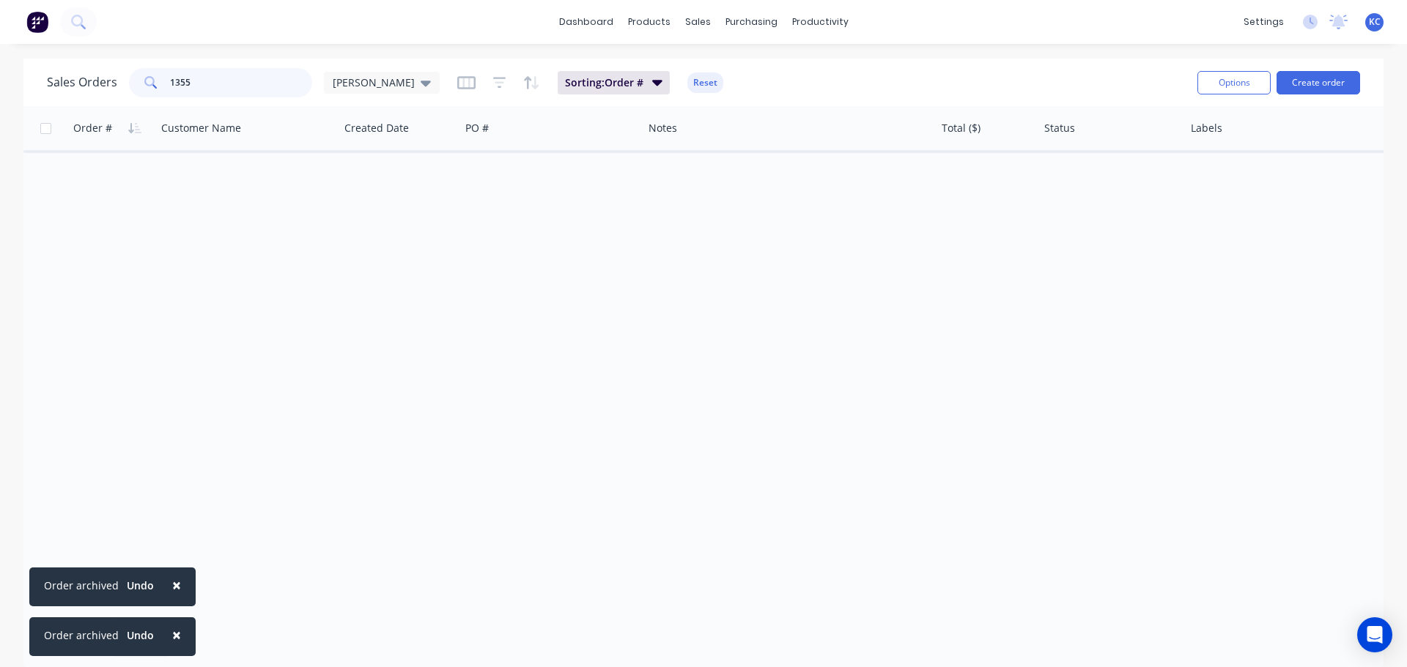
drag, startPoint x: 262, startPoint y: 79, endPoint x: 4, endPoint y: 104, distance: 259.8
click at [42, 111] on div "Sales Orders 1355 [PERSON_NAME] Sorting: Order # Reset Options Create order Ord…" at bounding box center [703, 365] width 1360 height 612
type input "1354"
click at [421, 82] on icon at bounding box center [426, 84] width 10 height 6
click at [368, 275] on div "Archived edit" at bounding box center [426, 265] width 196 height 29
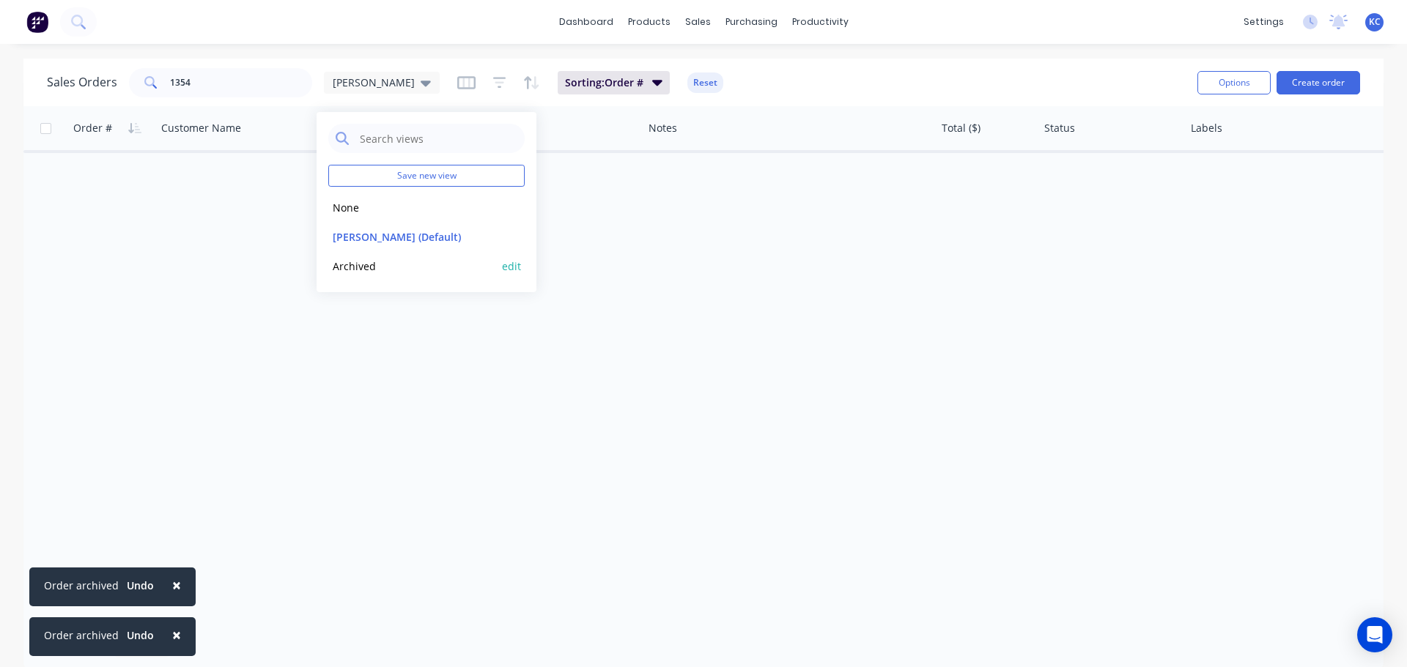
click at [360, 262] on button "Archived" at bounding box center [411, 266] width 167 height 17
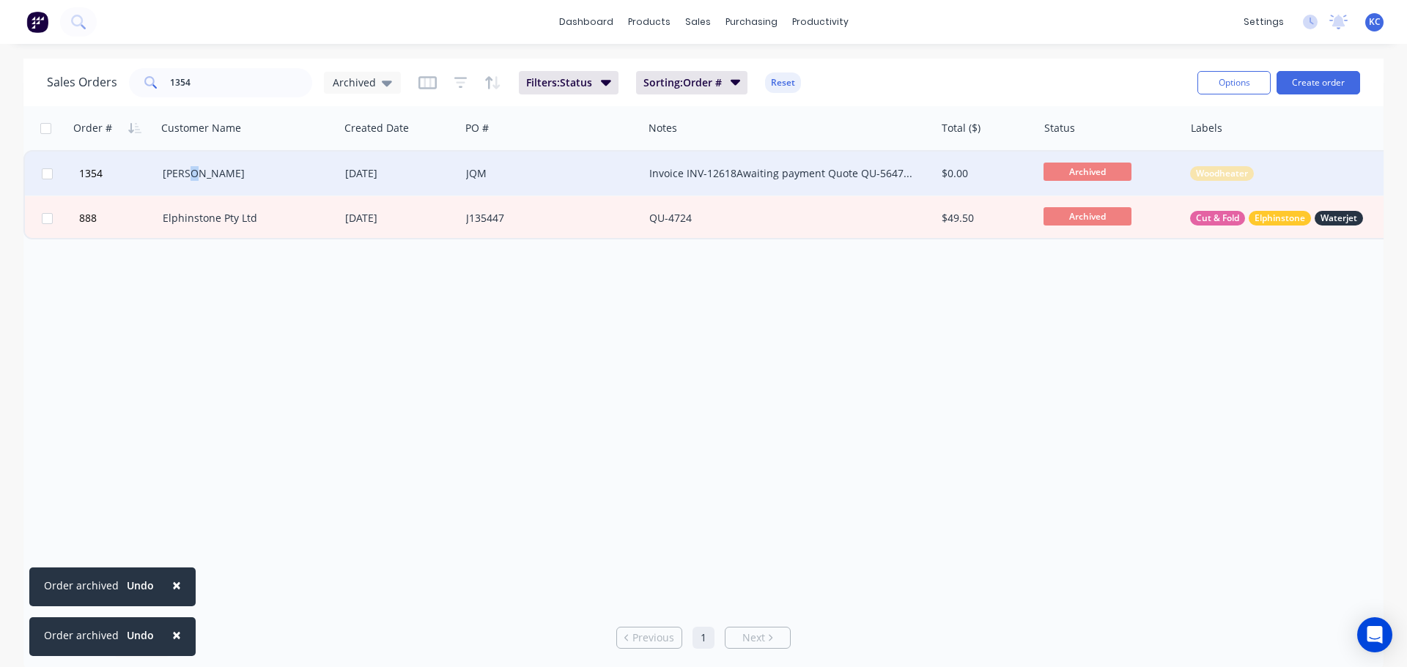
click at [195, 179] on div "[PERSON_NAME]" at bounding box center [244, 173] width 163 height 15
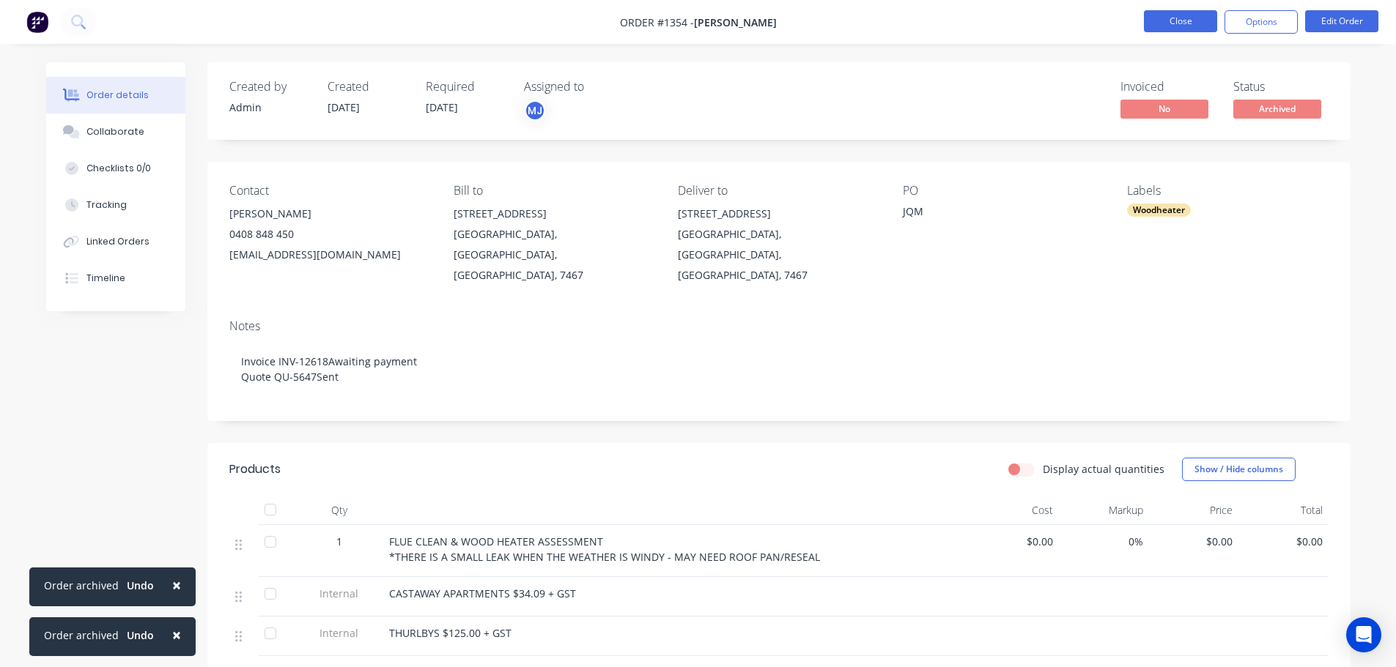
click at [1185, 21] on button "Close" at bounding box center [1180, 21] width 73 height 22
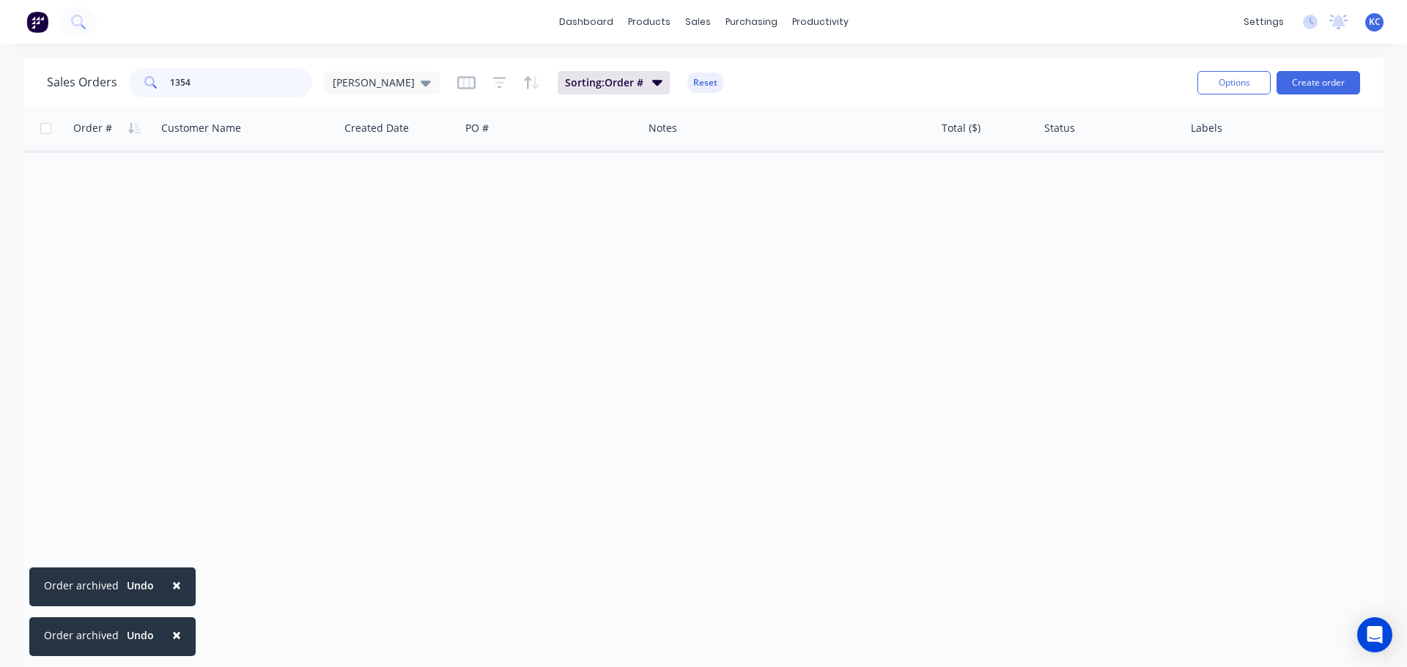
click at [244, 80] on input "1354" at bounding box center [241, 82] width 143 height 29
type input "1355"
click at [421, 85] on icon at bounding box center [426, 83] width 10 height 16
click at [357, 256] on div "Archived edit" at bounding box center [426, 265] width 196 height 29
click at [359, 265] on button "Archived" at bounding box center [411, 266] width 167 height 17
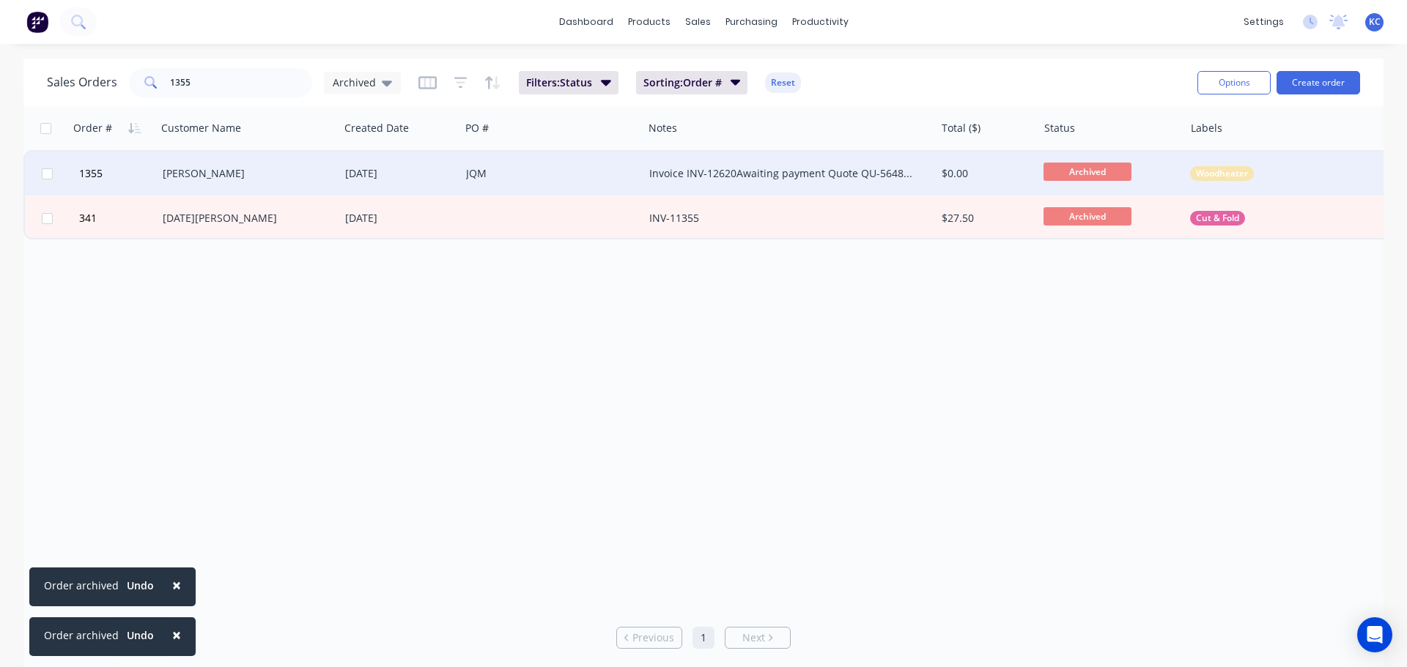
click at [215, 175] on div "[PERSON_NAME]" at bounding box center [244, 173] width 163 height 15
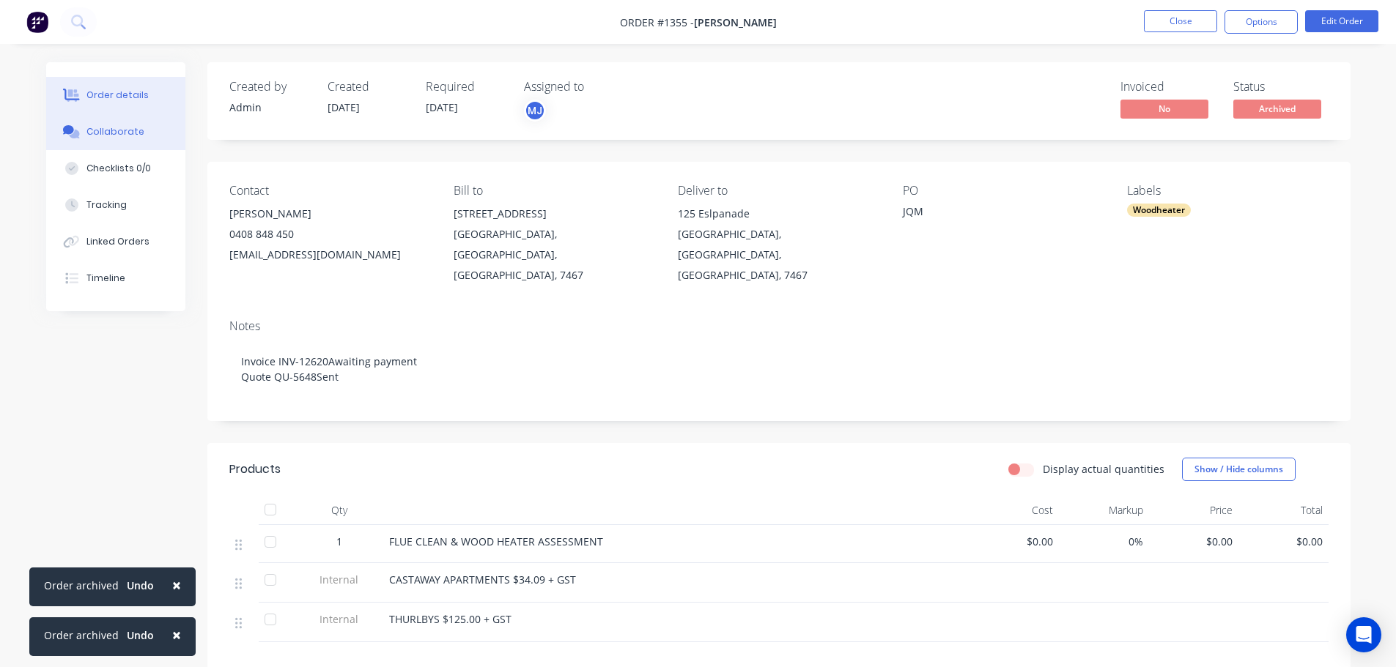
click at [143, 130] on button "Collaborate" at bounding box center [115, 132] width 139 height 37
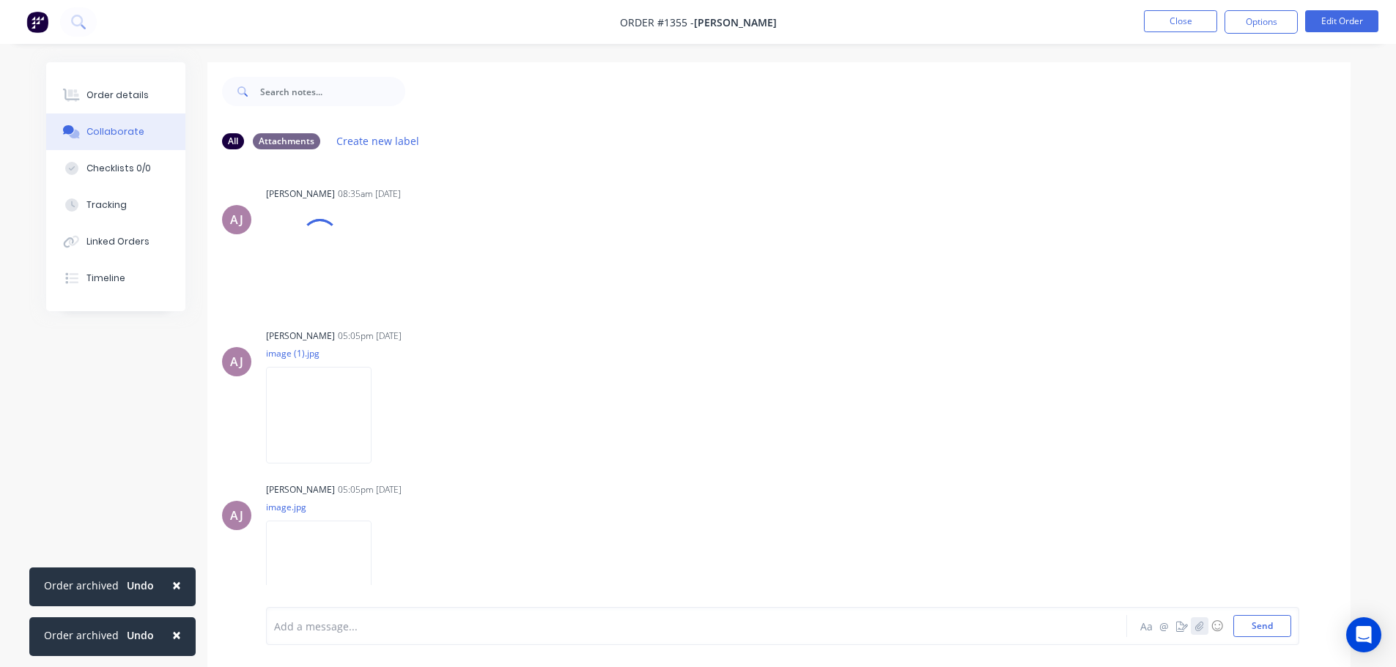
click at [1201, 626] on icon "button" at bounding box center [1199, 626] width 8 height 10
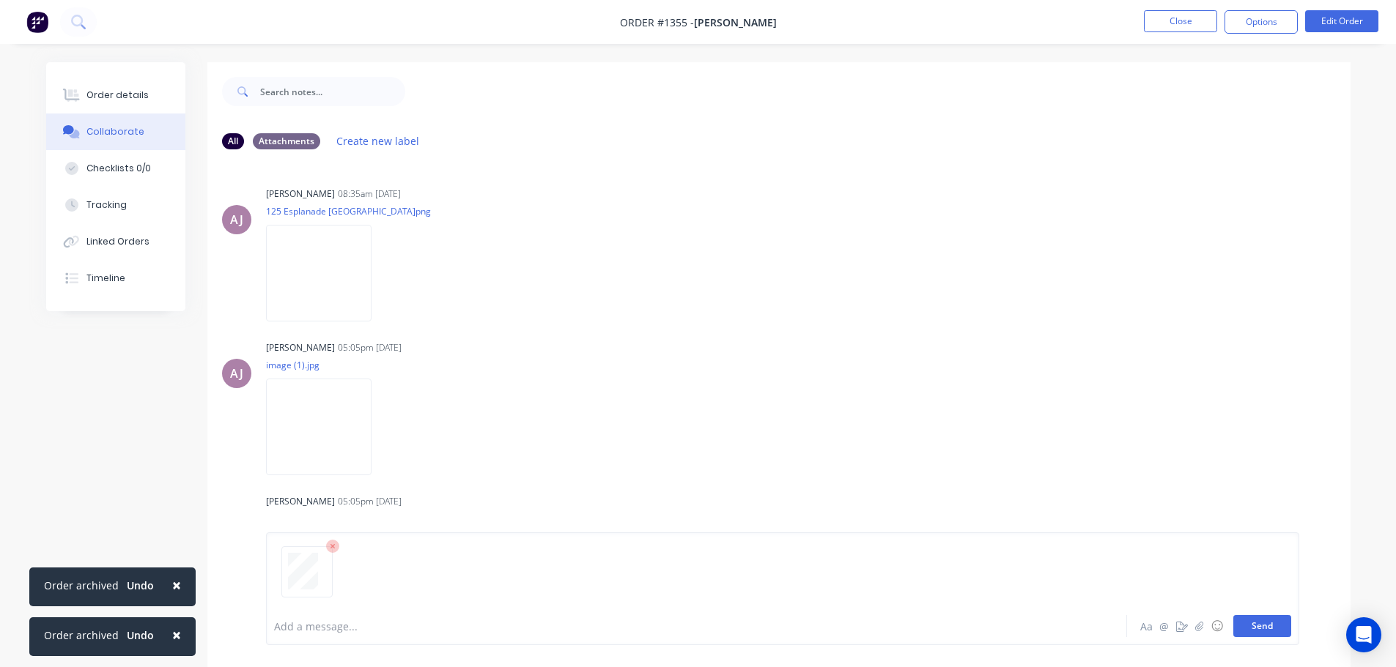
click at [1277, 621] on button "Send" at bounding box center [1262, 626] width 58 height 22
click at [1186, 15] on button "Close" at bounding box center [1180, 21] width 73 height 22
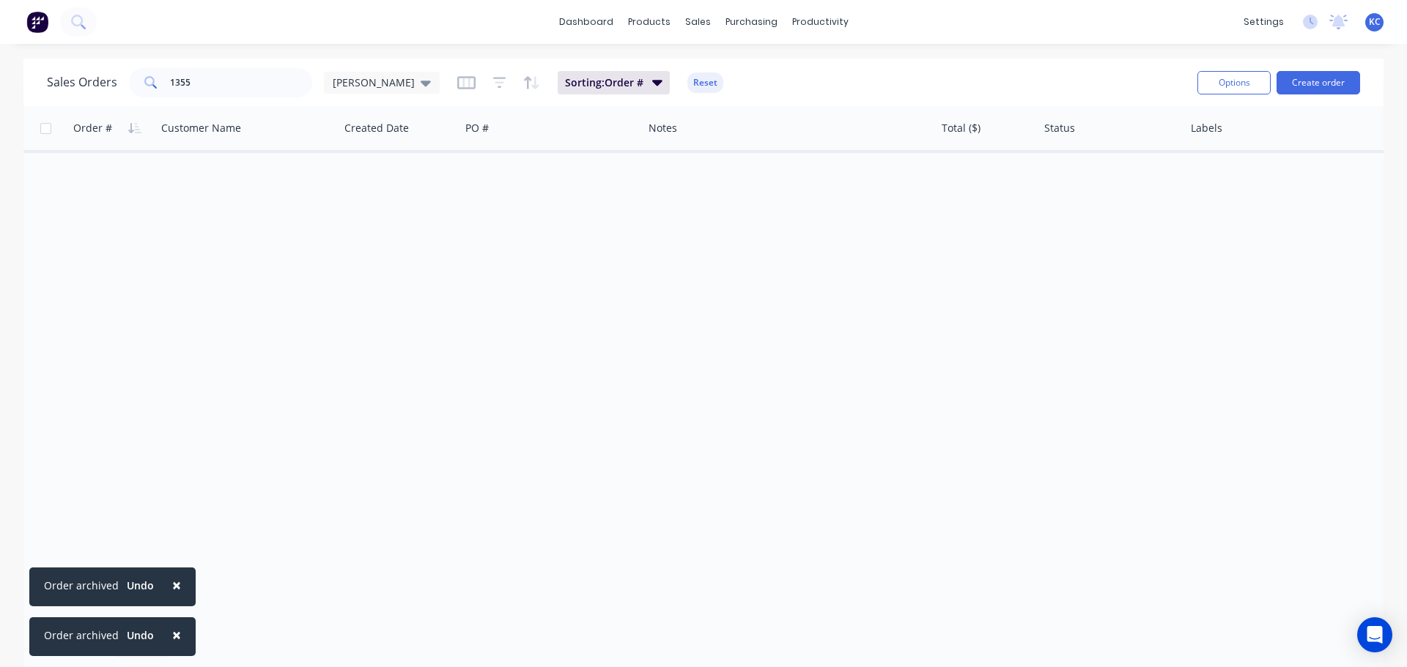
click at [173, 583] on span "×" at bounding box center [176, 585] width 9 height 21
click at [174, 634] on span "×" at bounding box center [176, 635] width 9 height 21
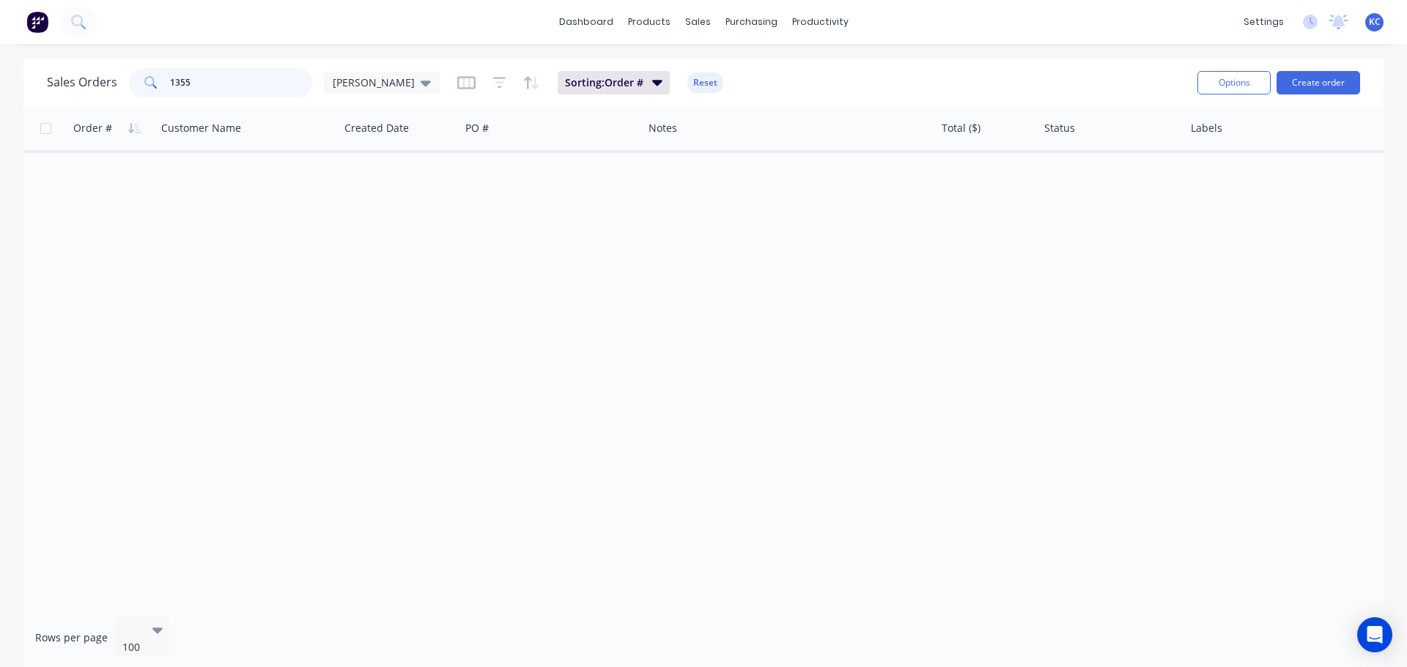
drag, startPoint x: 217, startPoint y: 78, endPoint x: 23, endPoint y: 74, distance: 194.2
click at [56, 78] on div "Sales Orders 1355 [PERSON_NAME]" at bounding box center [243, 82] width 393 height 29
type input "1567"
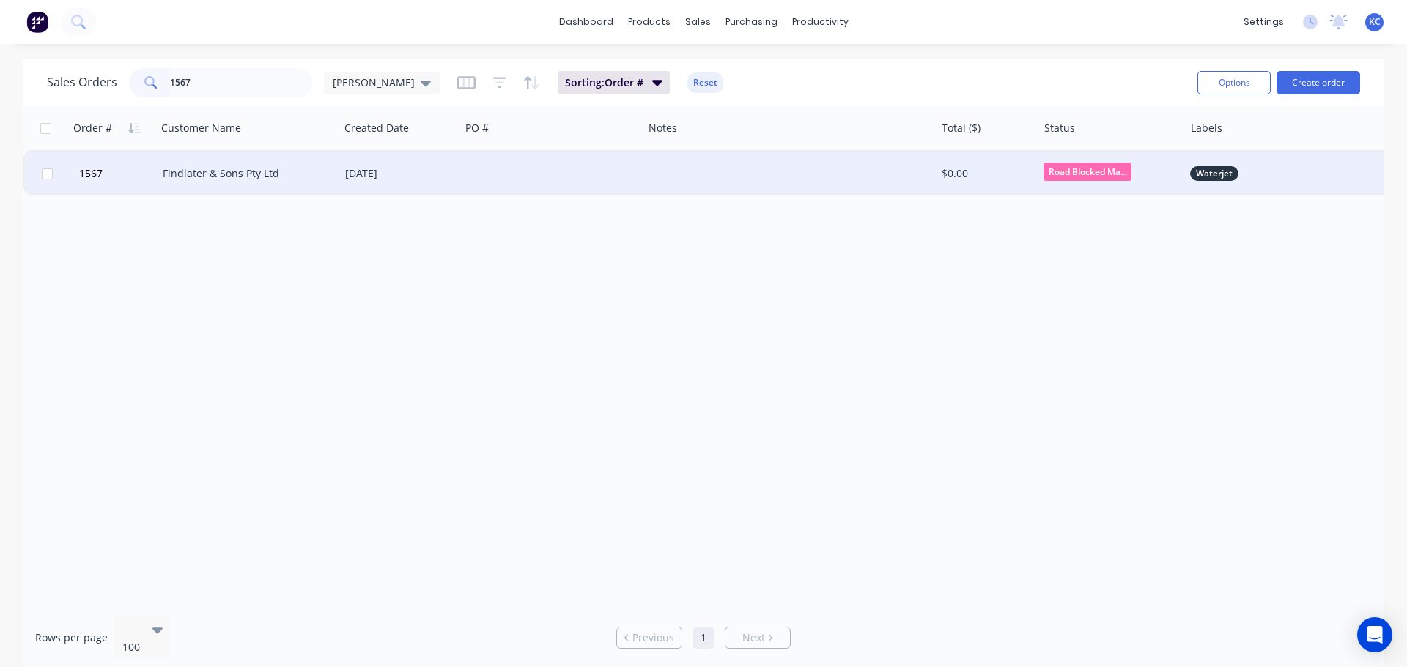
click at [194, 174] on div "Findlater & Sons Pty Ltd" at bounding box center [244, 173] width 163 height 15
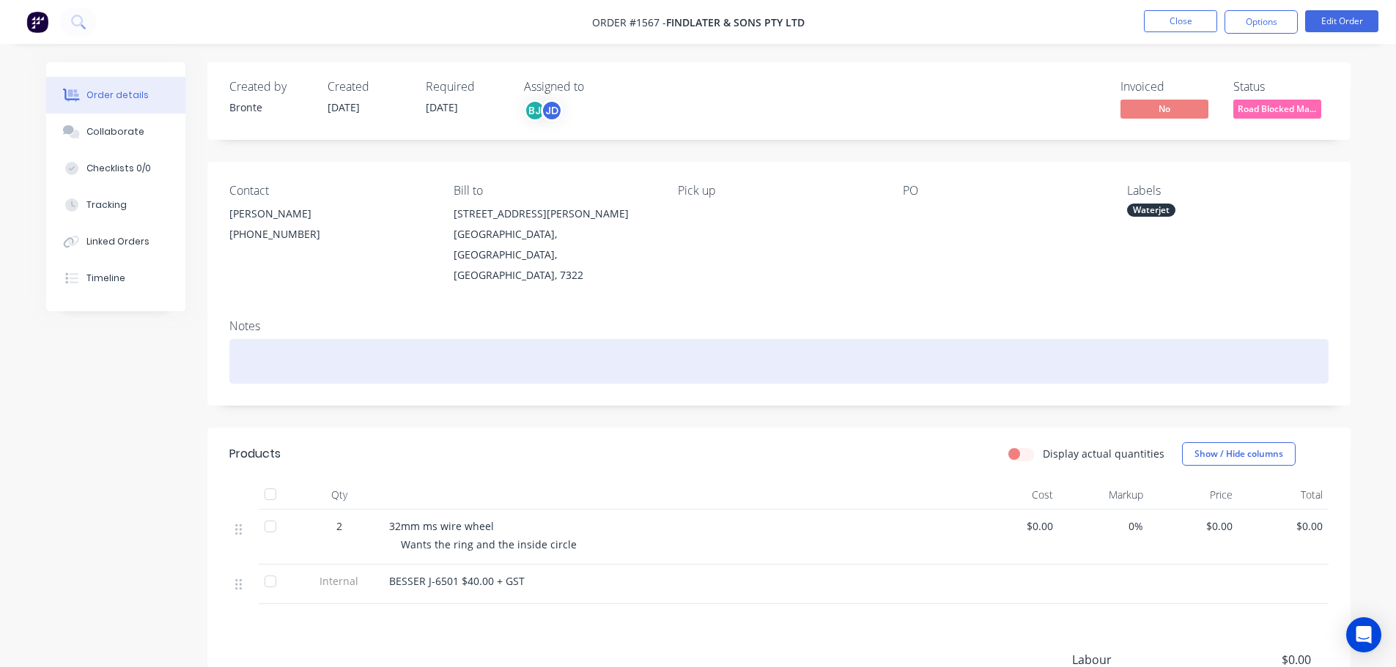
click at [388, 339] on div at bounding box center [778, 361] width 1099 height 45
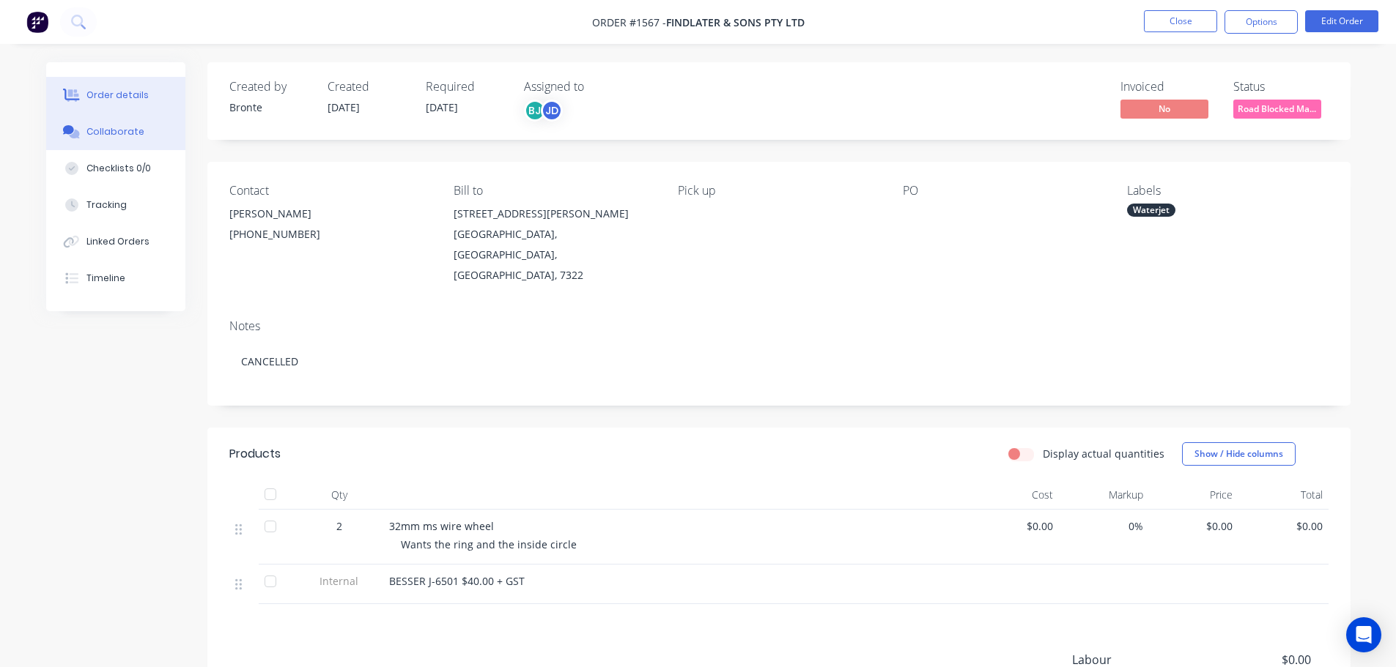
click at [110, 135] on div "Collaborate" at bounding box center [115, 131] width 58 height 13
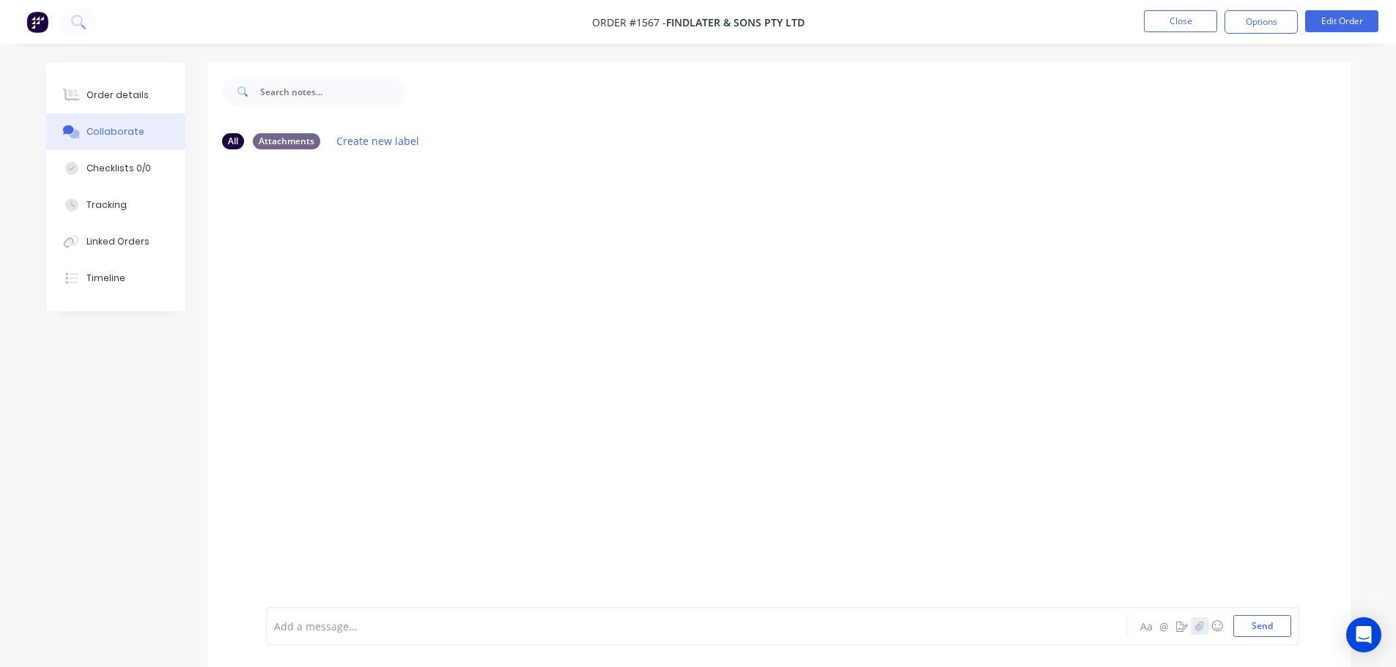
click at [1201, 629] on icon "button" at bounding box center [1198, 626] width 9 height 10
click at [1245, 626] on button "Send" at bounding box center [1262, 626] width 58 height 22
click at [1183, 23] on button "Close" at bounding box center [1180, 21] width 73 height 22
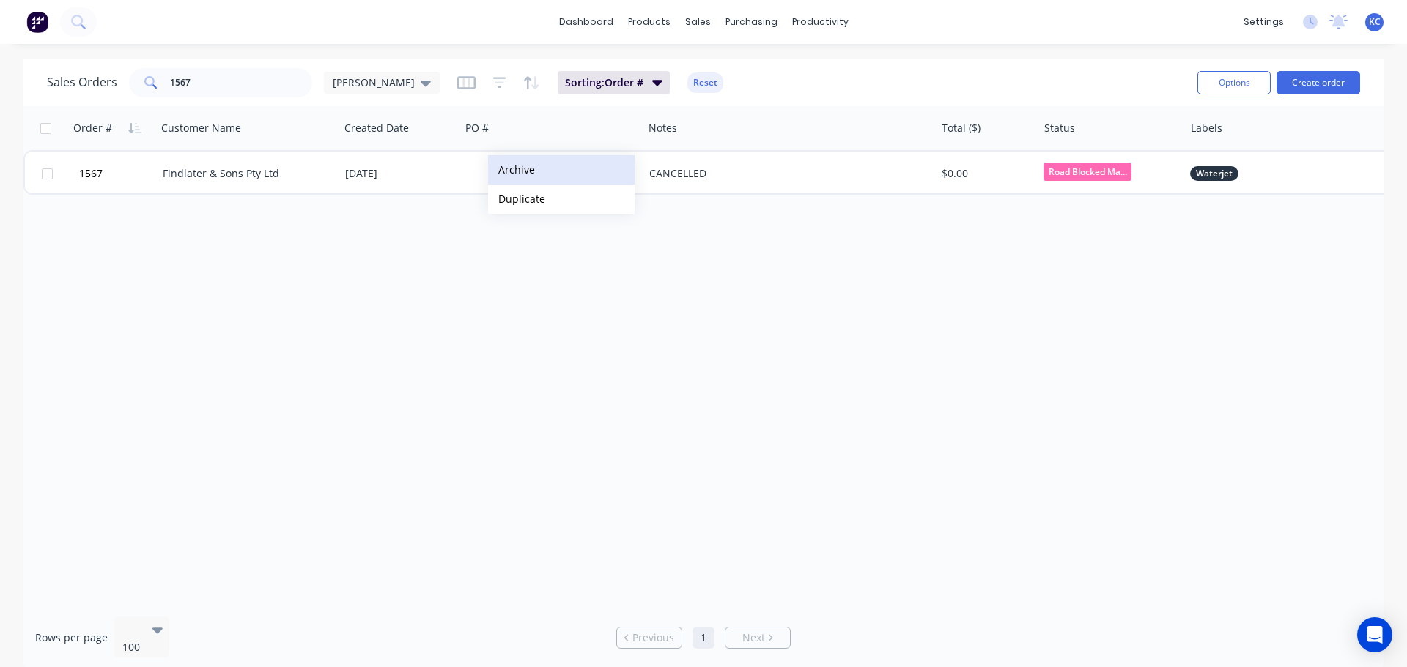
click at [515, 173] on button "Archive" at bounding box center [561, 169] width 147 height 29
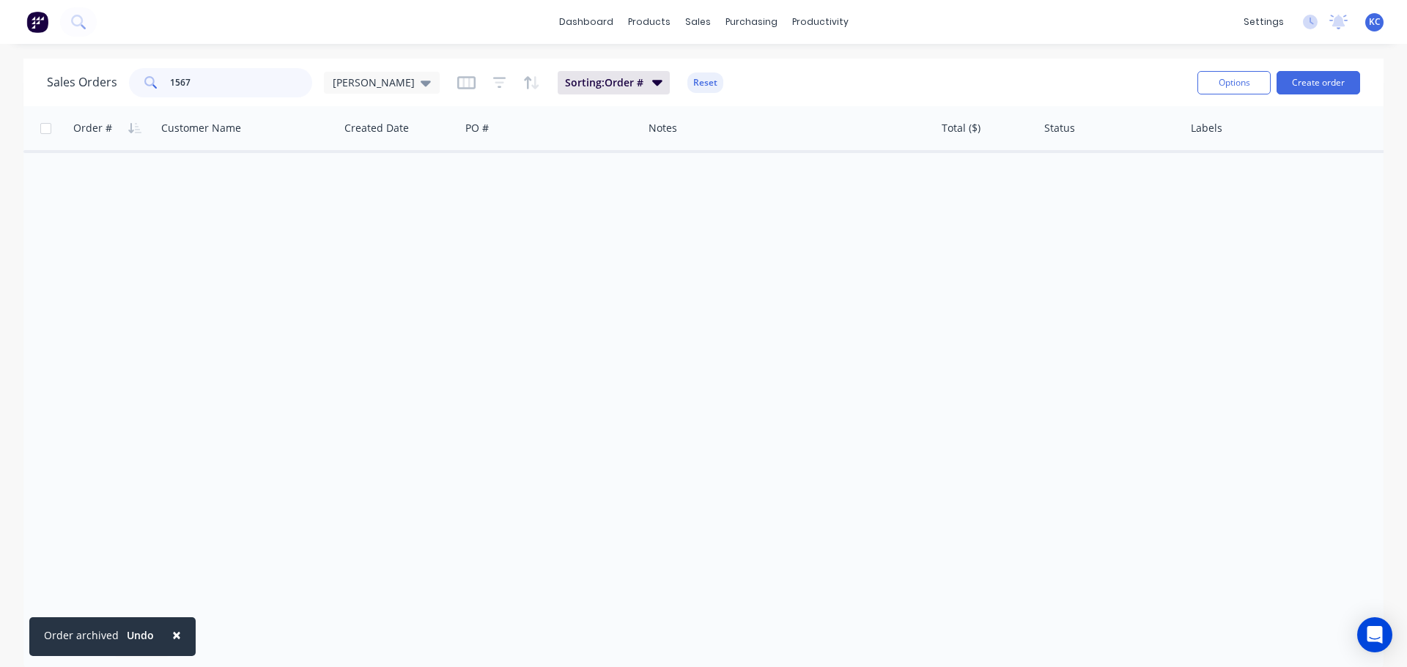
drag, startPoint x: 240, startPoint y: 82, endPoint x: 0, endPoint y: 222, distance: 277.4
click at [0, 174] on div "Sales Orders 1567 [PERSON_NAME] Sorting: Order # Reset Options Create order Ord…" at bounding box center [703, 365] width 1407 height 612
type input "1568"
click at [227, 93] on input "1568" at bounding box center [241, 82] width 143 height 29
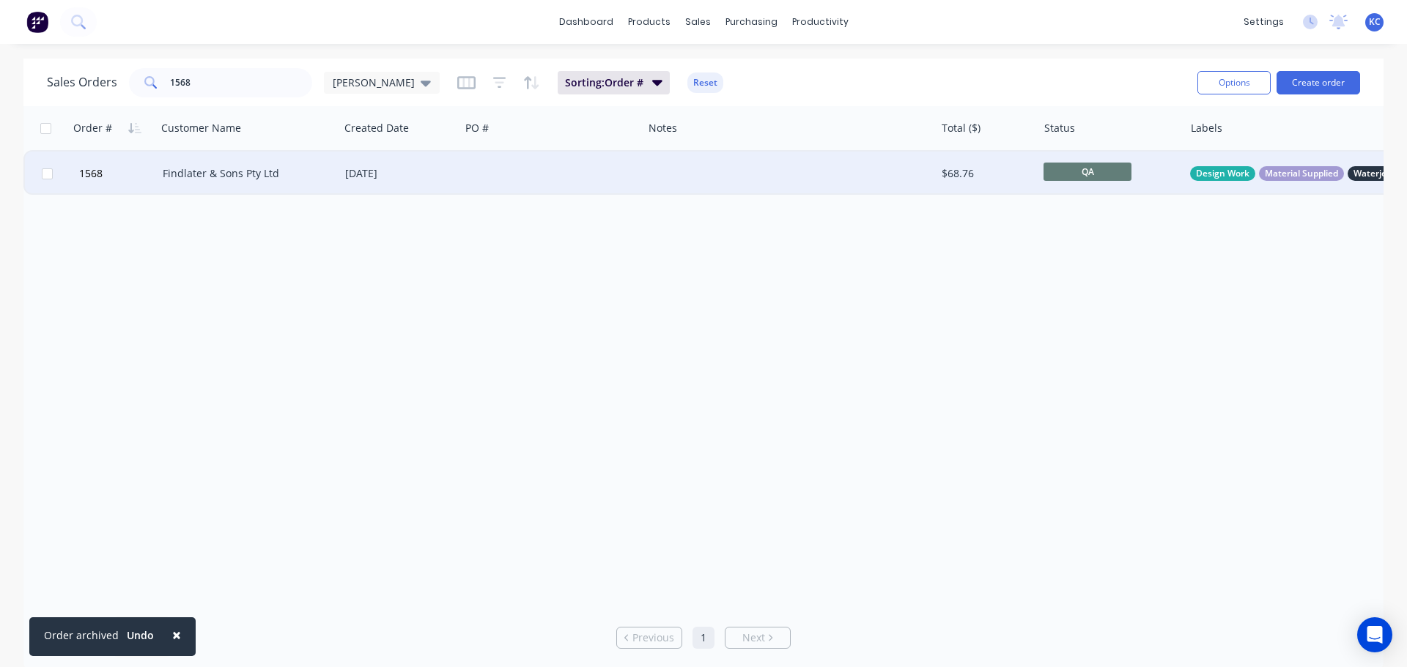
click at [245, 160] on div "Findlater & Sons Pty Ltd" at bounding box center [248, 174] width 182 height 44
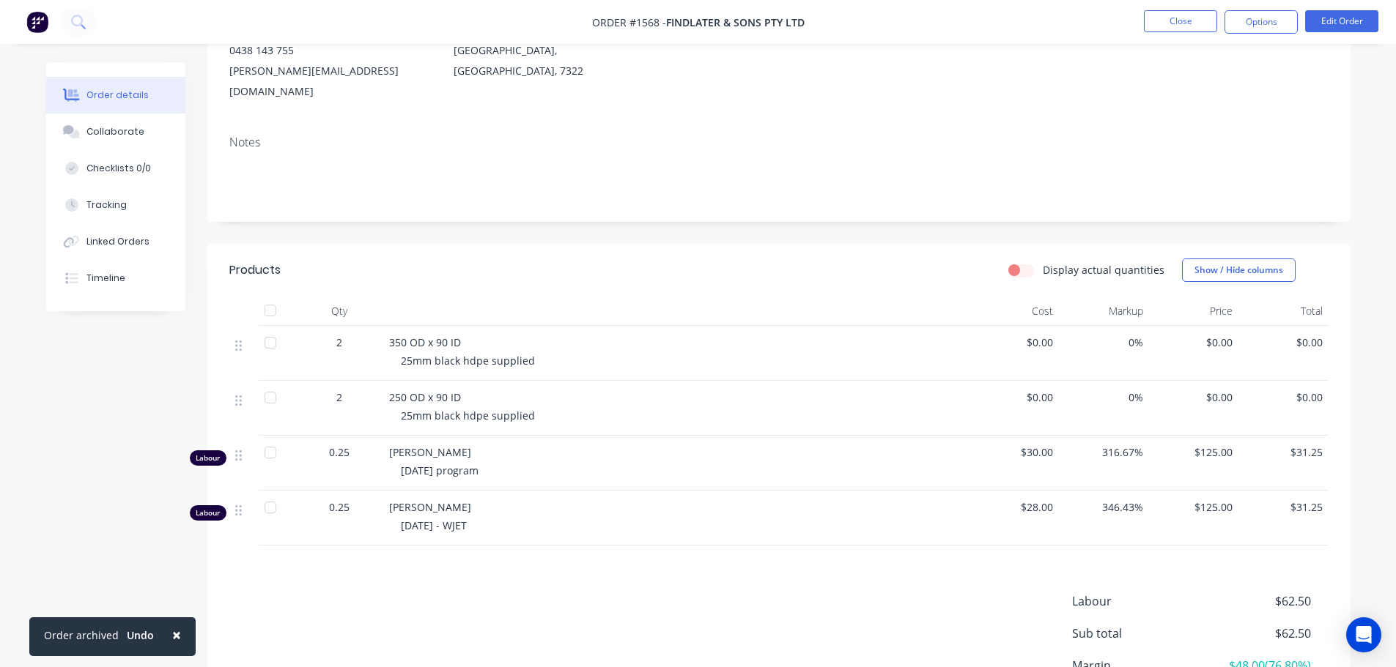
scroll to position [220, 0]
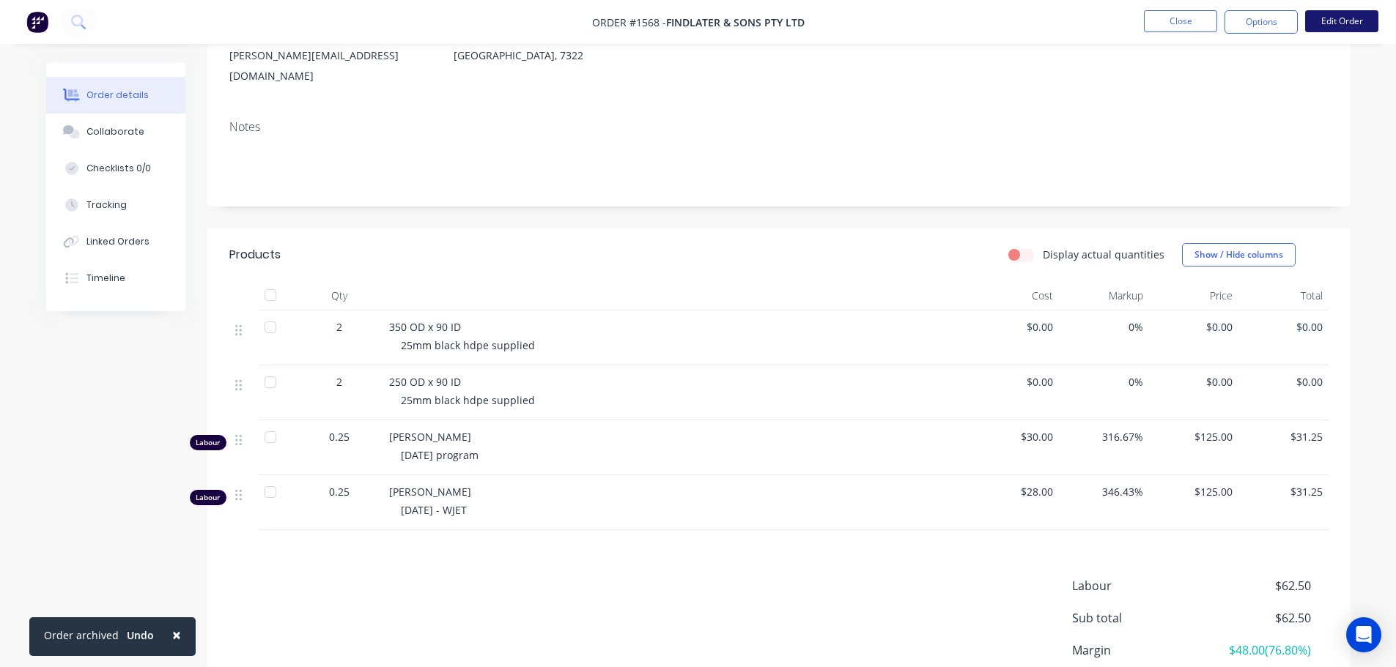
click at [1347, 29] on button "Edit Order" at bounding box center [1341, 21] width 73 height 22
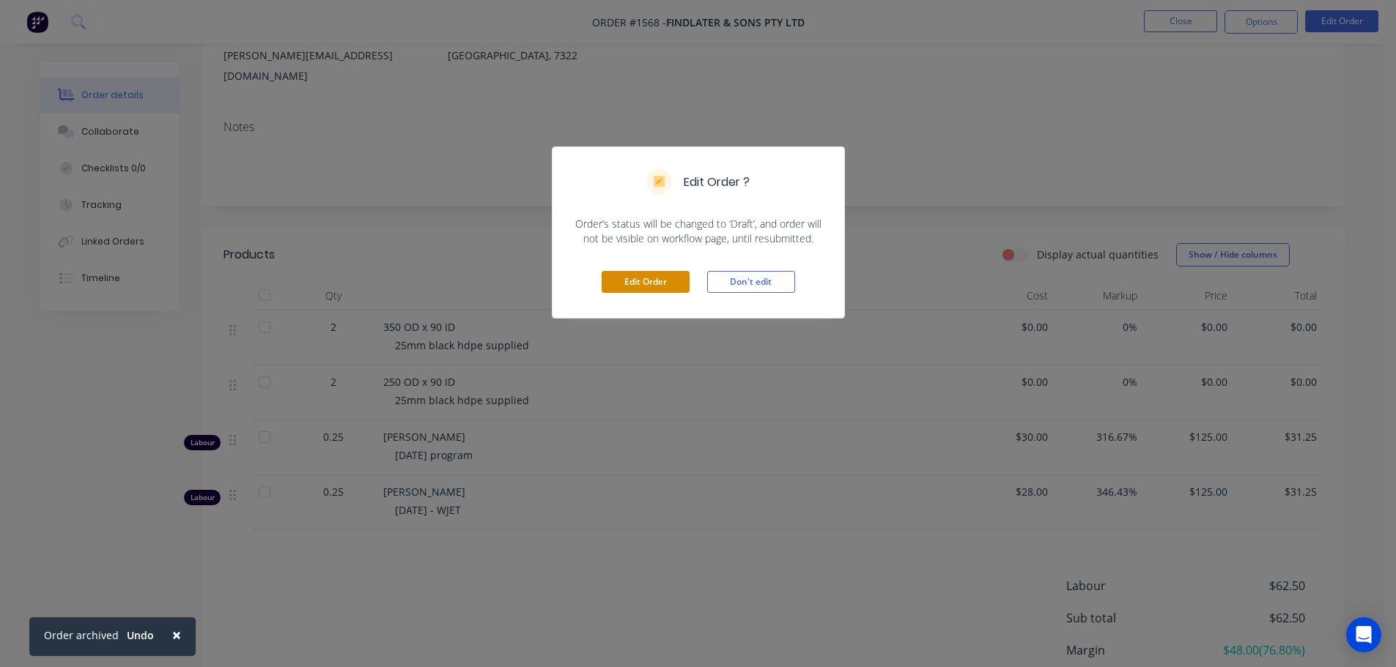
click at [662, 281] on button "Edit Order" at bounding box center [645, 282] width 88 height 22
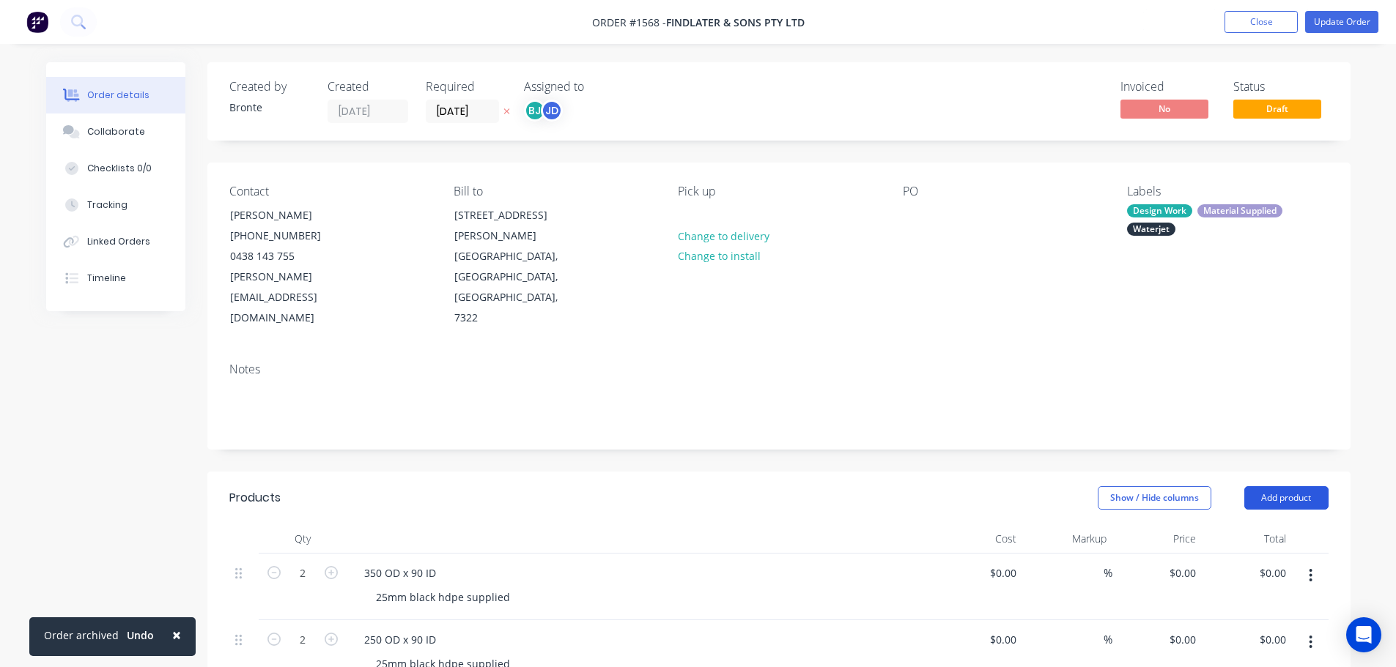
click at [1273, 486] on button "Add product" at bounding box center [1286, 497] width 84 height 23
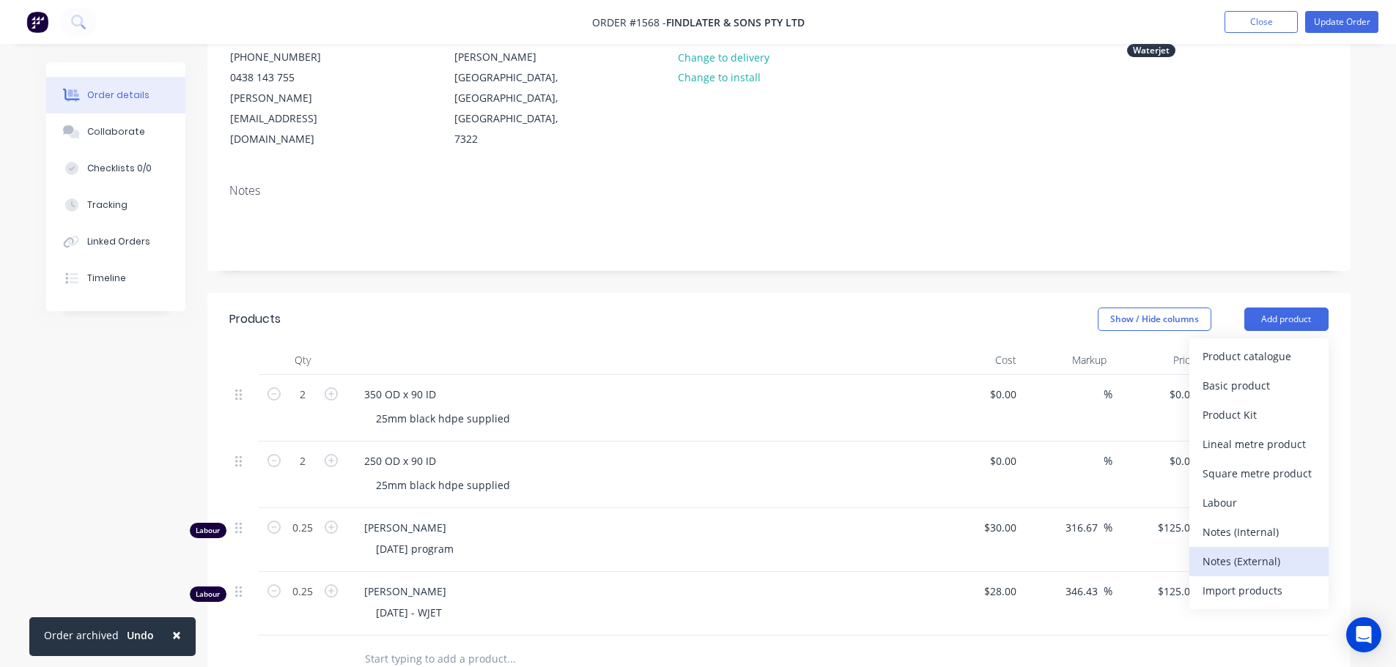
scroll to position [220, 0]
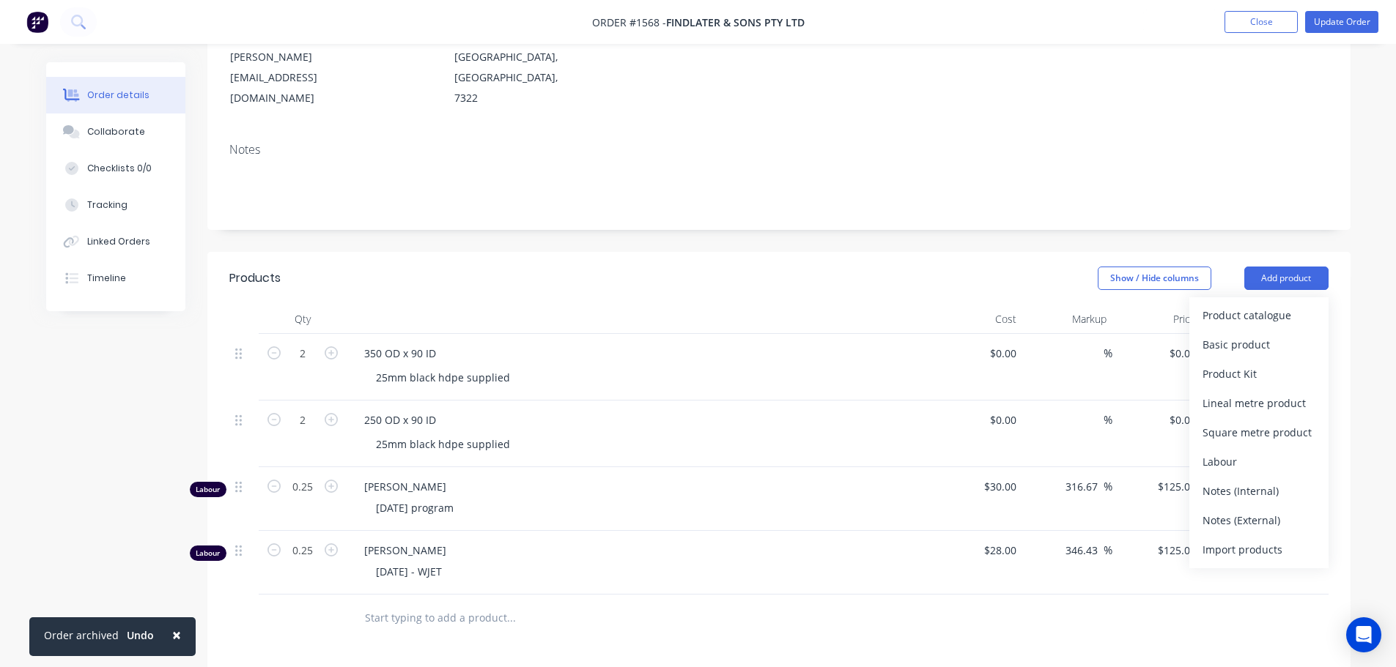
drag, startPoint x: 1254, startPoint y: 456, endPoint x: 508, endPoint y: 470, distance: 746.6
click at [1251, 481] on div "Notes (Internal)" at bounding box center [1258, 491] width 113 height 21
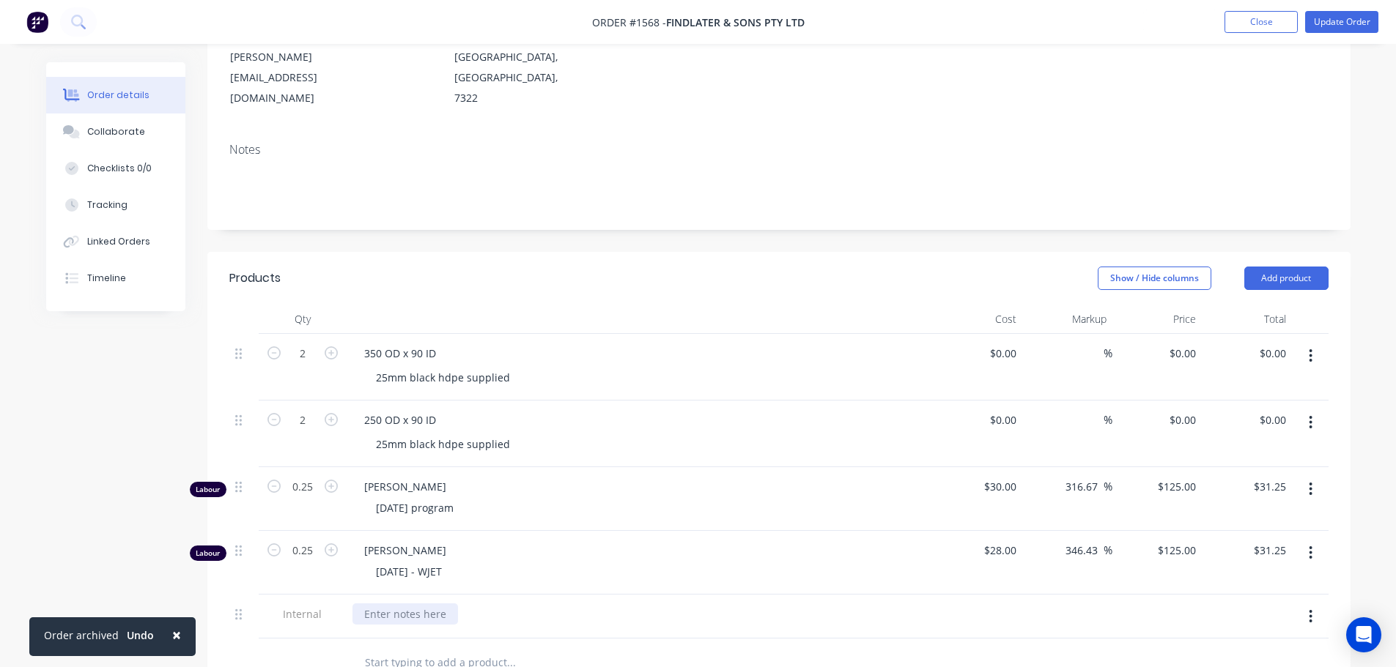
click at [393, 604] on div at bounding box center [404, 614] width 105 height 21
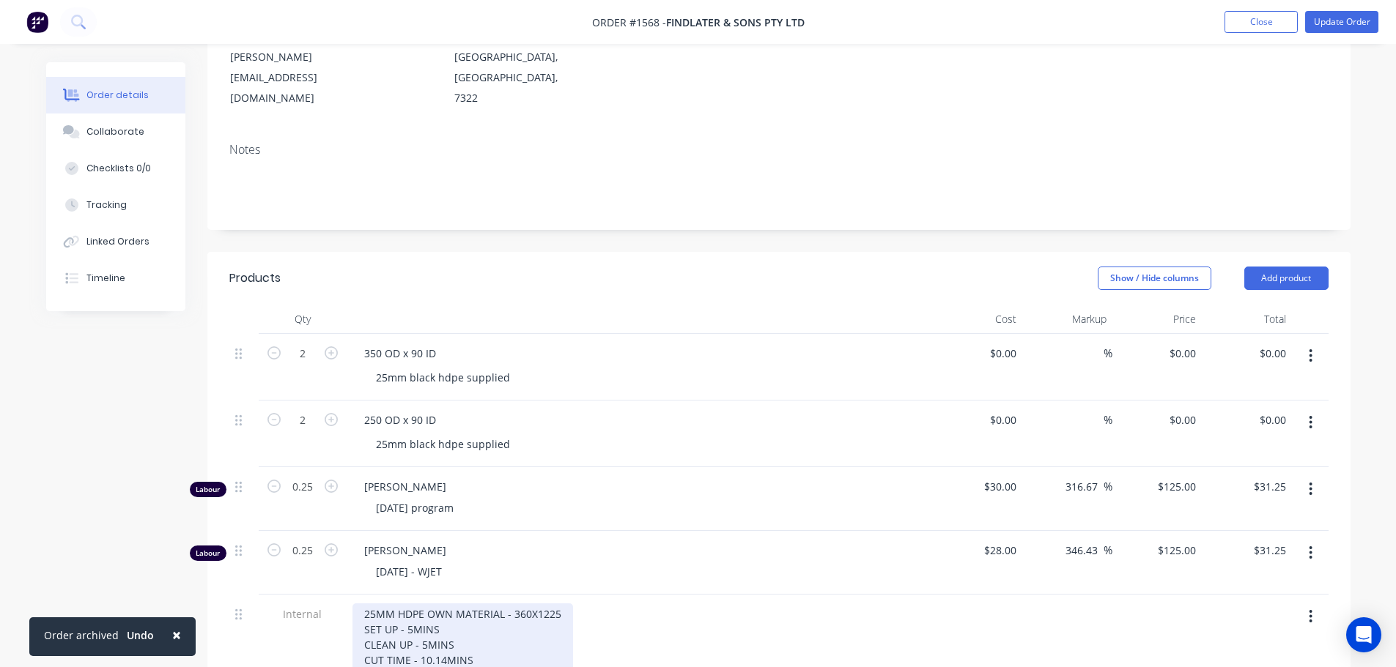
click at [544, 608] on div "25MM HDPE OWN MATERIAL - 360X1225 SET UP - 5MINS CLEAN UP - 5MINS CUT TIME - 10…" at bounding box center [462, 637] width 221 height 67
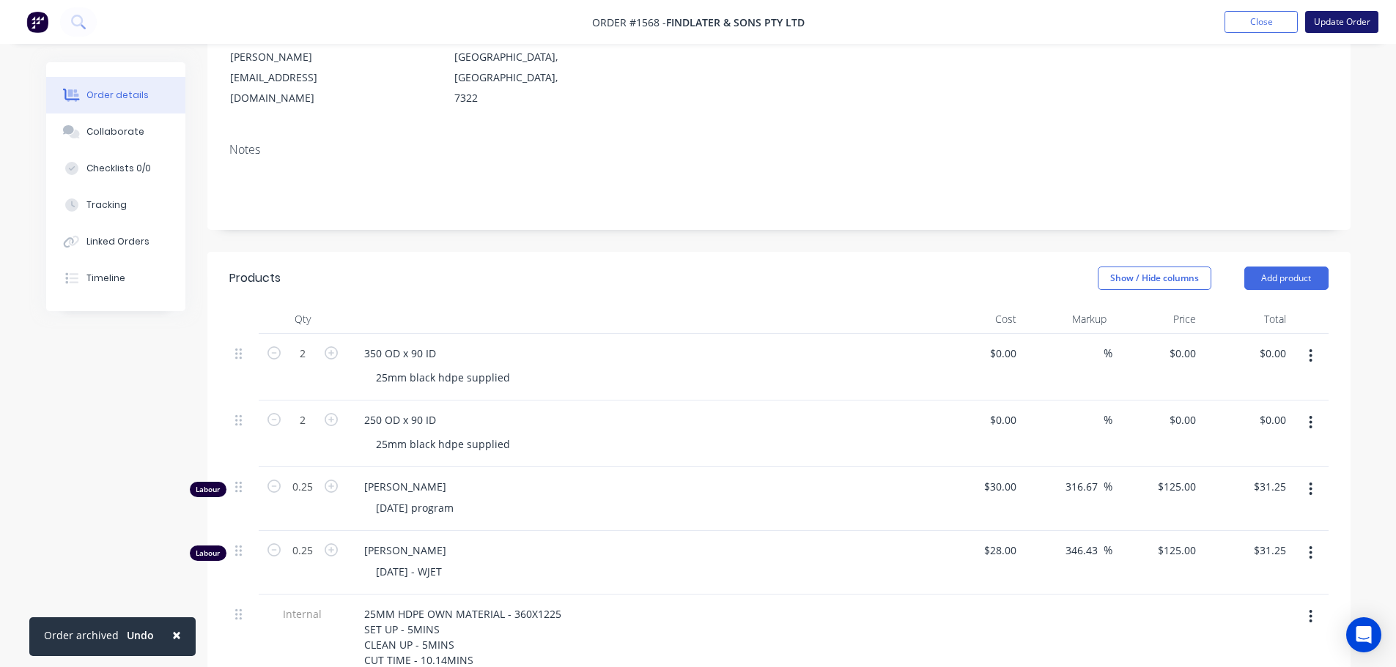
click at [1354, 16] on button "Update Order" at bounding box center [1341, 22] width 73 height 22
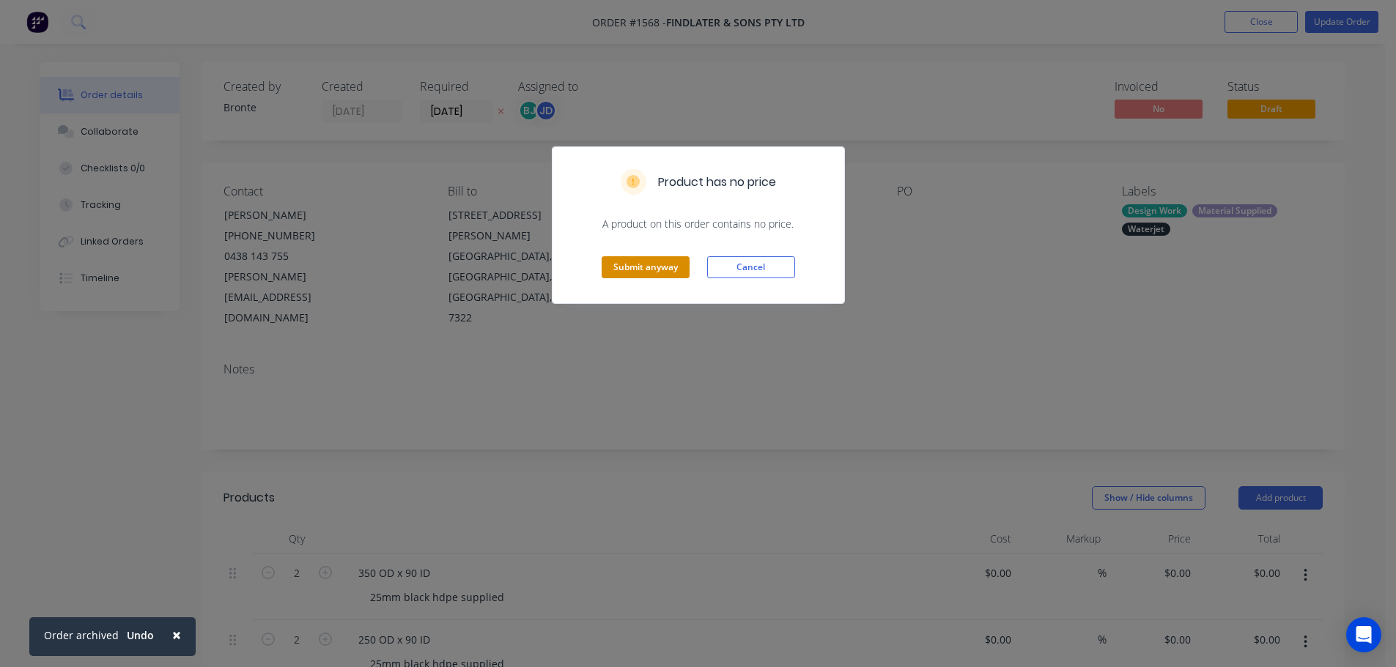
click at [635, 256] on button "Submit anyway" at bounding box center [645, 267] width 88 height 22
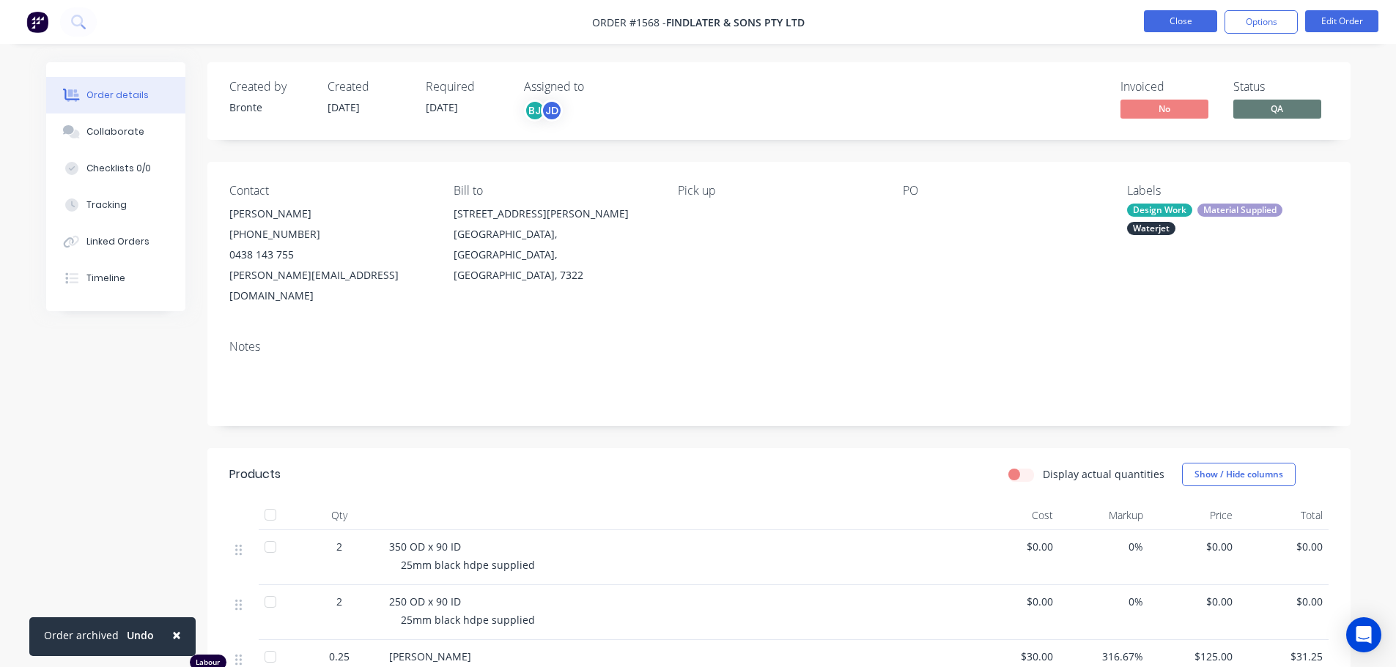
click at [1181, 16] on button "Close" at bounding box center [1180, 21] width 73 height 22
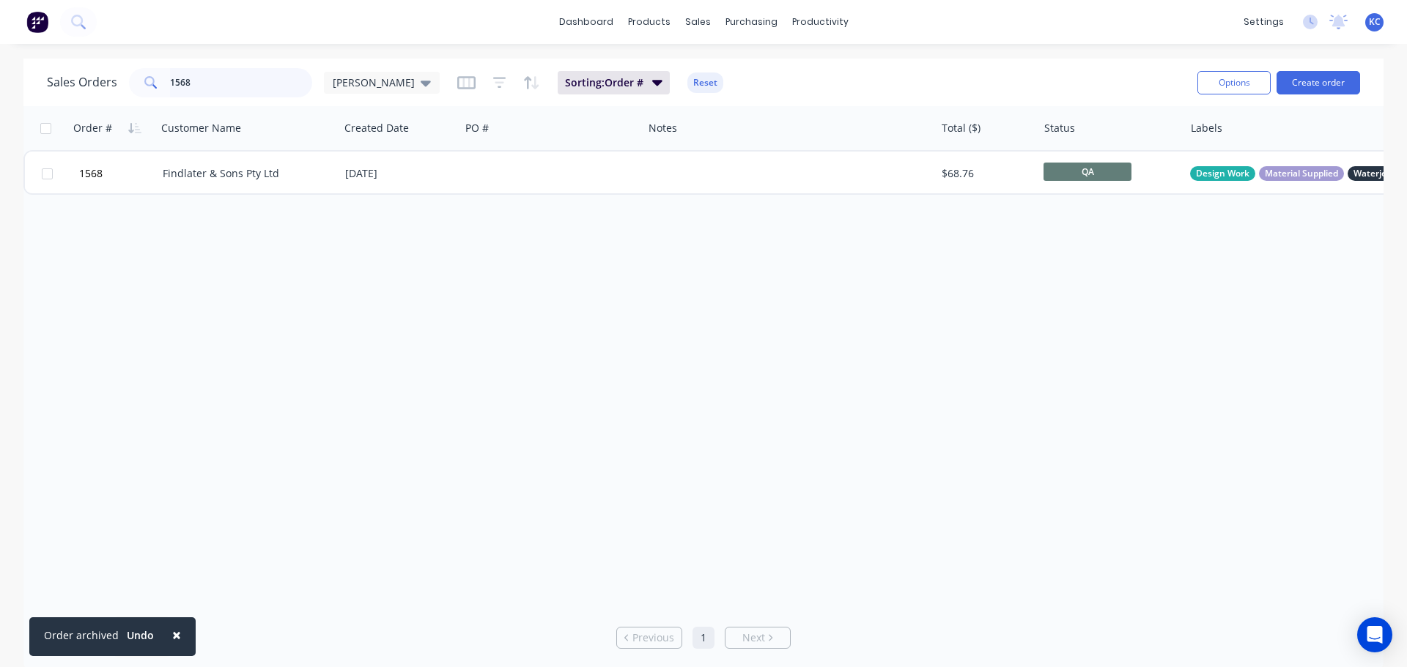
drag, startPoint x: 211, startPoint y: 84, endPoint x: 0, endPoint y: 108, distance: 212.4
click at [0, 109] on div "Sales Orders 1568 [PERSON_NAME] Sorting: Order # Reset Options Create order Ord…" at bounding box center [703, 365] width 1407 height 612
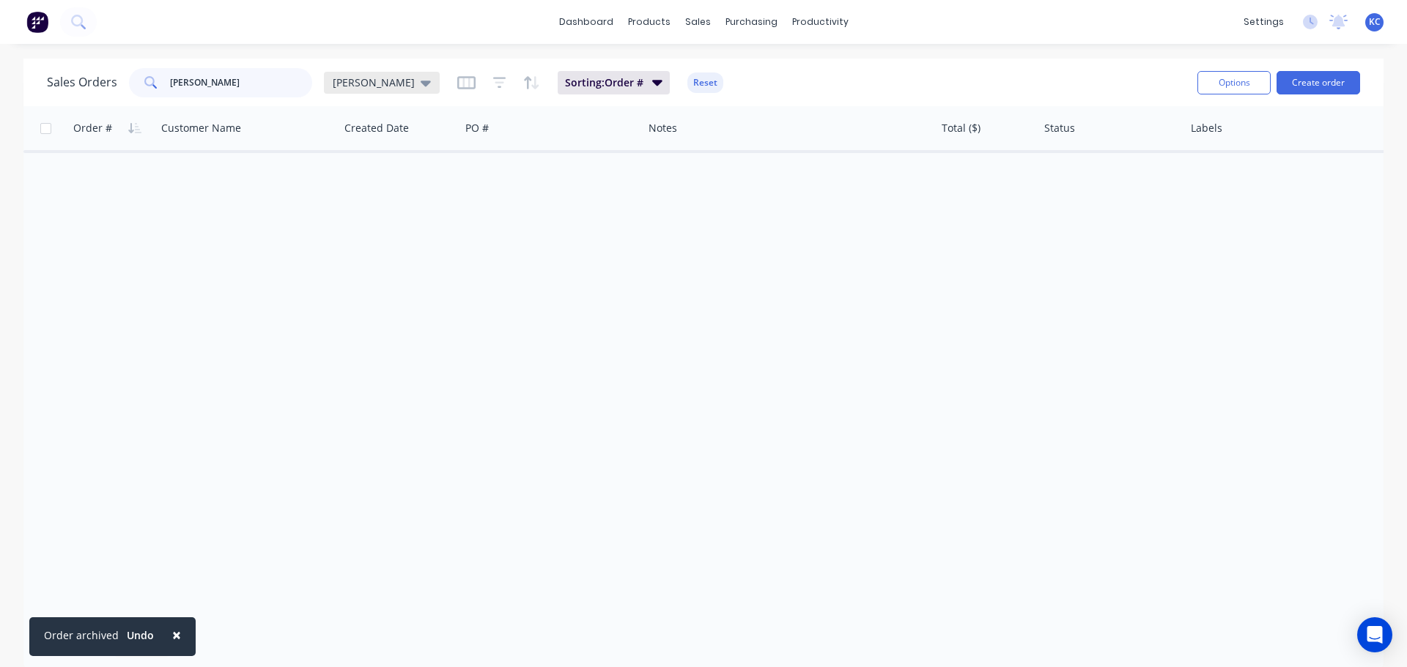
type input "[PERSON_NAME]"
click at [421, 84] on icon at bounding box center [426, 83] width 10 height 16
click at [385, 266] on button "Archived" at bounding box center [411, 266] width 167 height 17
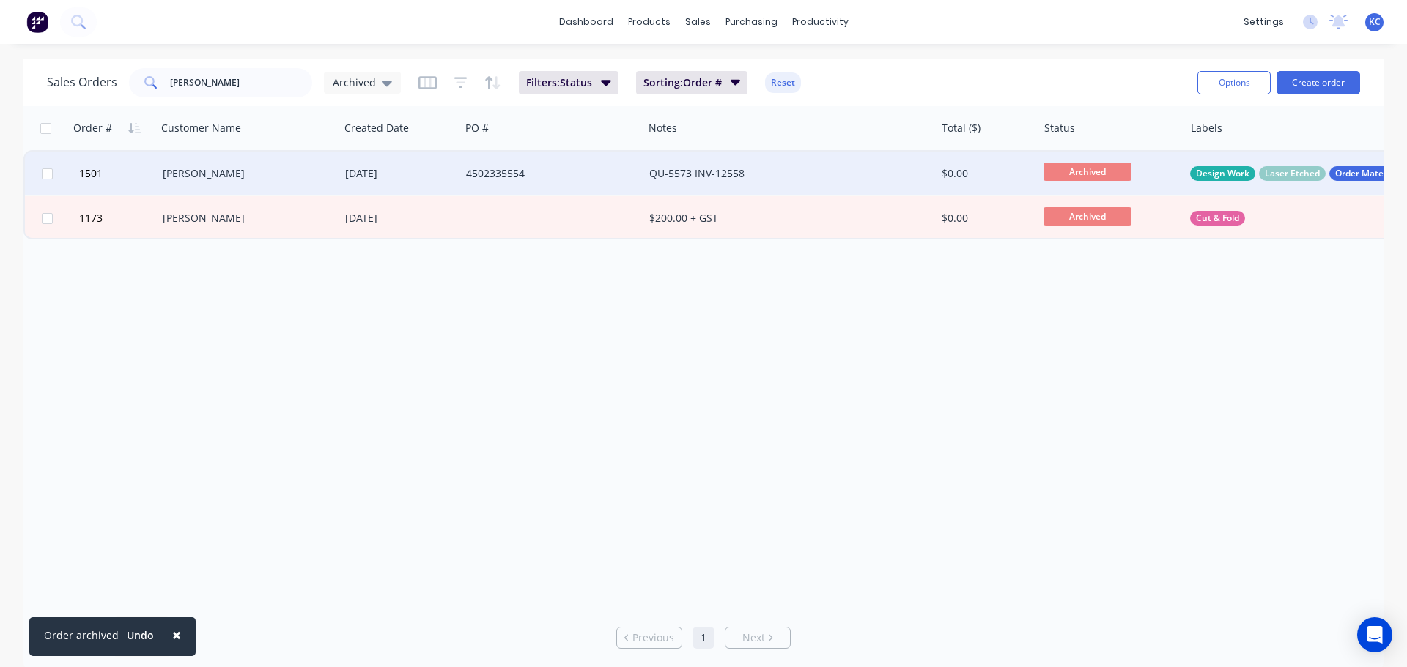
click at [190, 170] on div "[PERSON_NAME]" at bounding box center [244, 173] width 163 height 15
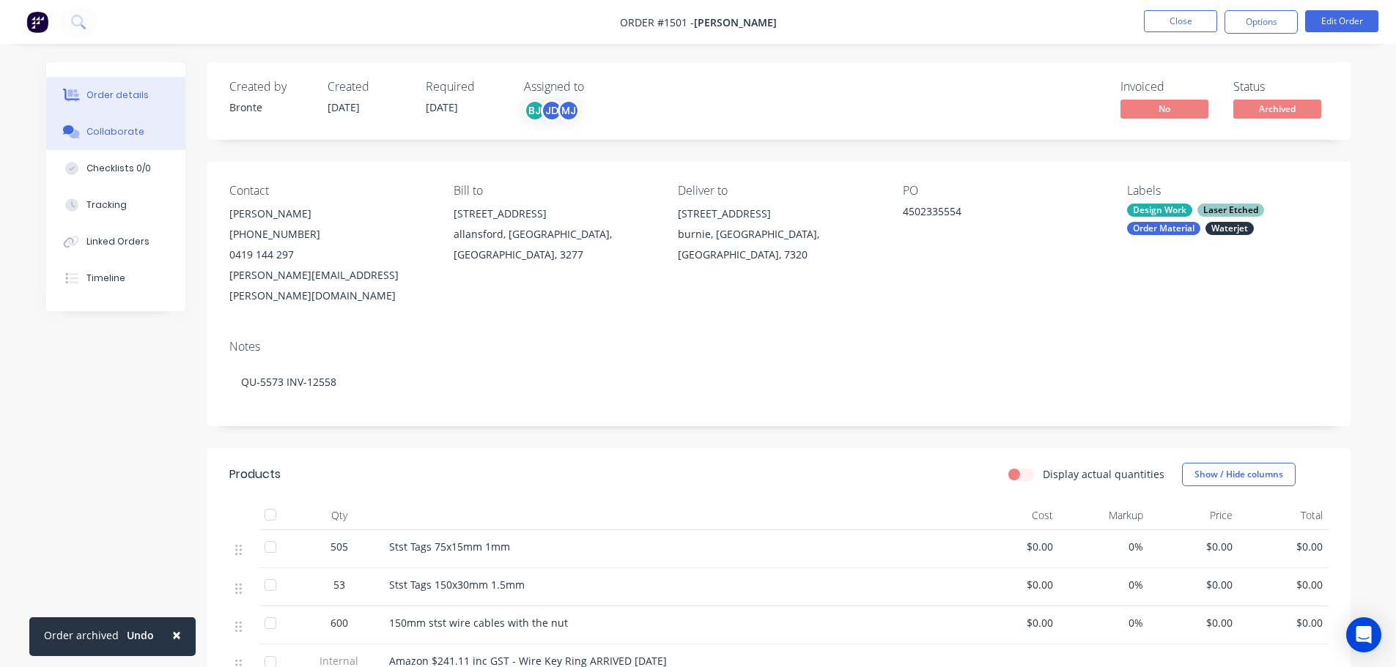
click at [103, 133] on div "Collaborate" at bounding box center [115, 131] width 58 height 13
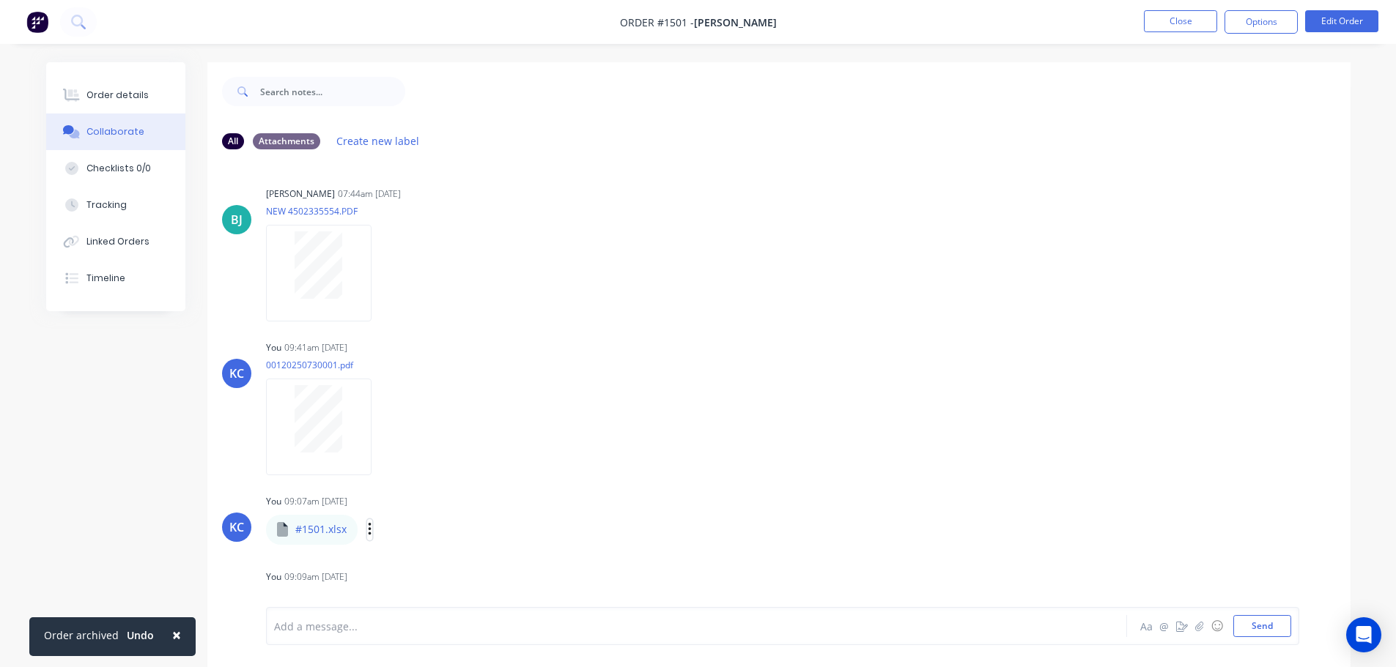
click at [369, 533] on icon "button" at bounding box center [370, 530] width 4 height 17
click at [423, 551] on button "Download" at bounding box center [465, 554] width 165 height 33
click at [97, 84] on button "Order details" at bounding box center [115, 95] width 139 height 37
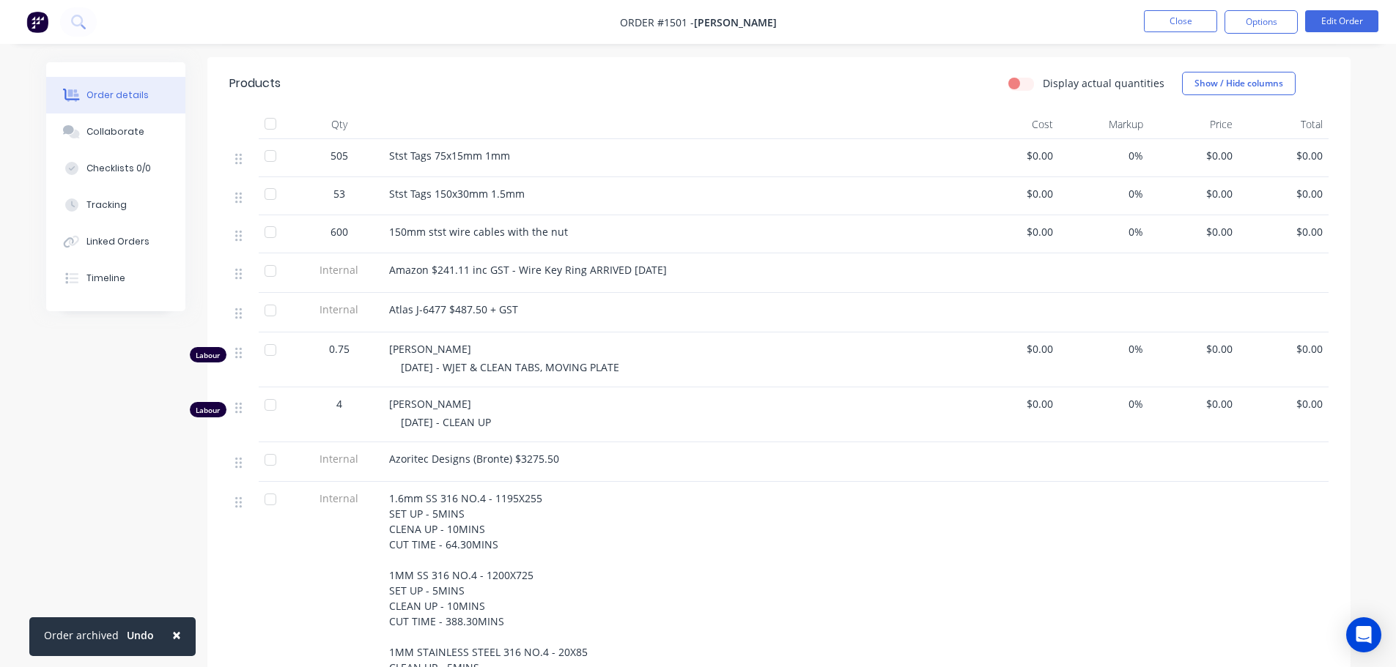
scroll to position [513, 0]
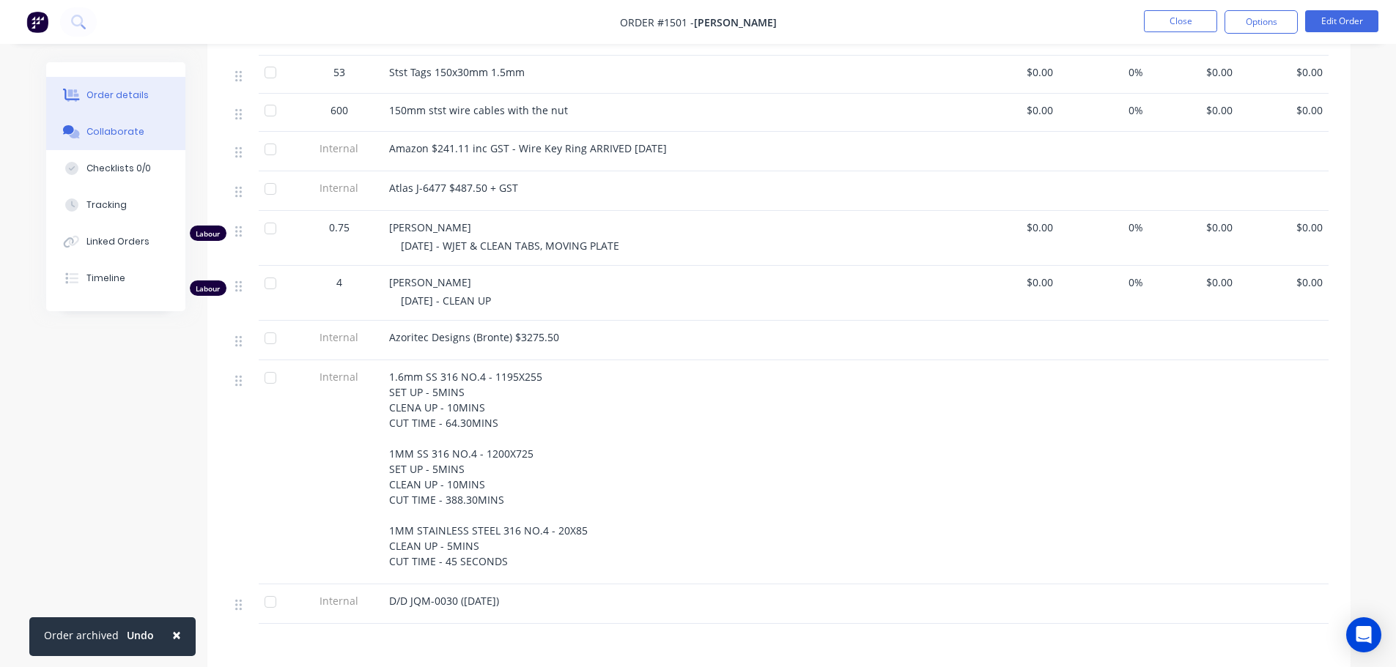
click at [105, 126] on div "Collaborate" at bounding box center [115, 131] width 58 height 13
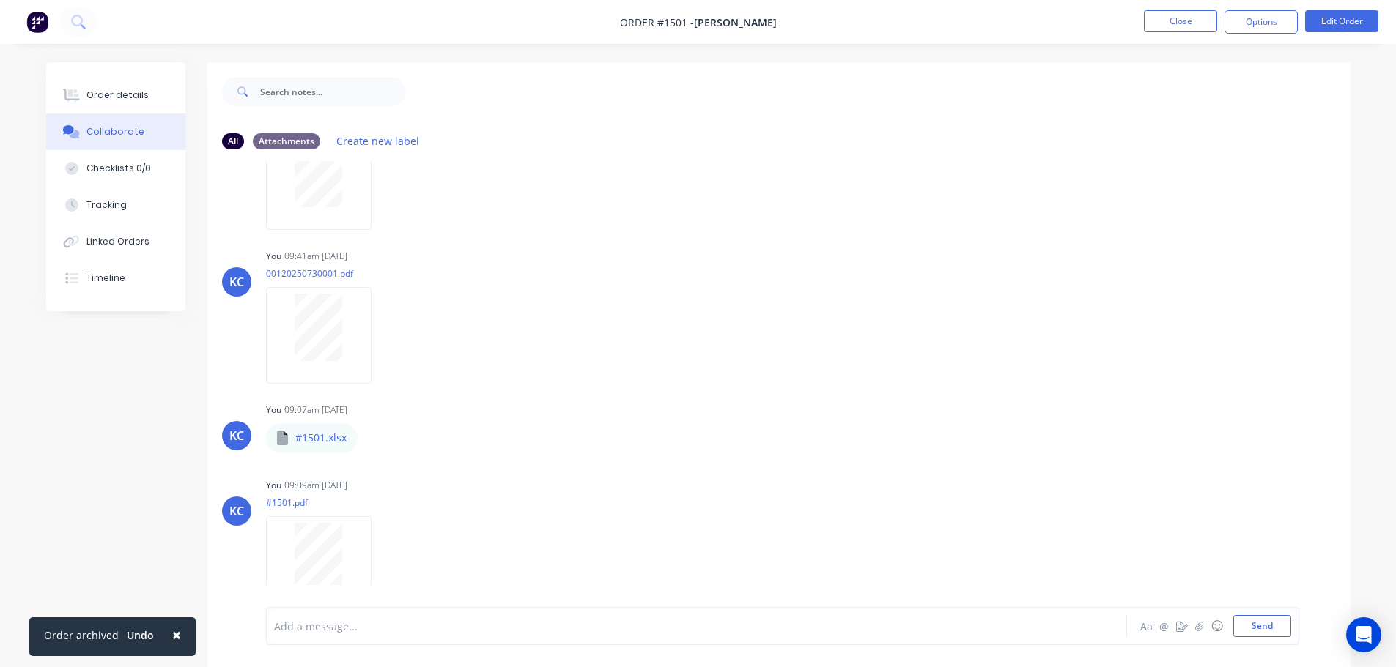
scroll to position [103, 0]
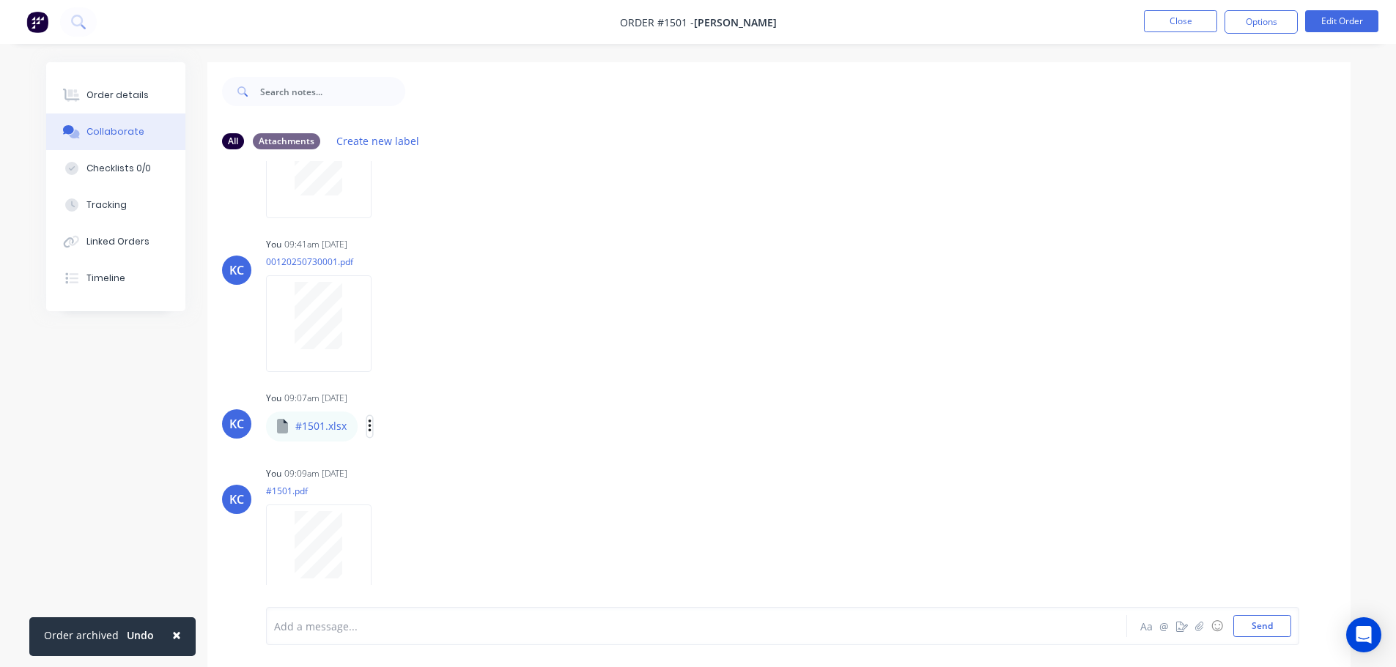
click at [368, 428] on icon "button" at bounding box center [370, 426] width 4 height 17
click at [0, 0] on button "Delete" at bounding box center [0, 0] width 0 height 0
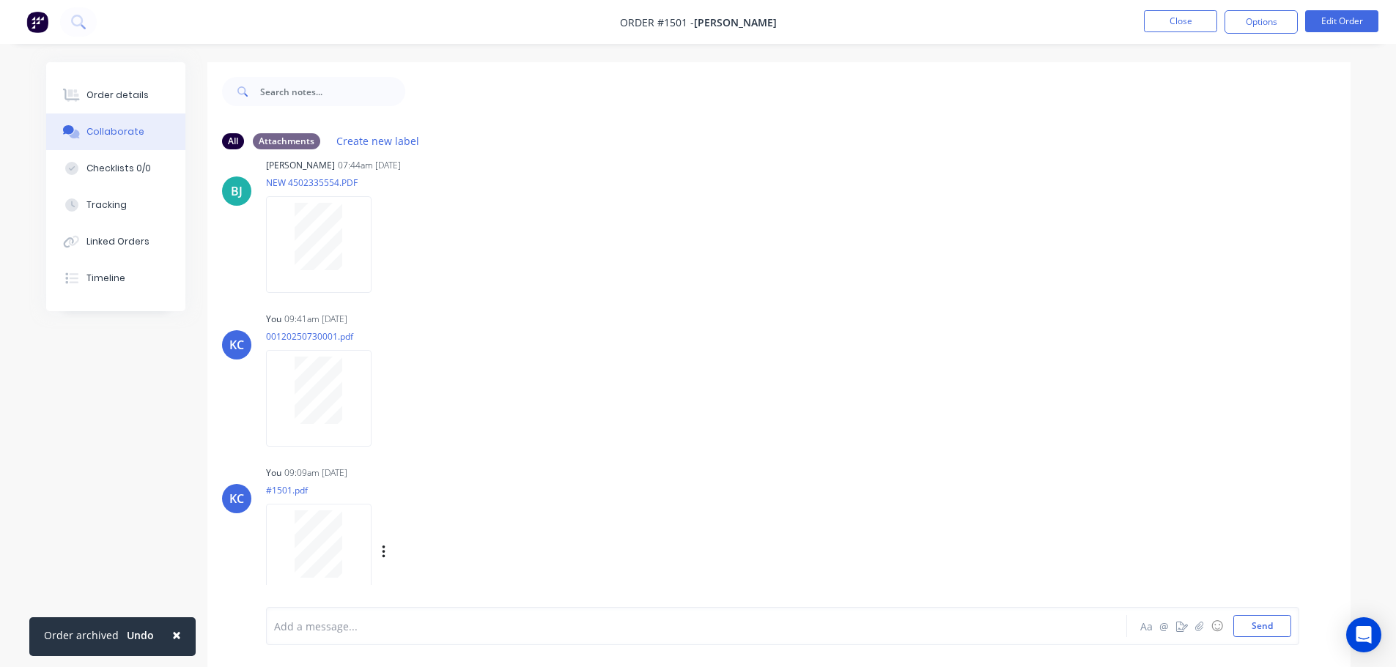
scroll to position [29, 0]
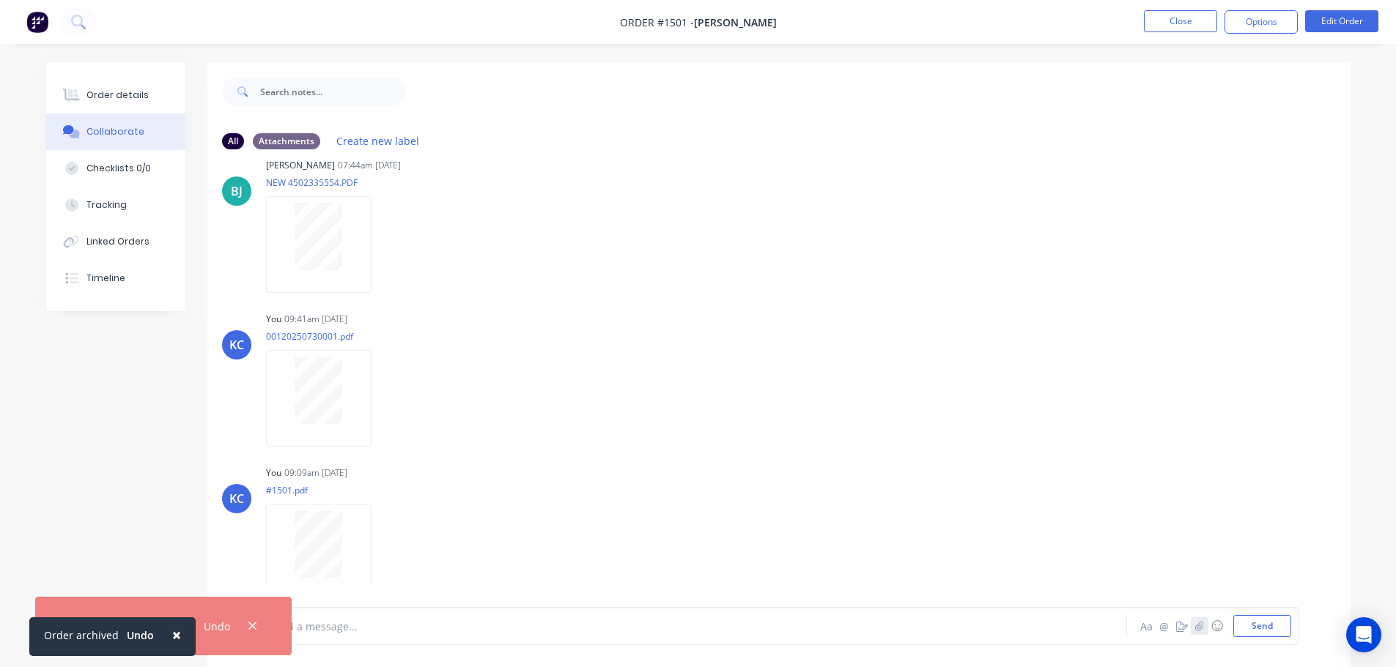
click at [1196, 628] on icon "button" at bounding box center [1198, 626] width 9 height 10
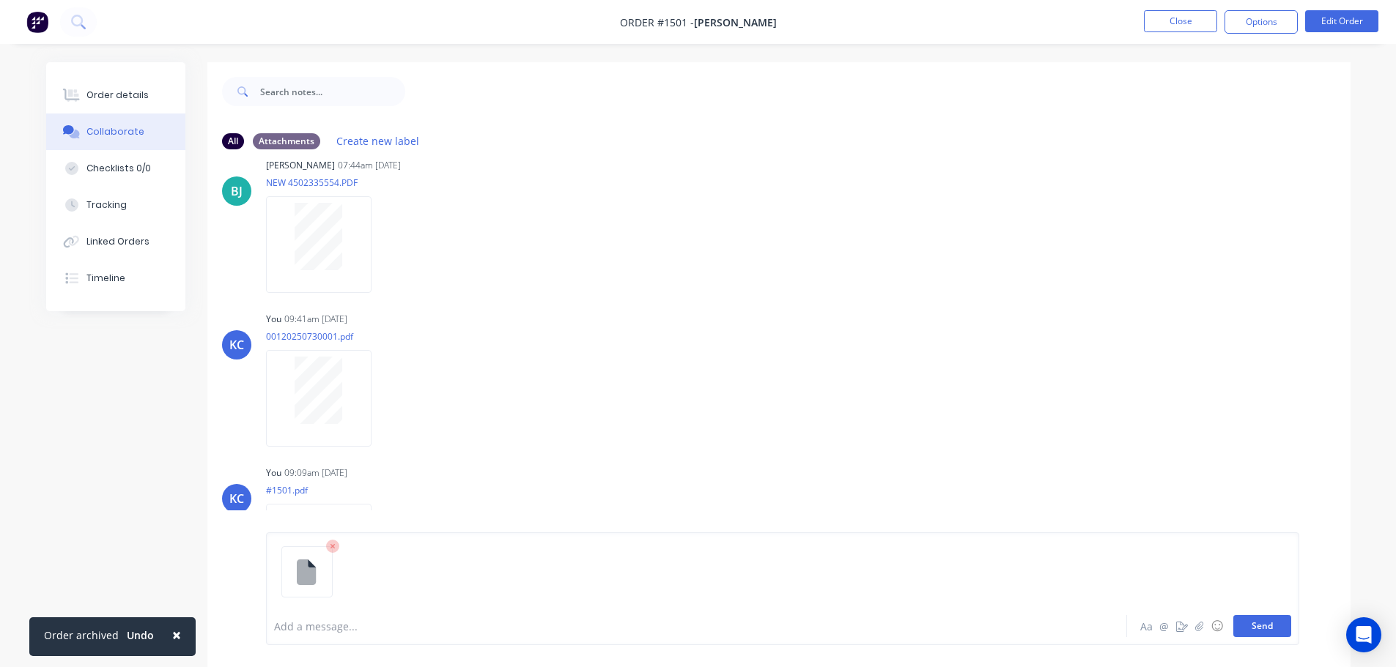
click at [1262, 631] on button "Send" at bounding box center [1262, 626] width 58 height 22
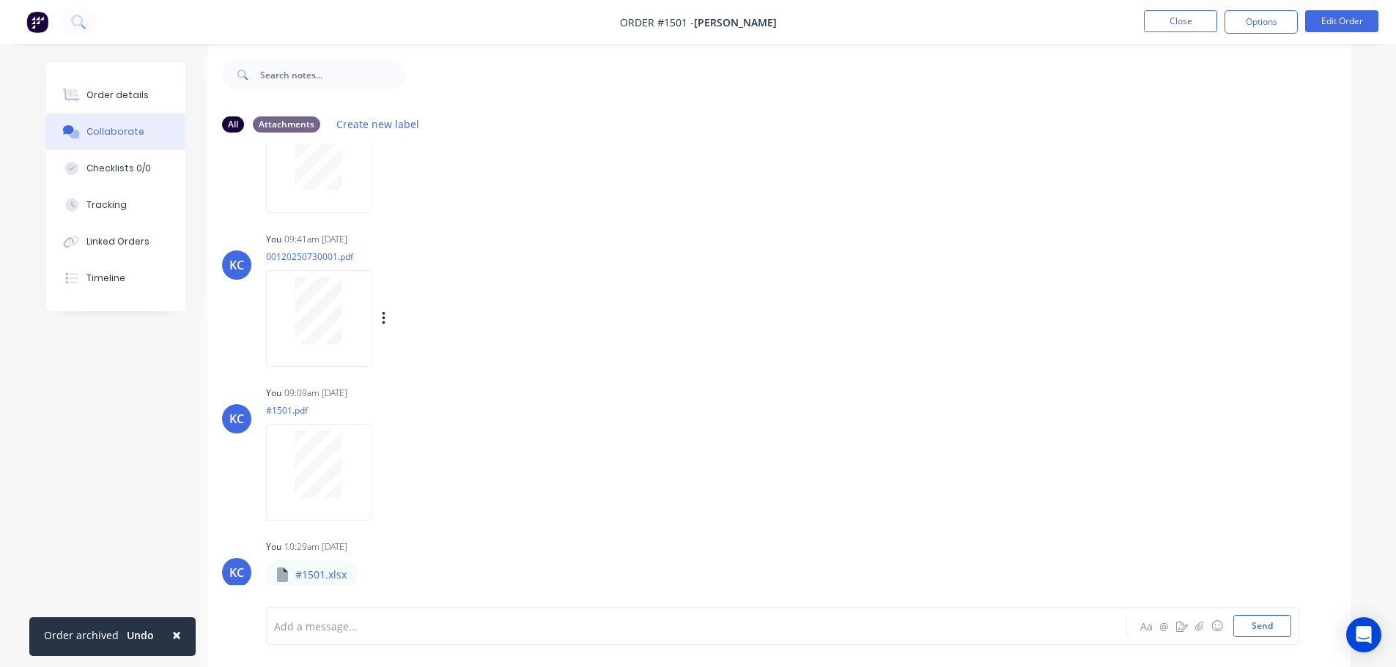
scroll to position [22, 0]
click at [1188, 12] on button "Close" at bounding box center [1180, 21] width 73 height 22
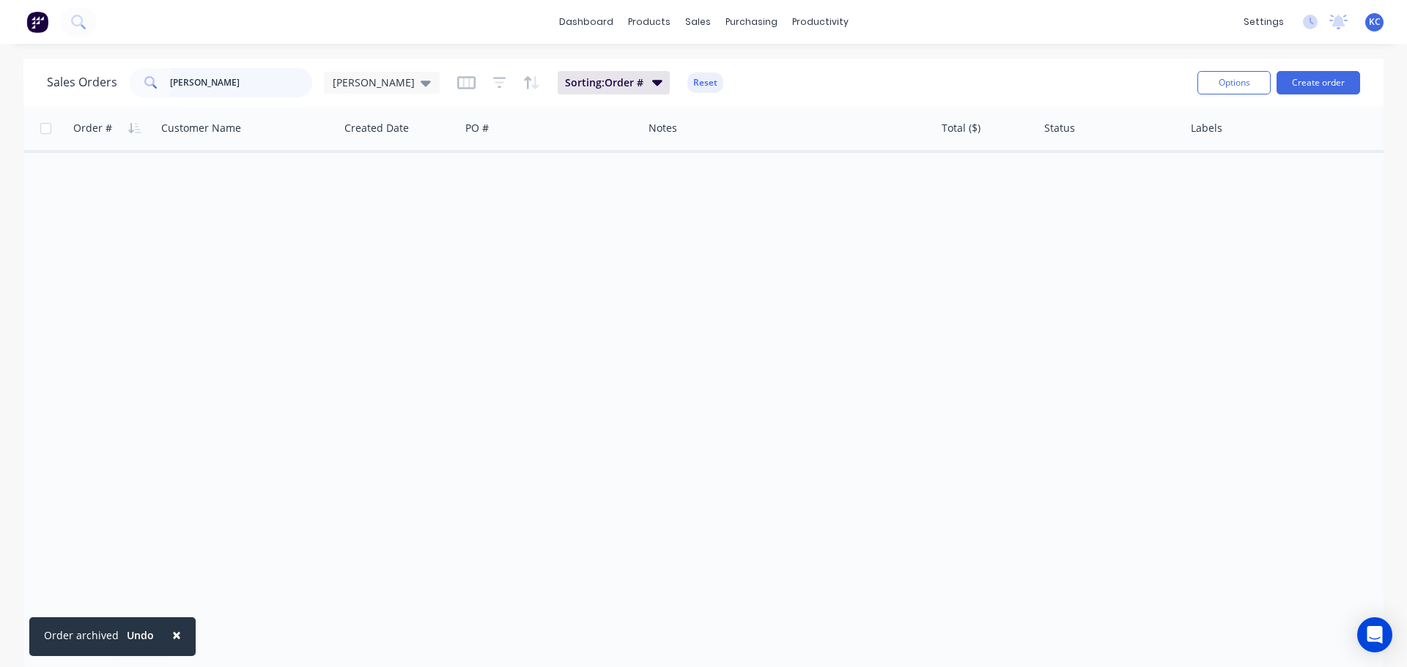
drag, startPoint x: 127, startPoint y: 98, endPoint x: 0, endPoint y: 113, distance: 128.3
click at [54, 112] on div "Sales Orders [PERSON_NAME] Sorting: Order # Reset Options Create order Order # …" at bounding box center [703, 365] width 1360 height 612
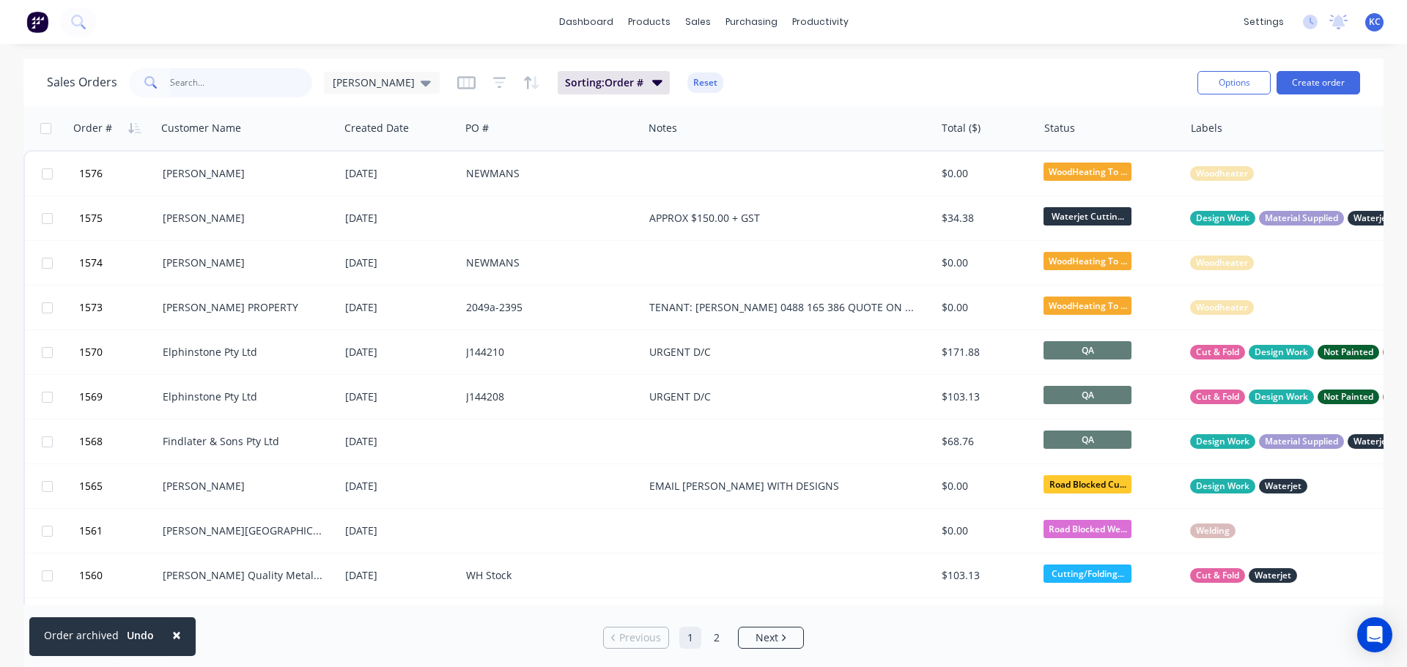
click at [170, 87] on input "text" at bounding box center [241, 82] width 143 height 29
type input "1568"
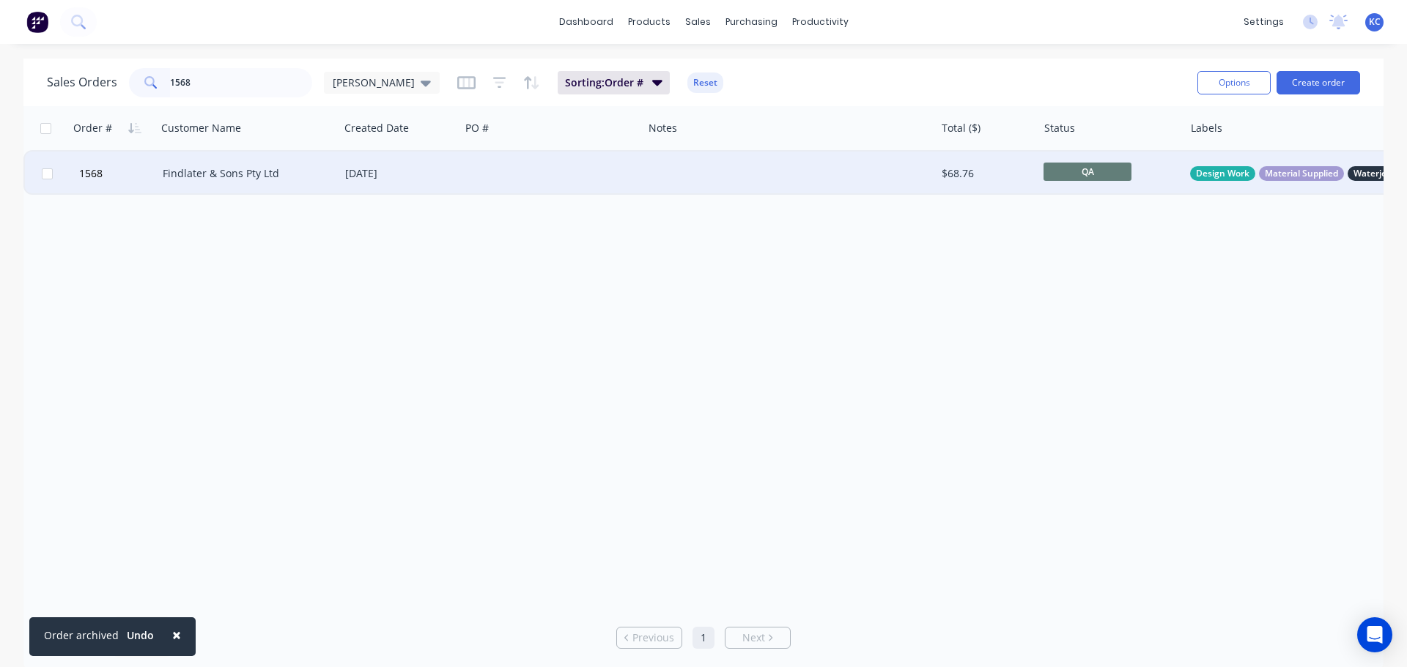
click at [236, 180] on div "Findlater & Sons Pty Ltd" at bounding box center [244, 173] width 163 height 15
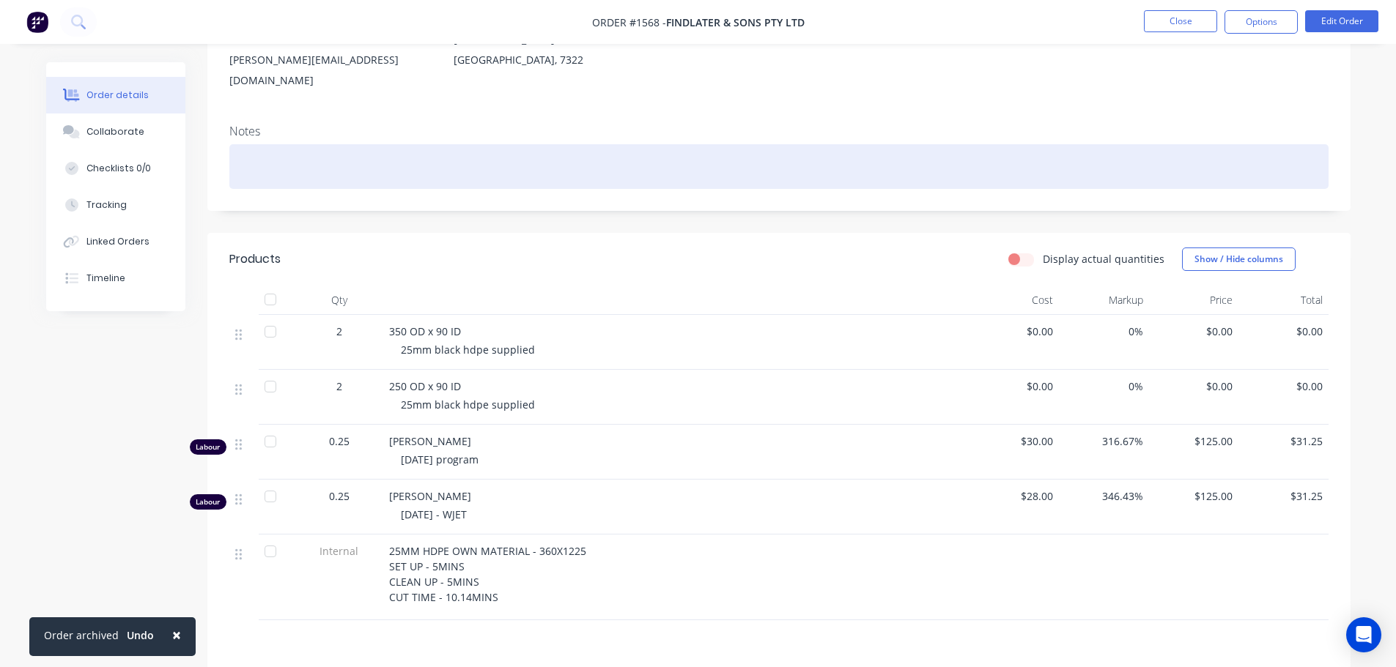
scroll to position [293, 0]
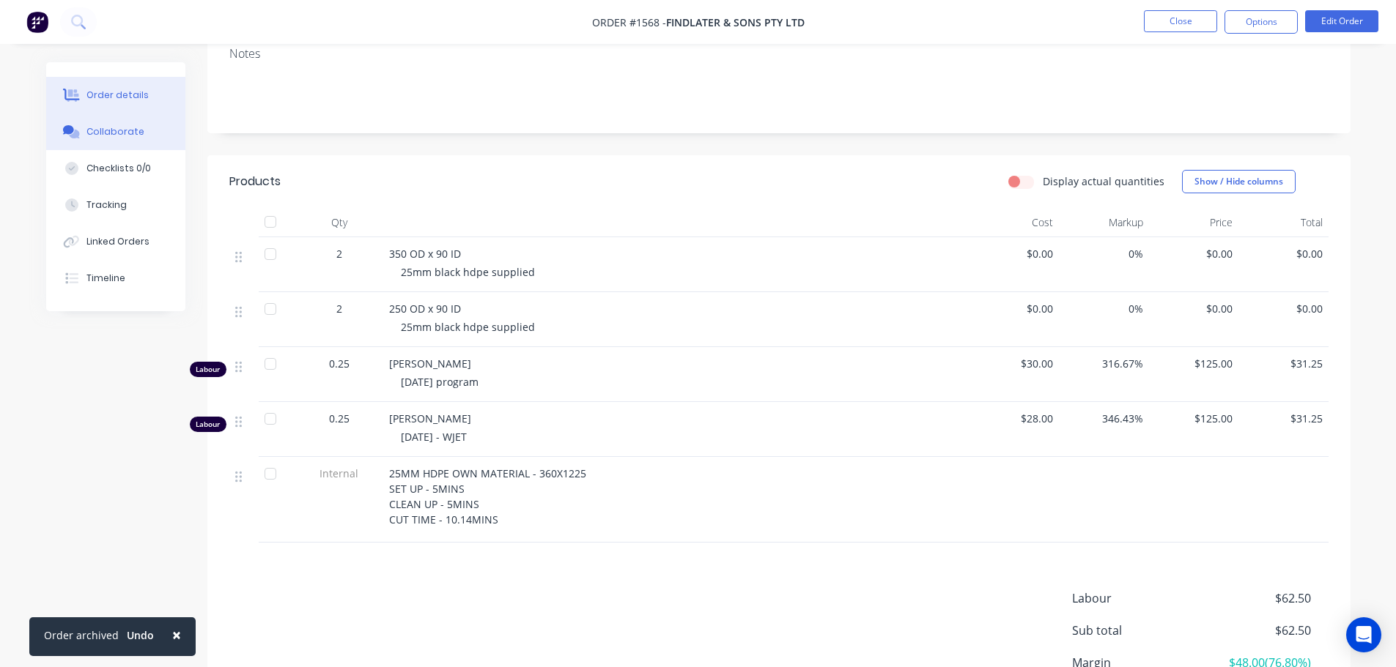
click at [95, 141] on button "Collaborate" at bounding box center [115, 132] width 139 height 37
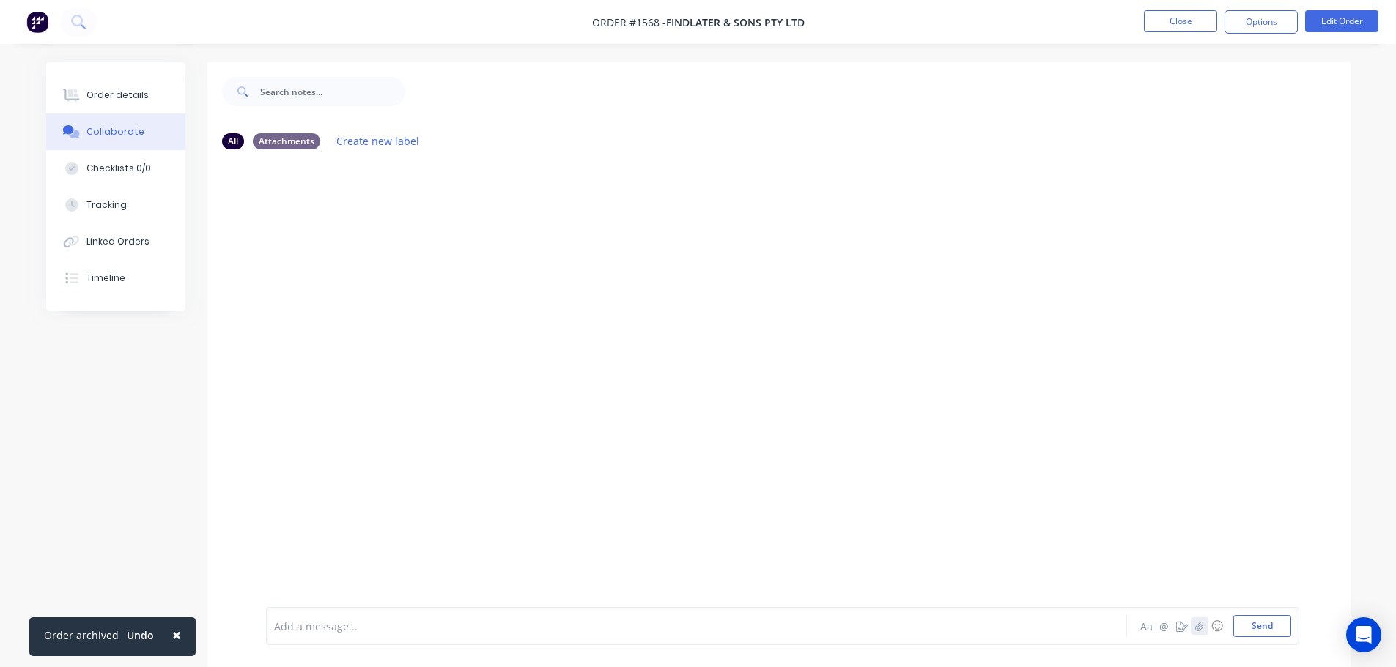
click at [1194, 629] on icon "button" at bounding box center [1198, 626] width 9 height 10
click at [1268, 625] on button "Send" at bounding box center [1262, 626] width 58 height 22
click at [135, 93] on div "Order details" at bounding box center [117, 95] width 62 height 13
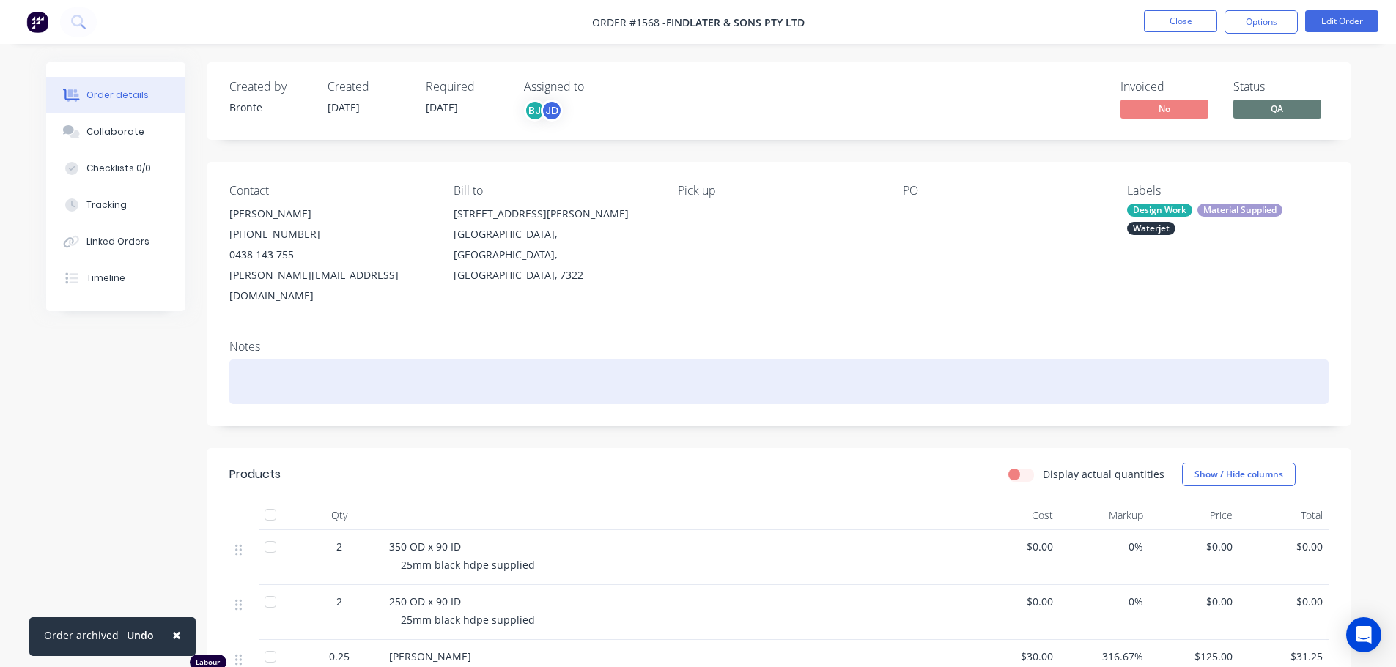
click at [284, 360] on div at bounding box center [778, 382] width 1099 height 45
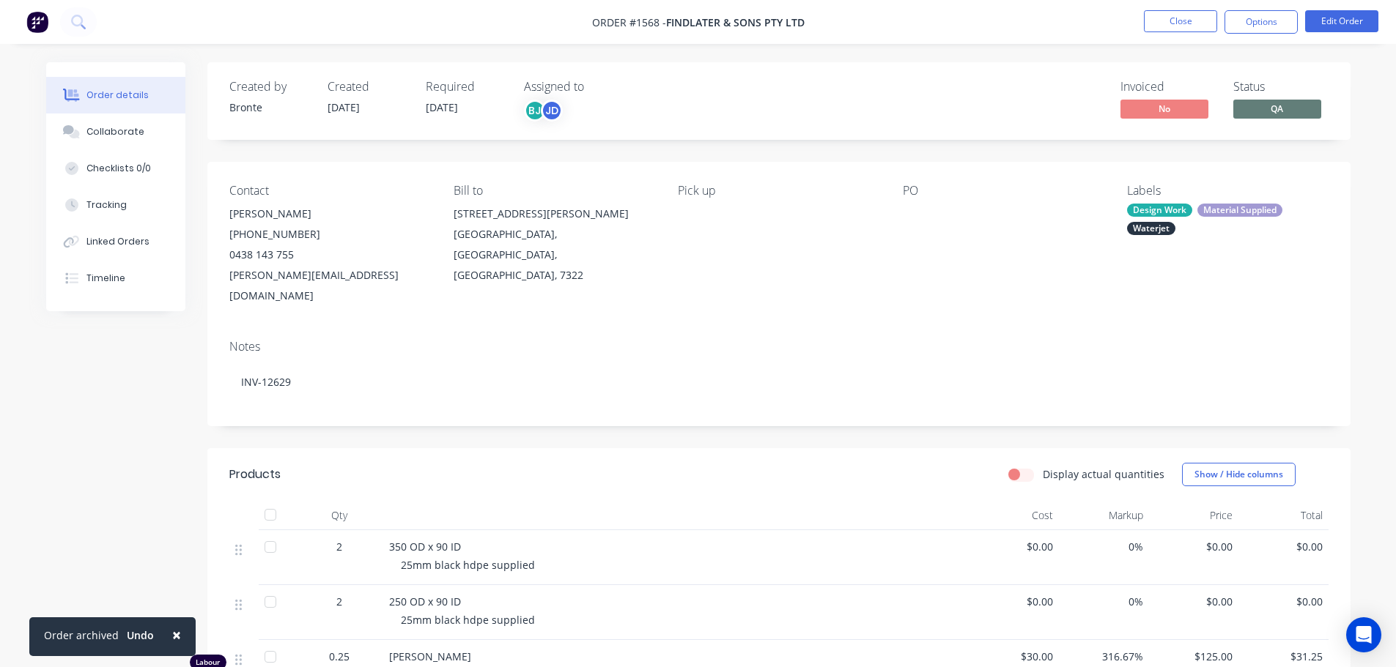
click at [451, 388] on div "Notes INV-12629" at bounding box center [778, 377] width 1143 height 98
click at [93, 120] on button "Collaborate" at bounding box center [115, 132] width 139 height 37
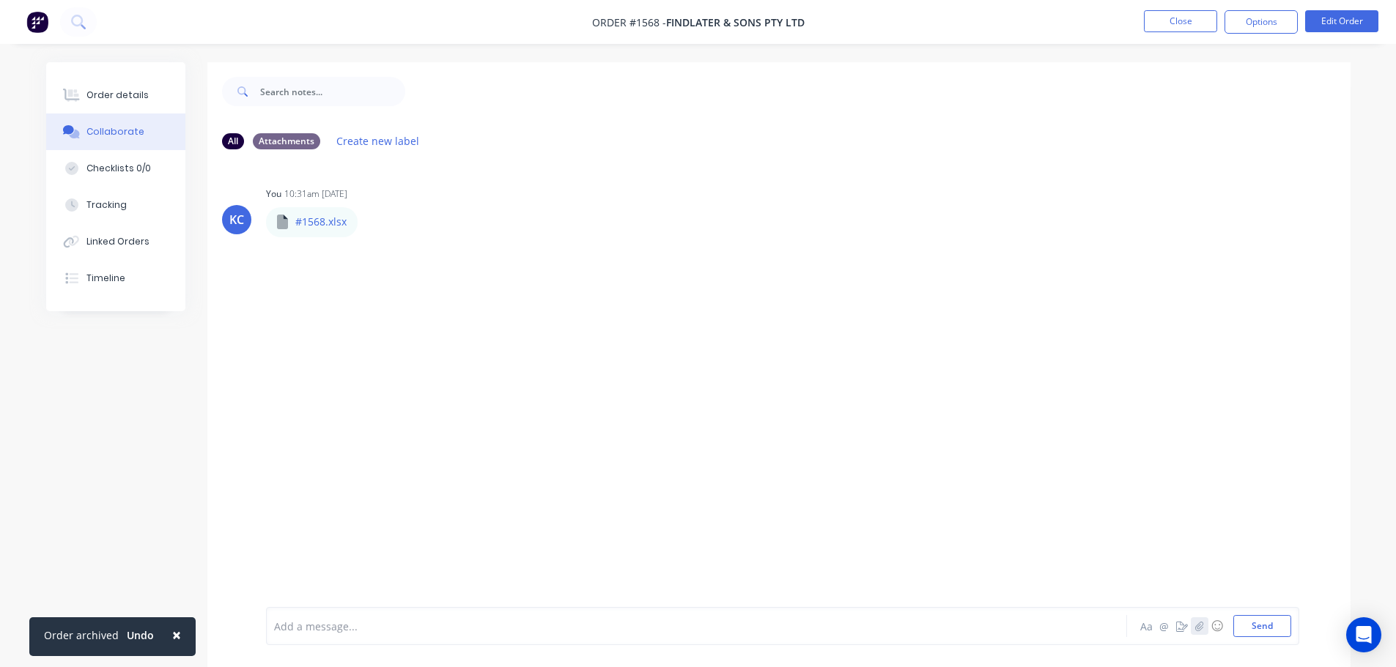
click at [1200, 627] on icon "button" at bounding box center [1199, 626] width 8 height 10
click at [1280, 623] on button "Send" at bounding box center [1262, 626] width 58 height 22
click at [1180, 27] on button "Close" at bounding box center [1180, 21] width 73 height 22
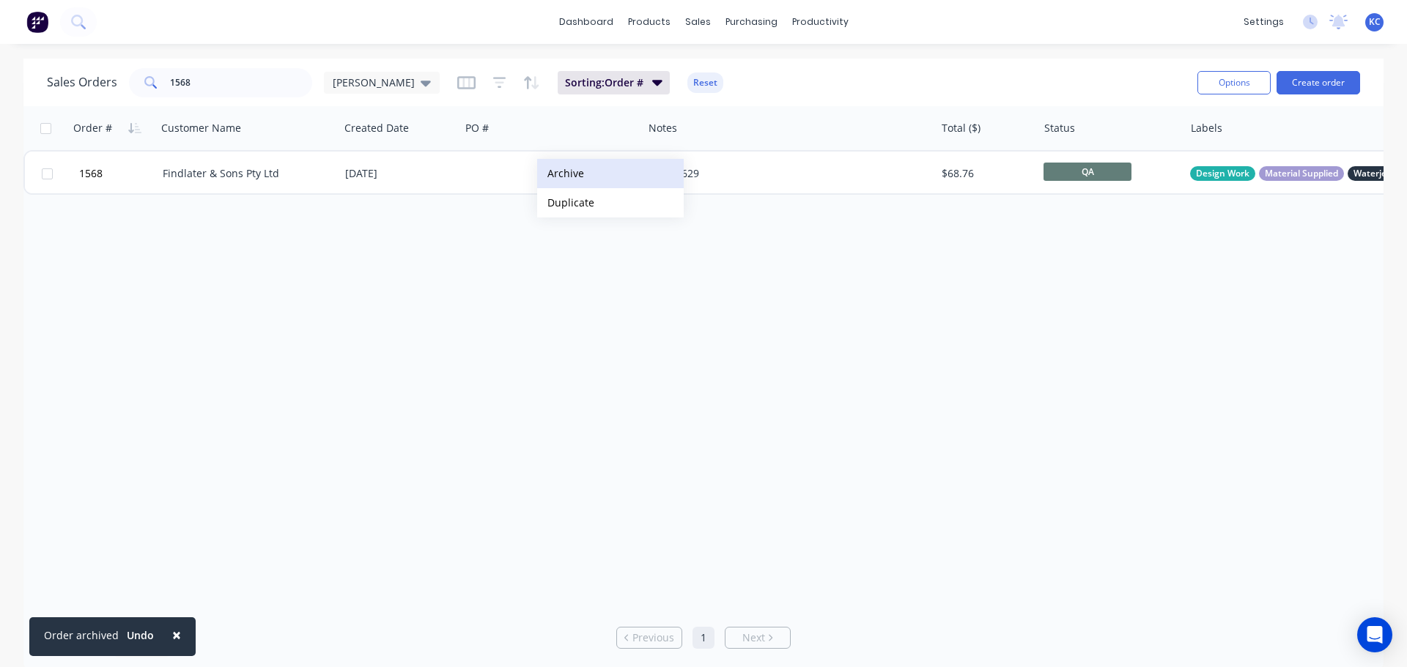
click at [562, 174] on button "Archive" at bounding box center [610, 173] width 147 height 29
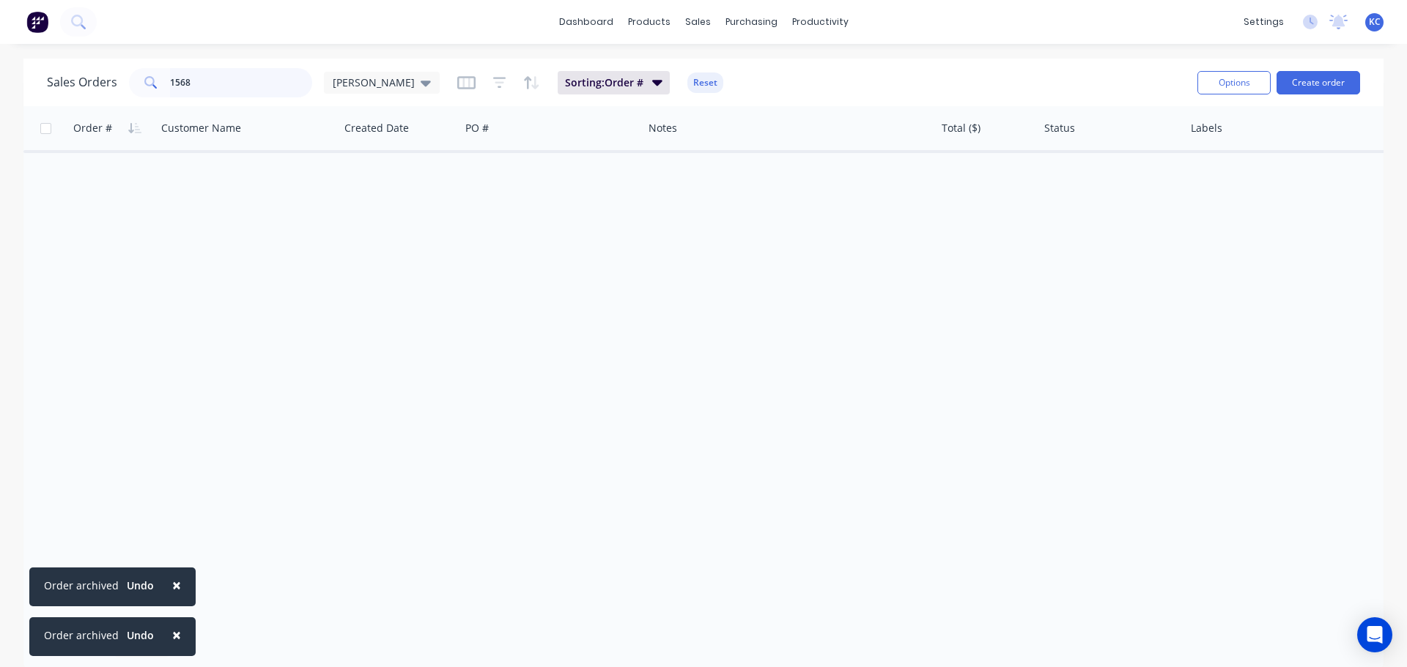
drag, startPoint x: 245, startPoint y: 85, endPoint x: 0, endPoint y: 80, distance: 244.7
click at [0, 86] on div "Sales Orders 1568 [PERSON_NAME] Sorting: Order # Reset Options Create order Ord…" at bounding box center [703, 365] width 1407 height 612
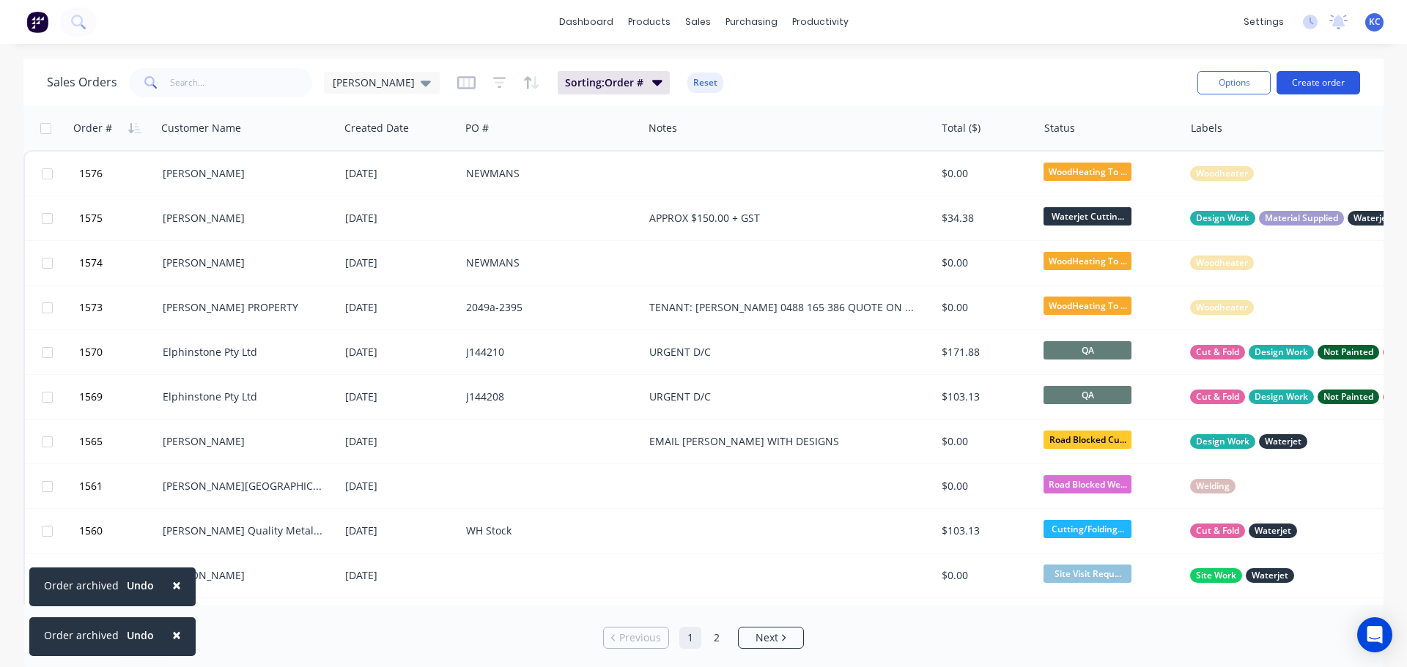
click at [1333, 85] on button "Create order" at bounding box center [1318, 82] width 84 height 23
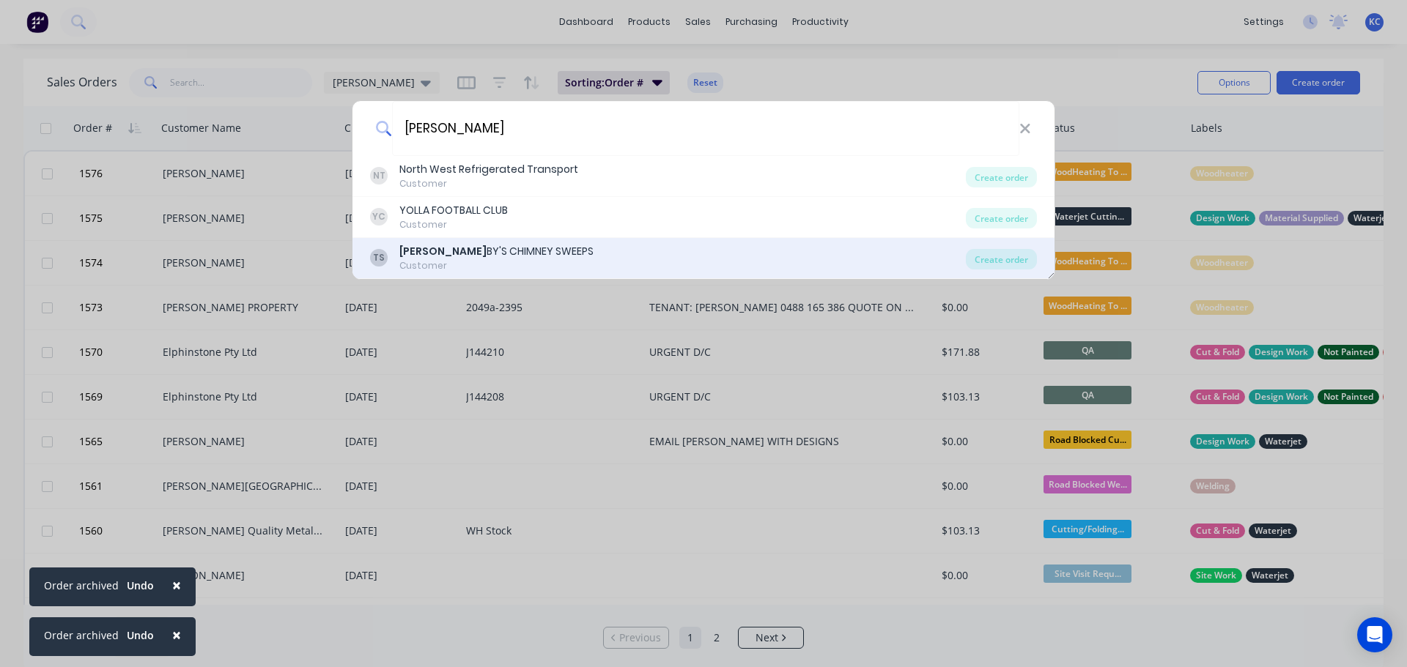
type input "[PERSON_NAME]"
click at [494, 253] on div "[PERSON_NAME] BY'S [PERSON_NAME]" at bounding box center [496, 251] width 194 height 15
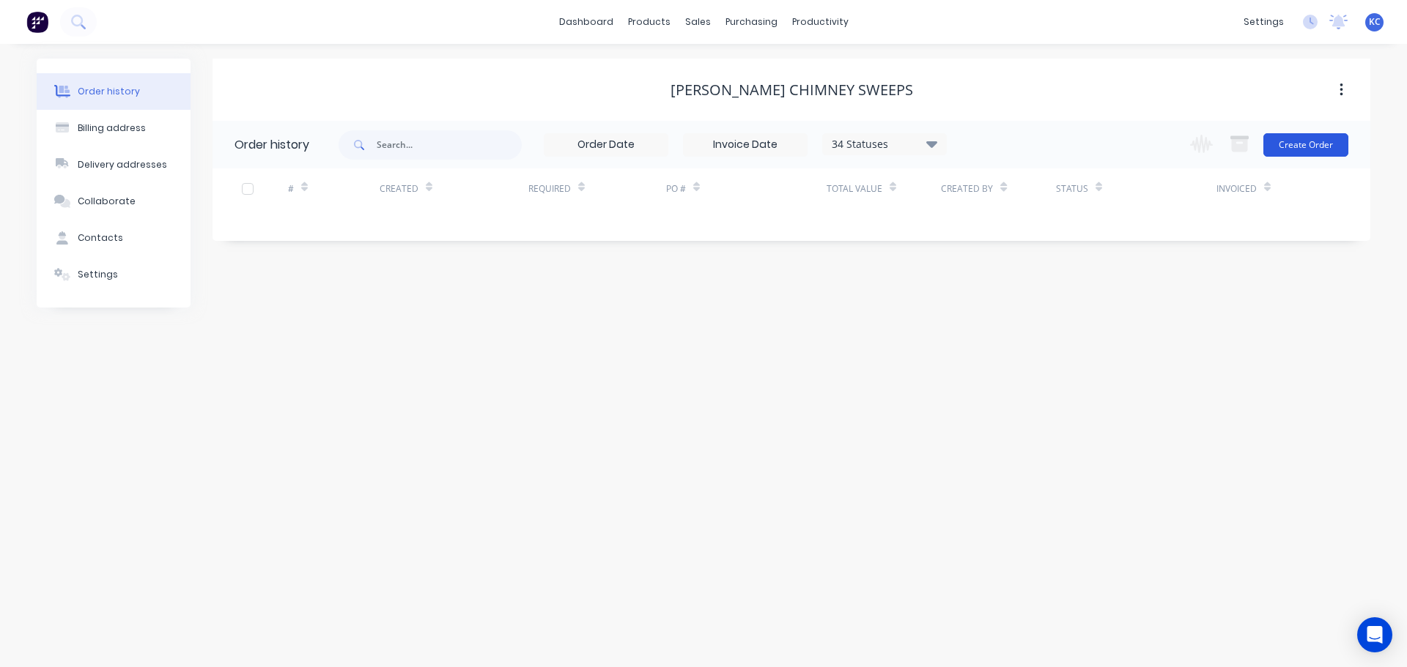
click at [1289, 141] on button "Create Order" at bounding box center [1305, 144] width 85 height 23
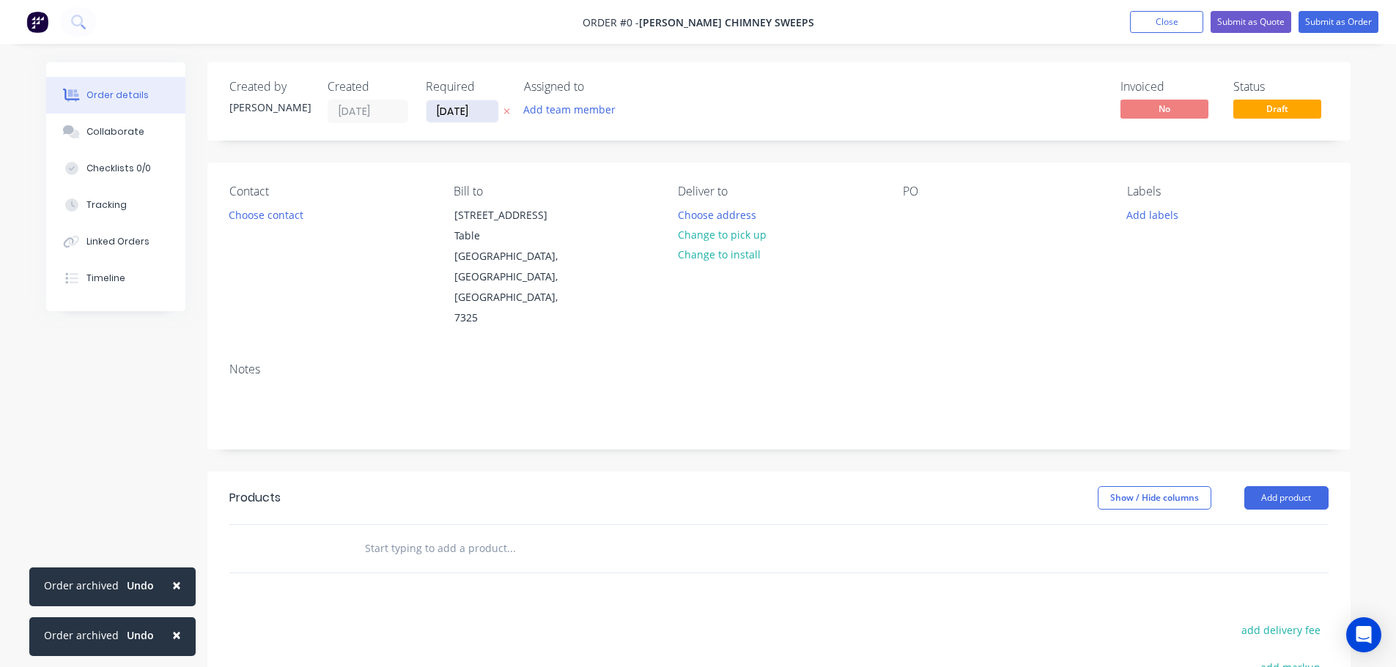
click at [479, 116] on input "[DATE]" at bounding box center [462, 111] width 72 height 22
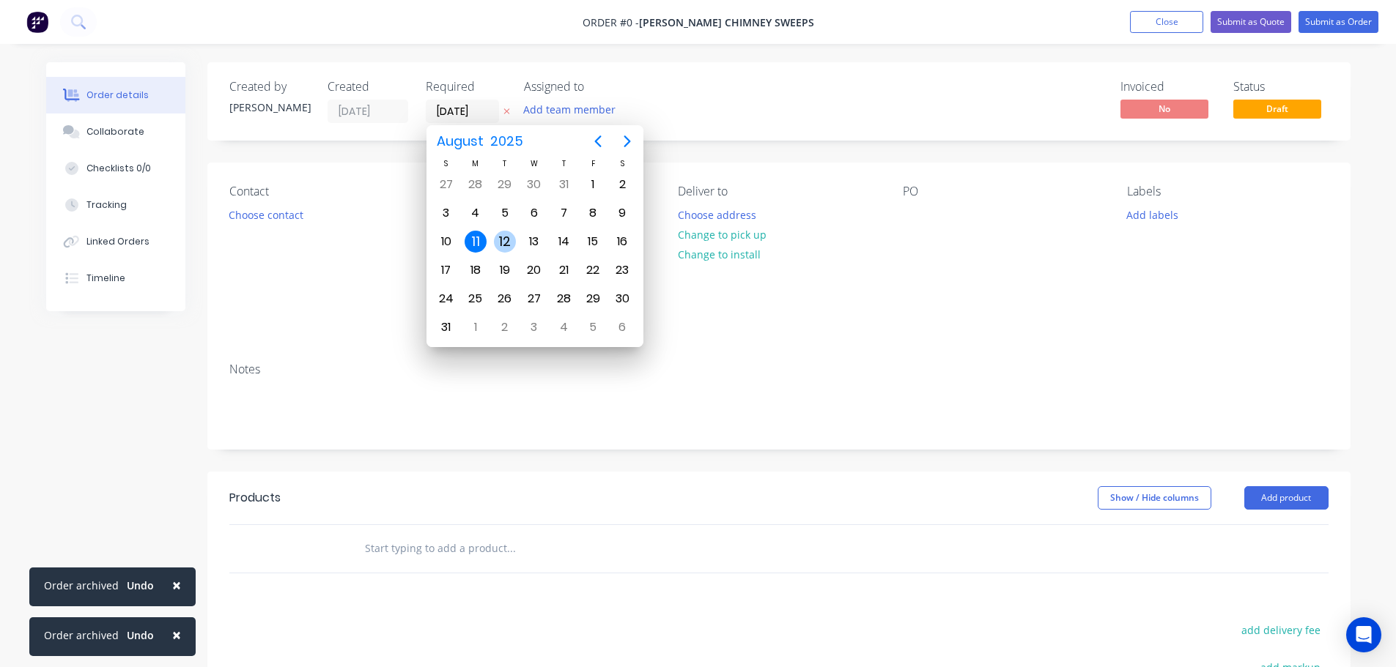
click at [509, 238] on div "12" at bounding box center [505, 242] width 22 height 22
type input "[DATE]"
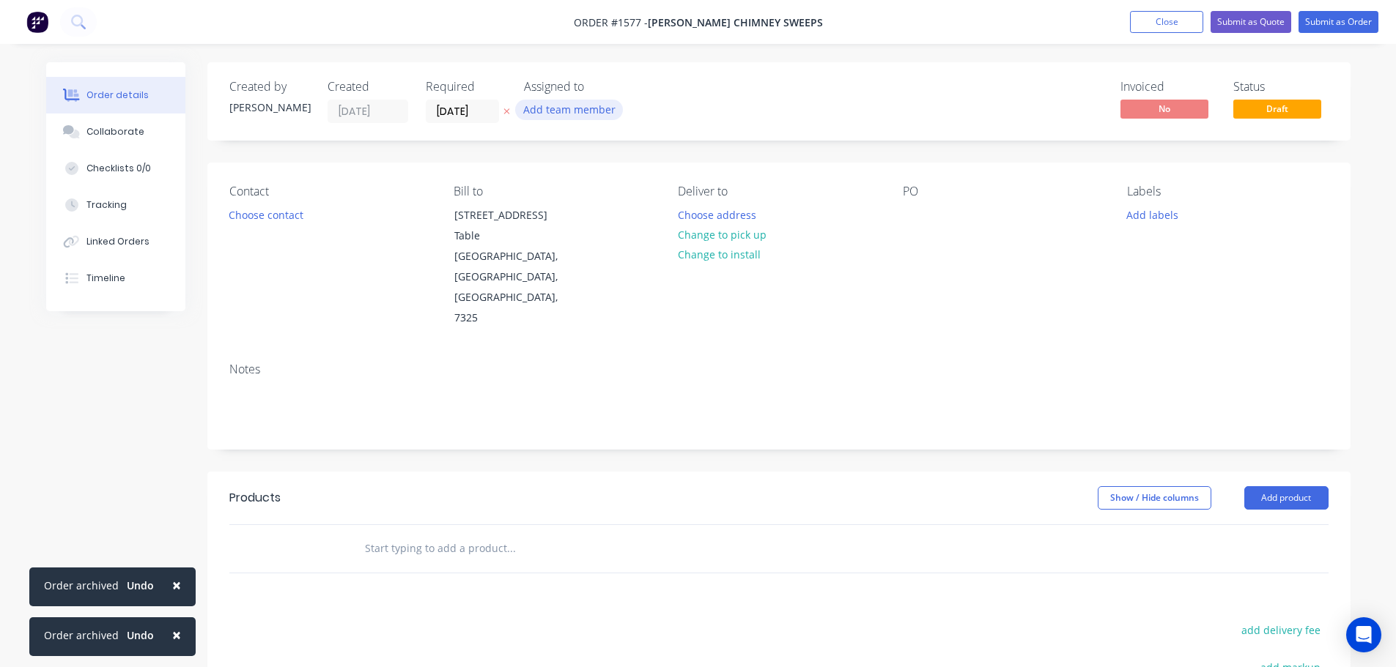
click at [579, 105] on button "Add team member" at bounding box center [569, 110] width 108 height 20
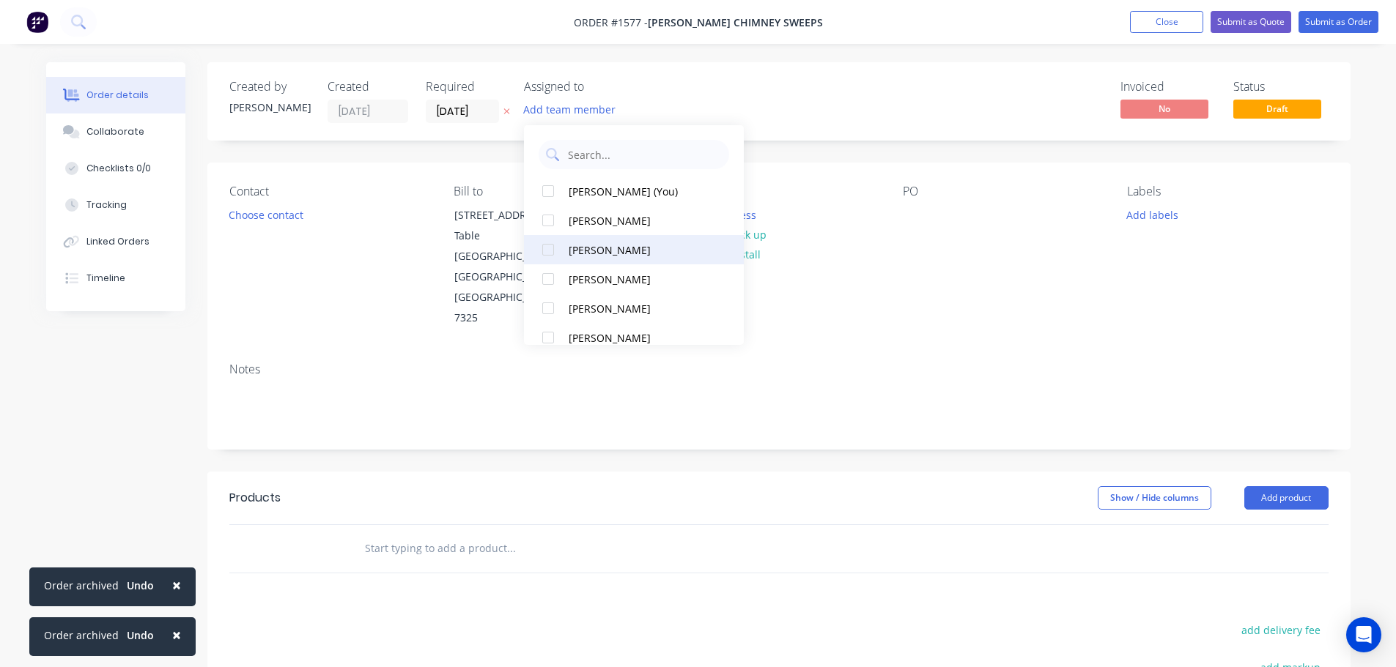
click at [549, 251] on div at bounding box center [547, 249] width 29 height 29
click at [285, 212] on button "Choose contact" at bounding box center [266, 214] width 90 height 20
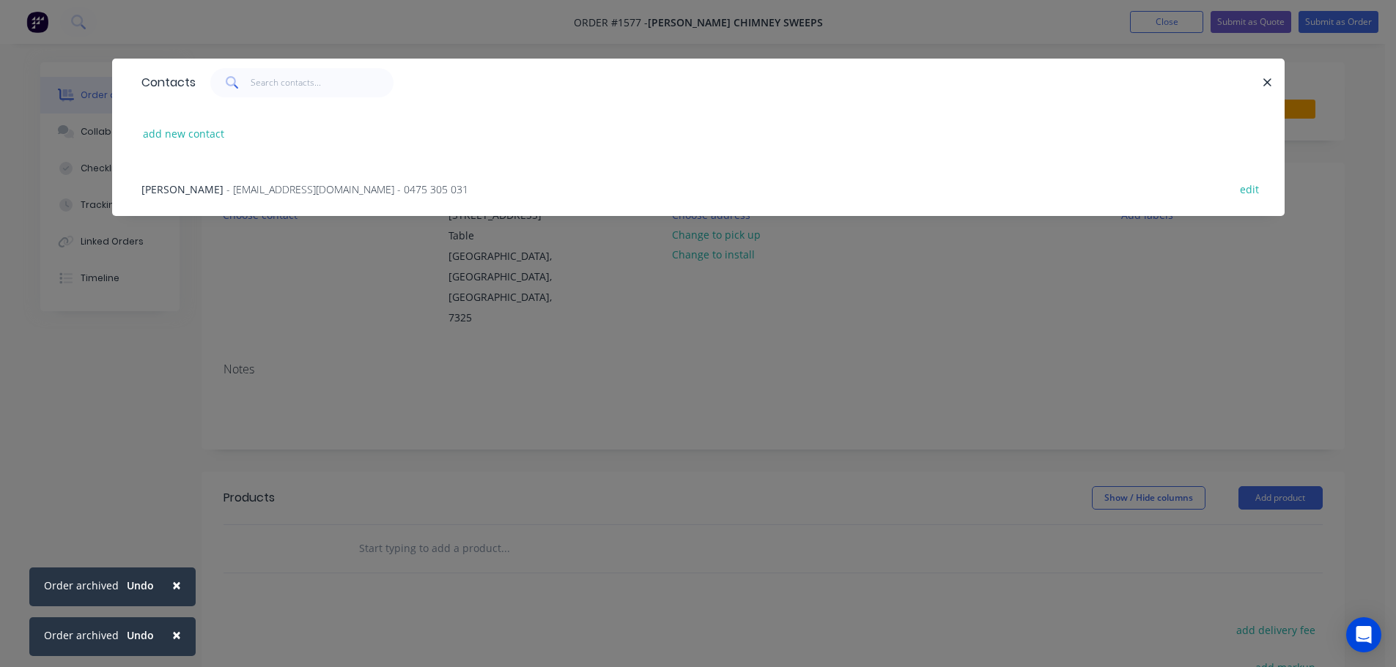
click at [273, 194] on span "- [EMAIL_ADDRESS][DOMAIN_NAME] - 0475 305 031" at bounding box center [347, 189] width 242 height 14
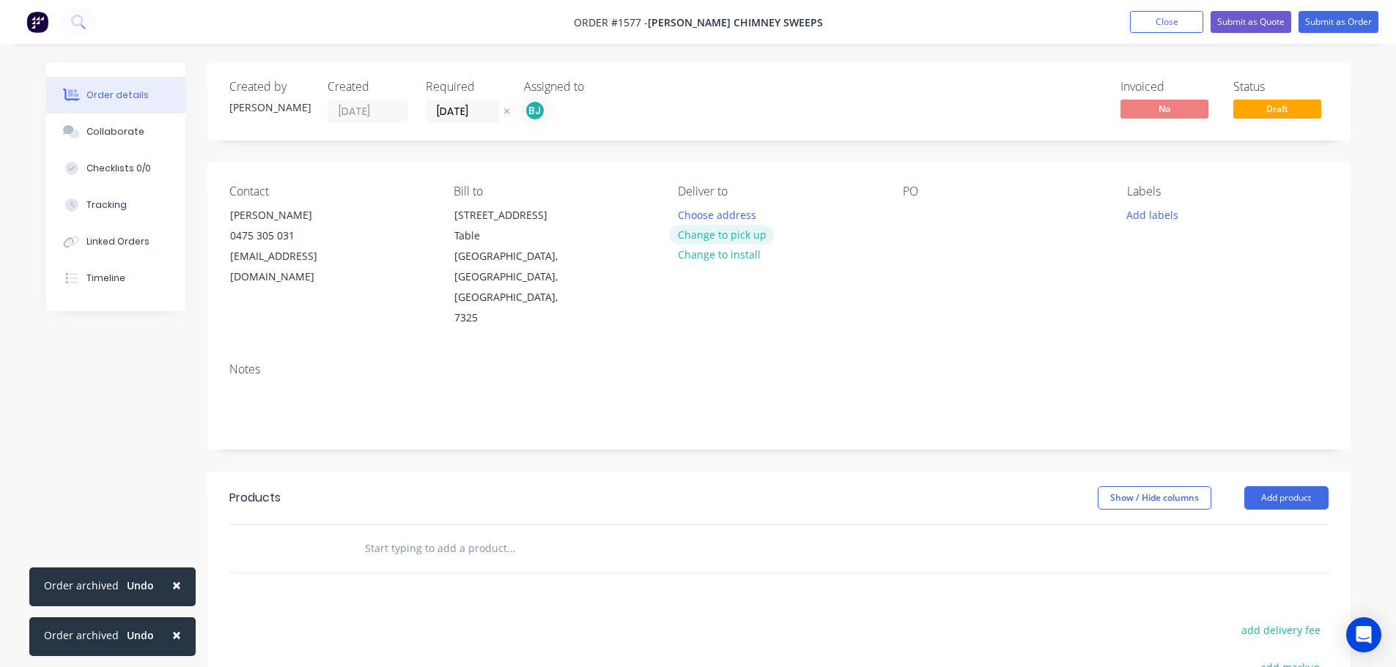
click at [716, 234] on button "Change to pick up" at bounding box center [722, 235] width 104 height 20
click at [908, 218] on div at bounding box center [914, 214] width 23 height 21
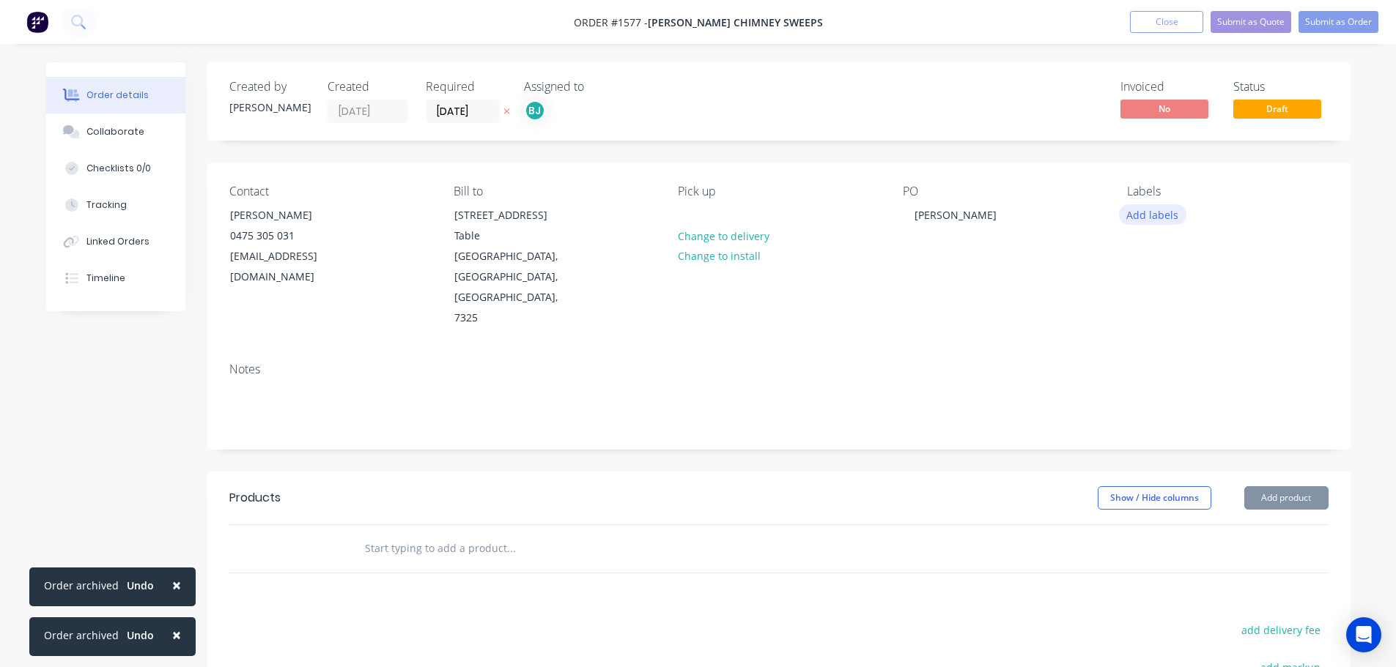
click at [1133, 215] on button "Add labels" at bounding box center [1152, 214] width 67 height 20
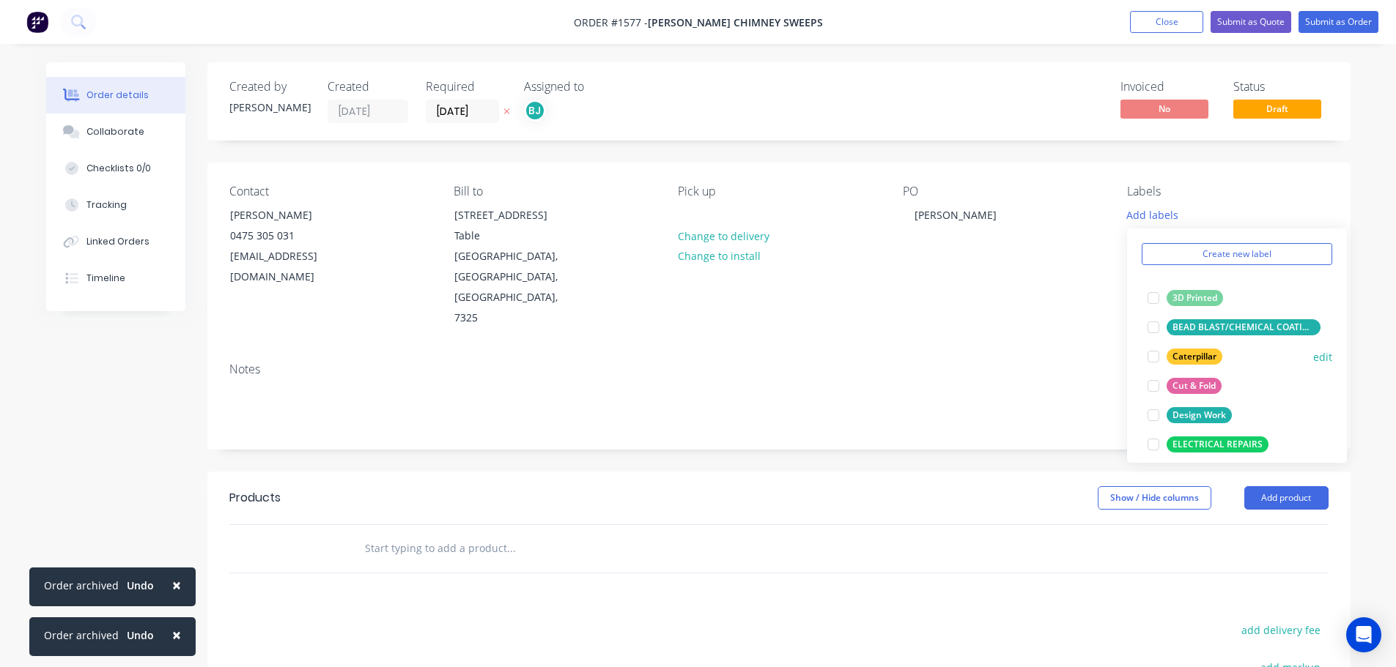
scroll to position [73, 0]
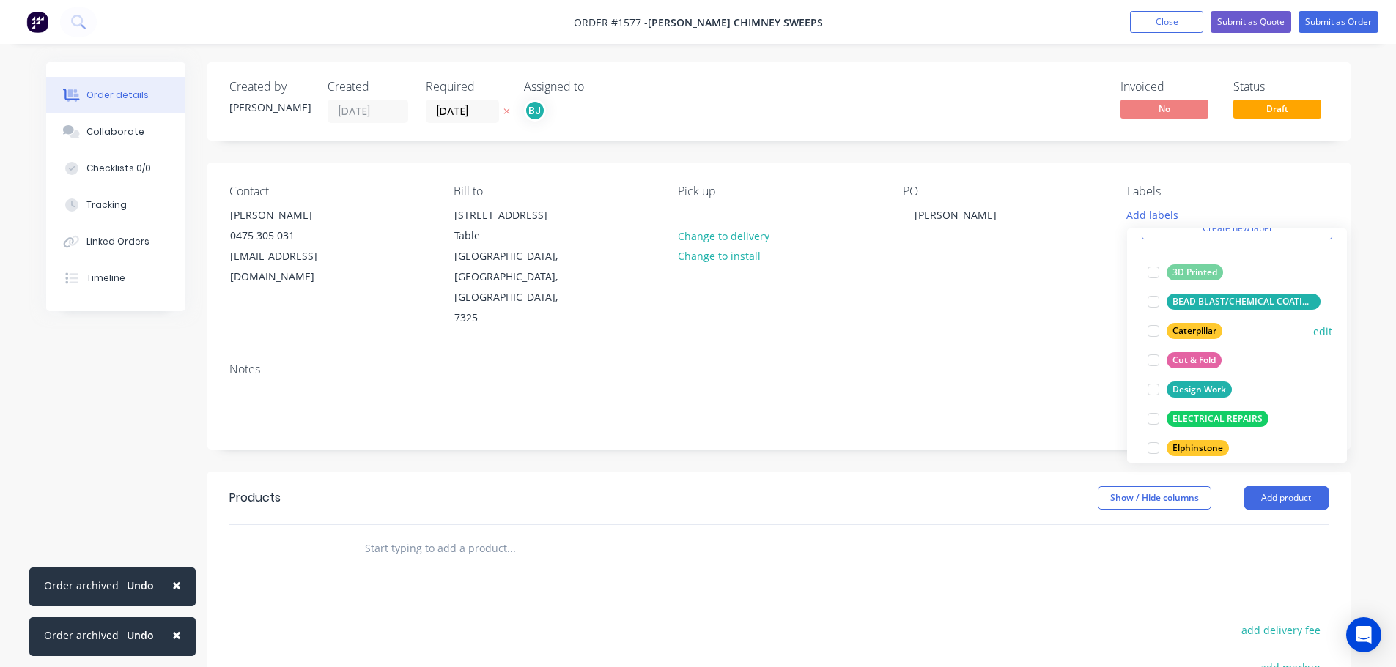
click at [1152, 358] on div at bounding box center [1152, 360] width 29 height 29
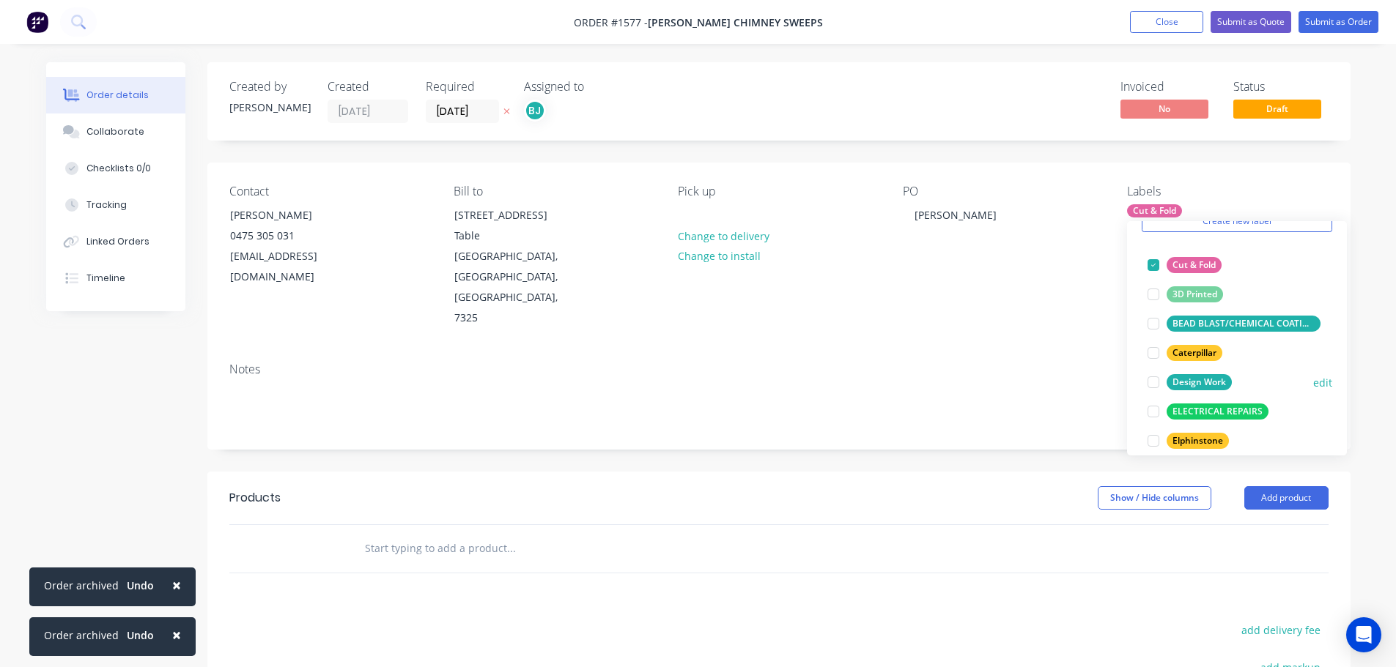
click at [1152, 380] on div at bounding box center [1152, 382] width 29 height 29
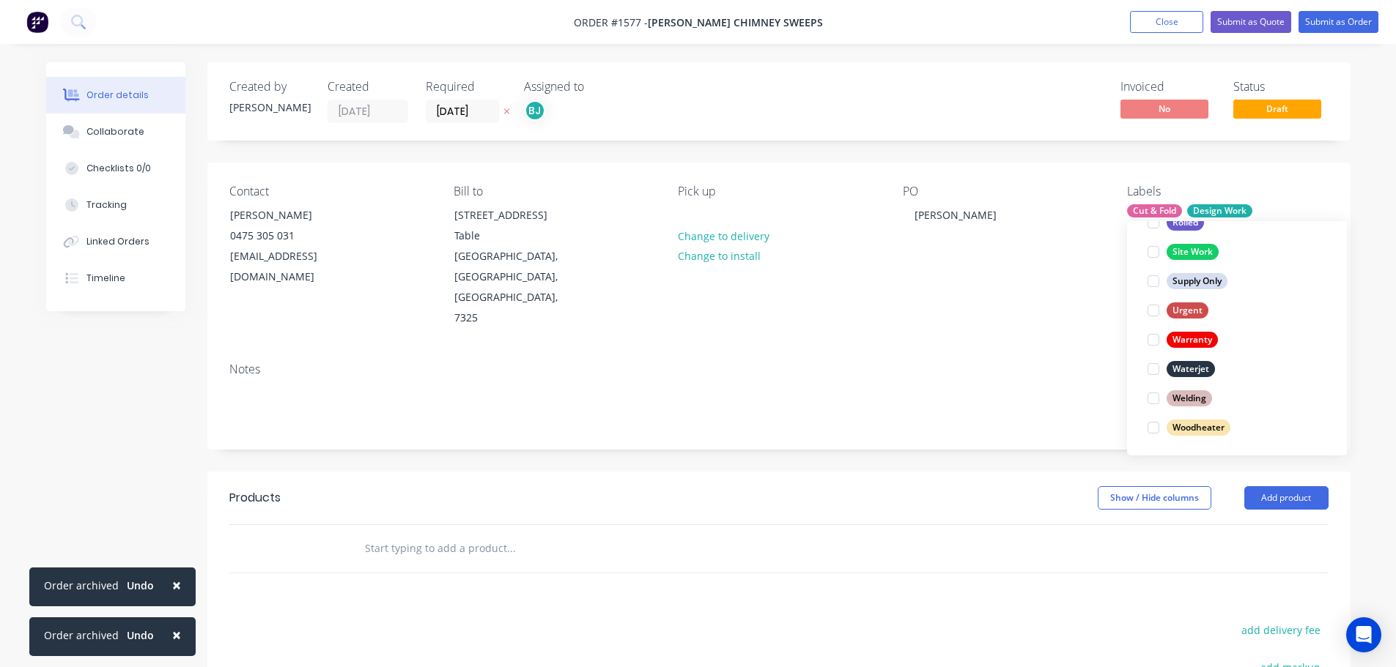
scroll to position [674, 0]
click at [1154, 369] on div at bounding box center [1152, 367] width 29 height 29
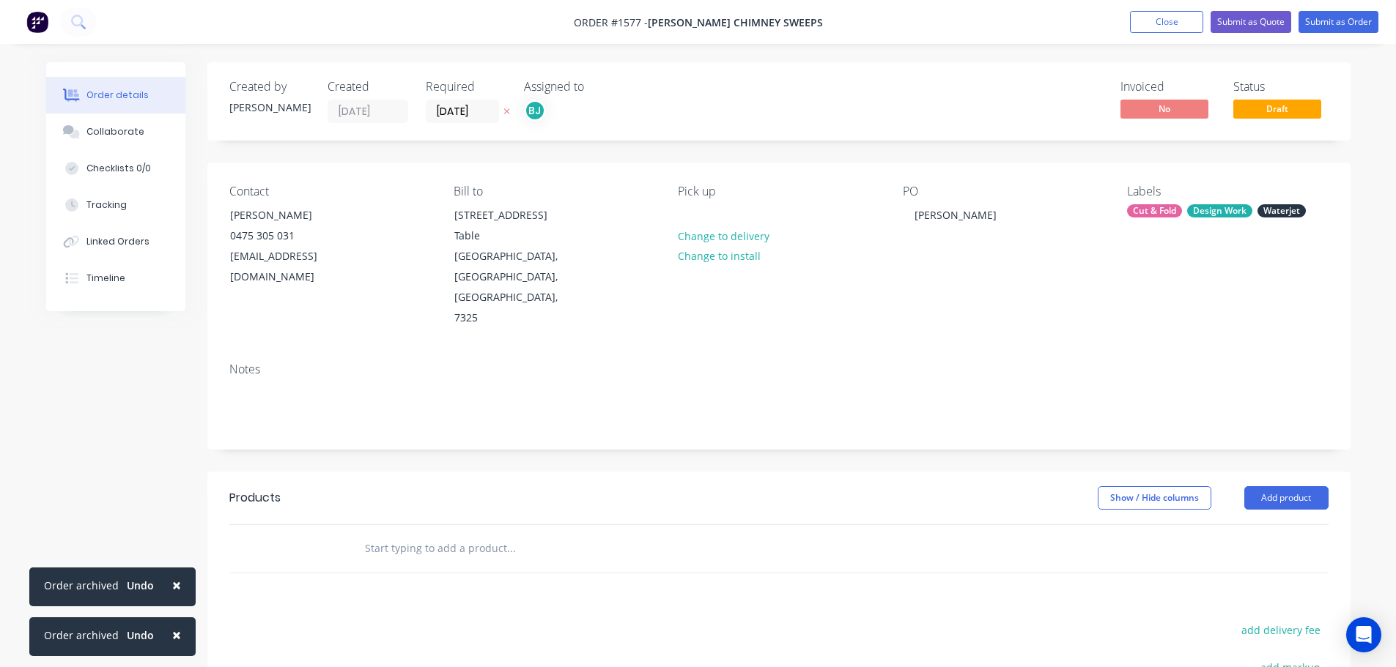
click at [889, 472] on header "Products Show / Hide columns Add product" at bounding box center [778, 498] width 1143 height 53
click at [1280, 486] on button "Add product" at bounding box center [1286, 497] width 84 height 23
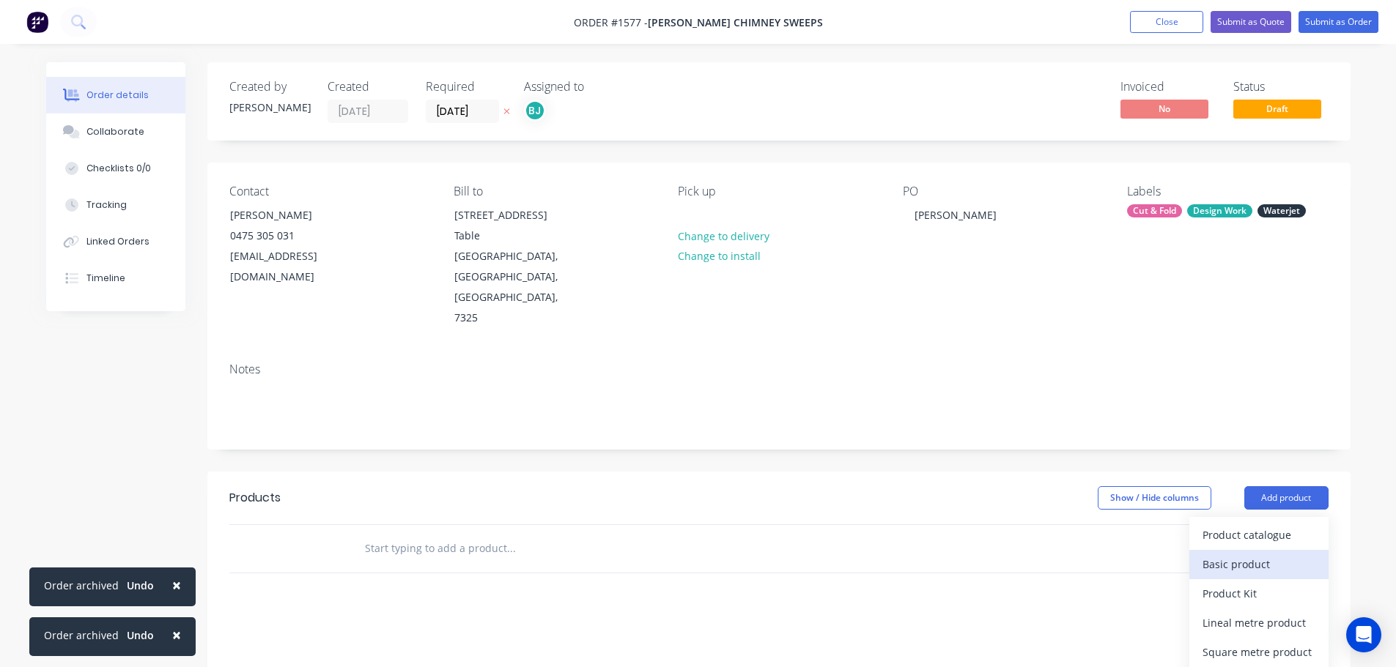
click at [1241, 554] on div "Basic product" at bounding box center [1258, 564] width 113 height 21
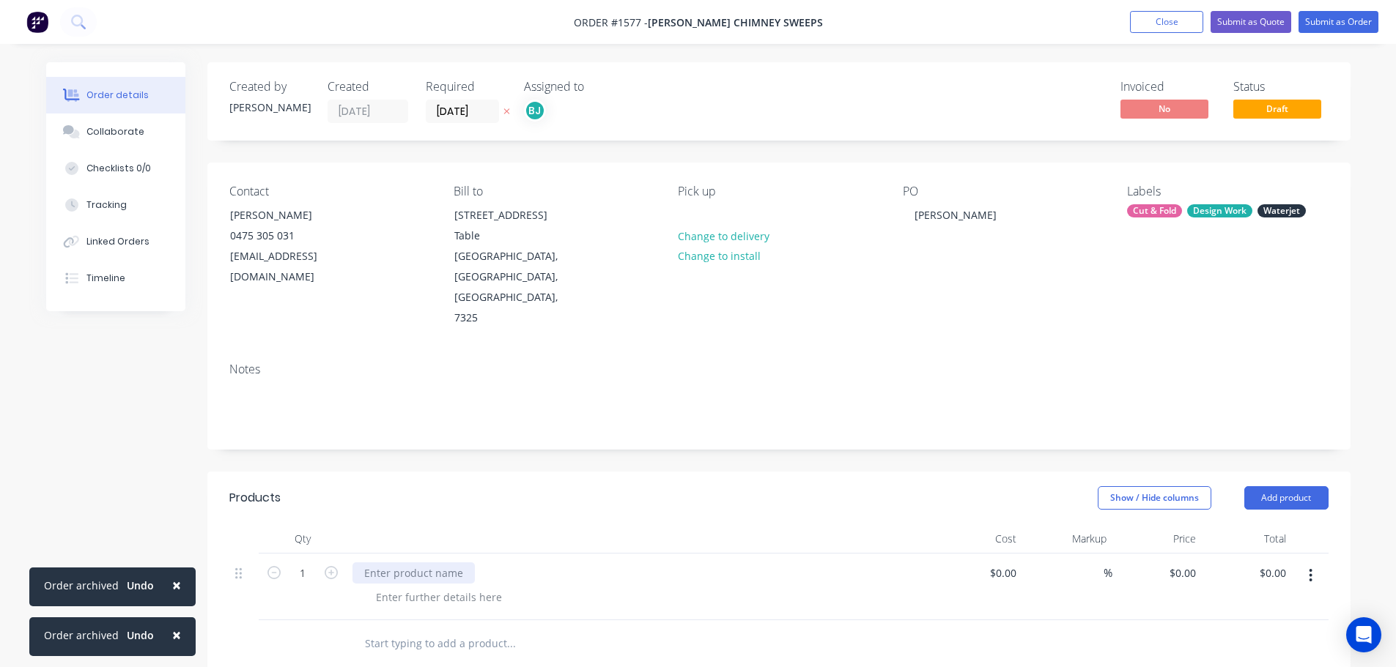
click at [368, 563] on div at bounding box center [413, 573] width 122 height 21
click at [786, 621] on div at bounding box center [610, 645] width 527 height 48
click at [143, 136] on button "Collaborate" at bounding box center [115, 132] width 139 height 37
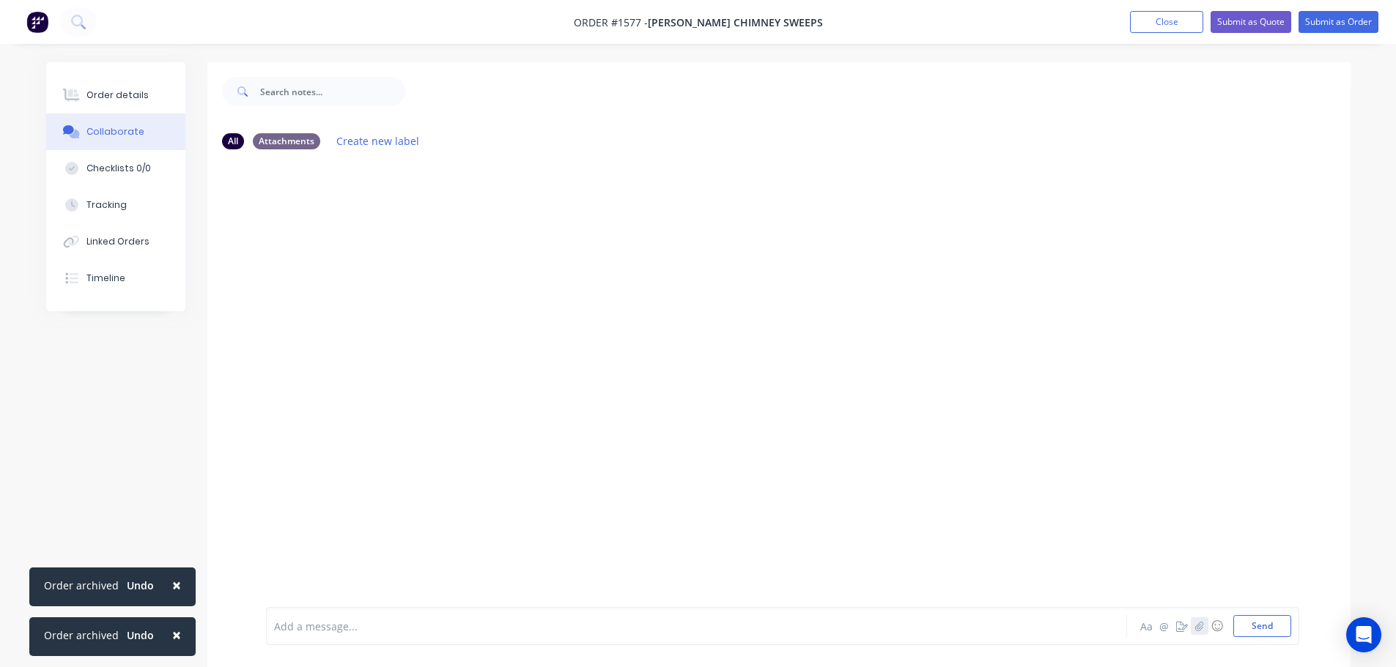
click at [1197, 628] on icon "button" at bounding box center [1199, 626] width 8 height 10
click at [994, 383] on div at bounding box center [778, 384] width 1143 height 446
click at [1269, 631] on button "Send" at bounding box center [1262, 626] width 58 height 22
click at [101, 103] on button "Order details" at bounding box center [115, 95] width 139 height 37
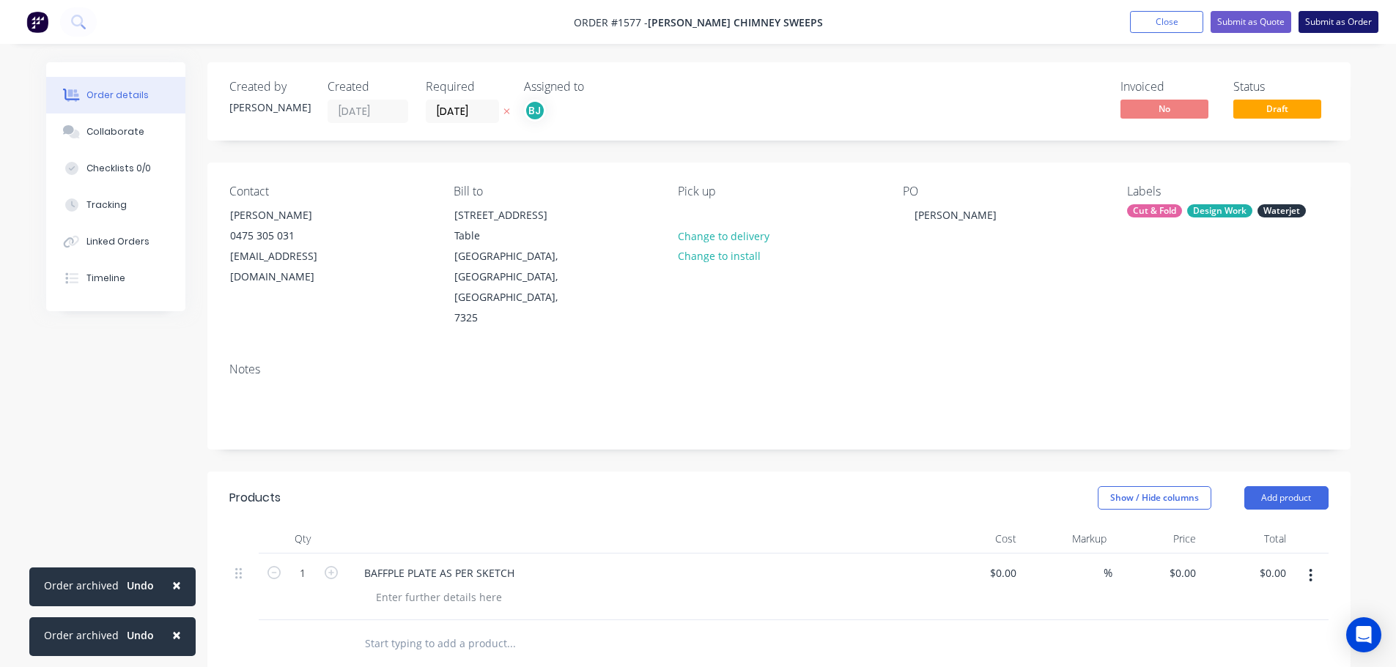
click at [1352, 18] on button "Submit as Order" at bounding box center [1338, 22] width 80 height 22
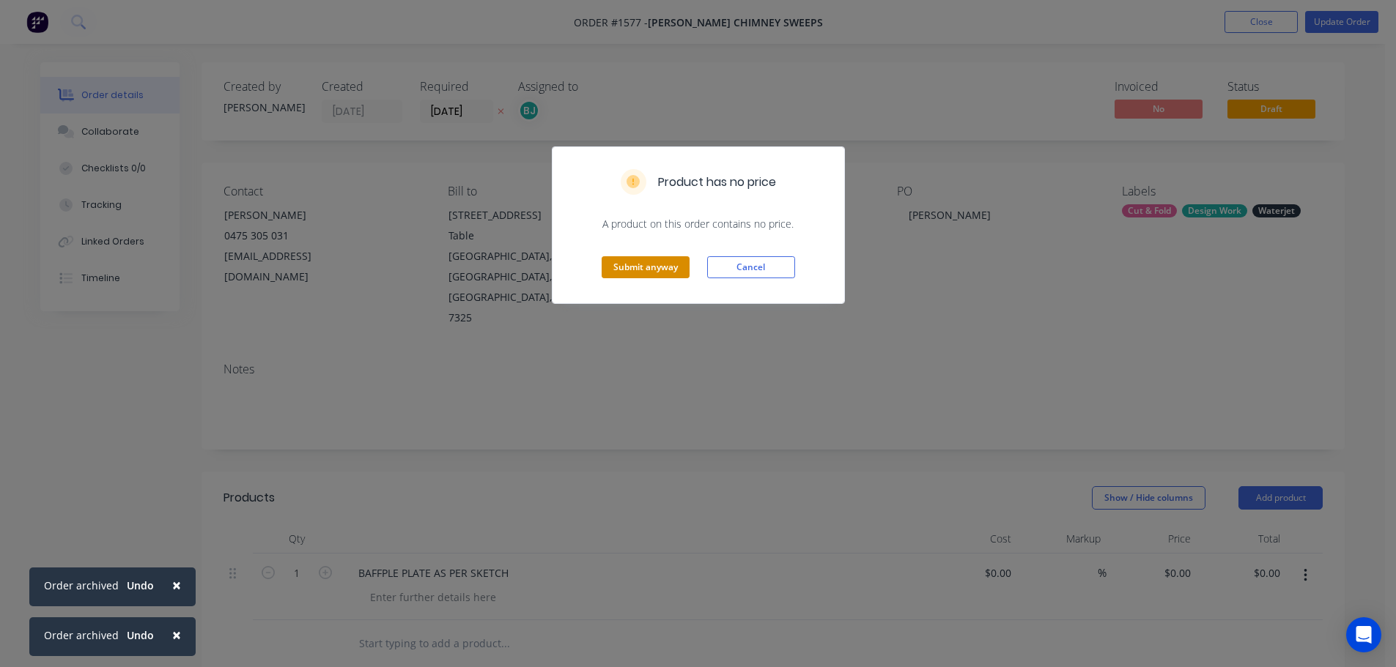
click at [628, 264] on button "Submit anyway" at bounding box center [645, 267] width 88 height 22
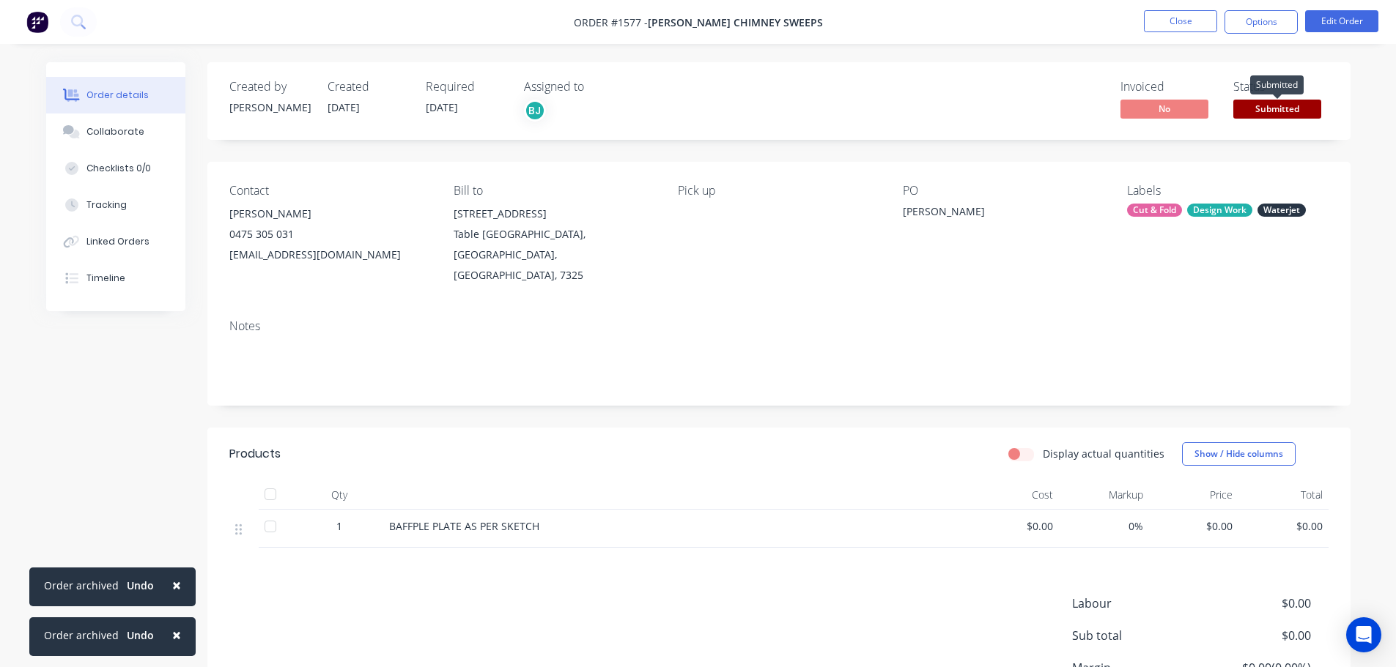
click at [1269, 105] on span "Submitted" at bounding box center [1277, 109] width 88 height 18
click at [1246, 22] on button "Options" at bounding box center [1260, 21] width 73 height 23
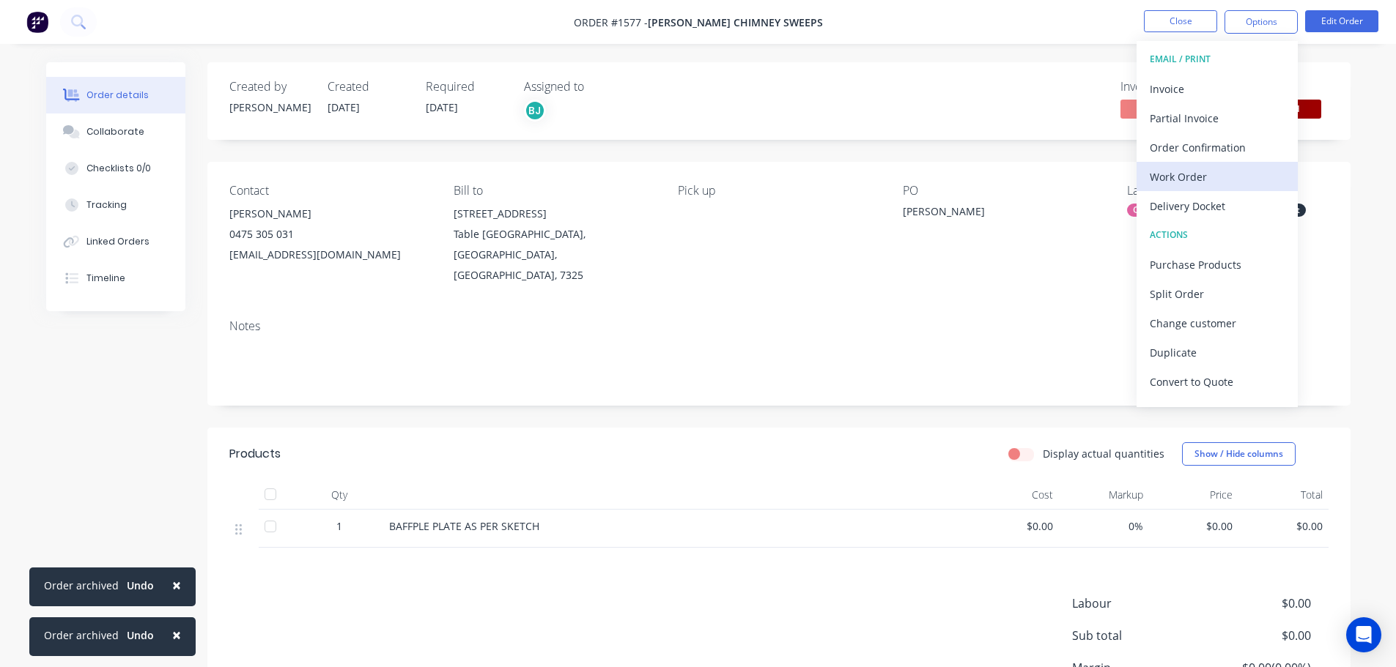
click at [1215, 166] on div "Work Order" at bounding box center [1216, 176] width 135 height 21
click at [1195, 173] on div "Custom" at bounding box center [1216, 176] width 135 height 21
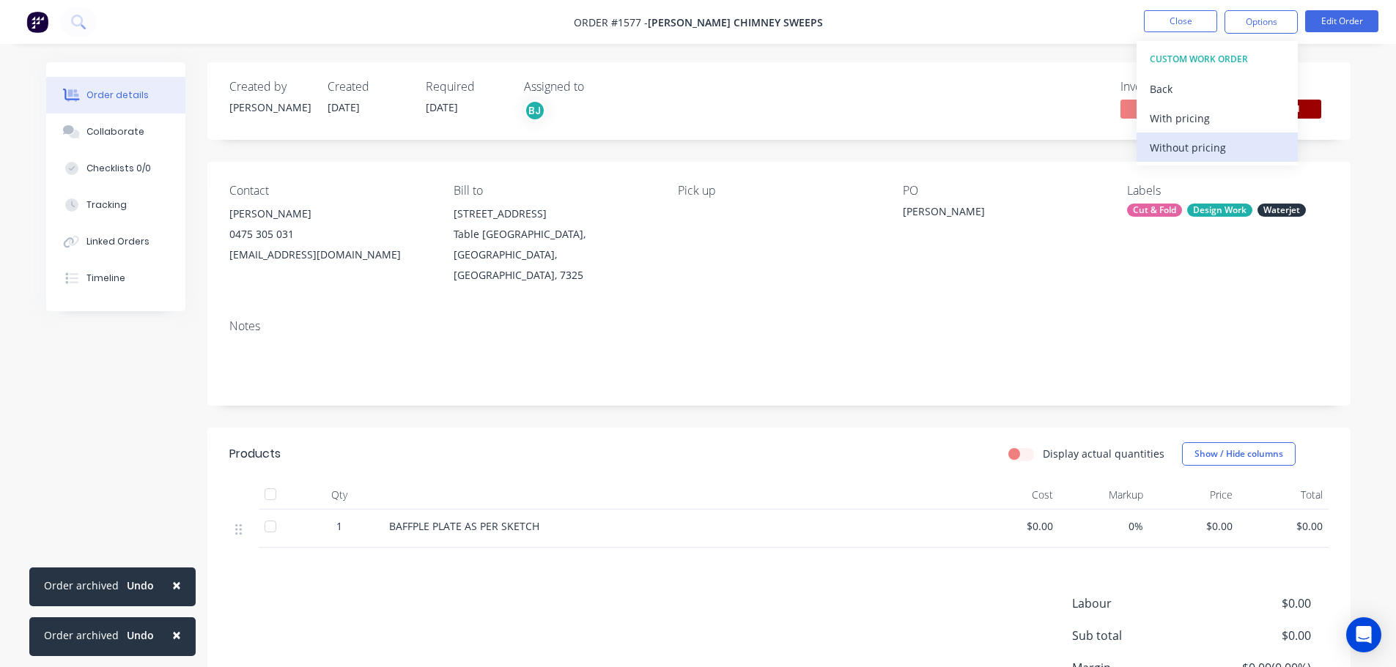
click at [1189, 155] on div "Without pricing" at bounding box center [1216, 147] width 135 height 21
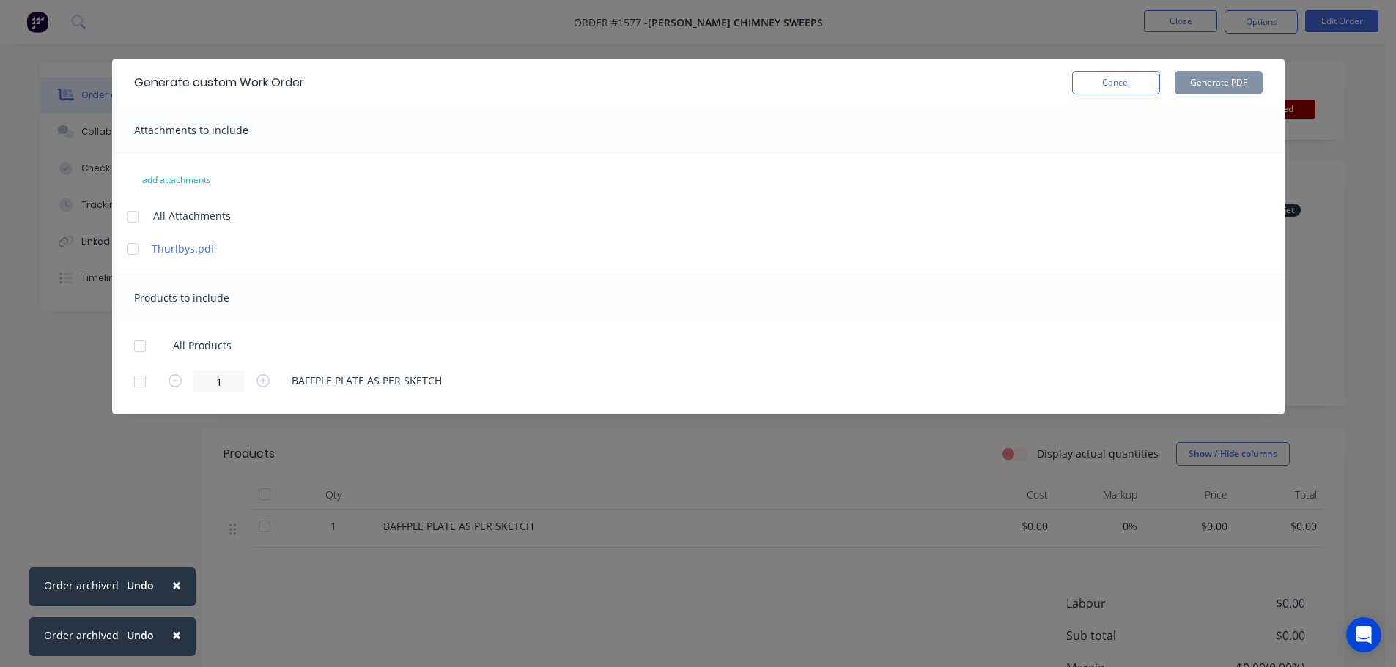
click at [144, 345] on div at bounding box center [139, 346] width 29 height 29
click at [1235, 84] on button "Generate PDF" at bounding box center [1218, 82] width 88 height 23
click at [1075, 88] on button "Cancel" at bounding box center [1116, 82] width 88 height 23
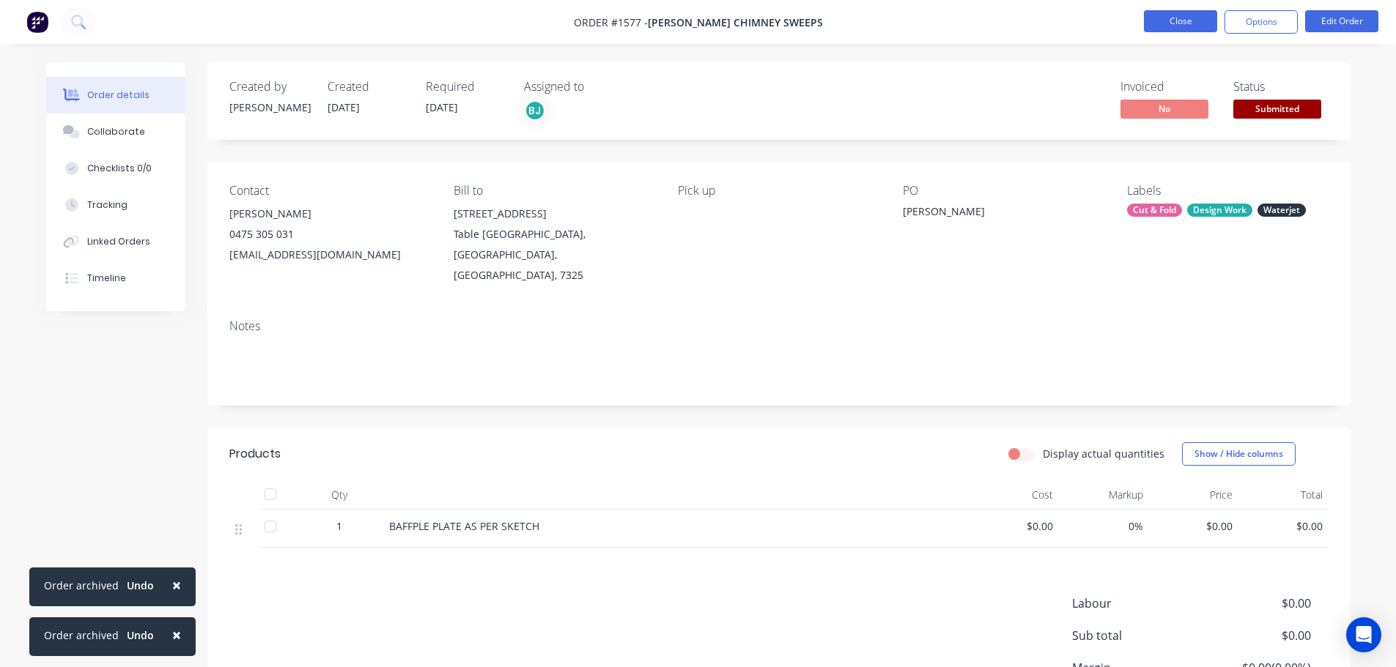
click at [1188, 25] on button "Close" at bounding box center [1180, 21] width 73 height 22
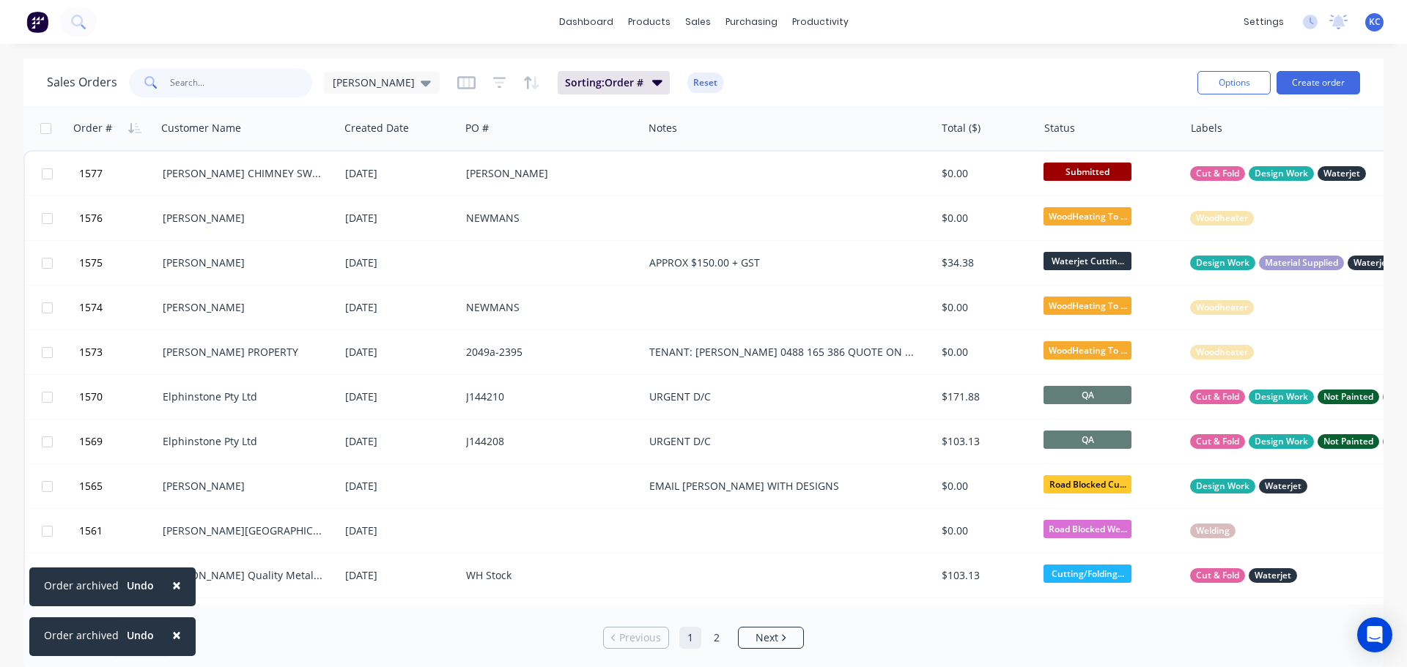
click at [240, 81] on input "text" at bounding box center [241, 82] width 143 height 29
type input "1570"
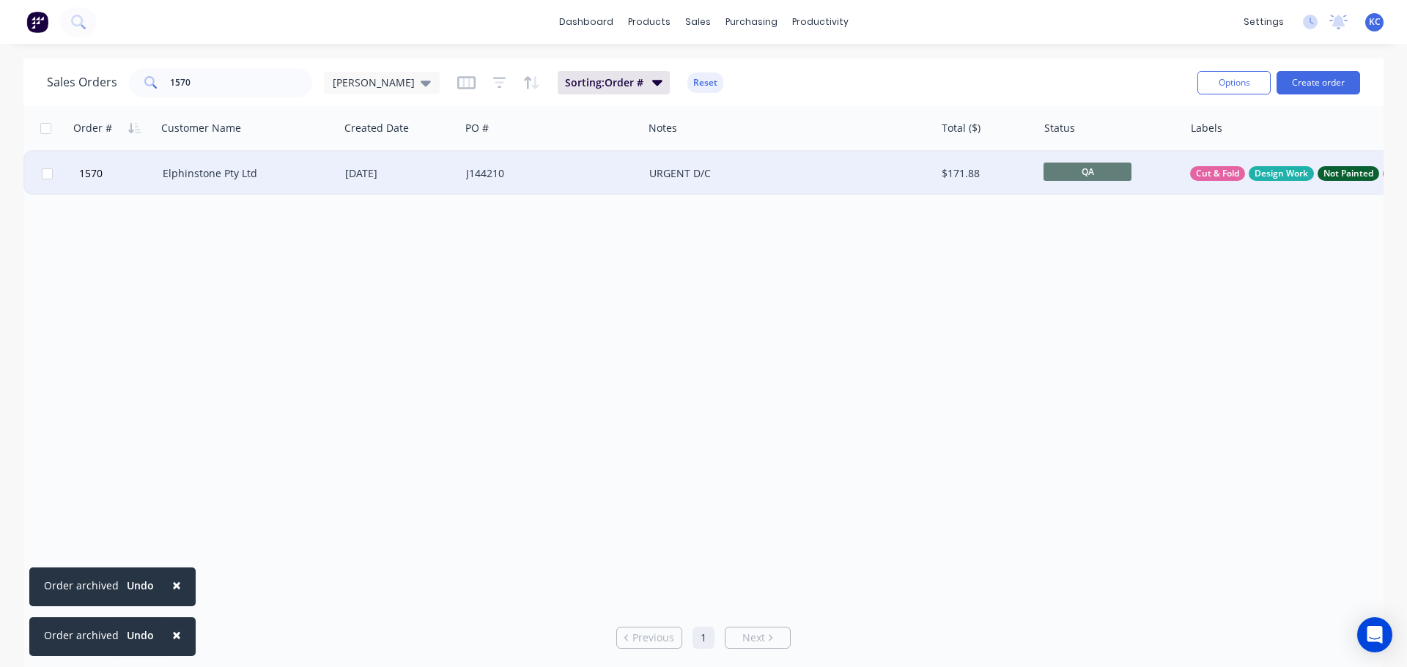
click at [235, 172] on div "Elphinstone Pty Ltd" at bounding box center [244, 173] width 163 height 15
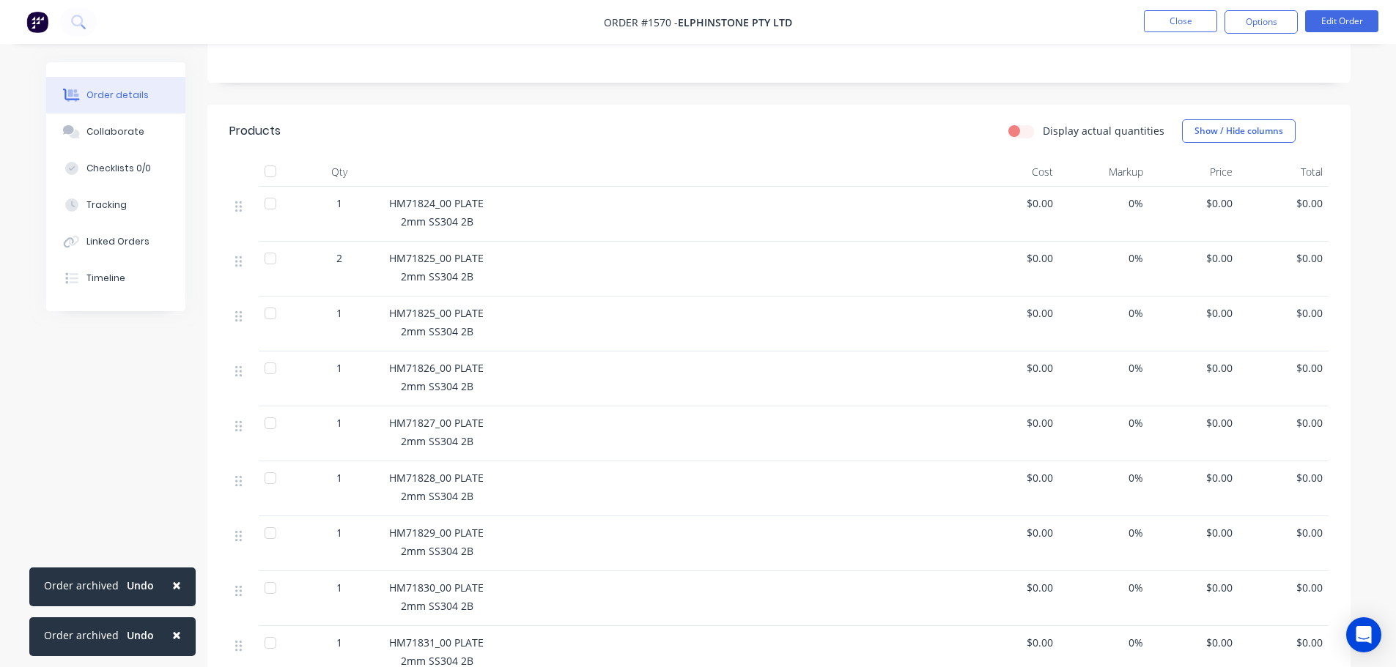
scroll to position [513, 0]
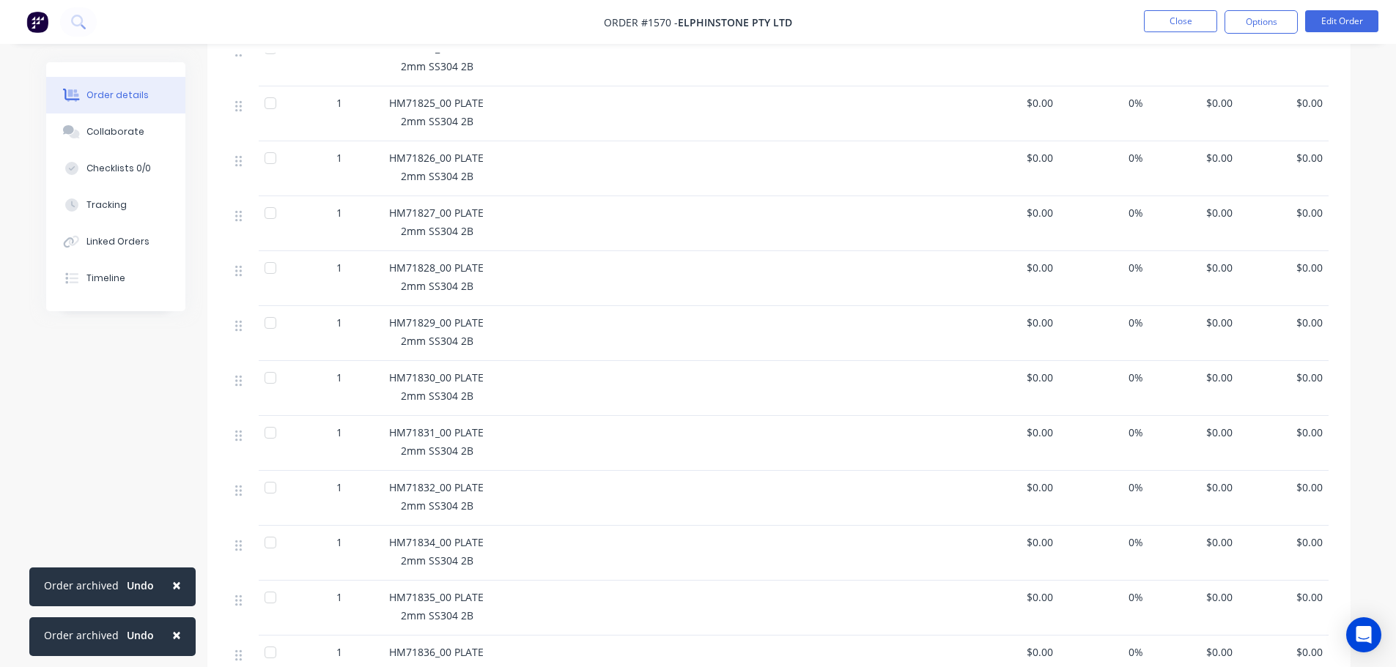
click at [179, 582] on button "×" at bounding box center [177, 585] width 38 height 35
click at [174, 634] on span "×" at bounding box center [176, 635] width 9 height 21
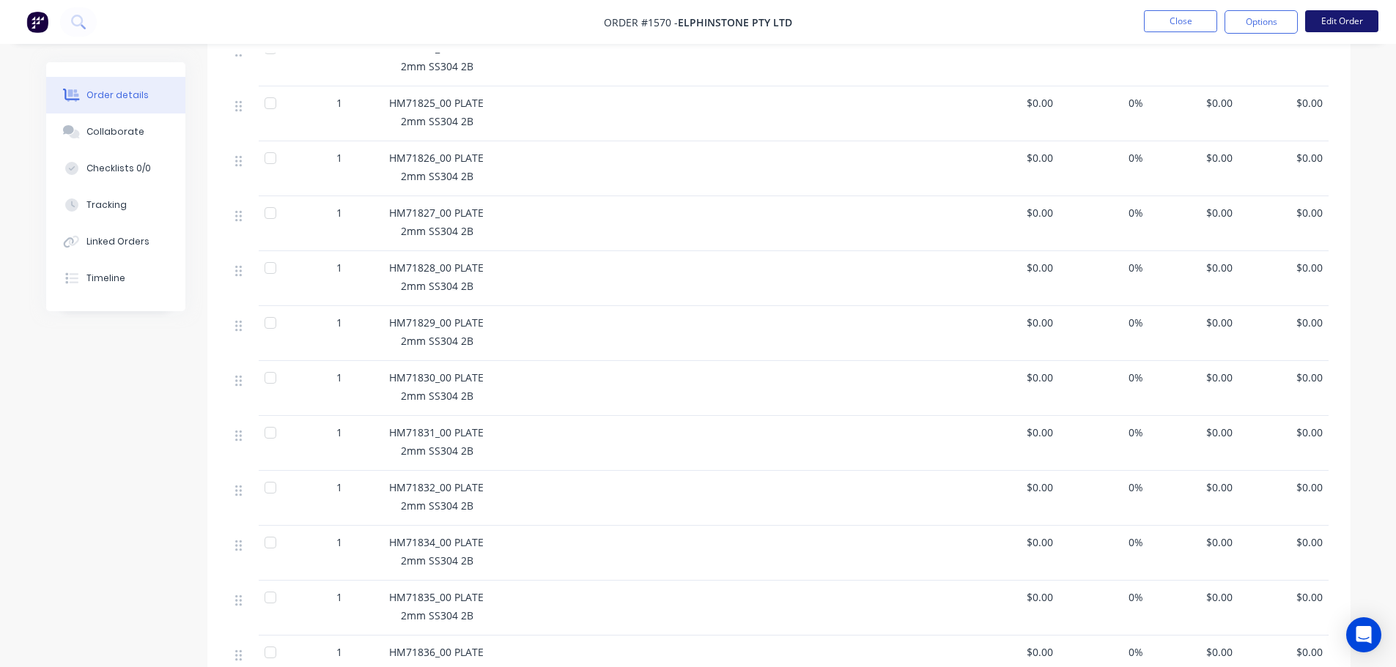
click at [1358, 21] on button "Edit Order" at bounding box center [1341, 21] width 73 height 22
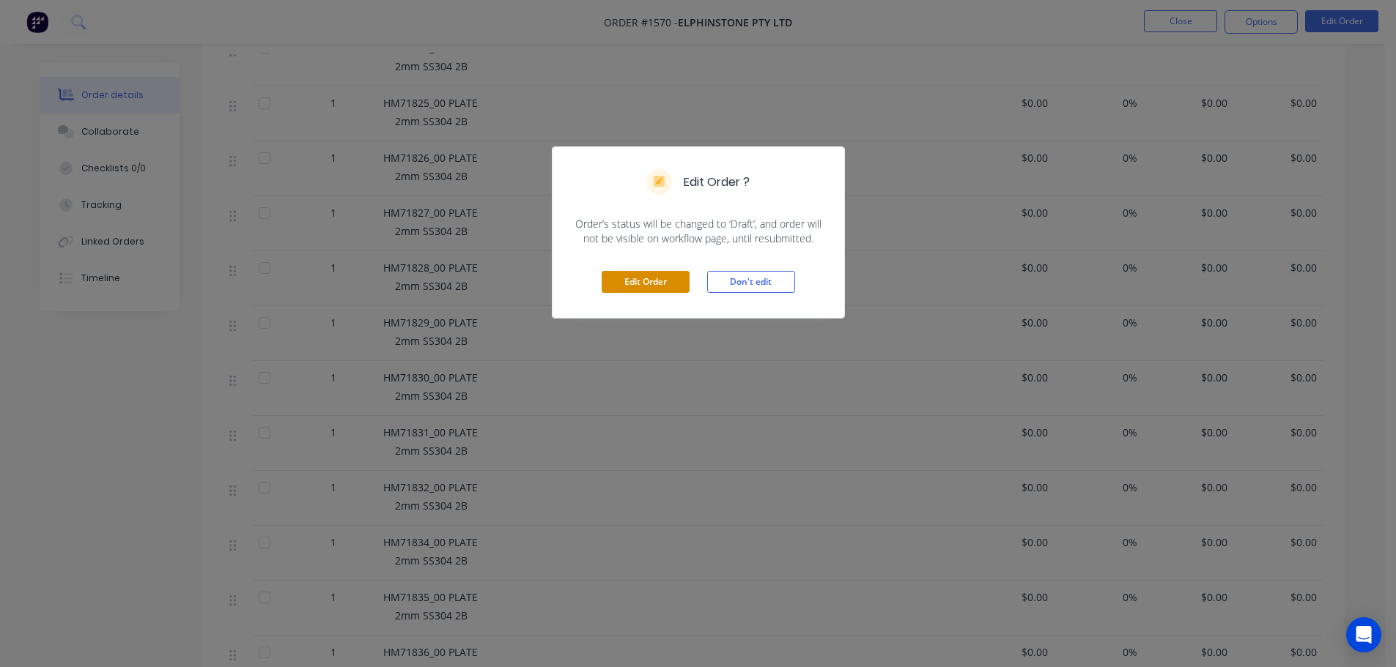
click at [662, 277] on button "Edit Order" at bounding box center [645, 282] width 88 height 22
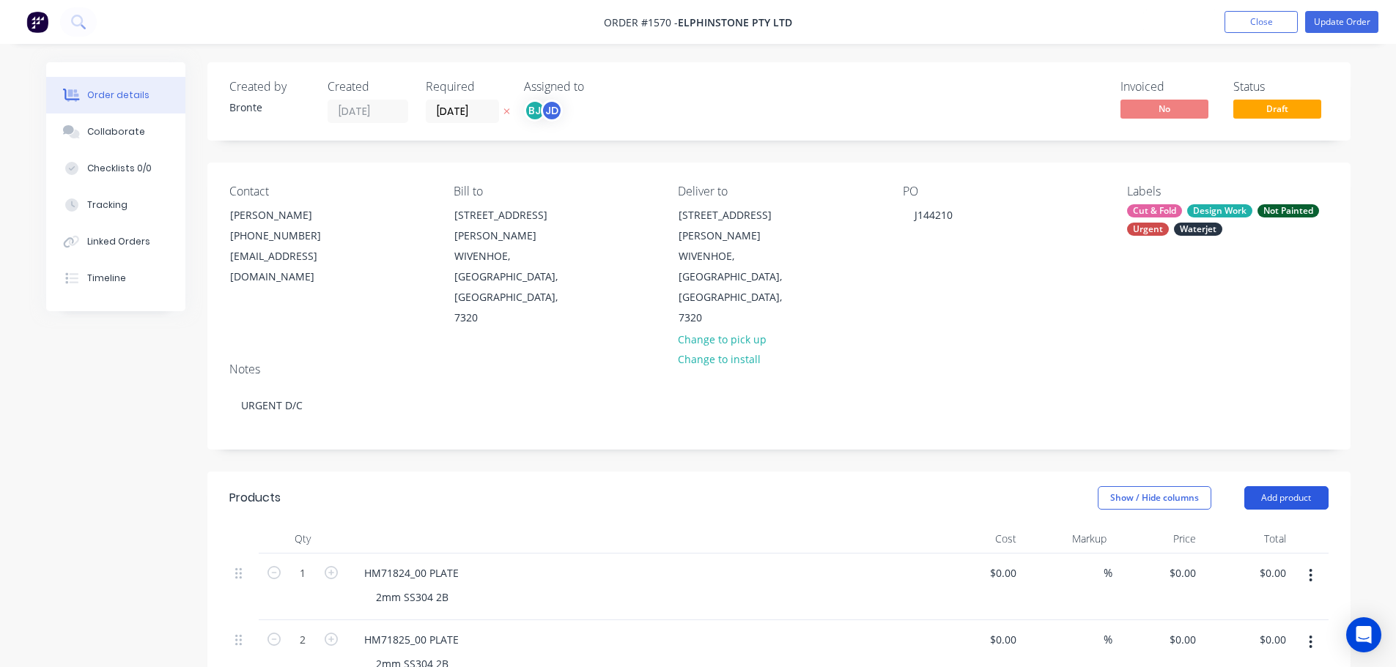
click at [1296, 486] on button "Add product" at bounding box center [1286, 497] width 84 height 23
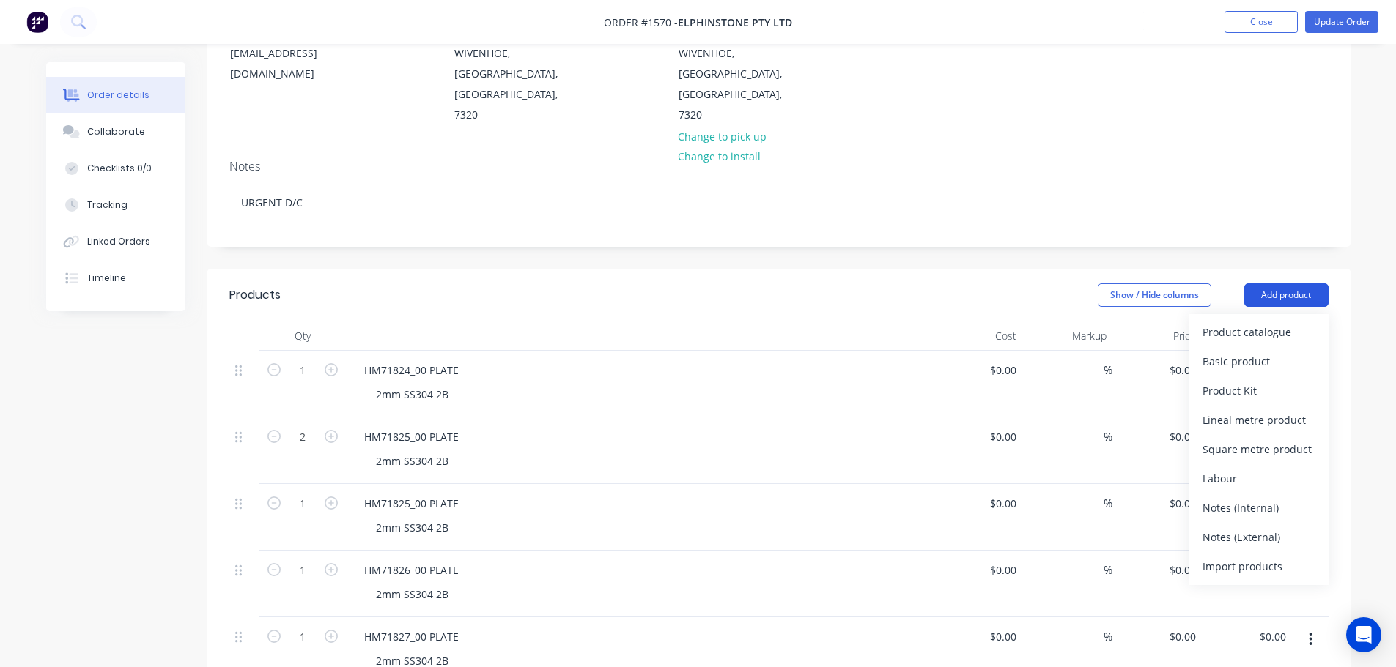
scroll to position [220, 0]
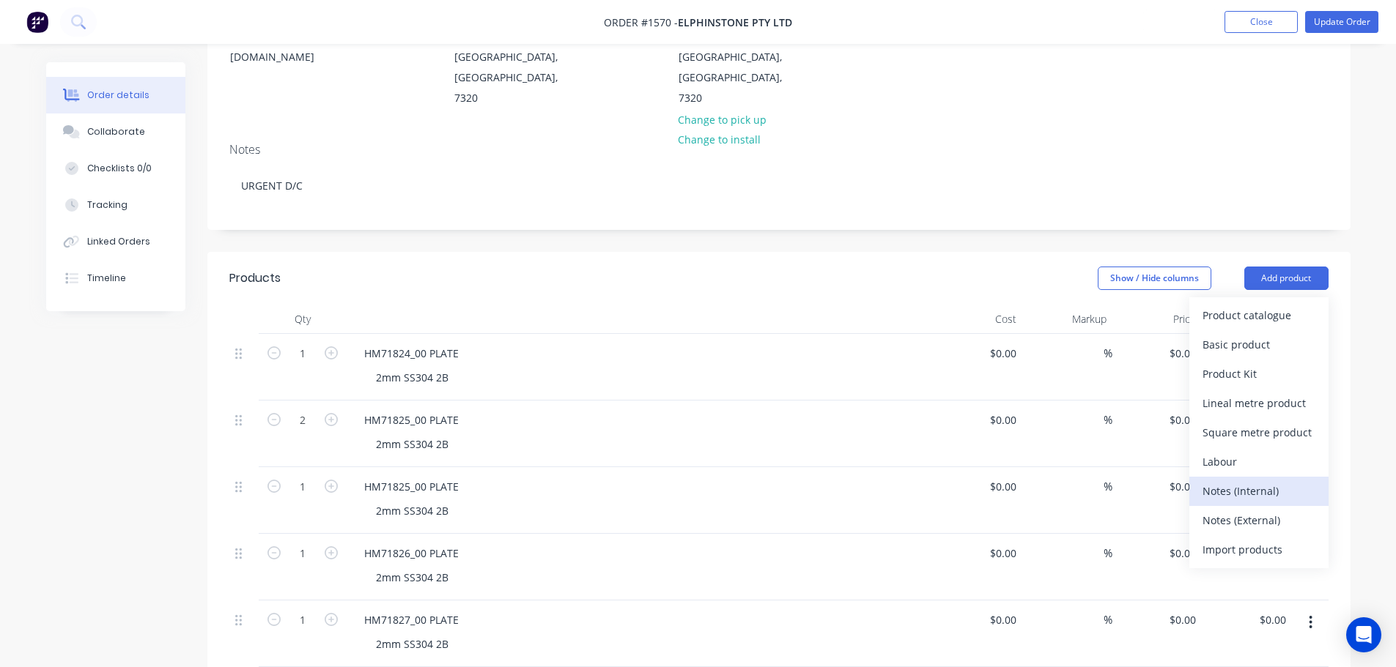
click at [1253, 481] on div "Notes (Internal)" at bounding box center [1258, 491] width 113 height 21
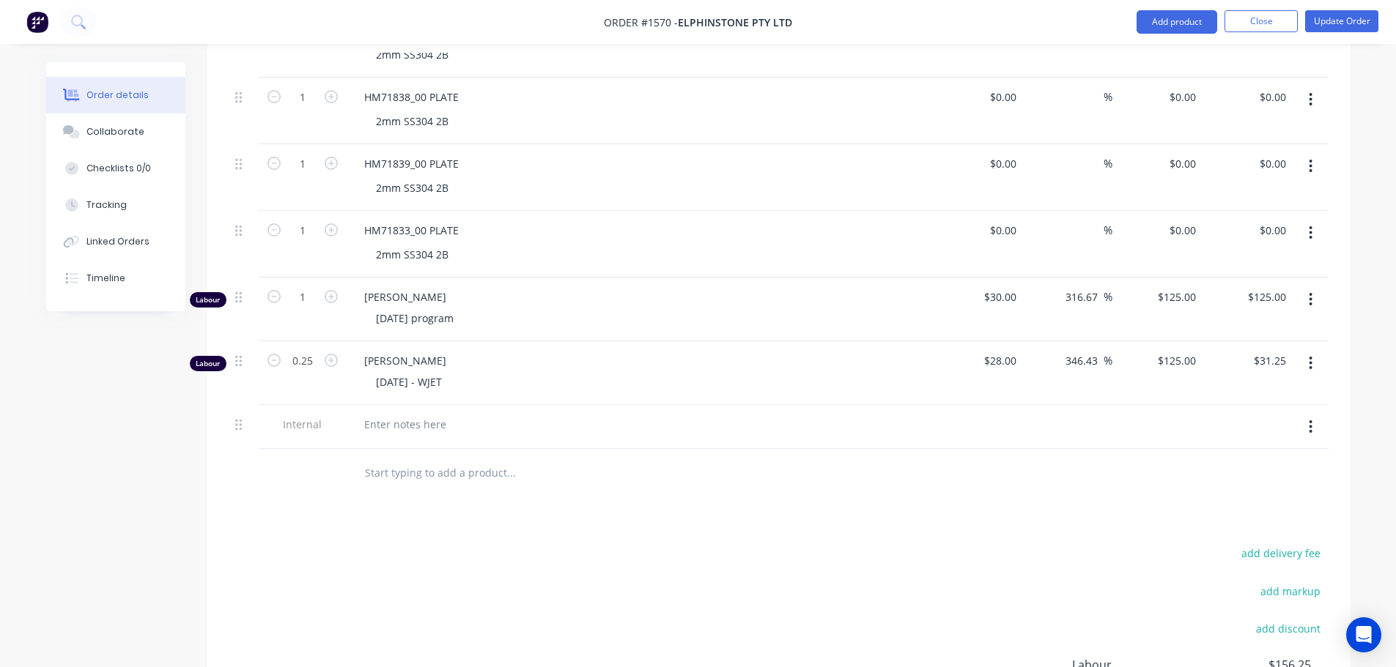
scroll to position [1684, 0]
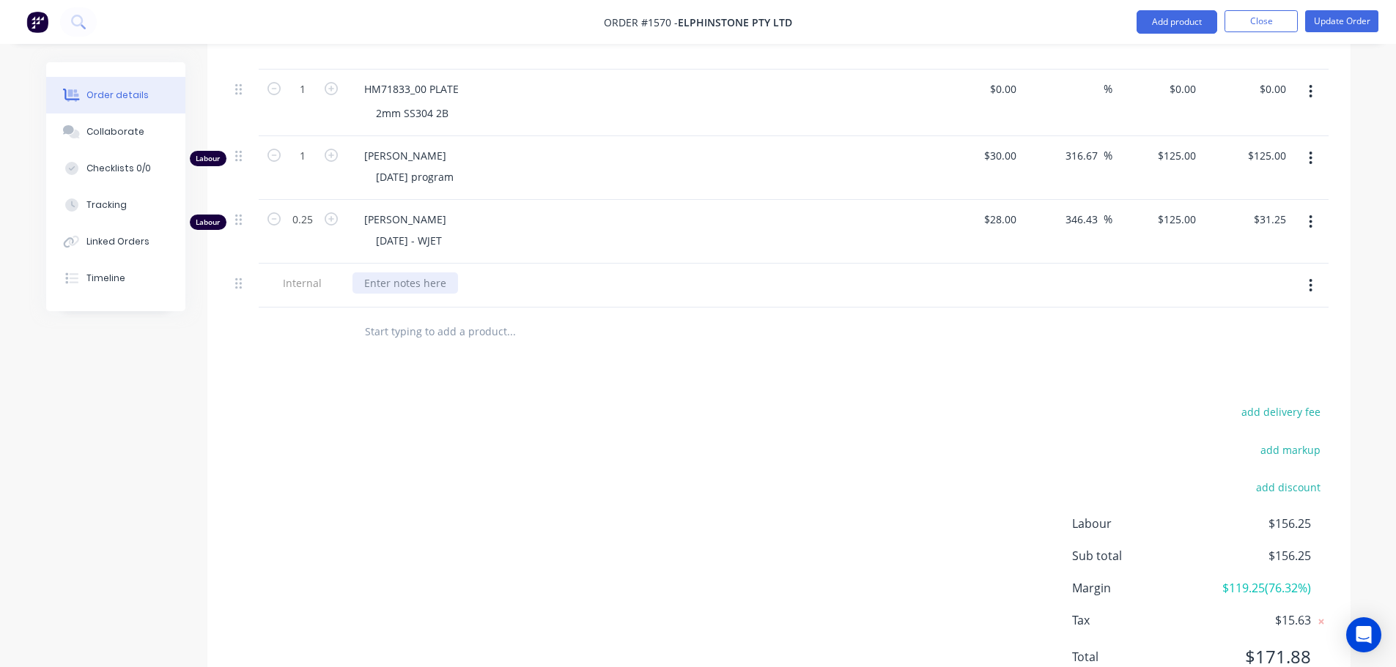
click at [415, 273] on div at bounding box center [404, 283] width 105 height 21
click at [879, 402] on div "add delivery fee add markup add discount Labour $156.25 Sub total $156.25 Margi…" at bounding box center [778, 543] width 1099 height 283
click at [1338, 21] on button "Update Order" at bounding box center [1341, 21] width 73 height 22
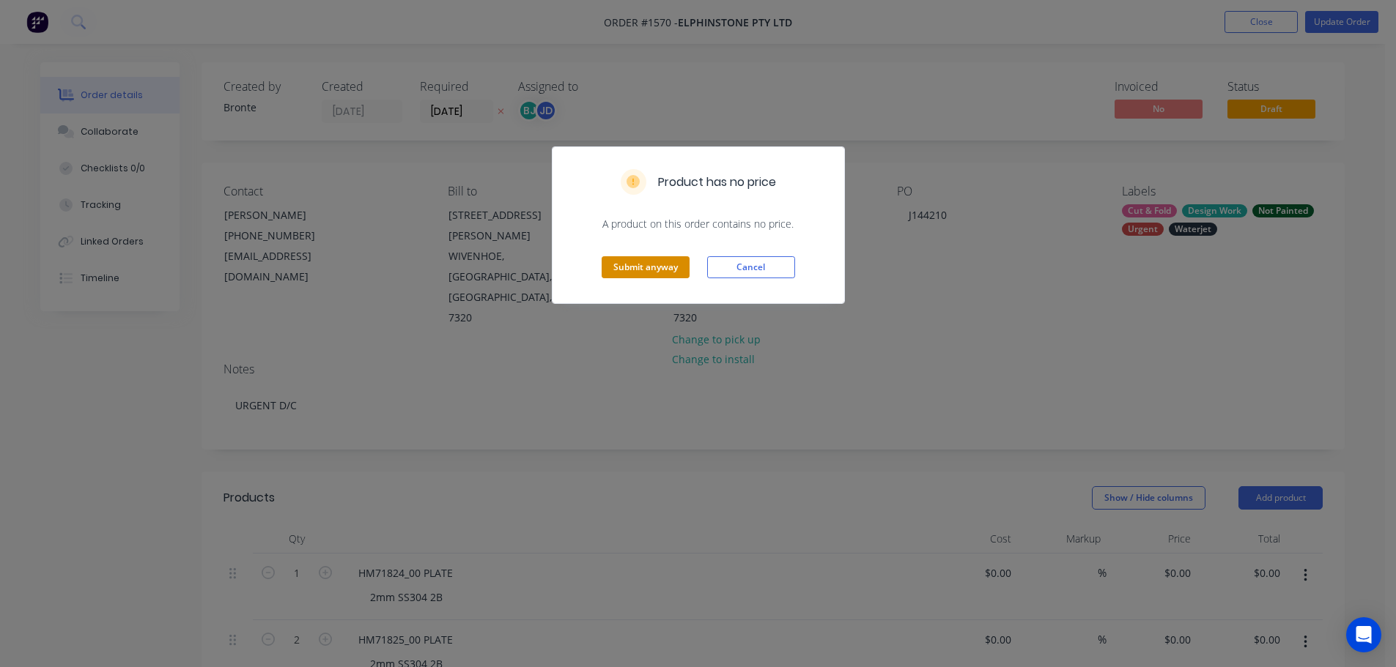
click at [656, 259] on button "Submit anyway" at bounding box center [645, 267] width 88 height 22
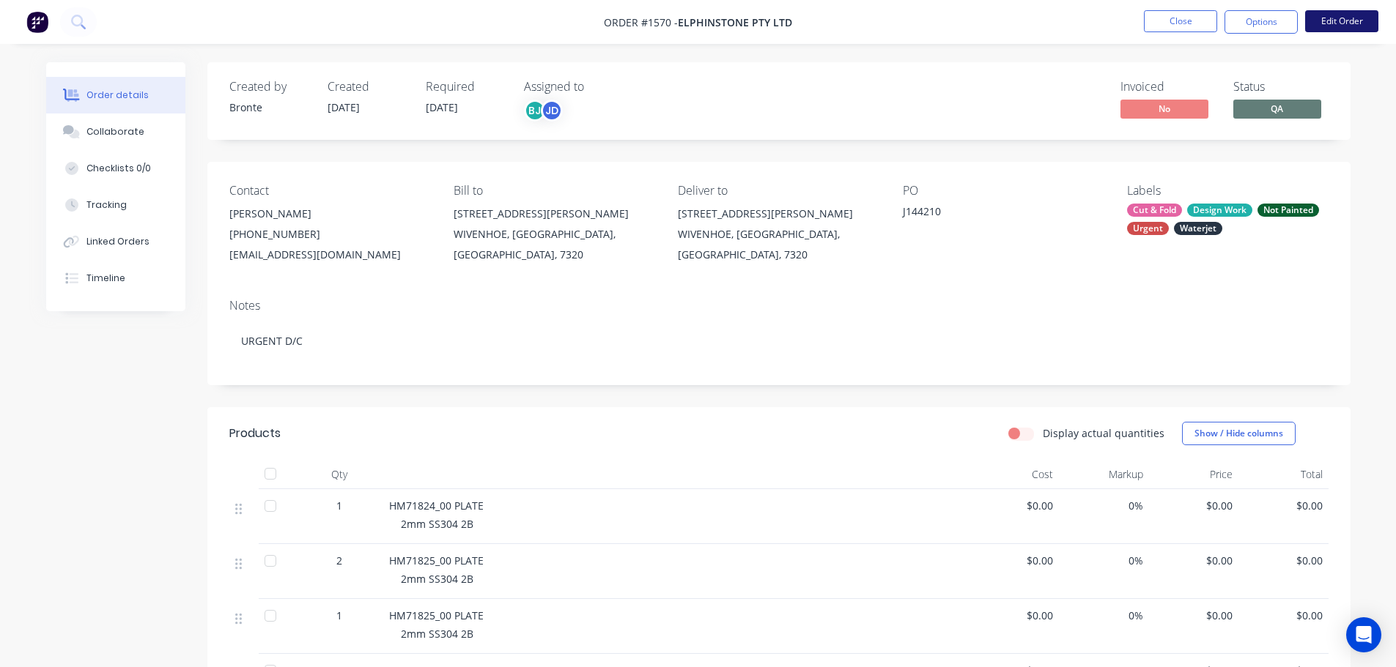
click at [1337, 22] on button "Edit Order" at bounding box center [1341, 21] width 73 height 22
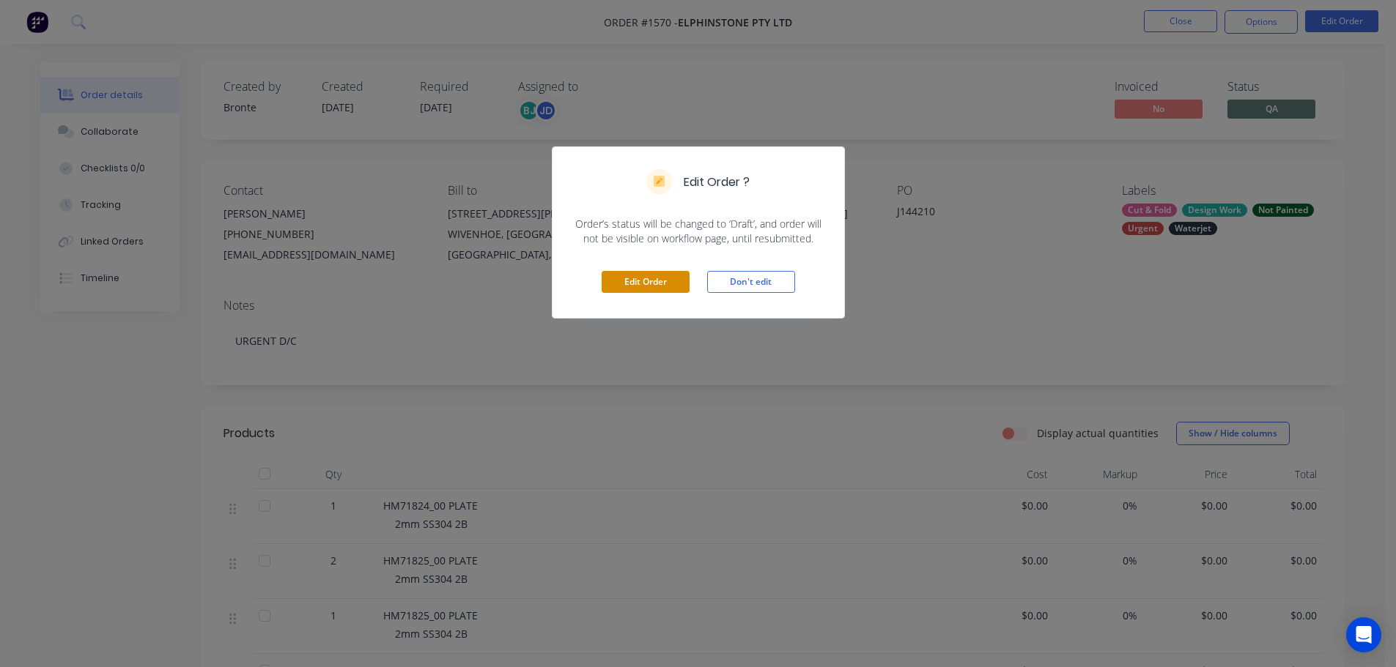
click at [643, 280] on button "Edit Order" at bounding box center [645, 282] width 88 height 22
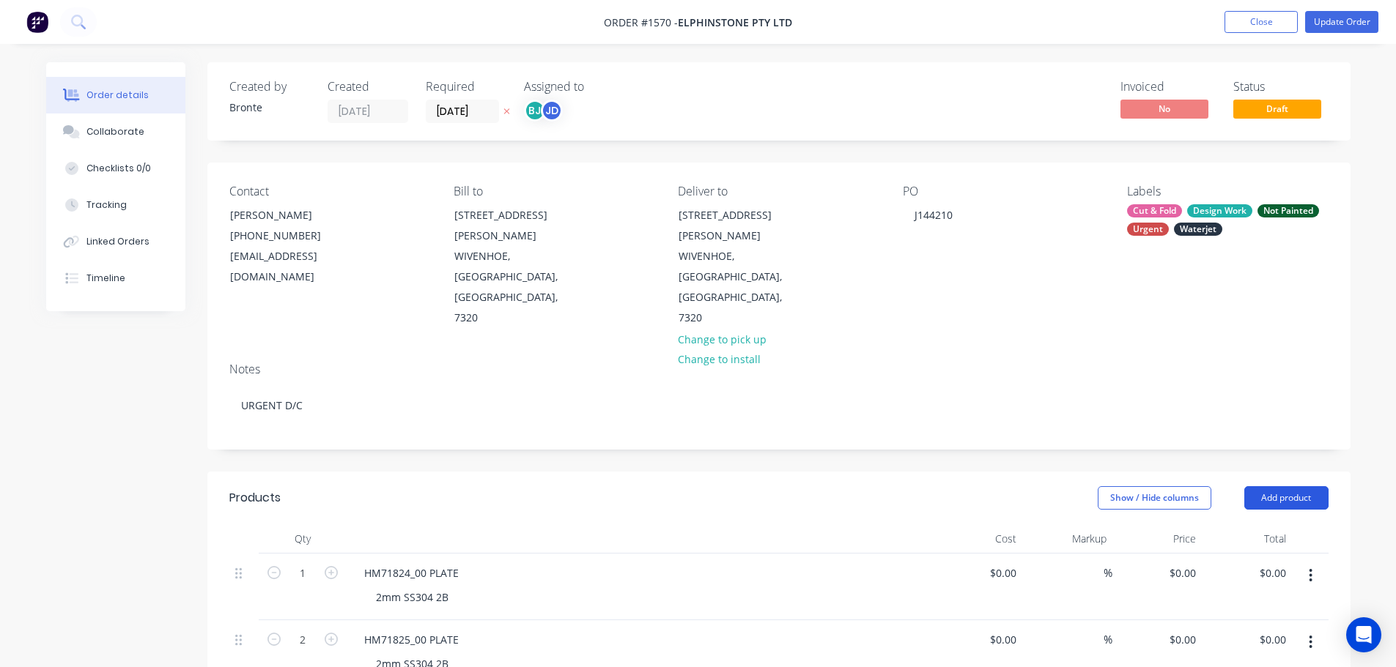
click at [1278, 486] on button "Add product" at bounding box center [1286, 497] width 84 height 23
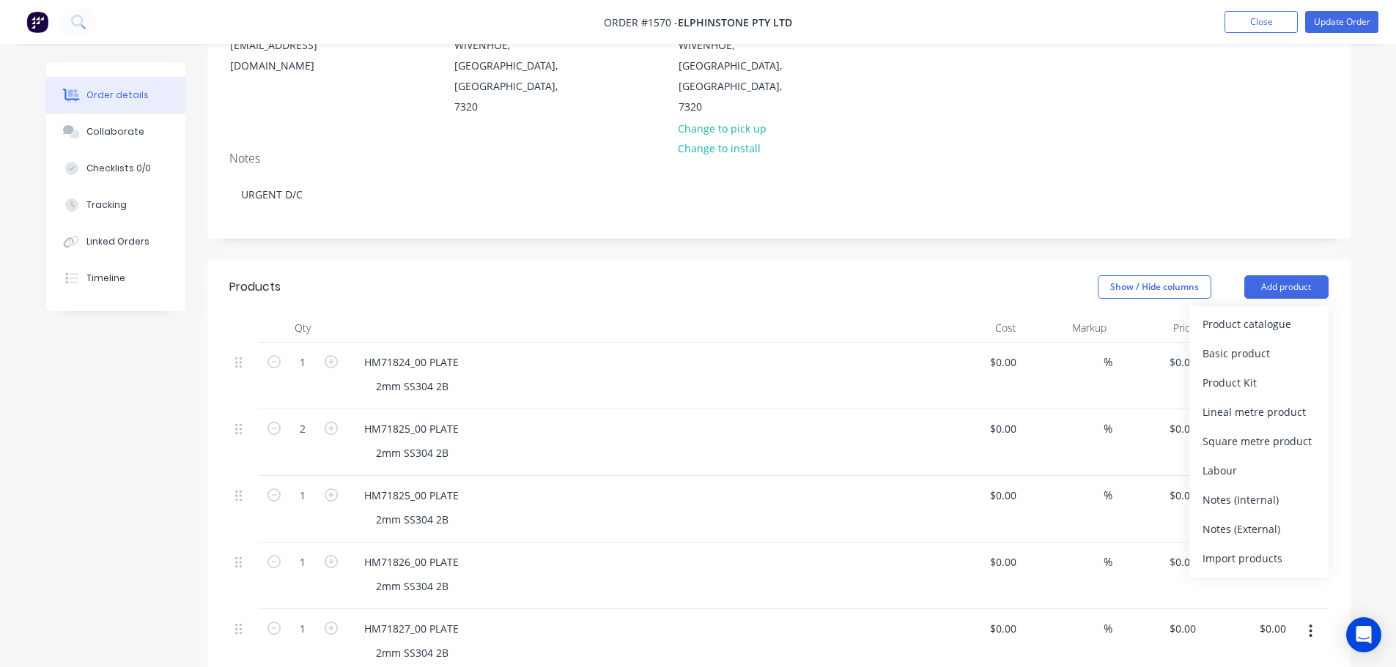
scroll to position [220, 0]
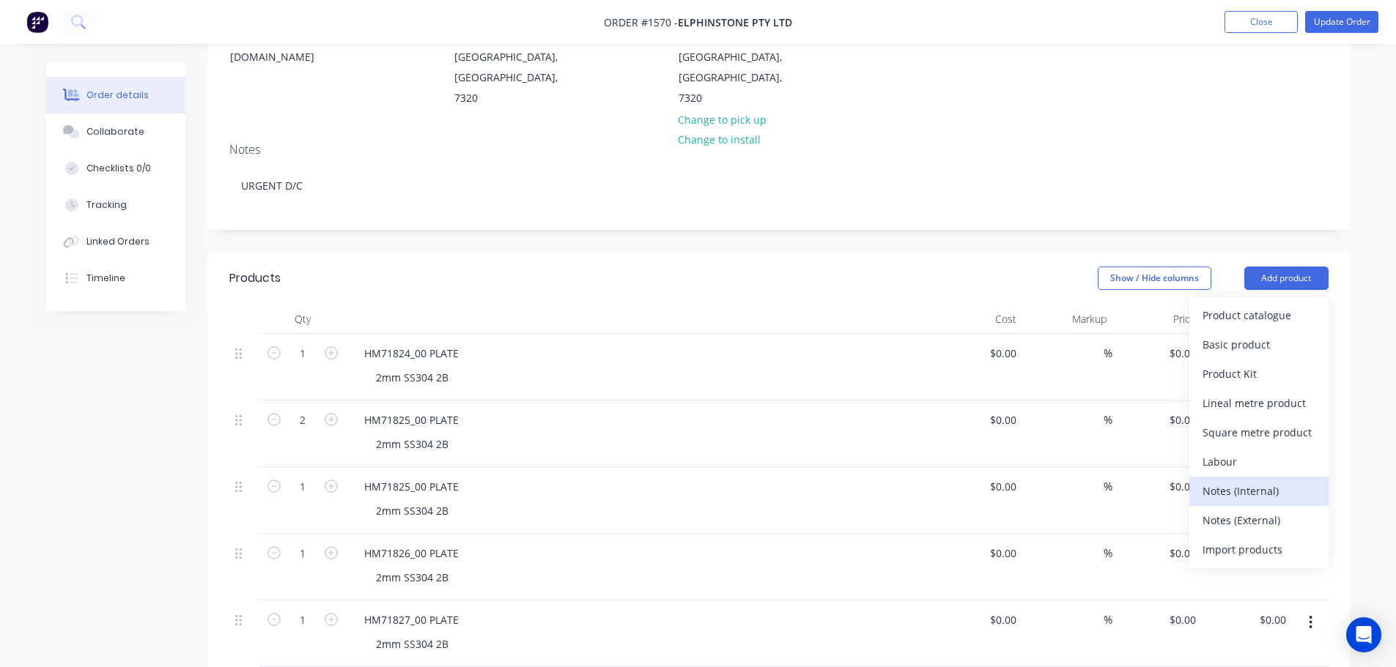
drag, startPoint x: 1259, startPoint y: 439, endPoint x: 738, endPoint y: 424, distance: 520.3
click at [1258, 481] on div "Notes (Internal)" at bounding box center [1258, 491] width 113 height 21
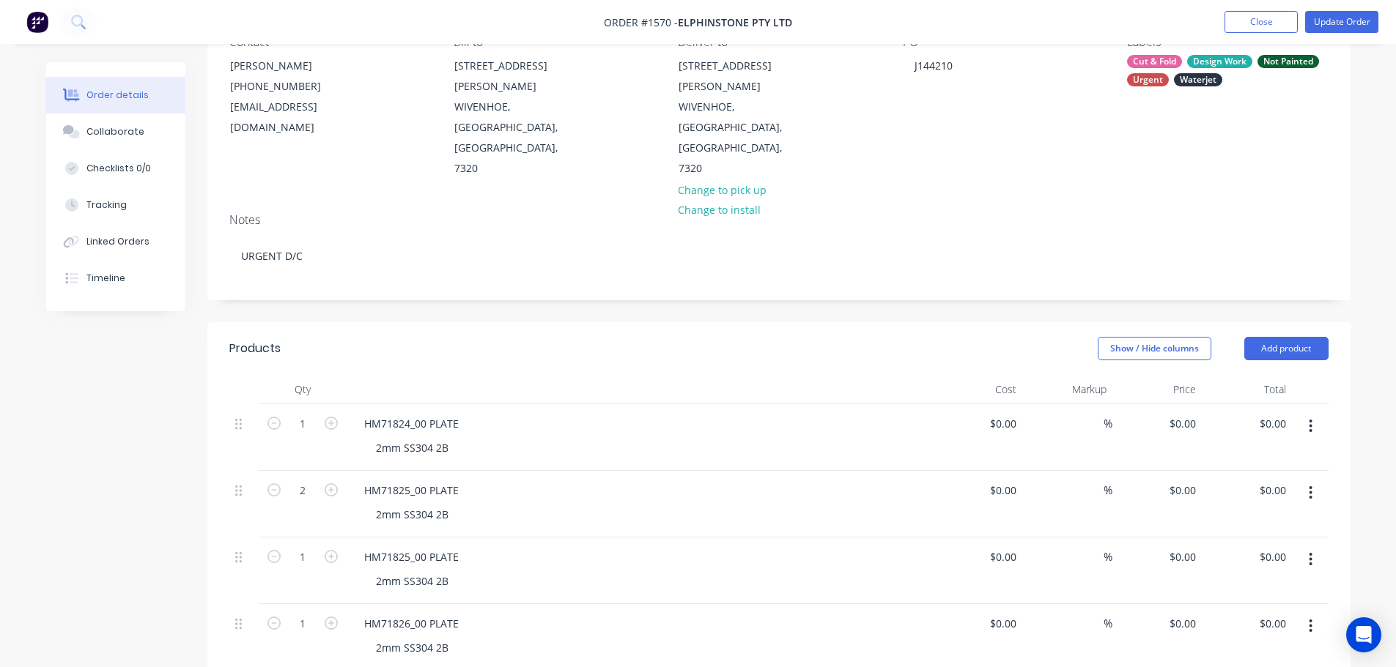
scroll to position [0, 0]
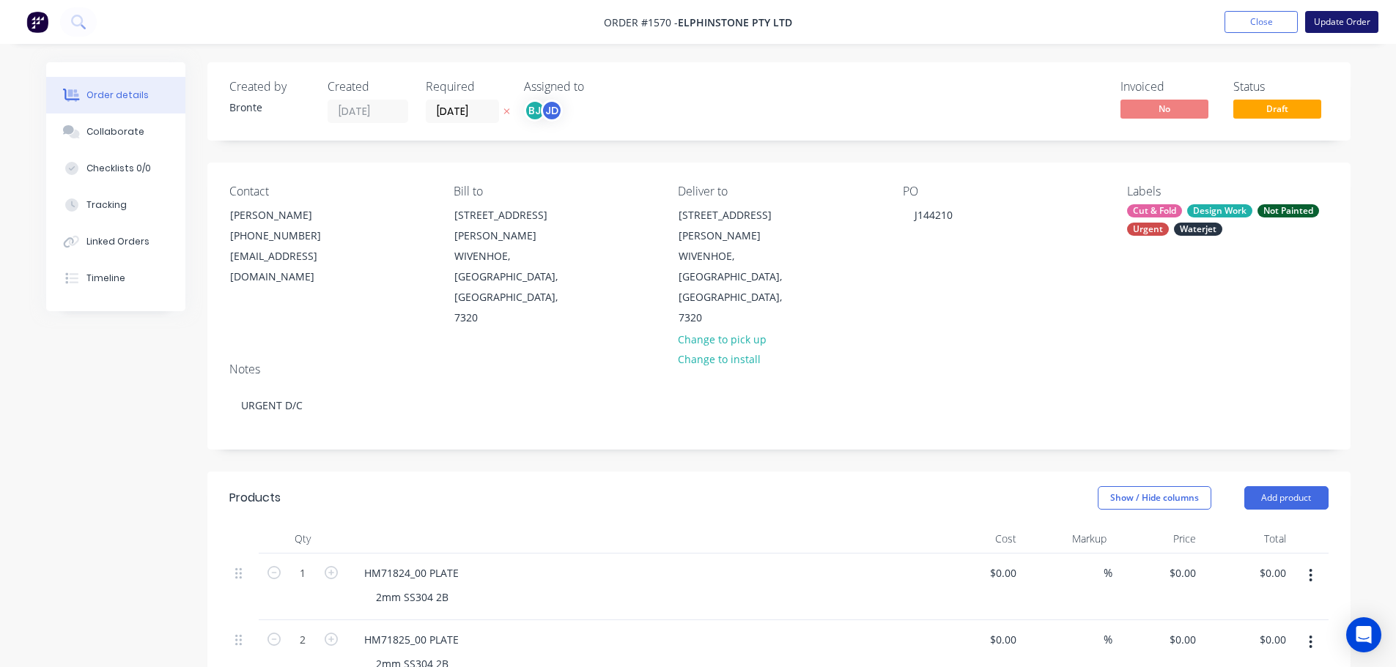
click at [1356, 25] on button "Update Order" at bounding box center [1341, 22] width 73 height 22
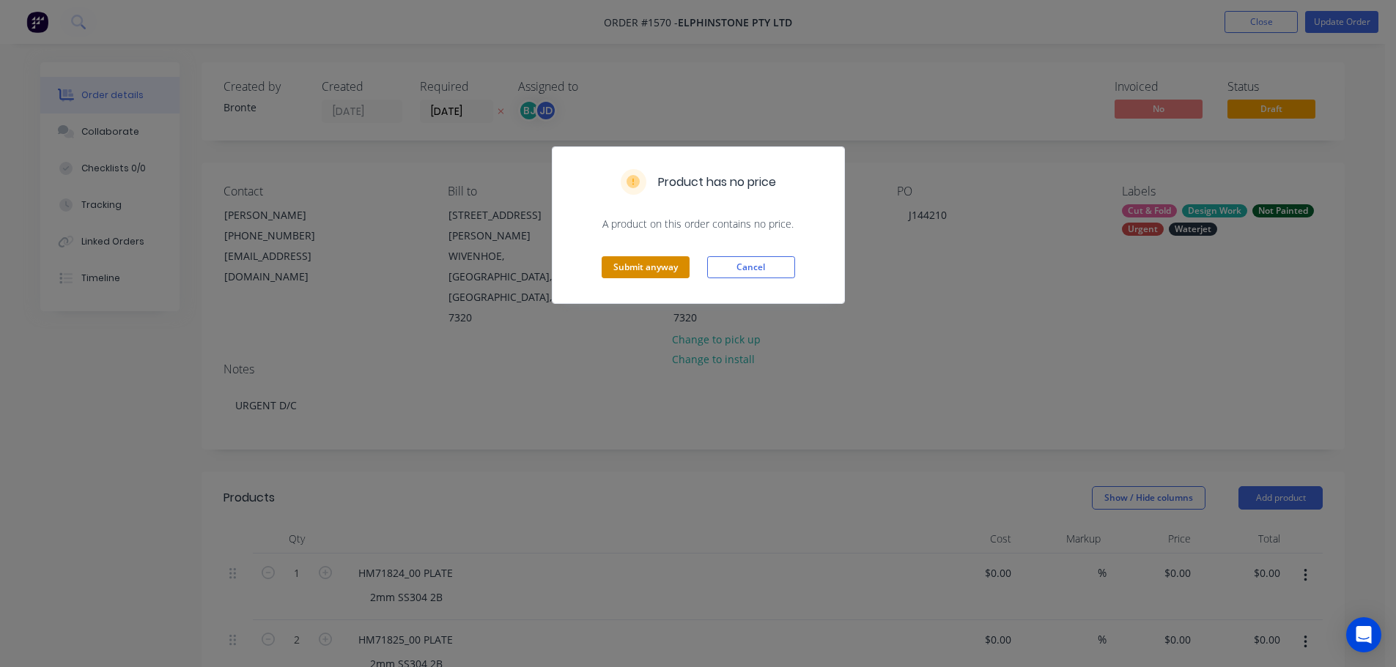
click at [631, 273] on button "Submit anyway" at bounding box center [645, 267] width 88 height 22
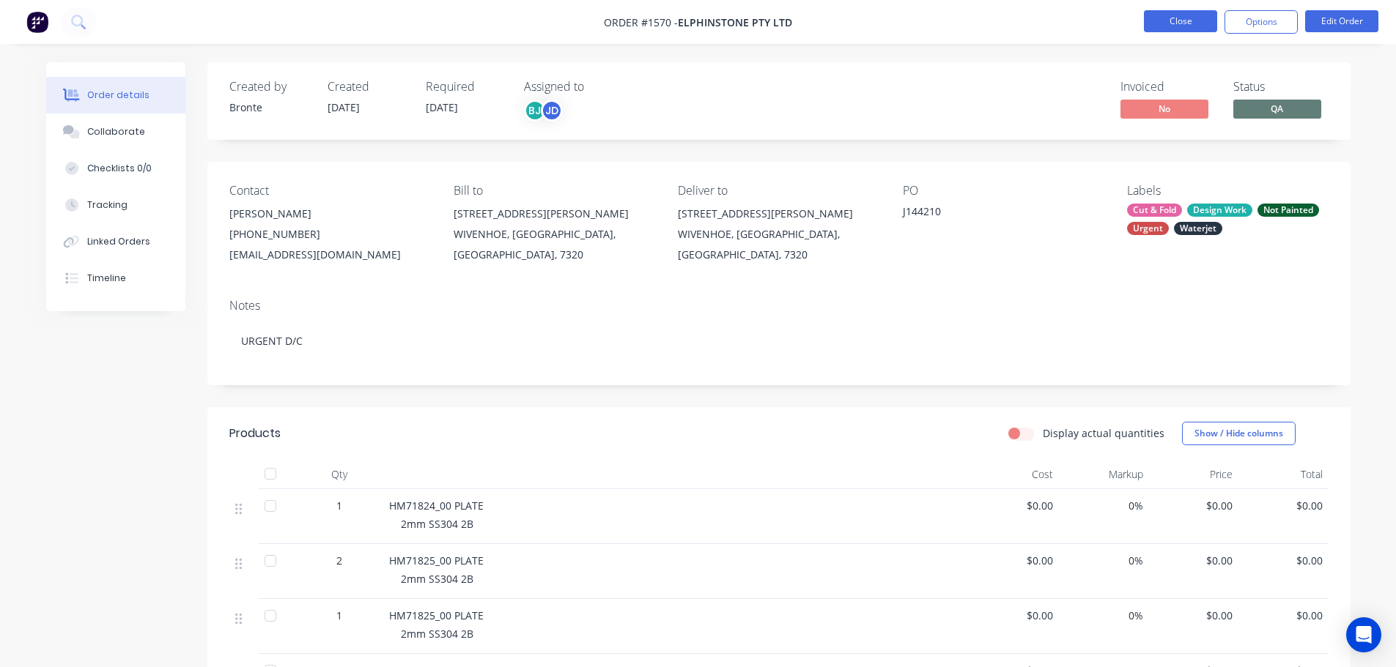
click at [1161, 14] on button "Close" at bounding box center [1180, 21] width 73 height 22
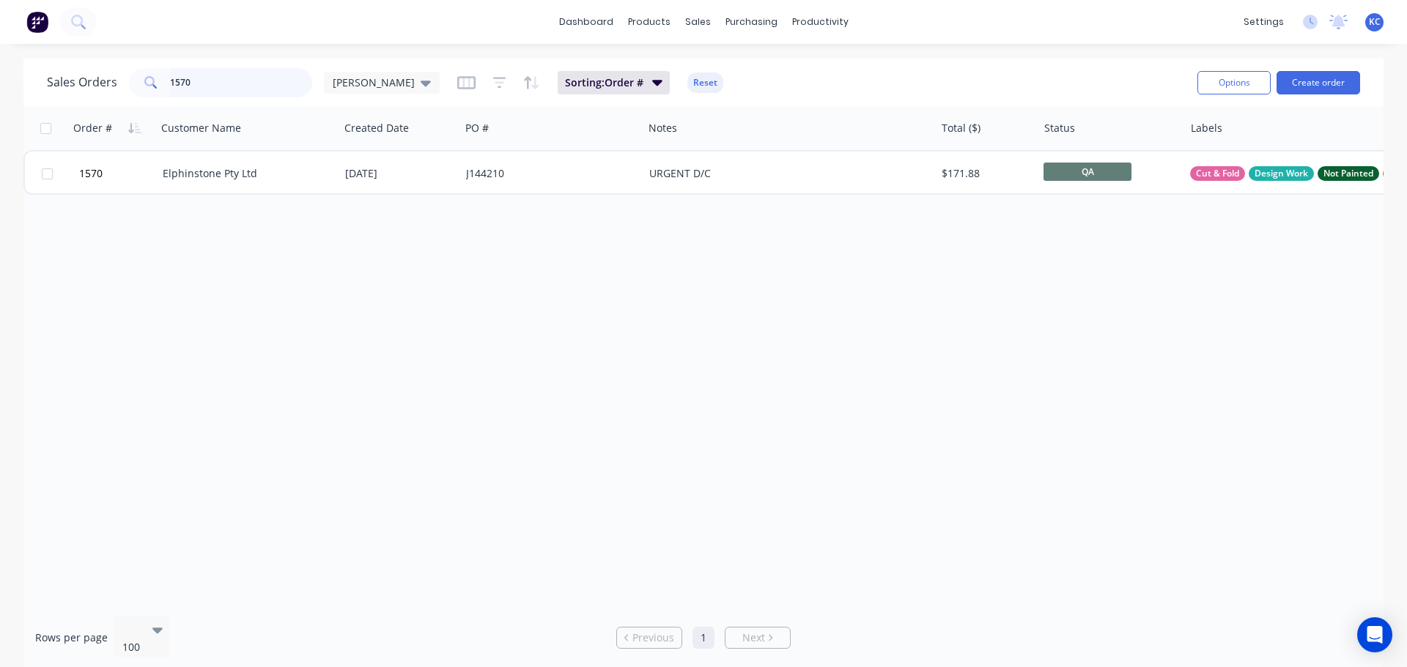
drag, startPoint x: 201, startPoint y: 81, endPoint x: 75, endPoint y: 78, distance: 126.0
click at [95, 77] on div "[DEMOGRAPHIC_DATA] Orders 1570 [PERSON_NAME]" at bounding box center [243, 82] width 393 height 29
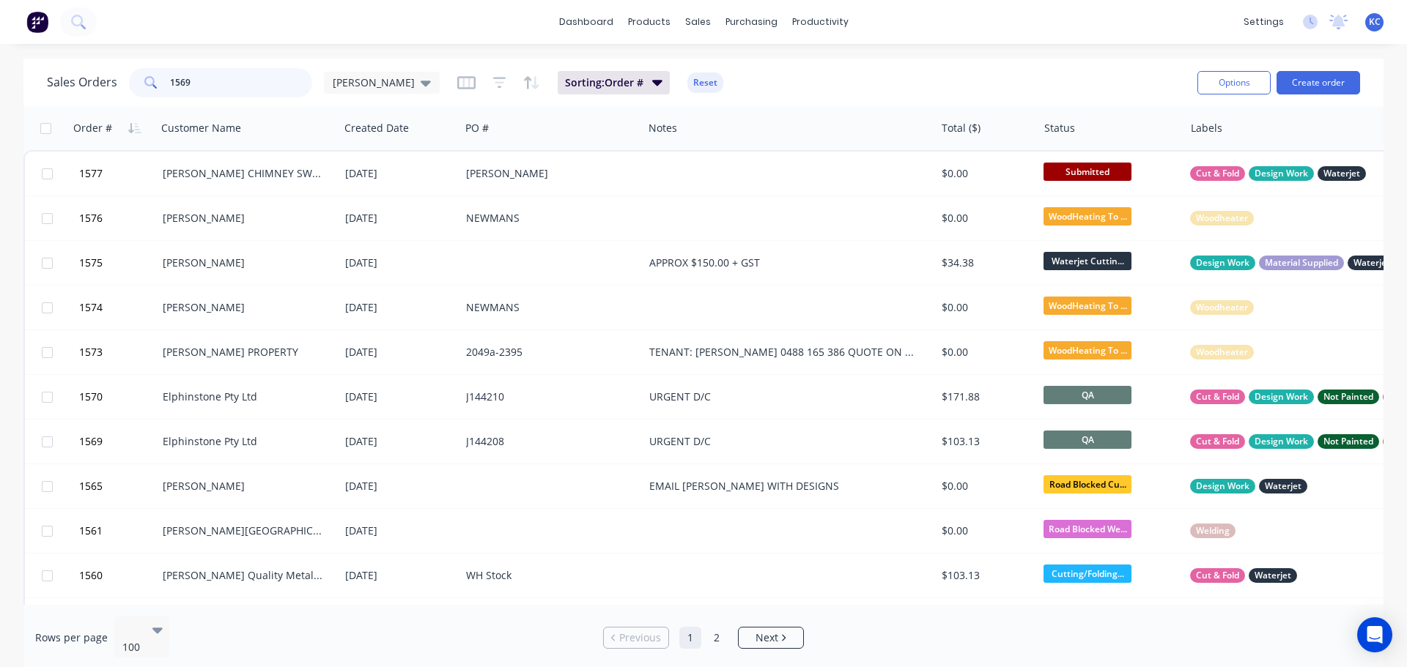
type input "1569"
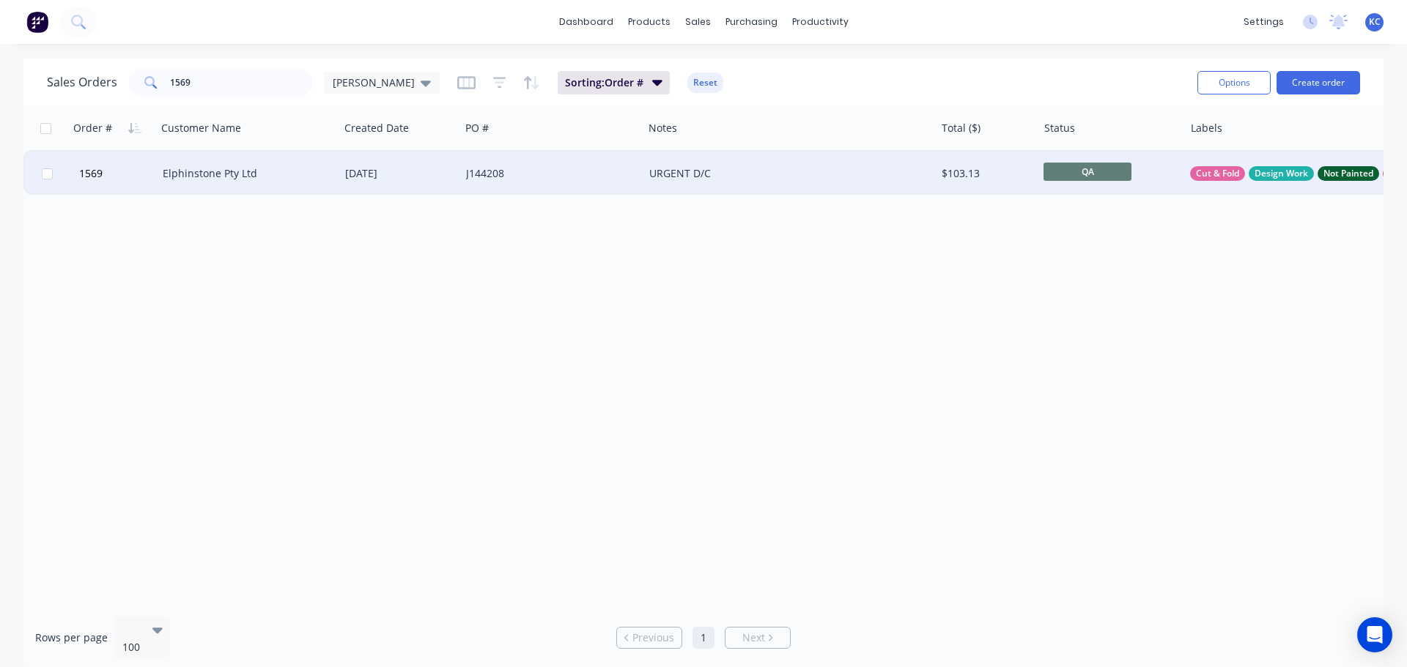
click at [176, 175] on div "Elphinstone Pty Ltd" at bounding box center [244, 173] width 163 height 15
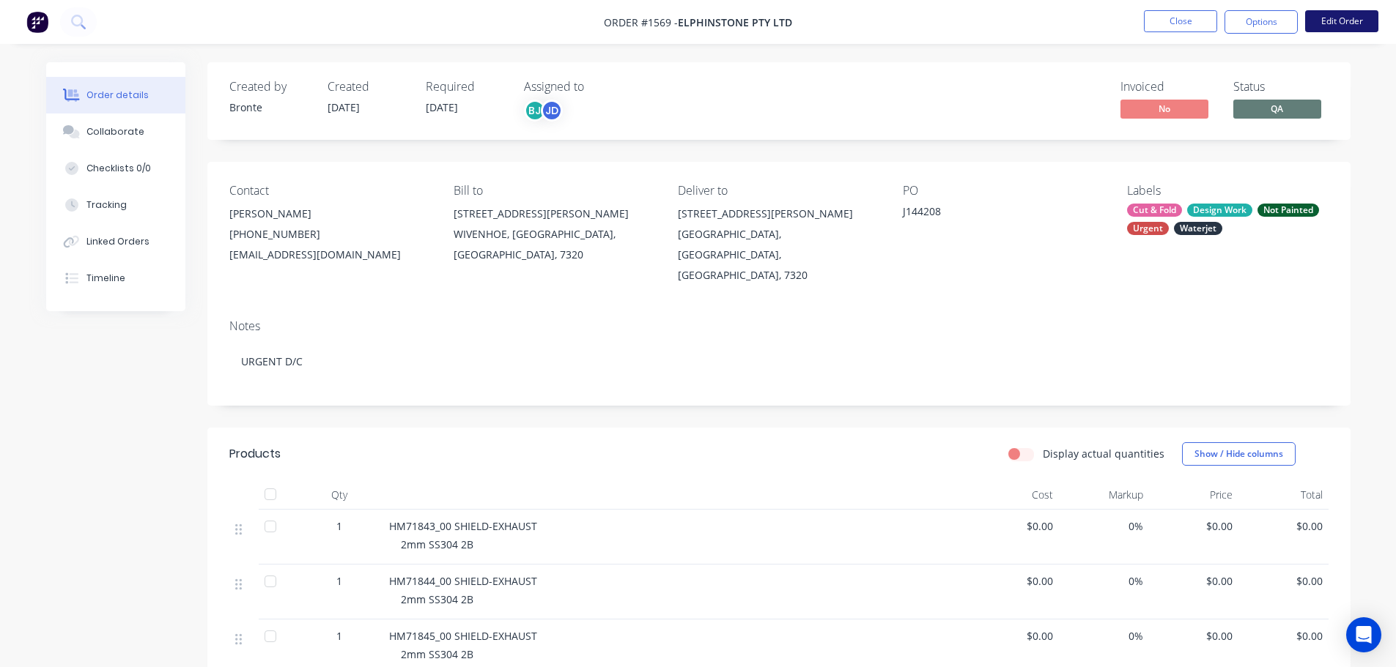
click at [1348, 18] on button "Edit Order" at bounding box center [1341, 21] width 73 height 22
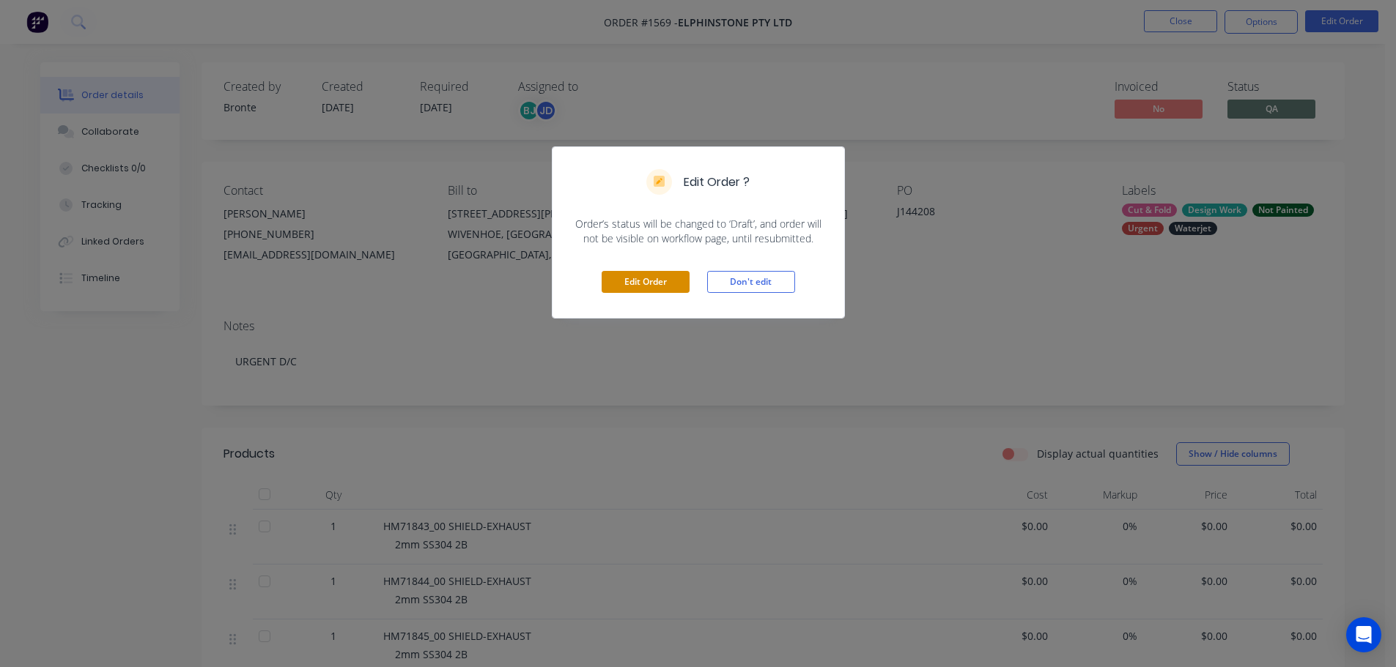
click at [642, 278] on button "Edit Order" at bounding box center [645, 282] width 88 height 22
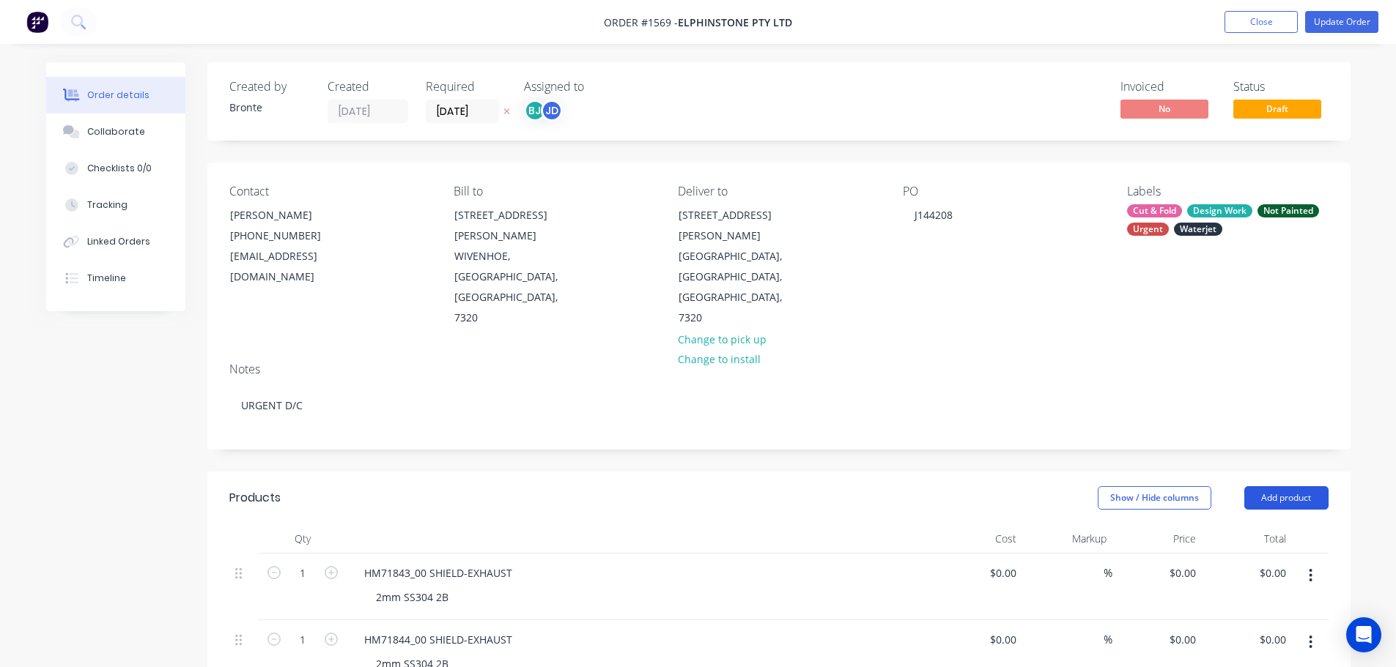
click at [1279, 486] on button "Add product" at bounding box center [1286, 497] width 84 height 23
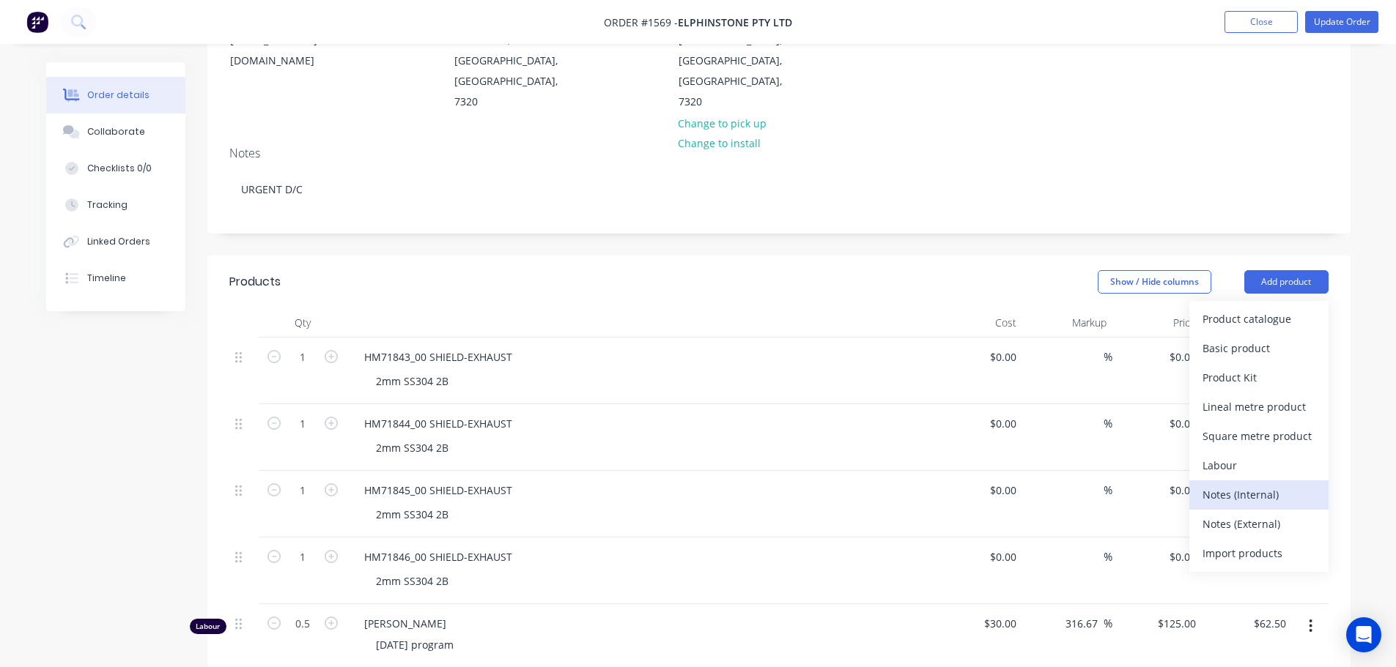
scroll to position [220, 0]
click at [1272, 481] on div "Notes (Internal)" at bounding box center [1258, 491] width 113 height 21
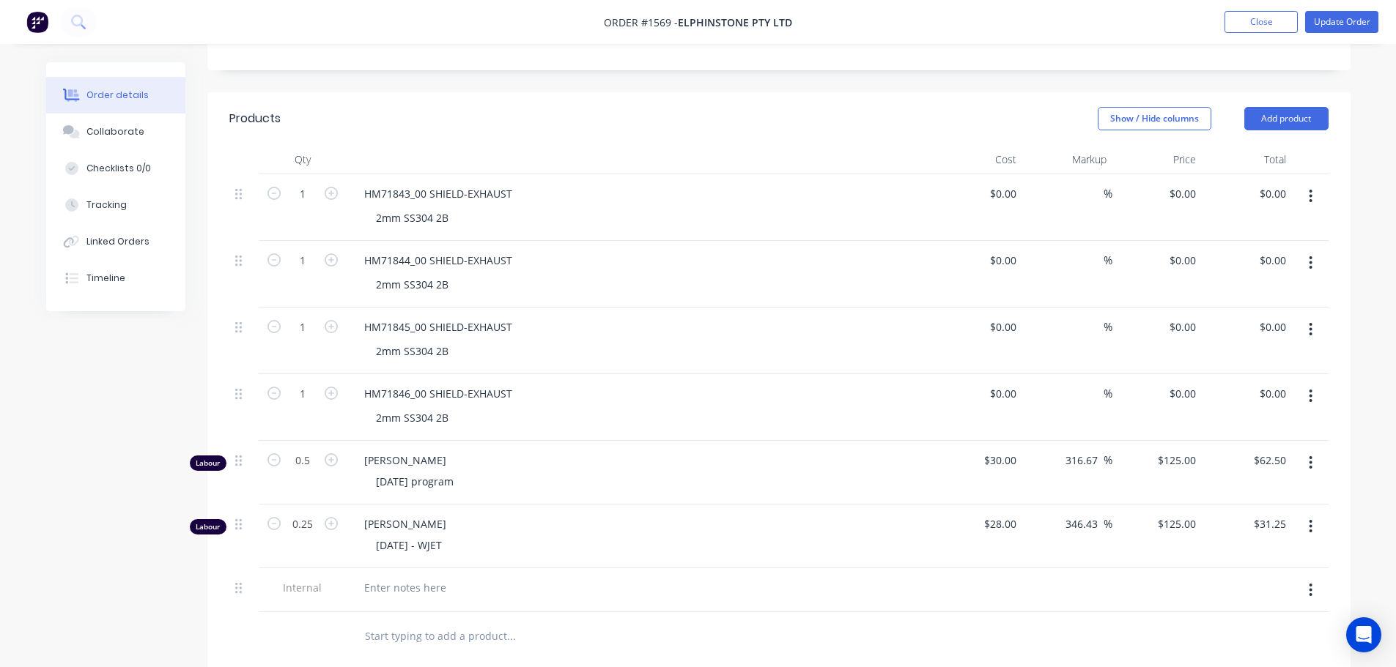
scroll to position [586, 0]
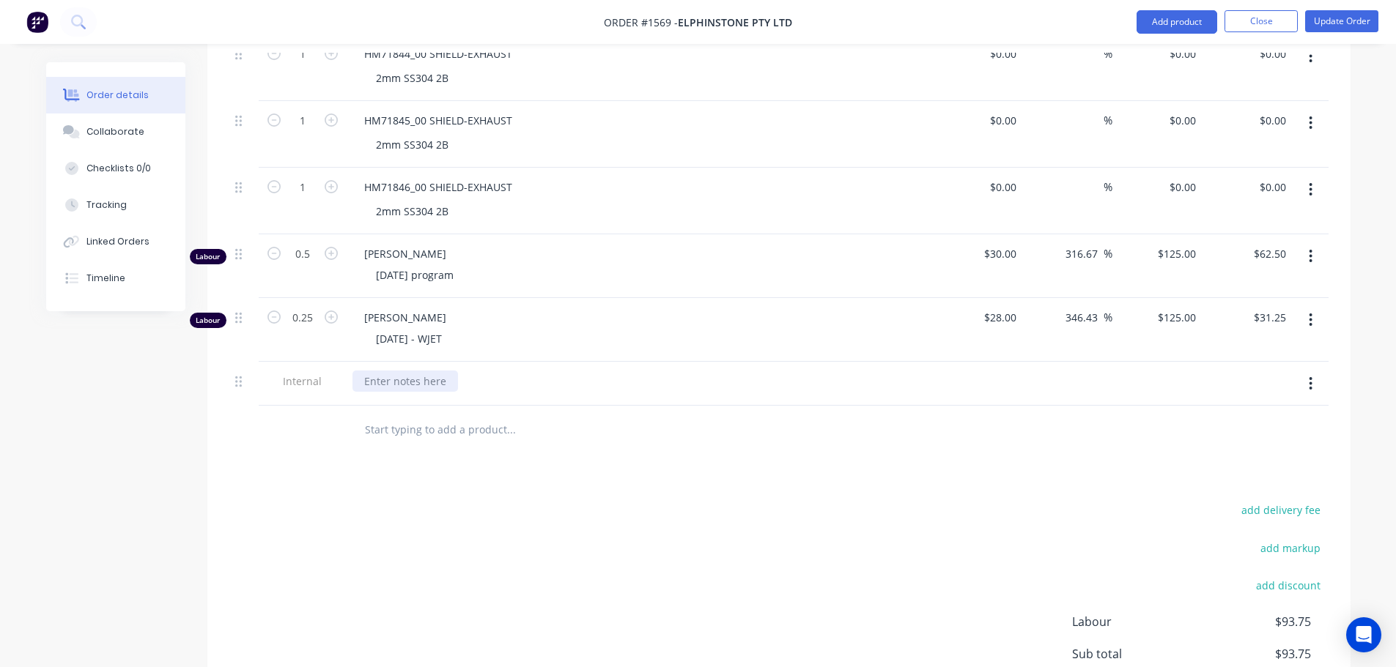
click at [391, 371] on div at bounding box center [404, 381] width 105 height 21
click at [865, 500] on div "add delivery fee add markup add discount Labour $93.75 Sub total $93.75 Margin …" at bounding box center [778, 641] width 1099 height 283
click at [1319, 23] on button "Update Order" at bounding box center [1341, 21] width 73 height 22
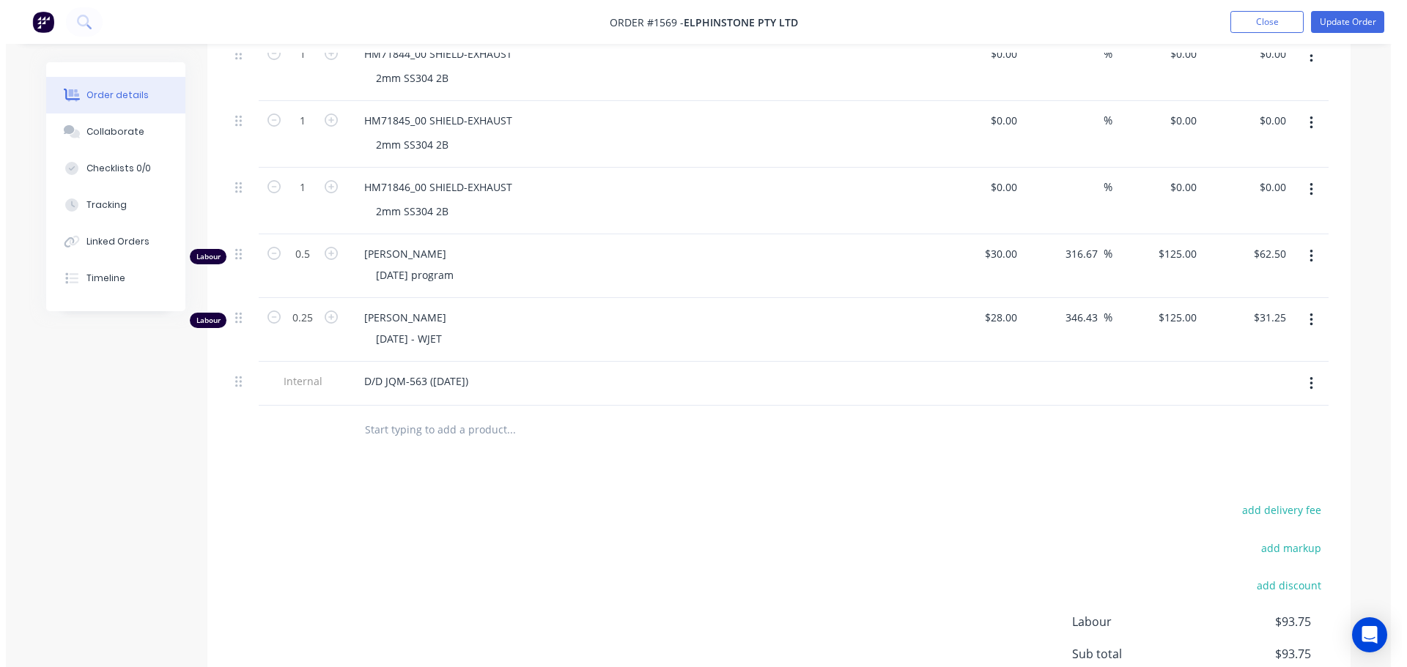
scroll to position [0, 0]
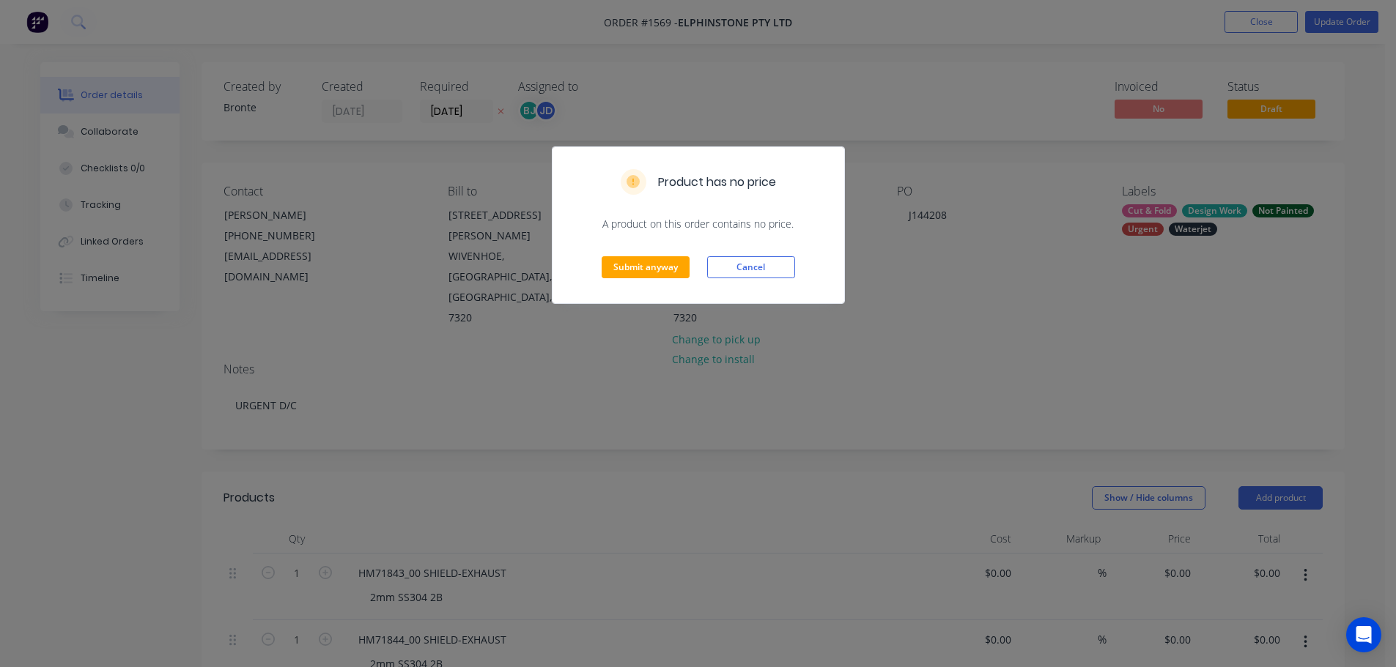
click at [640, 250] on div "Submit anyway Cancel" at bounding box center [698, 267] width 292 height 72
click at [640, 259] on button "Submit anyway" at bounding box center [645, 267] width 88 height 22
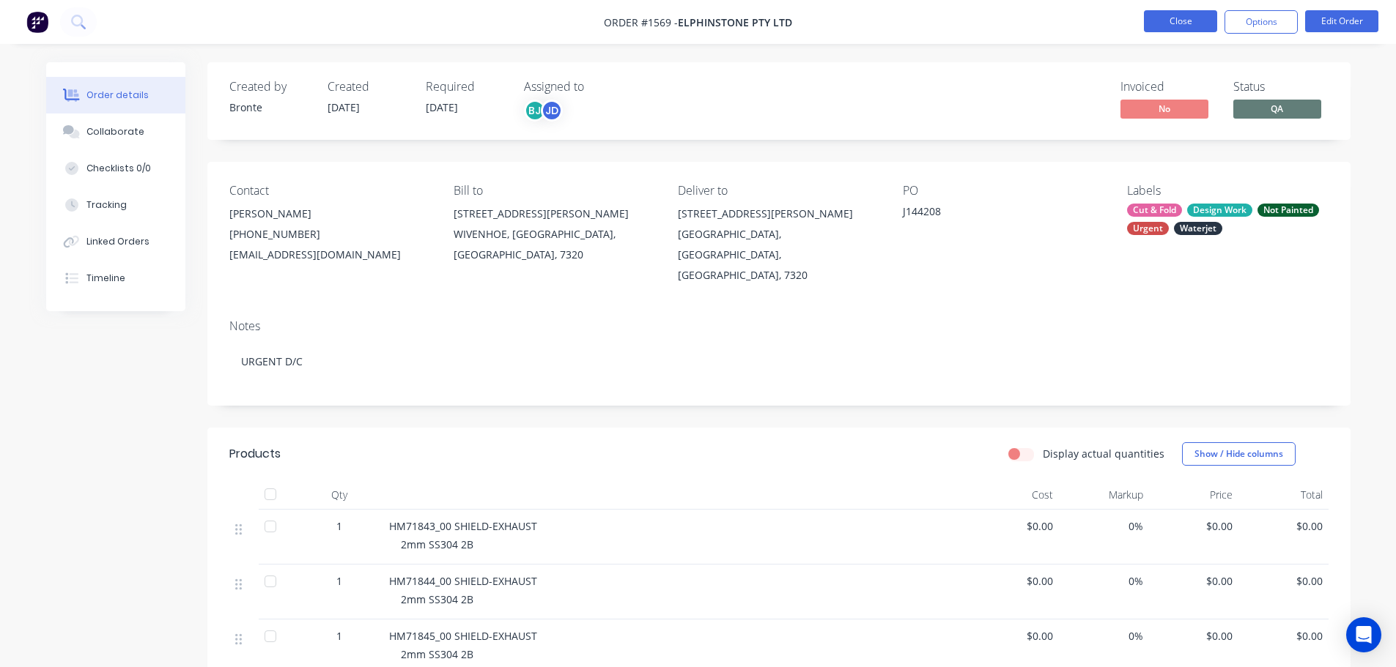
click at [1175, 32] on button "Close" at bounding box center [1180, 21] width 73 height 22
